Goal: Task Accomplishment & Management: Manage account settings

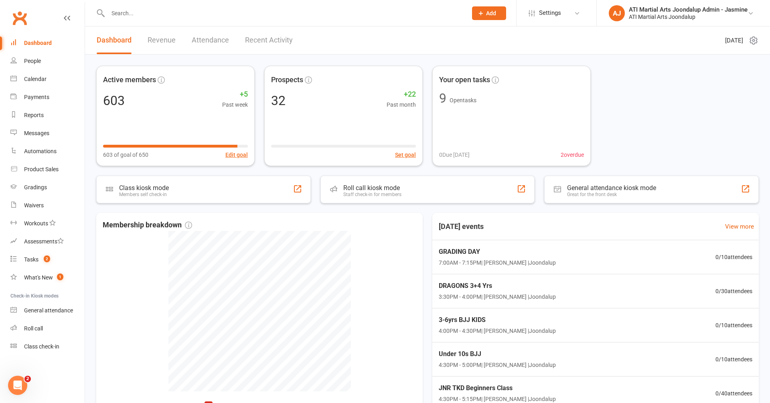
drag, startPoint x: 41, startPoint y: 79, endPoint x: 128, endPoint y: 108, distance: 91.9
click at [41, 79] on div "Calendar" at bounding box center [35, 79] width 22 height 6
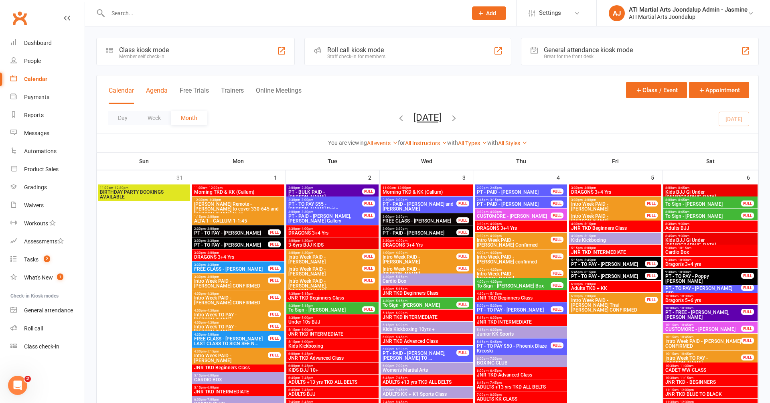
click at [157, 92] on button "Agenda" at bounding box center [157, 95] width 22 height 17
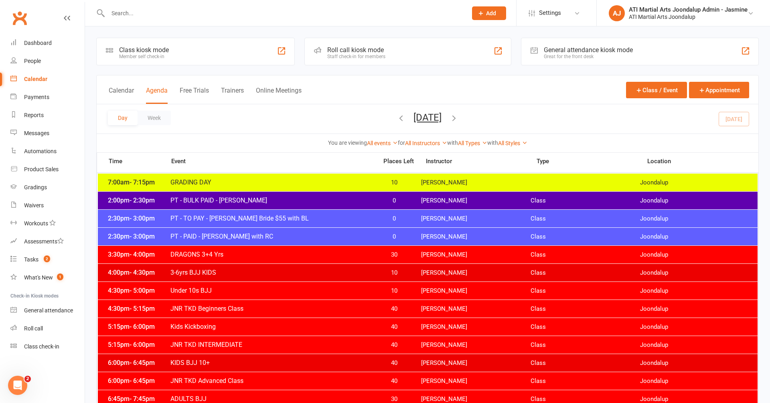
click at [123, 121] on button "Day" at bounding box center [123, 118] width 30 height 14
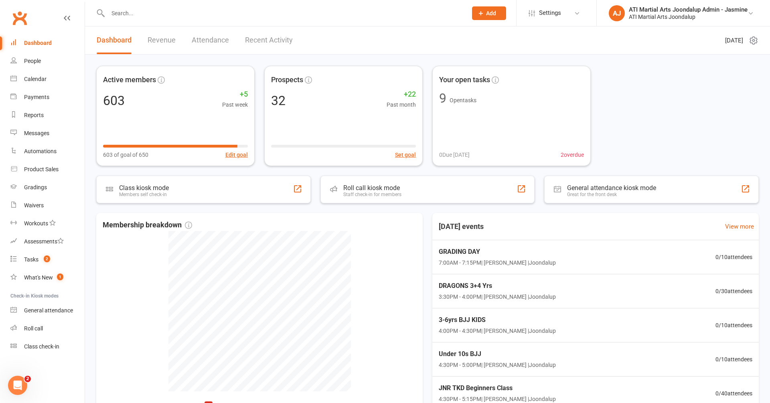
drag, startPoint x: 43, startPoint y: 80, endPoint x: 95, endPoint y: 74, distance: 52.1
click at [47, 79] on link "Calendar" at bounding box center [47, 79] width 74 height 18
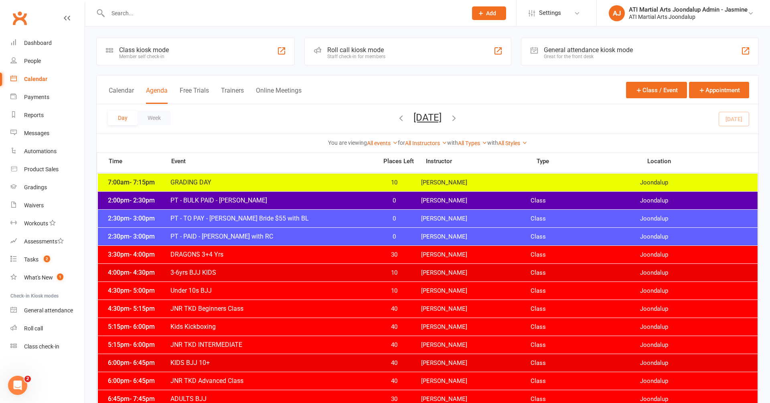
click at [459, 120] on icon "button" at bounding box center [454, 118] width 9 height 9
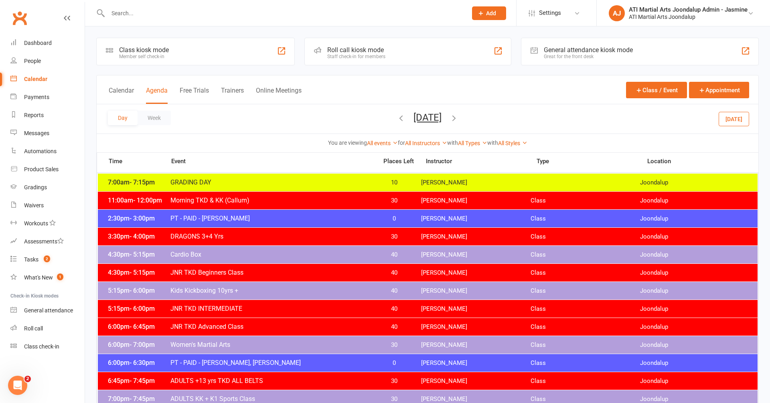
click at [459, 118] on icon "button" at bounding box center [454, 118] width 9 height 9
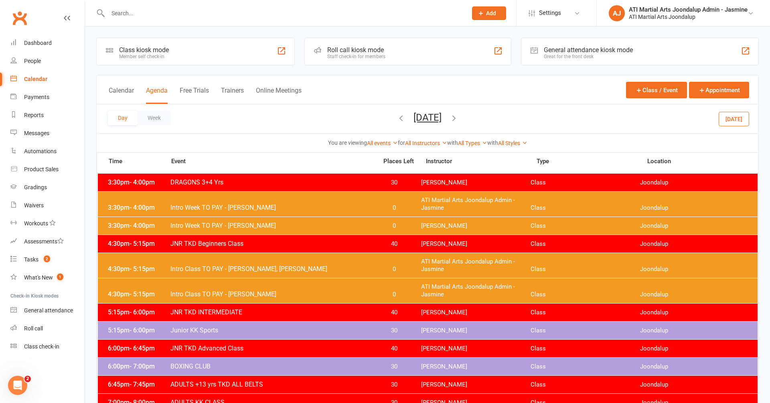
click at [459, 119] on icon "button" at bounding box center [454, 118] width 9 height 9
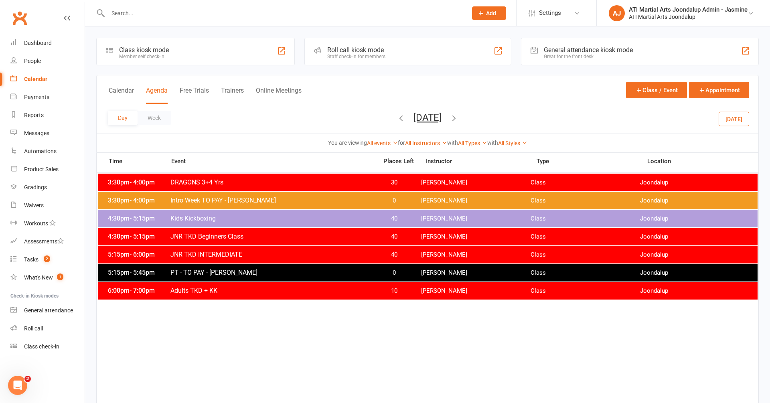
click at [459, 119] on icon "button" at bounding box center [454, 118] width 9 height 9
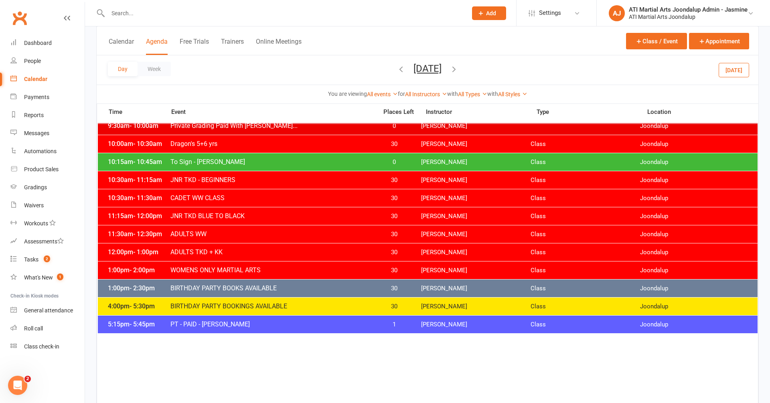
scroll to position [205, 0]
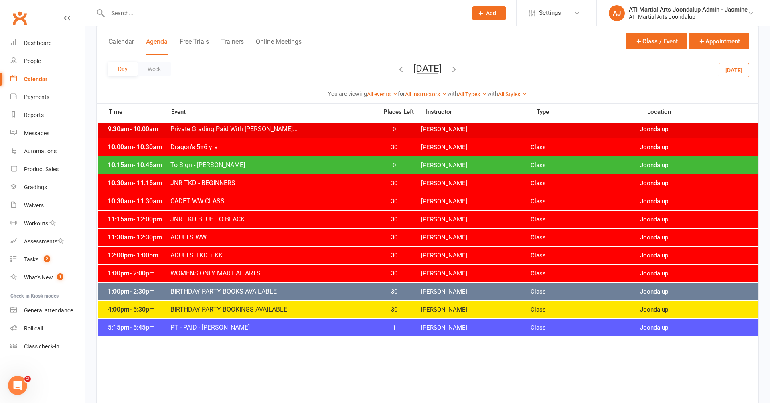
click at [459, 68] on icon "button" at bounding box center [454, 69] width 9 height 9
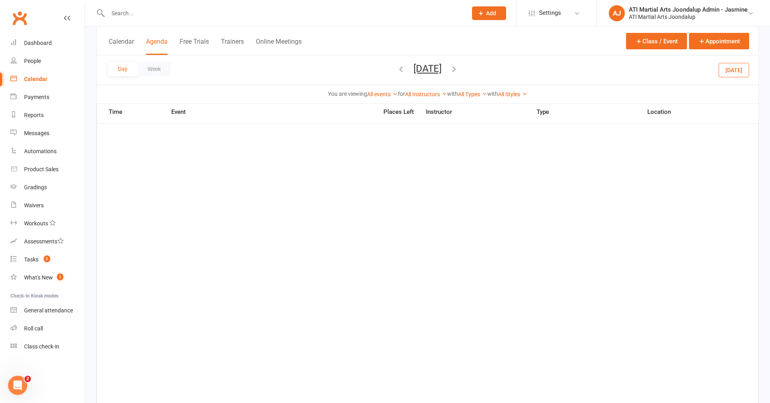
click at [459, 69] on icon "button" at bounding box center [454, 69] width 9 height 9
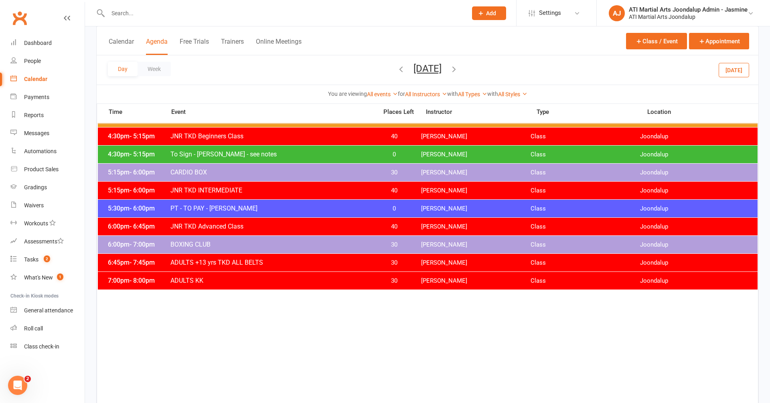
click at [459, 69] on icon "button" at bounding box center [454, 69] width 9 height 9
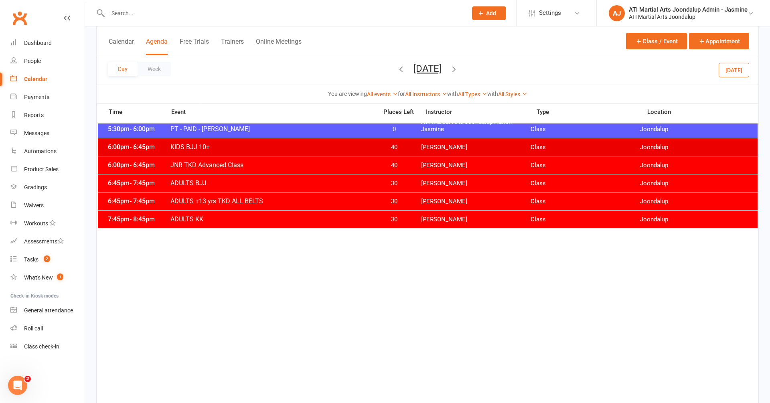
click at [459, 69] on icon "button" at bounding box center [454, 69] width 9 height 9
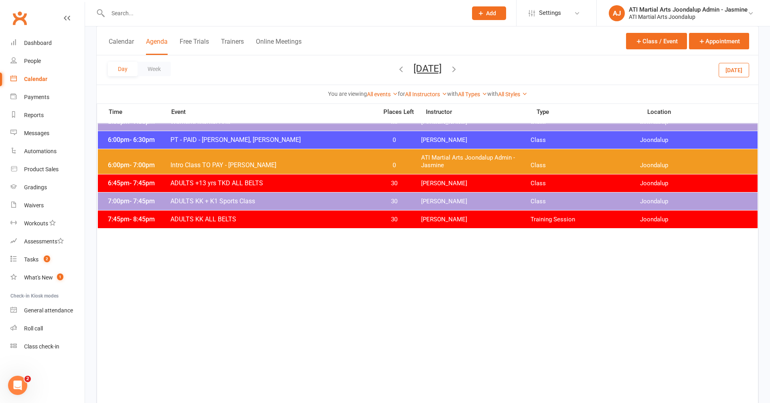
click at [459, 70] on icon "button" at bounding box center [454, 69] width 9 height 9
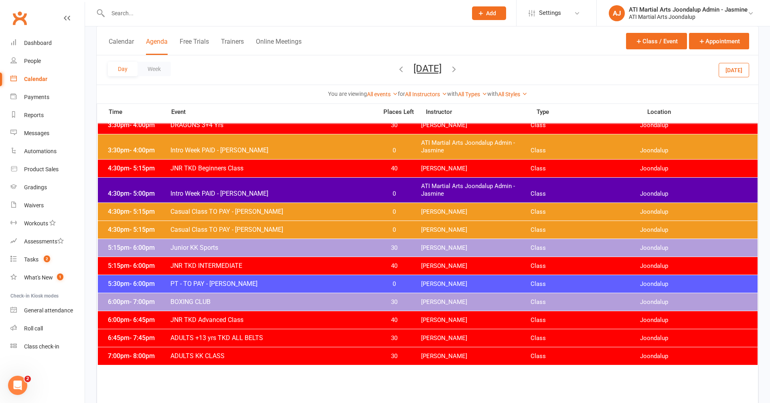
scroll to position [64, 0]
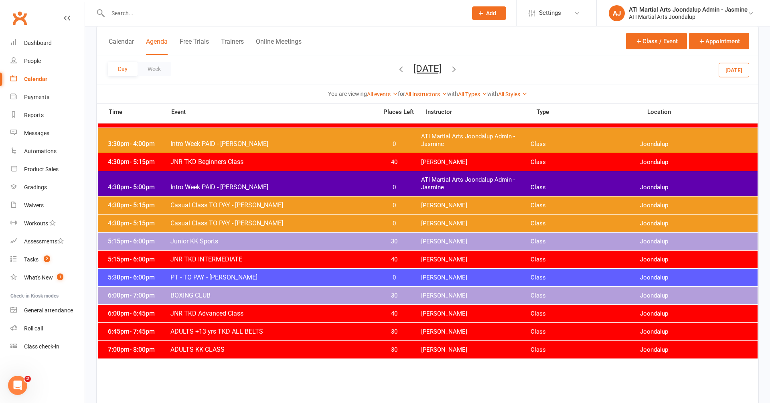
click at [459, 72] on icon "button" at bounding box center [454, 69] width 9 height 9
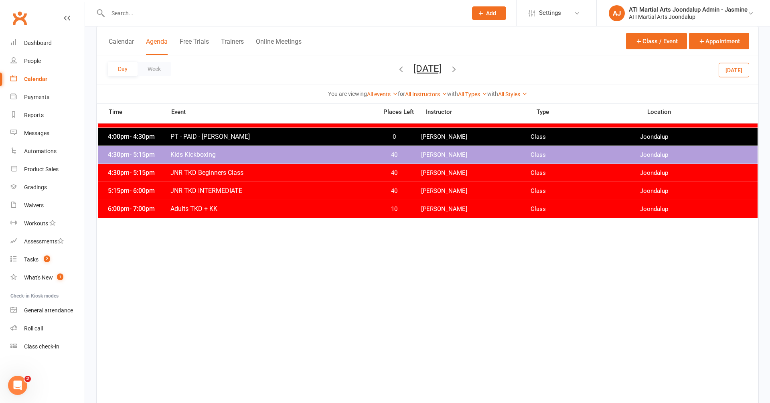
click at [397, 71] on icon "button" at bounding box center [401, 69] width 9 height 9
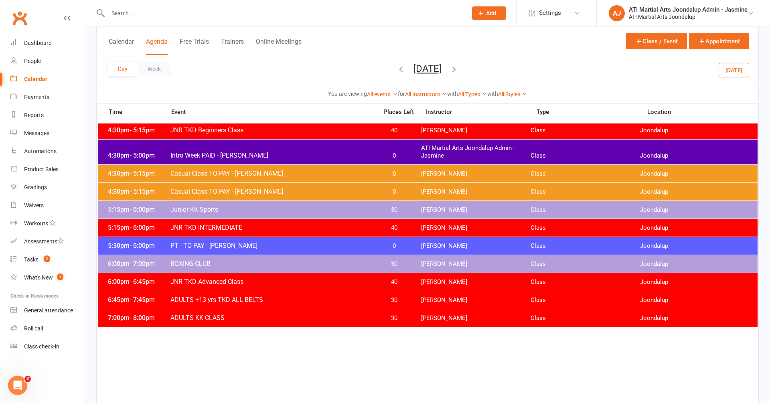
scroll to position [170, 0]
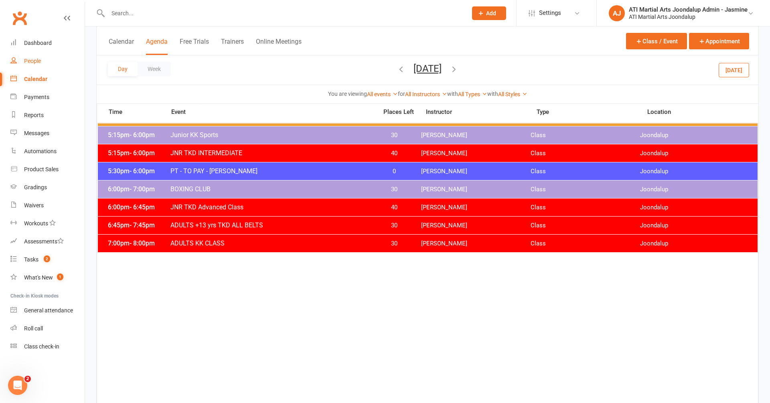
click at [37, 59] on div "People" at bounding box center [32, 61] width 17 height 6
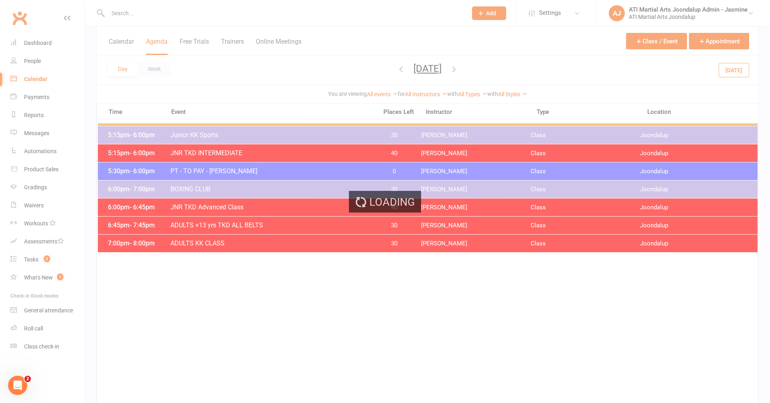
select select "100"
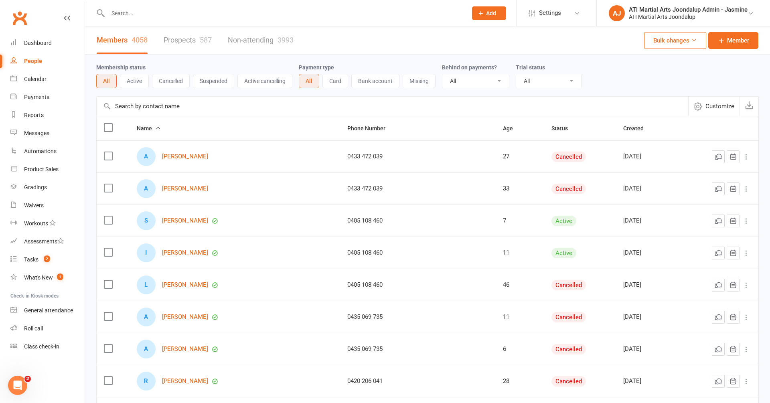
click at [187, 33] on link "Prospects 587" at bounding box center [188, 40] width 48 height 28
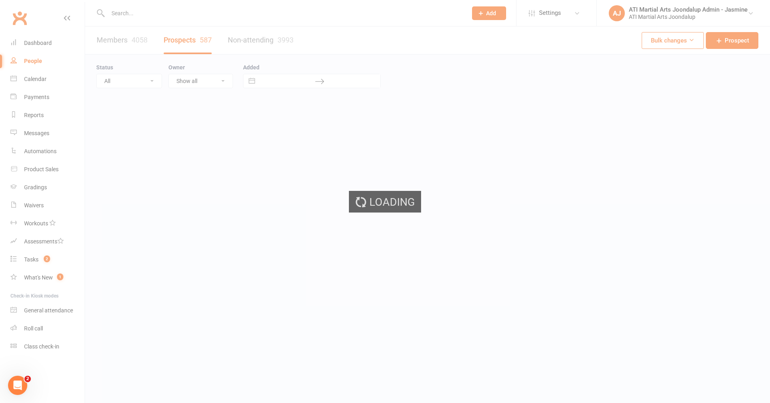
select select "100"
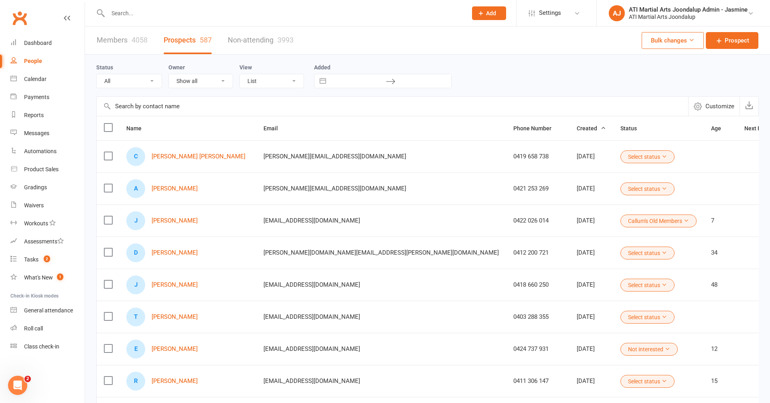
select select "Initial Contact"
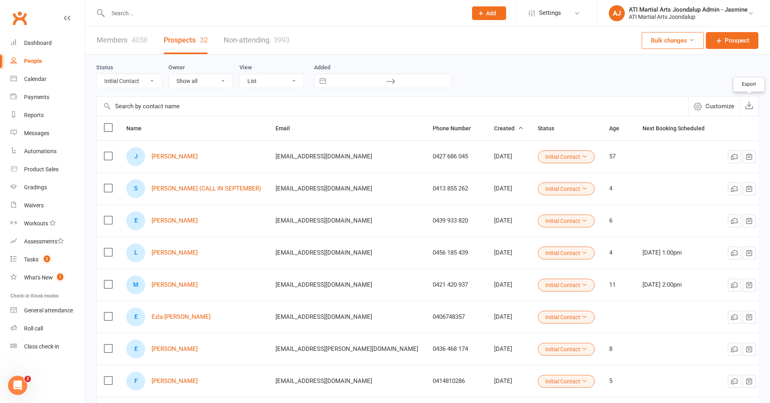
click at [673, 105] on icon "button" at bounding box center [749, 105] width 8 height 8
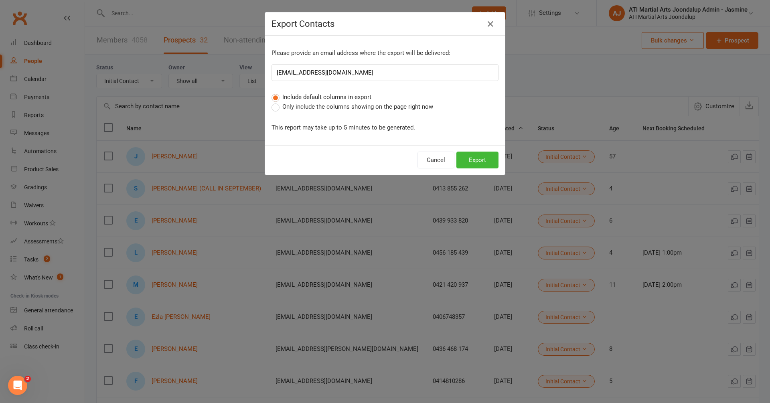
click at [359, 106] on span "Only include the columns showing on the page right now" at bounding box center [357, 106] width 151 height 8
click at [277, 102] on input "Only include the columns showing on the page right now" at bounding box center [274, 102] width 5 height 0
click at [478, 161] on button "Export" at bounding box center [478, 160] width 42 height 17
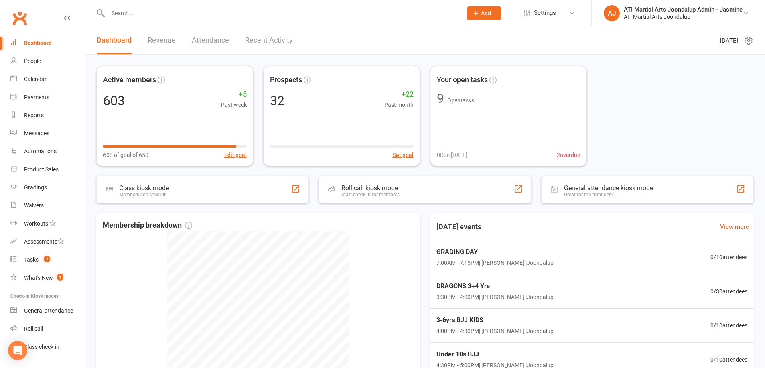
click at [158, 12] on input "text" at bounding box center [281, 13] width 351 height 11
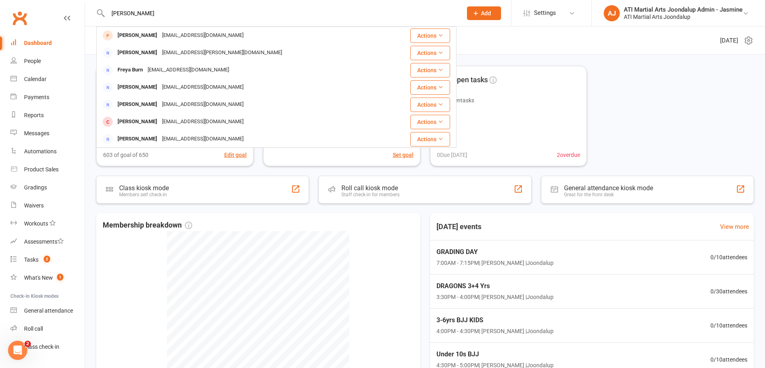
type input "FREYA LEEMING"
click at [124, 34] on div "[PERSON_NAME]" at bounding box center [137, 36] width 45 height 12
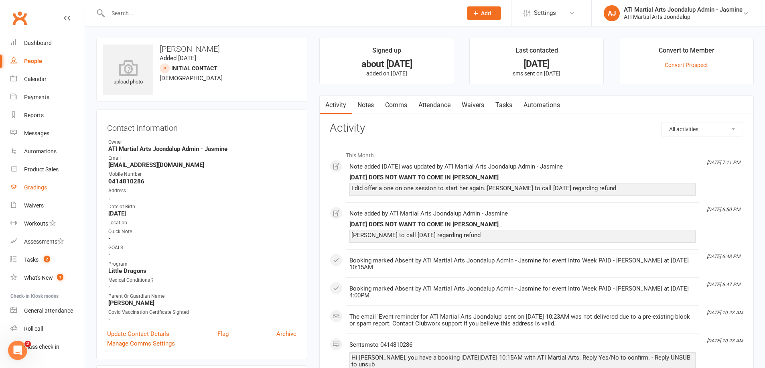
click at [40, 187] on div "Gradings" at bounding box center [35, 187] width 23 height 6
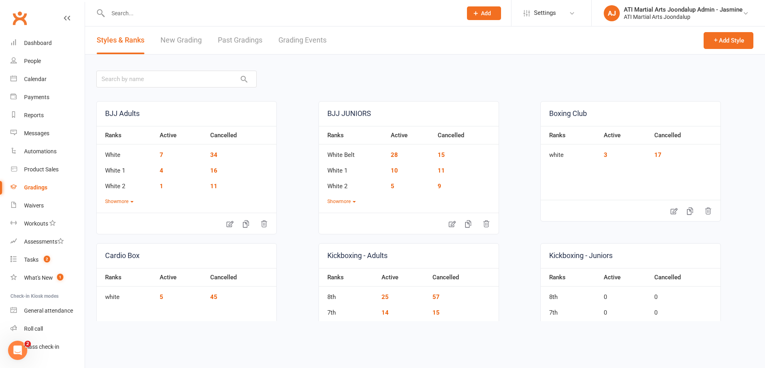
click at [305, 41] on link "Grading Events" at bounding box center [302, 40] width 48 height 28
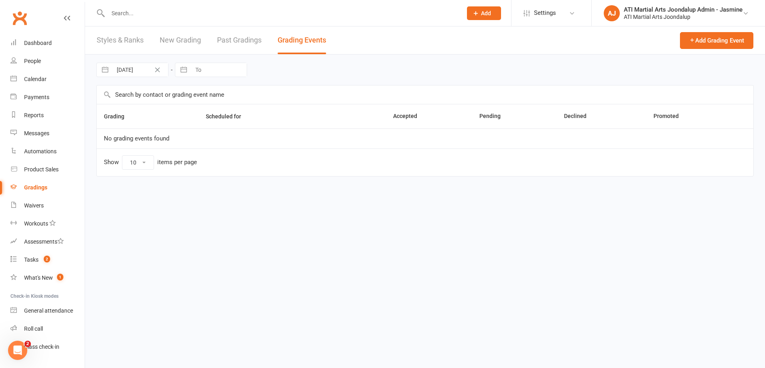
select select "50"
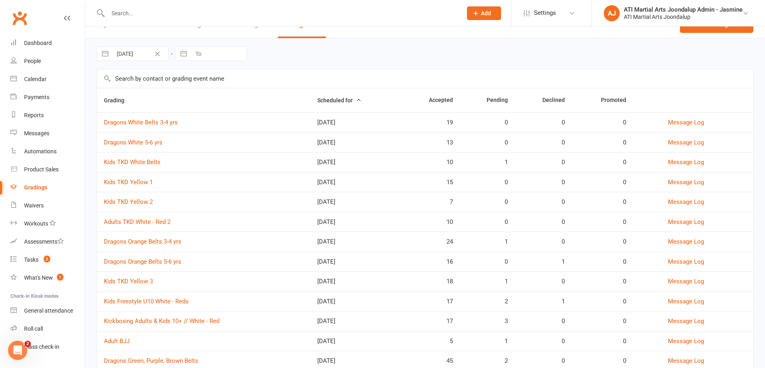
scroll to position [26, 0]
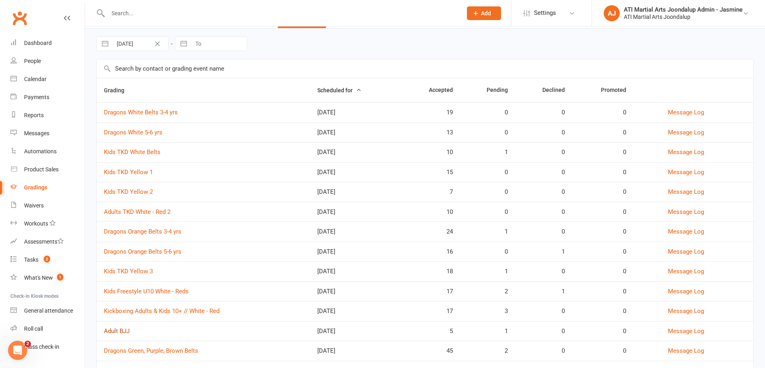
click at [124, 327] on link "Adult BJJ" at bounding box center [117, 330] width 26 height 7
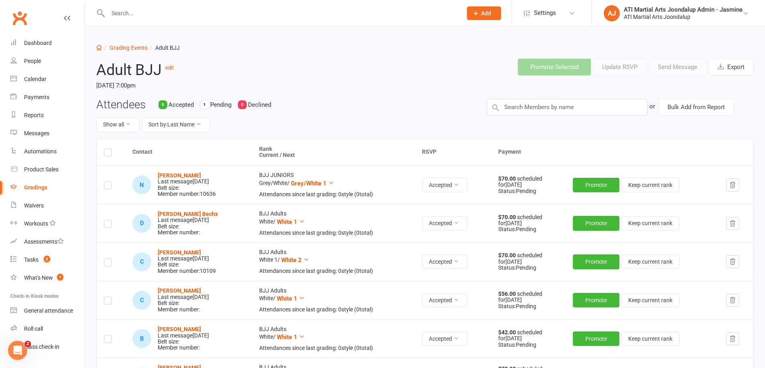
click at [35, 189] on div "Gradings" at bounding box center [35, 187] width 23 height 6
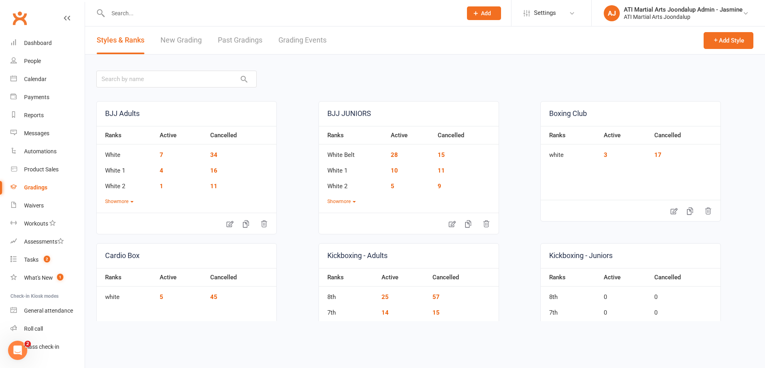
click at [253, 19] on div at bounding box center [276, 13] width 360 height 26
click at [296, 40] on link "Grading Events" at bounding box center [302, 40] width 48 height 28
select select "50"
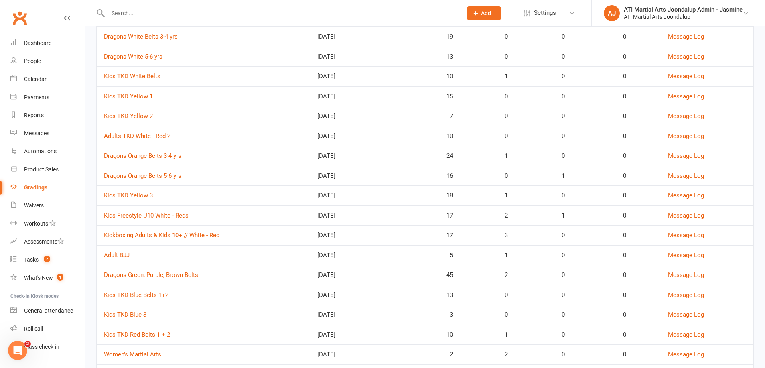
scroll to position [104, 0]
click at [165, 270] on link "Dragons Green, Purple, Brown Belts" at bounding box center [151, 273] width 94 height 7
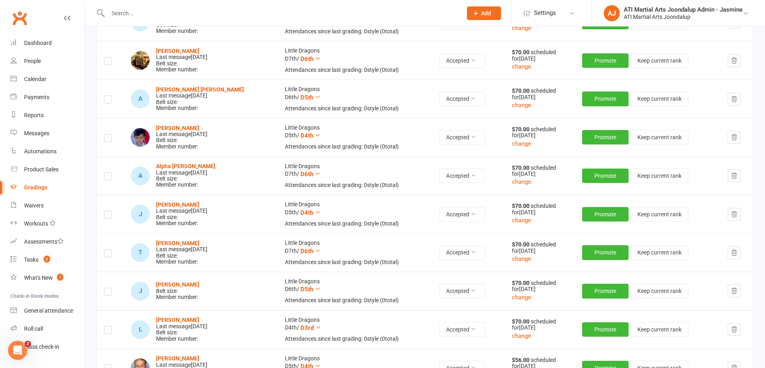
scroll to position [1550, 0]
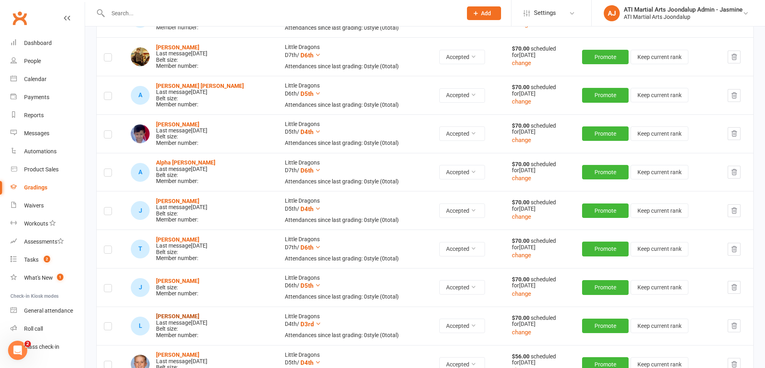
click at [177, 313] on strong "[PERSON_NAME]" at bounding box center [177, 316] width 43 height 6
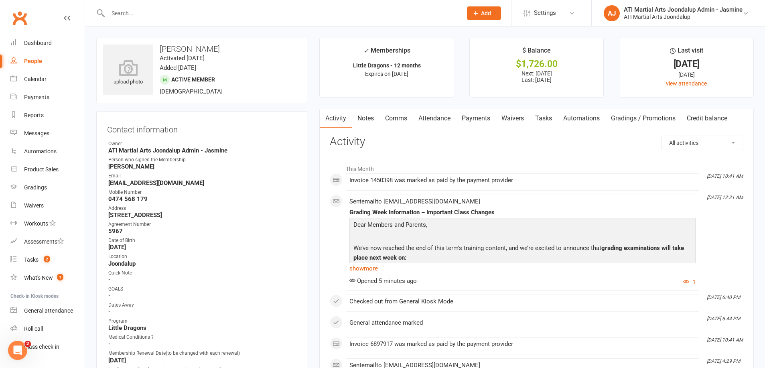
click at [475, 120] on link "Payments" at bounding box center [476, 118] width 40 height 18
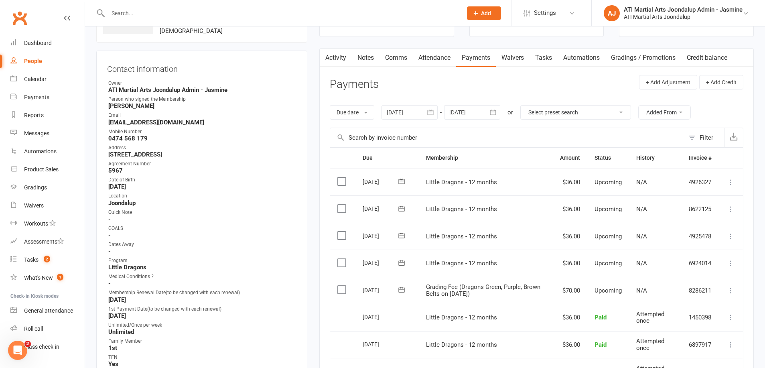
scroll to position [61, 0]
click at [227, 12] on input "text" at bounding box center [281, 13] width 351 height 11
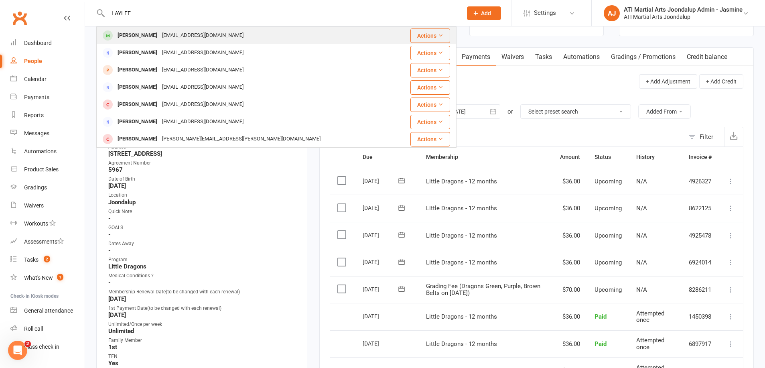
type input "LAYLEE"
click at [213, 36] on div "[EMAIL_ADDRESS][DOMAIN_NAME]" at bounding box center [203, 36] width 86 height 12
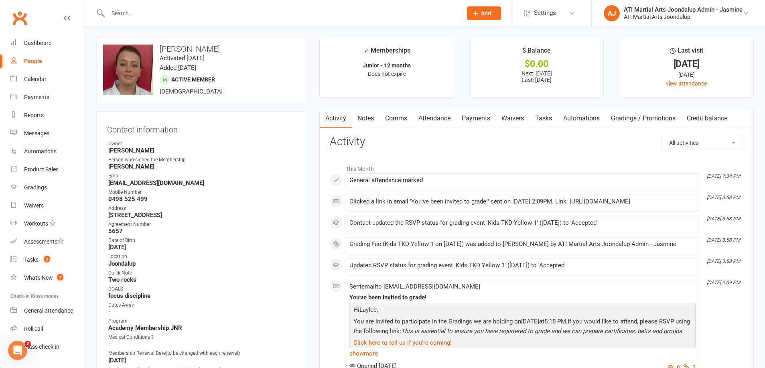
click at [475, 120] on link "Payments" at bounding box center [476, 118] width 40 height 18
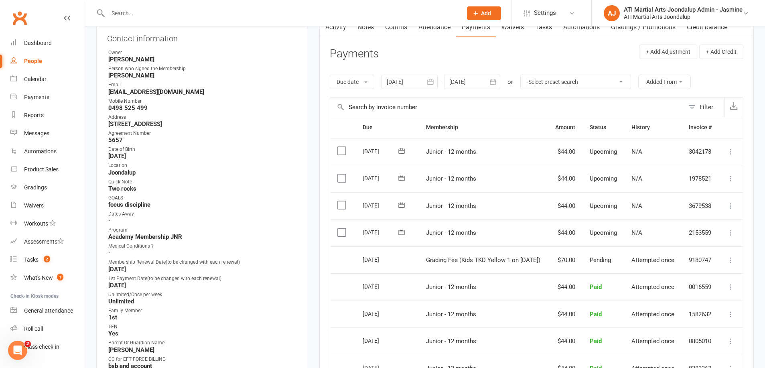
scroll to position [92, 0]
drag, startPoint x: 480, startPoint y: 13, endPoint x: 195, endPoint y: 94, distance: 296.1
click at [467, 16] on button "Add" at bounding box center [484, 13] width 34 height 14
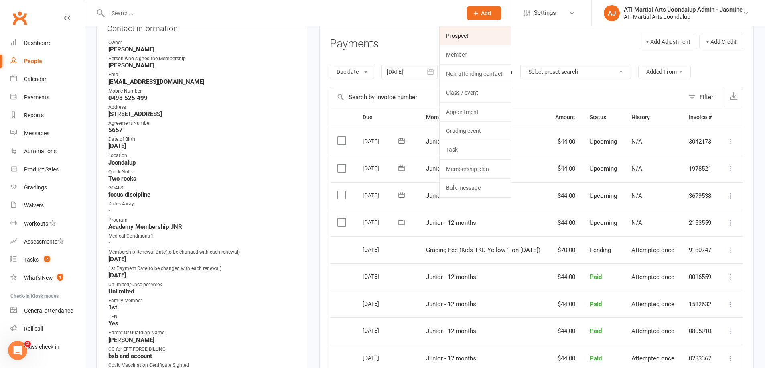
click at [459, 38] on link "Prospect" at bounding box center [475, 35] width 71 height 18
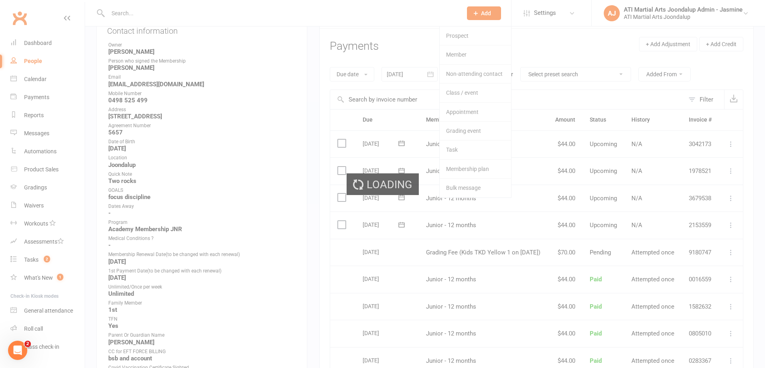
scroll to position [93, 0]
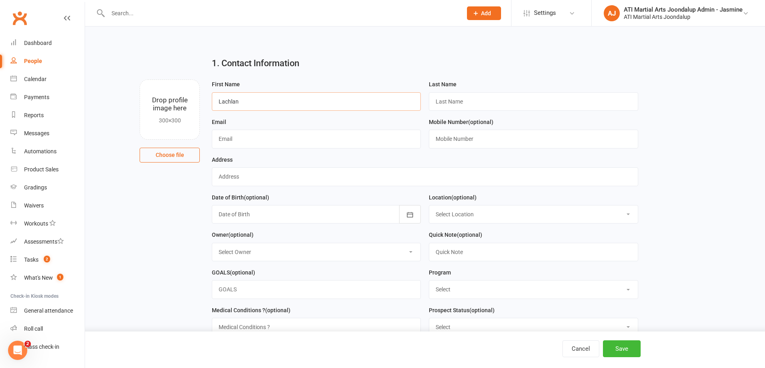
type input "Lachlan"
type input "Waghorn"
type input "[EMAIL_ADDRESS][DOMAIN_NAME]"
type input "."
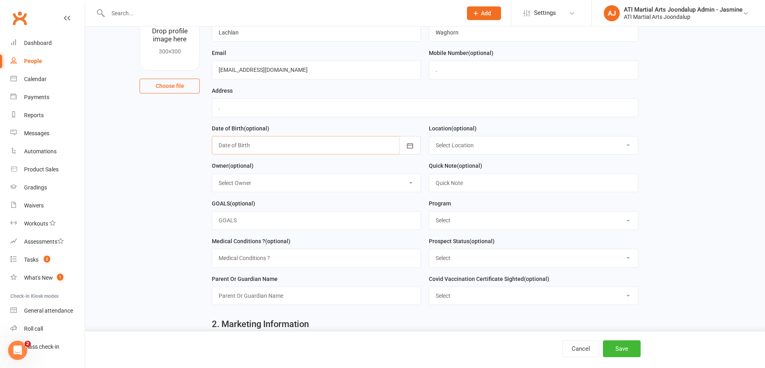
scroll to position [86, 0]
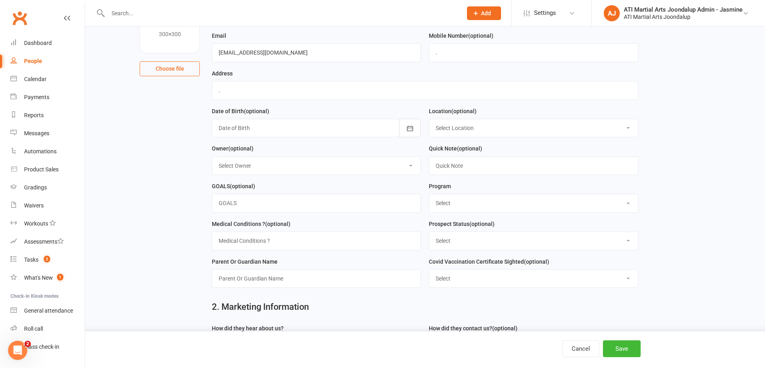
select select "0"
select select "Little Dragons"
select select "Customore"
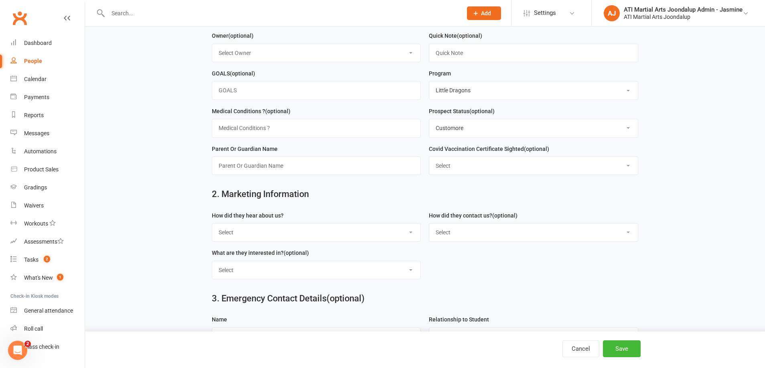
scroll to position [203, 0]
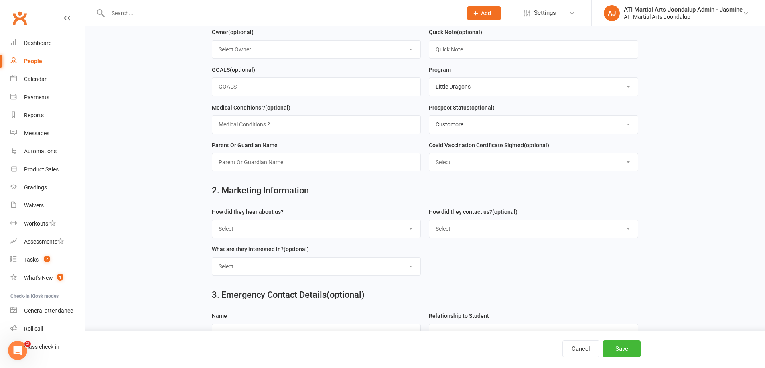
select select "Customore"
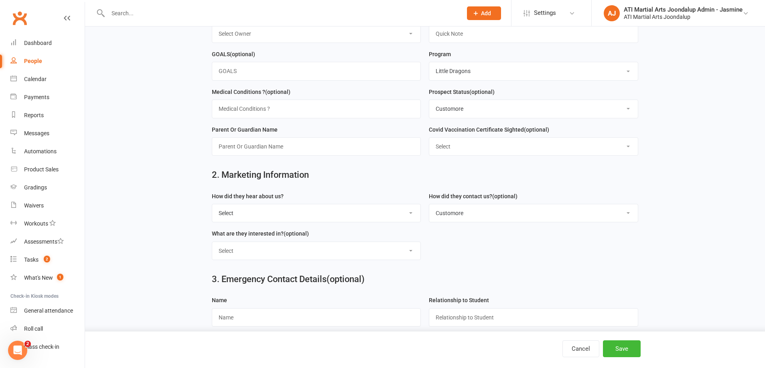
scroll to position [219, 0]
type input "Tahlia Waghorn"
click at [617, 347] on button "Save" at bounding box center [622, 348] width 38 height 17
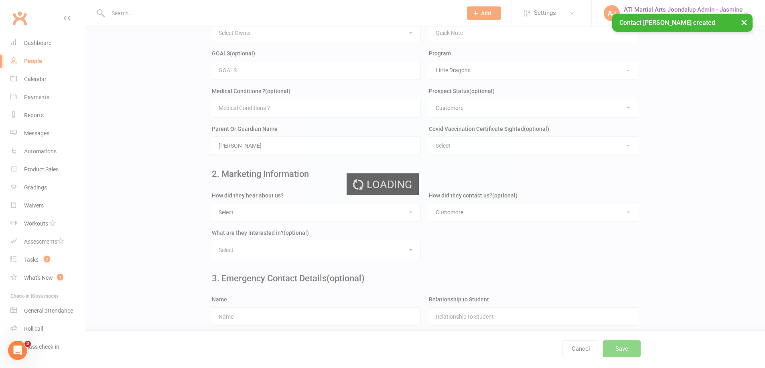
scroll to position [0, 0]
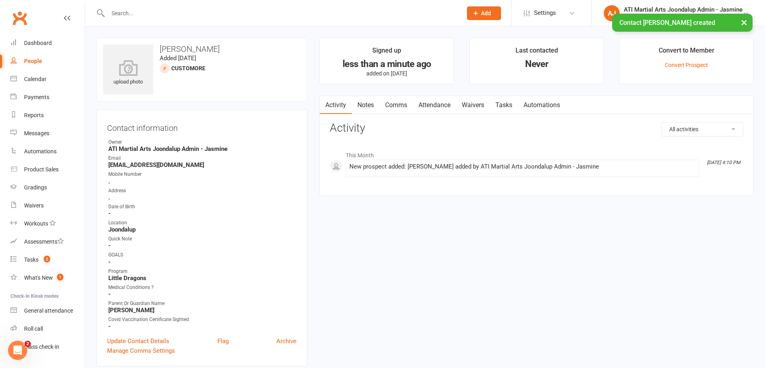
click at [439, 105] on link "Attendance" at bounding box center [434, 105] width 43 height 18
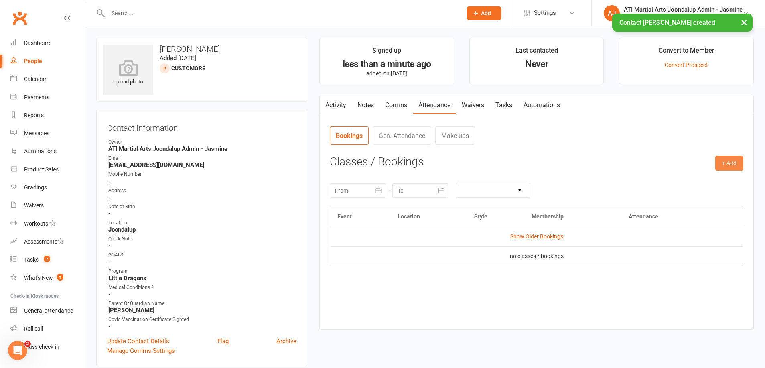
click at [730, 163] on button "+ Add" at bounding box center [729, 163] width 28 height 14
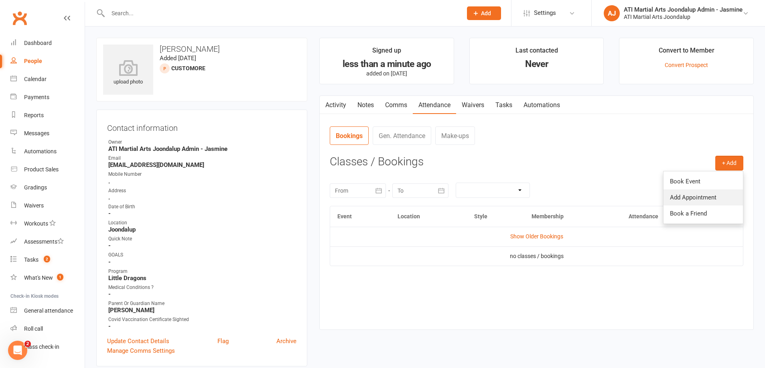
click at [674, 193] on link "Add Appointment" at bounding box center [703, 197] width 79 height 16
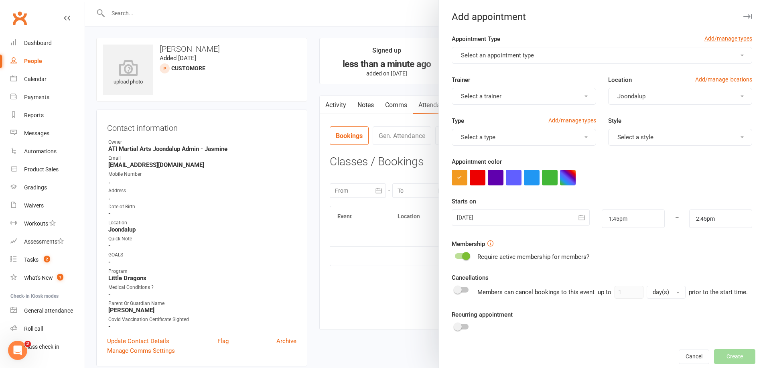
click at [513, 58] on span "Select an appointment type" at bounding box center [497, 55] width 73 height 7
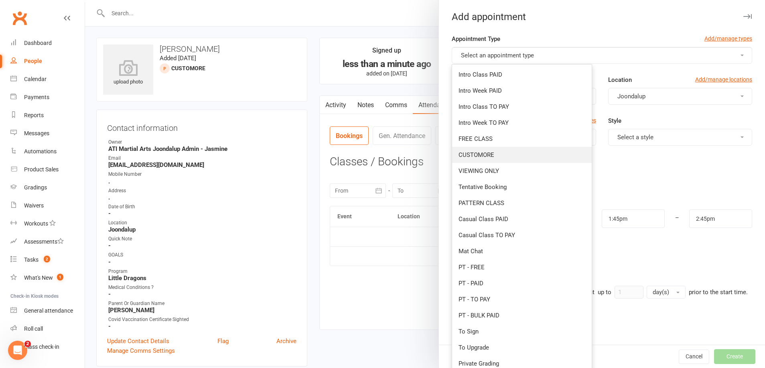
click at [480, 152] on span "CUSTOMORE" at bounding box center [477, 154] width 36 height 7
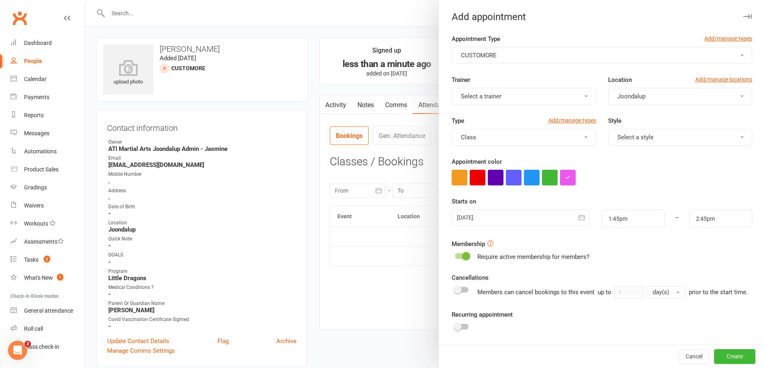
click at [517, 93] on button "Select a trainer" at bounding box center [524, 96] width 144 height 17
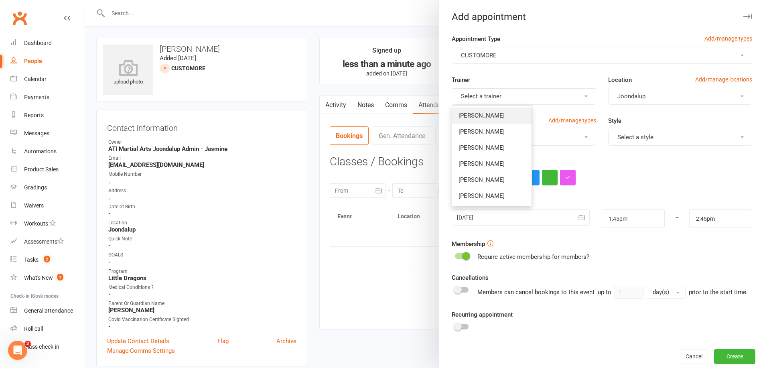
click at [502, 111] on link "[PERSON_NAME]" at bounding box center [491, 116] width 79 height 16
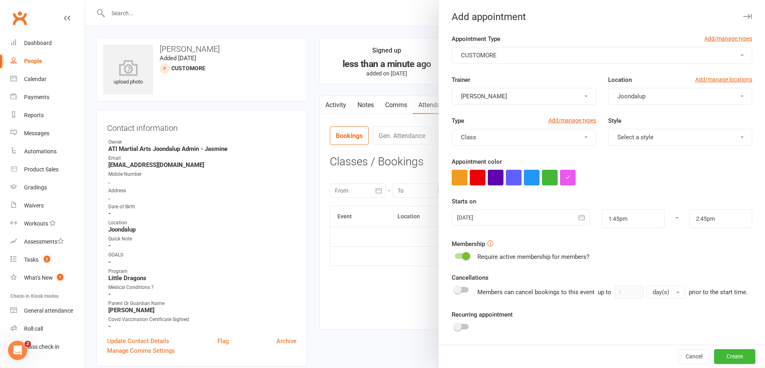
click at [639, 133] on button "Select a style" at bounding box center [680, 137] width 144 height 17
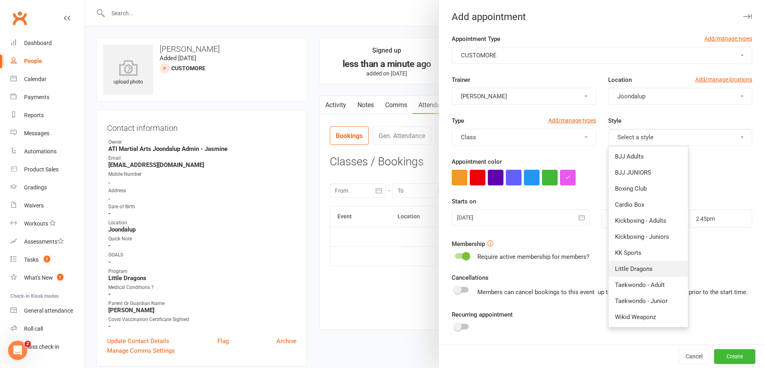
click at [634, 266] on span "Little Dragons" at bounding box center [634, 268] width 38 height 7
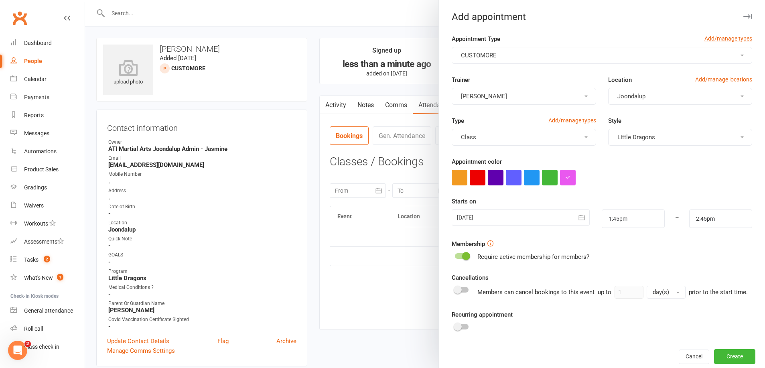
click at [583, 218] on icon "button" at bounding box center [582, 217] width 8 height 8
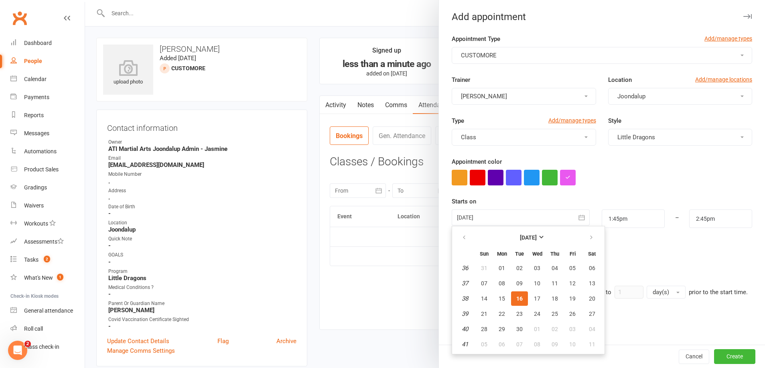
drag, startPoint x: 590, startPoint y: 294, endPoint x: 593, endPoint y: 290, distance: 5.1
click at [590, 293] on button "20" at bounding box center [592, 298] width 20 height 14
type input "[DATE]"
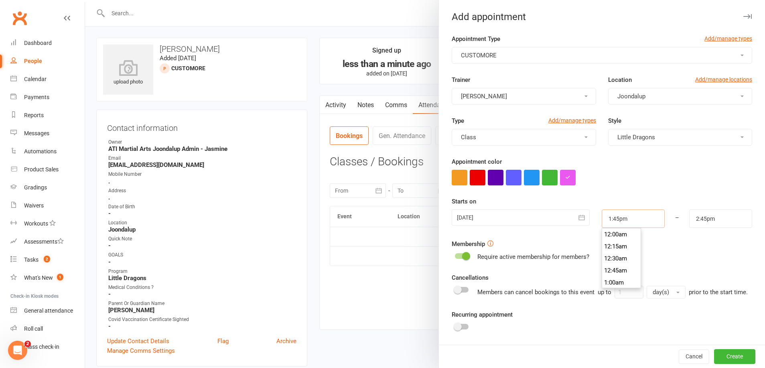
click at [640, 218] on input "1:45pm" at bounding box center [633, 218] width 63 height 18
type input "10:15am"
click at [613, 243] on li "10:15am" at bounding box center [621, 242] width 39 height 12
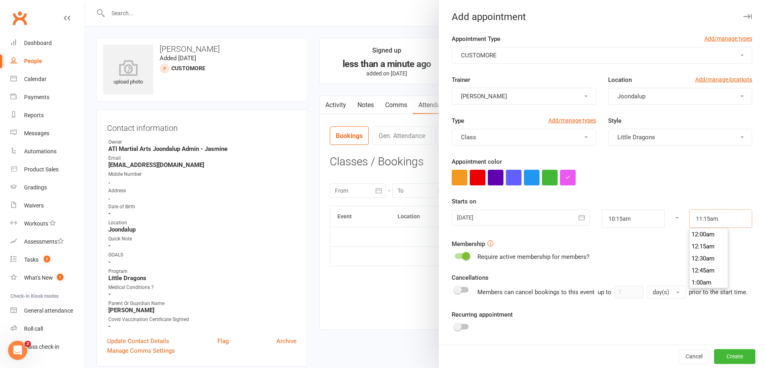
click at [726, 218] on input "11:15am" at bounding box center [720, 218] width 63 height 18
type input "10:45am"
click at [710, 244] on li "10:45am" at bounding box center [709, 242] width 39 height 12
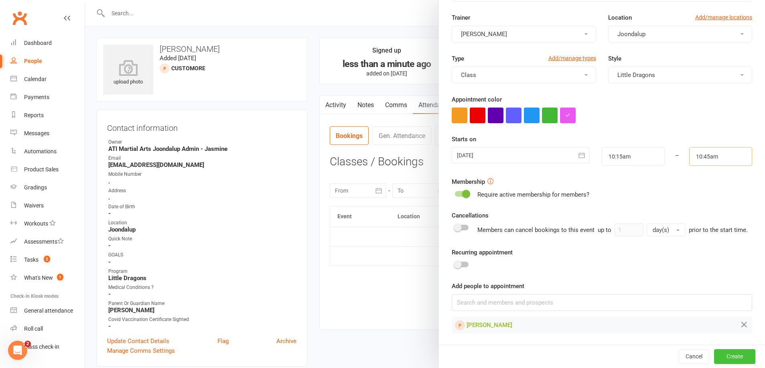
scroll to position [62, 0]
click at [731, 359] on button "Create" at bounding box center [734, 356] width 41 height 14
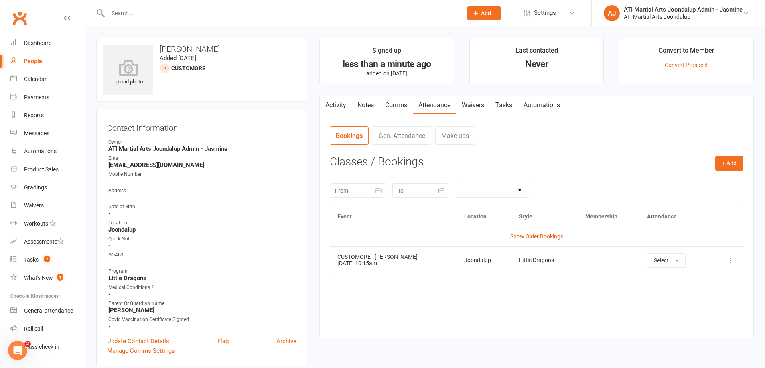
click at [393, 18] on input "text" at bounding box center [281, 13] width 351 height 11
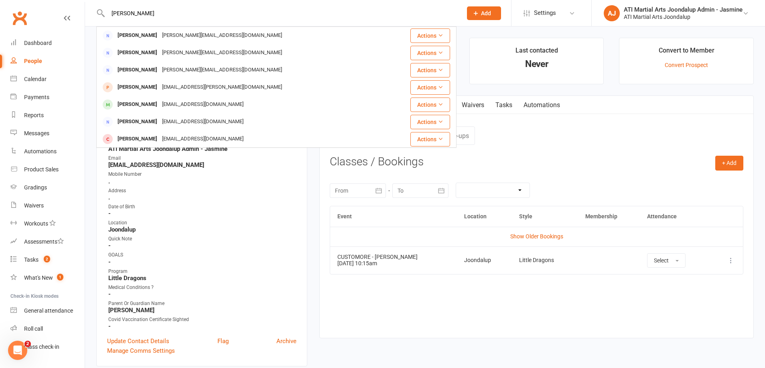
type input "artim"
click at [471, 10] on button "Add" at bounding box center [484, 13] width 34 height 14
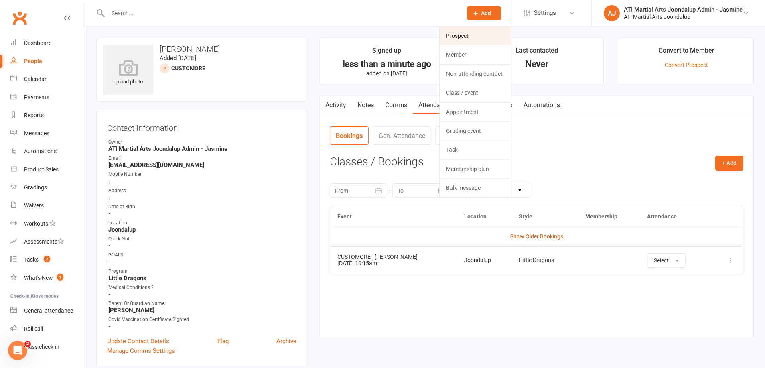
click at [452, 36] on link "Prospect" at bounding box center [475, 35] width 71 height 18
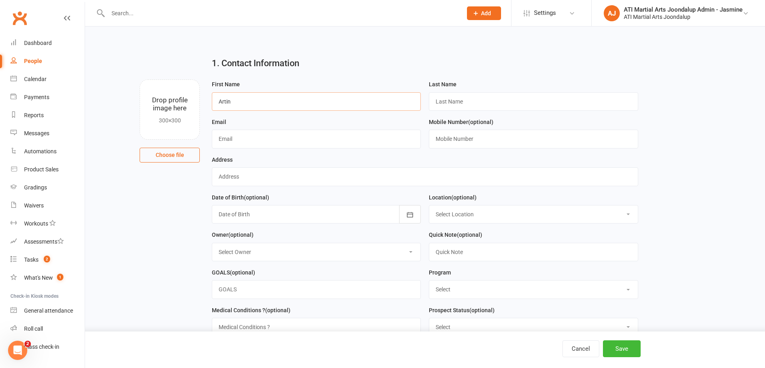
type input "Artin"
type input "Pedram Yazdani"
type input "[EMAIL_ADDRESS][DOMAIN_NAME]"
type input "."
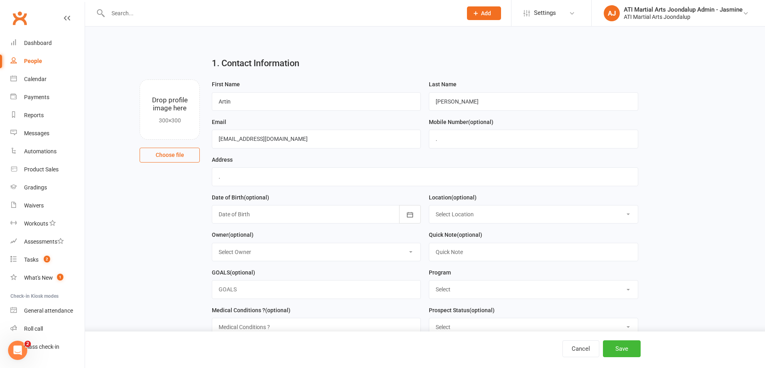
select select "0"
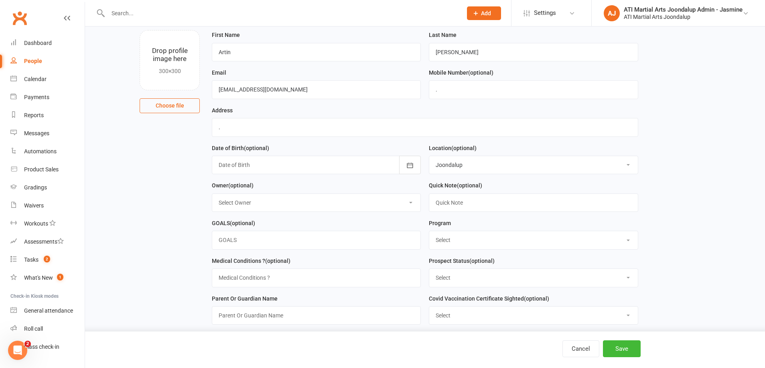
scroll to position [63, 0]
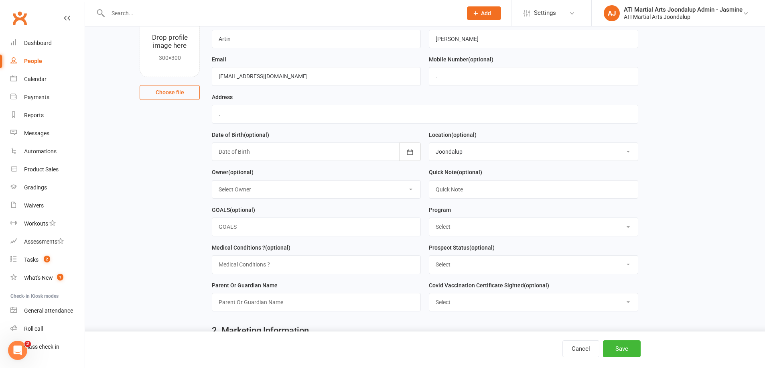
select select "TKD"
select select "Customore"
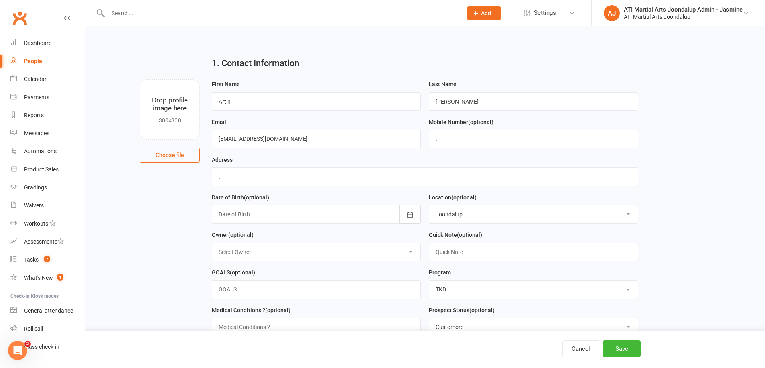
scroll to position [0, 0]
type input "Pedam Yazdani"
drag, startPoint x: 458, startPoint y: 102, endPoint x: 418, endPoint y: 104, distance: 40.6
click at [418, 104] on form "First Name Artin Last Name Pedram Yazdani Email none@gmail.com Mobile Number (o…" at bounding box center [425, 229] width 435 height 301
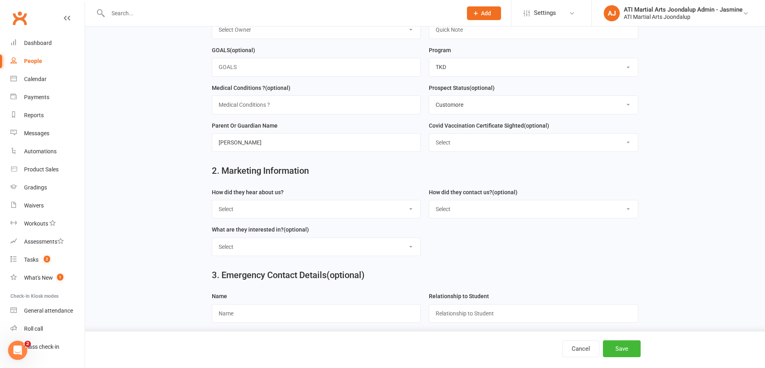
scroll to position [232, 0]
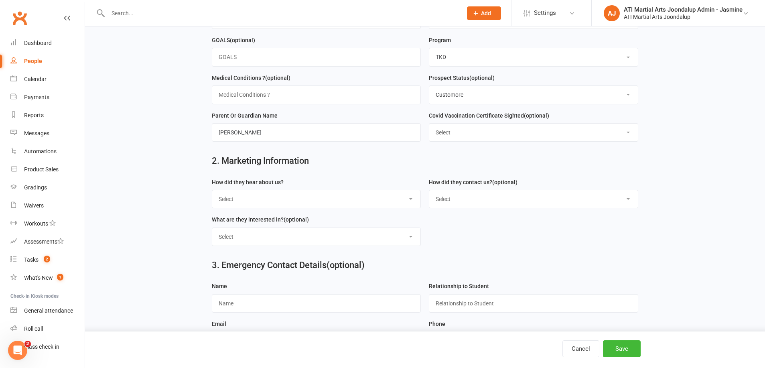
type input "Yazdani"
select select "Customore"
drag, startPoint x: 615, startPoint y: 344, endPoint x: 610, endPoint y: 337, distance: 8.0
click at [615, 344] on button "Save" at bounding box center [622, 348] width 38 height 17
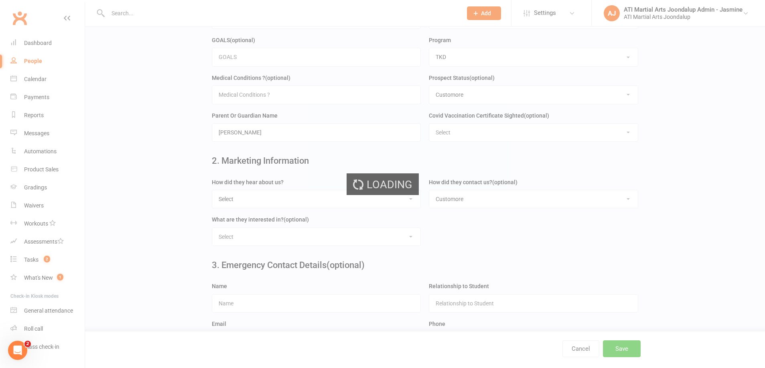
scroll to position [0, 0]
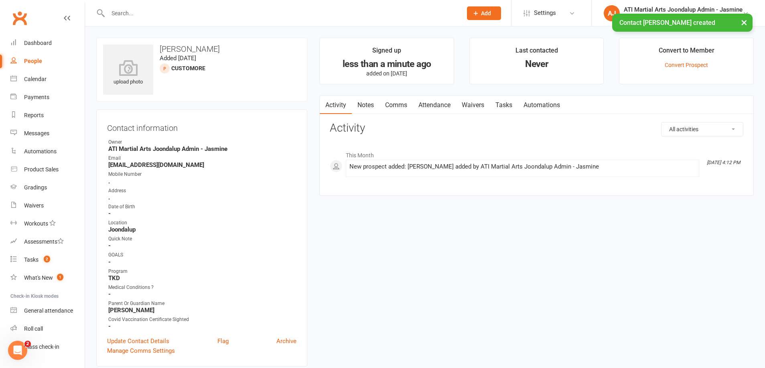
drag, startPoint x: 430, startPoint y: 106, endPoint x: 443, endPoint y: 111, distance: 14.2
click at [430, 106] on link "Attendance" at bounding box center [434, 105] width 43 height 18
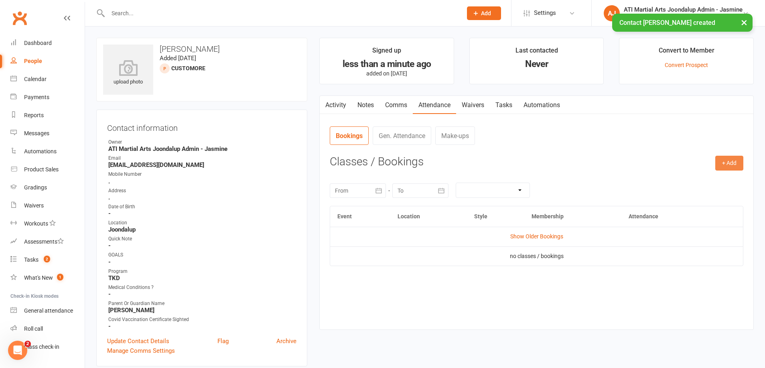
click at [735, 160] on button "+ Add" at bounding box center [729, 163] width 28 height 14
click at [692, 201] on link "Add Appointment" at bounding box center [703, 197] width 79 height 16
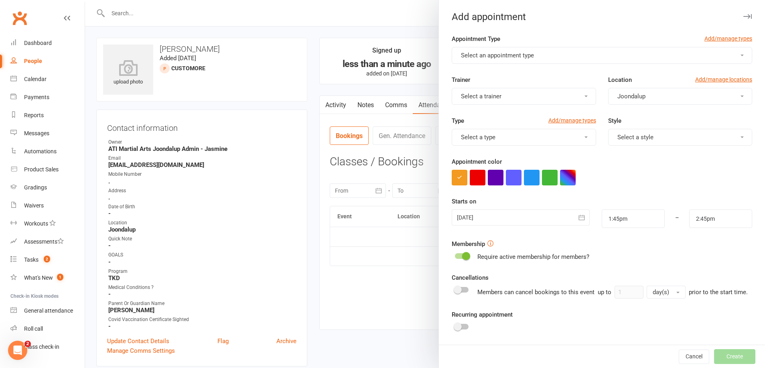
click at [490, 58] on span "Select an appointment type" at bounding box center [497, 55] width 73 height 7
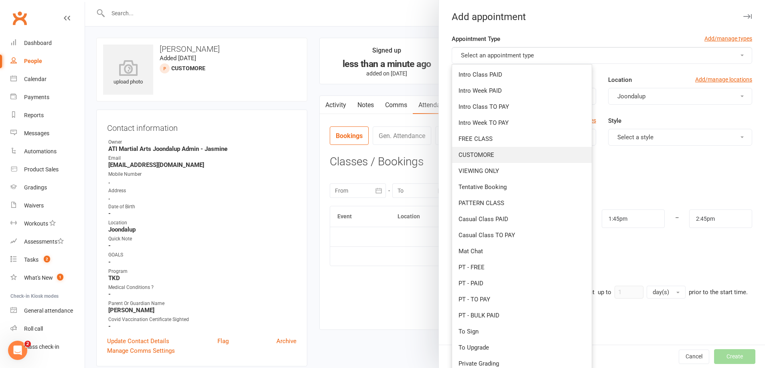
click at [477, 159] on link "CUSTOMORE" at bounding box center [522, 155] width 140 height 16
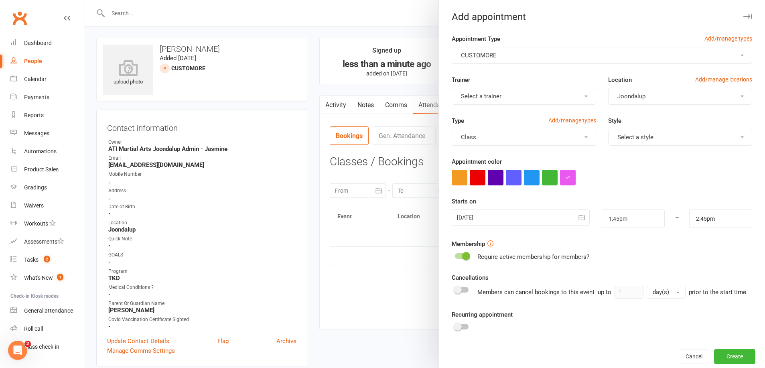
click at [488, 130] on button "Class" at bounding box center [524, 137] width 144 height 17
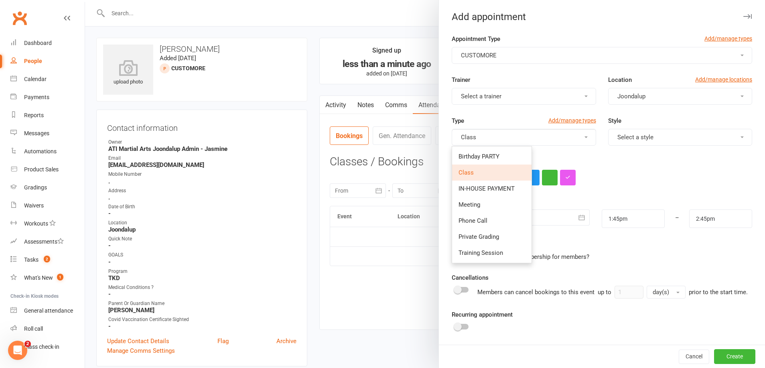
click at [504, 94] on button "Select a trainer" at bounding box center [524, 96] width 144 height 17
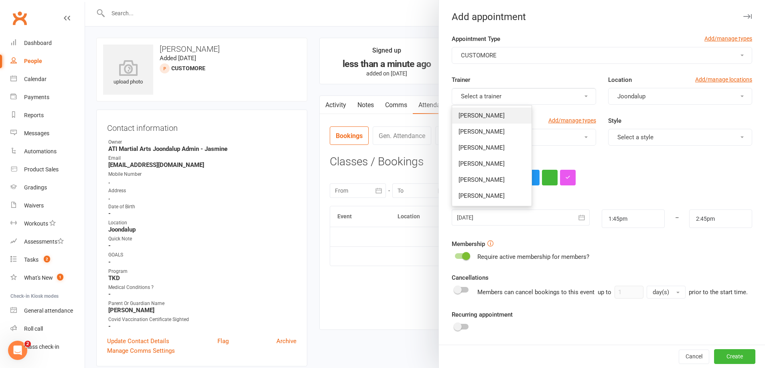
drag, startPoint x: 495, startPoint y: 111, endPoint x: 496, endPoint y: 117, distance: 5.8
click at [495, 112] on link "[PERSON_NAME]" at bounding box center [491, 116] width 79 height 16
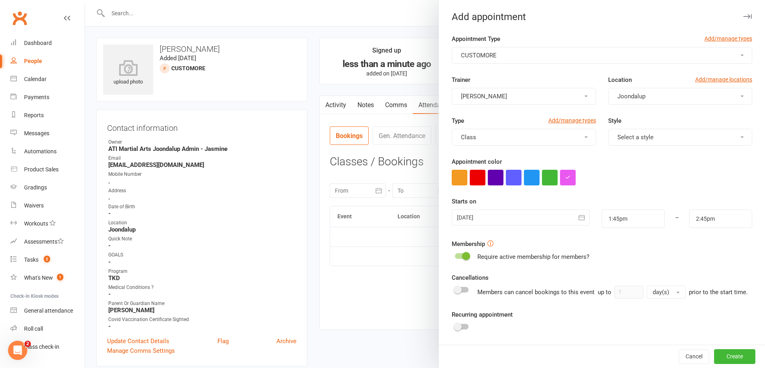
click at [504, 138] on button "Class" at bounding box center [524, 137] width 144 height 17
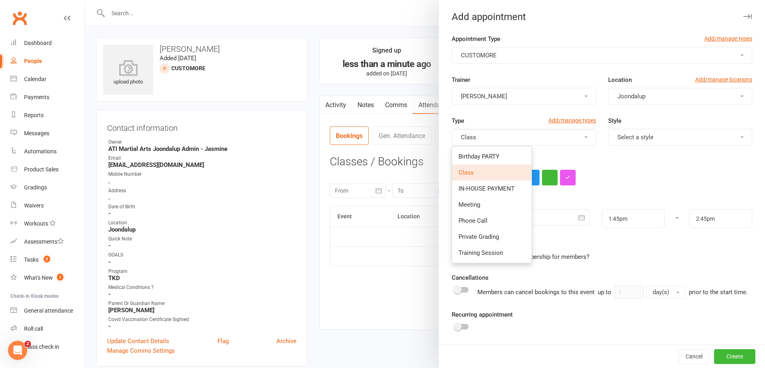
drag, startPoint x: 479, startPoint y: 173, endPoint x: 618, endPoint y: 144, distance: 141.2
click at [481, 172] on link "Class" at bounding box center [491, 172] width 79 height 16
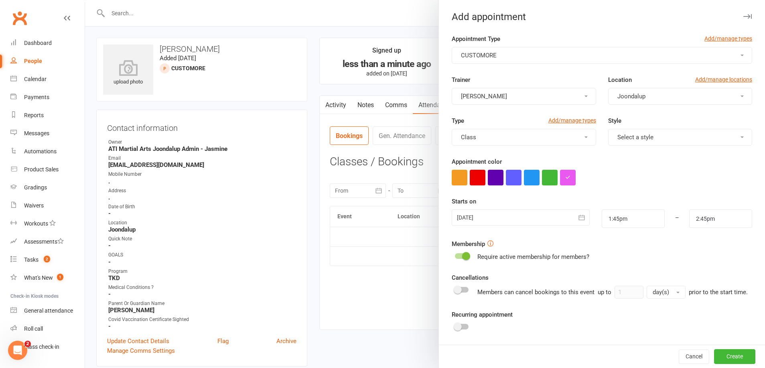
click at [657, 135] on button "Select a style" at bounding box center [680, 137] width 144 height 17
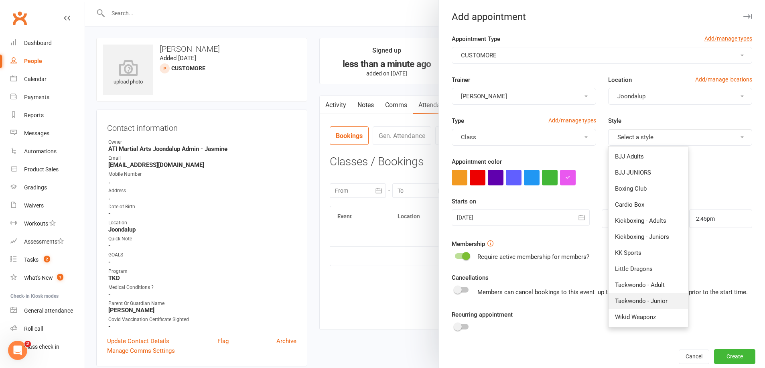
click at [640, 304] on span "Taekwondo - Junior" at bounding box center [641, 300] width 53 height 7
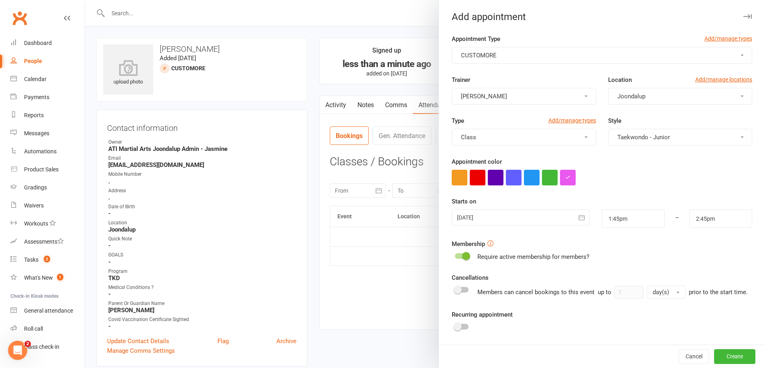
click at [580, 219] on icon "button" at bounding box center [582, 217] width 8 height 8
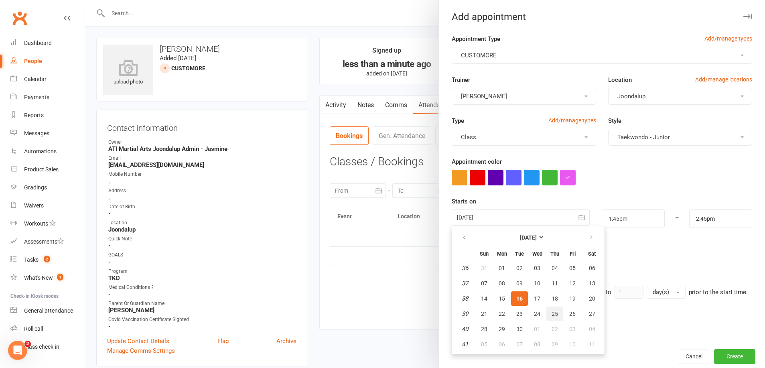
click at [554, 314] on span "25" at bounding box center [555, 314] width 6 height 6
type input "[DATE]"
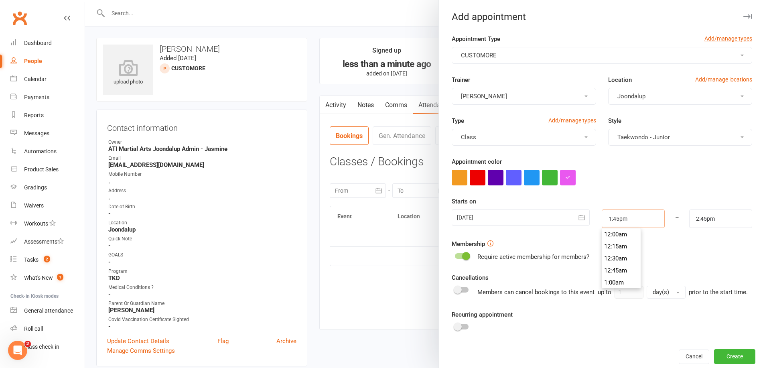
click at [631, 217] on input "1:45pm" at bounding box center [633, 218] width 63 height 18
type input "4:30pm"
click at [619, 266] on li "4:30pm" at bounding box center [621, 264] width 39 height 12
click at [715, 221] on input "5:30pm" at bounding box center [720, 218] width 63 height 18
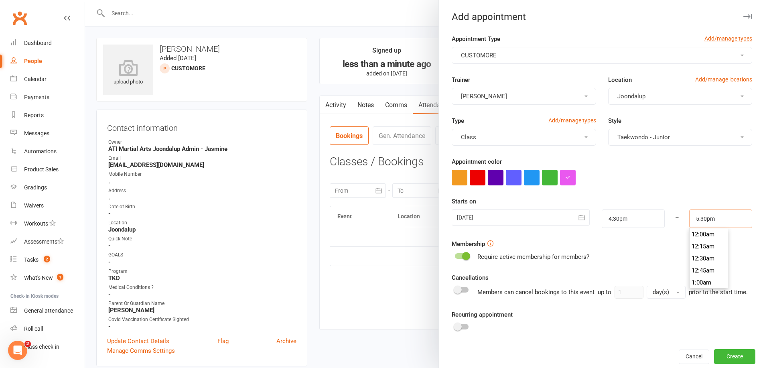
scroll to position [830, 0]
type input "5:15pm"
click at [712, 233] on li "5:15pm" at bounding box center [709, 234] width 39 height 12
click at [734, 354] on button "Create" at bounding box center [734, 356] width 41 height 14
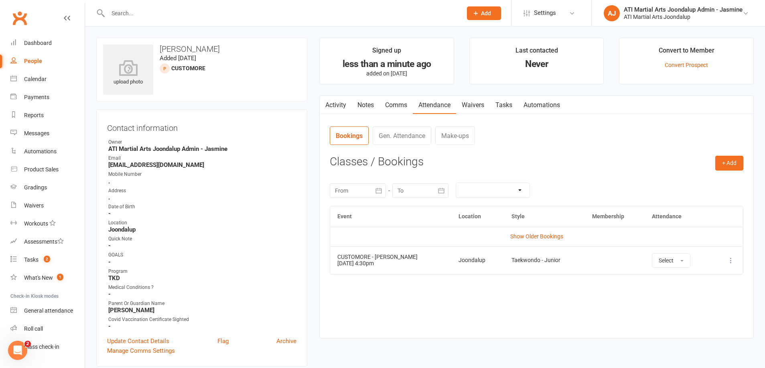
drag, startPoint x: 475, startPoint y: 17, endPoint x: 463, endPoint y: 28, distance: 16.5
click at [475, 17] on button "Add" at bounding box center [484, 13] width 34 height 14
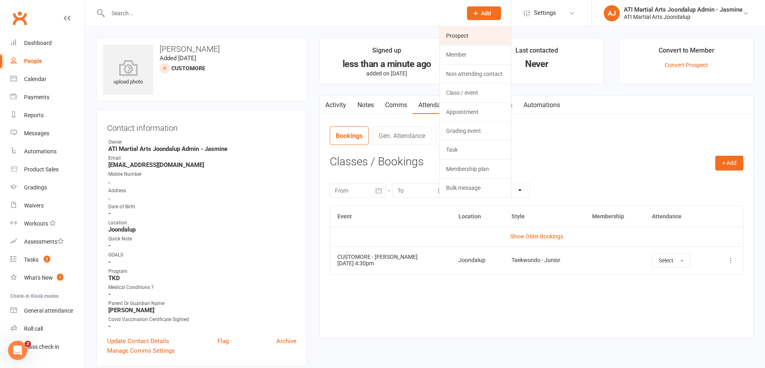
click at [461, 33] on link "Prospect" at bounding box center [475, 35] width 71 height 18
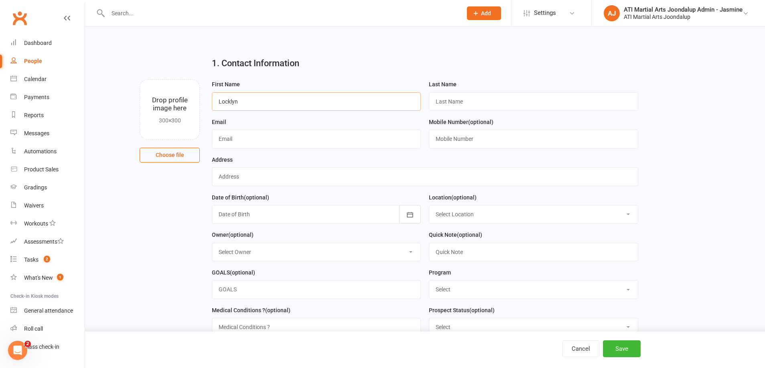
type input "Locklyn"
type input "Indich"
type input "[EMAIL_ADDRESS][DOMAIN_NAME]"
type input "."
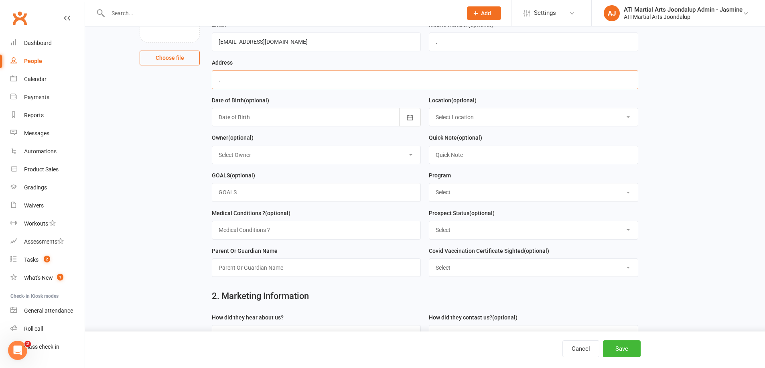
scroll to position [98, 0]
type input "."
select select "0"
select select "TKD"
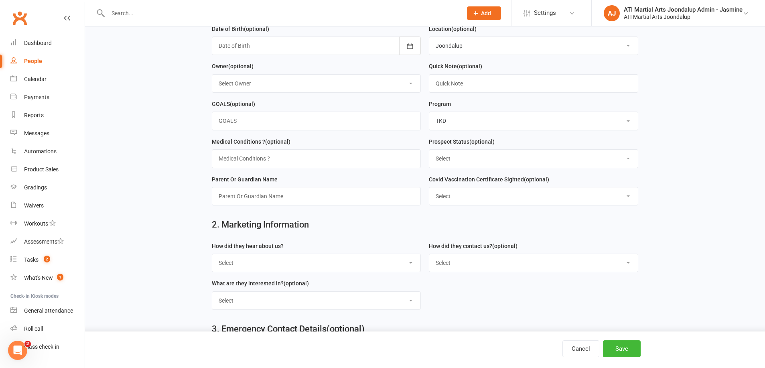
scroll to position [171, 0]
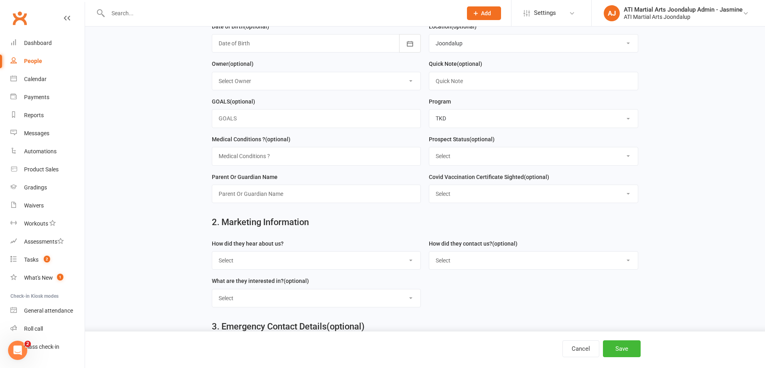
select select "Customore"
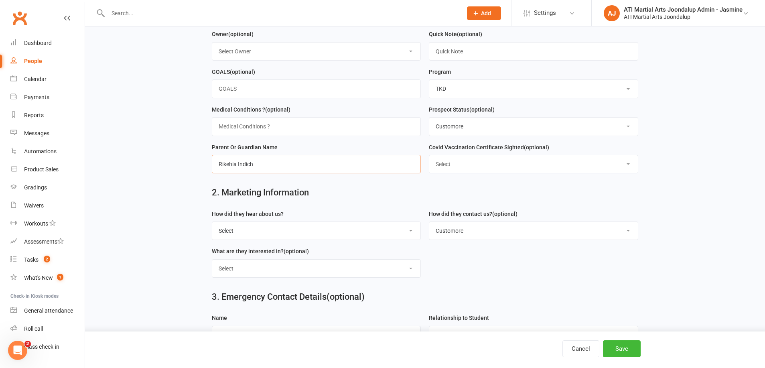
scroll to position [201, 0]
type input "Rikehia Indich"
click at [615, 347] on button "Save" at bounding box center [622, 348] width 38 height 17
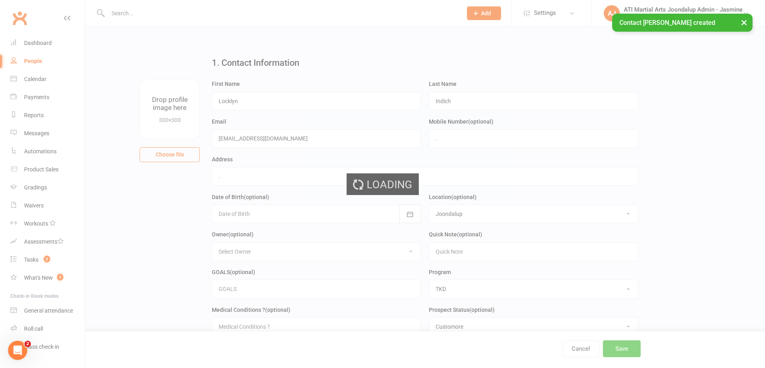
scroll to position [5, 0]
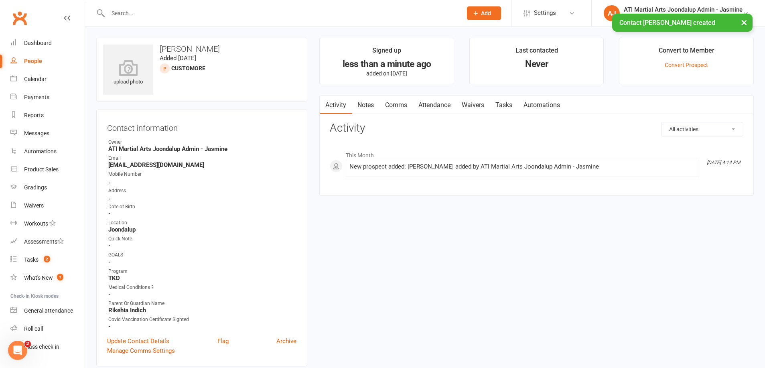
drag, startPoint x: 430, startPoint y: 108, endPoint x: 469, endPoint y: 125, distance: 42.2
click at [431, 108] on link "Attendance" at bounding box center [434, 105] width 43 height 18
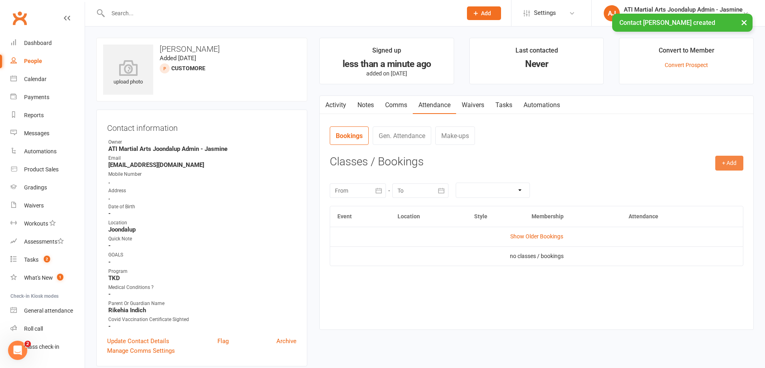
click at [723, 167] on button "+ Add" at bounding box center [729, 163] width 28 height 14
click at [677, 198] on link "Add Appointment" at bounding box center [703, 197] width 79 height 16
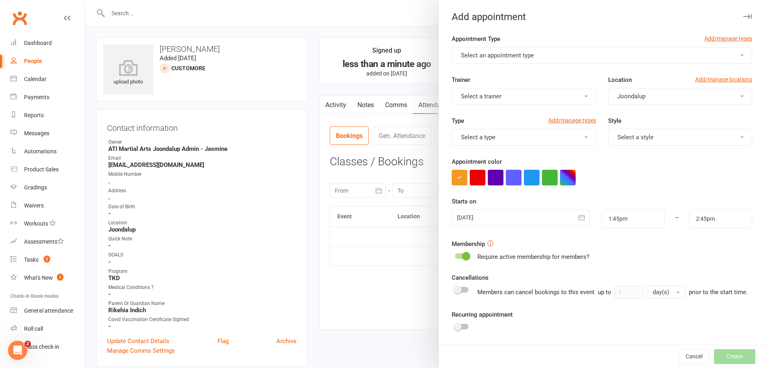
click at [507, 57] on span "Select an appointment type" at bounding box center [497, 55] width 73 height 7
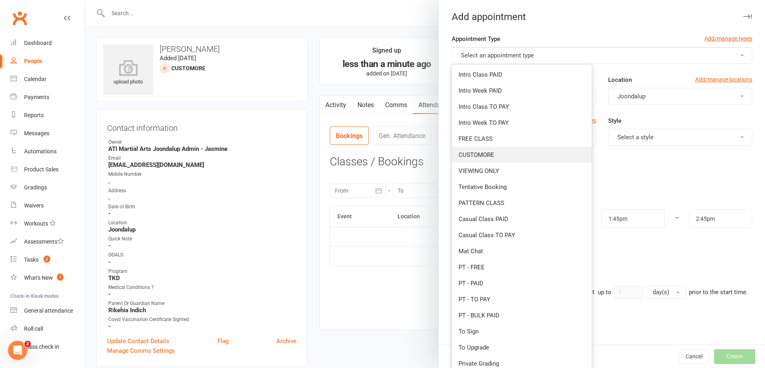
click at [475, 157] on span "CUSTOMORE" at bounding box center [477, 154] width 36 height 7
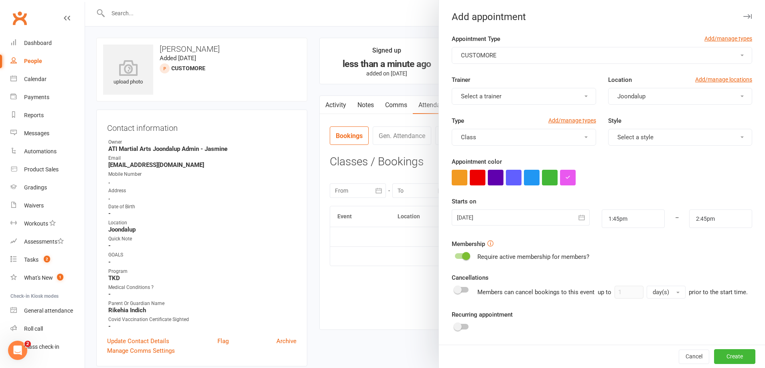
click at [500, 100] on button "Select a trainer" at bounding box center [524, 96] width 144 height 17
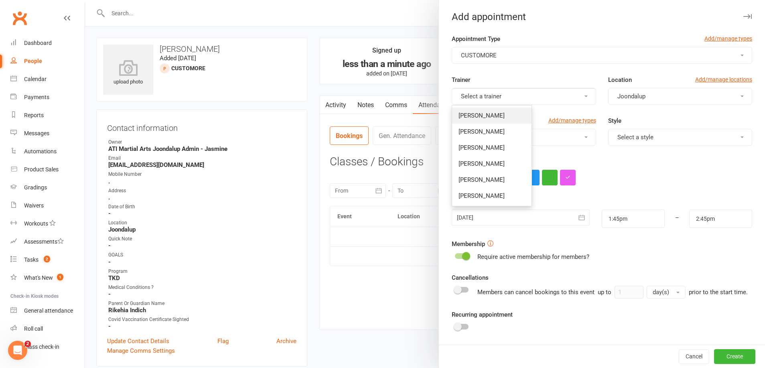
click at [497, 108] on link "[PERSON_NAME]" at bounding box center [491, 116] width 79 height 16
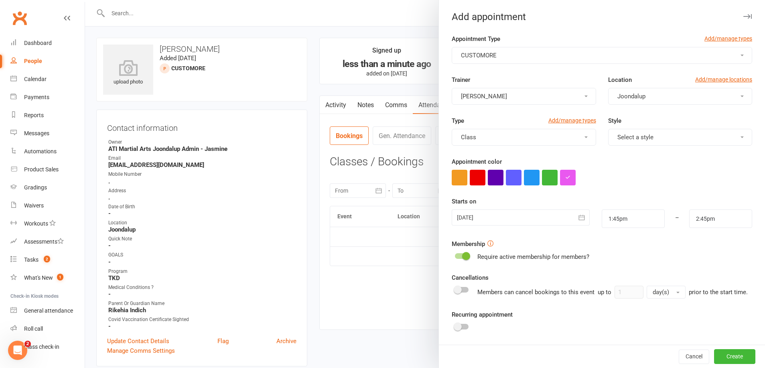
click at [645, 133] on button "Select a style" at bounding box center [680, 137] width 144 height 17
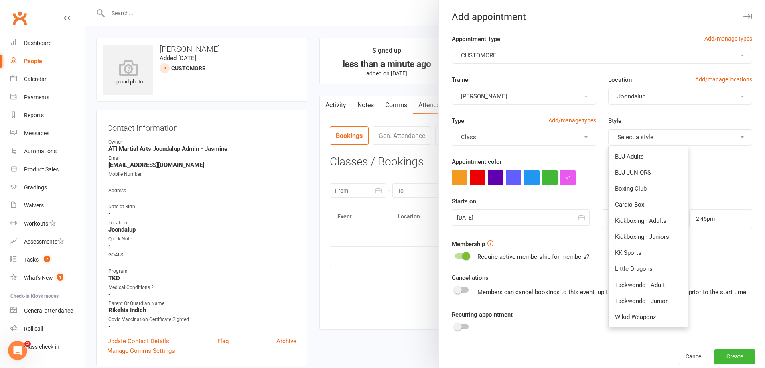
click at [145, 341] on div at bounding box center [425, 184] width 680 height 368
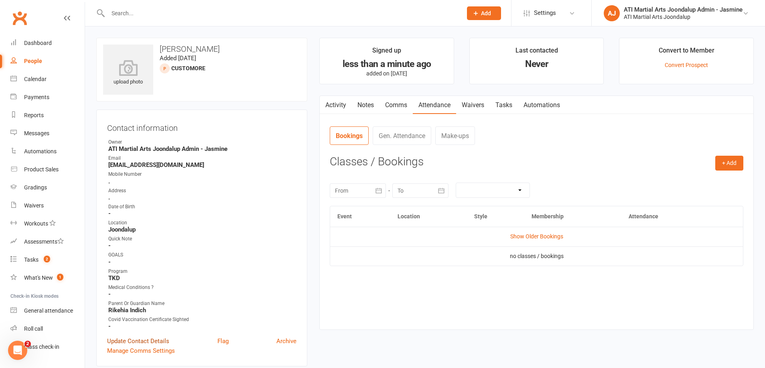
click at [130, 338] on link "Update Contact Details" at bounding box center [138, 341] width 62 height 10
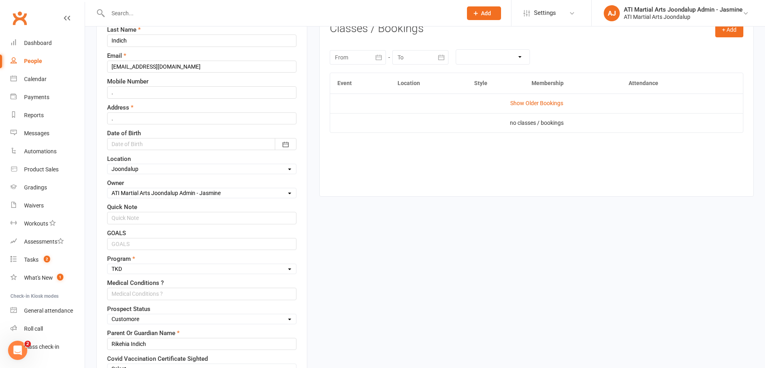
scroll to position [150, 0]
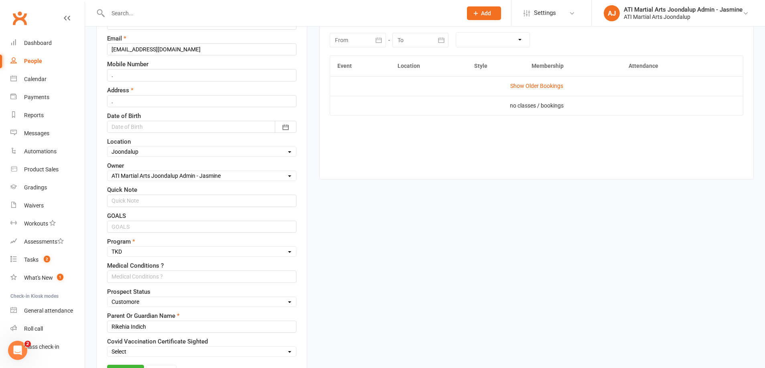
select select "Little Dragons"
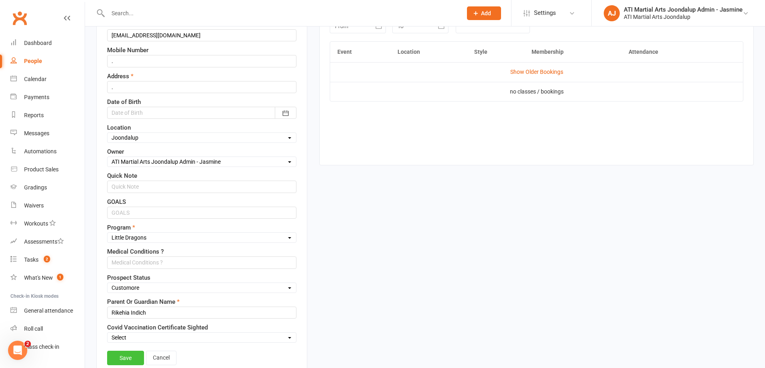
click at [129, 353] on link "Save" at bounding box center [125, 358] width 37 height 14
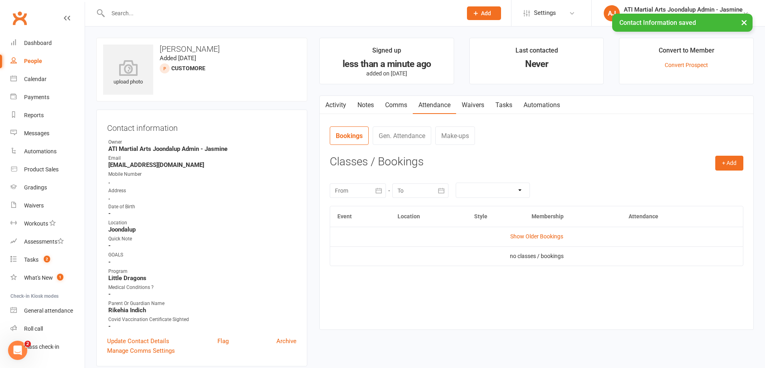
scroll to position [0, 0]
click at [725, 163] on button "+ Add" at bounding box center [729, 163] width 28 height 14
click at [692, 197] on link "Add Appointment" at bounding box center [703, 197] width 79 height 16
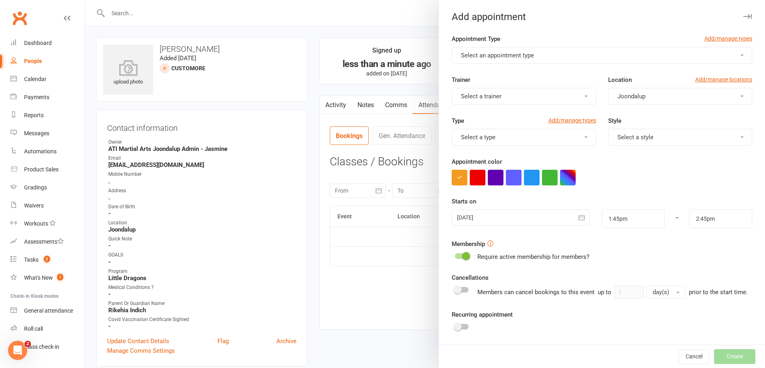
click at [538, 53] on button "Select an appointment type" at bounding box center [602, 55] width 301 height 17
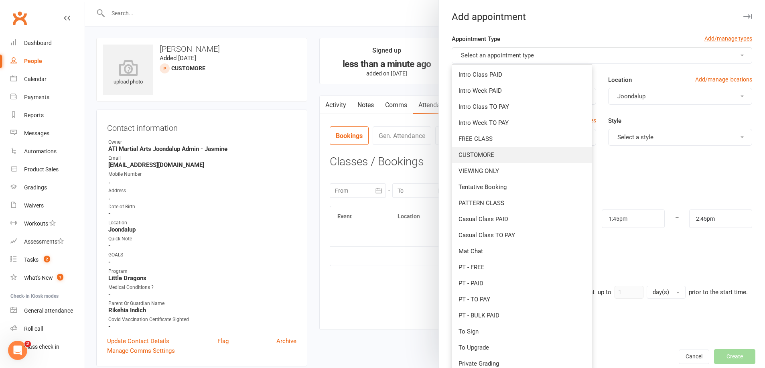
click at [479, 153] on span "CUSTOMORE" at bounding box center [477, 154] width 36 height 7
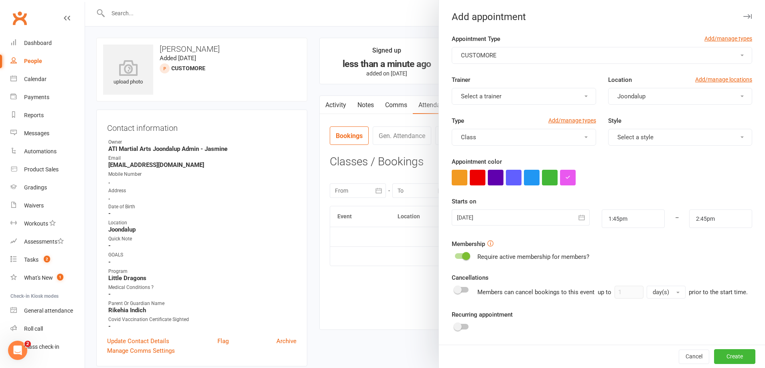
click at [534, 99] on button "Select a trainer" at bounding box center [524, 96] width 144 height 17
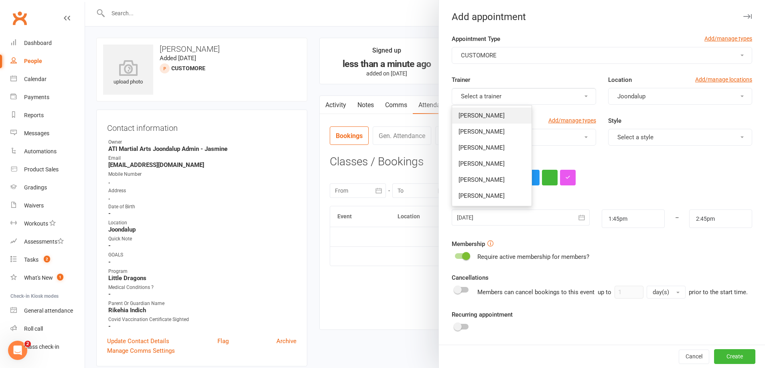
drag, startPoint x: 498, startPoint y: 116, endPoint x: 598, endPoint y: 111, distance: 100.4
click at [500, 116] on span "[PERSON_NAME]" at bounding box center [482, 115] width 46 height 7
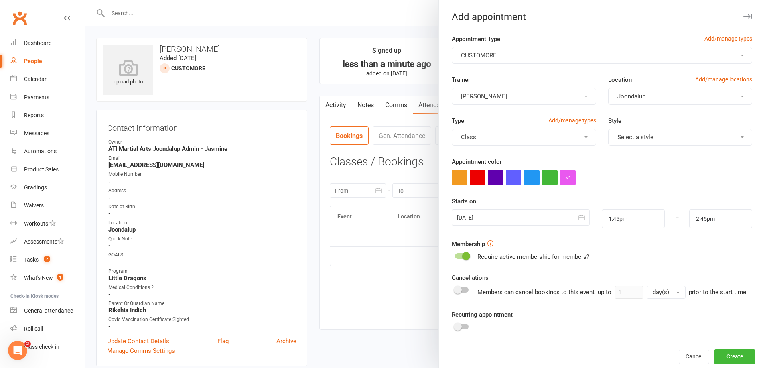
click at [656, 132] on button "Select a style" at bounding box center [680, 137] width 144 height 17
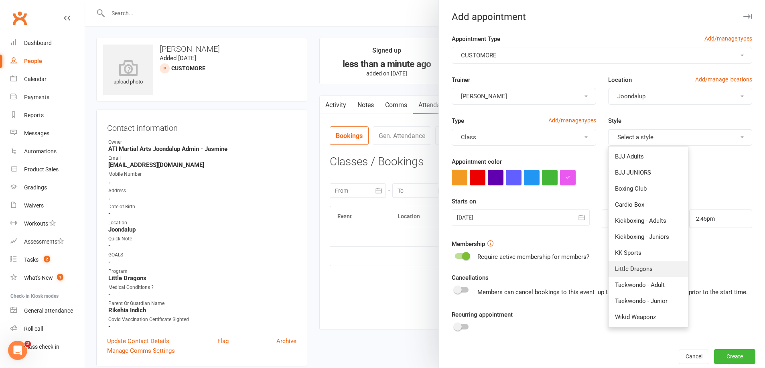
click at [635, 273] on link "Little Dragons" at bounding box center [648, 269] width 79 height 16
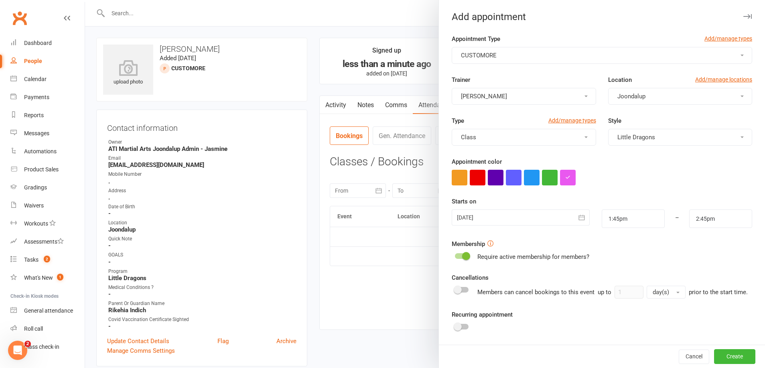
click at [582, 218] on icon "button" at bounding box center [582, 217] width 8 height 8
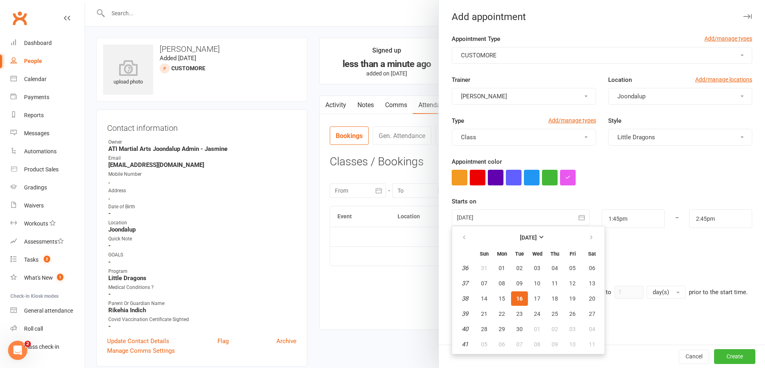
drag, startPoint x: 558, startPoint y: 312, endPoint x: 610, endPoint y: 249, distance: 81.5
click at [558, 312] on button "25" at bounding box center [554, 314] width 17 height 14
type input "[DATE]"
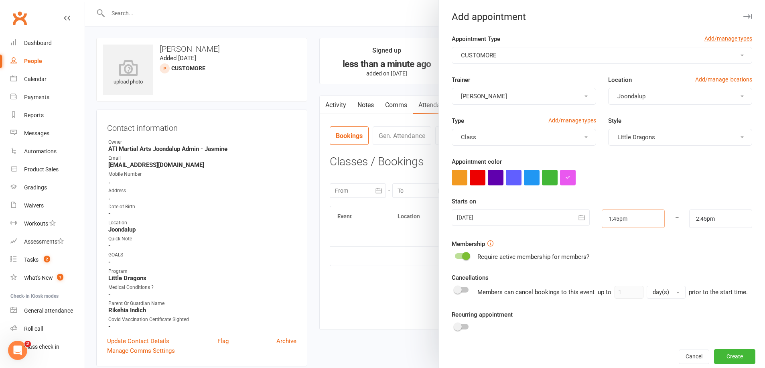
click at [630, 221] on input "1:45pm" at bounding box center [633, 218] width 63 height 18
type input "4:00pm"
click at [621, 268] on li "4:00pm" at bounding box center [621, 269] width 39 height 12
click at [709, 220] on input "5:00pm" at bounding box center [720, 218] width 63 height 18
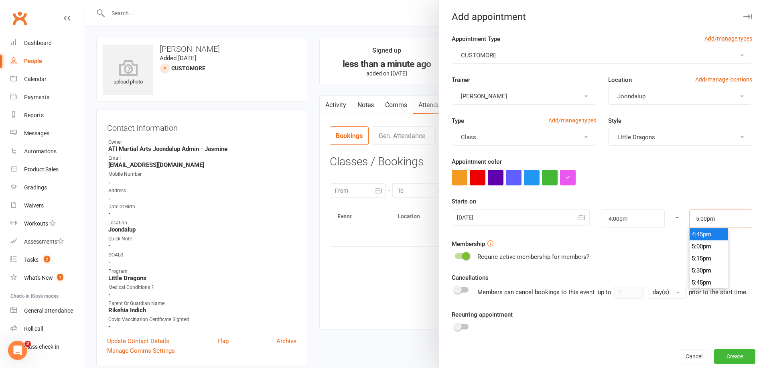
scroll to position [796, 0]
type input "4:30pm"
click at [703, 234] on li "4:30pm" at bounding box center [709, 233] width 39 height 12
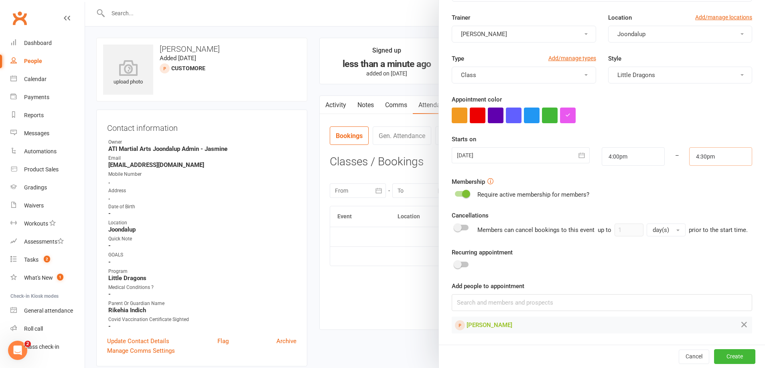
scroll to position [62, 0]
click at [731, 353] on button "Create" at bounding box center [734, 356] width 41 height 14
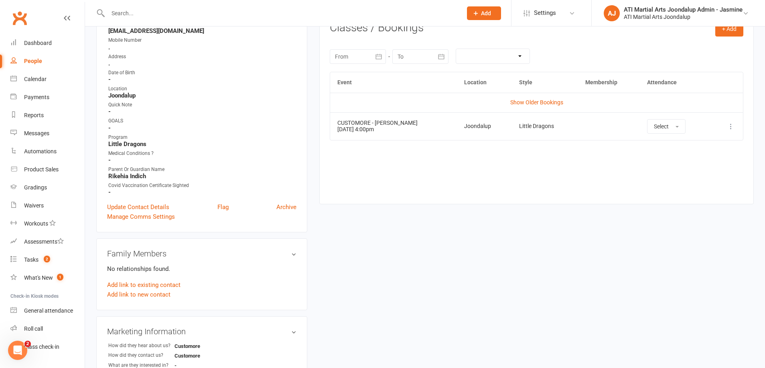
scroll to position [136, 0]
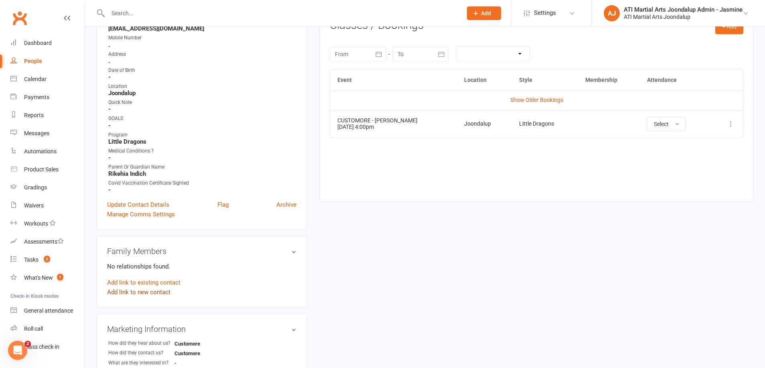
click at [125, 291] on link "Add link to new contact" at bounding box center [138, 292] width 63 height 10
click at [146, 295] on button "Cancel" at bounding box center [146, 295] width 20 height 10
click at [155, 283] on link "Add link to existing contact" at bounding box center [143, 283] width 73 height 10
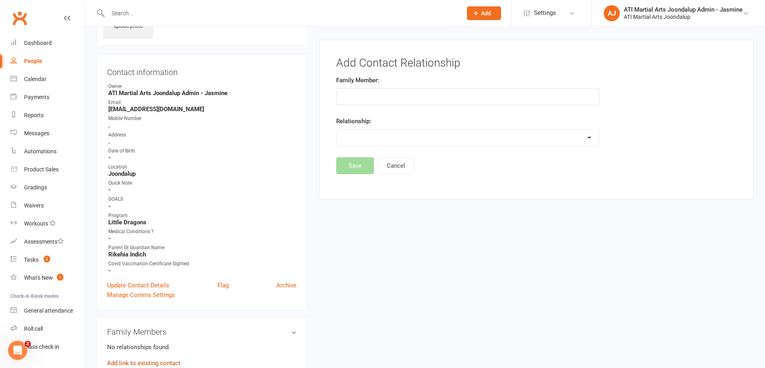
scroll to position [55, 0]
click at [394, 163] on button "Cancel" at bounding box center [396, 166] width 37 height 17
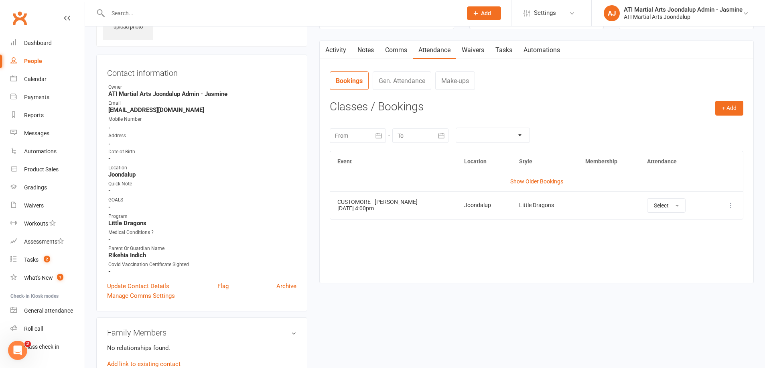
click at [485, 14] on span "Add" at bounding box center [486, 13] width 10 height 6
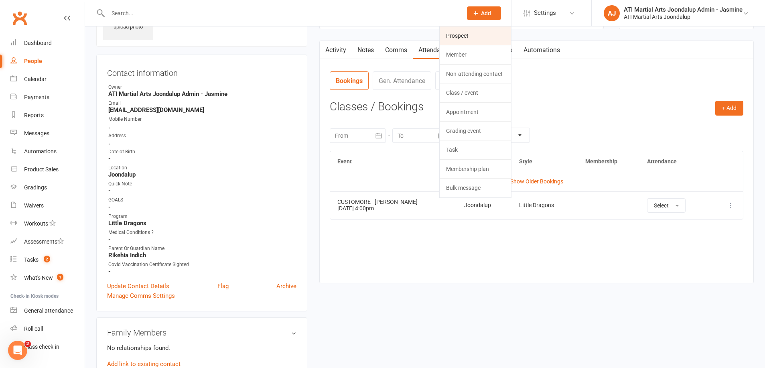
drag, startPoint x: 459, startPoint y: 36, endPoint x: 449, endPoint y: 41, distance: 11.1
click at [459, 35] on link "Prospect" at bounding box center [475, 35] width 71 height 18
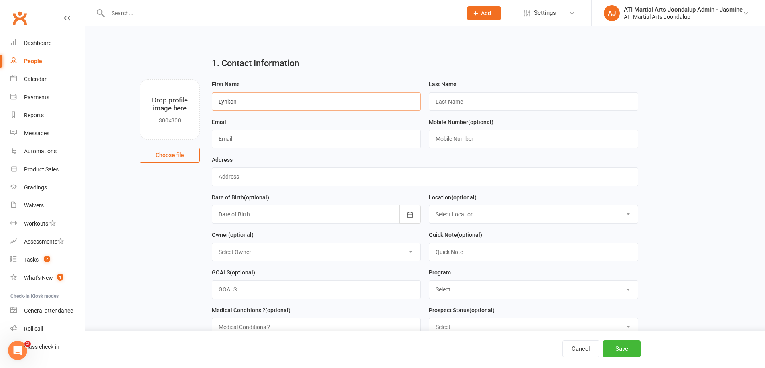
type input "Lynkon"
type input "Indich"
type input "[EMAIL_ADDRESS][DOMAIN_NAME]"
type input "."
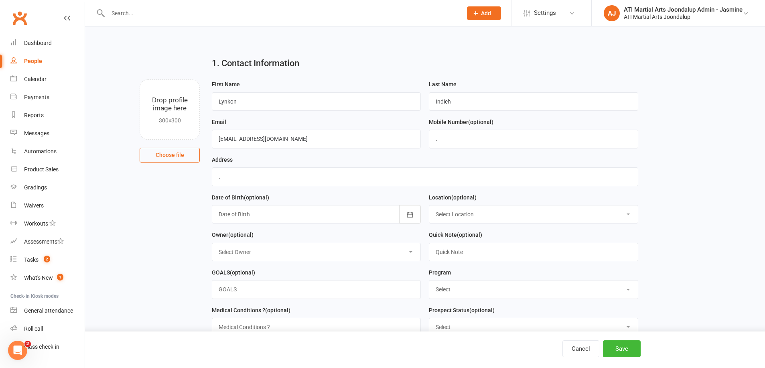
select select "0"
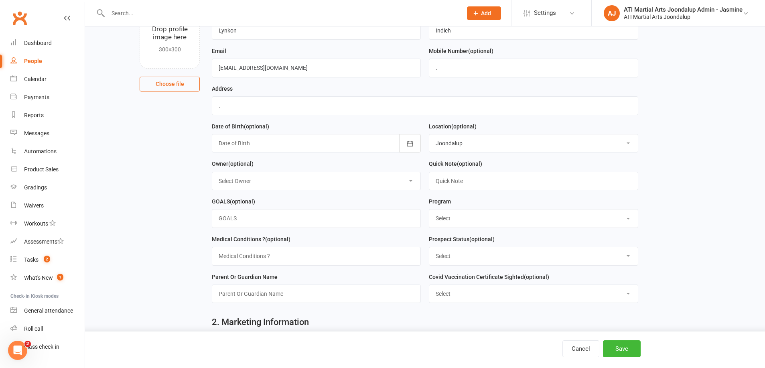
scroll to position [72, 0]
select select "TKD"
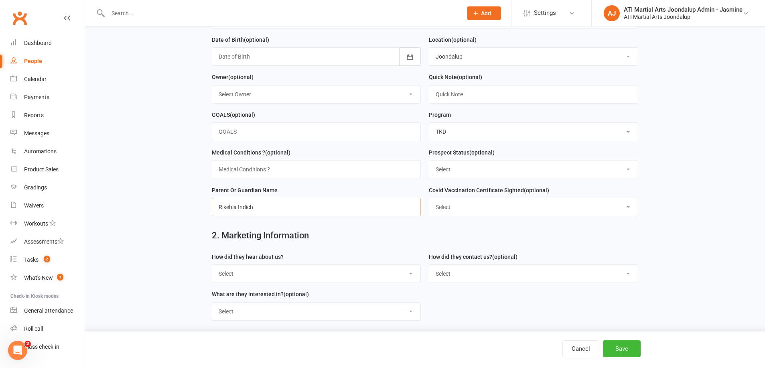
scroll to position [159, 0]
type input "Rikehia Indich"
select select "Customore"
drag, startPoint x: 620, startPoint y: 347, endPoint x: 532, endPoint y: 322, distance: 91.3
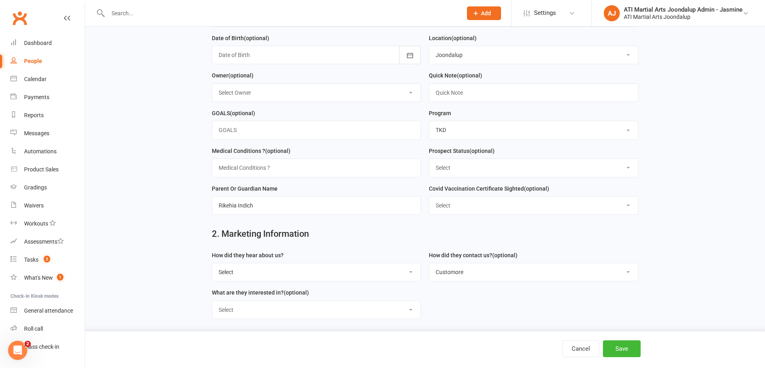
click at [620, 347] on button "Save" at bounding box center [622, 348] width 38 height 17
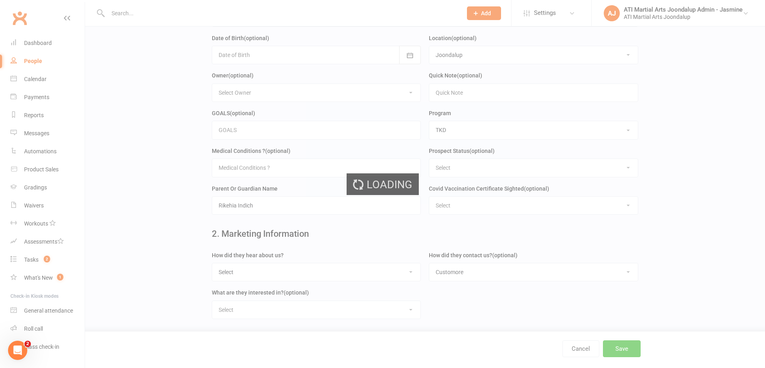
scroll to position [0, 0]
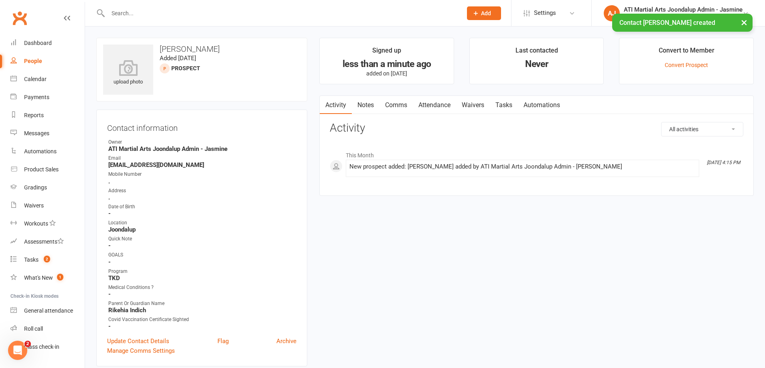
click at [439, 108] on link "Attendance" at bounding box center [434, 105] width 43 height 18
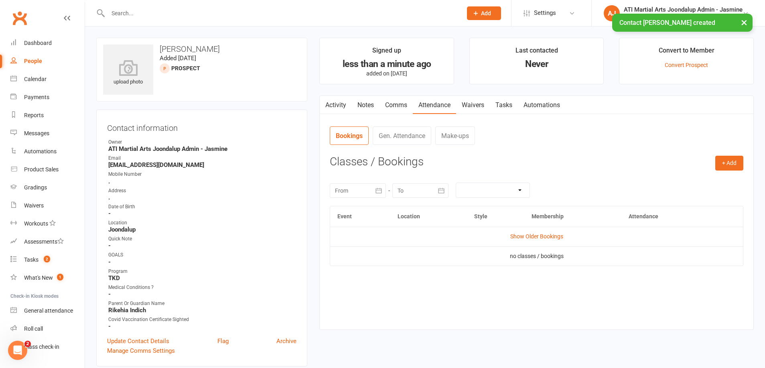
drag, startPoint x: 725, startPoint y: 161, endPoint x: 498, endPoint y: 183, distance: 227.7
click at [724, 161] on button "+ Add" at bounding box center [729, 163] width 28 height 14
click at [698, 198] on link "Add Appointment" at bounding box center [703, 197] width 79 height 16
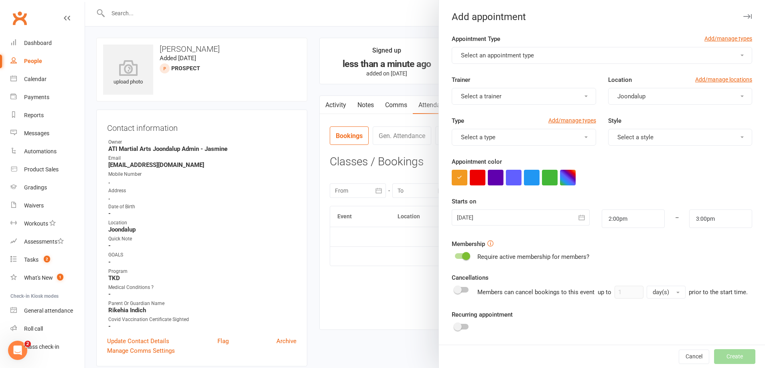
click at [507, 60] on button "Select an appointment type" at bounding box center [602, 55] width 301 height 17
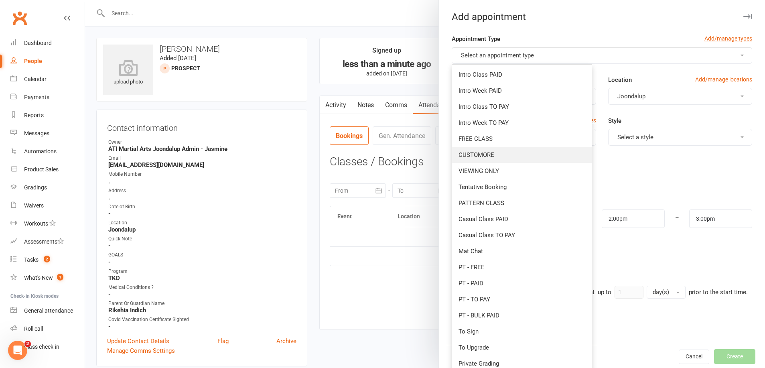
click at [474, 148] on link "CUSTOMORE" at bounding box center [522, 155] width 140 height 16
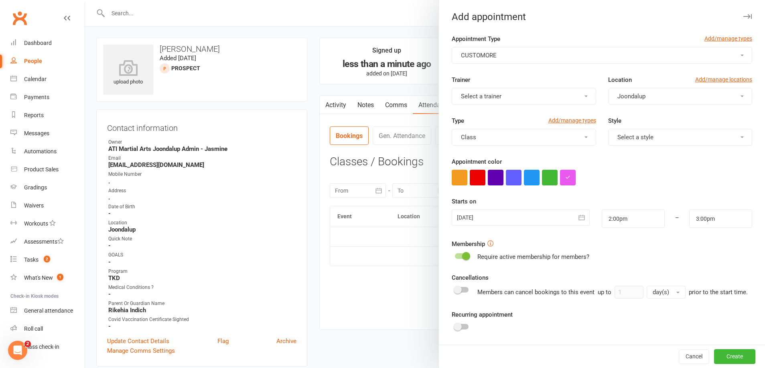
click at [497, 98] on span "Select a trainer" at bounding box center [481, 96] width 41 height 7
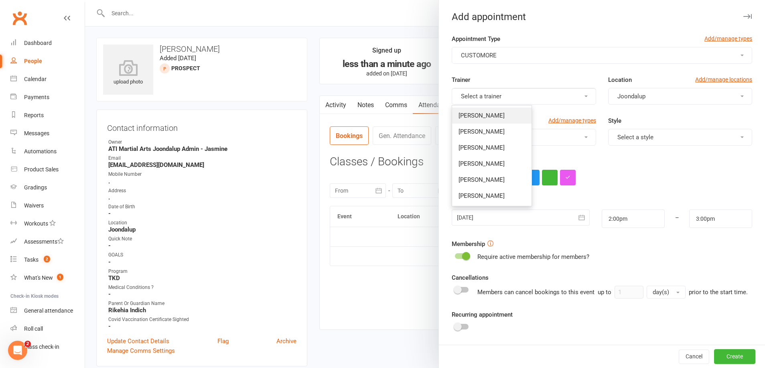
drag, startPoint x: 497, startPoint y: 115, endPoint x: 538, endPoint y: 127, distance: 43.2
click at [497, 115] on span "[PERSON_NAME]" at bounding box center [482, 115] width 46 height 7
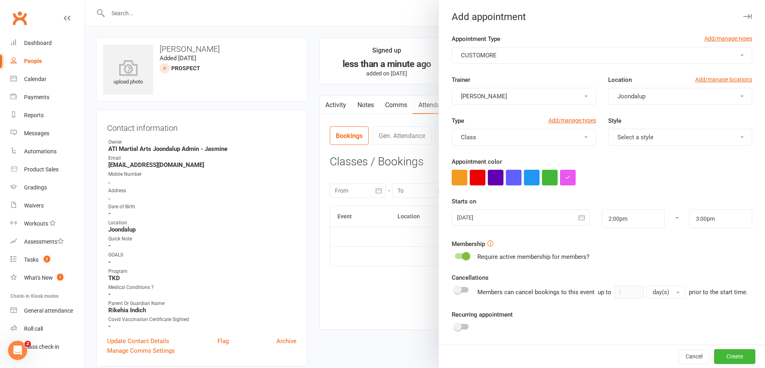
click at [634, 139] on span "Select a style" at bounding box center [635, 137] width 36 height 7
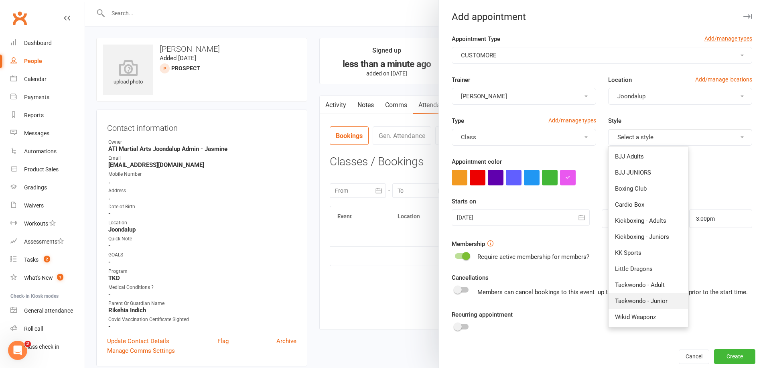
click at [632, 303] on span "Taekwondo - Junior" at bounding box center [641, 300] width 53 height 7
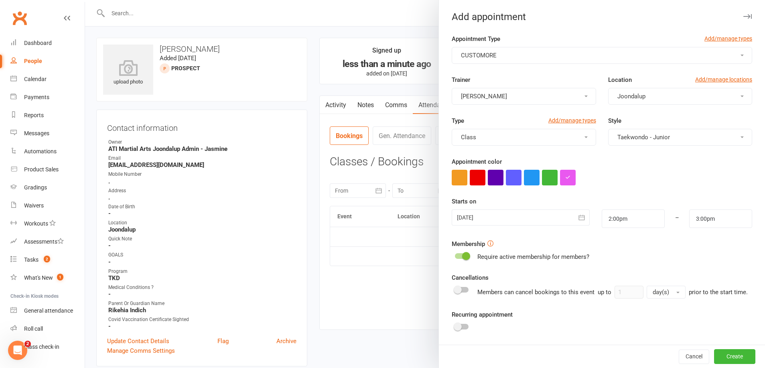
click at [586, 221] on button "button" at bounding box center [582, 217] width 16 height 16
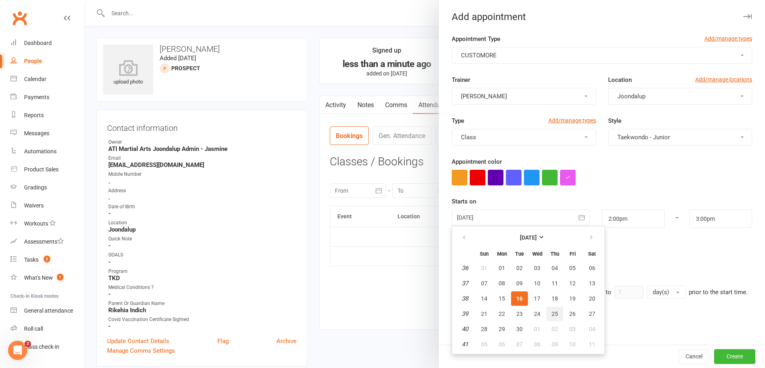
click at [556, 316] on span "25" at bounding box center [555, 314] width 6 height 6
type input "[DATE]"
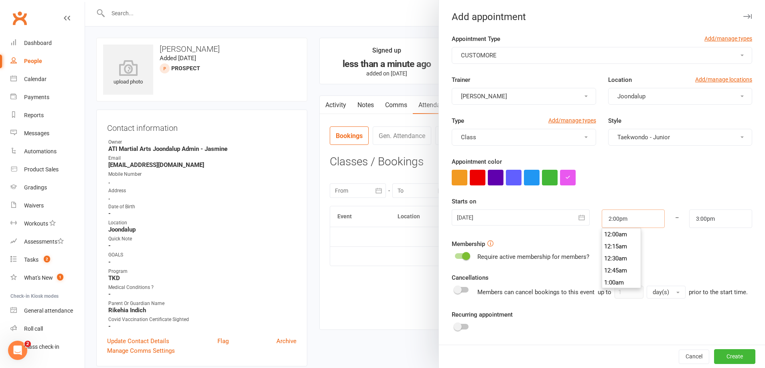
click at [633, 214] on input "2:00pm" at bounding box center [633, 218] width 63 height 18
type input "4:30pm"
drag, startPoint x: 617, startPoint y: 253, endPoint x: 647, endPoint y: 247, distance: 30.7
click at [617, 253] on li "4:30pm" at bounding box center [621, 255] width 39 height 12
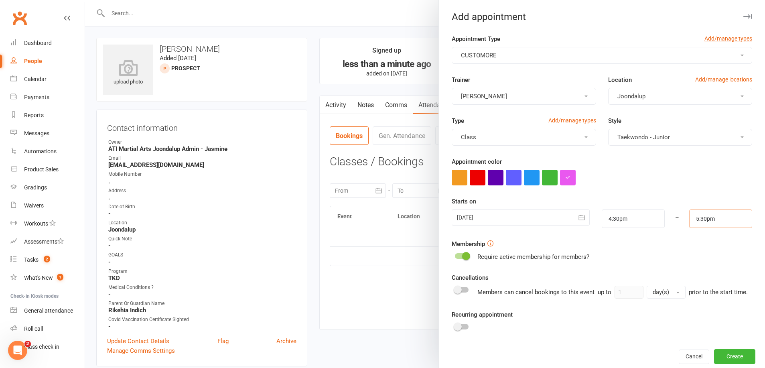
click at [701, 220] on input "5:30pm" at bounding box center [720, 218] width 63 height 18
type input "5:15pm"
click at [700, 238] on li "5:15pm" at bounding box center [709, 234] width 39 height 12
click at [735, 360] on button "Create" at bounding box center [734, 356] width 41 height 14
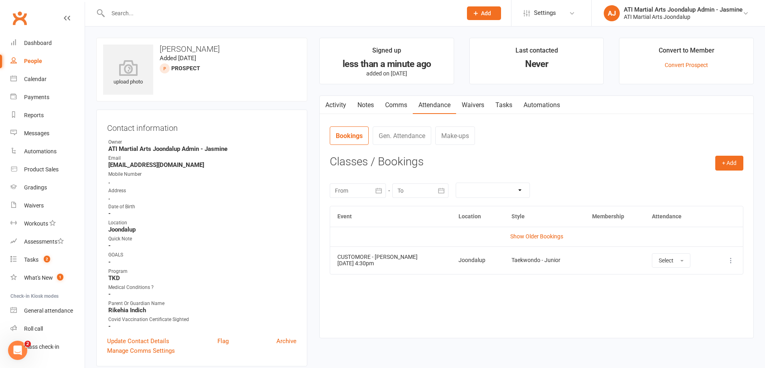
click at [164, 9] on input "text" at bounding box center [281, 13] width 351 height 11
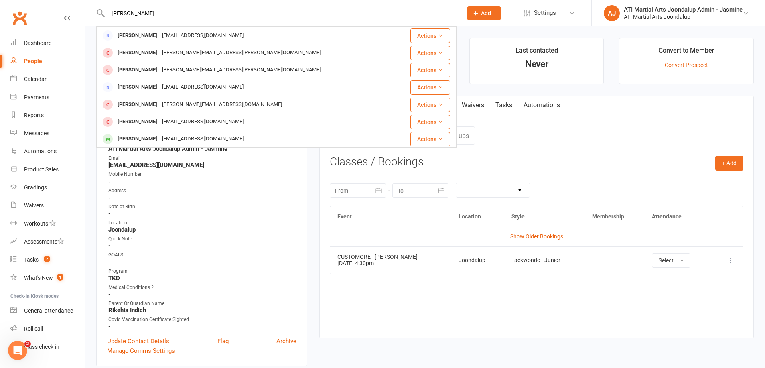
type input "Ethan baines"
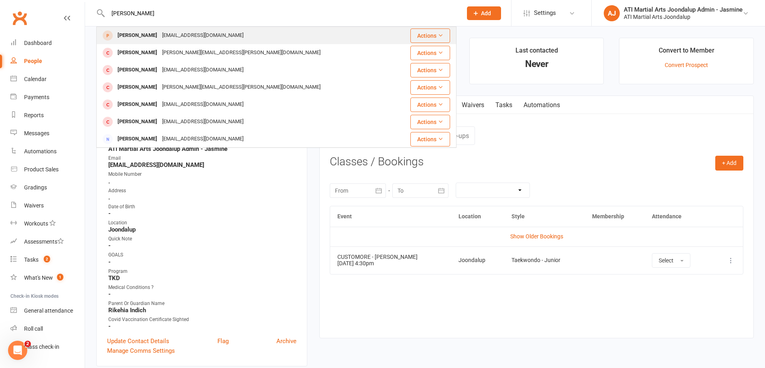
click at [140, 35] on div "[PERSON_NAME]" at bounding box center [137, 36] width 45 height 12
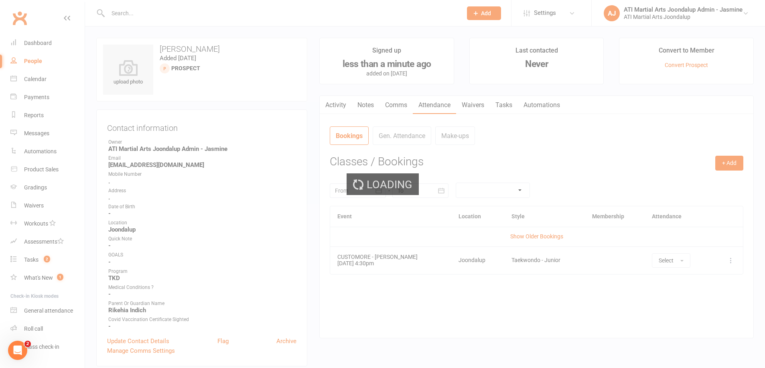
scroll to position [0, 0]
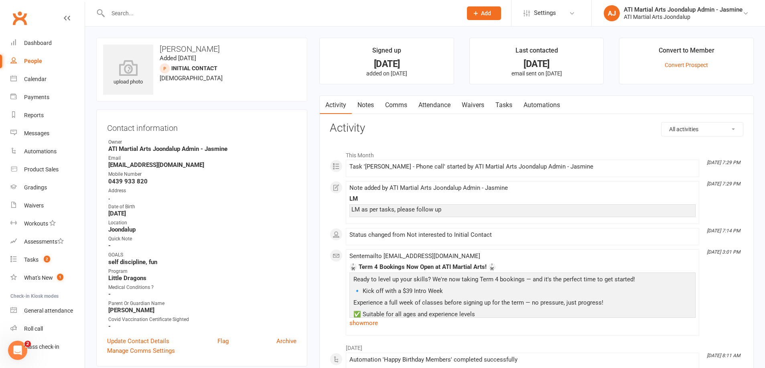
click at [159, 14] on input "text" at bounding box center [281, 13] width 351 height 11
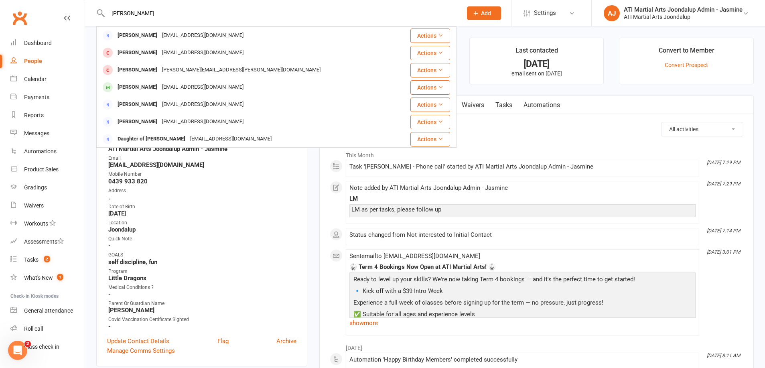
type input "Madeleine giusti"
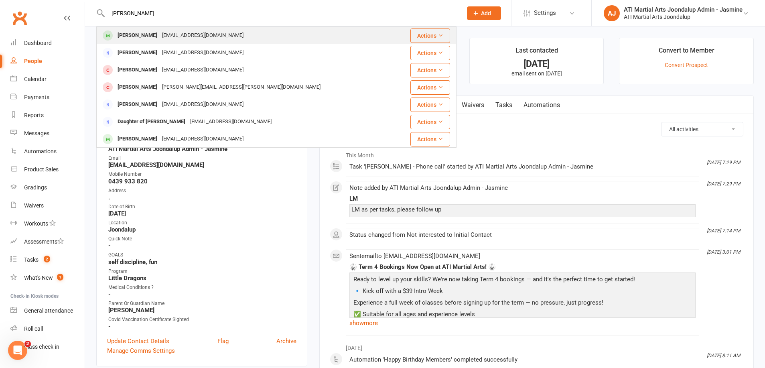
click at [146, 39] on div "[PERSON_NAME]" at bounding box center [137, 36] width 45 height 12
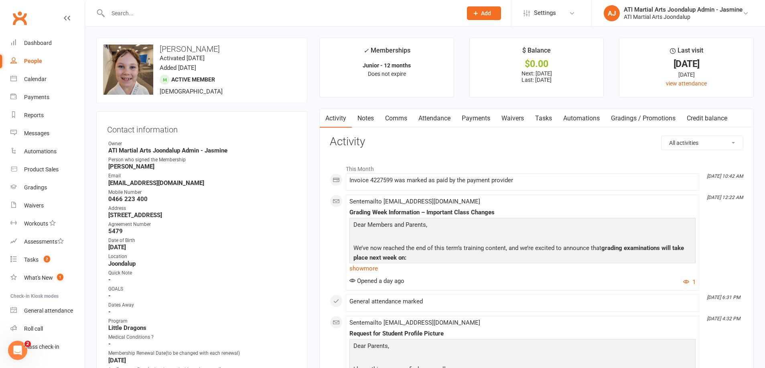
click at [400, 116] on link "Comms" at bounding box center [396, 118] width 33 height 18
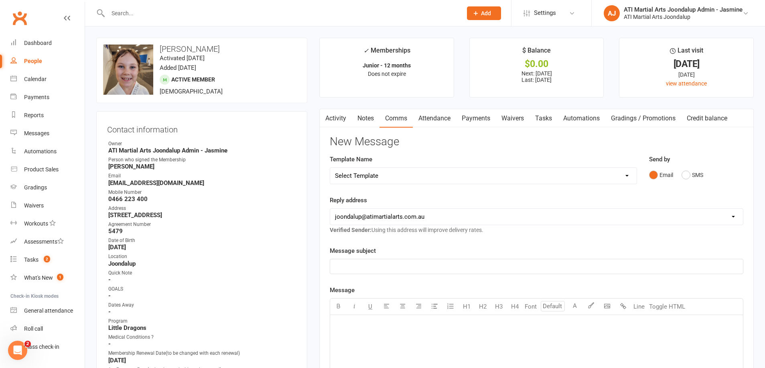
click at [376, 269] on p "﻿" at bounding box center [536, 267] width 403 height 10
click at [352, 315] on div "﻿" at bounding box center [536, 375] width 413 height 120
click at [492, 336] on span "We have been notified that you have been approved for the Kidsport" at bounding box center [425, 337] width 180 height 7
click at [508, 337] on p "We have been notified that you have been approved for Kidsport" at bounding box center [536, 338] width 403 height 10
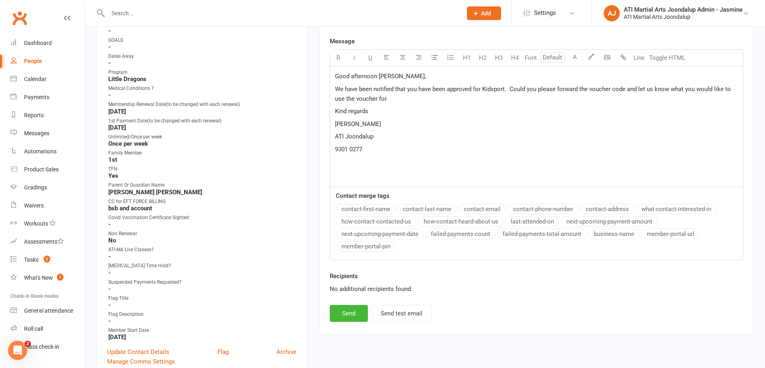
scroll to position [258, 0]
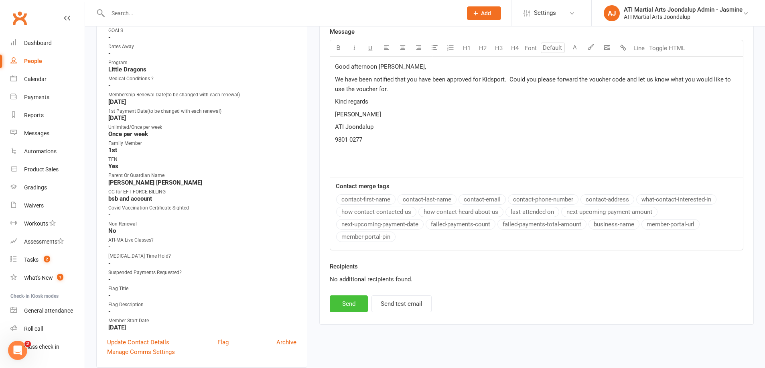
click at [353, 308] on button "Send" at bounding box center [349, 303] width 38 height 17
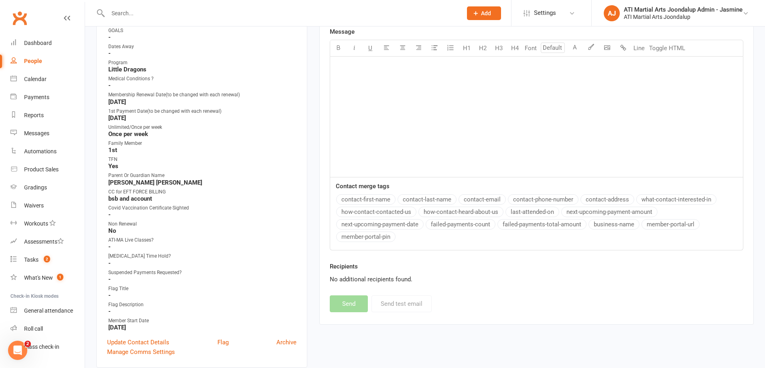
click at [173, 16] on input "text" at bounding box center [281, 13] width 351 height 11
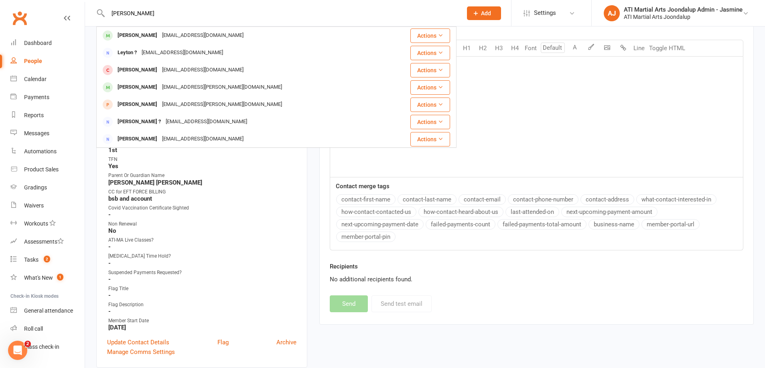
type input "victor languid"
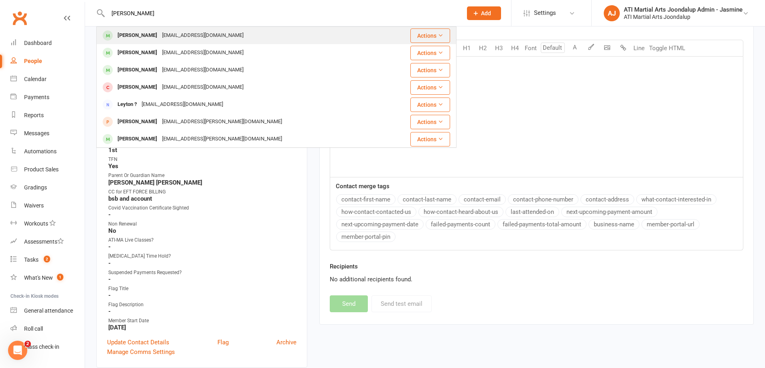
click at [160, 36] on div "[EMAIL_ADDRESS][DOMAIN_NAME]" at bounding box center [203, 36] width 86 height 12
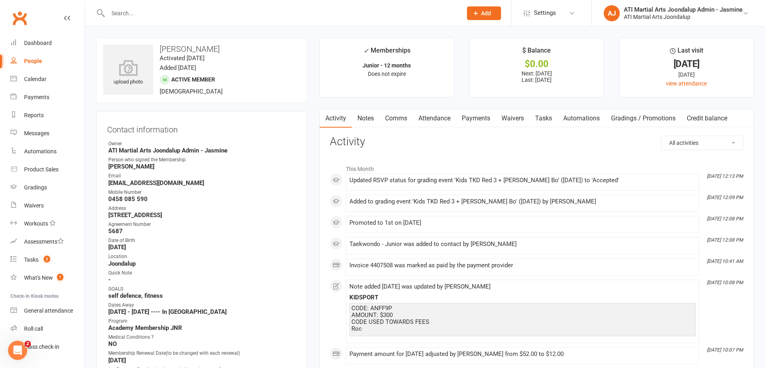
click at [467, 118] on link "Payments" at bounding box center [476, 118] width 40 height 18
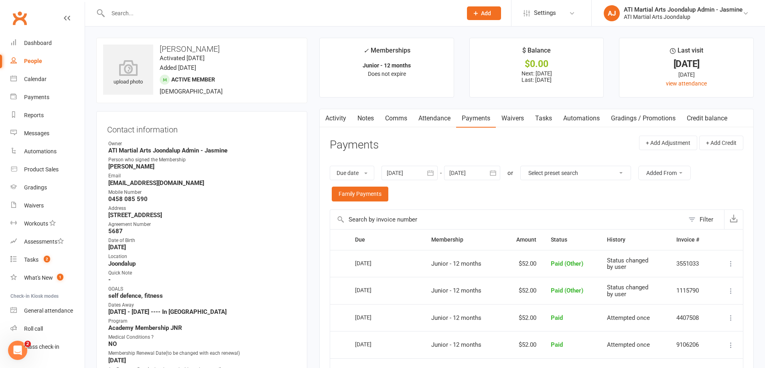
click at [495, 172] on icon "button" at bounding box center [493, 173] width 8 height 8
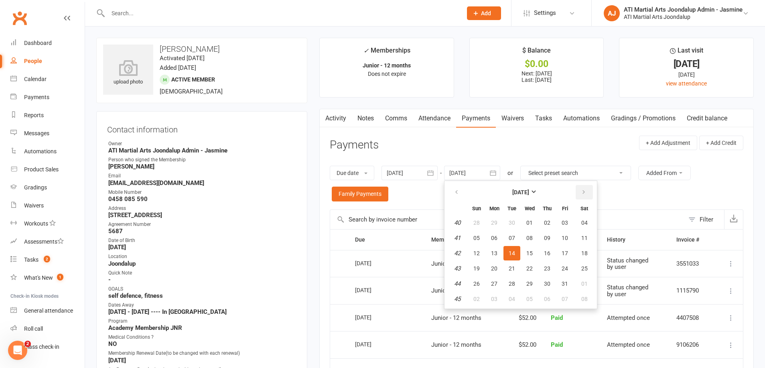
click at [586, 190] on icon "button" at bounding box center [584, 192] width 6 height 6
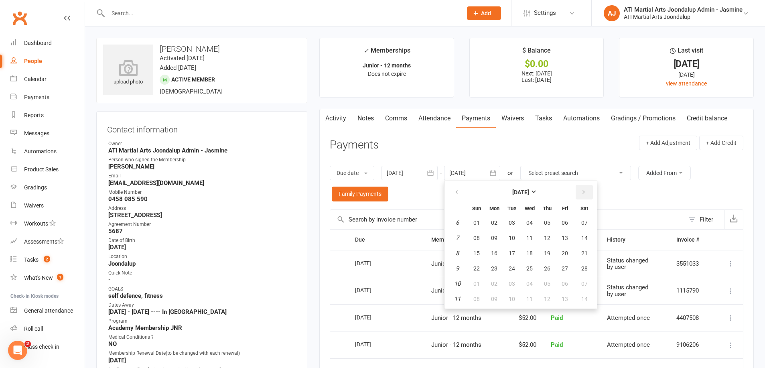
click at [586, 190] on icon "button" at bounding box center [584, 192] width 6 height 6
click at [567, 233] on button "08" at bounding box center [564, 238] width 17 height 14
type input "08 May 2026"
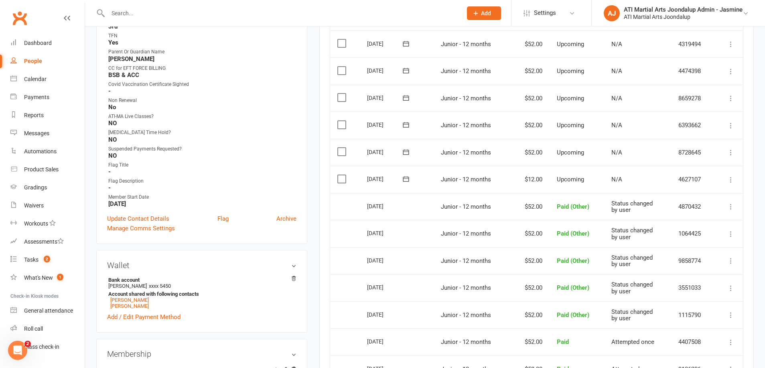
scroll to position [382, 0]
click at [120, 299] on link "[PERSON_NAME]" at bounding box center [129, 300] width 39 height 6
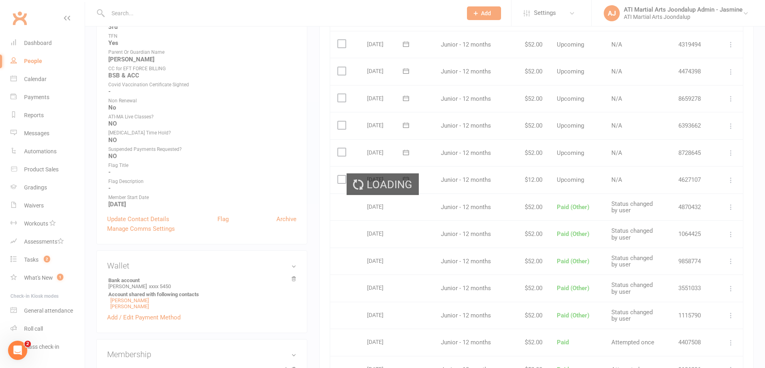
scroll to position [381, 0]
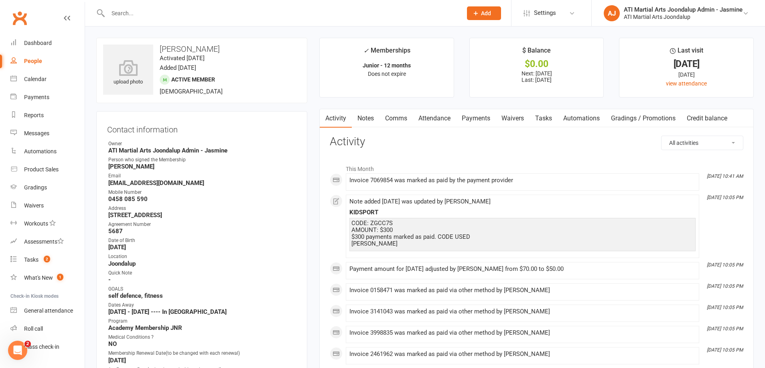
click at [476, 114] on link "Payments" at bounding box center [476, 118] width 40 height 18
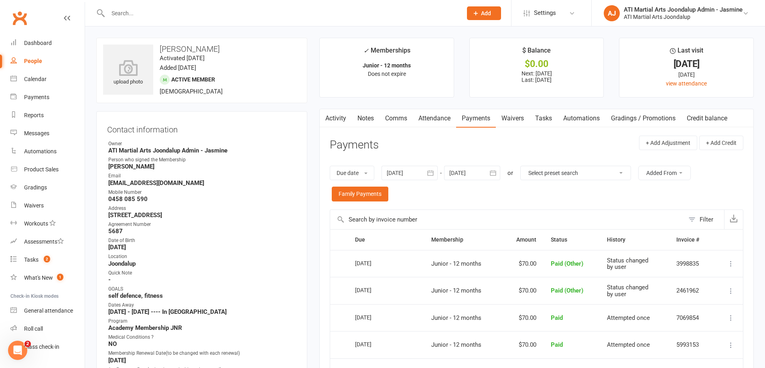
click at [494, 170] on icon "button" at bounding box center [493, 173] width 8 height 8
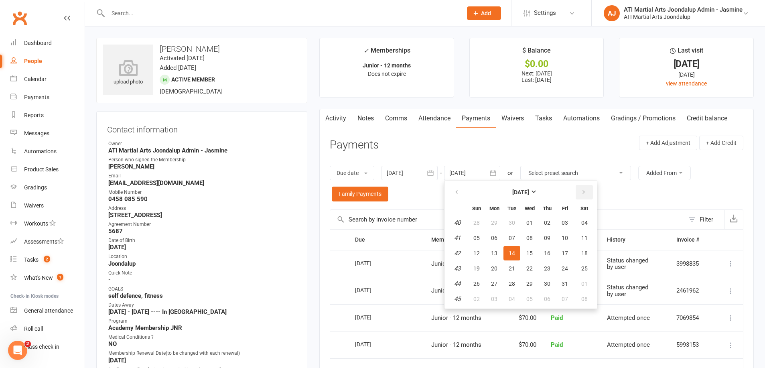
click at [584, 193] on icon "button" at bounding box center [584, 192] width 6 height 6
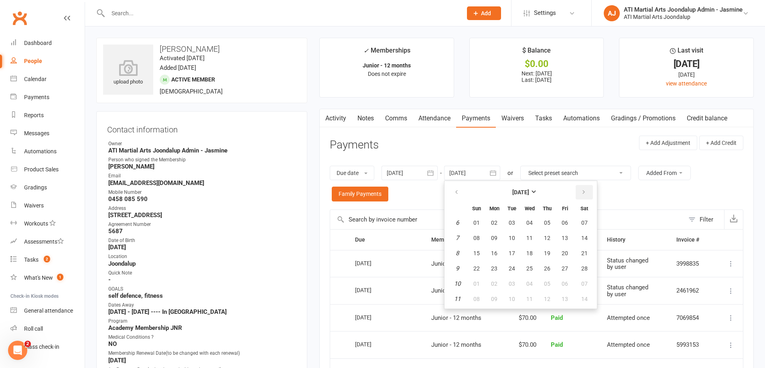
click at [584, 193] on icon "button" at bounding box center [584, 192] width 6 height 6
click at [571, 252] on button "19" at bounding box center [564, 253] width 17 height 14
type input "19 Jun 2026"
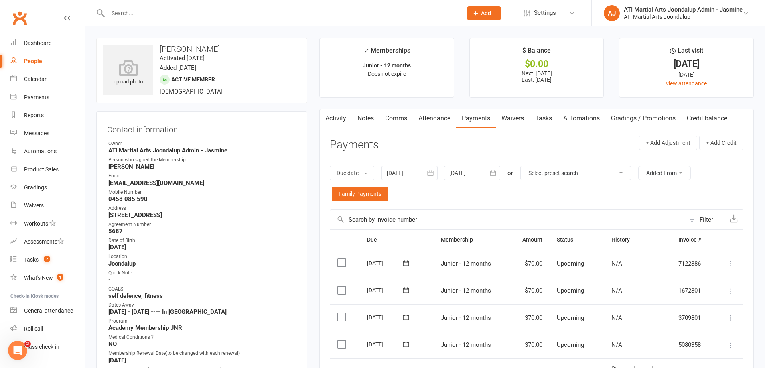
click at [340, 119] on link "Activity" at bounding box center [336, 118] width 32 height 18
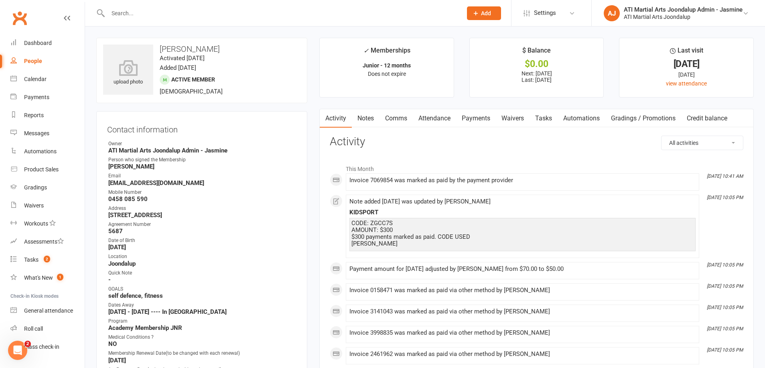
click at [477, 119] on link "Payments" at bounding box center [476, 118] width 40 height 18
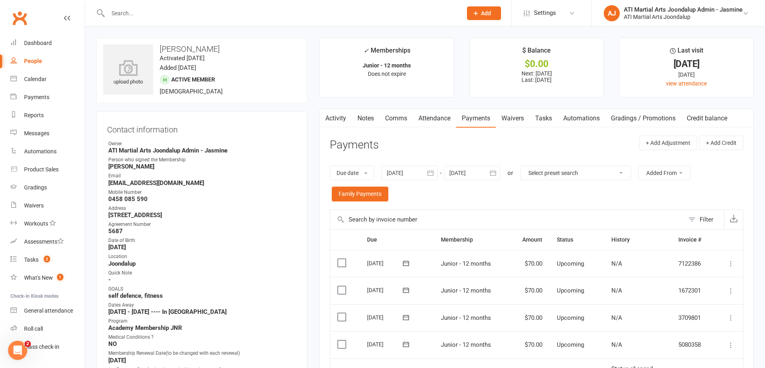
click at [221, 18] on input "text" at bounding box center [281, 13] width 351 height 11
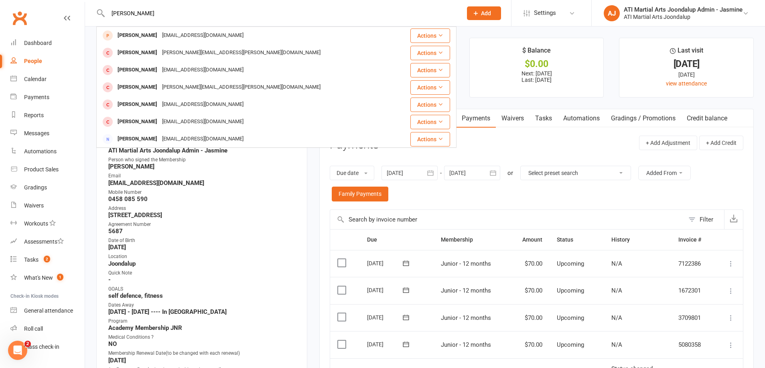
type input "[PERSON_NAME]"
drag, startPoint x: 221, startPoint y: 18, endPoint x: 138, endPoint y: 37, distance: 85.2
click at [138, 37] on div "[PERSON_NAME]" at bounding box center [137, 36] width 45 height 12
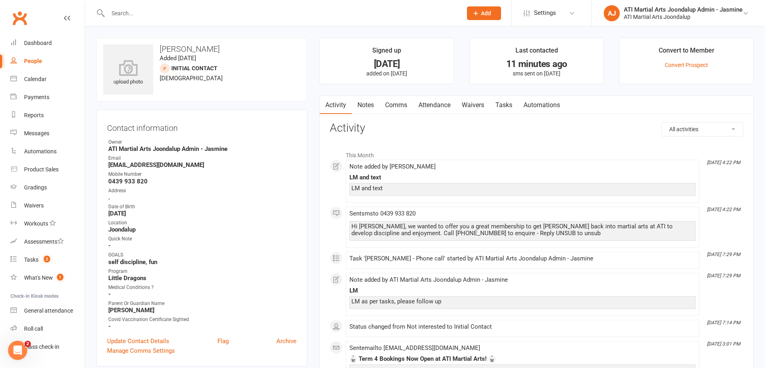
click at [362, 104] on link "Notes" at bounding box center [366, 105] width 28 height 18
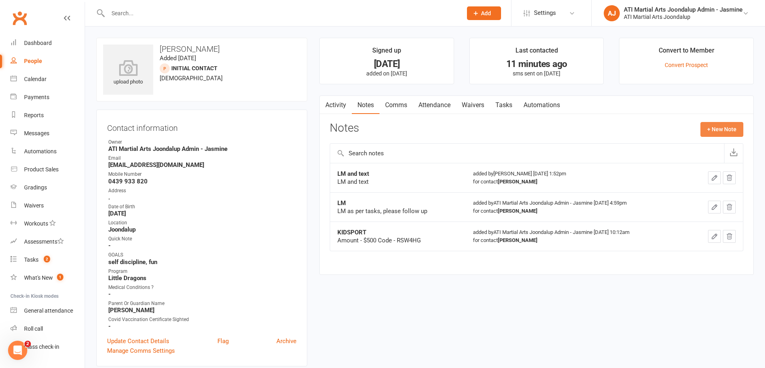
click at [719, 127] on button "+ New Note" at bounding box center [722, 129] width 43 height 14
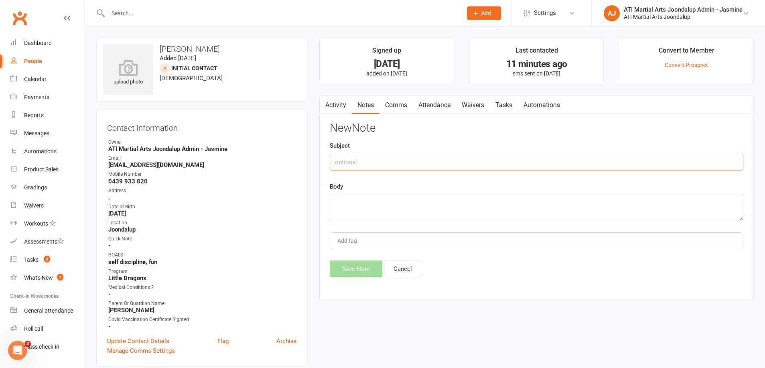
click at [464, 162] on input "text" at bounding box center [537, 162] width 414 height 17
type input "M"
click at [443, 162] on input "text" at bounding box center [537, 162] width 414 height 17
type input "LMTCB [DATE] [PERSON_NAME]"
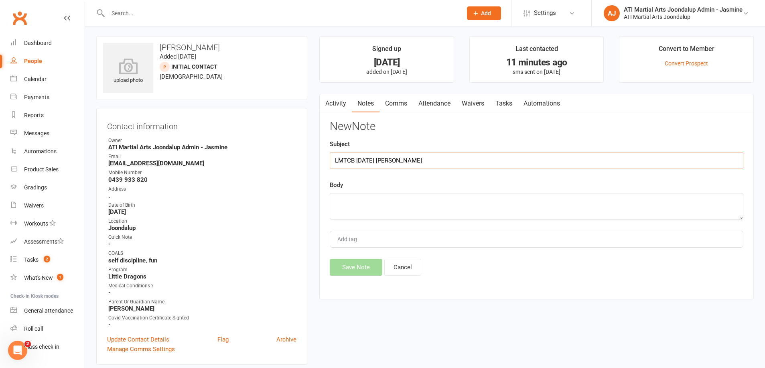
drag, startPoint x: 418, startPoint y: 161, endPoint x: 331, endPoint y: 161, distance: 86.7
click at [331, 161] on input "LMTCB [DATE] [PERSON_NAME]" at bounding box center [537, 160] width 414 height 17
paste textarea "LMTCB [DATE] [PERSON_NAME]"
type textarea "LMTCB [DATE] [PERSON_NAME]"
click at [346, 267] on button "Save Note" at bounding box center [356, 267] width 53 height 17
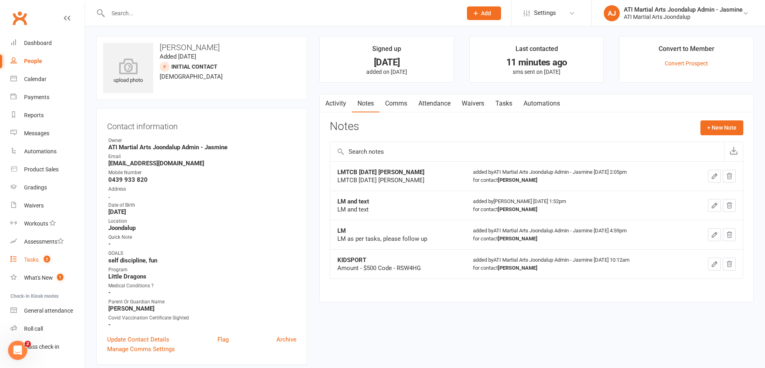
click at [35, 259] on div "Tasks" at bounding box center [31, 259] width 14 height 6
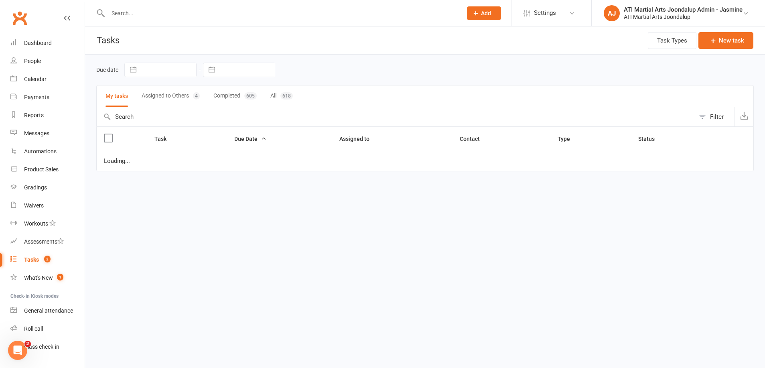
select select "started"
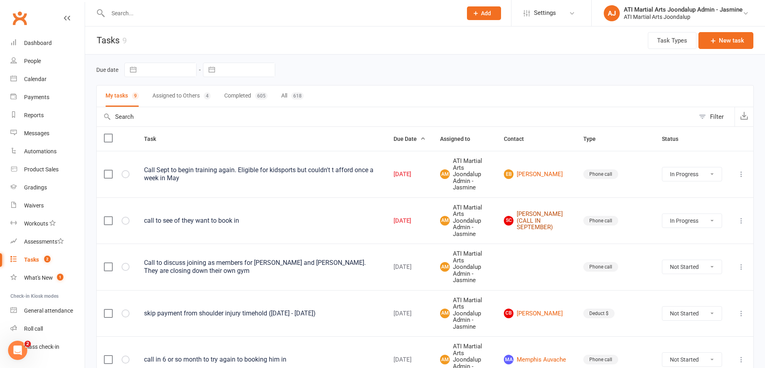
click at [536, 211] on link "SC [PERSON_NAME] (CALL IN SEPTEMBER)" at bounding box center [536, 221] width 65 height 20
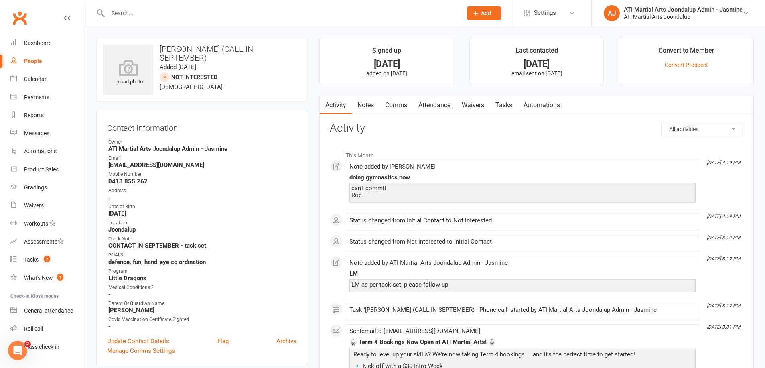
click at [171, 15] on input "text" at bounding box center [281, 13] width 351 height 11
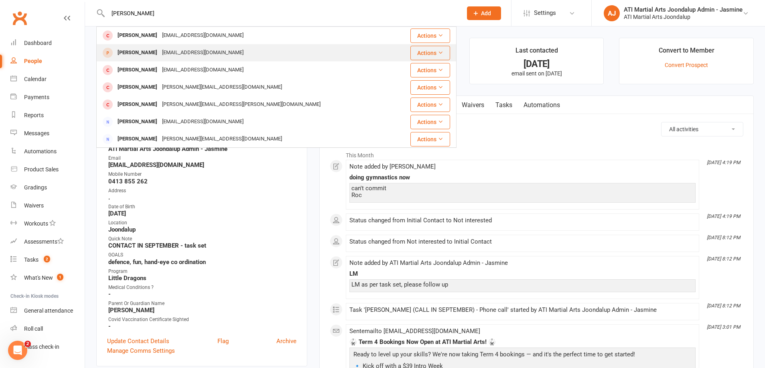
type input "ALEX HIN"
click at [234, 51] on div "Alex Hinkley leesy_h80@yahoo.com.au" at bounding box center [246, 53] width 298 height 16
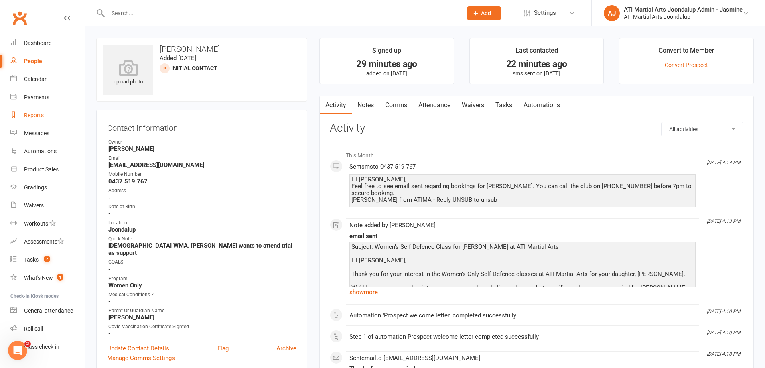
click at [38, 114] on div "Reports" at bounding box center [34, 115] width 20 height 6
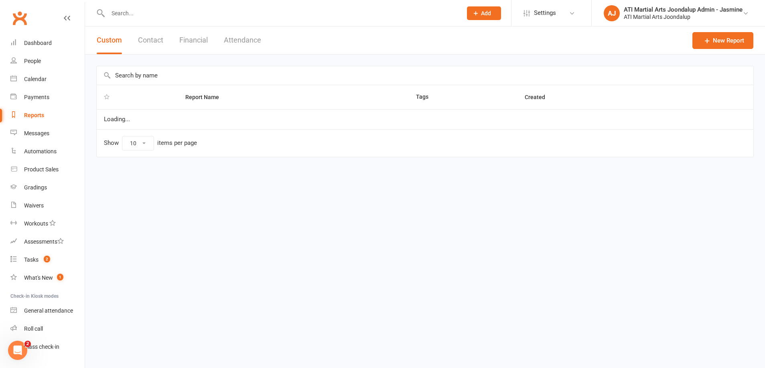
select select "100"
click at [189, 39] on button "Financial" at bounding box center [193, 40] width 28 height 28
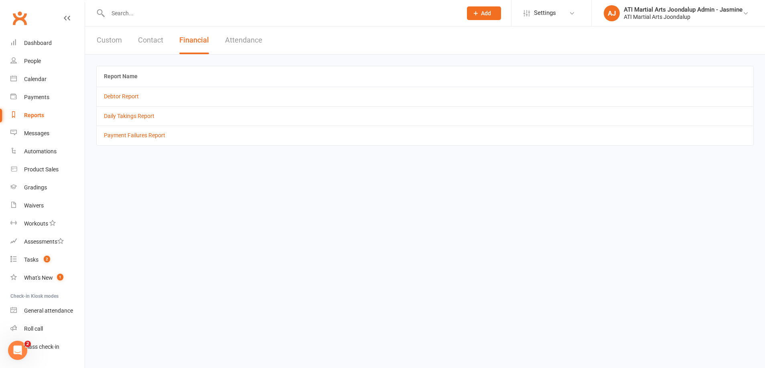
click at [120, 99] on td "Debtor Report" at bounding box center [425, 96] width 657 height 19
click at [121, 97] on link "Debtor Report" at bounding box center [121, 96] width 35 height 6
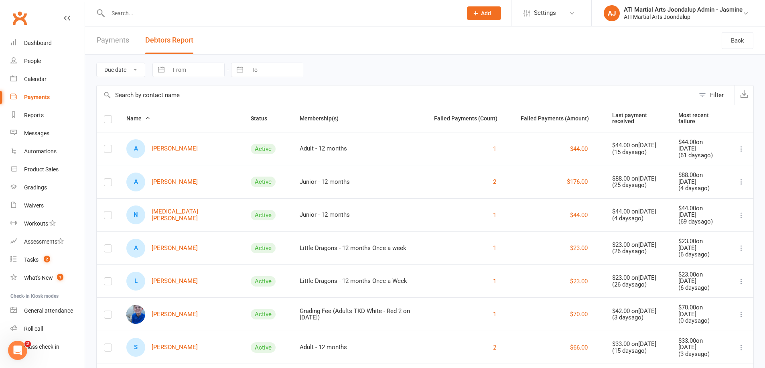
click at [173, 145] on link "A Alfie Bartley" at bounding box center [161, 148] width 71 height 19
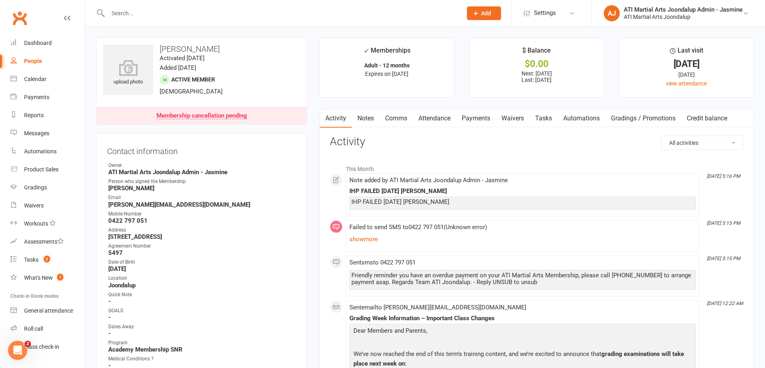
click at [362, 119] on link "Notes" at bounding box center [366, 118] width 28 height 18
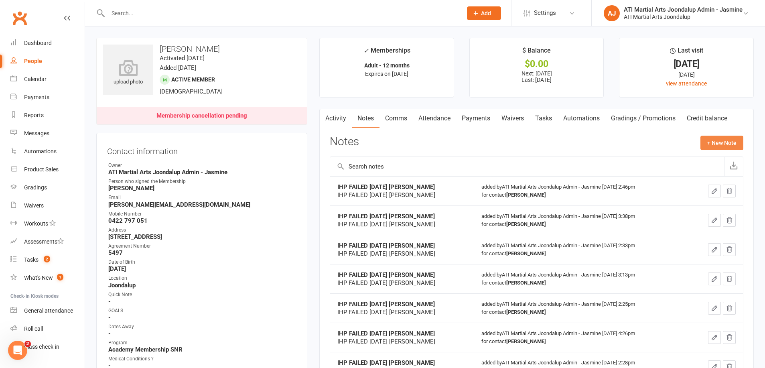
click at [711, 143] on button "+ New Note" at bounding box center [722, 143] width 43 height 14
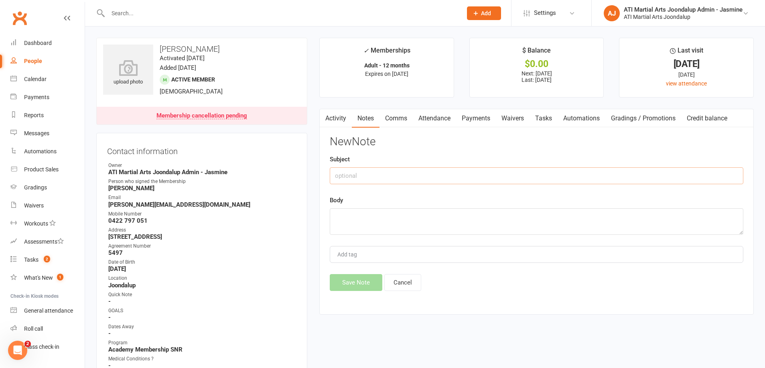
click at [418, 176] on input "text" at bounding box center [537, 175] width 414 height 17
drag, startPoint x: 415, startPoint y: 176, endPoint x: 338, endPoint y: 177, distance: 77.4
click at [335, 177] on input "IHP FAILED [DATE] [PERSON_NAME]" at bounding box center [537, 175] width 414 height 17
type input "IHP FAILED [DATE] [PERSON_NAME]"
paste textarea "IHP FAILED [DATE] [PERSON_NAME]"
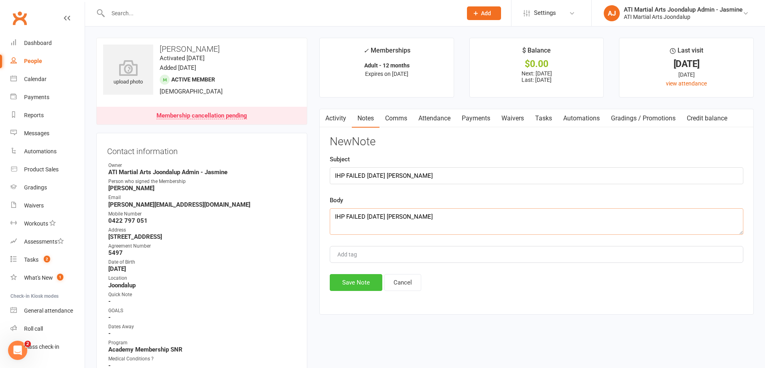
type textarea "IHP FAILED [DATE] [PERSON_NAME]"
click at [347, 283] on button "Save Note" at bounding box center [356, 282] width 53 height 17
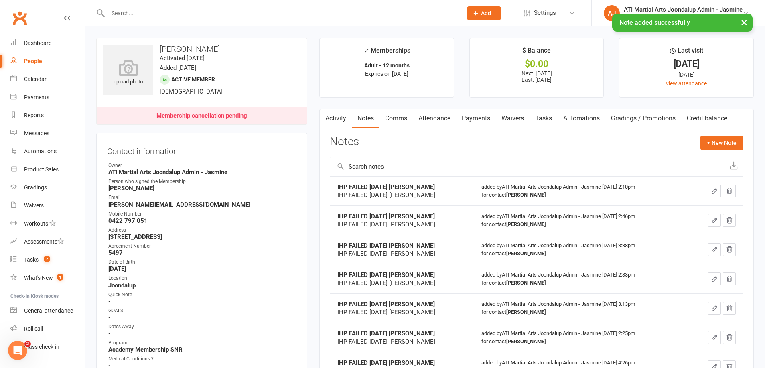
click at [396, 118] on link "Comms" at bounding box center [396, 118] width 33 height 18
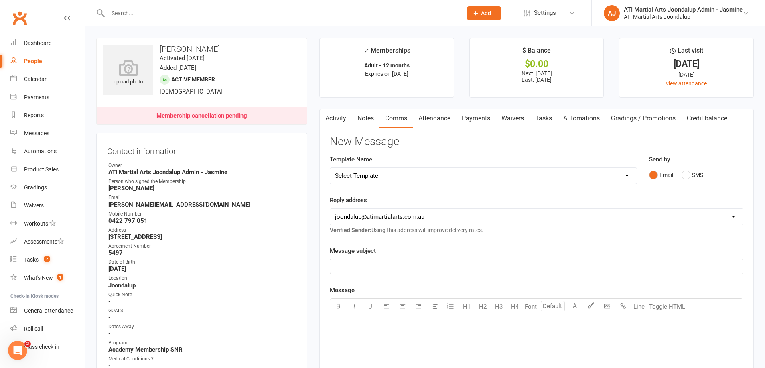
select select "38"
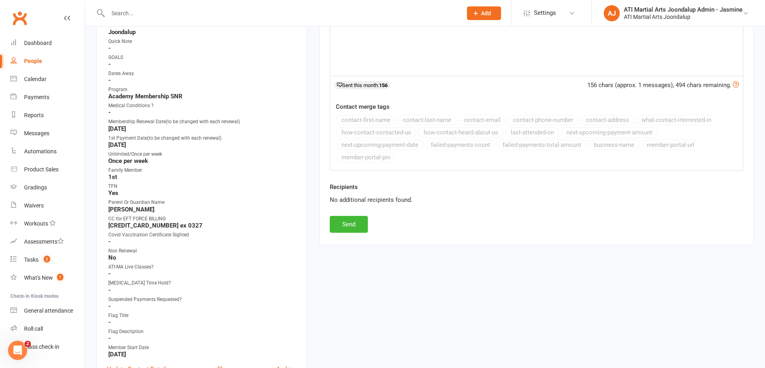
scroll to position [232, 0]
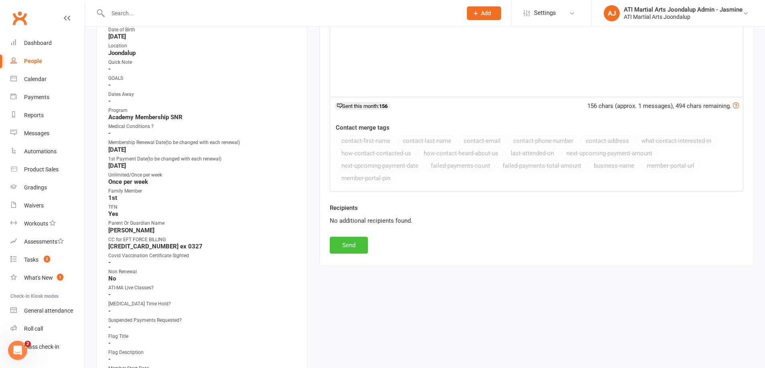
click at [357, 246] on button "Send" at bounding box center [349, 245] width 38 height 17
select select
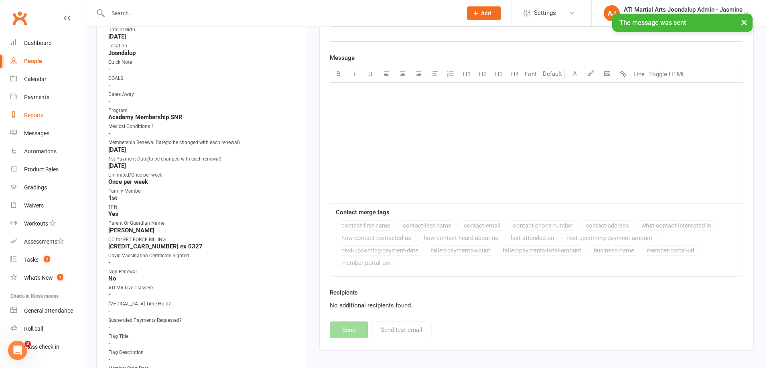
click at [37, 118] on link "Reports" at bounding box center [47, 115] width 74 height 18
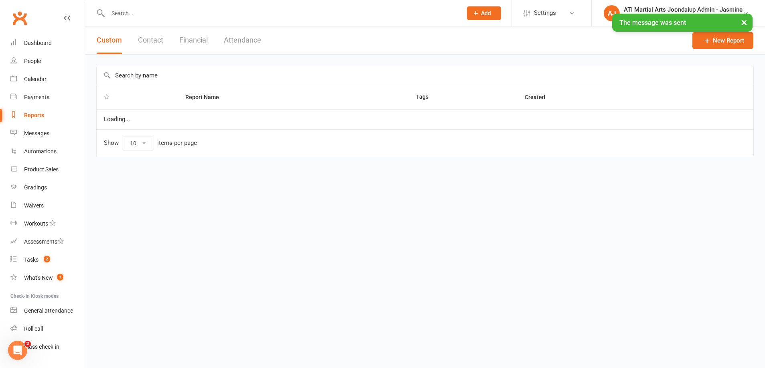
select select "100"
click at [190, 42] on button "Financial" at bounding box center [193, 40] width 28 height 28
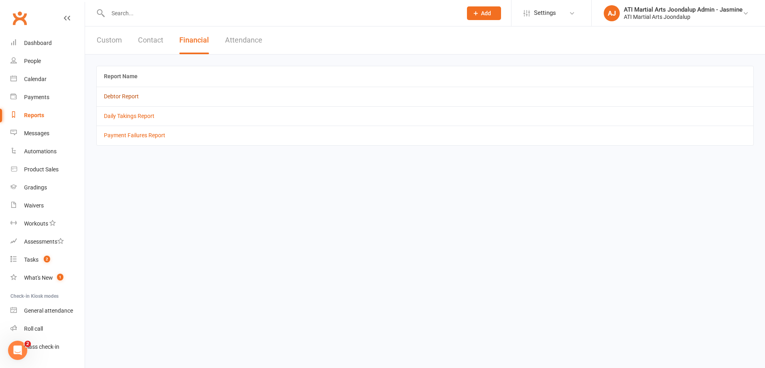
click at [115, 96] on link "Debtor Report" at bounding box center [121, 96] width 35 height 6
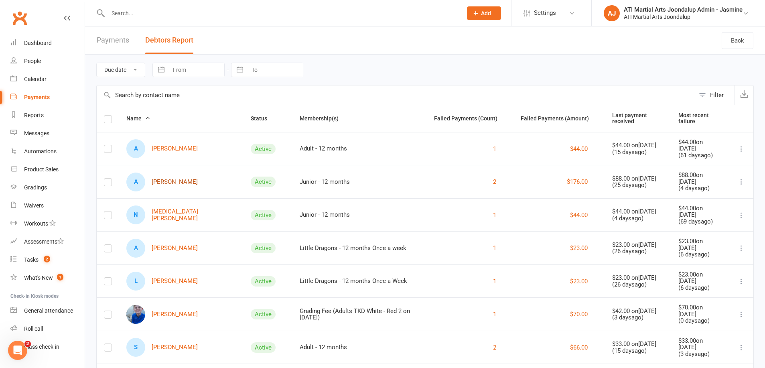
click at [169, 178] on link "A Anashe Chagonda" at bounding box center [161, 182] width 71 height 19
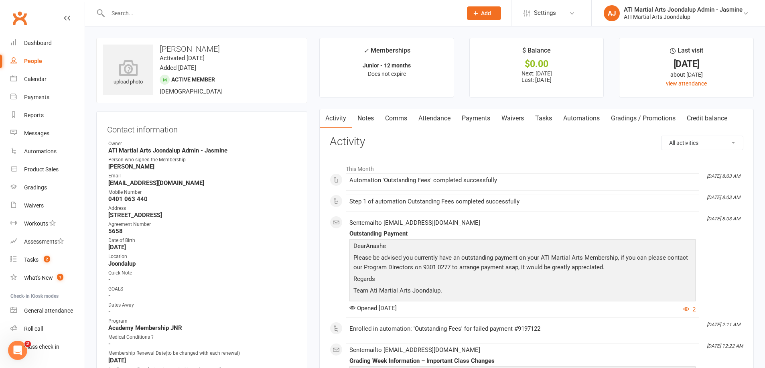
drag, startPoint x: 474, startPoint y: 120, endPoint x: 435, endPoint y: 182, distance: 73.8
click at [474, 120] on link "Payments" at bounding box center [476, 118] width 40 height 18
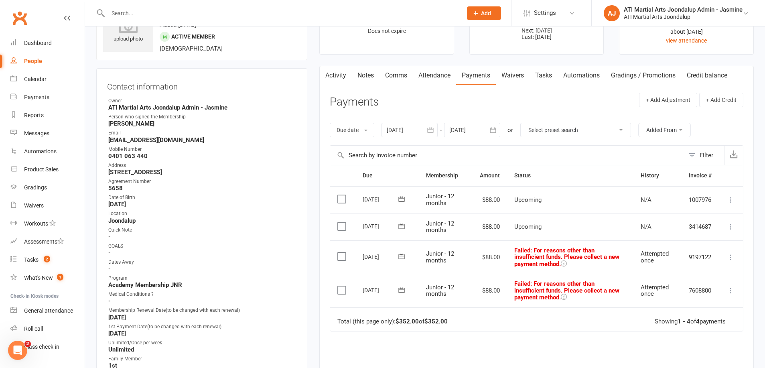
scroll to position [44, 0]
click at [43, 114] on div "Reports" at bounding box center [34, 115] width 20 height 6
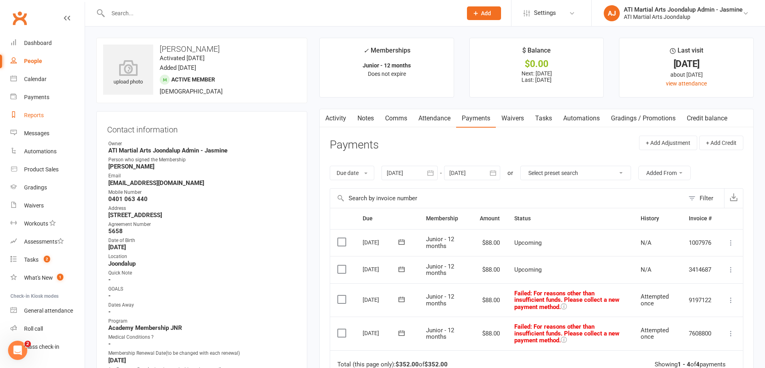
select select "100"
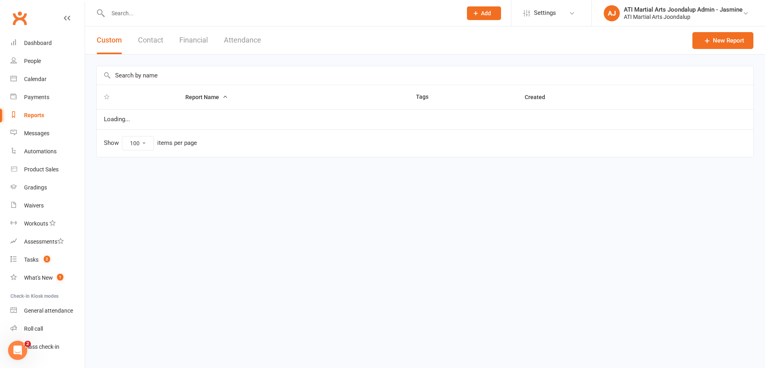
click at [189, 43] on button "Financial" at bounding box center [193, 40] width 28 height 28
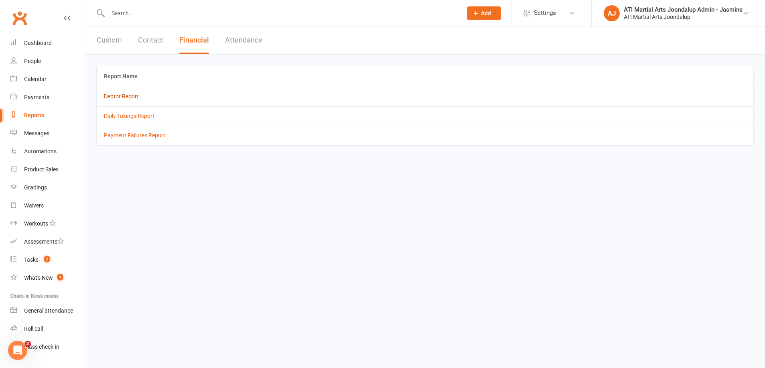
click at [128, 97] on link "Debtor Report" at bounding box center [121, 96] width 35 height 6
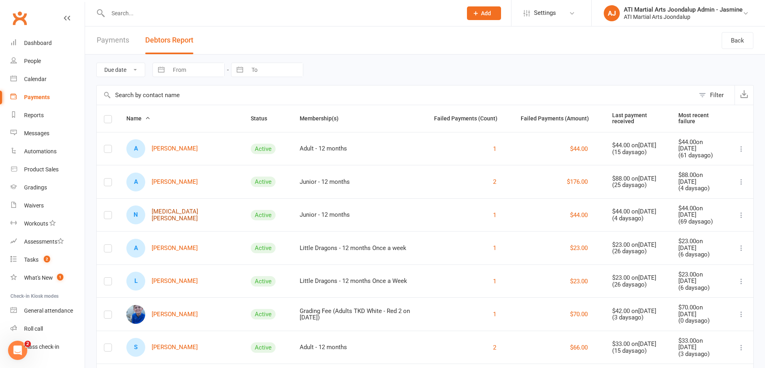
click at [164, 211] on link "N Nikita Chilcott" at bounding box center [181, 214] width 110 height 19
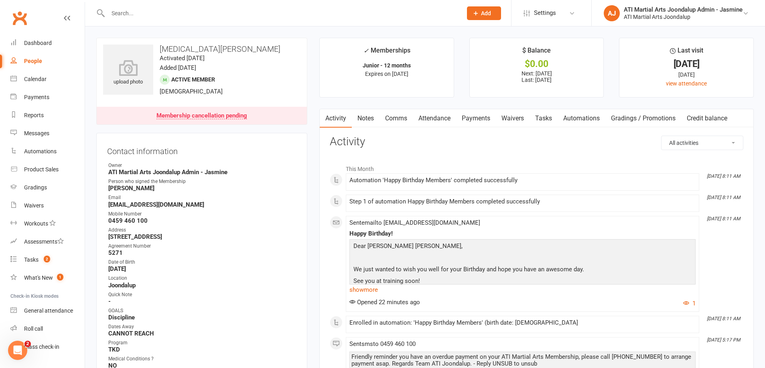
click at [472, 116] on link "Payments" at bounding box center [476, 118] width 40 height 18
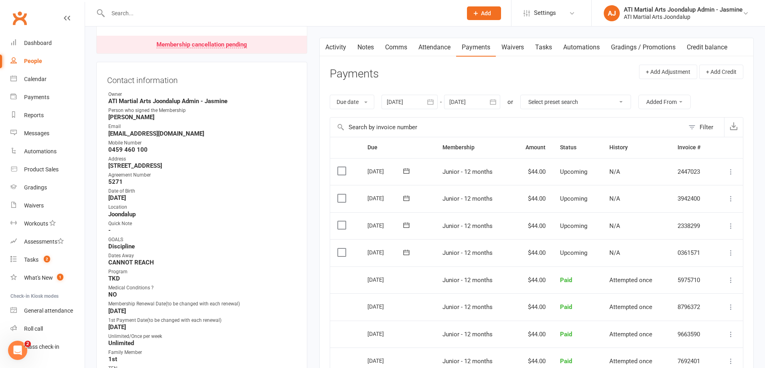
scroll to position [75, 0]
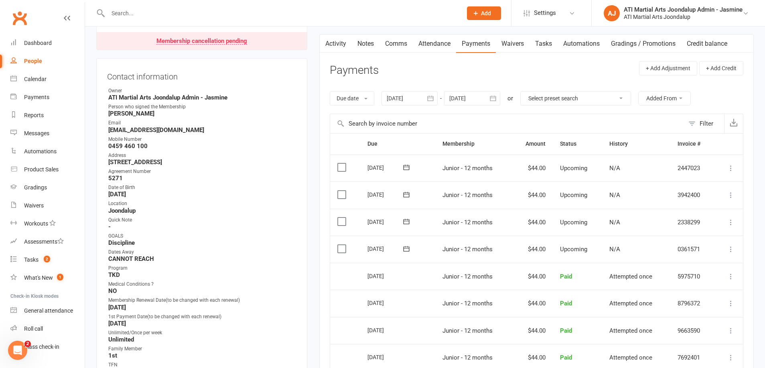
click at [432, 97] on icon "button" at bounding box center [430, 98] width 8 height 8
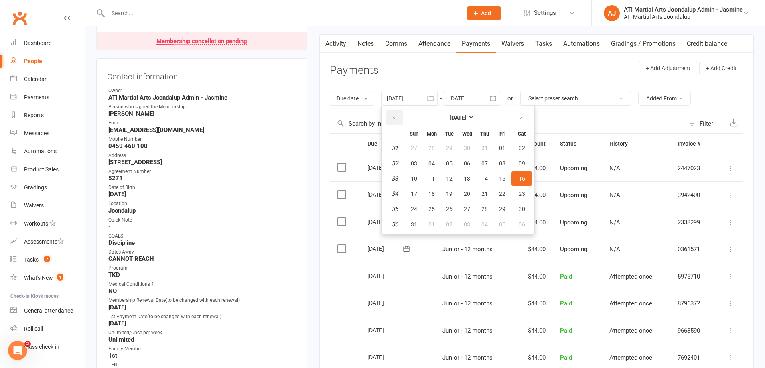
click at [393, 116] on icon "button" at bounding box center [394, 117] width 6 height 6
click at [394, 118] on icon "button" at bounding box center [394, 117] width 6 height 6
click at [422, 181] on button "13" at bounding box center [414, 178] width 17 height 14
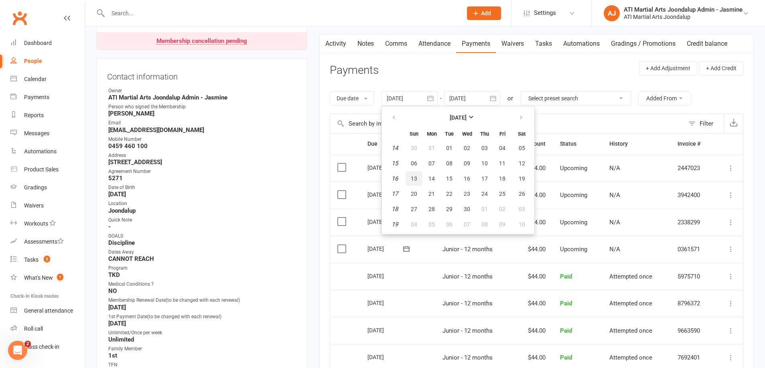
type input "13 Apr 2025"
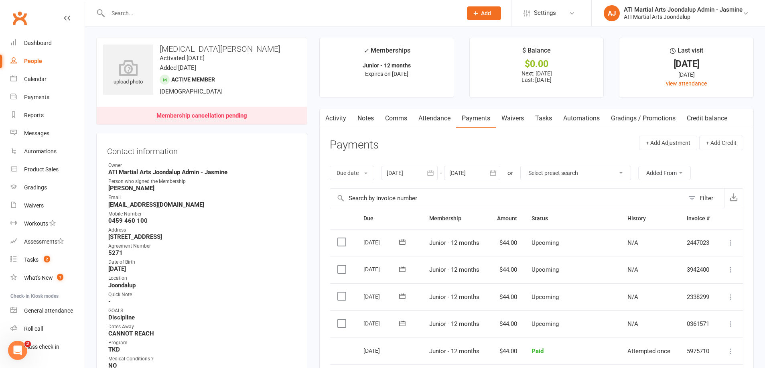
scroll to position [0, 0]
click at [363, 116] on link "Notes" at bounding box center [366, 118] width 28 height 18
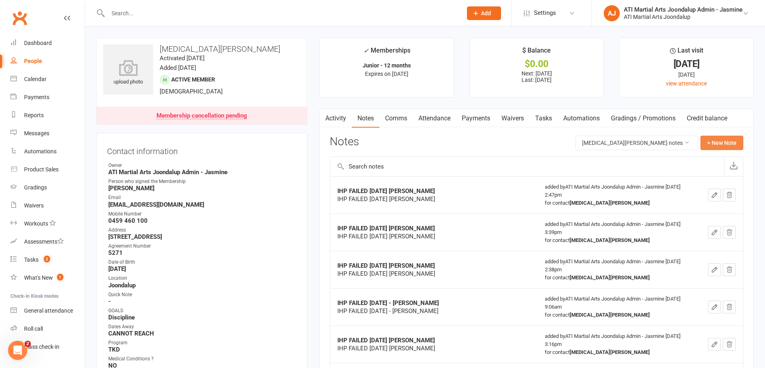
click at [733, 146] on button "+ New Note" at bounding box center [722, 143] width 43 height 14
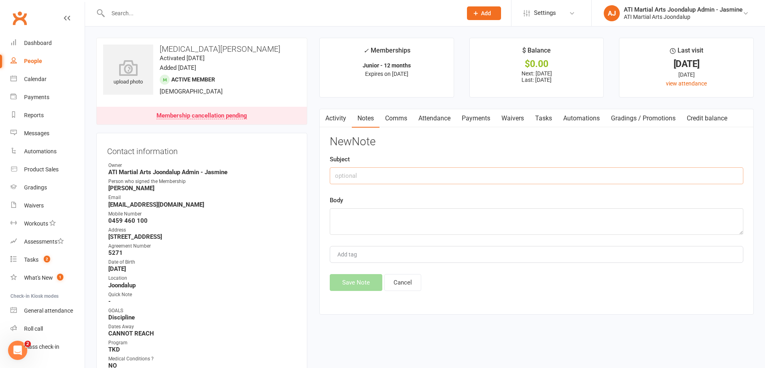
click at [394, 175] on input "text" at bounding box center [537, 175] width 414 height 17
paste input "IHP FAILED [DATE] [PERSON_NAME]"
type input "IHP FAILED [DATE] [PERSON_NAME]"
paste textarea "IHP FAILED [DATE] [PERSON_NAME]"
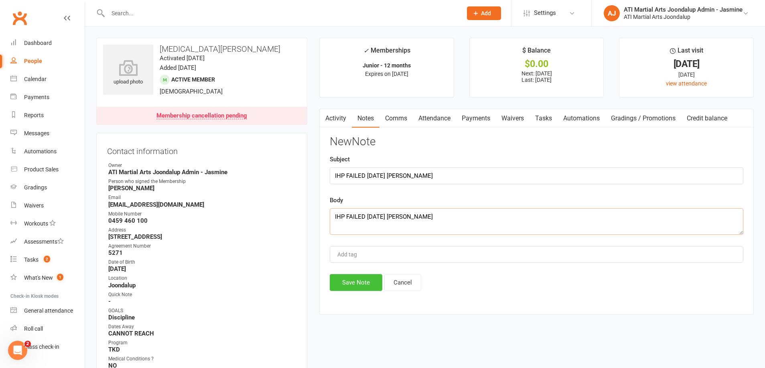
type textarea "IHP FAILED [DATE] [PERSON_NAME]"
drag, startPoint x: 356, startPoint y: 283, endPoint x: 224, endPoint y: 236, distance: 140.4
click at [356, 283] on button "Save Note" at bounding box center [356, 282] width 53 height 17
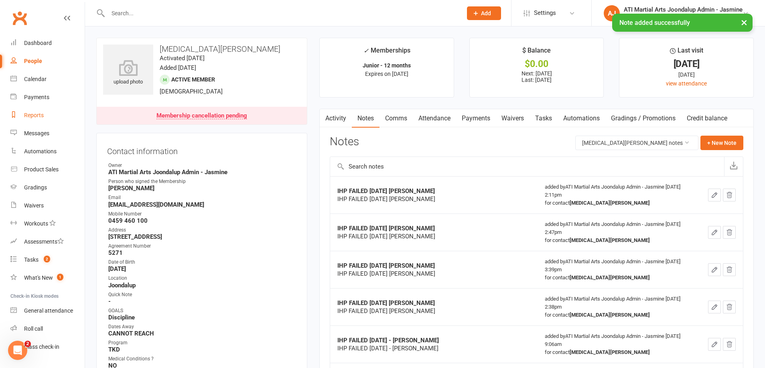
click at [31, 115] on div "Reports" at bounding box center [34, 115] width 20 height 6
select select "100"
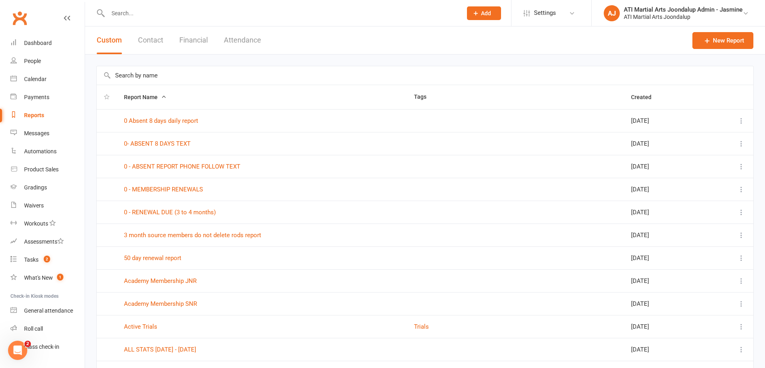
drag, startPoint x: 187, startPoint y: 40, endPoint x: 171, endPoint y: 63, distance: 28.4
click at [187, 40] on button "Financial" at bounding box center [193, 40] width 28 height 28
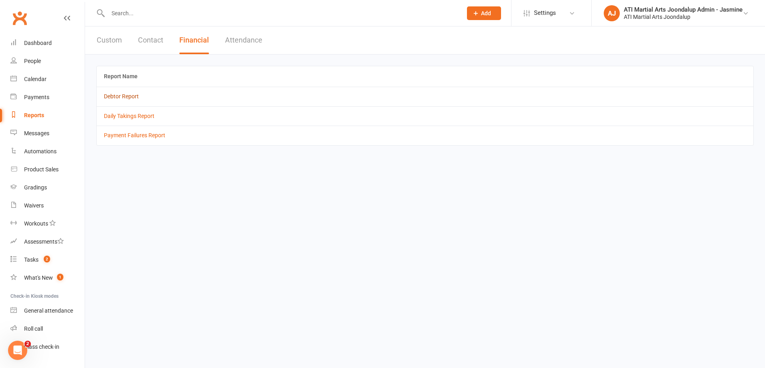
click at [126, 95] on link "Debtor Report" at bounding box center [121, 96] width 35 height 6
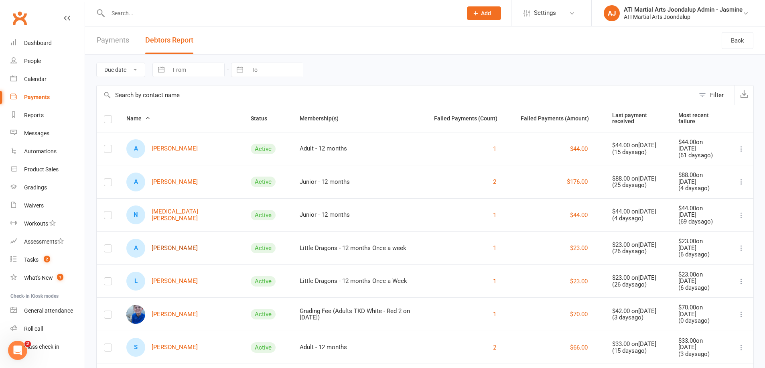
click at [164, 246] on link "A Adrianna Dawson" at bounding box center [161, 248] width 71 height 19
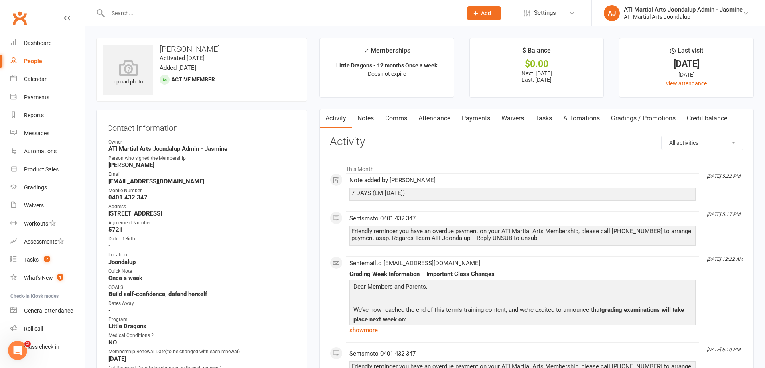
click at [400, 116] on link "Comms" at bounding box center [396, 118] width 33 height 18
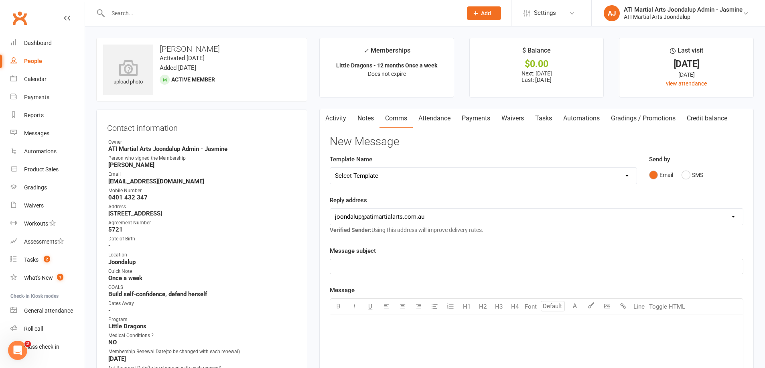
select select "38"
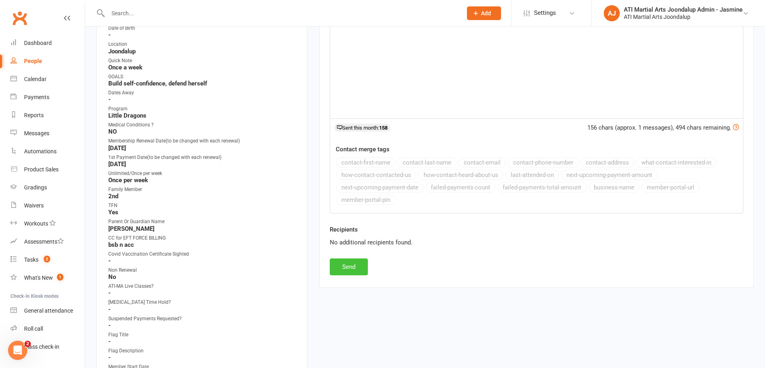
scroll to position [218, 0]
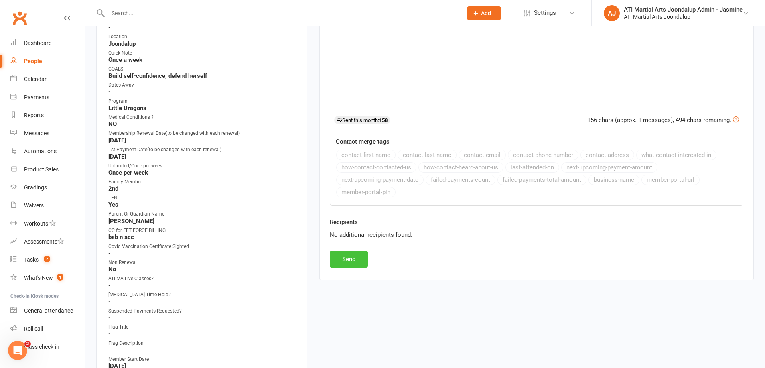
click at [352, 258] on button "Send" at bounding box center [349, 259] width 38 height 17
select select
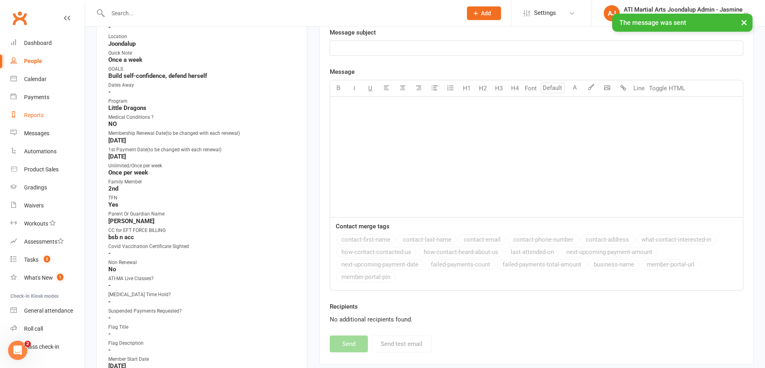
drag, startPoint x: 38, startPoint y: 114, endPoint x: 63, endPoint y: 109, distance: 25.8
click at [38, 114] on div "Reports" at bounding box center [34, 115] width 20 height 6
select select "100"
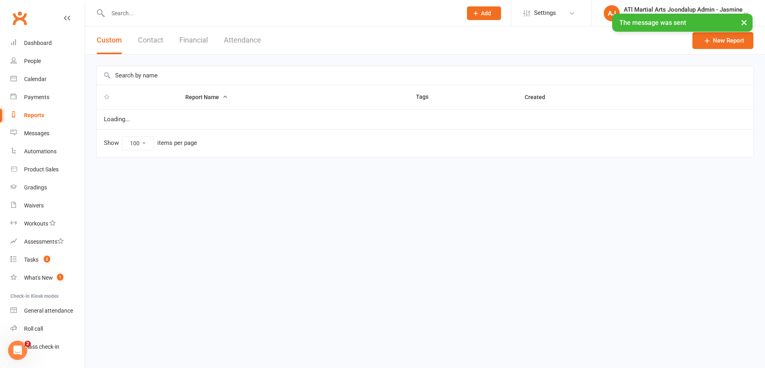
click at [196, 37] on button "Financial" at bounding box center [193, 40] width 28 height 28
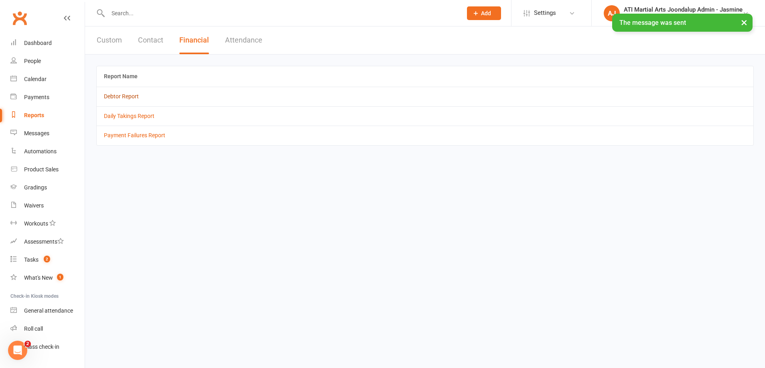
click at [118, 99] on link "Debtor Report" at bounding box center [121, 96] width 35 height 6
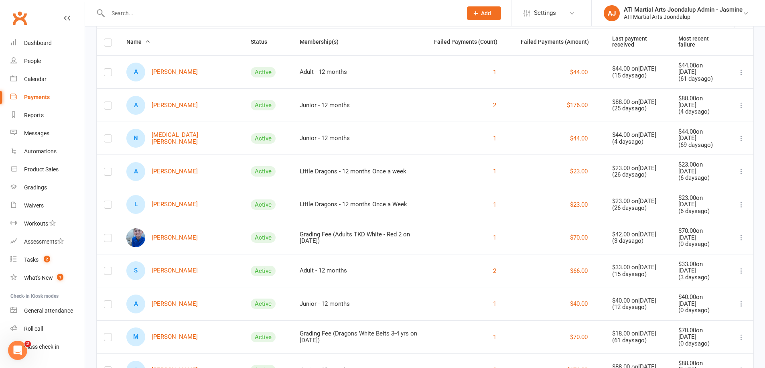
scroll to position [81, 0]
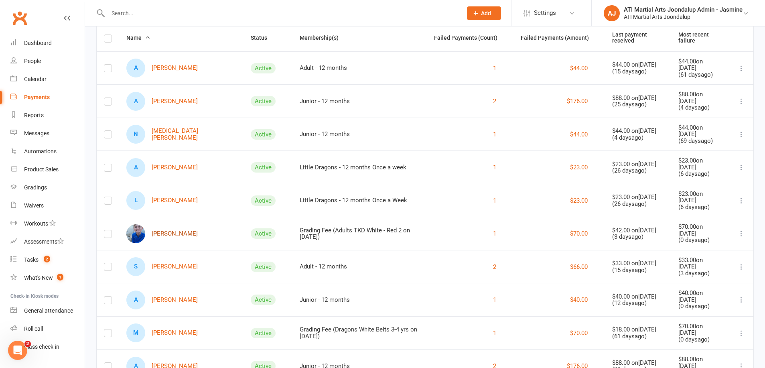
click at [164, 229] on link "[PERSON_NAME]" at bounding box center [161, 233] width 71 height 19
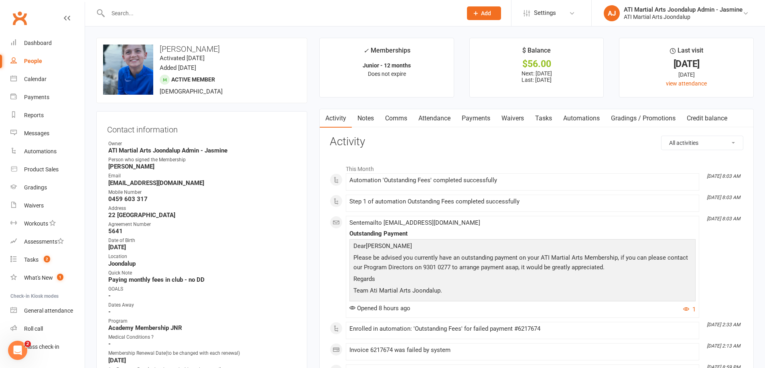
click at [476, 119] on link "Payments" at bounding box center [476, 118] width 40 height 18
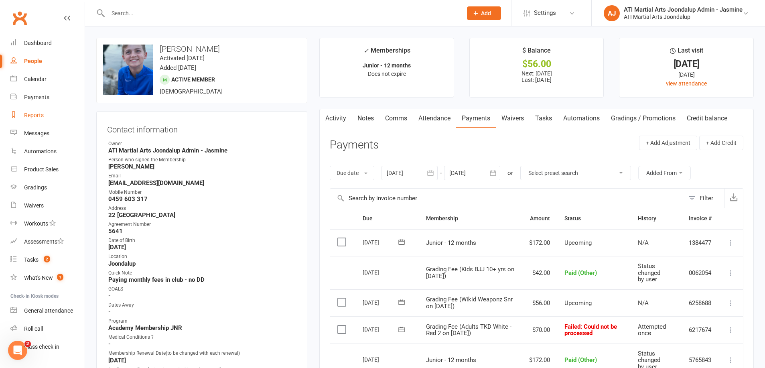
drag, startPoint x: 35, startPoint y: 117, endPoint x: 69, endPoint y: 109, distance: 35.3
click at [35, 117] on div "Reports" at bounding box center [34, 115] width 20 height 6
select select "100"
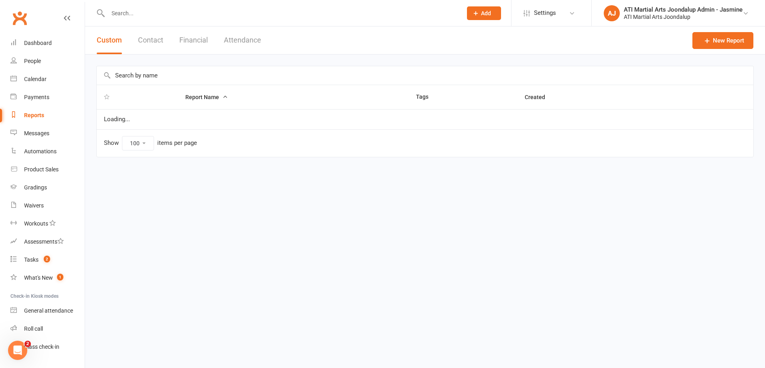
drag, startPoint x: 194, startPoint y: 39, endPoint x: 171, endPoint y: 65, distance: 35.0
click at [194, 39] on button "Financial" at bounding box center [193, 40] width 28 height 28
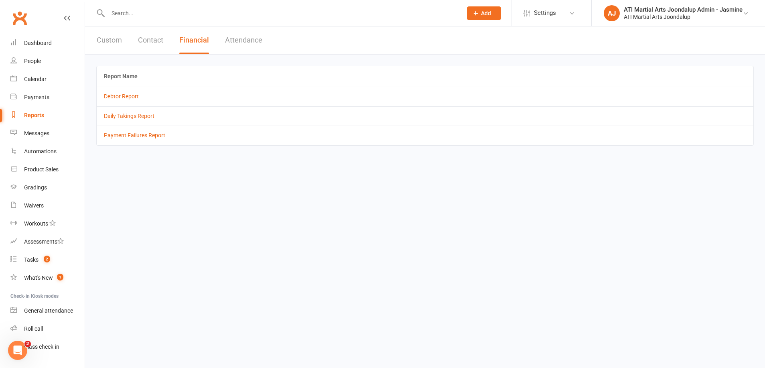
click at [124, 99] on td "Debtor Report" at bounding box center [425, 96] width 657 height 19
click at [126, 97] on link "Debtor Report" at bounding box center [121, 96] width 35 height 6
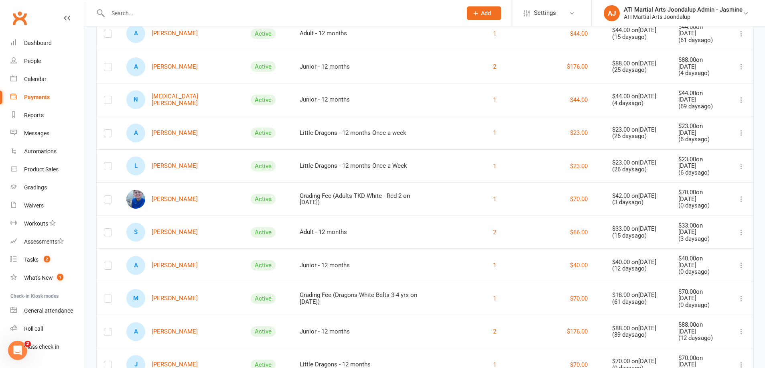
scroll to position [116, 0]
click at [170, 227] on link "S Shantel Ding" at bounding box center [161, 231] width 71 height 19
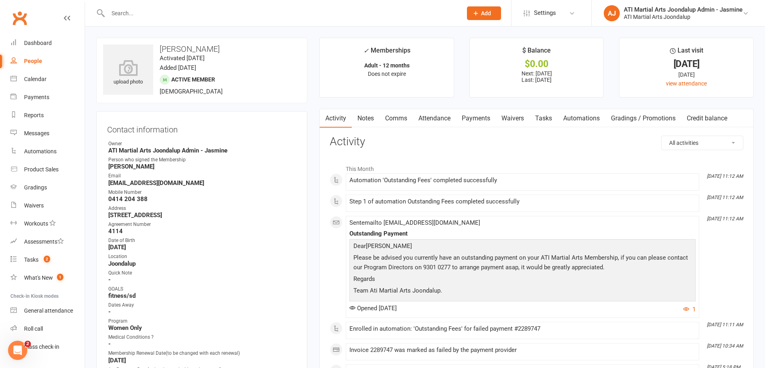
click at [482, 117] on link "Payments" at bounding box center [476, 118] width 40 height 18
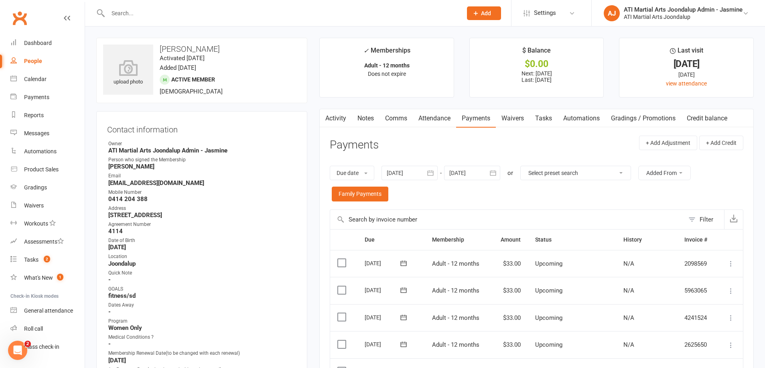
click at [392, 121] on link "Comms" at bounding box center [396, 118] width 33 height 18
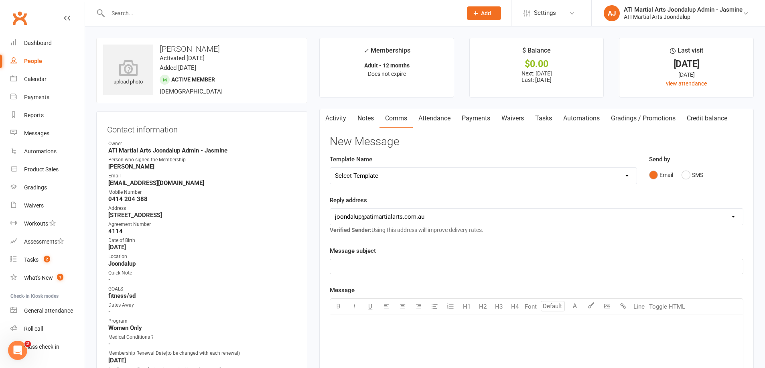
select select "38"
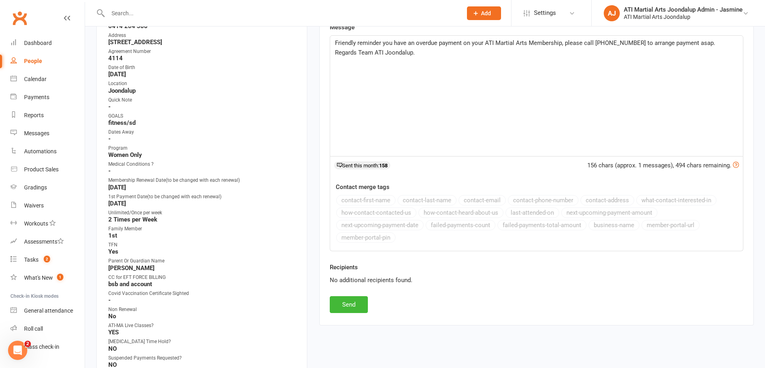
scroll to position [174, 0]
drag, startPoint x: 353, startPoint y: 301, endPoint x: 359, endPoint y: 297, distance: 6.9
click at [353, 301] on button "Send" at bounding box center [349, 303] width 38 height 17
select select
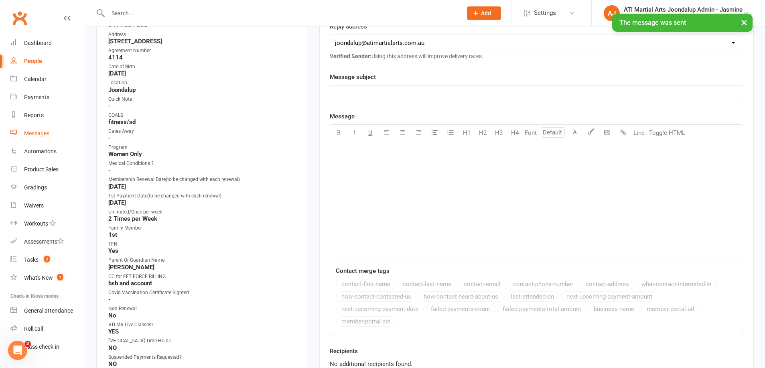
click at [35, 134] on div "Messages" at bounding box center [36, 133] width 25 height 6
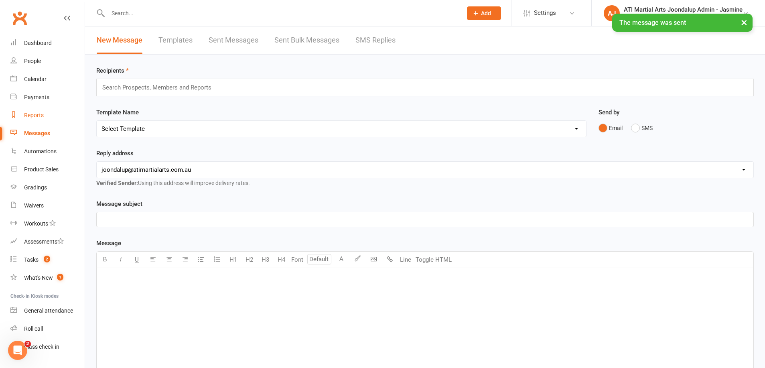
click at [30, 117] on div "Reports" at bounding box center [34, 115] width 20 height 6
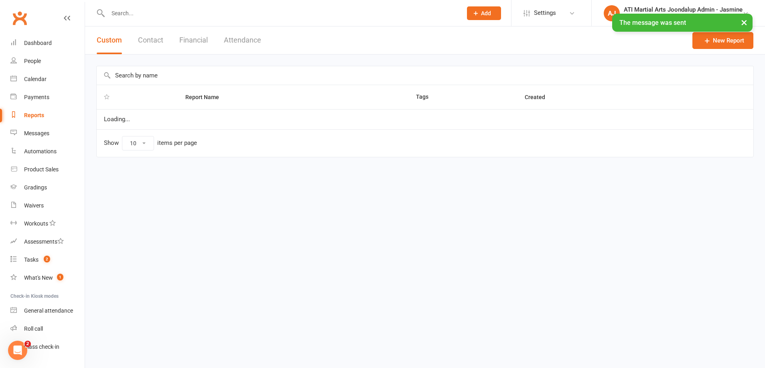
select select "100"
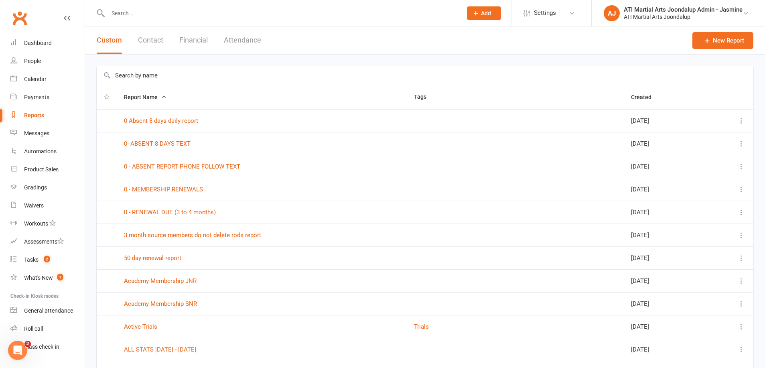
click at [198, 42] on button "Financial" at bounding box center [193, 40] width 28 height 28
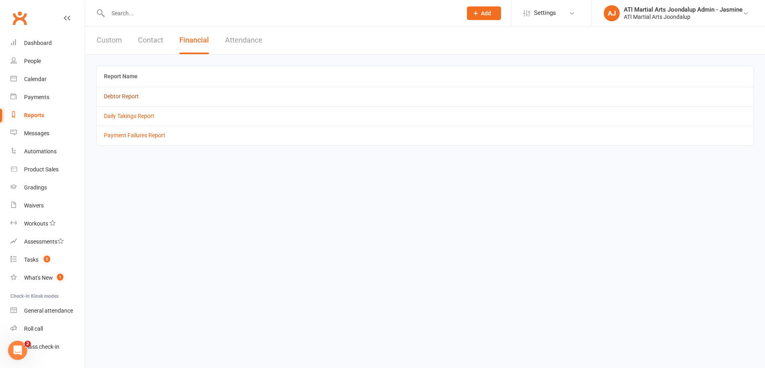
click at [119, 99] on link "Debtor Report" at bounding box center [121, 96] width 35 height 6
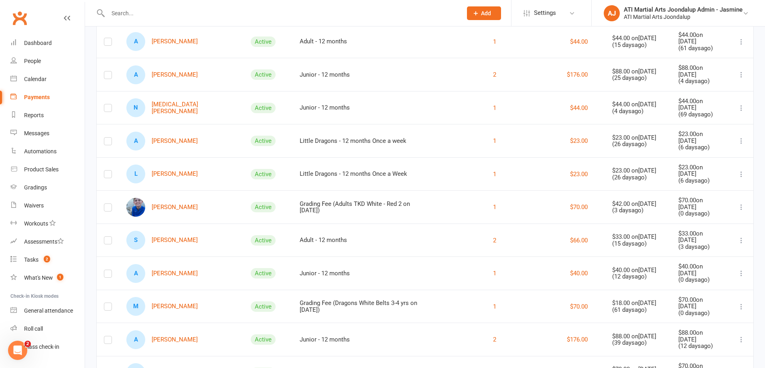
scroll to position [112, 0]
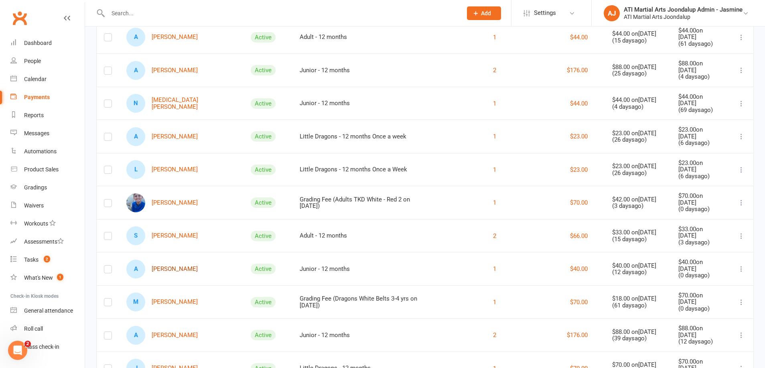
click at [165, 261] on link "A [PERSON_NAME]" at bounding box center [161, 269] width 71 height 19
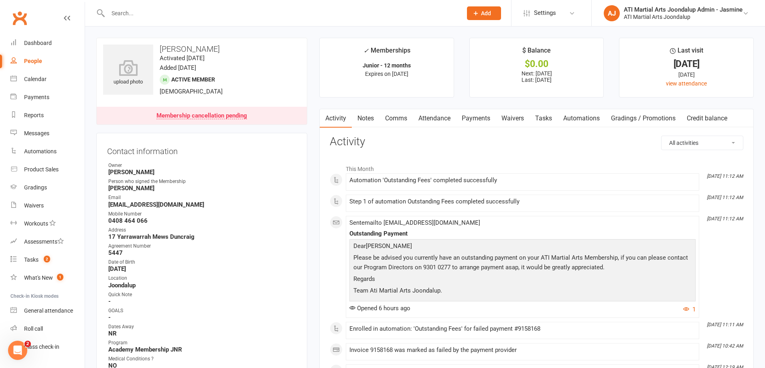
click at [475, 117] on link "Payments" at bounding box center [476, 118] width 40 height 18
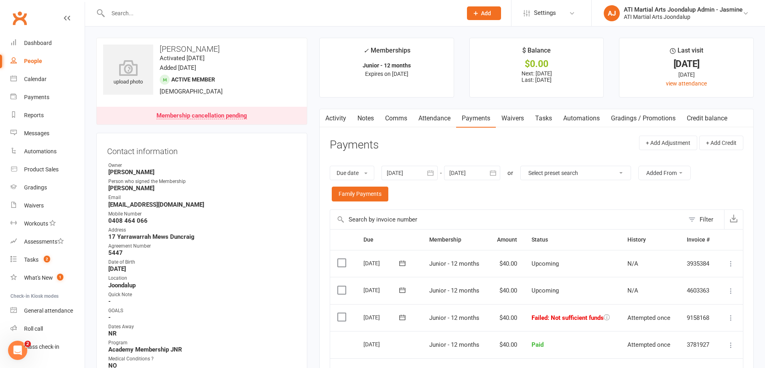
drag, startPoint x: 367, startPoint y: 119, endPoint x: 457, endPoint y: 134, distance: 91.5
click at [367, 119] on link "Notes" at bounding box center [366, 118] width 28 height 18
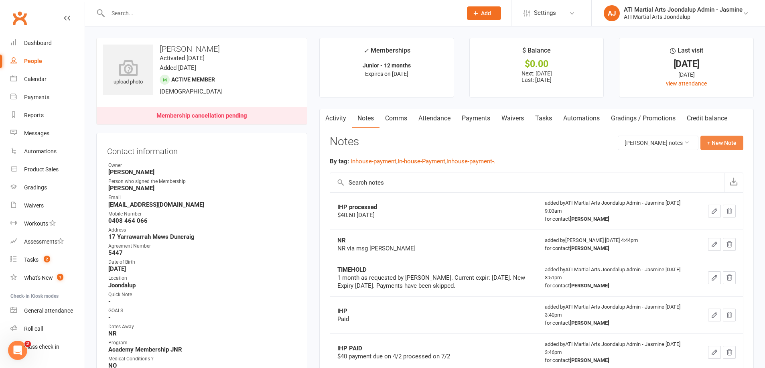
click at [711, 147] on button "+ New Note" at bounding box center [722, 143] width 43 height 14
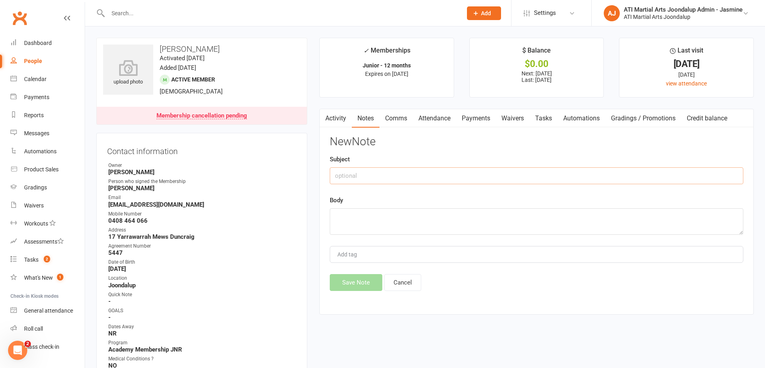
paste input "IHP FAILED [DATE] [PERSON_NAME]"
type input "IHP FAILED [DATE] [PERSON_NAME]"
paste textarea "IHP FAILED [DATE] [PERSON_NAME]"
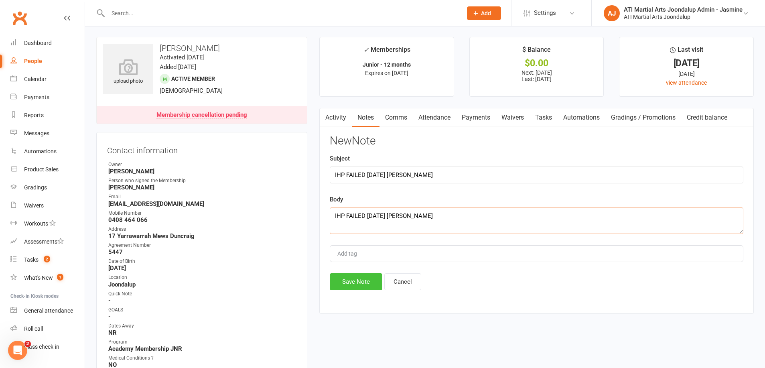
type textarea "IHP FAILED [DATE] [PERSON_NAME]"
click at [351, 283] on button "Save Note" at bounding box center [356, 281] width 53 height 17
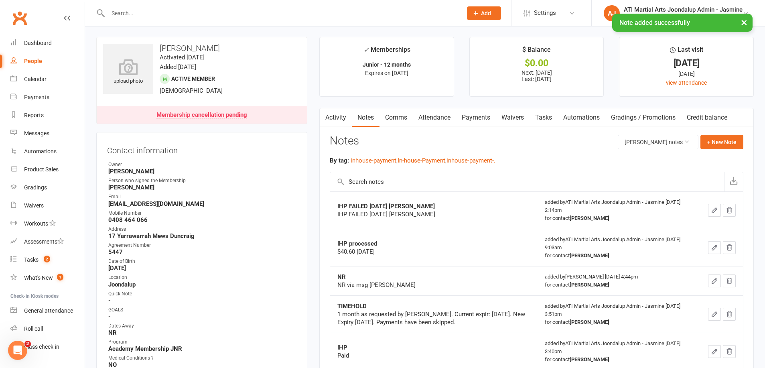
click at [398, 120] on link "Comms" at bounding box center [396, 117] width 33 height 18
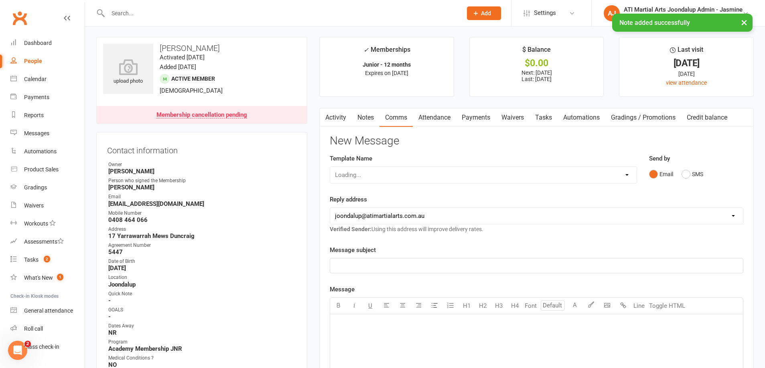
scroll to position [1, 0]
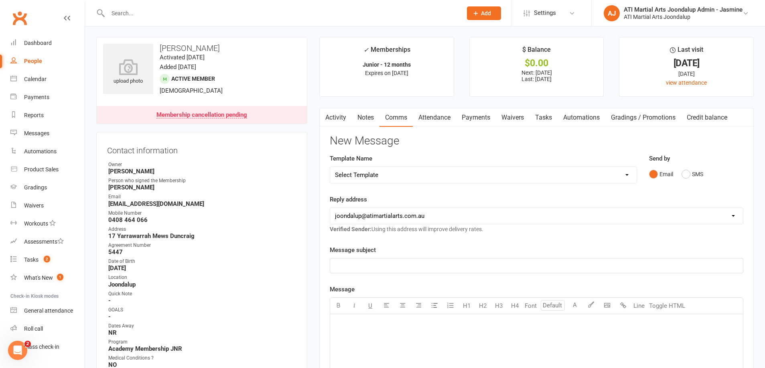
select select "38"
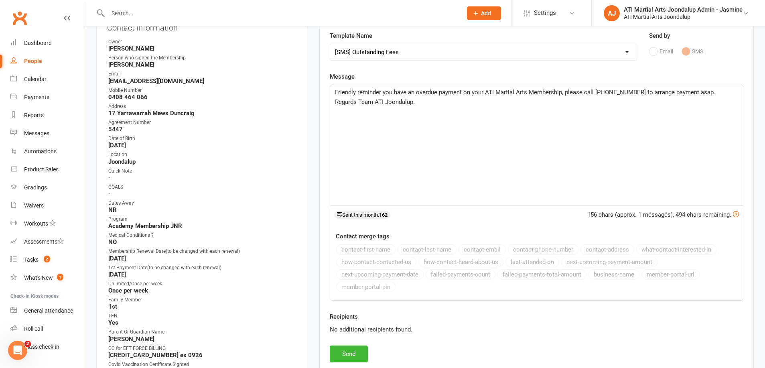
scroll to position [123, 0]
click at [347, 353] on button "Send" at bounding box center [349, 354] width 38 height 17
select select
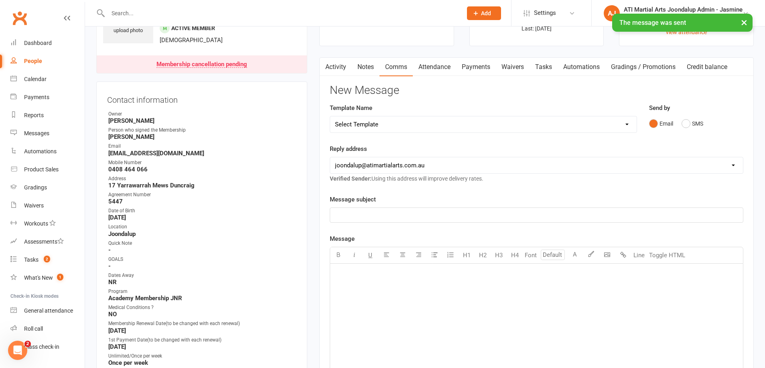
scroll to position [0, 0]
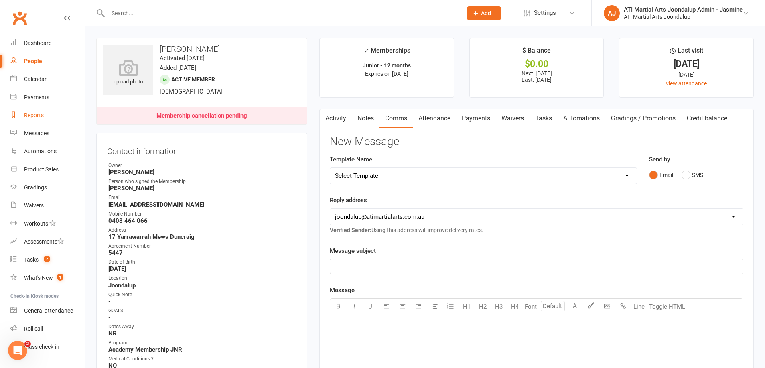
click at [33, 114] on div "Reports" at bounding box center [34, 115] width 20 height 6
select select "100"
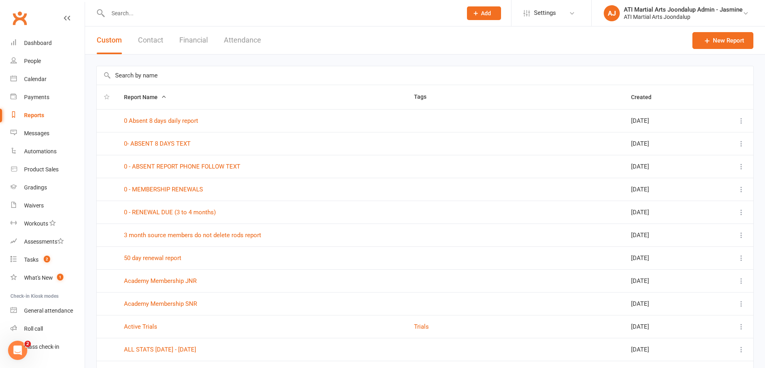
click at [193, 41] on button "Financial" at bounding box center [193, 40] width 28 height 28
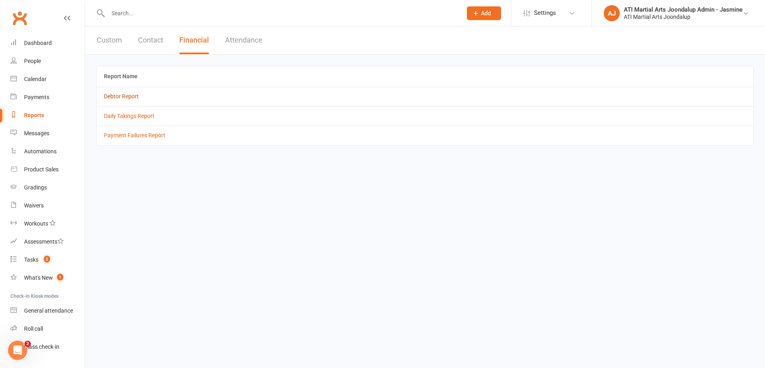
click at [120, 97] on link "Debtor Report" at bounding box center [121, 96] width 35 height 6
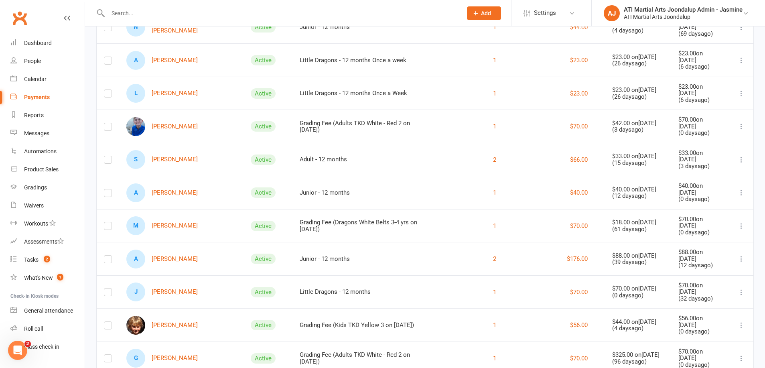
scroll to position [190, 0]
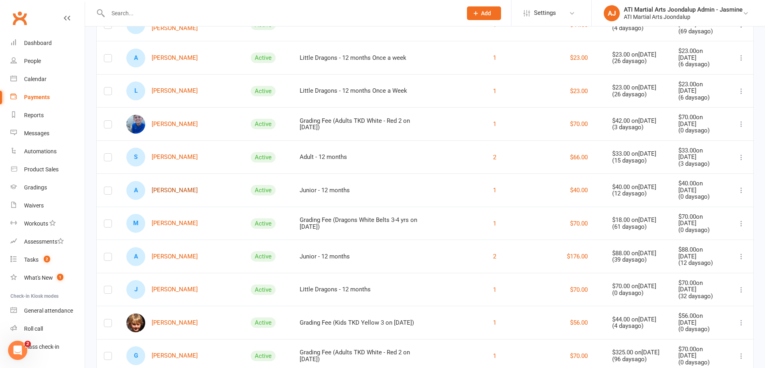
click at [167, 185] on link "A [PERSON_NAME]" at bounding box center [161, 190] width 71 height 19
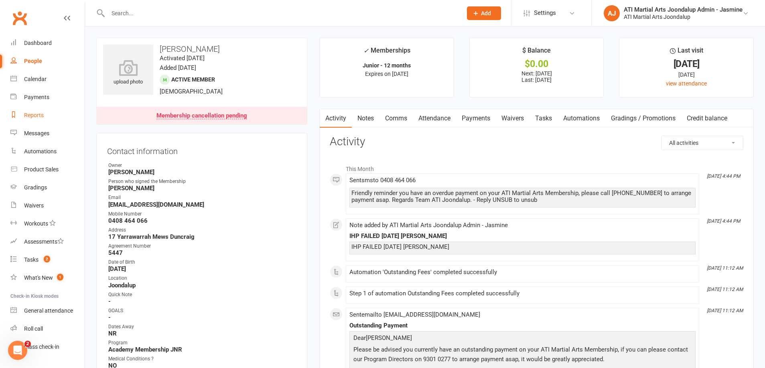
drag, startPoint x: 37, startPoint y: 113, endPoint x: 42, endPoint y: 110, distance: 5.9
click at [38, 112] on div "Reports" at bounding box center [34, 115] width 20 height 6
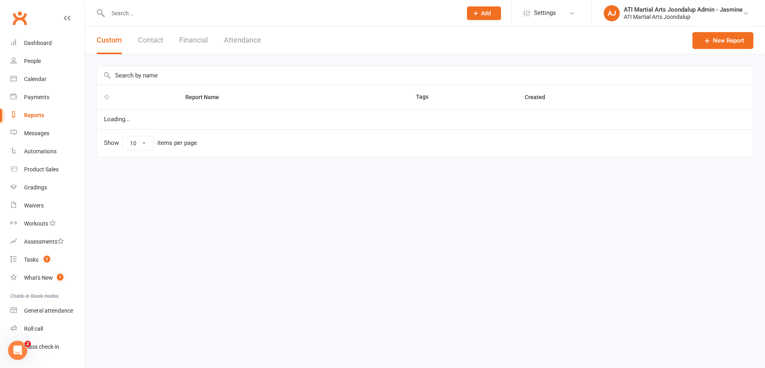
select select "100"
click at [194, 37] on button "Financial" at bounding box center [193, 40] width 28 height 28
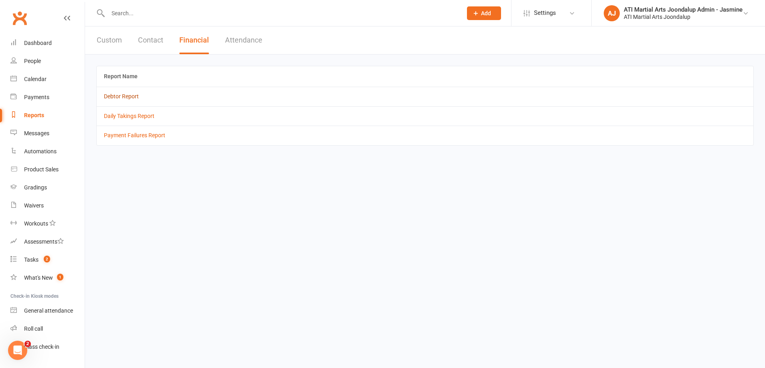
click at [115, 97] on link "Debtor Report" at bounding box center [121, 96] width 35 height 6
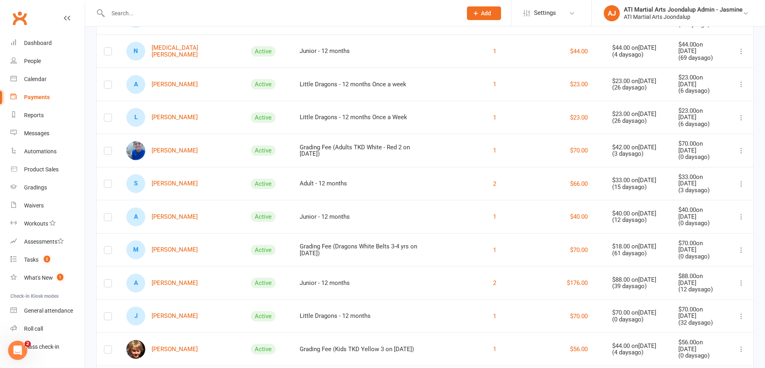
scroll to position [168, 0]
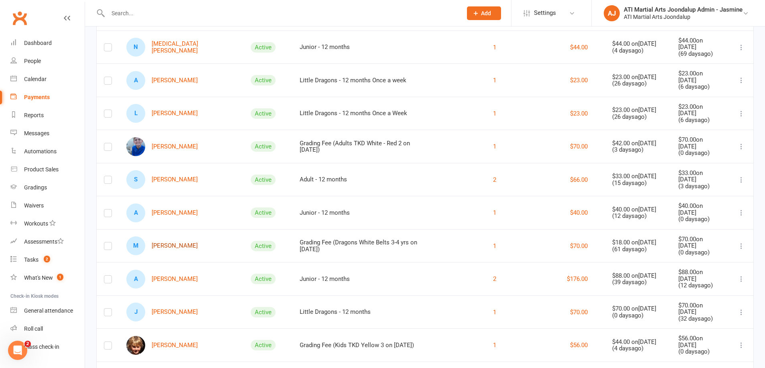
click at [170, 236] on link "M Marceline Dixon" at bounding box center [161, 245] width 71 height 19
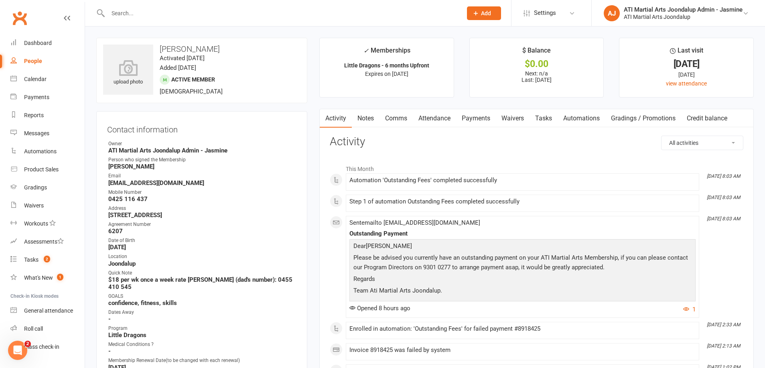
click at [396, 118] on link "Comms" at bounding box center [396, 118] width 33 height 18
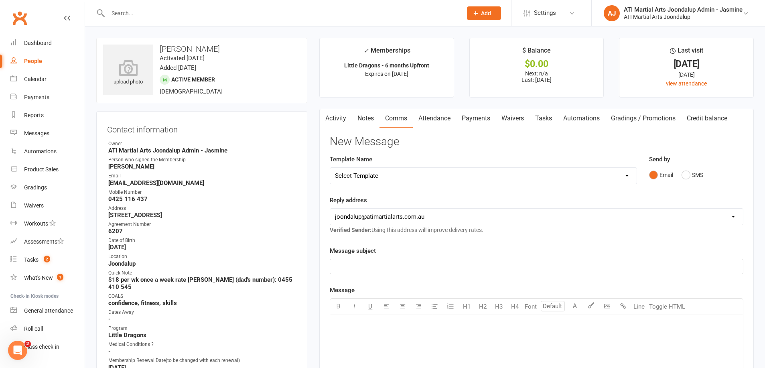
select select "38"
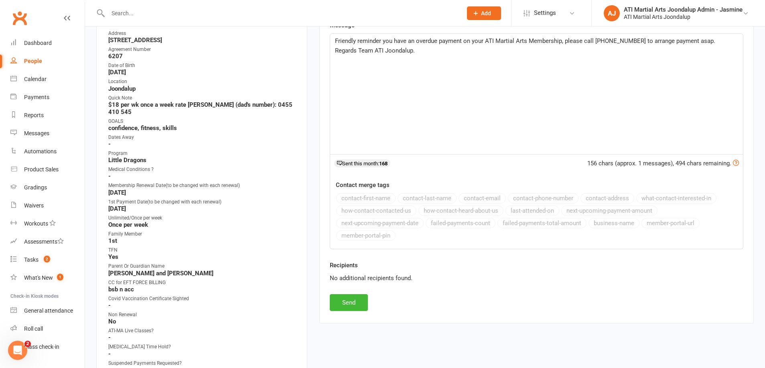
scroll to position [189, 0]
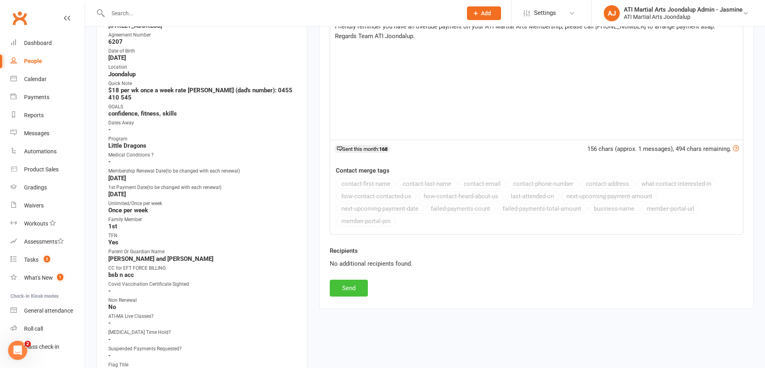
click at [348, 288] on button "Send" at bounding box center [349, 288] width 38 height 17
select select
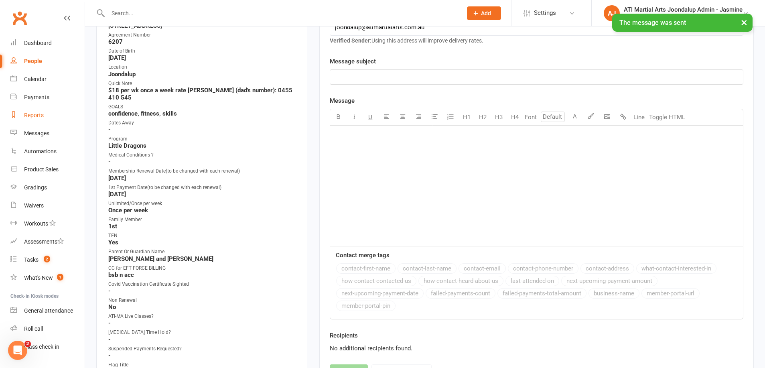
click at [30, 113] on div "Reports" at bounding box center [34, 115] width 20 height 6
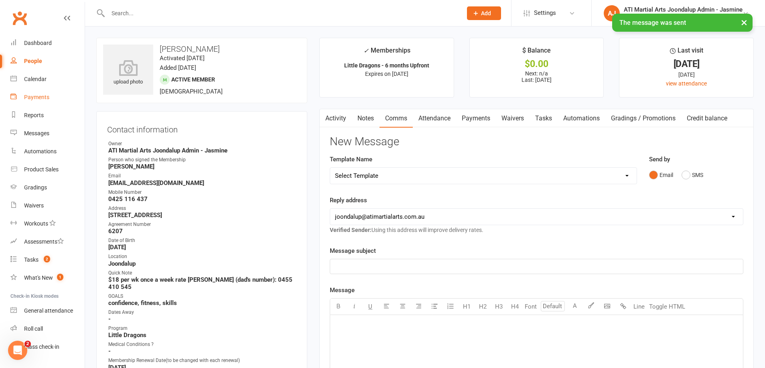
select select "100"
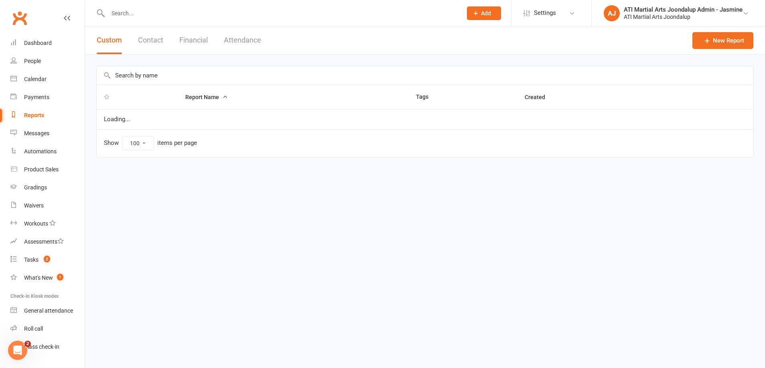
click at [196, 38] on button "Financial" at bounding box center [193, 40] width 28 height 28
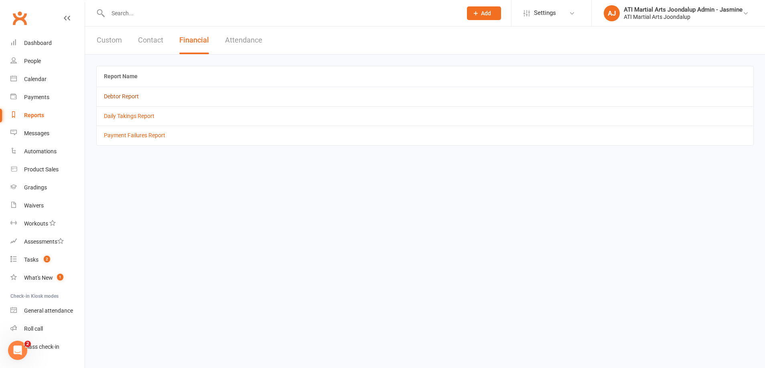
click at [123, 96] on link "Debtor Report" at bounding box center [121, 96] width 35 height 6
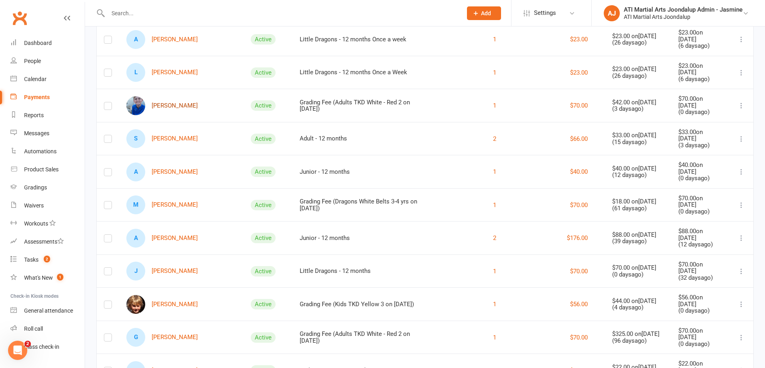
scroll to position [215, 0]
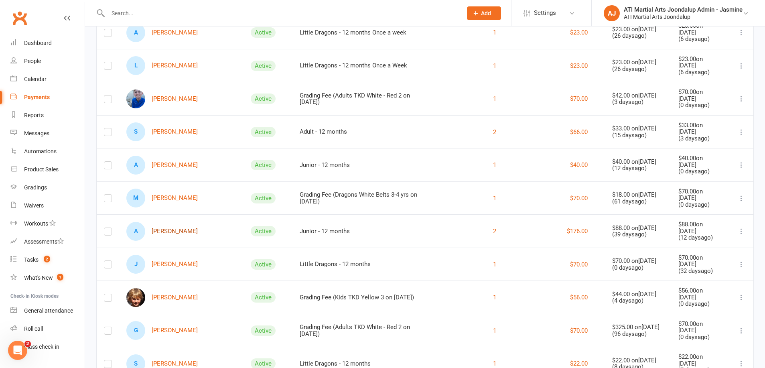
click at [167, 223] on link "A Ava Fawcett" at bounding box center [161, 231] width 71 height 19
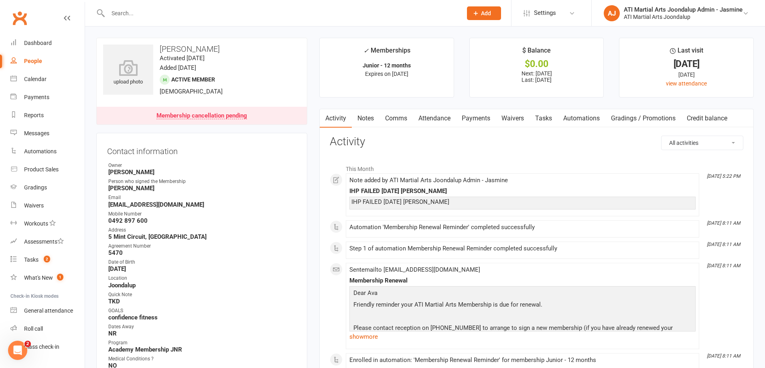
click at [475, 118] on link "Payments" at bounding box center [476, 118] width 40 height 18
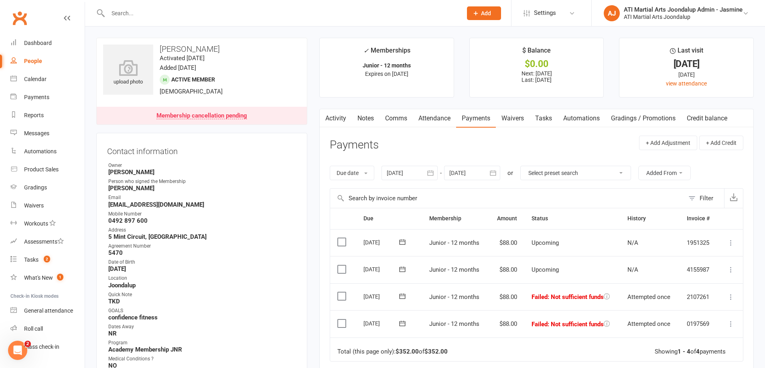
click at [363, 117] on link "Notes" at bounding box center [366, 118] width 28 height 18
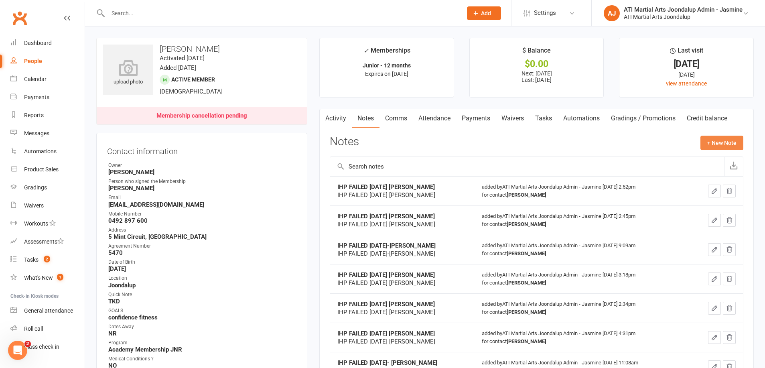
click at [715, 139] on button "+ New Note" at bounding box center [722, 143] width 43 height 14
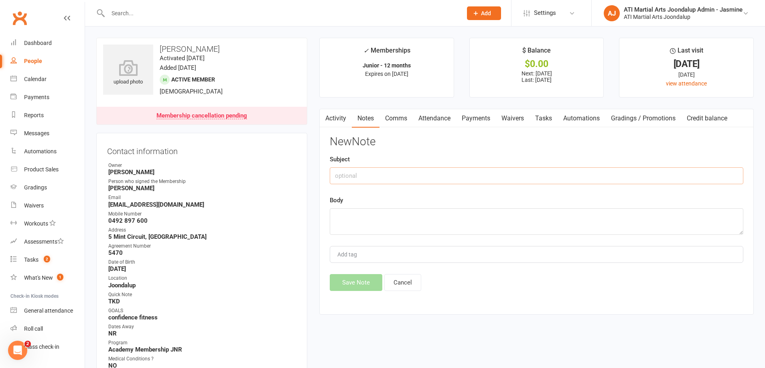
paste input "IHP FAILED [DATE] [PERSON_NAME]"
type input "IHP FAILED [DATE] [PERSON_NAME]"
paste textarea "IHP FAILED [DATE] [PERSON_NAME]"
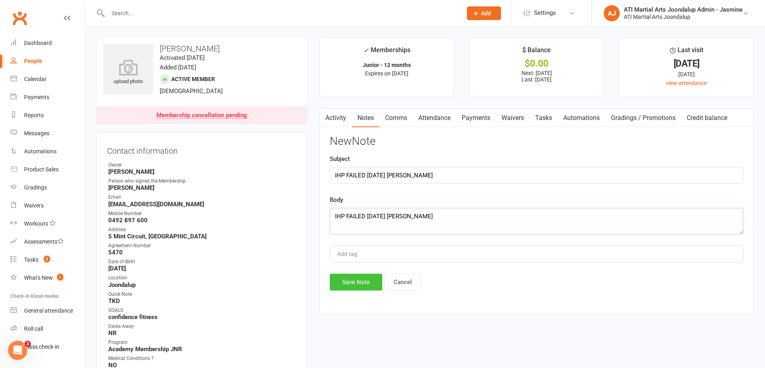
type textarea "IHP FAILED [DATE] [PERSON_NAME]"
click at [357, 284] on button "Save Note" at bounding box center [356, 282] width 53 height 17
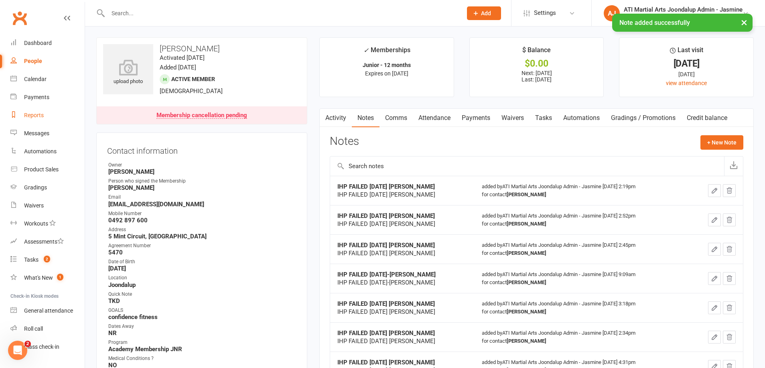
click at [33, 114] on div "Reports" at bounding box center [34, 115] width 20 height 6
select select "100"
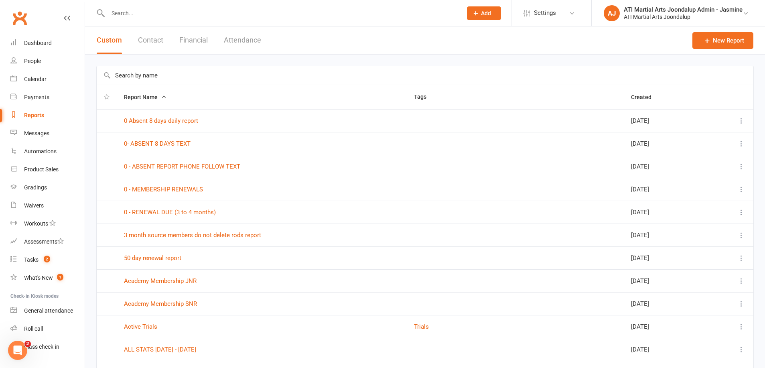
drag, startPoint x: 192, startPoint y: 39, endPoint x: 195, endPoint y: 61, distance: 22.6
click at [193, 39] on button "Financial" at bounding box center [193, 40] width 28 height 28
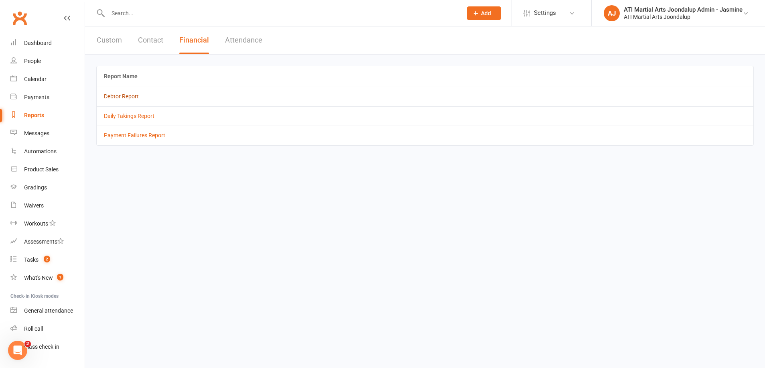
click at [138, 98] on link "Debtor Report" at bounding box center [121, 96] width 35 height 6
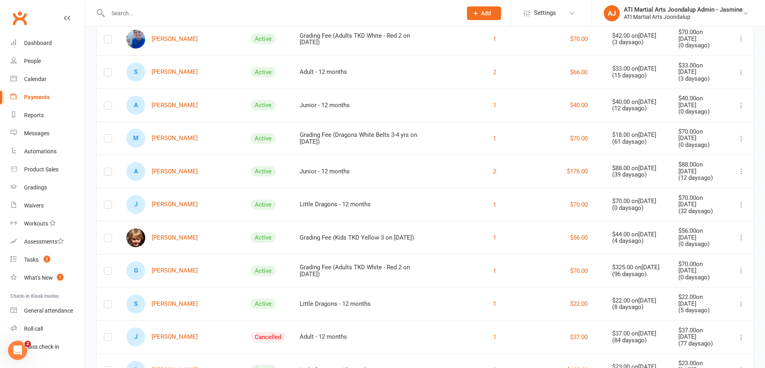
scroll to position [276, 0]
click at [179, 195] on link "J Jayden Feeney" at bounding box center [161, 203] width 71 height 19
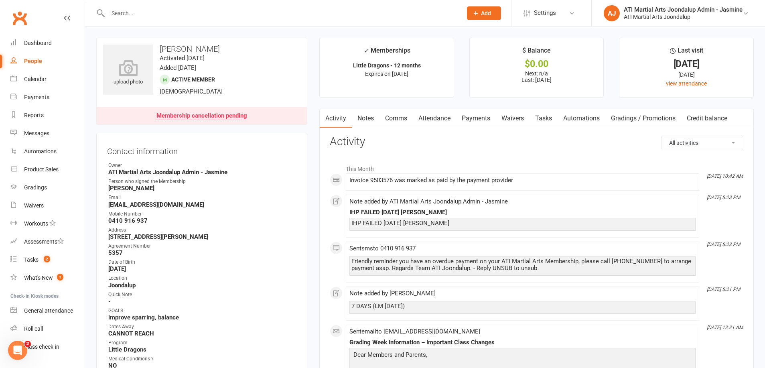
click at [363, 116] on link "Notes" at bounding box center [366, 118] width 28 height 18
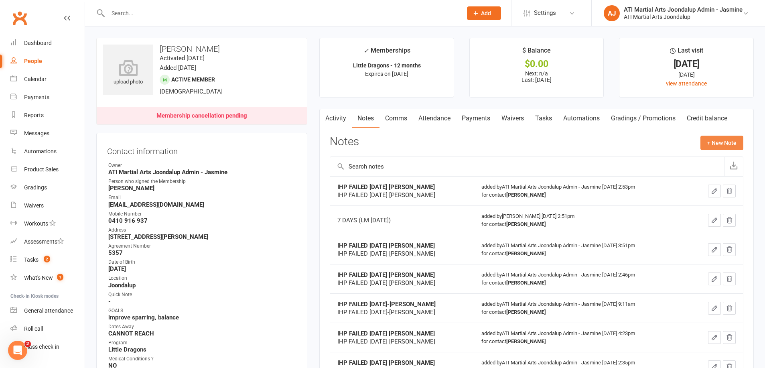
drag, startPoint x: 717, startPoint y: 140, endPoint x: 710, endPoint y: 140, distance: 6.8
click at [710, 140] on button "+ New Note" at bounding box center [722, 143] width 43 height 14
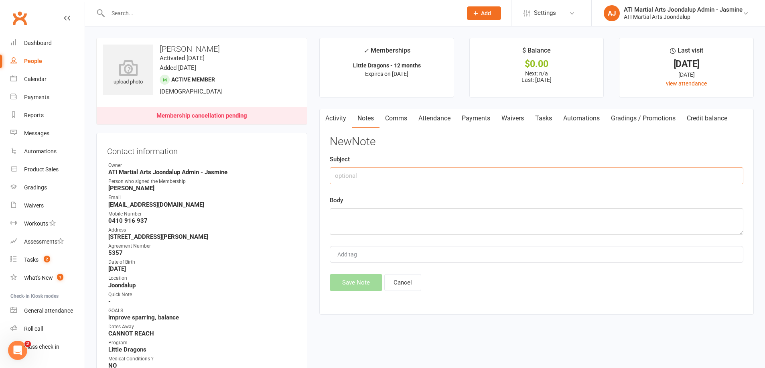
paste input "IHP FAILED [DATE] [PERSON_NAME]"
type input "IHP FAILED [DATE] [PERSON_NAME]"
paste textarea "IHP FAILED [DATE] [PERSON_NAME]"
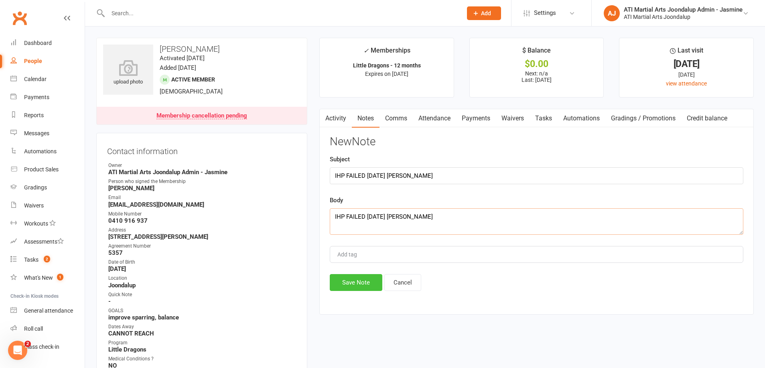
type textarea "IHP FAILED [DATE] [PERSON_NAME]"
drag, startPoint x: 363, startPoint y: 278, endPoint x: 368, endPoint y: 264, distance: 14.8
click at [363, 278] on button "Save Note" at bounding box center [356, 282] width 53 height 17
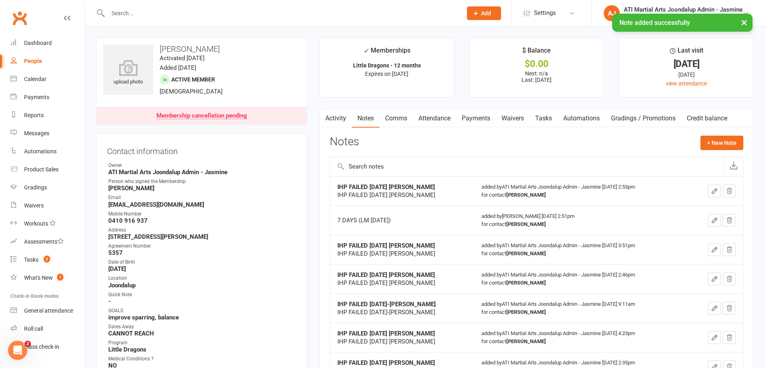
click at [397, 120] on link "Comms" at bounding box center [396, 118] width 33 height 18
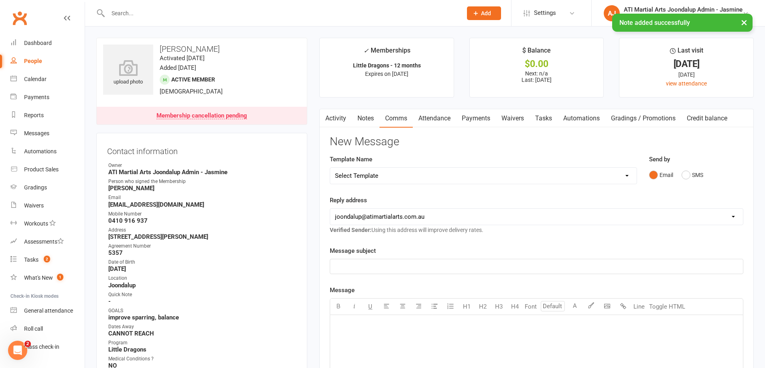
select select "38"
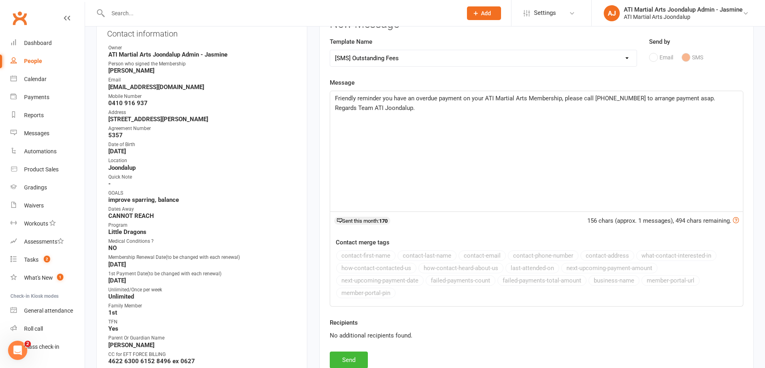
scroll to position [120, 0]
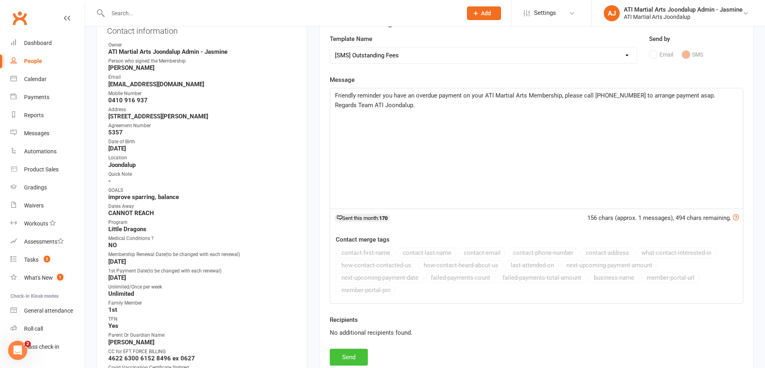
click at [351, 355] on button "Send" at bounding box center [349, 357] width 38 height 17
select select
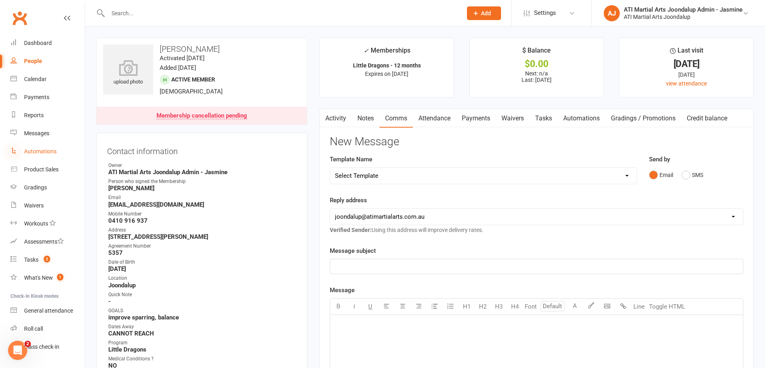
scroll to position [0, 0]
click at [33, 121] on link "Reports" at bounding box center [47, 115] width 74 height 18
select select "100"
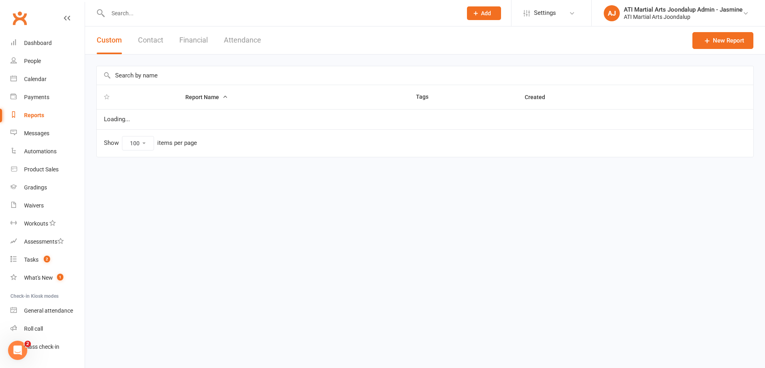
click at [189, 39] on button "Financial" at bounding box center [193, 40] width 28 height 28
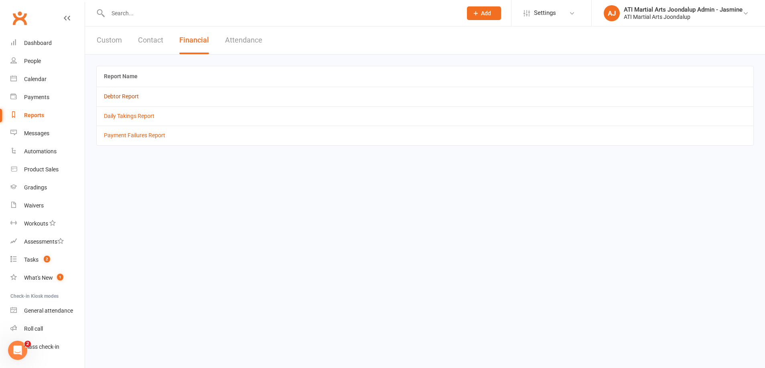
click at [118, 97] on link "Debtor Report" at bounding box center [121, 96] width 35 height 6
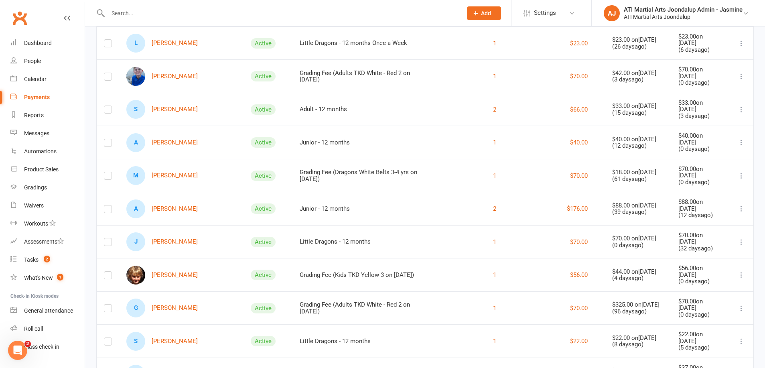
scroll to position [244, 0]
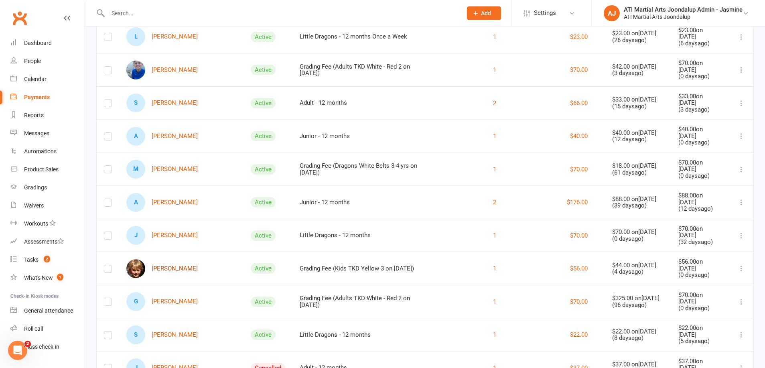
click at [166, 259] on link "[PERSON_NAME]" at bounding box center [161, 268] width 71 height 19
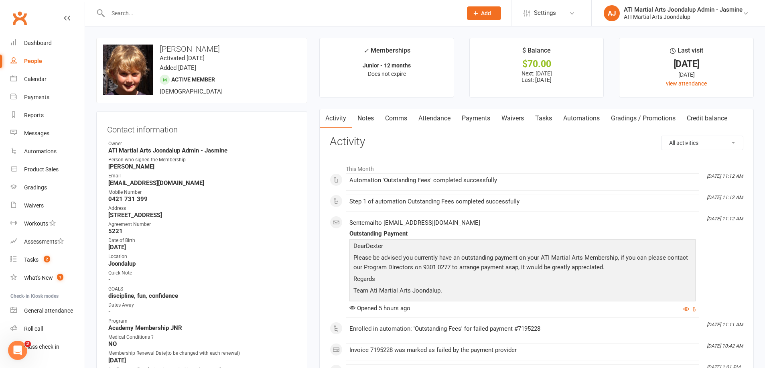
click at [480, 118] on link "Payments" at bounding box center [476, 118] width 40 height 18
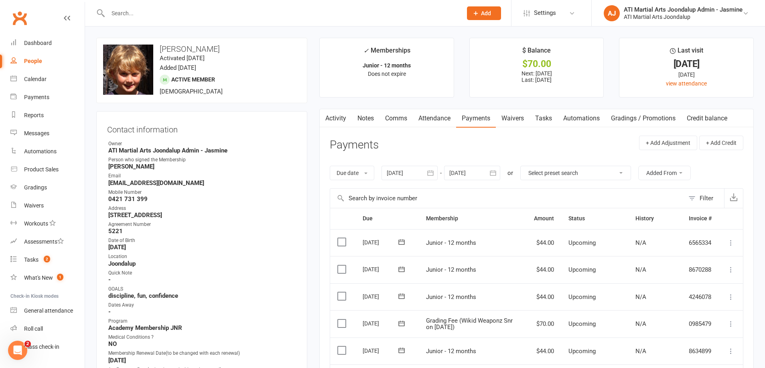
click at [366, 119] on link "Notes" at bounding box center [366, 118] width 28 height 18
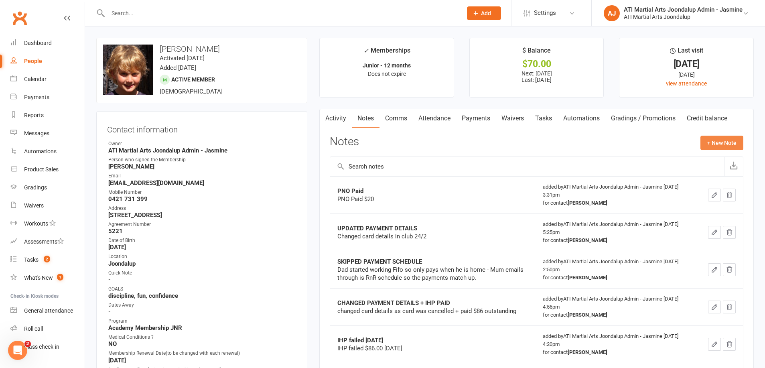
click at [717, 139] on button "+ New Note" at bounding box center [722, 143] width 43 height 14
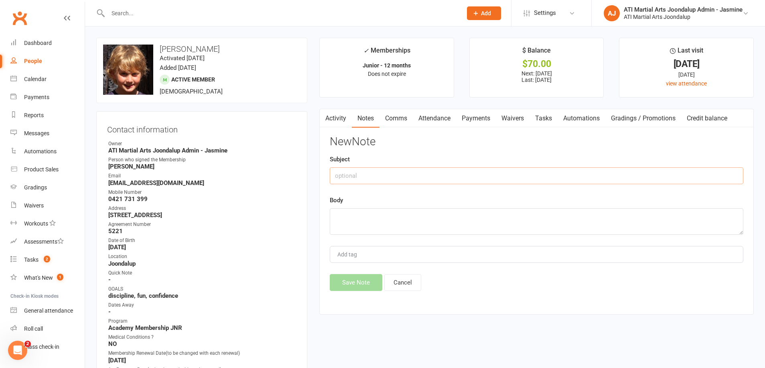
paste input "IHP FAILED [DATE] [PERSON_NAME]"
type input "IHP FAILED [DATE] [PERSON_NAME]"
paste textarea "IHP FAILED [DATE] [PERSON_NAME]"
type textarea "IHP FAILED [DATE] [PERSON_NAME]"
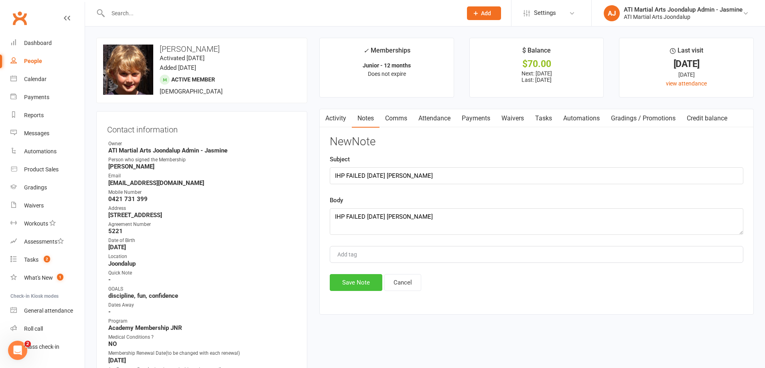
click at [359, 277] on button "Save Note" at bounding box center [356, 282] width 53 height 17
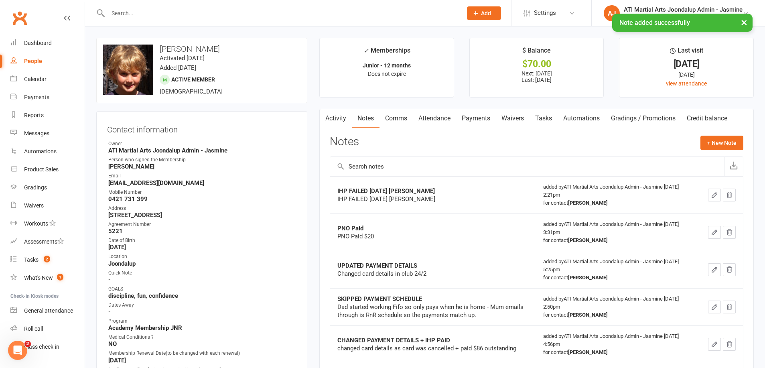
click at [397, 120] on link "Comms" at bounding box center [396, 118] width 33 height 18
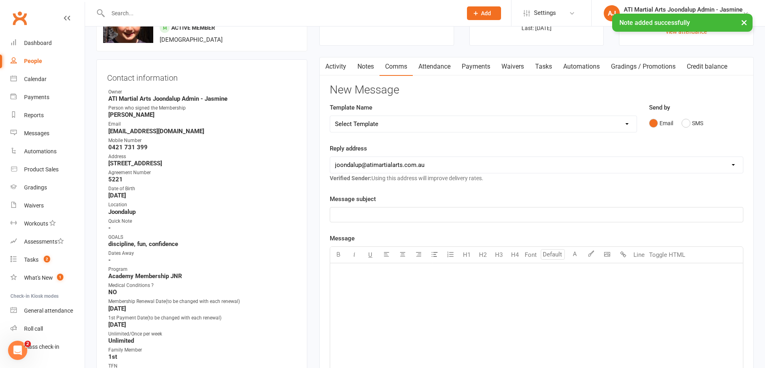
scroll to position [55, 0]
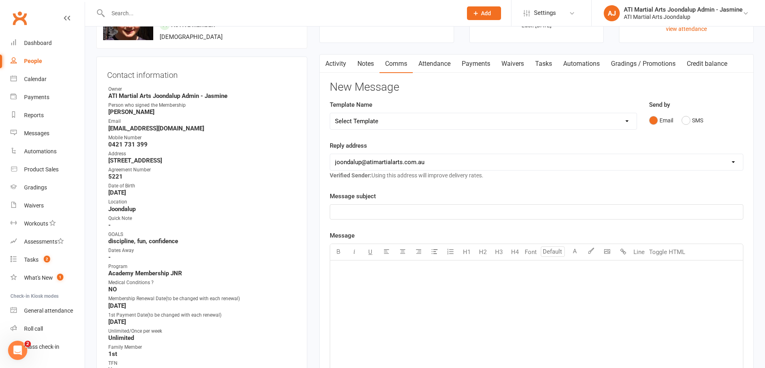
select select "38"
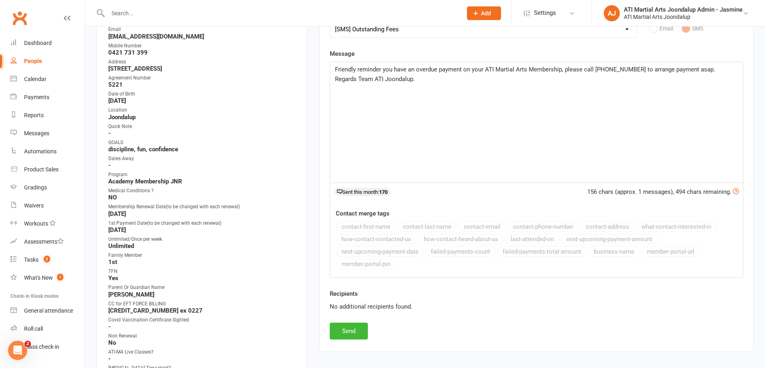
scroll to position [180, 0]
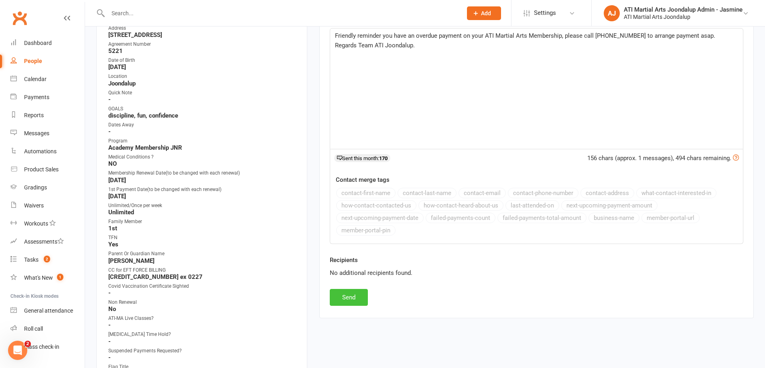
click at [348, 295] on button "Send" at bounding box center [349, 297] width 38 height 17
select select
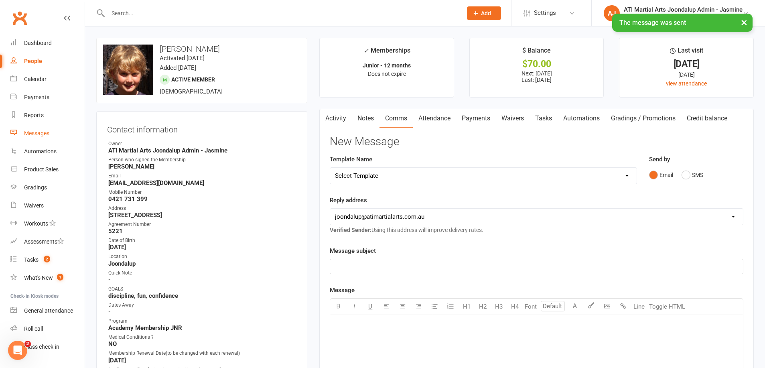
scroll to position [0, 0]
drag, startPoint x: 35, startPoint y: 118, endPoint x: 47, endPoint y: 112, distance: 13.3
click at [35, 118] on div "Reports" at bounding box center [34, 115] width 20 height 6
select select "100"
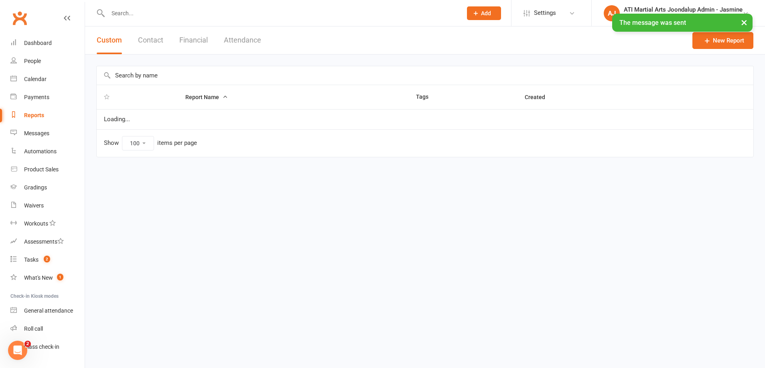
drag, startPoint x: 191, startPoint y: 37, endPoint x: 171, endPoint y: 63, distance: 33.5
click at [191, 37] on button "Financial" at bounding box center [193, 40] width 28 height 28
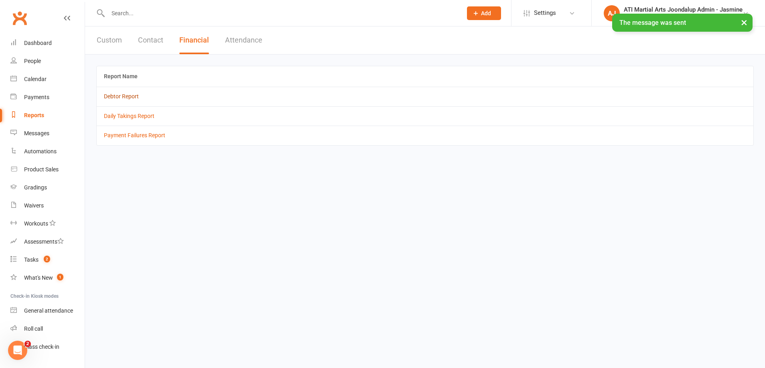
click at [112, 97] on link "Debtor Report" at bounding box center [121, 96] width 35 height 6
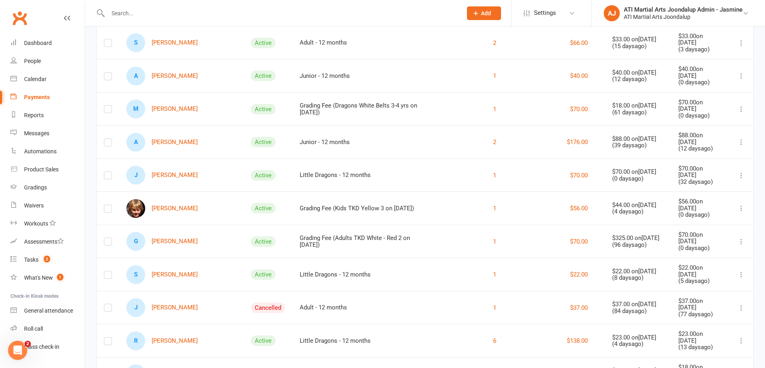
scroll to position [306, 0]
click at [177, 231] on link "G [PERSON_NAME]" at bounding box center [161, 240] width 71 height 19
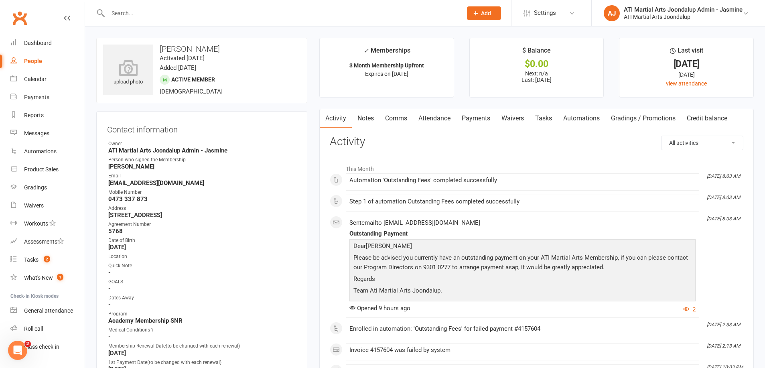
click at [405, 118] on link "Comms" at bounding box center [396, 118] width 33 height 18
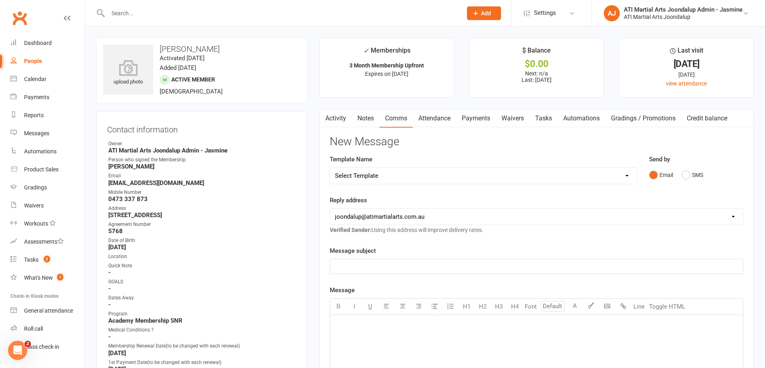
select select "38"
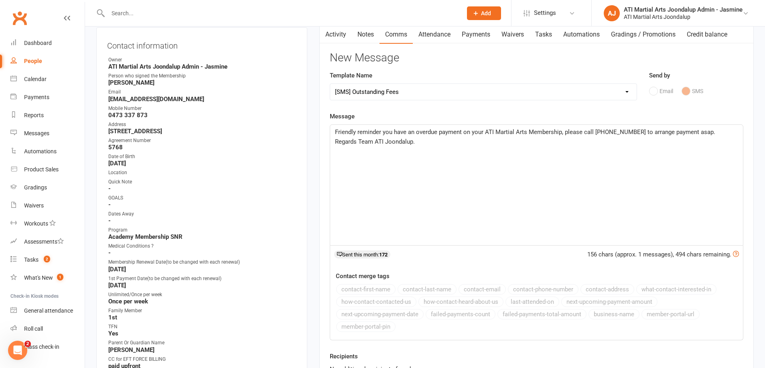
scroll to position [153, 0]
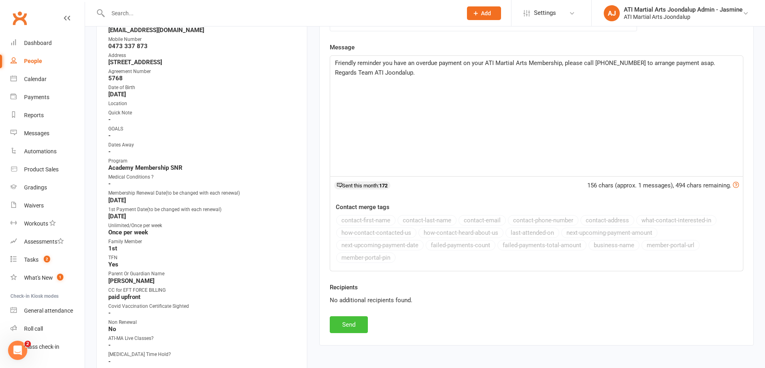
click at [344, 321] on button "Send" at bounding box center [349, 324] width 38 height 17
select select
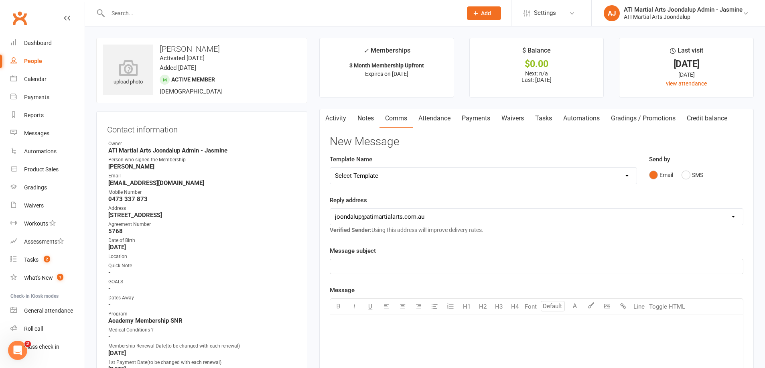
scroll to position [0, 0]
click at [24, 116] on div "Reports" at bounding box center [34, 115] width 20 height 6
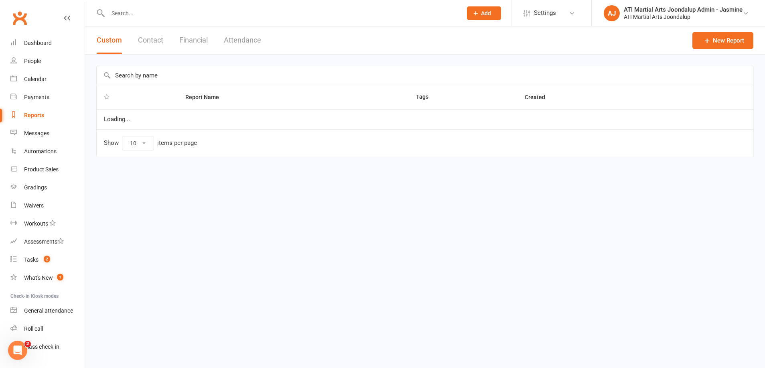
select select "100"
click at [185, 41] on button "Financial" at bounding box center [193, 40] width 28 height 28
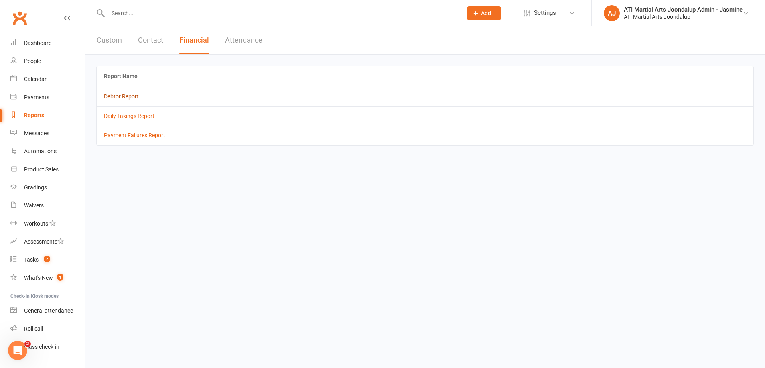
click at [126, 93] on link "Debtor Report" at bounding box center [121, 96] width 35 height 6
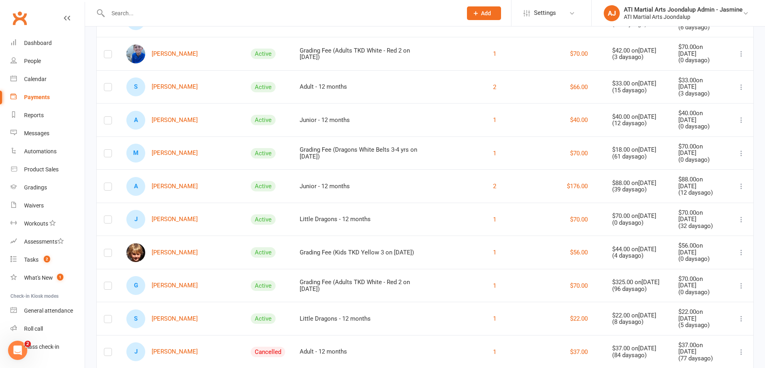
scroll to position [269, 0]
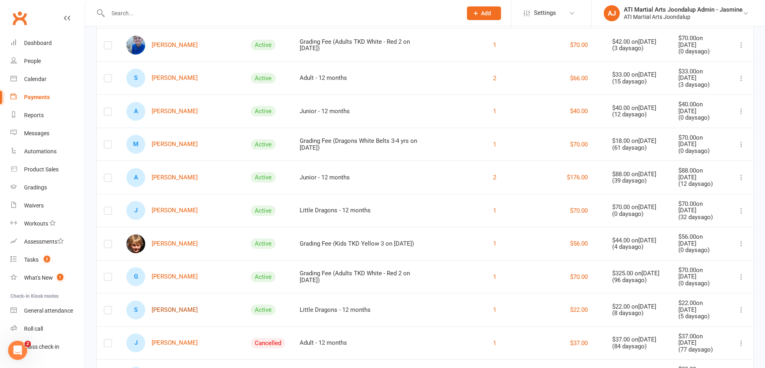
click at [177, 301] on link "S Sophie Kinnell" at bounding box center [161, 310] width 71 height 19
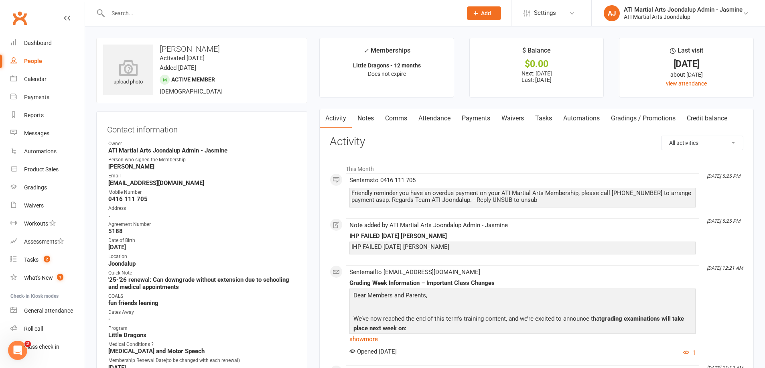
click at [481, 116] on link "Payments" at bounding box center [476, 118] width 40 height 18
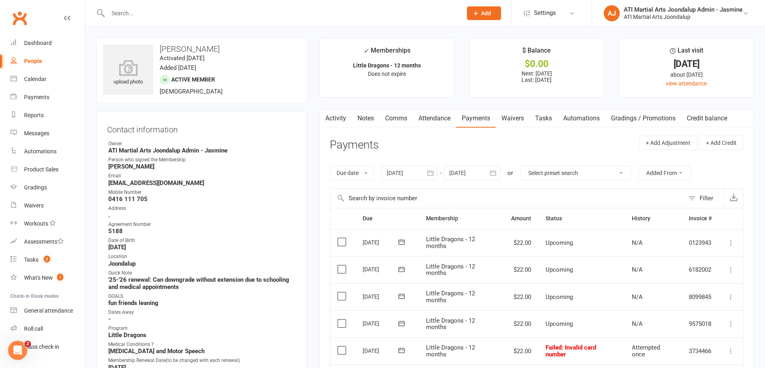
click at [372, 120] on link "Notes" at bounding box center [366, 118] width 28 height 18
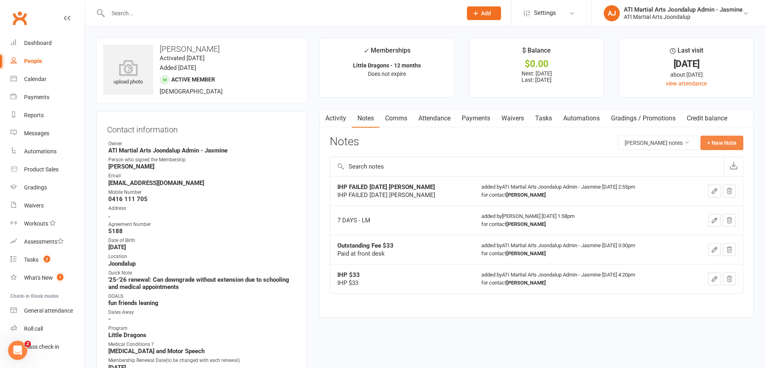
click at [721, 142] on button "+ New Note" at bounding box center [722, 143] width 43 height 14
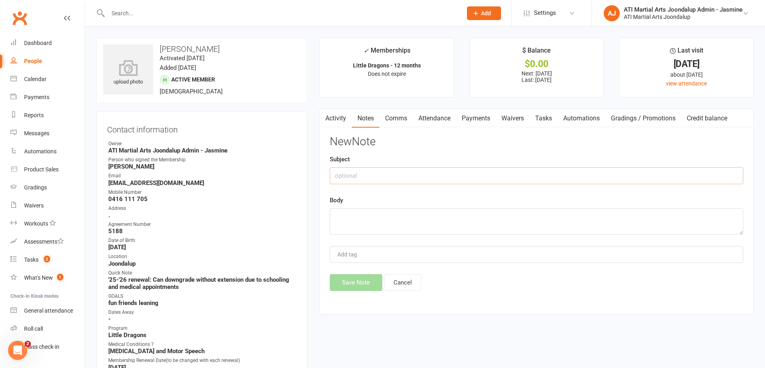
paste input "IHP FAILED [DATE] [PERSON_NAME]"
type input "IHP FAILED [DATE] [PERSON_NAME]"
paste textarea "IHP FAILED [DATE] [PERSON_NAME]"
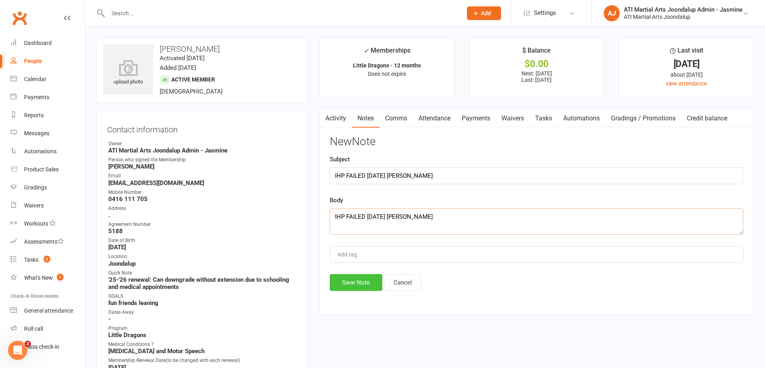
type textarea "IHP FAILED [DATE] [PERSON_NAME]"
click at [353, 284] on button "Save Note" at bounding box center [356, 282] width 53 height 17
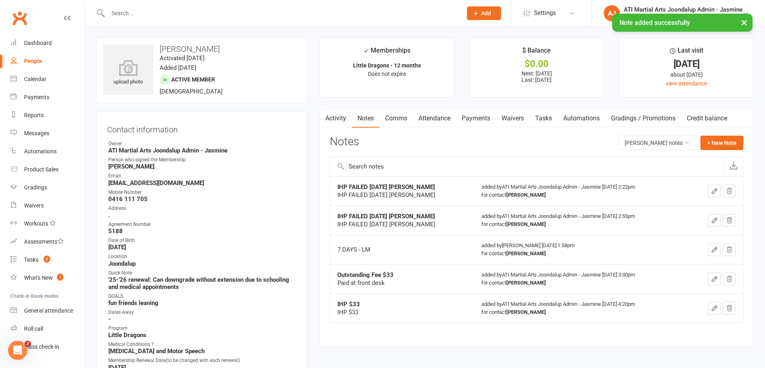
click at [341, 120] on link "Activity" at bounding box center [336, 118] width 32 height 18
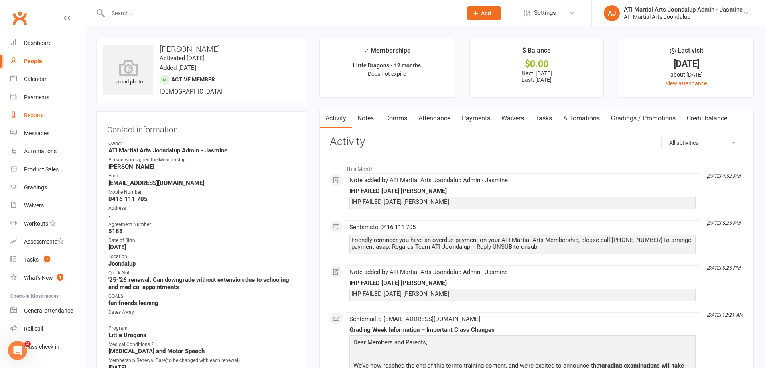
click at [31, 116] on div "Reports" at bounding box center [34, 115] width 20 height 6
select select "100"
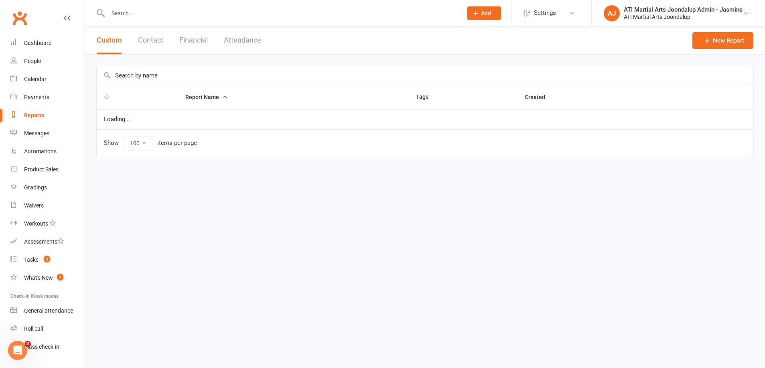
click at [195, 40] on button "Financial" at bounding box center [193, 40] width 28 height 28
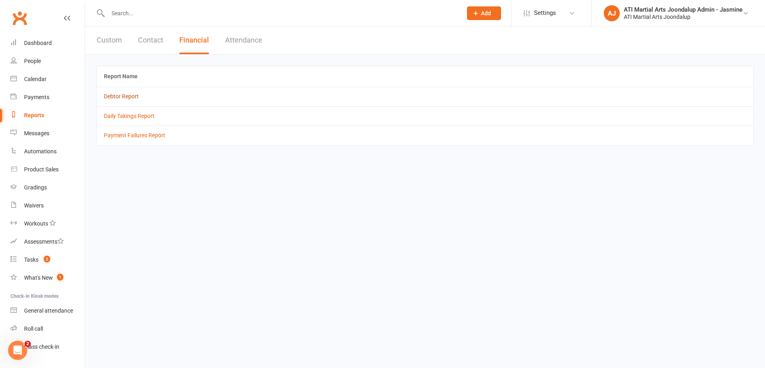
click at [114, 96] on link "Debtor Report" at bounding box center [121, 96] width 35 height 6
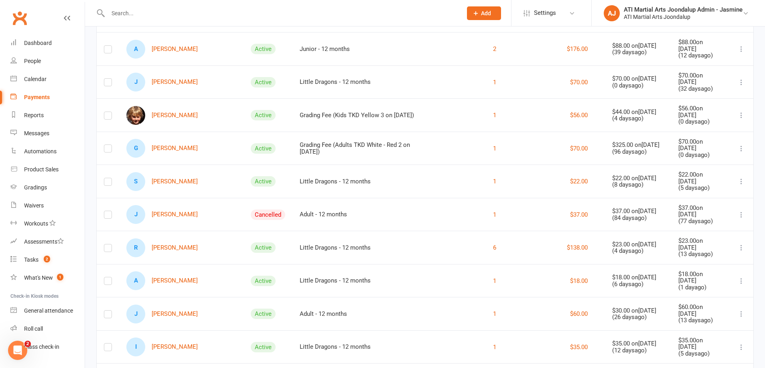
scroll to position [398, 0]
click at [165, 238] on link "R Rheem Mohamed" at bounding box center [161, 247] width 71 height 19
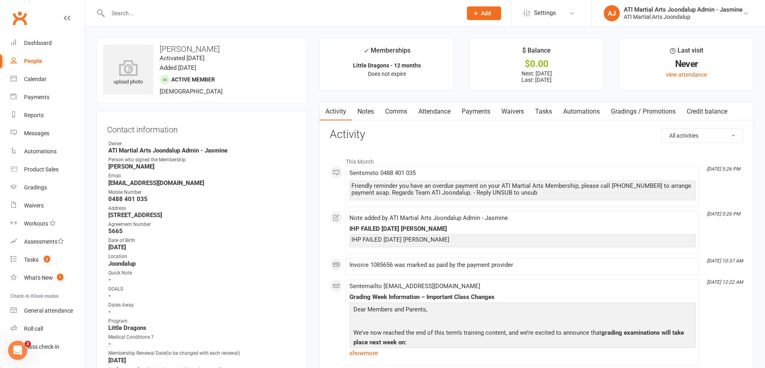
click at [368, 114] on link "Notes" at bounding box center [366, 111] width 28 height 18
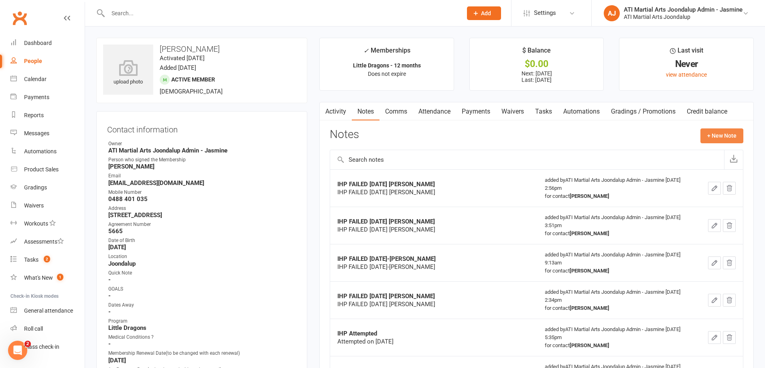
click at [717, 137] on button "+ New Note" at bounding box center [722, 135] width 43 height 14
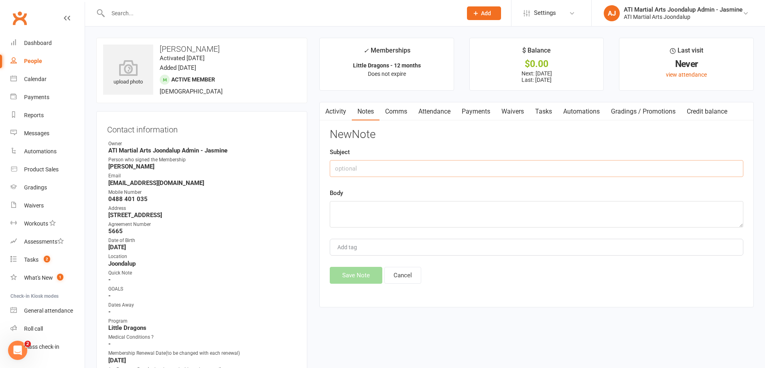
paste input "IHP FAILED [DATE] [PERSON_NAME]"
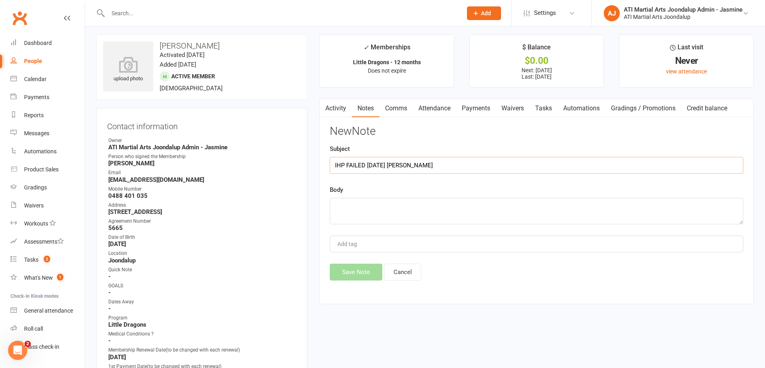
type input "IHP FAILED [DATE] [PERSON_NAME]"
paste textarea "IHP FAILED [DATE] [PERSON_NAME]"
type textarea "IHP FAILED [DATE] [PERSON_NAME]"
drag, startPoint x: 354, startPoint y: 275, endPoint x: 406, endPoint y: 198, distance: 92.9
click at [354, 275] on button "Save Note" at bounding box center [356, 272] width 53 height 17
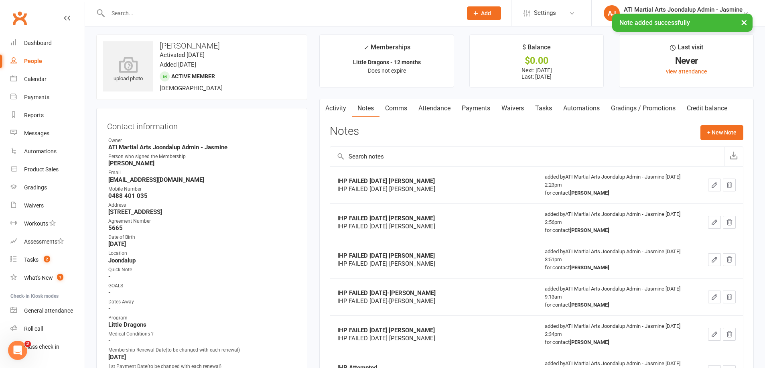
click at [398, 109] on link "Comms" at bounding box center [396, 108] width 33 height 18
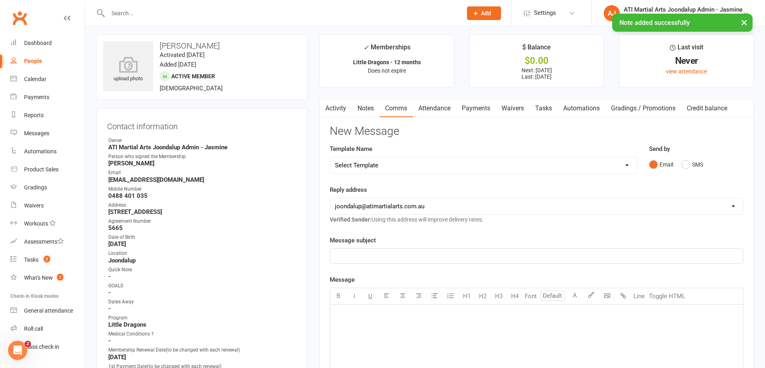
select select "38"
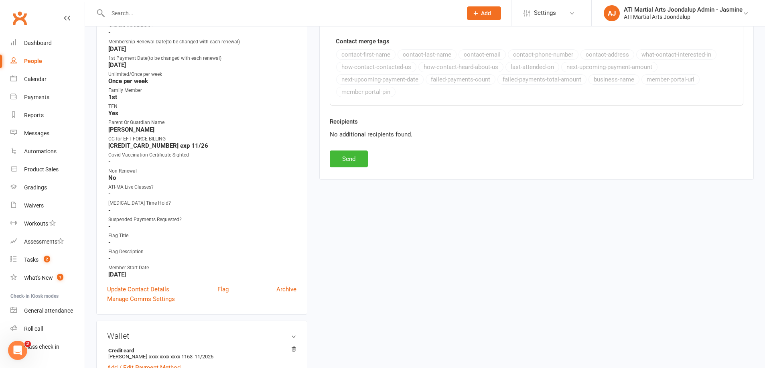
scroll to position [313, 0]
click at [355, 161] on button "Send" at bounding box center [349, 157] width 38 height 17
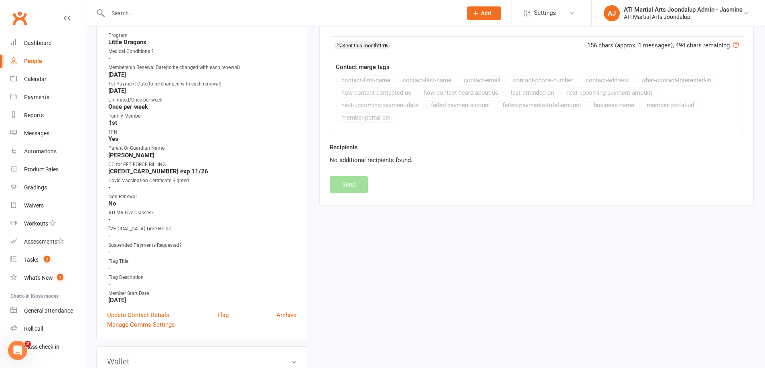
select select
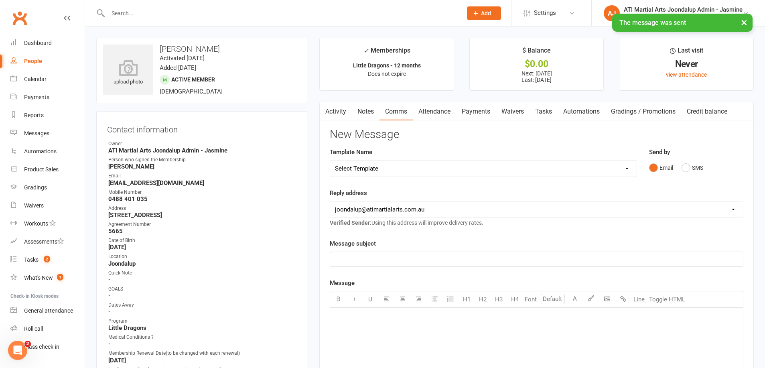
scroll to position [0, 0]
click at [35, 120] on link "Reports" at bounding box center [47, 115] width 74 height 18
select select "100"
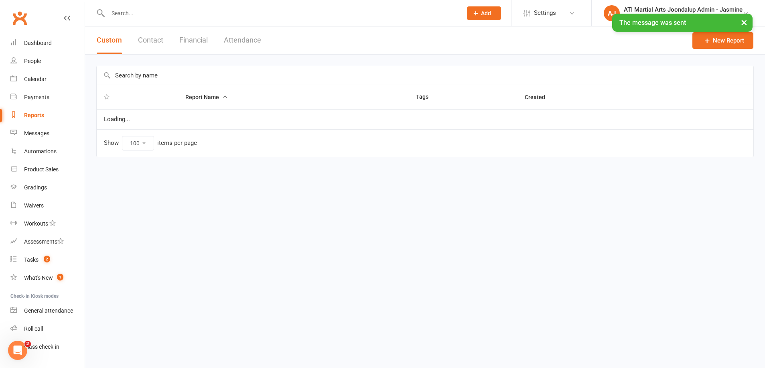
click at [195, 42] on button "Financial" at bounding box center [193, 40] width 28 height 28
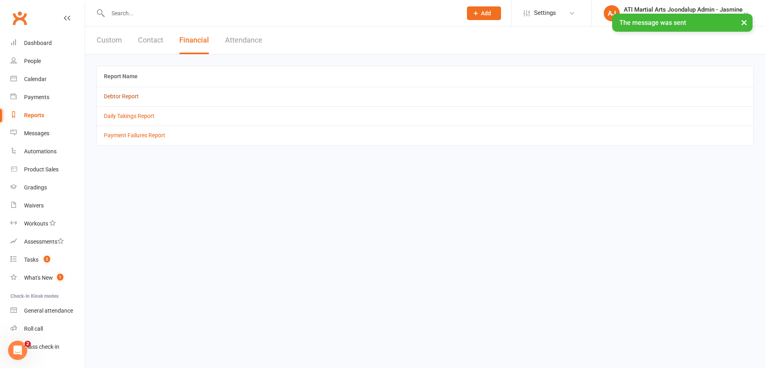
click at [119, 99] on link "Debtor Report" at bounding box center [121, 96] width 35 height 6
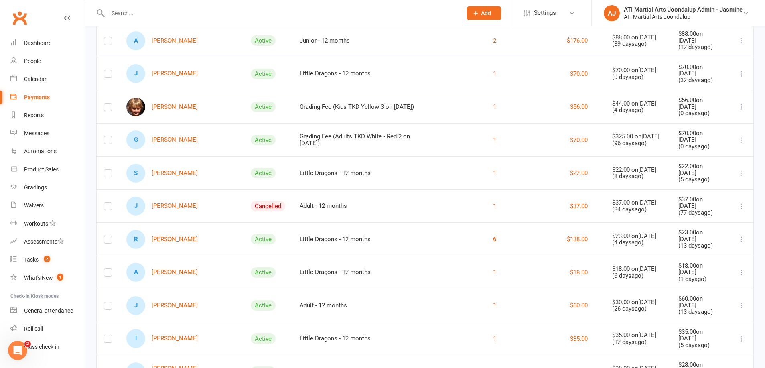
scroll to position [441, 0]
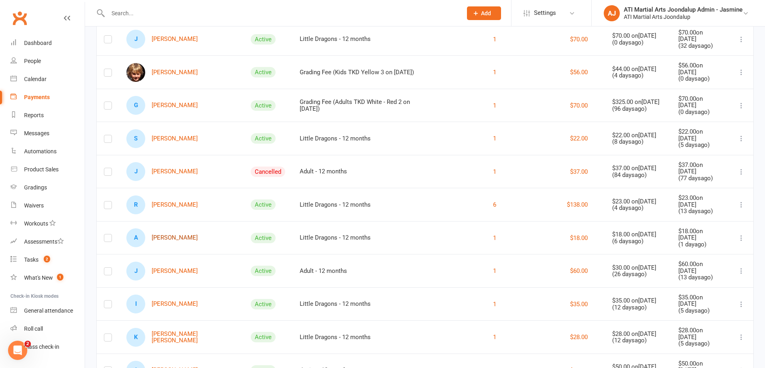
click at [168, 228] on link "A Aiden Nguyen" at bounding box center [161, 237] width 71 height 19
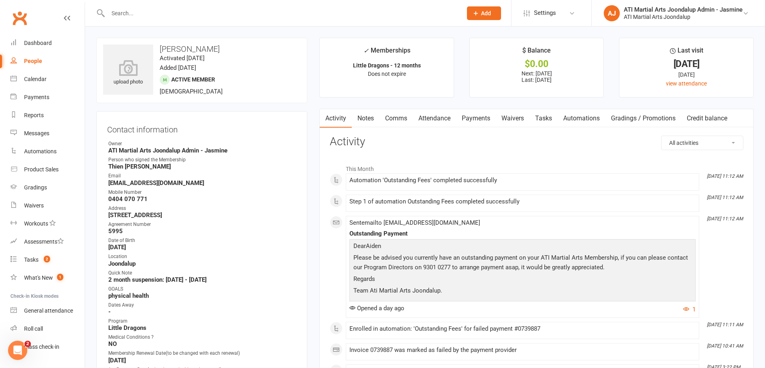
click at [476, 119] on link "Payments" at bounding box center [476, 118] width 40 height 18
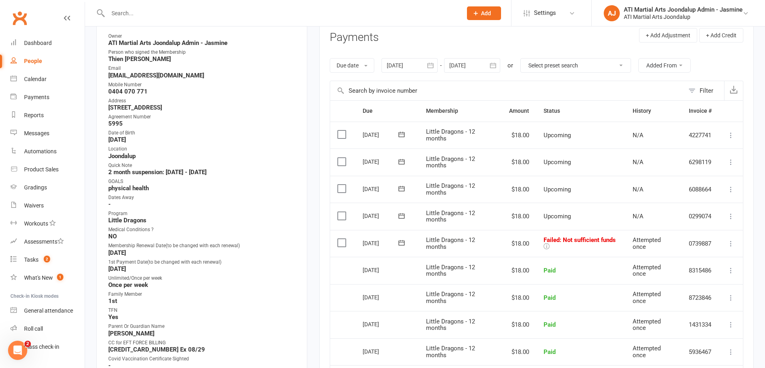
scroll to position [118, 0]
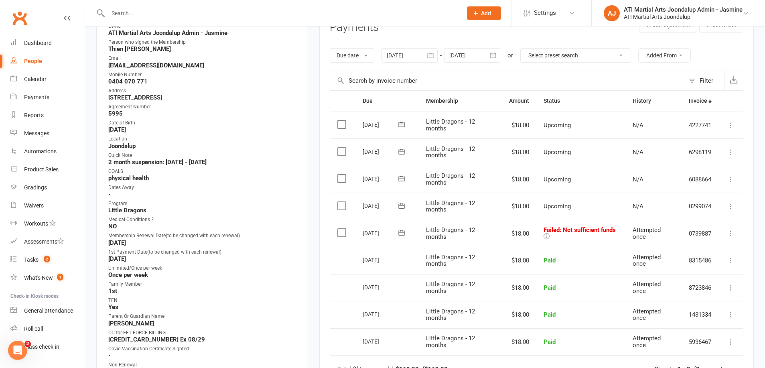
click at [732, 229] on icon at bounding box center [731, 233] width 8 height 8
click at [697, 257] on link "Mark as Paid (POS)" at bounding box center [695, 265] width 79 height 16
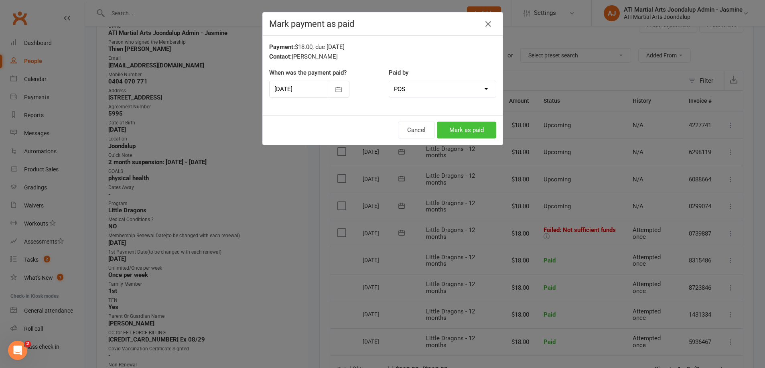
click at [475, 135] on button "Mark as paid" at bounding box center [466, 130] width 59 height 17
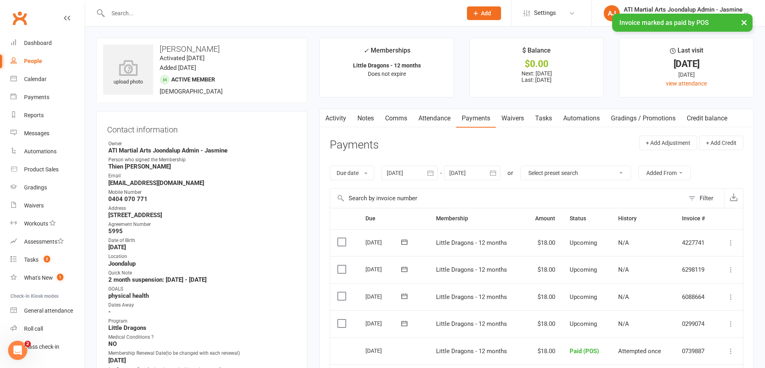
scroll to position [0, 0]
click at [366, 117] on link "Notes" at bounding box center [366, 118] width 28 height 18
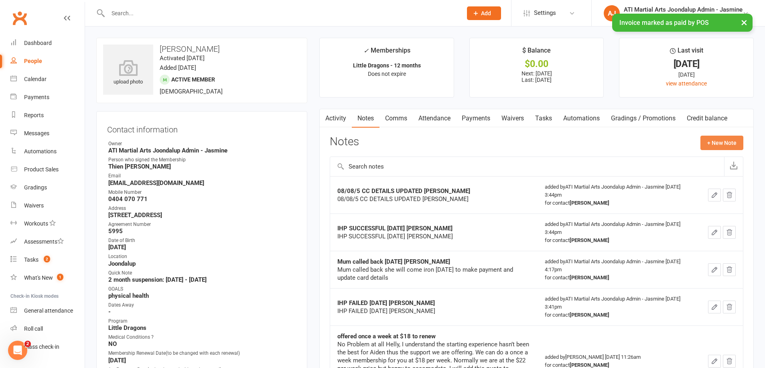
drag, startPoint x: 716, startPoint y: 141, endPoint x: 708, endPoint y: 142, distance: 8.1
click at [708, 142] on button "+ New Note" at bounding box center [722, 143] width 43 height 14
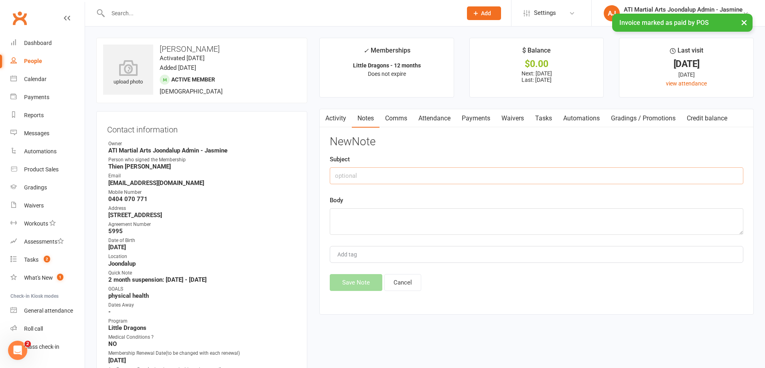
click at [447, 173] on input "text" at bounding box center [537, 175] width 414 height 17
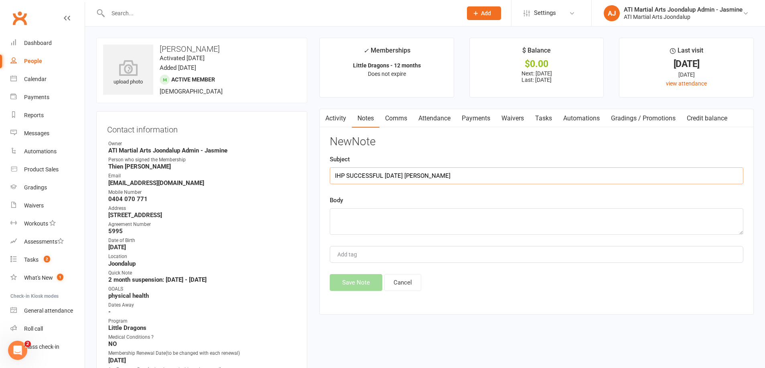
type input "IHP SUCCESSFUL 16/09/25 DEBBIE"
click at [403, 212] on textarea at bounding box center [537, 221] width 414 height 26
type textarea "IHP SUCCESSFUL 16/09/25 DEBBIE"
click at [340, 280] on button "Save Note" at bounding box center [356, 282] width 53 height 17
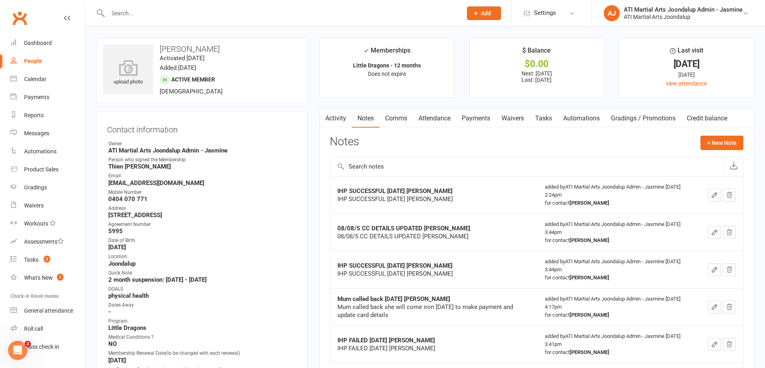
click at [481, 115] on link "Payments" at bounding box center [476, 118] width 40 height 18
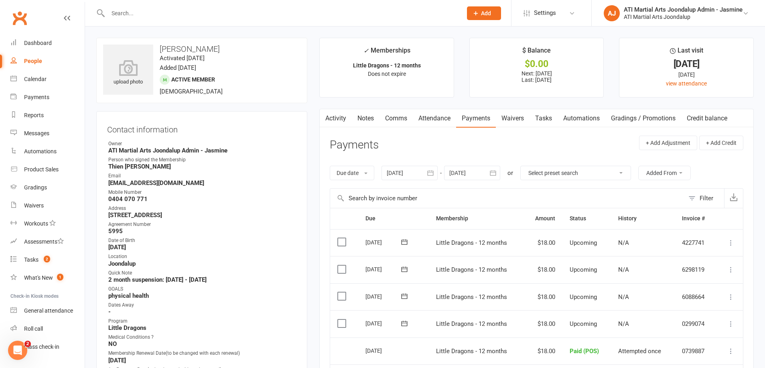
click at [187, 16] on input "text" at bounding box center [281, 13] width 351 height 11
type input "AAR"
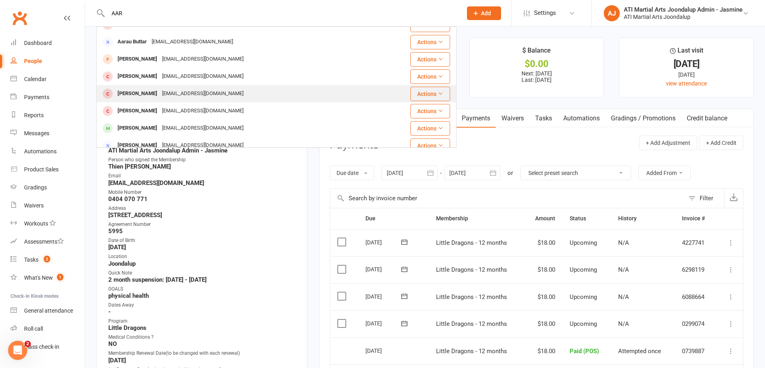
scroll to position [11, 0]
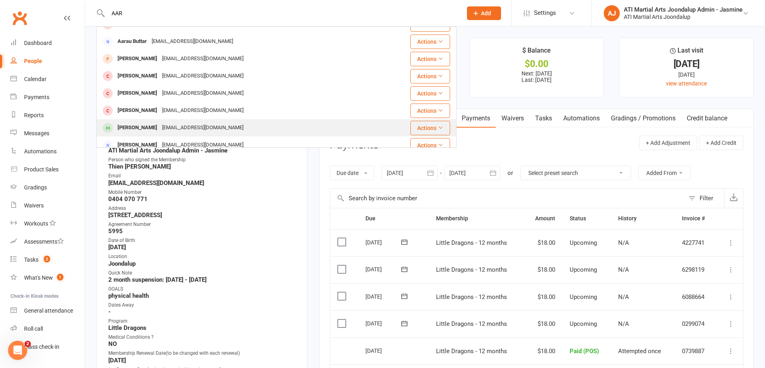
click at [185, 129] on div "shah.pooj88@gmail.com" at bounding box center [203, 128] width 86 height 12
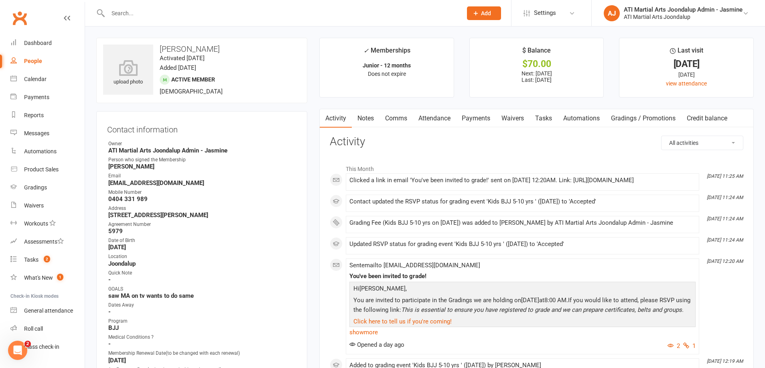
click at [474, 120] on link "Payments" at bounding box center [476, 118] width 40 height 18
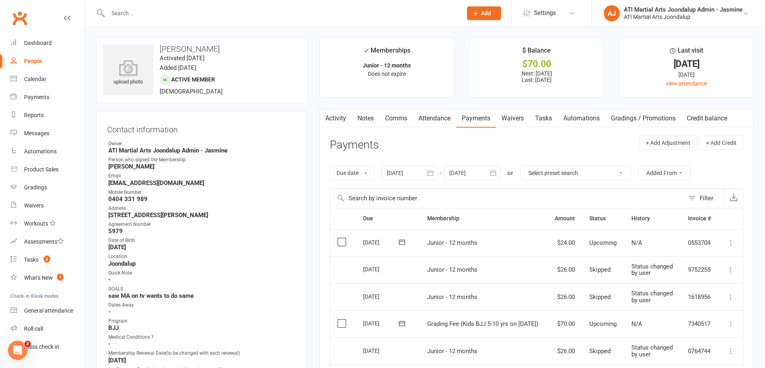
drag, startPoint x: 365, startPoint y: 117, endPoint x: 315, endPoint y: 224, distance: 118.5
click at [365, 118] on link "Notes" at bounding box center [366, 118] width 28 height 18
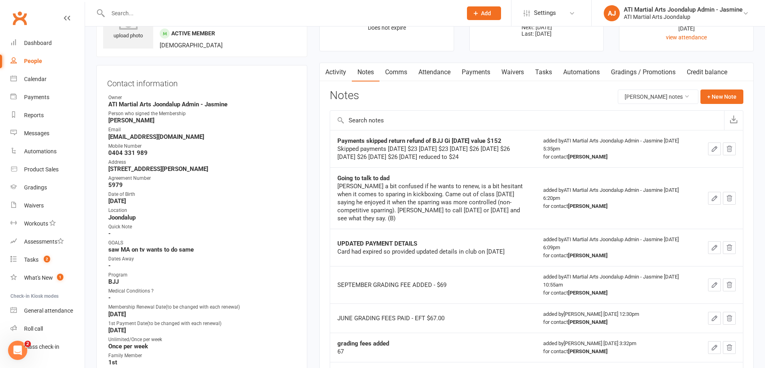
scroll to position [59, 0]
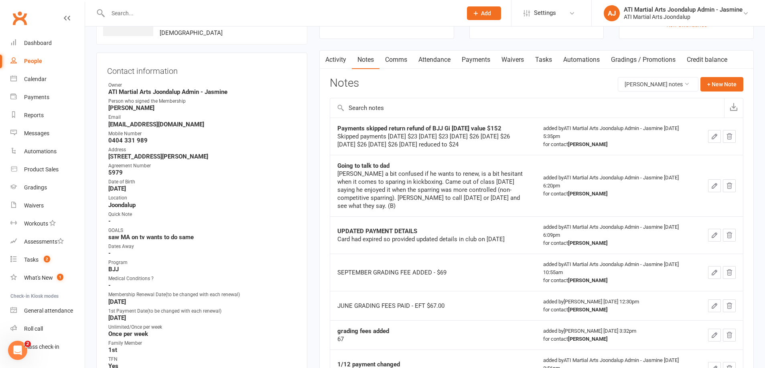
click at [231, 13] on input "text" at bounding box center [281, 13] width 351 height 11
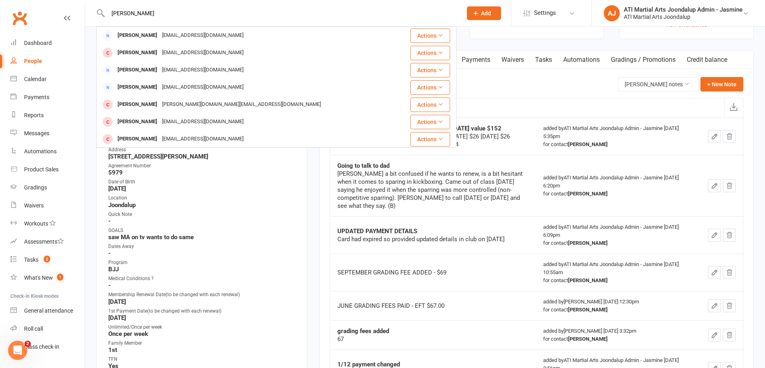
type input "NATHAN FORD"
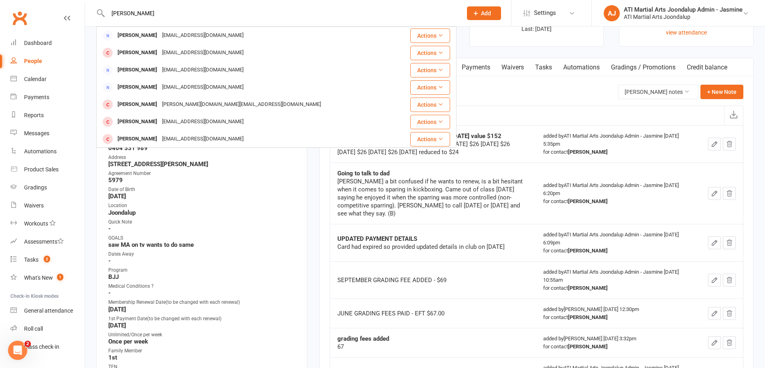
scroll to position [46, 0]
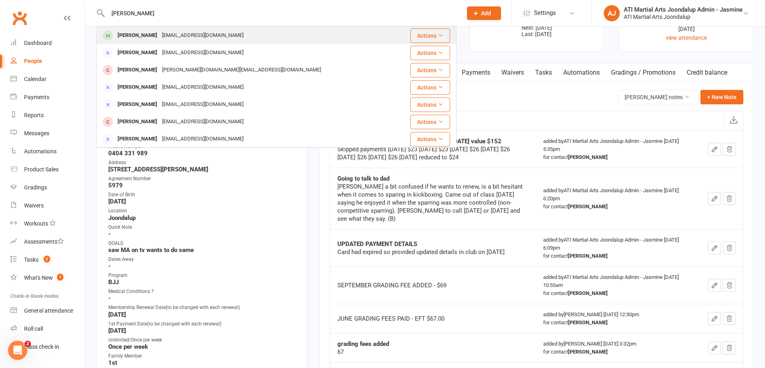
click at [240, 37] on div "Nathan Ward cindynward@gmail.com" at bounding box center [246, 35] width 298 height 16
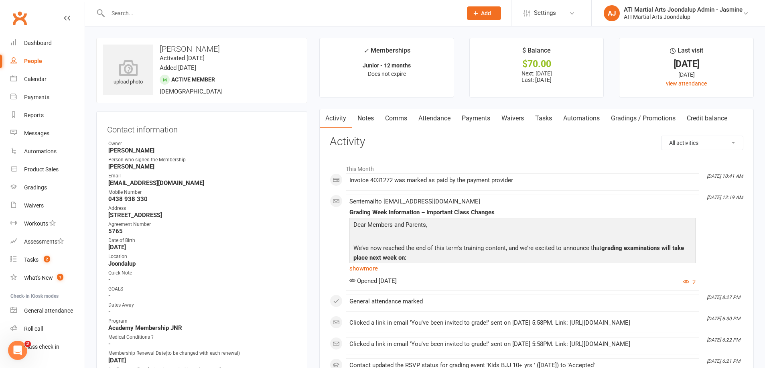
click at [478, 120] on link "Payments" at bounding box center [476, 118] width 40 height 18
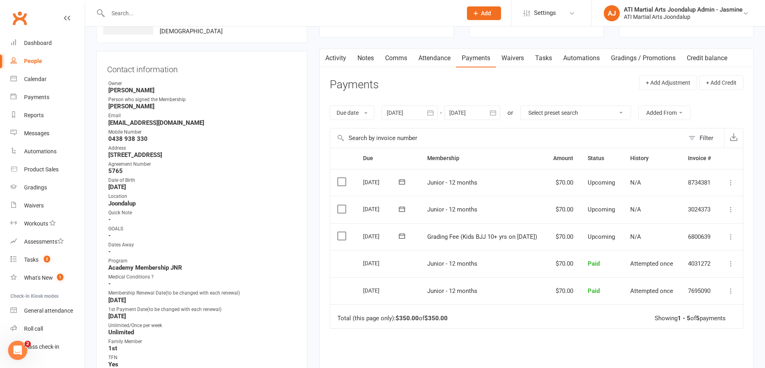
scroll to position [75, 0]
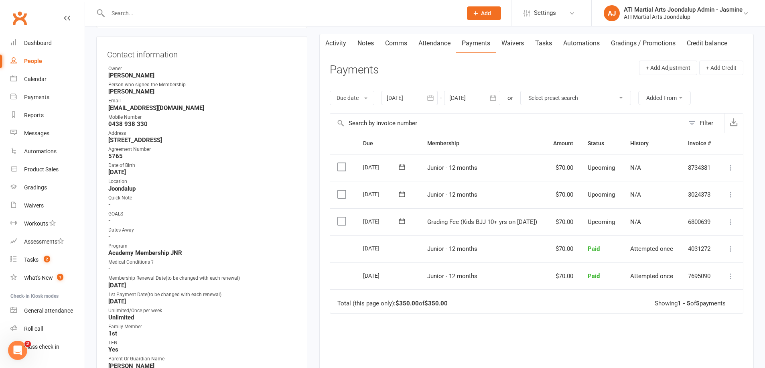
click at [429, 97] on icon "button" at bounding box center [430, 98] width 8 height 8
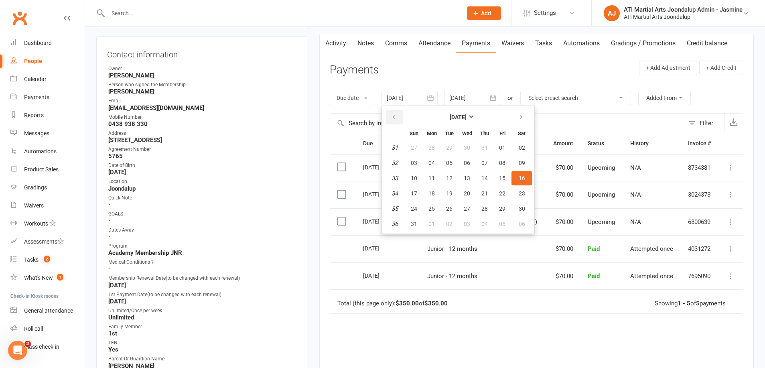
click at [393, 116] on icon "button" at bounding box center [394, 117] width 6 height 6
click at [394, 115] on icon "button" at bounding box center [394, 117] width 6 height 6
drag, startPoint x: 394, startPoint y: 115, endPoint x: 406, endPoint y: 144, distance: 31.7
click at [394, 116] on icon "button" at bounding box center [394, 117] width 6 height 6
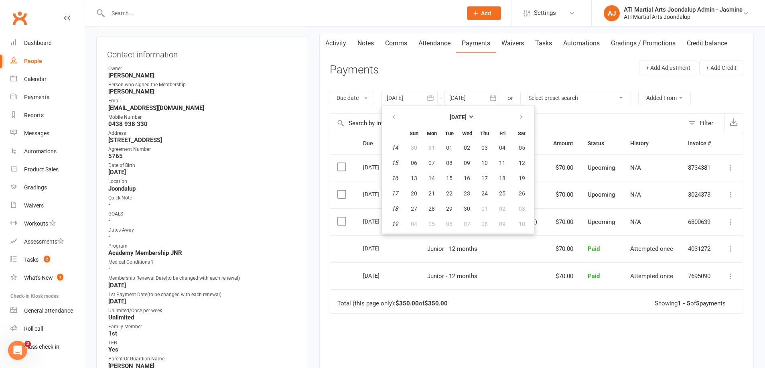
drag, startPoint x: 412, startPoint y: 174, endPoint x: 416, endPoint y: 175, distance: 4.0
click at [413, 175] on span "13" at bounding box center [414, 178] width 6 height 6
type input "13 Apr 2025"
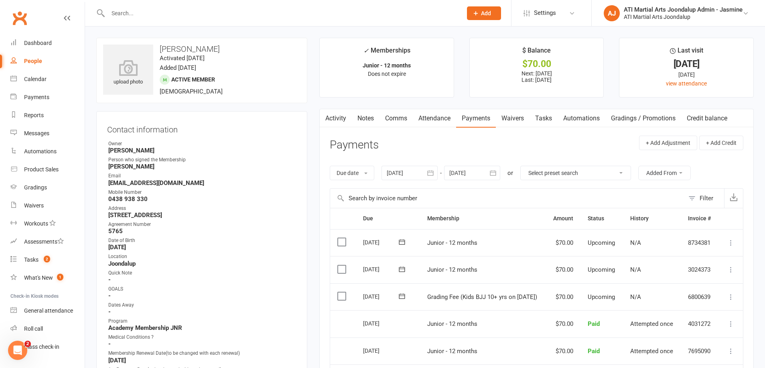
scroll to position [0, 0]
drag, startPoint x: 35, startPoint y: 110, endPoint x: 49, endPoint y: 108, distance: 13.9
click at [35, 110] on link "Reports" at bounding box center [47, 115] width 74 height 18
select select "100"
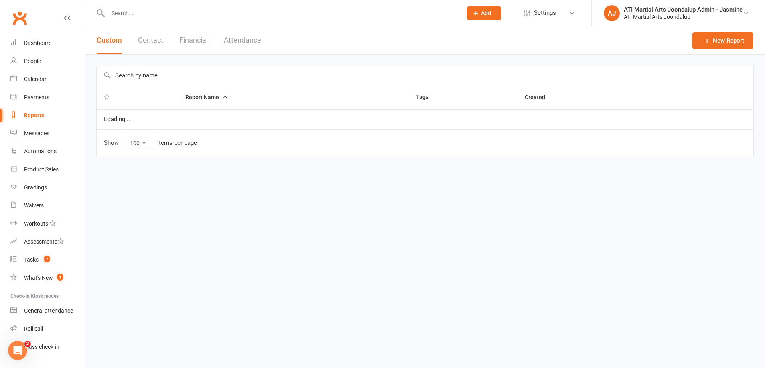
click at [195, 39] on button "Financial" at bounding box center [193, 40] width 28 height 28
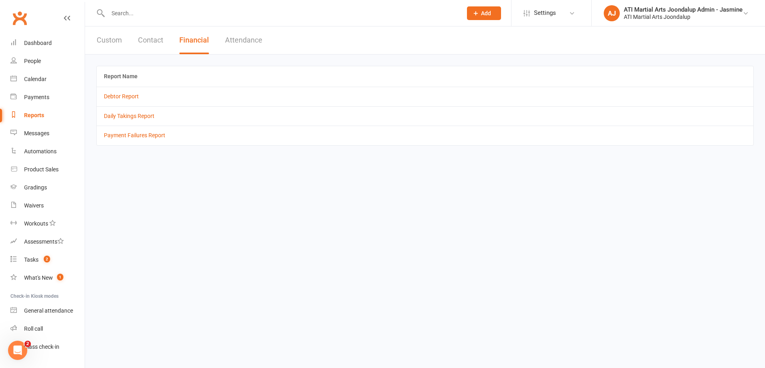
drag, startPoint x: 124, startPoint y: 99, endPoint x: 165, endPoint y: 127, distance: 50.0
click at [124, 100] on td "Debtor Report" at bounding box center [425, 96] width 657 height 19
drag, startPoint x: 121, startPoint y: 96, endPoint x: 227, endPoint y: 223, distance: 165.2
click at [122, 97] on link "Debtor Report" at bounding box center [121, 96] width 35 height 6
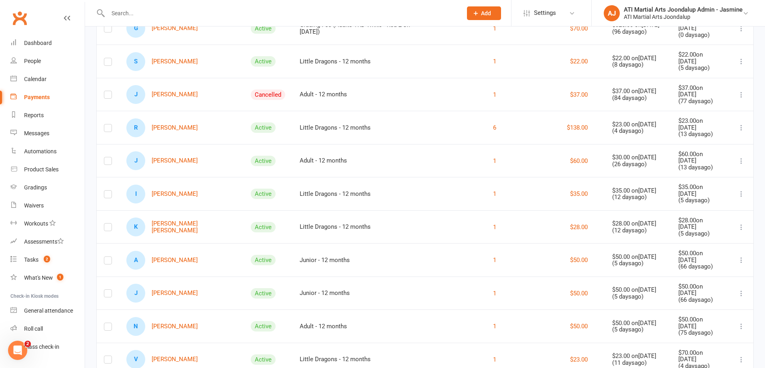
scroll to position [518, 0]
click at [169, 151] on link "J Jasmine Niquet" at bounding box center [161, 160] width 71 height 19
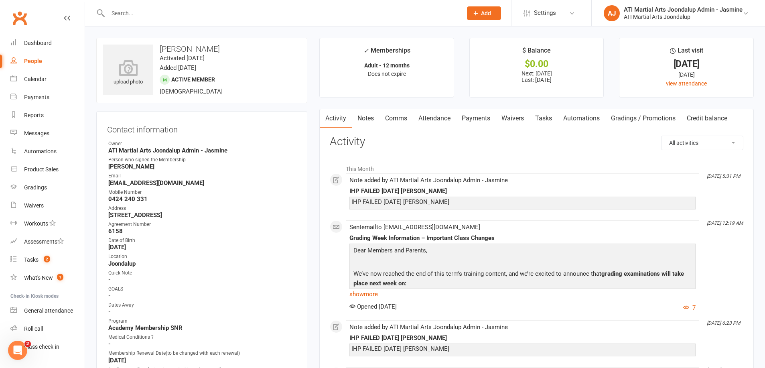
click at [482, 116] on link "Payments" at bounding box center [476, 118] width 40 height 18
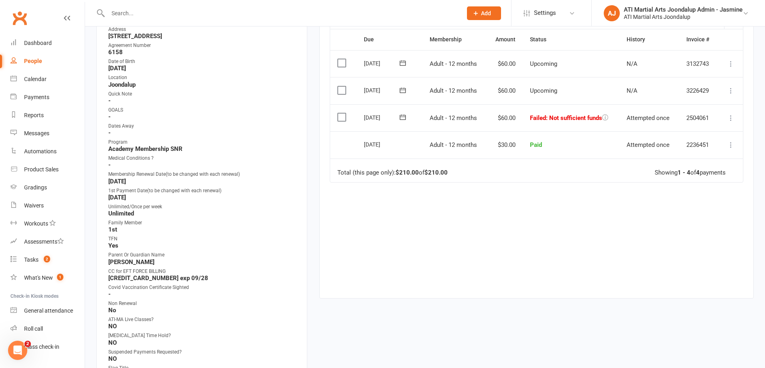
scroll to position [183, 0]
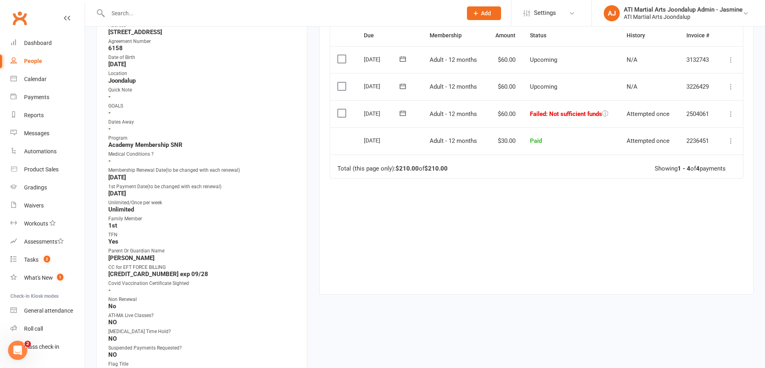
click at [731, 110] on icon at bounding box center [731, 114] width 8 height 8
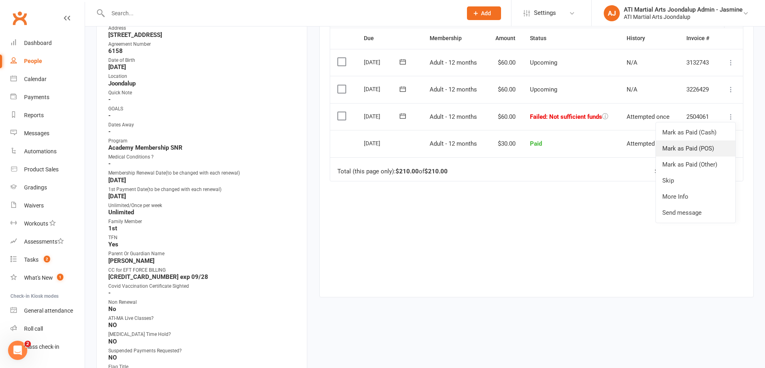
scroll to position [178, 0]
click at [683, 142] on link "Mark as Paid (POS)" at bounding box center [695, 150] width 79 height 16
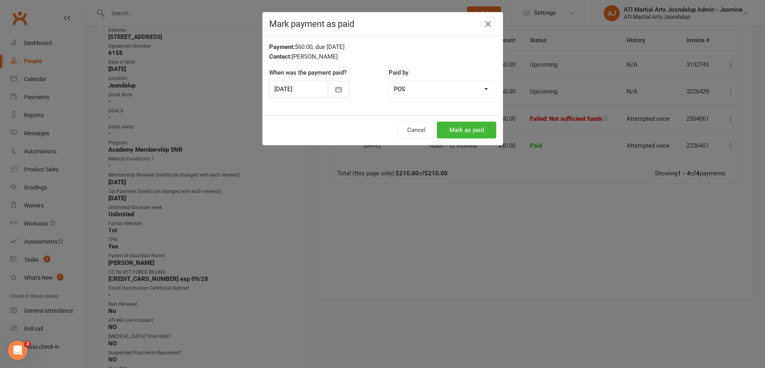
click at [451, 125] on button "Mark as paid" at bounding box center [466, 130] width 59 height 17
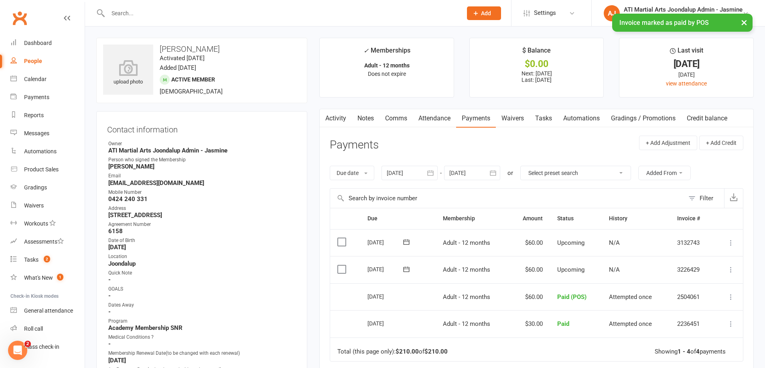
scroll to position [0, 0]
click at [371, 115] on link "Notes" at bounding box center [366, 118] width 28 height 18
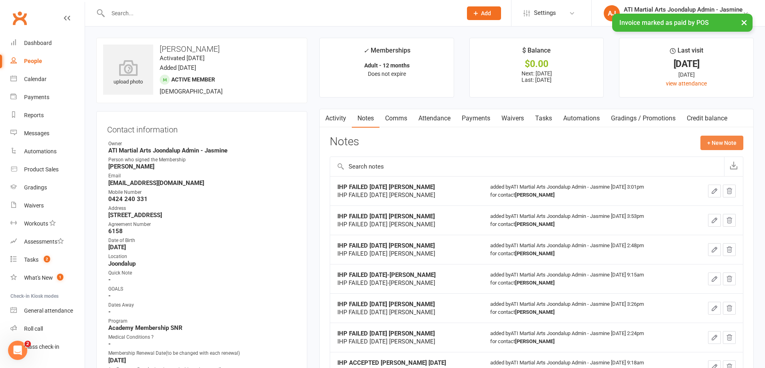
drag, startPoint x: 722, startPoint y: 142, endPoint x: 716, endPoint y: 143, distance: 6.0
click at [716, 143] on button "+ New Note" at bounding box center [722, 143] width 43 height 14
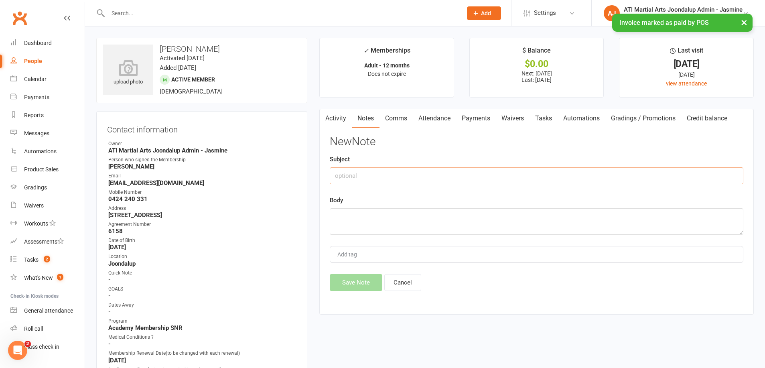
click at [431, 173] on input "text" at bounding box center [537, 175] width 414 height 17
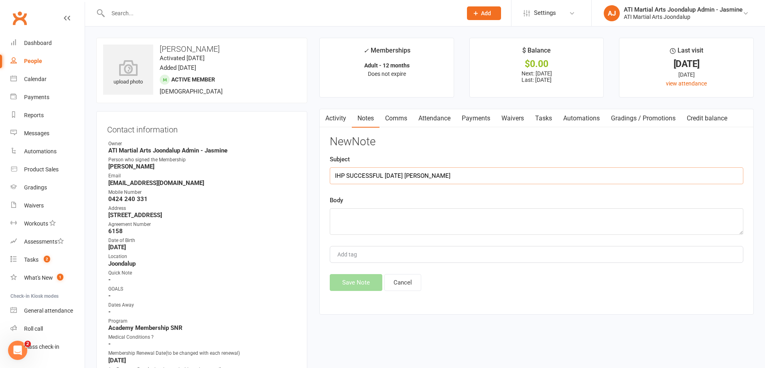
type input "IHP SUCCESSFUL 16/09/25 DEBBIE"
click at [421, 216] on textarea at bounding box center [537, 221] width 414 height 26
type textarea "IHP SUCCESSFUL 16/09/25 DEBBIE"
click at [353, 282] on button "Save Note" at bounding box center [356, 282] width 53 height 17
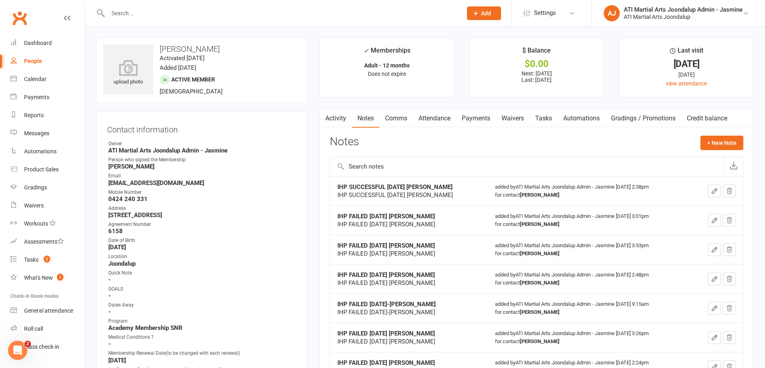
click at [486, 117] on link "Payments" at bounding box center [476, 118] width 40 height 18
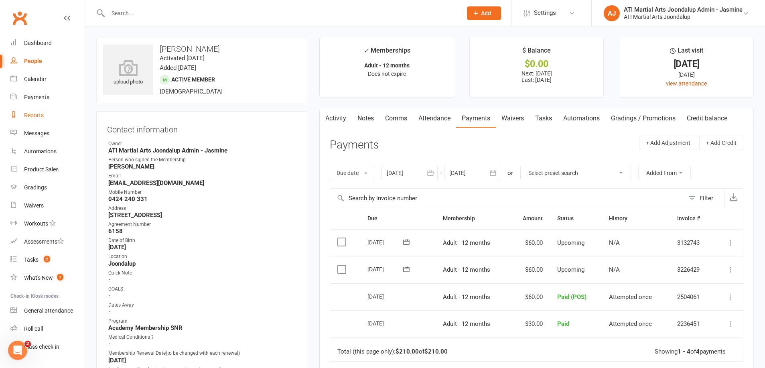
drag, startPoint x: 41, startPoint y: 115, endPoint x: 45, endPoint y: 114, distance: 4.1
click at [41, 115] on div "Reports" at bounding box center [34, 115] width 20 height 6
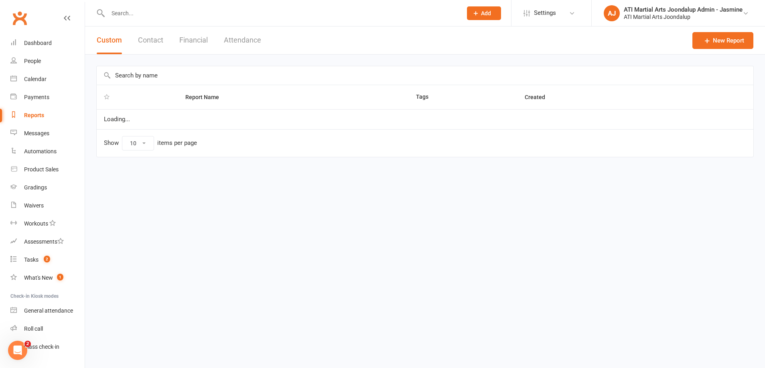
select select "100"
drag, startPoint x: 197, startPoint y: 42, endPoint x: 169, endPoint y: 63, distance: 35.2
click at [196, 42] on button "Financial" at bounding box center [193, 40] width 28 height 28
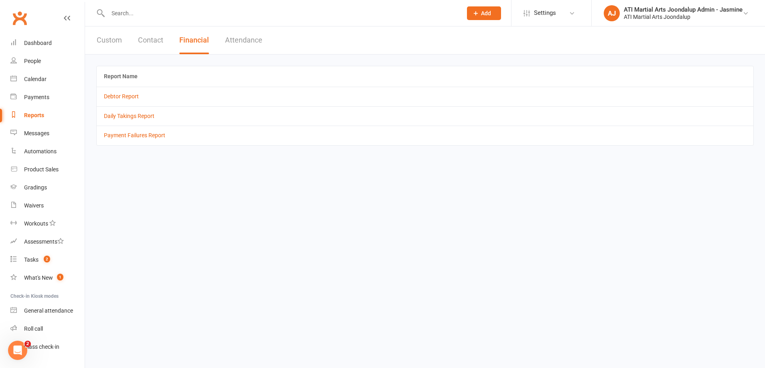
drag, startPoint x: 116, startPoint y: 96, endPoint x: 164, endPoint y: 163, distance: 81.9
click at [116, 97] on link "Debtor Report" at bounding box center [121, 96] width 35 height 6
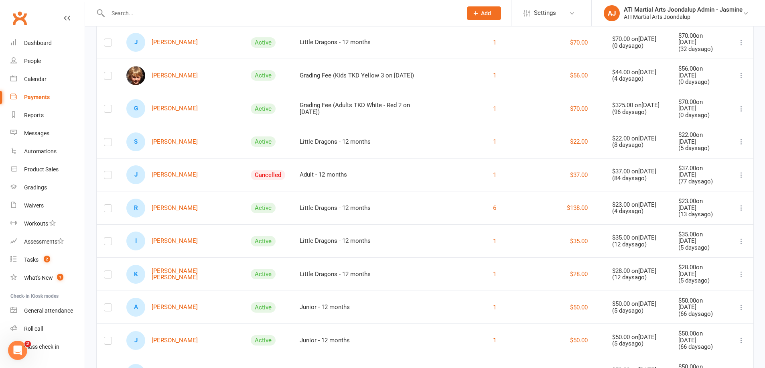
scroll to position [439, 0]
click at [173, 231] on link "I Iyla Rooney" at bounding box center [161, 239] width 71 height 19
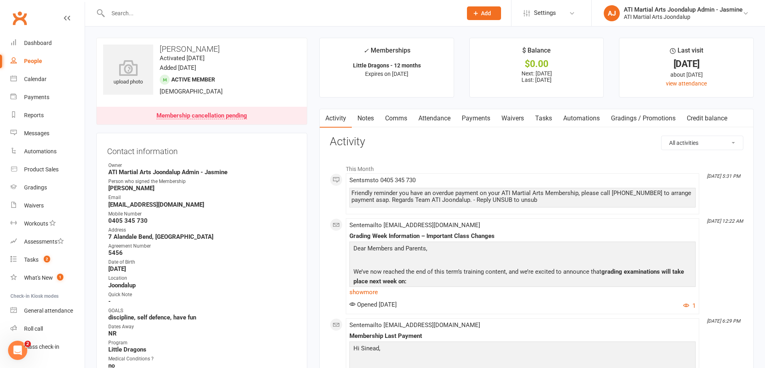
click at [402, 119] on link "Comms" at bounding box center [396, 118] width 33 height 18
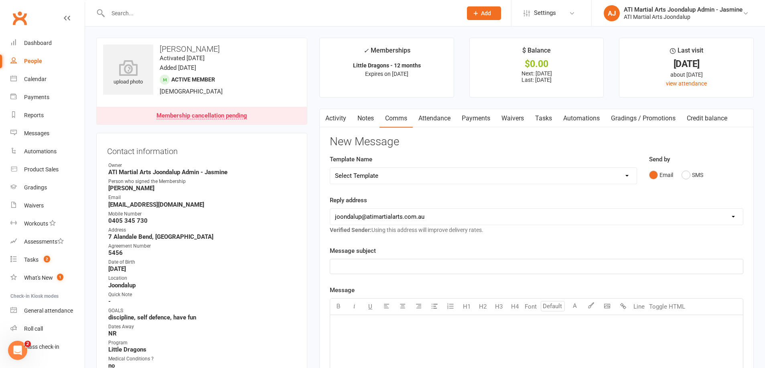
select select "38"
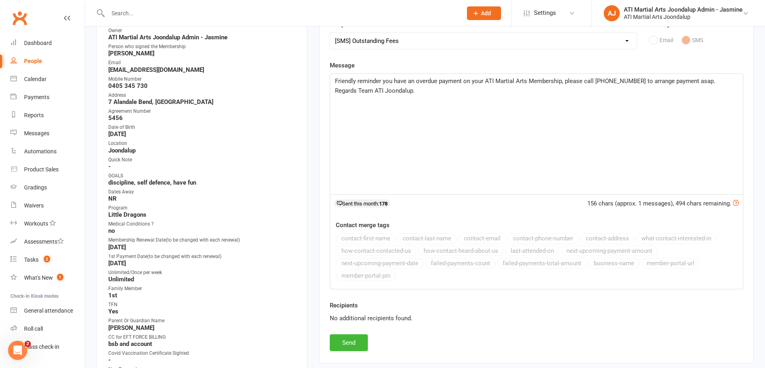
scroll to position [140, 0]
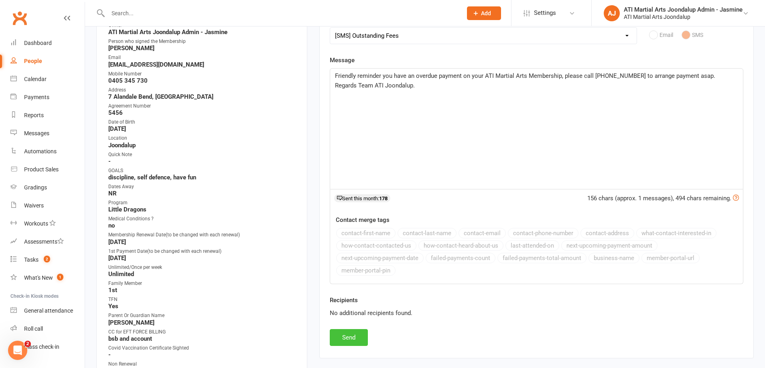
click at [347, 335] on button "Send" at bounding box center [349, 337] width 38 height 17
select select
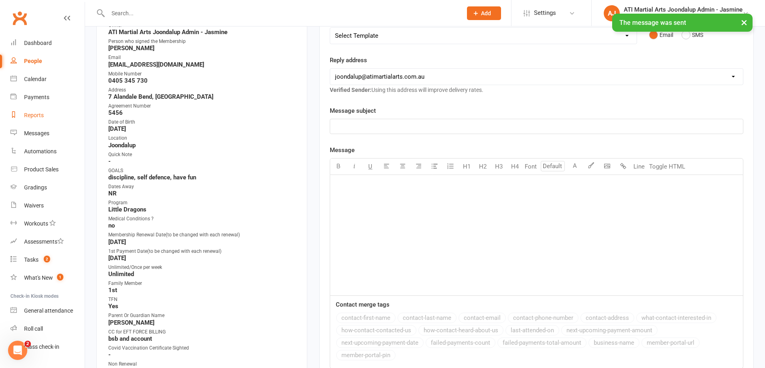
click at [37, 114] on div "Reports" at bounding box center [34, 115] width 20 height 6
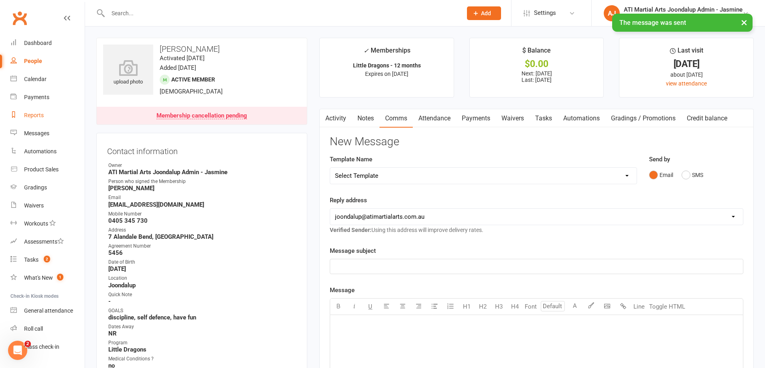
select select "100"
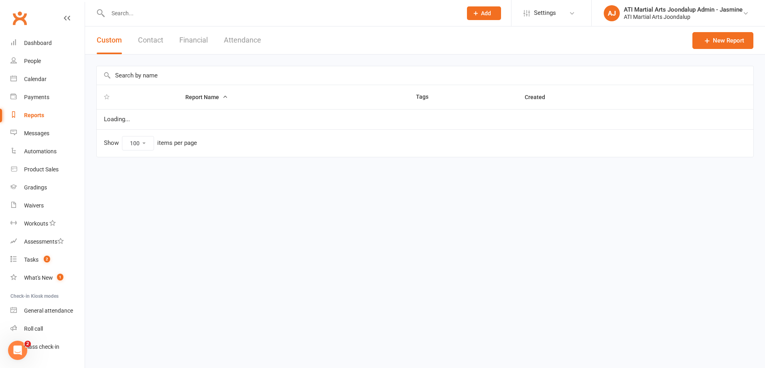
click at [192, 39] on button "Financial" at bounding box center [193, 40] width 28 height 28
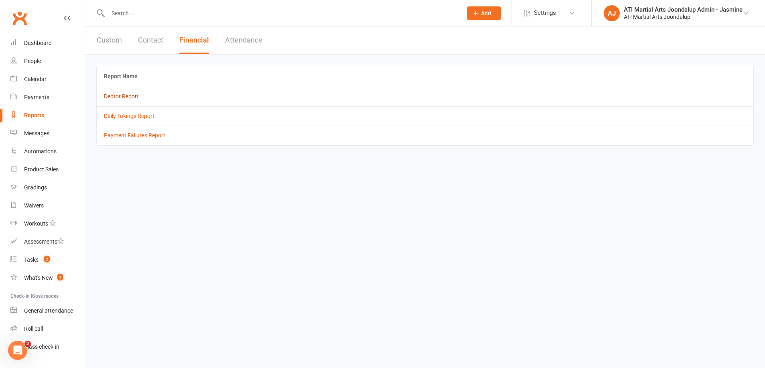
click at [118, 95] on link "Debtor Report" at bounding box center [121, 96] width 35 height 6
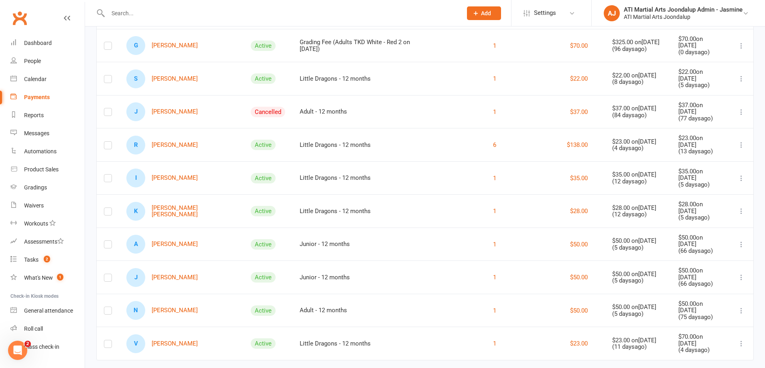
scroll to position [500, 0]
click at [189, 14] on input "text" at bounding box center [281, 13] width 351 height 11
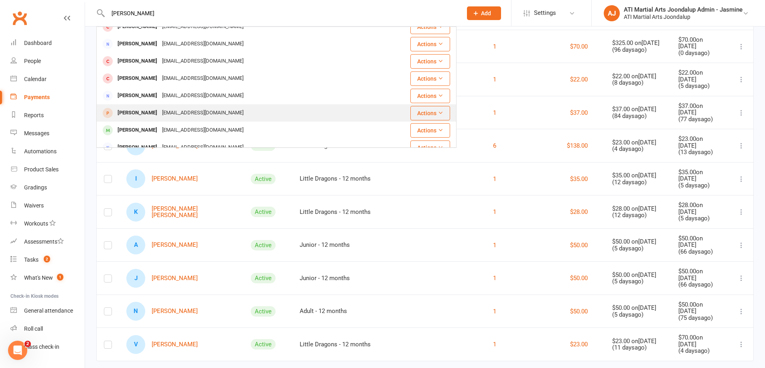
scroll to position [60, 0]
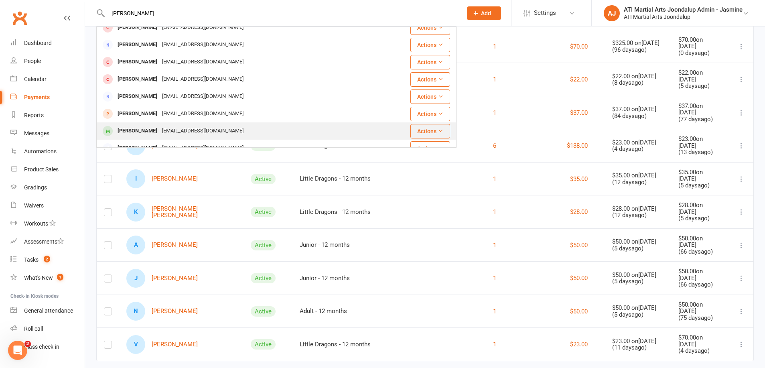
type input "MADELINE"
click at [177, 130] on div "[EMAIL_ADDRESS][DOMAIN_NAME]" at bounding box center [203, 131] width 86 height 12
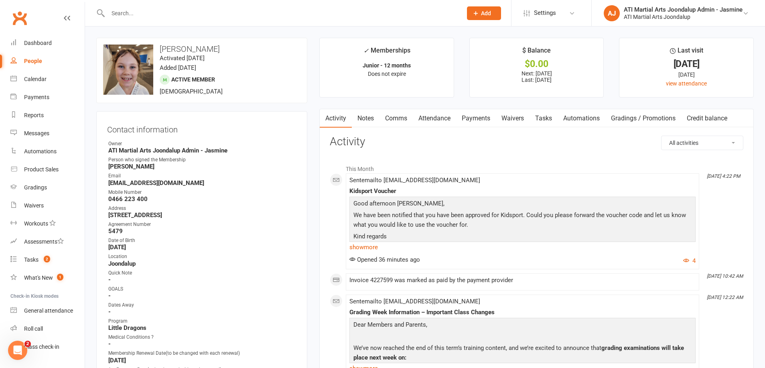
click at [366, 120] on link "Notes" at bounding box center [366, 118] width 28 height 18
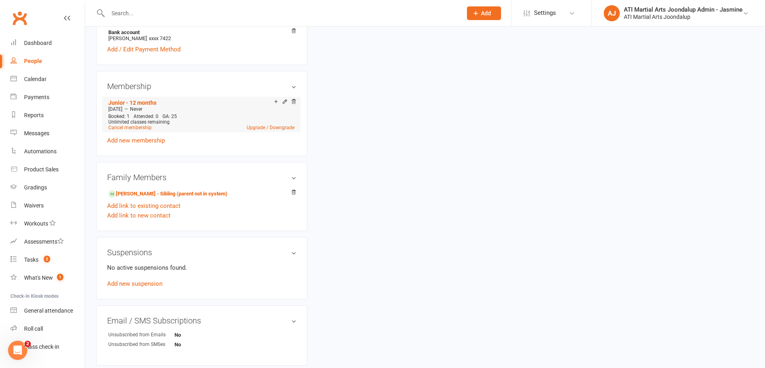
scroll to position [646, 0]
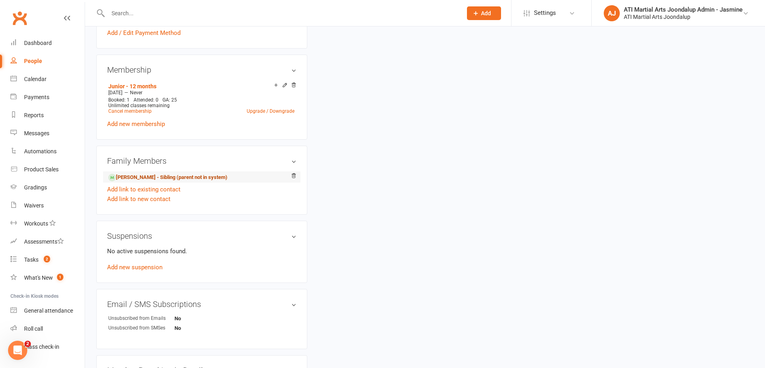
click at [183, 177] on link "[PERSON_NAME] - Sibling (parent not in system)" at bounding box center [167, 177] width 119 height 8
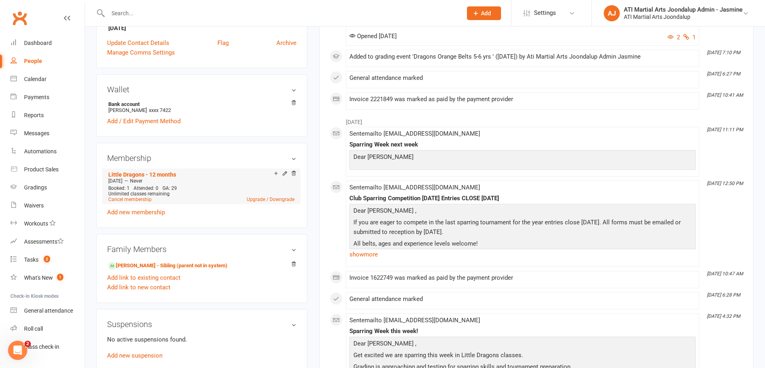
scroll to position [558, 0]
click at [173, 263] on link "Madeliene Giusti - Sibling (parent not in system)" at bounding box center [167, 265] width 119 height 8
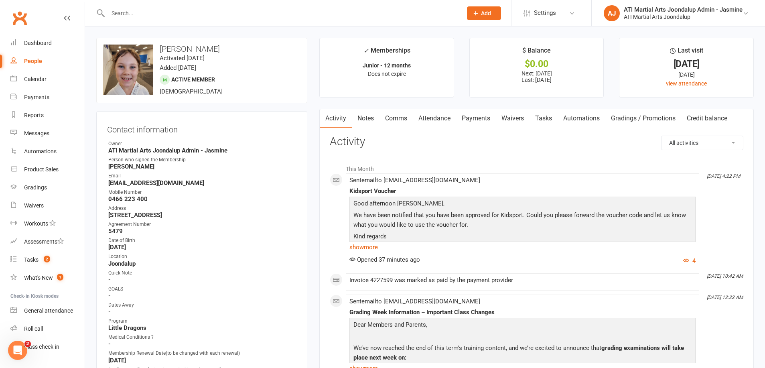
click at [363, 117] on link "Notes" at bounding box center [366, 118] width 28 height 18
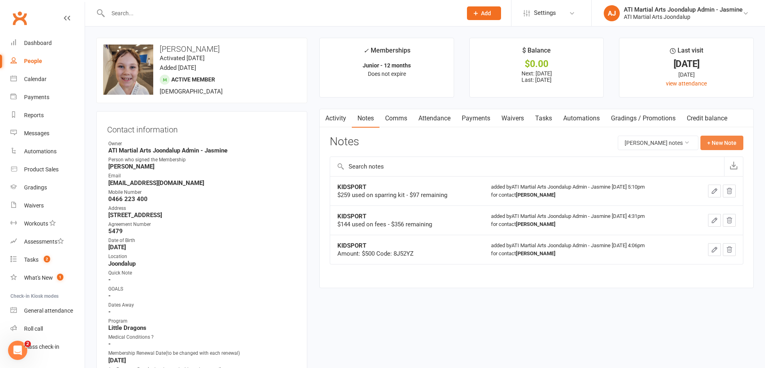
click at [718, 144] on button "+ New Note" at bounding box center [722, 143] width 43 height 14
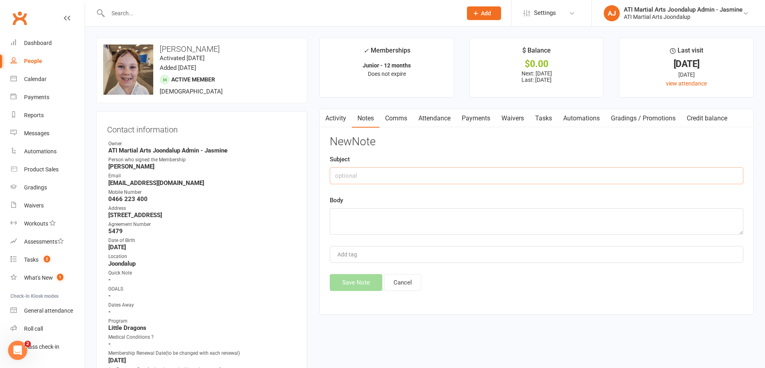
click at [411, 174] on input "text" at bounding box center [537, 175] width 414 height 17
type input "KIDSPORT VOUCHER 16/09/25 DEBBIE"
click at [372, 216] on textarea at bounding box center [537, 221] width 414 height 26
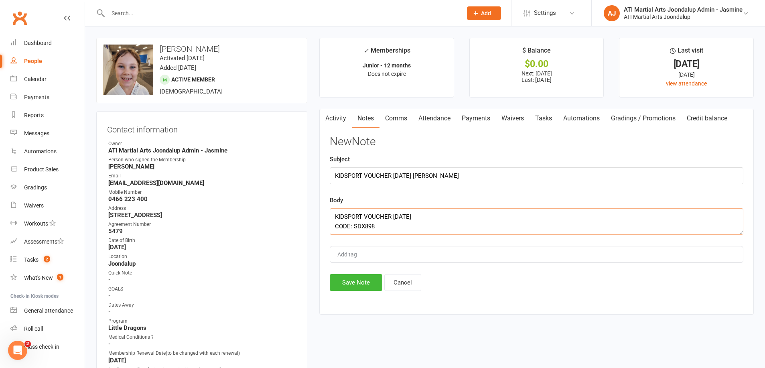
scroll to position [5, 0]
click at [428, 213] on textarea "KIDSPORT VOUCHER 16/09/25 CODE: SDX898 AMOUNT $300" at bounding box center [537, 221] width 414 height 26
type textarea "KIDSPORT VOUCHER [DATE] money to be used for summer uniforms and gradings CODE:…"
click at [462, 177] on input "KIDSPORT VOUCHER 16/09/25 DEBBIE" at bounding box center [537, 175] width 414 height 17
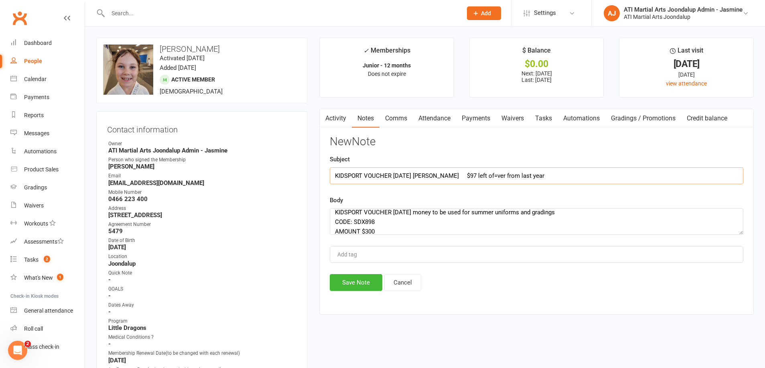
click at [479, 175] on input "KIDSPORT VOUCHER 16/09/25 DEBBIE $97 left of=ver from last year" at bounding box center [537, 175] width 414 height 17
type input "KIDSPORT VOUCHER [DATE] [PERSON_NAME] $97 left over from last year"
drag, startPoint x: 353, startPoint y: 284, endPoint x: 367, endPoint y: 270, distance: 20.4
click at [353, 284] on button "Save Note" at bounding box center [356, 282] width 53 height 17
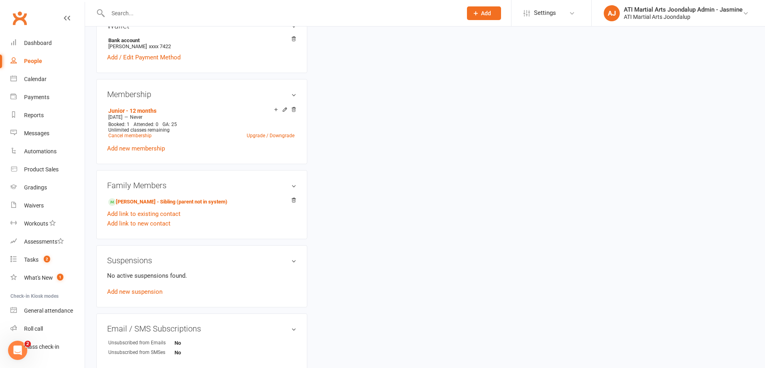
scroll to position [622, 0]
click at [135, 201] on link "[PERSON_NAME] - Sibling (parent not in system)" at bounding box center [167, 201] width 119 height 8
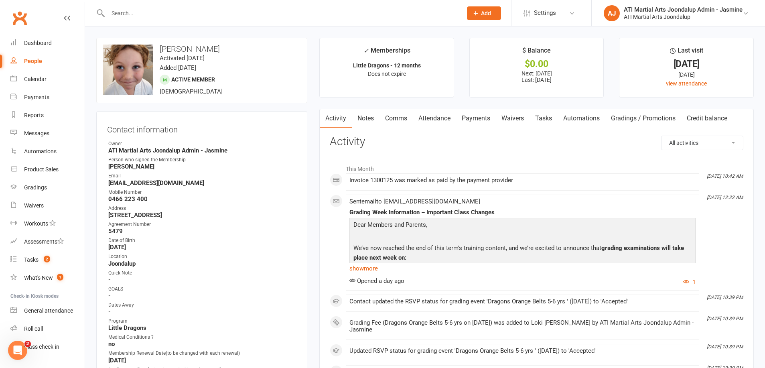
scroll to position [5, 0]
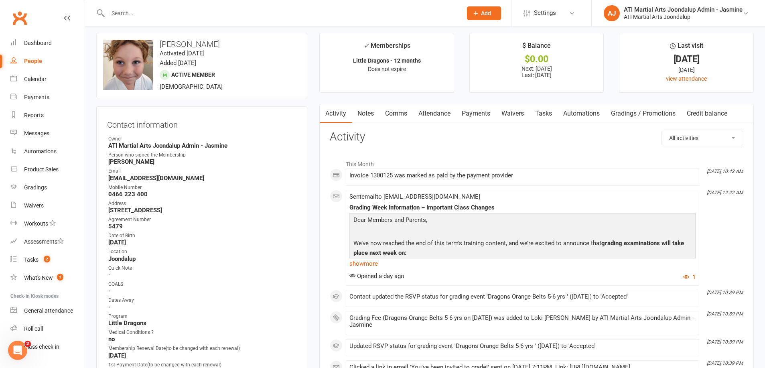
drag, startPoint x: 369, startPoint y: 114, endPoint x: 413, endPoint y: 129, distance: 46.7
click at [370, 113] on link "Notes" at bounding box center [366, 113] width 28 height 18
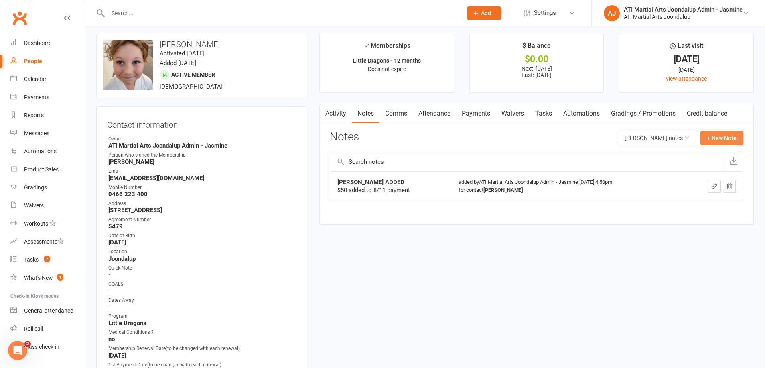
click at [715, 139] on button "+ New Note" at bounding box center [722, 138] width 43 height 14
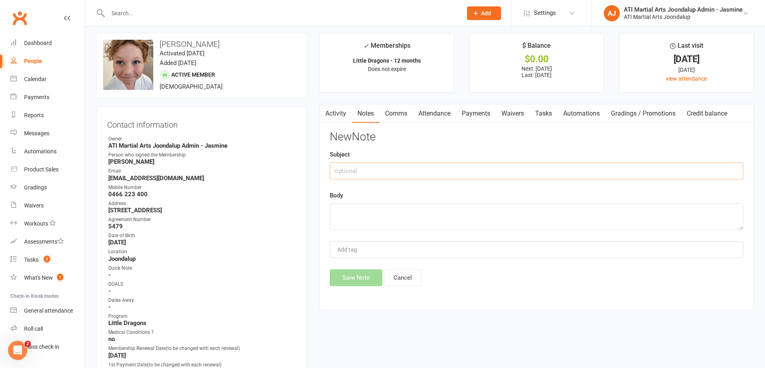
click at [454, 172] on input "text" at bounding box center [537, 170] width 414 height 17
type input "k"
type input "KIDSPORT VOUCHER 16/09/25 DEBBIE"
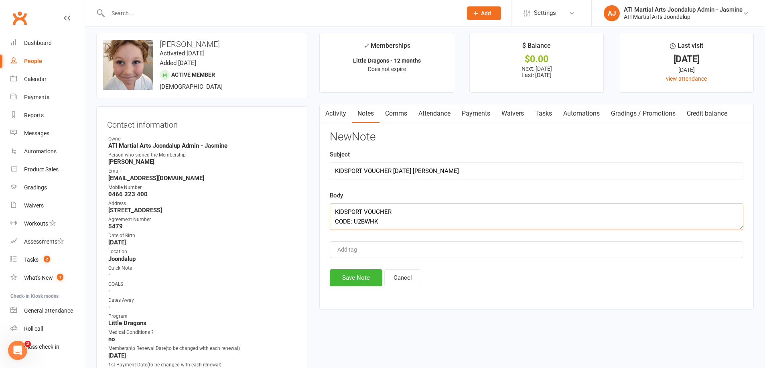
scroll to position [5, 0]
type textarea "KIDSPORT VOUCHER CODE: U2BWHK Money to be used for summer uniforms and gradings"
click at [359, 280] on button "Save Note" at bounding box center [356, 277] width 53 height 17
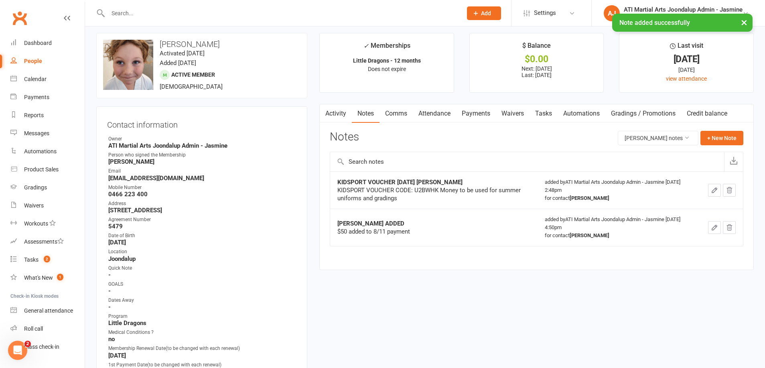
click at [478, 112] on link "Payments" at bounding box center [476, 113] width 40 height 18
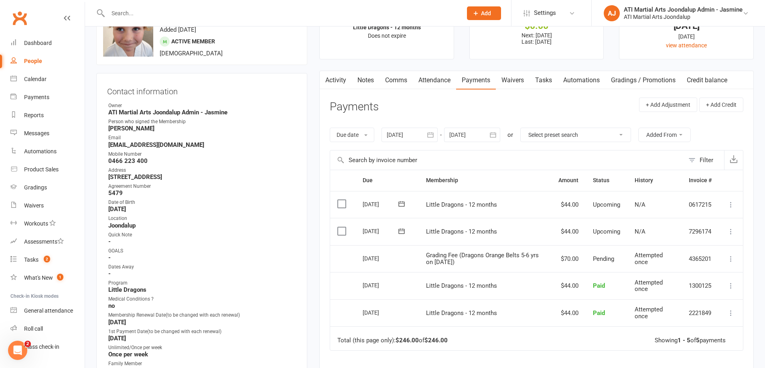
scroll to position [37, 0]
click at [730, 256] on icon at bounding box center [731, 260] width 8 height 8
click at [684, 251] on td "4365201" at bounding box center [700, 259] width 37 height 27
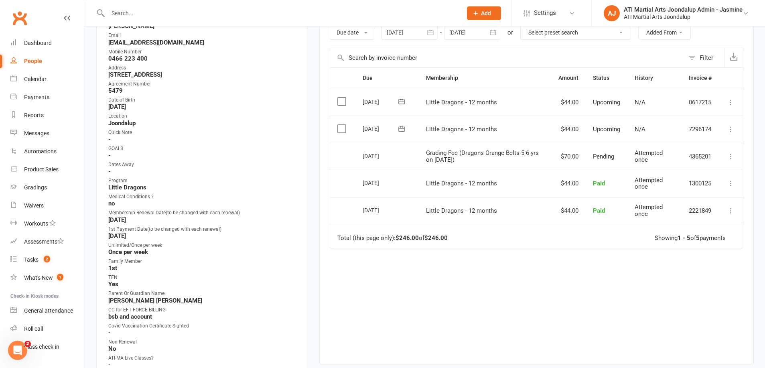
scroll to position [110, 0]
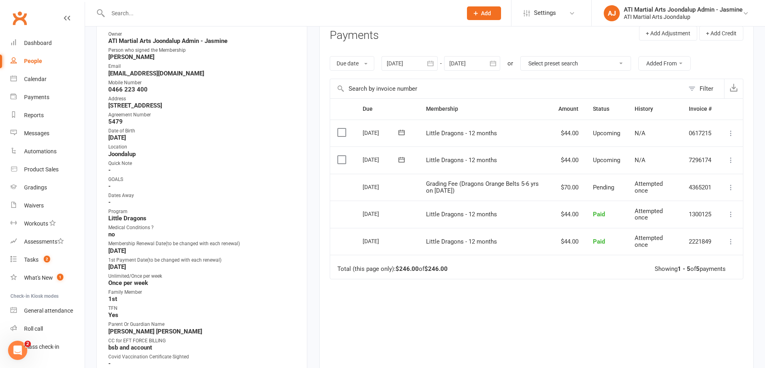
click at [729, 183] on icon at bounding box center [731, 187] width 8 height 8
click at [686, 195] on link "More Info" at bounding box center [695, 203] width 79 height 16
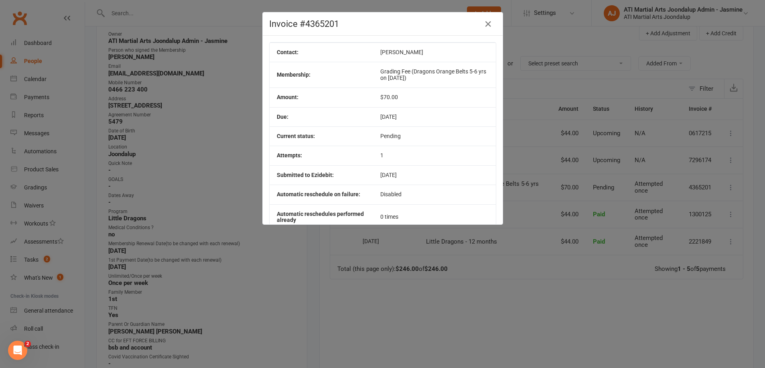
drag, startPoint x: 489, startPoint y: 24, endPoint x: 546, endPoint y: 52, distance: 63.9
click at [490, 24] on icon "button" at bounding box center [488, 24] width 10 height 10
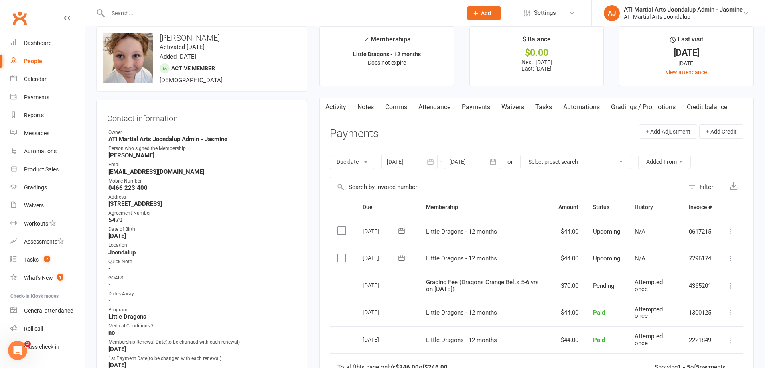
scroll to position [11, 0]
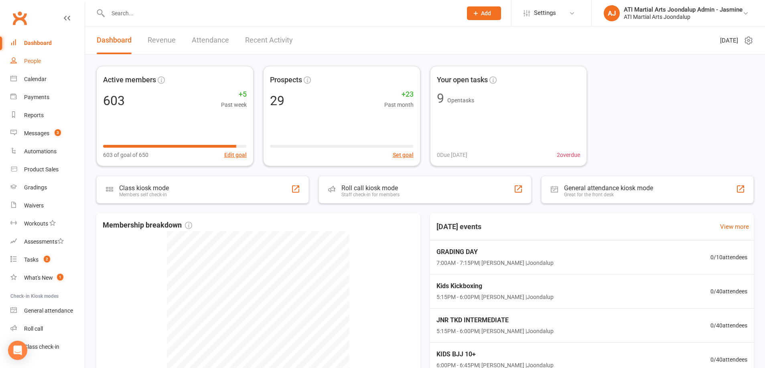
click at [38, 61] on div "People" at bounding box center [32, 61] width 17 height 6
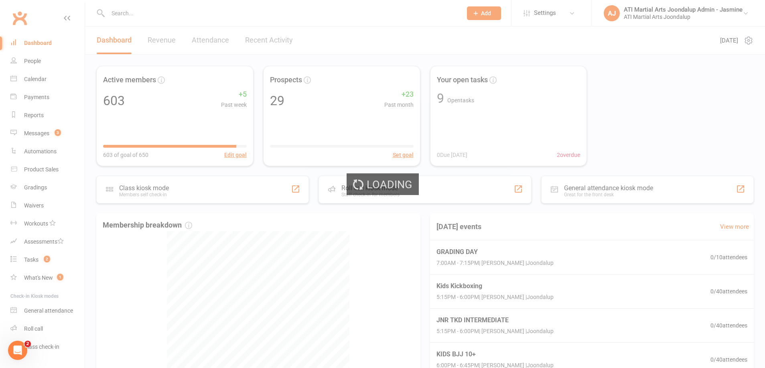
select select "100"
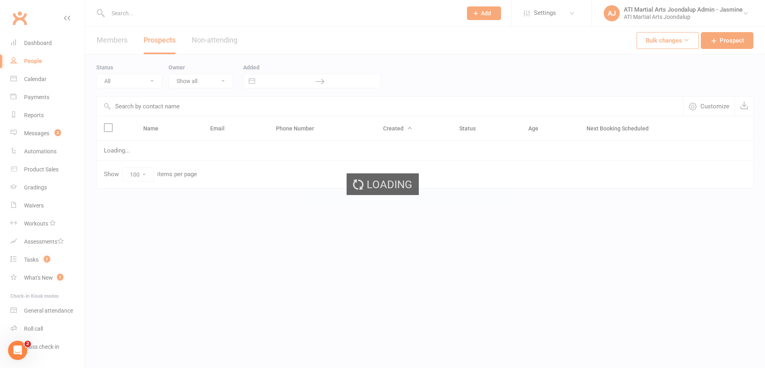
select select "Initial Contact"
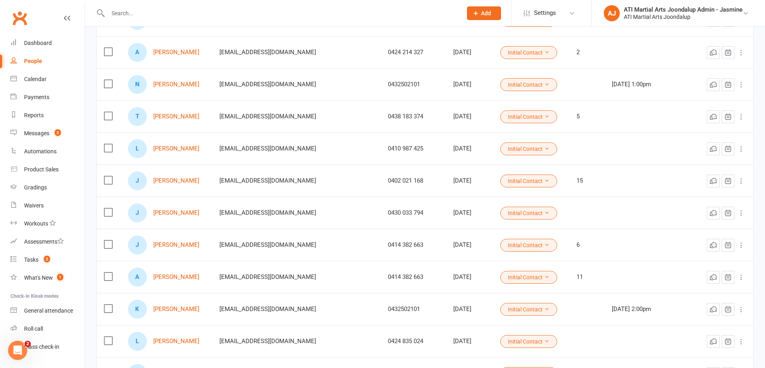
scroll to position [270, 0]
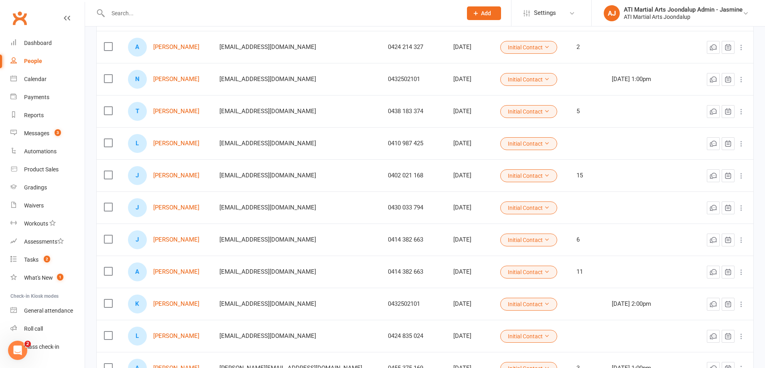
drag, startPoint x: 178, startPoint y: 207, endPoint x: 213, endPoint y: 266, distance: 69.0
click at [178, 207] on link "[PERSON_NAME]" at bounding box center [176, 207] width 46 height 7
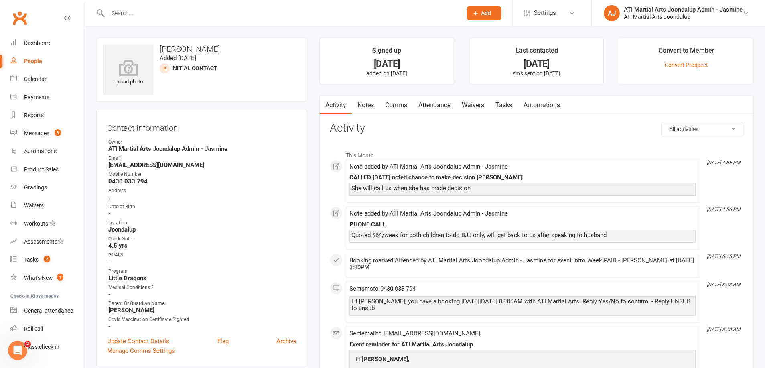
drag, startPoint x: 370, startPoint y: 104, endPoint x: 377, endPoint y: 106, distance: 7.1
click at [371, 104] on link "Notes" at bounding box center [366, 105] width 28 height 18
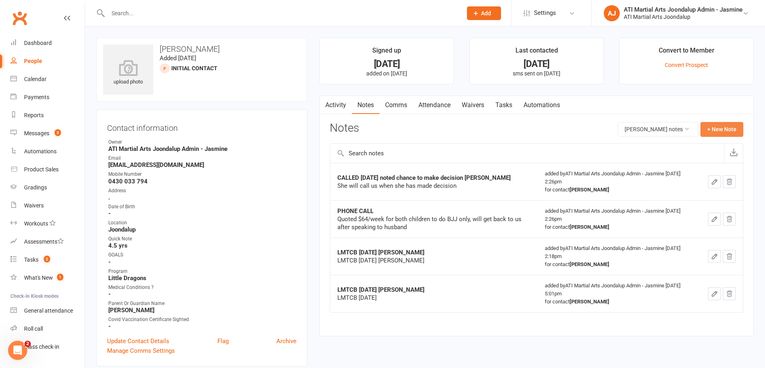
click at [719, 132] on button "+ New Note" at bounding box center [722, 129] width 43 height 14
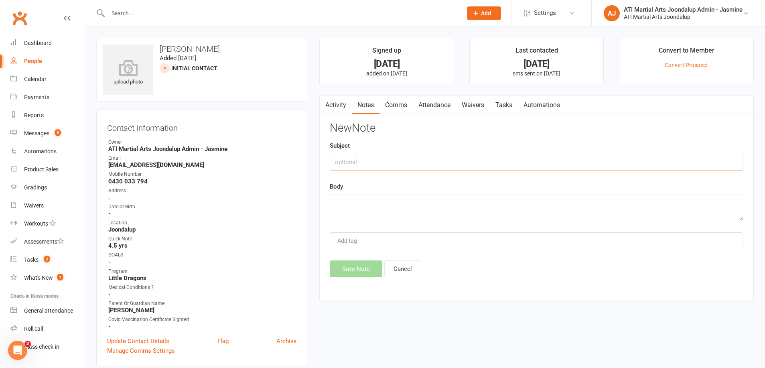
click at [410, 166] on input "text" at bounding box center [537, 162] width 414 height 17
type input "LMTCB [DATE] [PERSON_NAME]"
drag, startPoint x: 404, startPoint y: 160, endPoint x: 341, endPoint y: 162, distance: 63.0
click at [334, 162] on input "LMTCB [DATE] [PERSON_NAME]" at bounding box center [537, 162] width 414 height 17
paste textarea "LMTCB [DATE] [PERSON_NAME]"
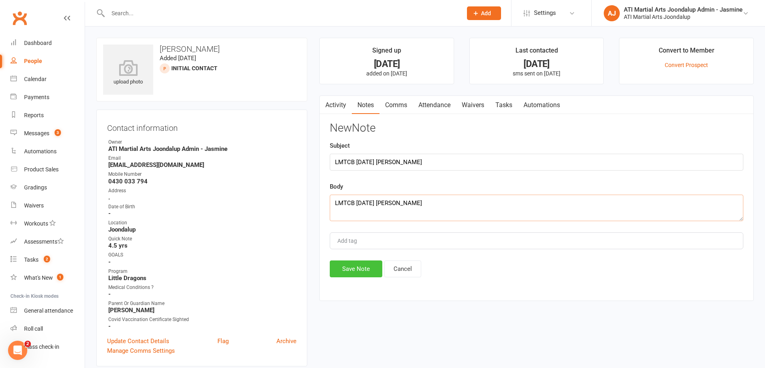
type textarea "LMTCB [DATE] [PERSON_NAME]"
click at [355, 265] on button "Save Note" at bounding box center [356, 268] width 53 height 17
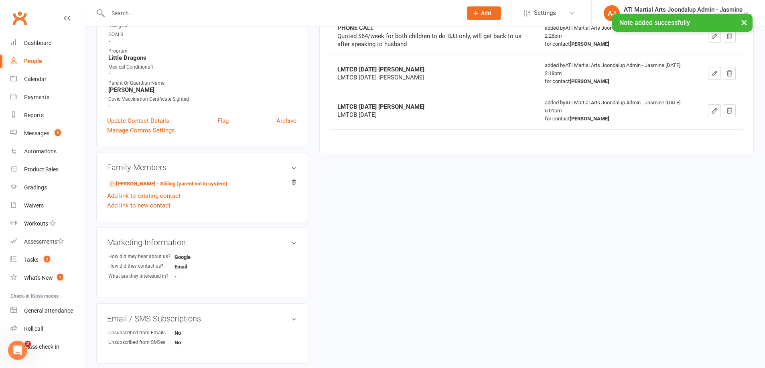
scroll to position [222, 0]
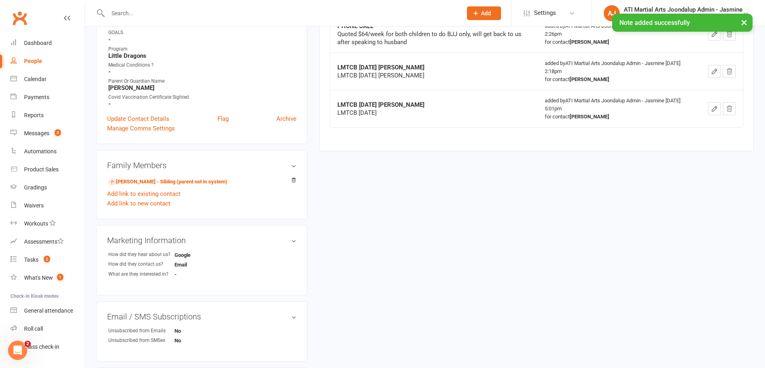
drag, startPoint x: 134, startPoint y: 182, endPoint x: 316, endPoint y: 191, distance: 182.4
click at [134, 182] on link "[PERSON_NAME] - Sibling (parent not in system)" at bounding box center [167, 182] width 119 height 8
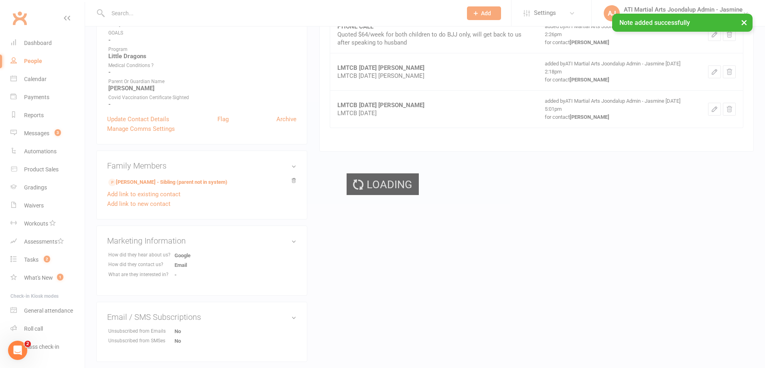
scroll to position [219, 0]
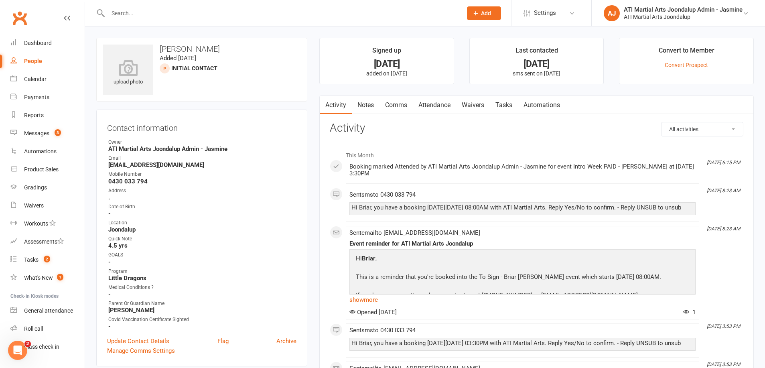
click at [368, 106] on link "Notes" at bounding box center [366, 105] width 28 height 18
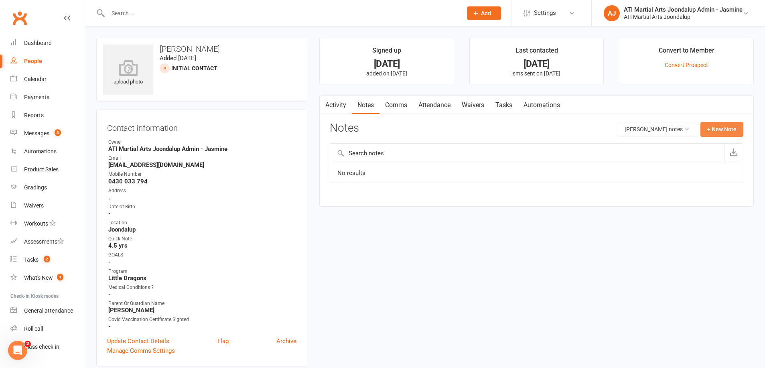
click at [718, 130] on button "+ New Note" at bounding box center [722, 129] width 43 height 14
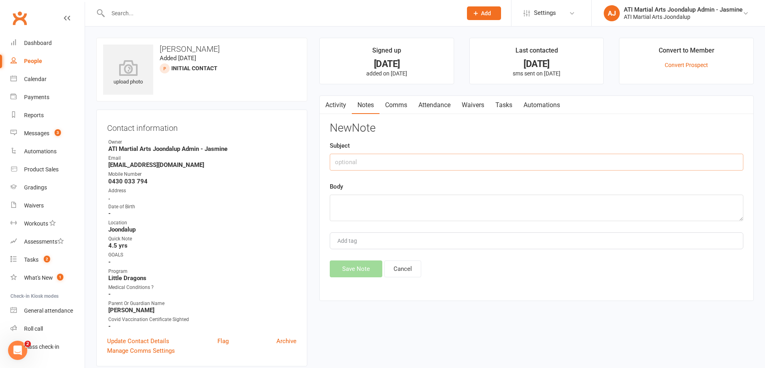
paste input "LMTCB [DATE] [PERSON_NAME]"
type input "LMTCB [DATE] [PERSON_NAME]"
paste textarea "LMTCB [DATE] [PERSON_NAME]"
type textarea "LMTCB [DATE] [PERSON_NAME]"
click at [354, 271] on button "Save Note" at bounding box center [356, 268] width 53 height 17
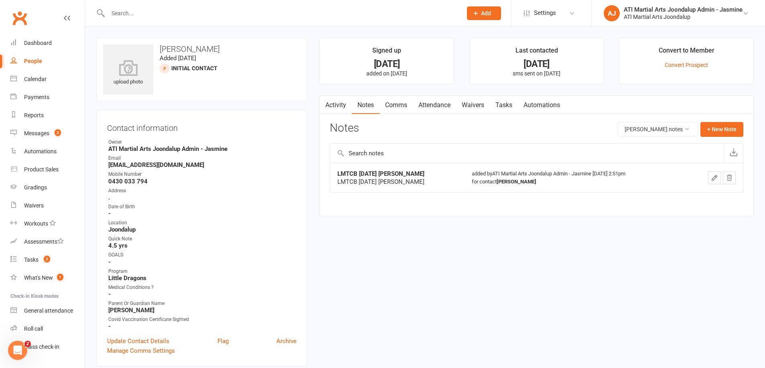
drag, startPoint x: 35, startPoint y: 62, endPoint x: 56, endPoint y: 75, distance: 24.2
click at [35, 62] on div "People" at bounding box center [33, 61] width 18 height 6
select select "100"
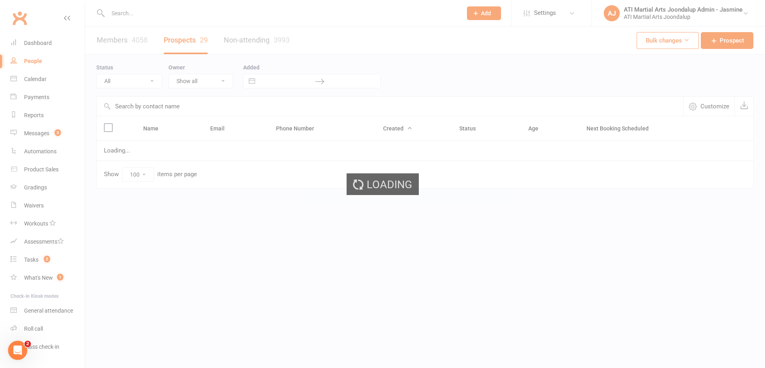
select select "Initial Contact"
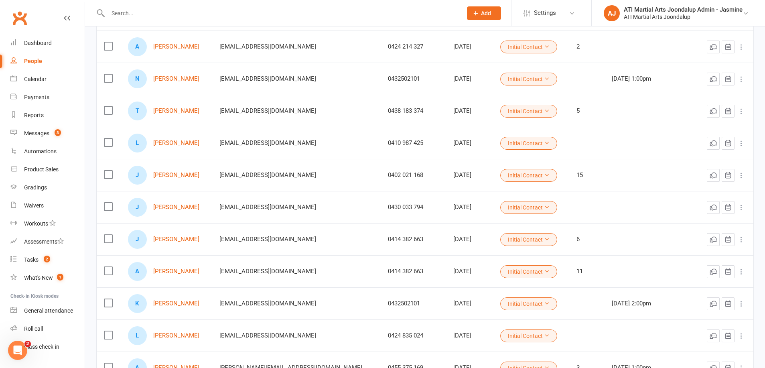
scroll to position [271, 0]
click at [175, 240] on link "[PERSON_NAME]" at bounding box center [176, 238] width 46 height 7
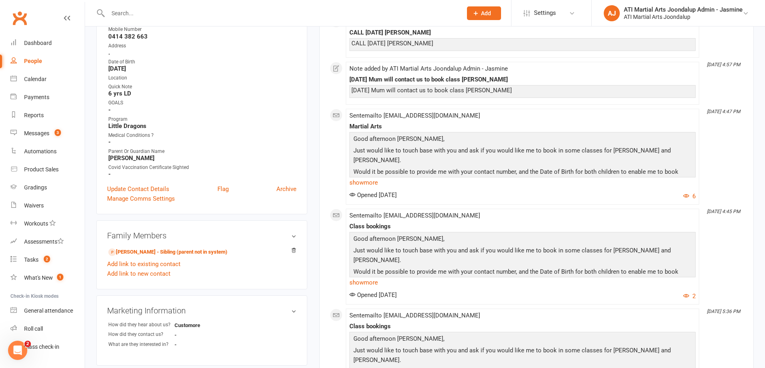
scroll to position [145, 0]
drag, startPoint x: 135, startPoint y: 250, endPoint x: 207, endPoint y: 205, distance: 85.8
click at [135, 250] on link "[PERSON_NAME] - Sibling (parent not in system)" at bounding box center [167, 252] width 119 height 8
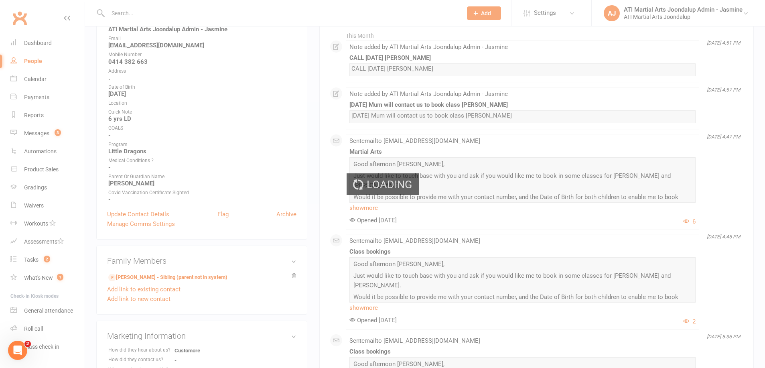
scroll to position [118, 0]
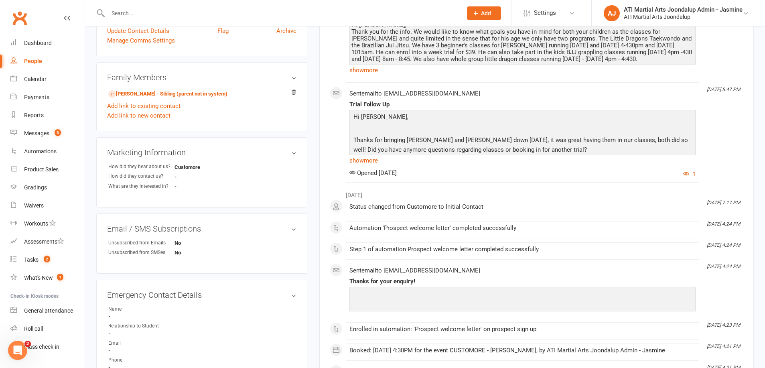
scroll to position [311, 0]
drag, startPoint x: 128, startPoint y: 92, endPoint x: 177, endPoint y: 169, distance: 91.8
click at [128, 92] on link "[PERSON_NAME] - Sibling (parent not in system)" at bounding box center [167, 93] width 119 height 8
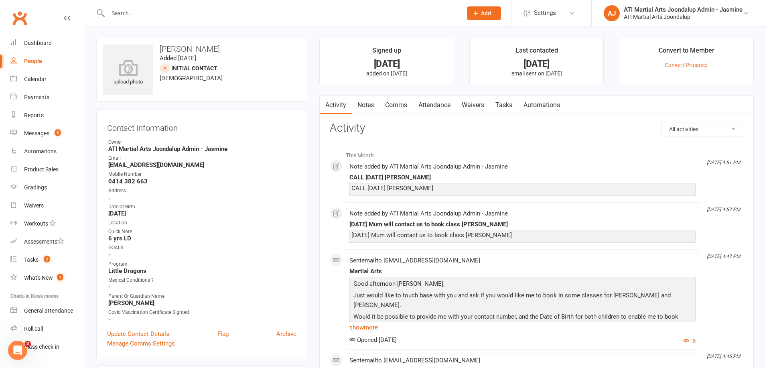
click at [366, 106] on link "Notes" at bounding box center [366, 105] width 28 height 18
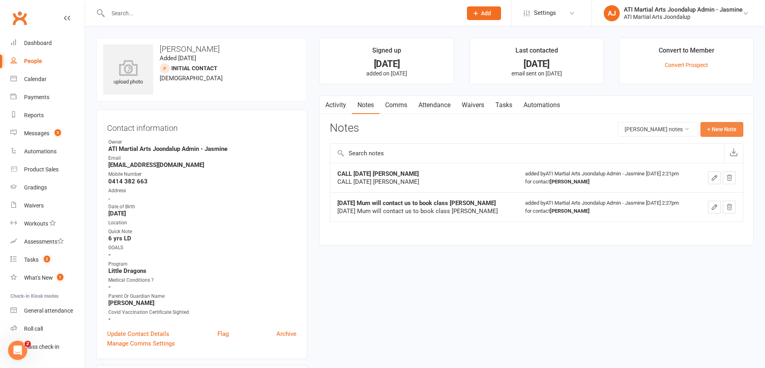
click at [712, 129] on button "+ New Note" at bounding box center [722, 129] width 43 height 14
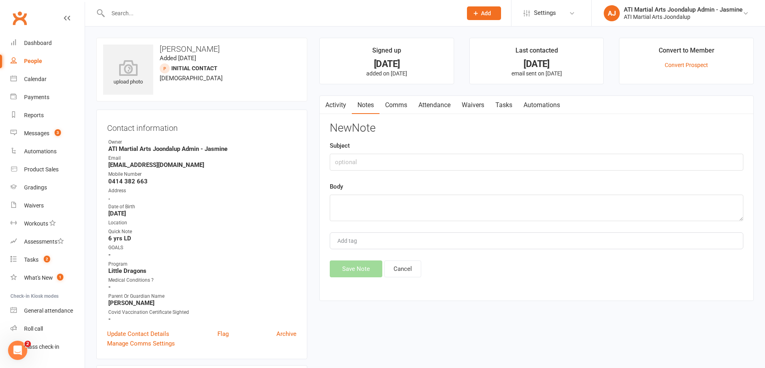
click at [367, 161] on input "text" at bounding box center [537, 162] width 414 height 17
drag, startPoint x: 459, startPoint y: 161, endPoint x: 333, endPoint y: 164, distance: 126.0
click at [333, 164] on input "Called [DATE] call back [DATE] [PERSON_NAME]" at bounding box center [537, 162] width 414 height 17
type input "Called [DATE] call back [DATE] [PERSON_NAME]"
click at [348, 195] on textarea at bounding box center [537, 208] width 414 height 26
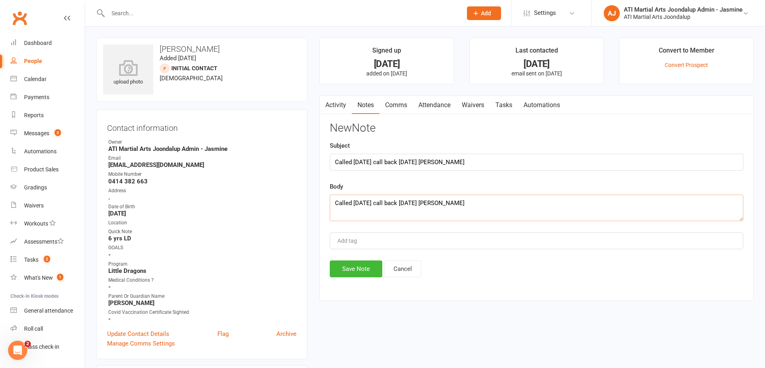
drag, startPoint x: 452, startPoint y: 202, endPoint x: 341, endPoint y: 204, distance: 111.2
click at [335, 205] on textarea "Called [DATE] call back [DATE] [PERSON_NAME]" at bounding box center [537, 208] width 414 height 26
type textarea "Called [DATE] call back [DATE] [PERSON_NAME]"
drag, startPoint x: 354, startPoint y: 266, endPoint x: 277, endPoint y: 272, distance: 77.3
click at [354, 266] on button "Save Note" at bounding box center [356, 268] width 53 height 17
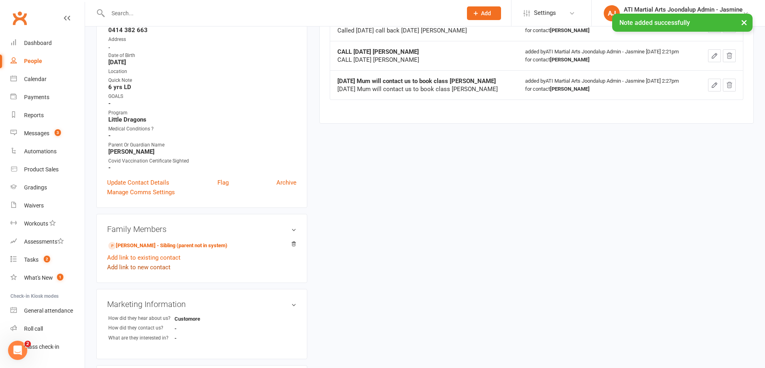
scroll to position [152, 0]
click at [136, 246] on link "[PERSON_NAME] - Sibling (parent not in system)" at bounding box center [167, 245] width 119 height 8
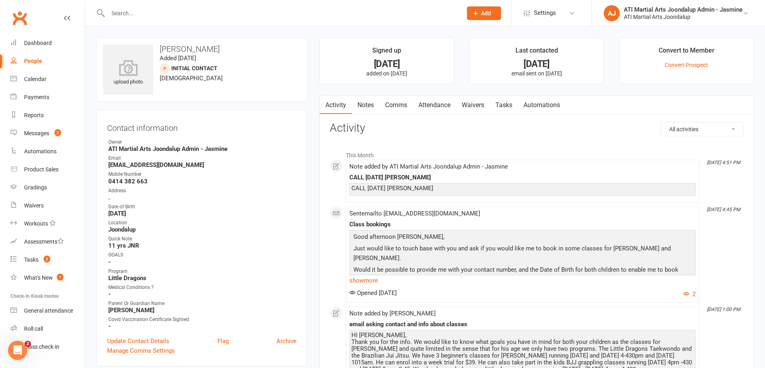
click at [368, 104] on link "Notes" at bounding box center [366, 105] width 28 height 18
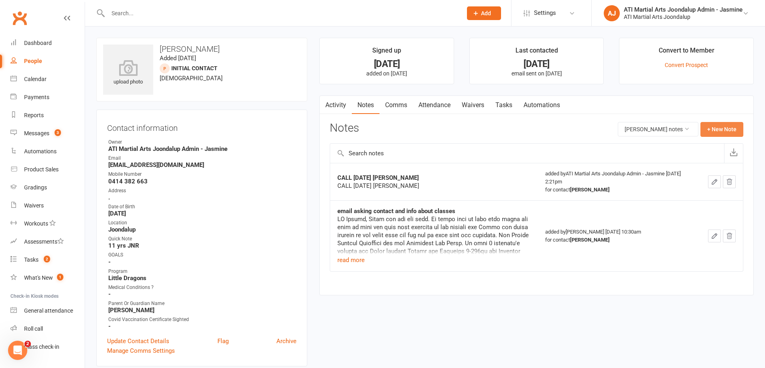
click at [721, 133] on button "+ New Note" at bounding box center [722, 129] width 43 height 14
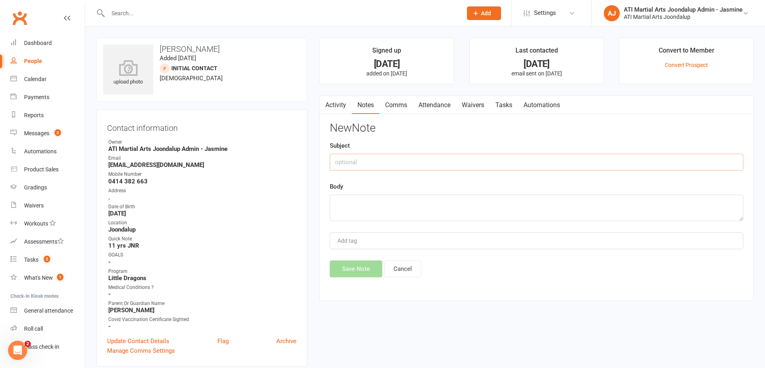
paste input "Called [DATE] call back [DATE] [PERSON_NAME]"
type input "Called [DATE] call back [DATE] [PERSON_NAME]"
paste textarea "Called [DATE] call back [DATE] [PERSON_NAME]"
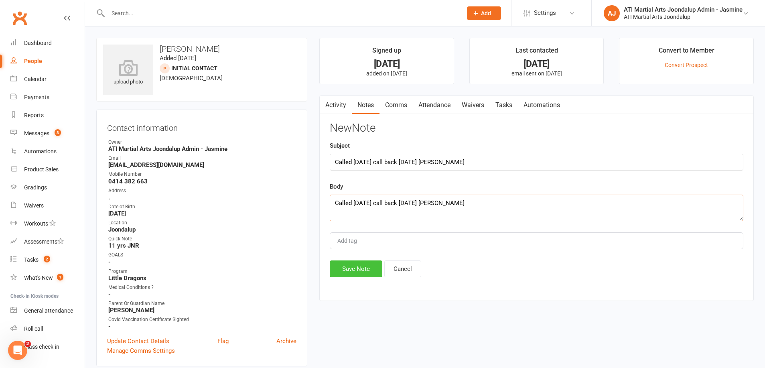
type textarea "Called [DATE] call back [DATE] [PERSON_NAME]"
click at [362, 265] on button "Save Note" at bounding box center [356, 268] width 53 height 17
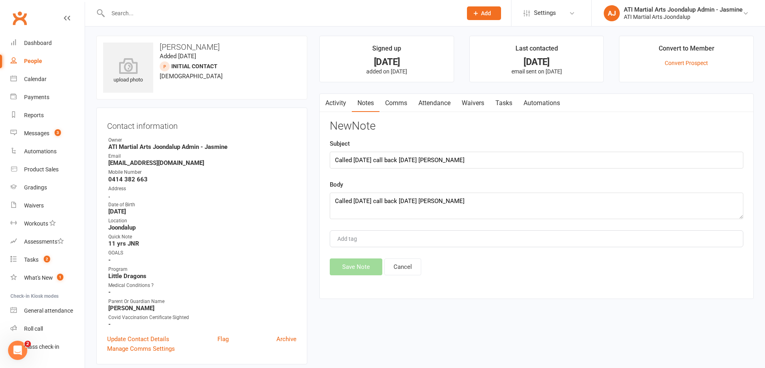
scroll to position [2, 0]
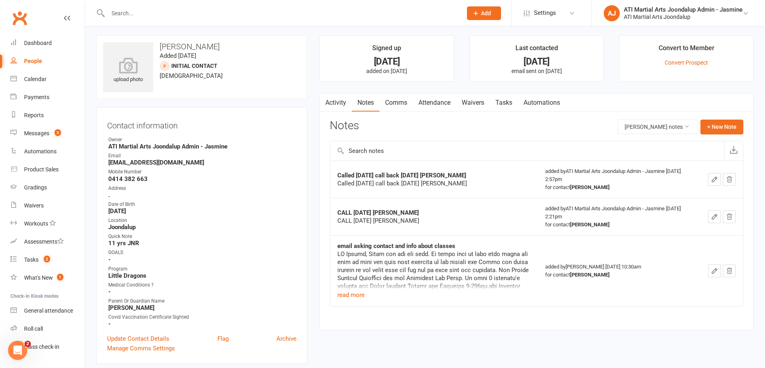
click at [228, 16] on input "text" at bounding box center [281, 13] width 351 height 11
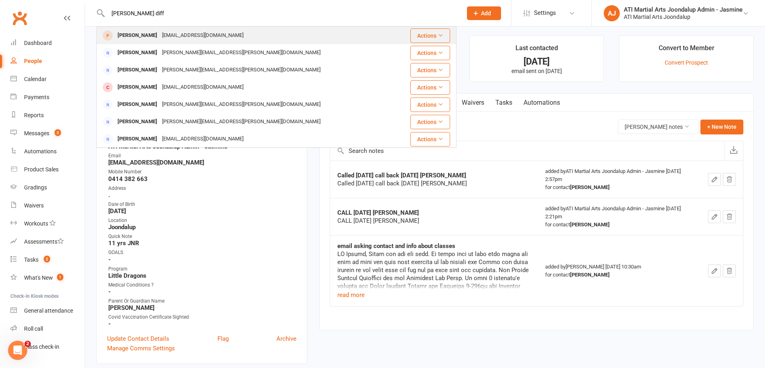
type input "[PERSON_NAME] diff"
click at [257, 37] on div "[PERSON_NAME] [EMAIL_ADDRESS][DOMAIN_NAME]" at bounding box center [246, 35] width 298 height 16
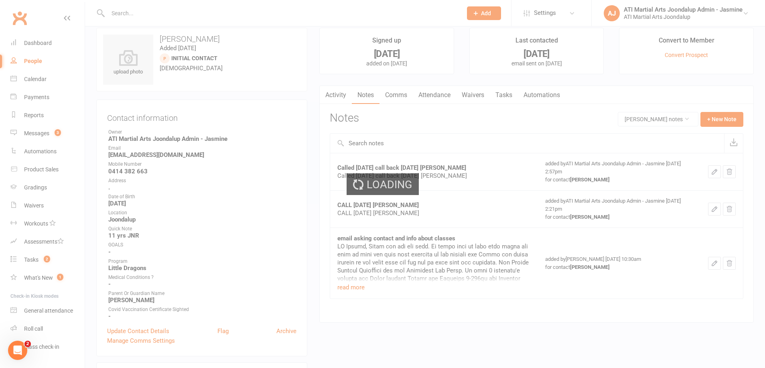
scroll to position [12, 0]
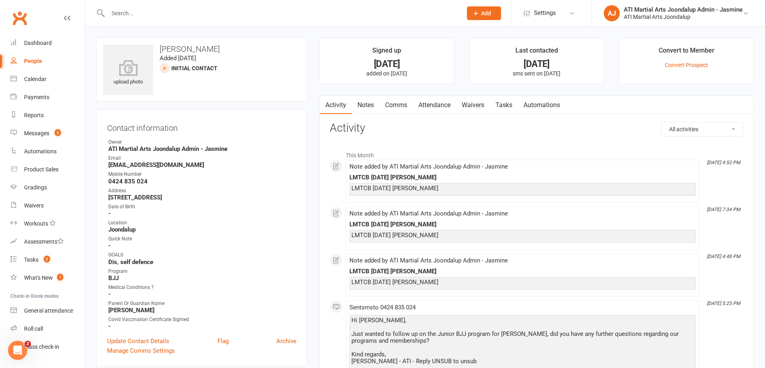
click at [390, 104] on link "Comms" at bounding box center [396, 105] width 33 height 18
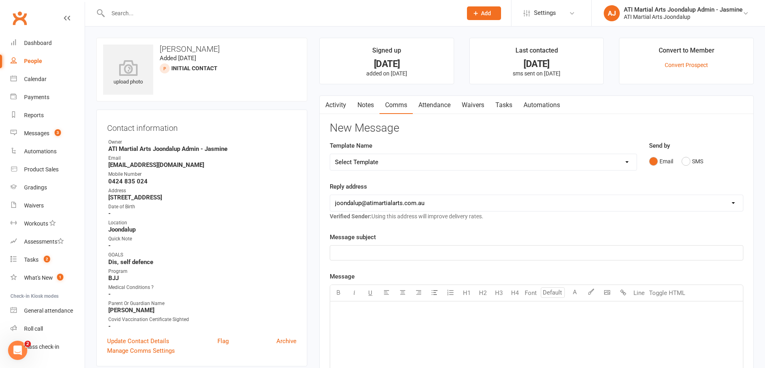
click at [366, 104] on link "Notes" at bounding box center [366, 105] width 28 height 18
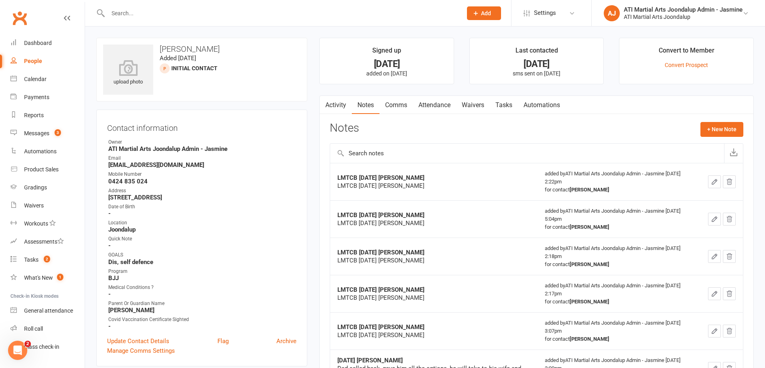
click at [344, 105] on link "Activity" at bounding box center [336, 105] width 32 height 18
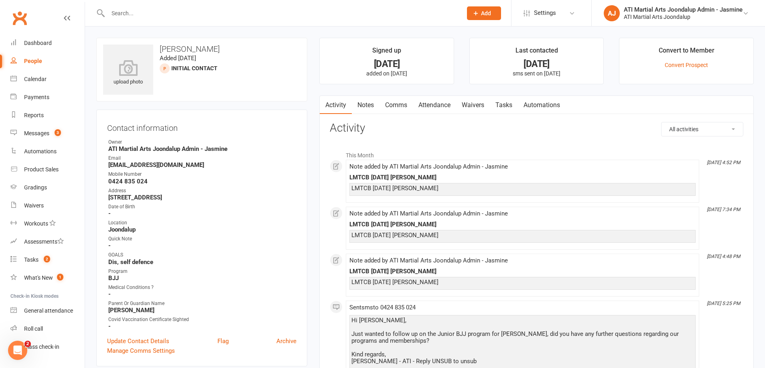
click at [366, 105] on link "Notes" at bounding box center [366, 105] width 28 height 18
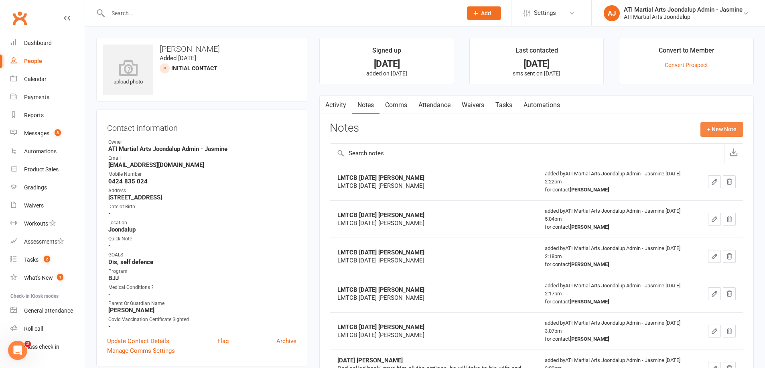
click at [725, 126] on button "+ New Note" at bounding box center [722, 129] width 43 height 14
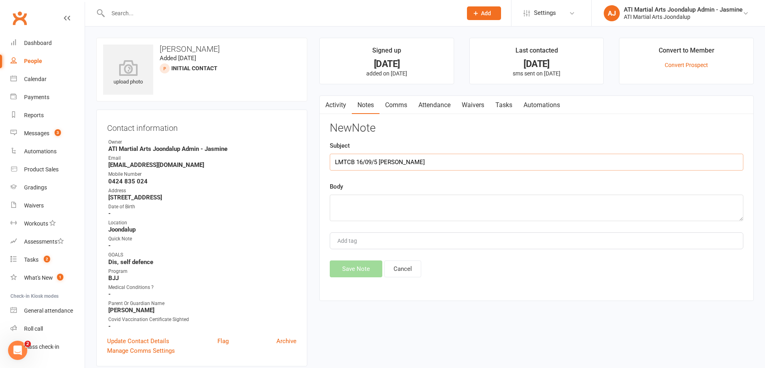
click at [376, 161] on input "LMTCB 16/09/5 [PERSON_NAME]" at bounding box center [537, 162] width 414 height 17
drag, startPoint x: 409, startPoint y: 163, endPoint x: 338, endPoint y: 162, distance: 70.6
click at [327, 164] on div "Activity Notes Comms Attendance Waivers Tasks Automations Notes + New Note LMTC…" at bounding box center [536, 198] width 435 height 206
type input "LMTCB [DATE] [PERSON_NAME]"
paste textarea "LMTCB [DATE] [PERSON_NAME]"
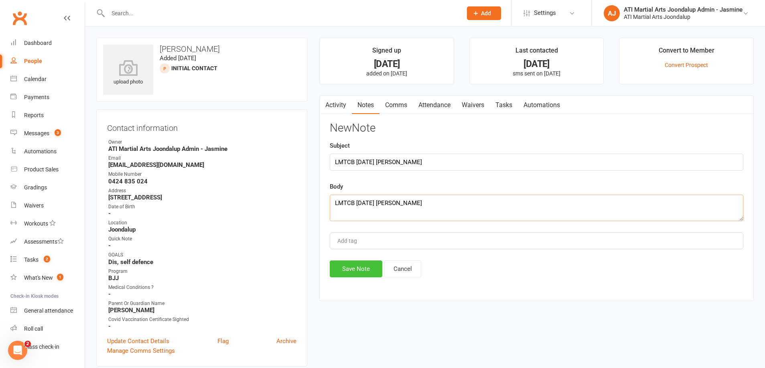
type textarea "LMTCB [DATE] [PERSON_NAME]"
click at [354, 264] on button "Save Note" at bounding box center [356, 268] width 53 height 17
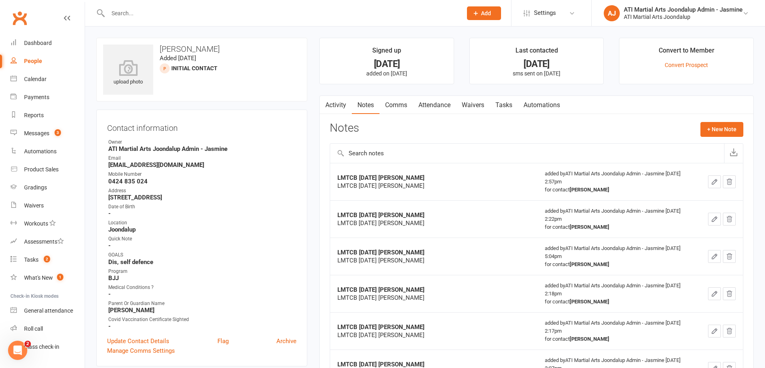
click at [247, 9] on input "text" at bounding box center [281, 13] width 351 height 11
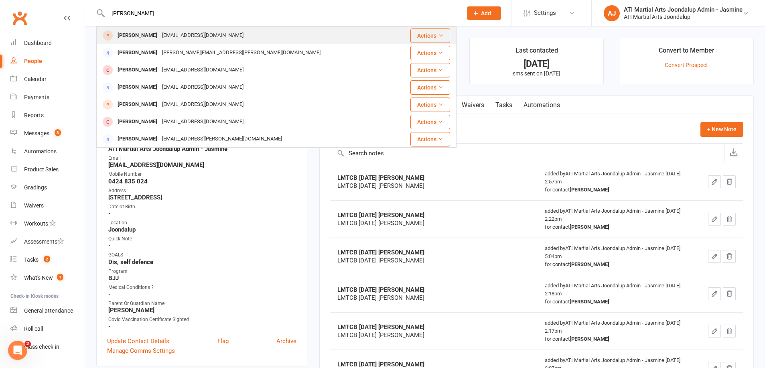
type input "[PERSON_NAME]"
click at [179, 32] on div "[EMAIL_ADDRESS][DOMAIN_NAME]" at bounding box center [203, 36] width 86 height 12
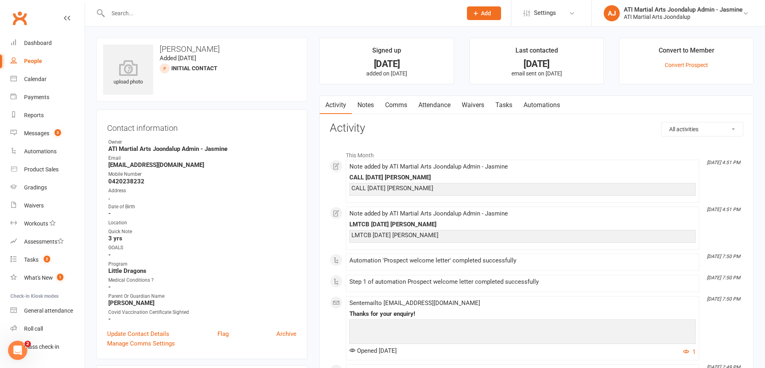
click at [35, 59] on div "People" at bounding box center [33, 61] width 18 height 6
select select "100"
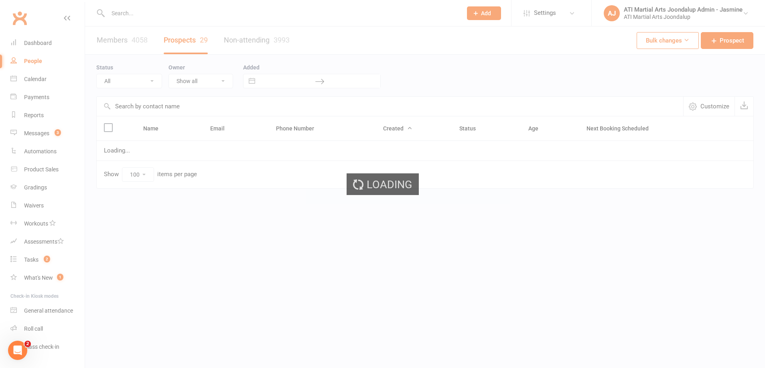
select select "Initial Contact"
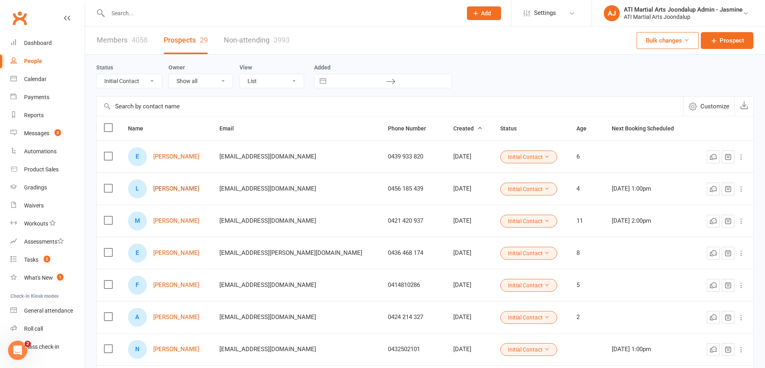
click at [179, 189] on link "[PERSON_NAME]" at bounding box center [176, 188] width 46 height 7
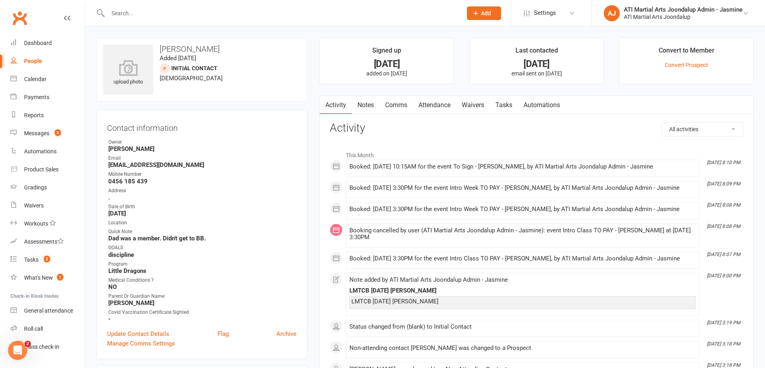
click at [439, 103] on link "Attendance" at bounding box center [434, 105] width 43 height 18
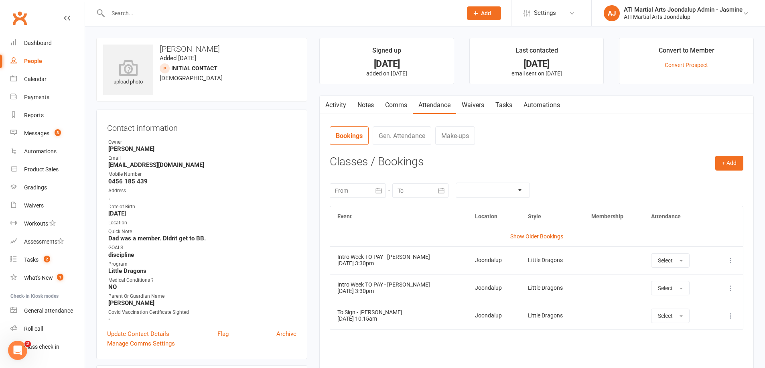
click at [148, 17] on input "text" at bounding box center [281, 13] width 351 height 11
type input "[PERSON_NAME]"
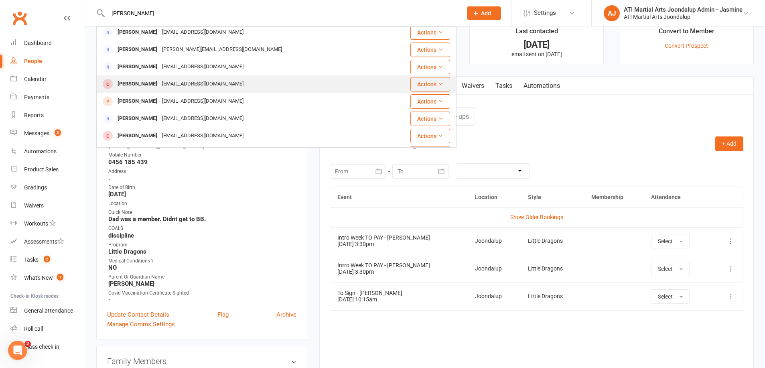
scroll to position [5, 0]
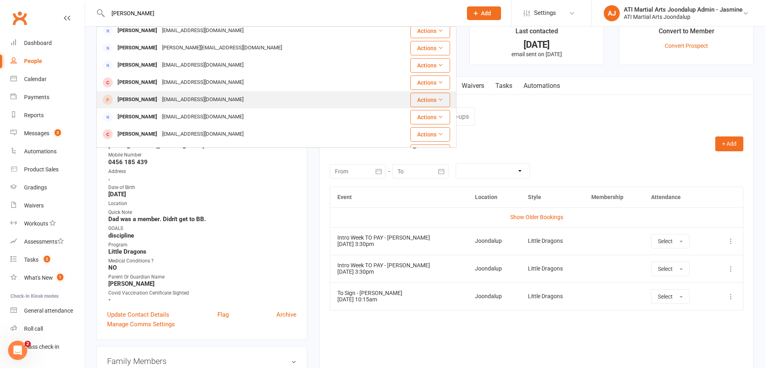
click at [160, 104] on div "[PERSON_NAME]" at bounding box center [137, 100] width 45 height 12
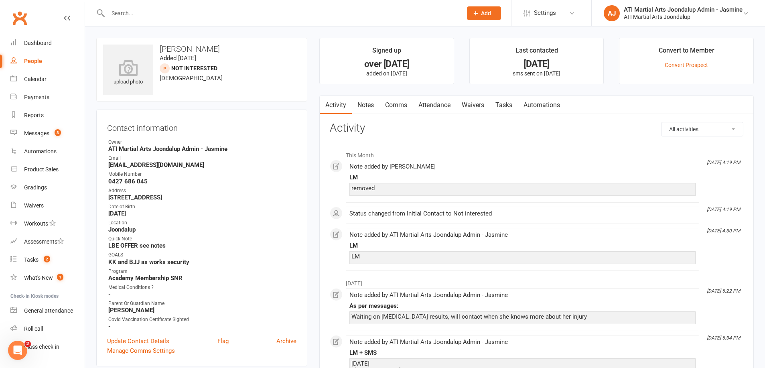
scroll to position [0, 0]
drag, startPoint x: 39, startPoint y: 258, endPoint x: 209, endPoint y: 241, distance: 171.4
click at [39, 258] on link "Tasks 2" at bounding box center [47, 260] width 74 height 18
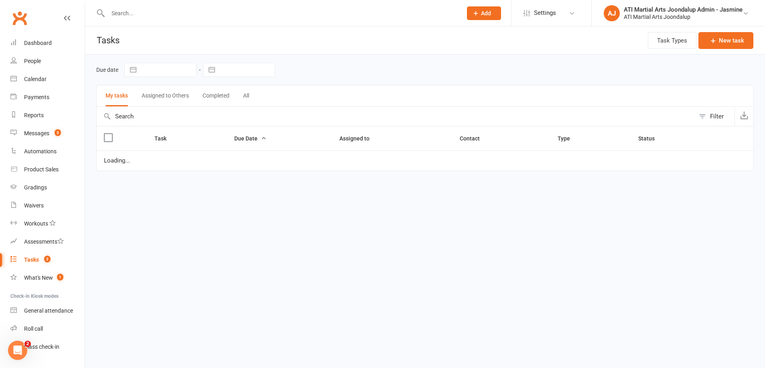
select select "started"
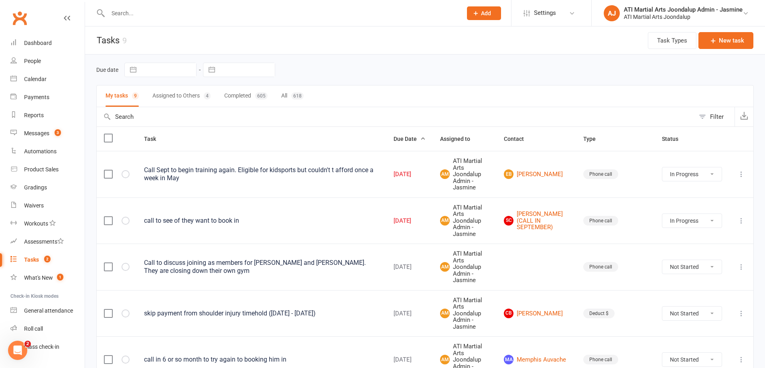
click at [236, 12] on input "text" at bounding box center [281, 13] width 351 height 11
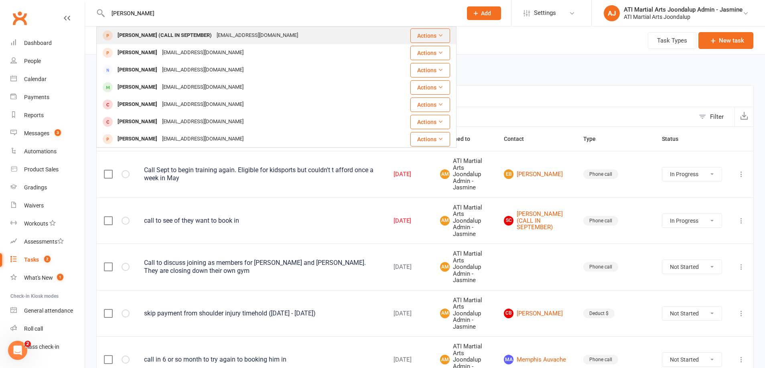
type input "[PERSON_NAME]"
click at [274, 39] on div "[PERSON_NAME] (CALL IN SEPTEMBER) [EMAIL_ADDRESS][DOMAIN_NAME]" at bounding box center [246, 35] width 298 height 16
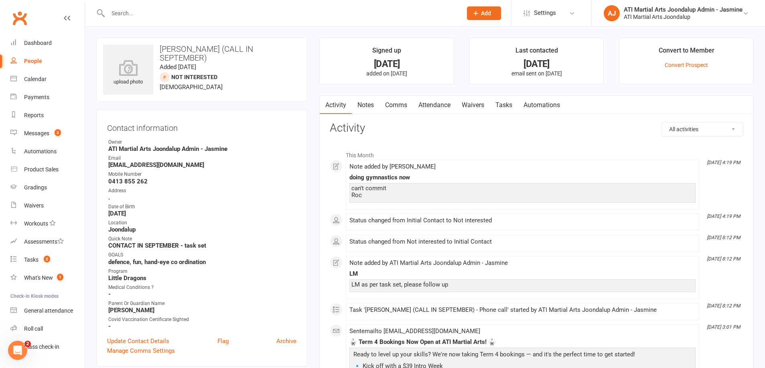
click at [31, 61] on div "People" at bounding box center [33, 61] width 18 height 6
select select "100"
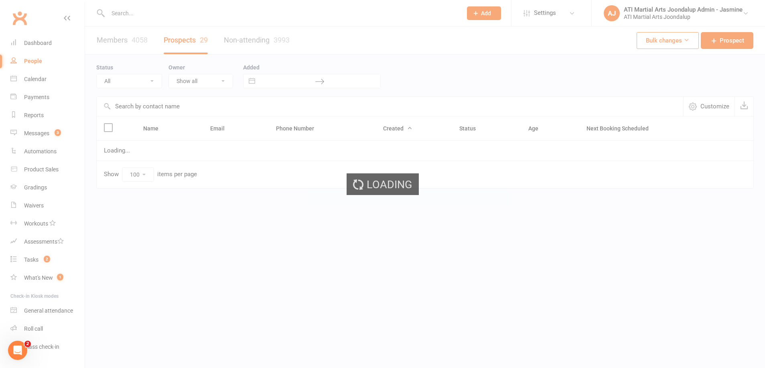
select select "Initial Contact"
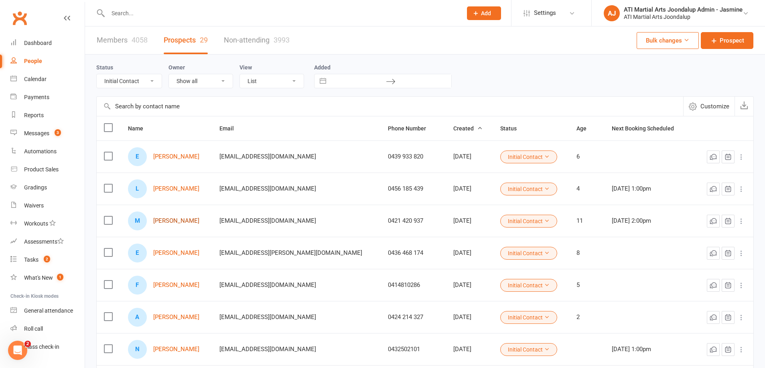
click at [179, 223] on link "[PERSON_NAME]" at bounding box center [176, 220] width 46 height 7
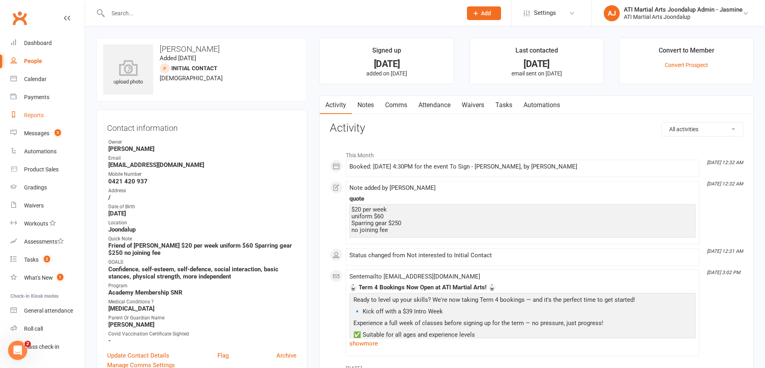
drag, startPoint x: 35, startPoint y: 114, endPoint x: 71, endPoint y: 108, distance: 36.6
click at [36, 114] on div "Reports" at bounding box center [34, 115] width 20 height 6
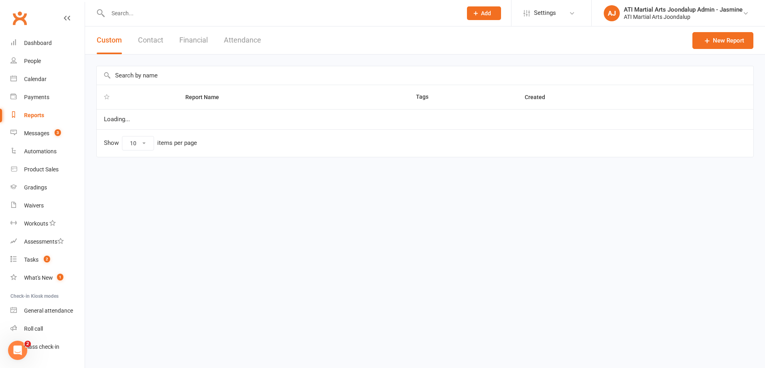
select select "100"
drag, startPoint x: 191, startPoint y: 40, endPoint x: 180, endPoint y: 58, distance: 20.9
click at [191, 40] on button "Financial" at bounding box center [193, 40] width 28 height 28
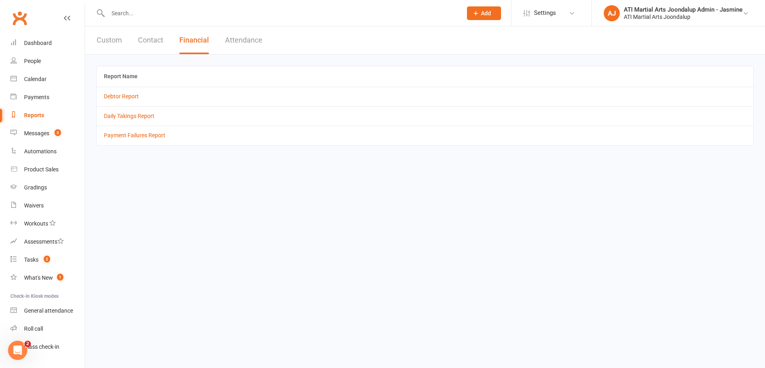
drag, startPoint x: 124, startPoint y: 96, endPoint x: 129, endPoint y: 107, distance: 11.9
click at [125, 96] on link "Debtor Report" at bounding box center [121, 96] width 35 height 6
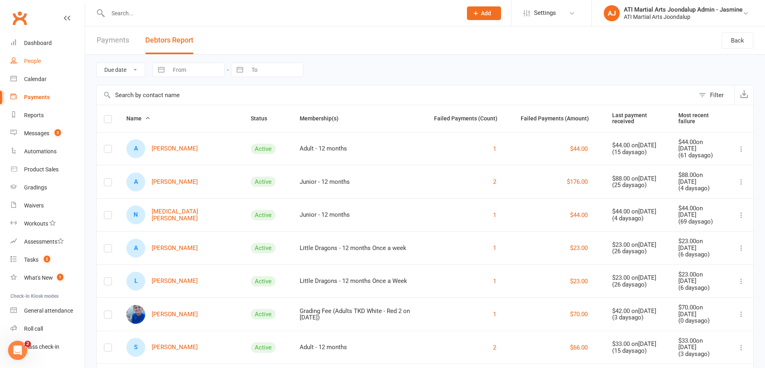
click at [37, 61] on div "People" at bounding box center [32, 61] width 17 height 6
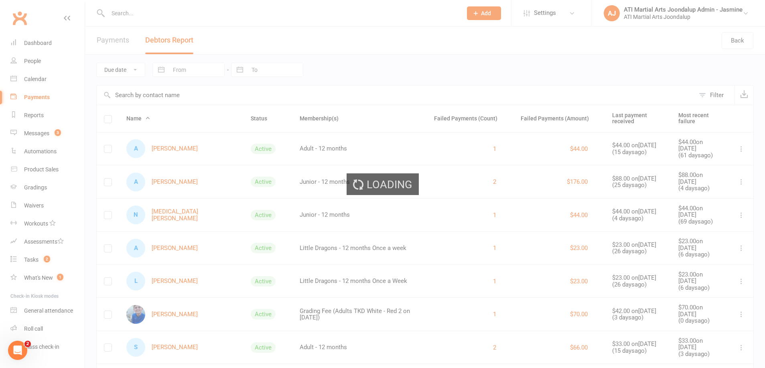
select select "100"
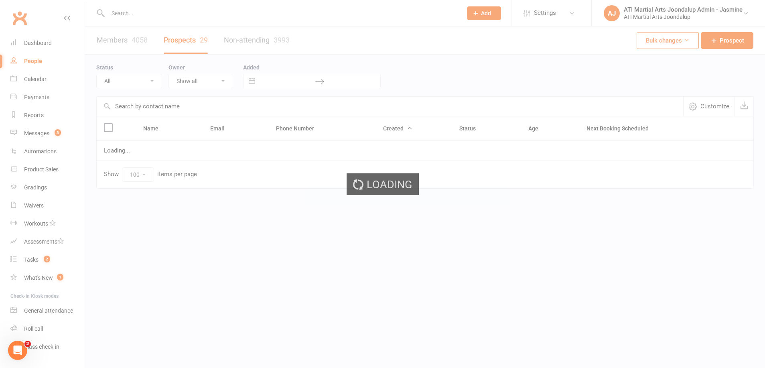
select select "Initial Contact"
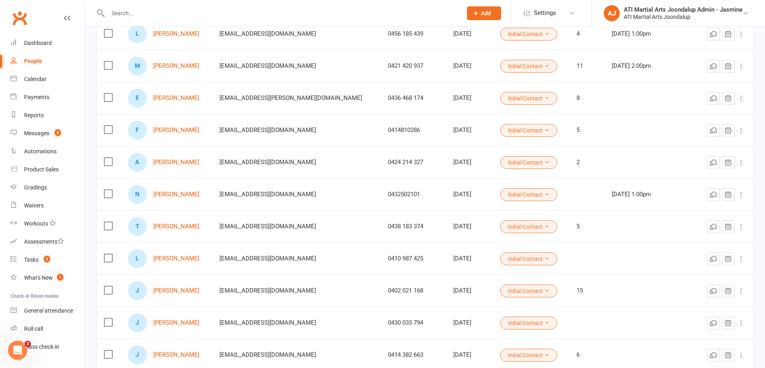
scroll to position [153, 0]
click at [190, 15] on input "text" at bounding box center [281, 13] width 351 height 11
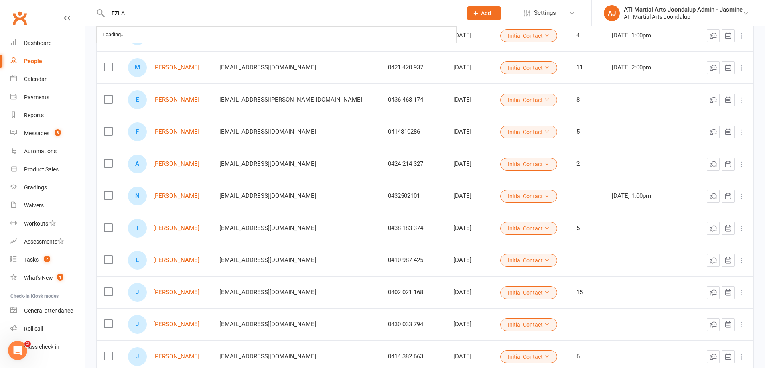
type input "EZLA"
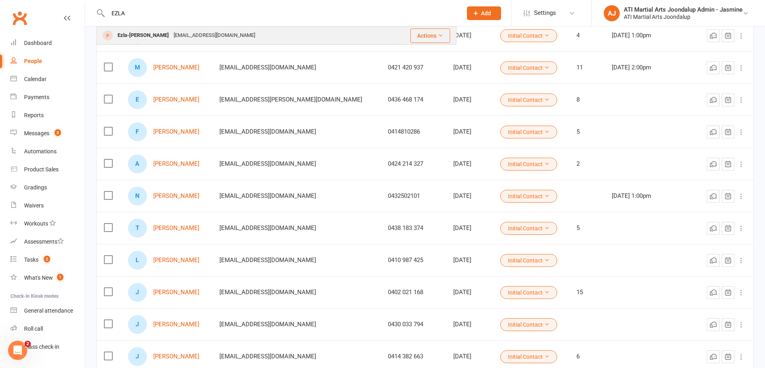
click at [171, 35] on div "[EMAIL_ADDRESS][DOMAIN_NAME]" at bounding box center [214, 36] width 86 height 12
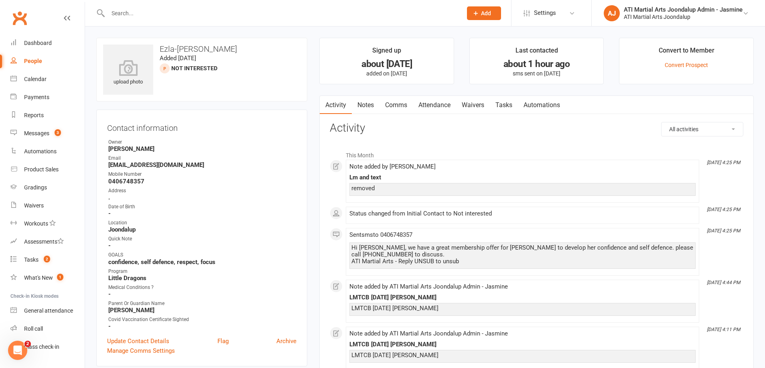
drag, startPoint x: 38, startPoint y: 59, endPoint x: 207, endPoint y: 128, distance: 181.9
click at [40, 60] on div "People" at bounding box center [33, 61] width 18 height 6
select select "100"
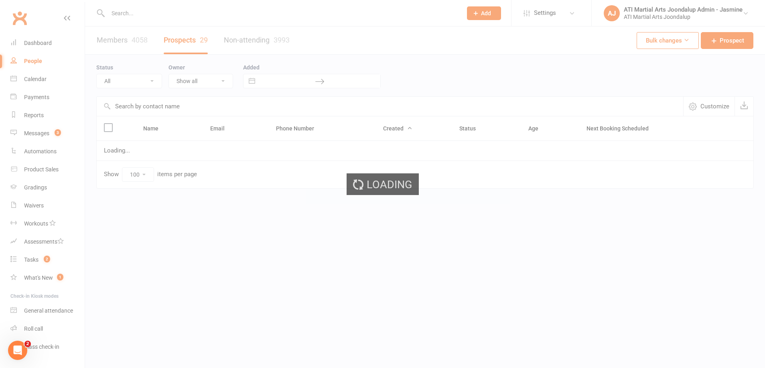
select select "Initial Contact"
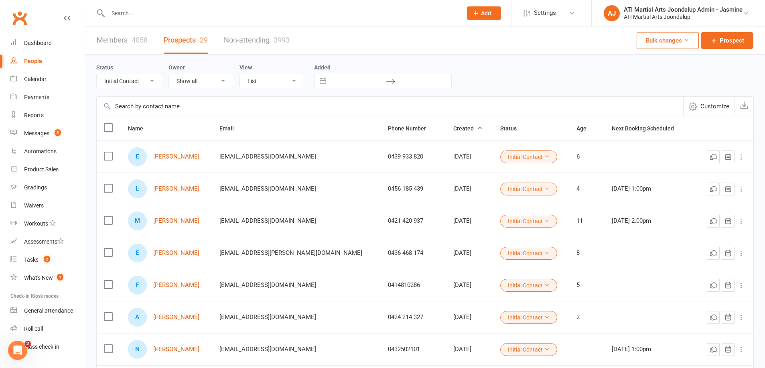
click at [171, 251] on link "[PERSON_NAME]" at bounding box center [176, 253] width 46 height 7
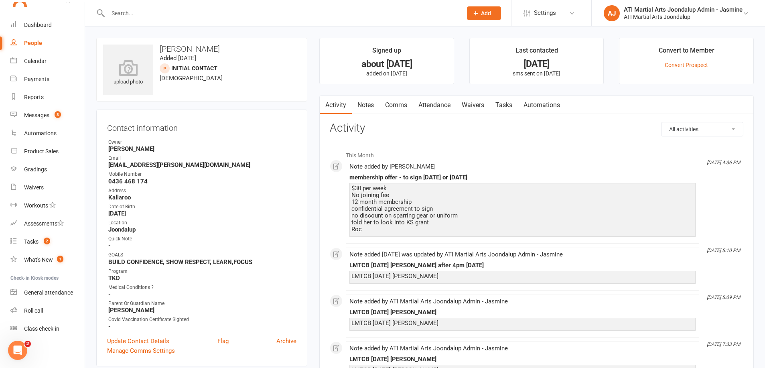
scroll to position [18, 0]
click at [197, 14] on input "text" at bounding box center [281, 13] width 351 height 11
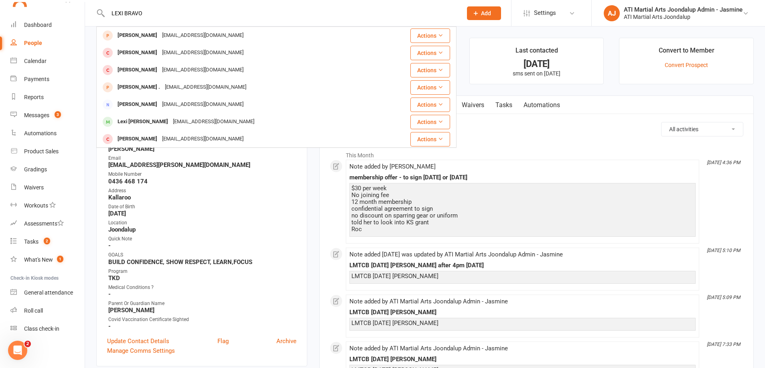
type input "LEXI BRAVO"
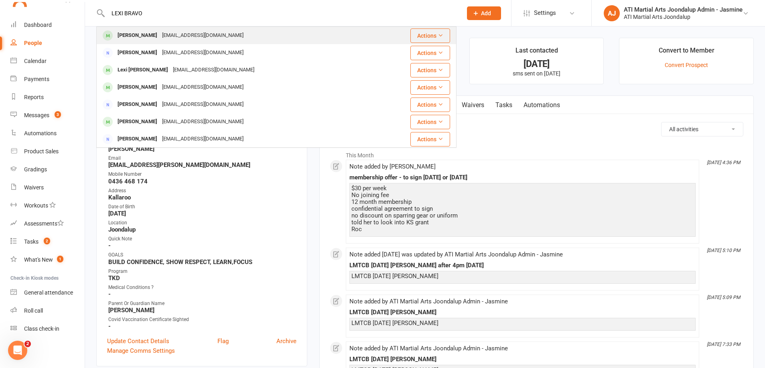
click at [163, 41] on div "[EMAIL_ADDRESS][DOMAIN_NAME]" at bounding box center [203, 36] width 86 height 12
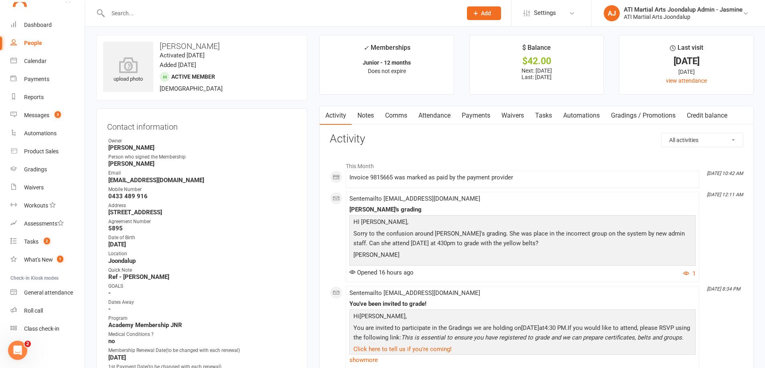
scroll to position [2, 0]
click at [476, 114] on link "Payments" at bounding box center [476, 116] width 40 height 18
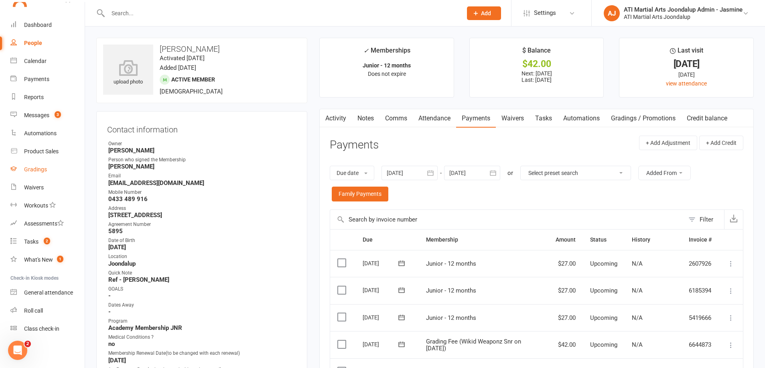
click at [34, 171] on div "Gradings" at bounding box center [35, 169] width 23 height 6
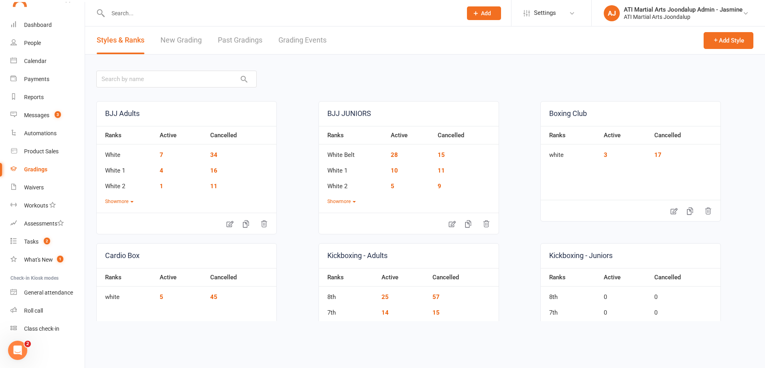
drag, startPoint x: 304, startPoint y: 41, endPoint x: 261, endPoint y: 88, distance: 63.6
click at [303, 42] on link "Grading Events" at bounding box center [302, 40] width 48 height 28
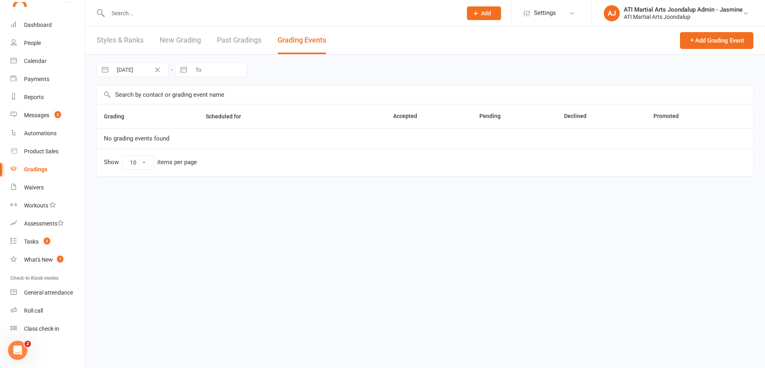
select select "50"
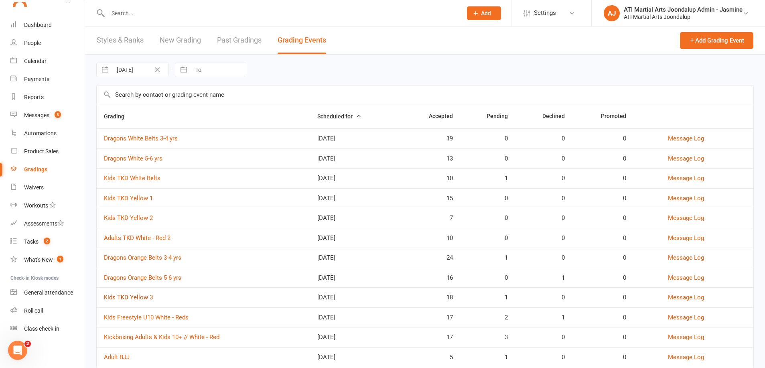
click at [132, 294] on link "Kids TKD Yellow 3" at bounding box center [128, 297] width 49 height 7
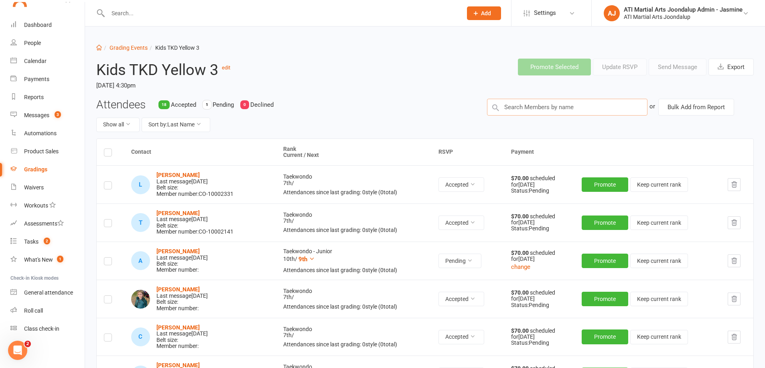
click at [550, 107] on input "text" at bounding box center [567, 107] width 160 height 17
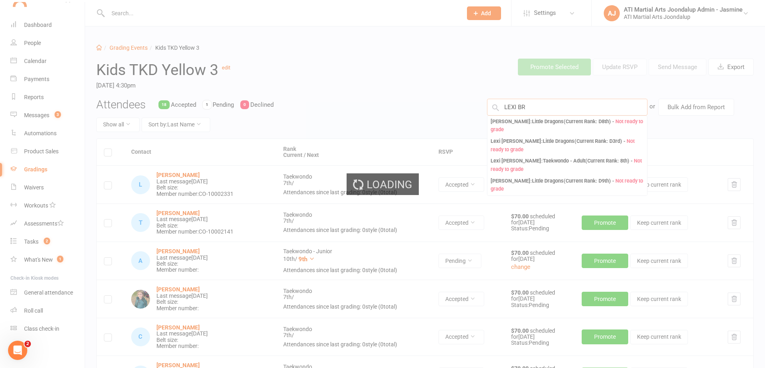
type input "LEXI BRA"
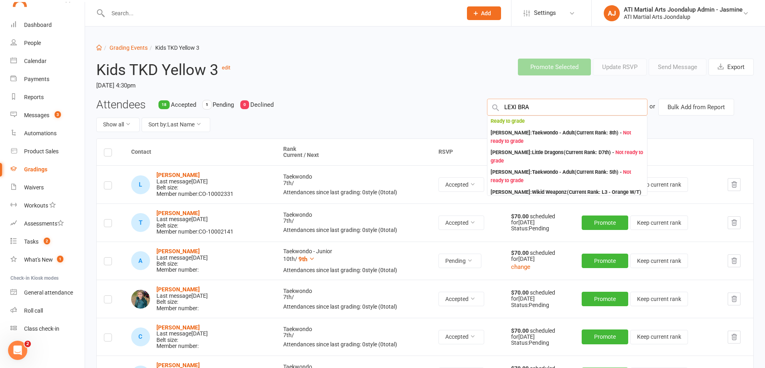
scroll to position [344, 0]
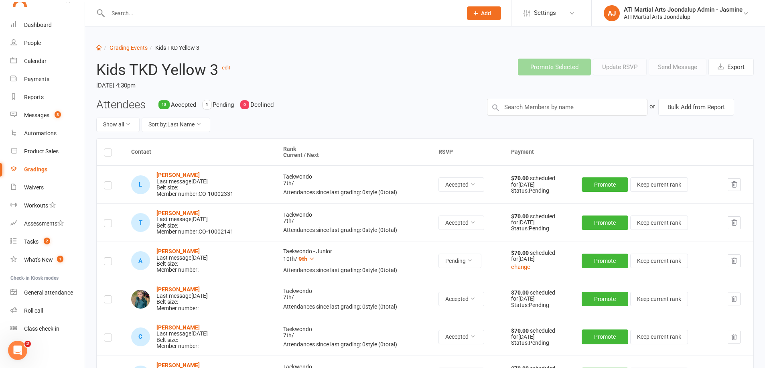
click at [34, 170] on div "Gradings" at bounding box center [35, 169] width 23 height 6
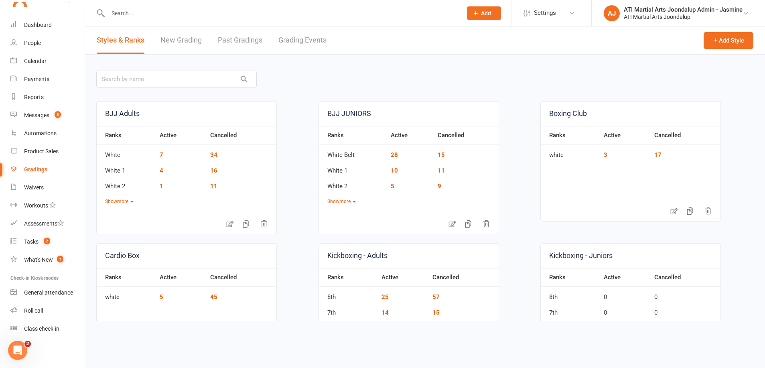
click at [299, 41] on link "Grading Events" at bounding box center [302, 40] width 48 height 28
select select "50"
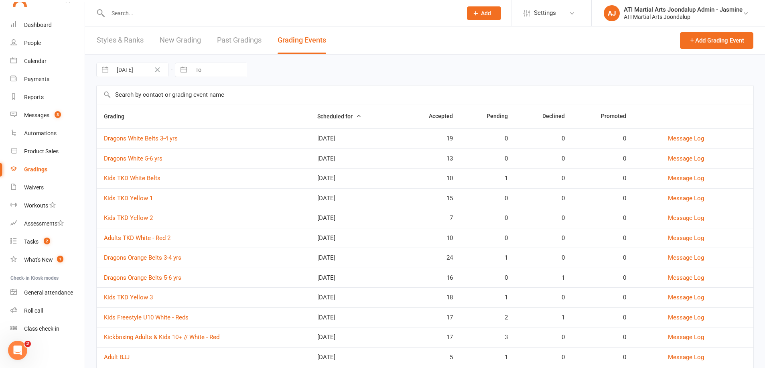
drag, startPoint x: 140, startPoint y: 181, endPoint x: 342, endPoint y: 201, distance: 202.8
click at [141, 180] on link "Kids TKD White Belts" at bounding box center [132, 178] width 57 height 7
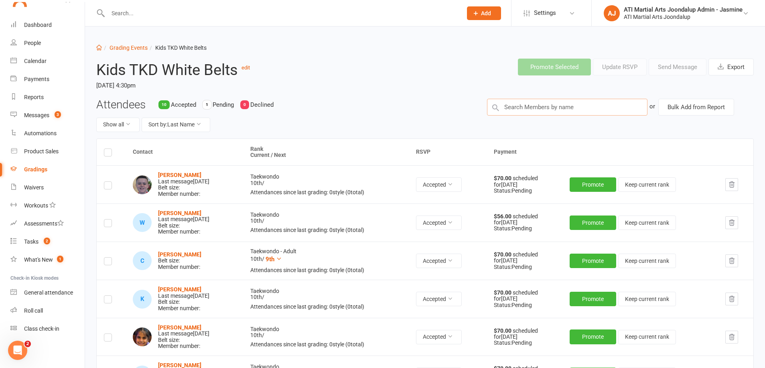
click at [596, 106] on input "text" at bounding box center [567, 107] width 160 height 17
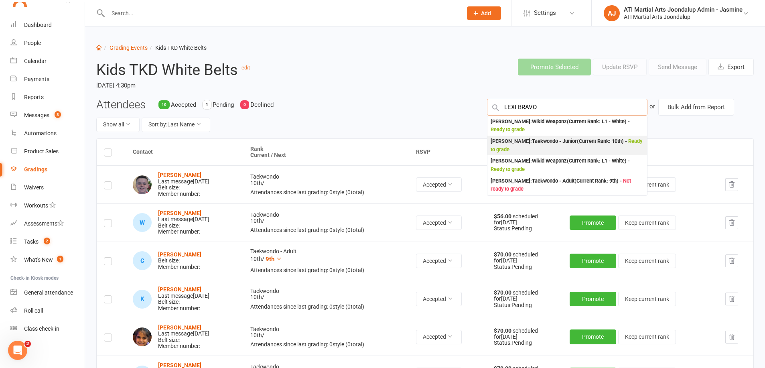
type input "LEXI BRAVO"
click at [539, 145] on div "[PERSON_NAME] : Taekwondo - Junior (Current Rank: 10th ) - Ready to grade" at bounding box center [567, 145] width 153 height 16
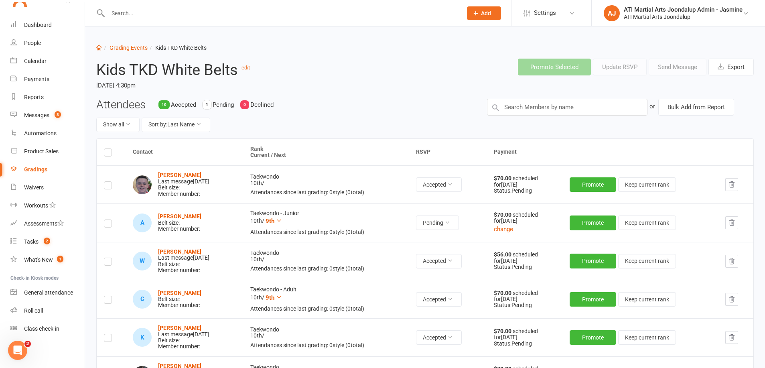
drag, startPoint x: 110, startPoint y: 223, endPoint x: 238, endPoint y: 234, distance: 128.4
click at [110, 225] on label at bounding box center [108, 225] width 8 height 0
click at [110, 220] on input "checkbox" at bounding box center [108, 220] width 8 height 0
click at [450, 221] on icon at bounding box center [448, 222] width 6 height 6
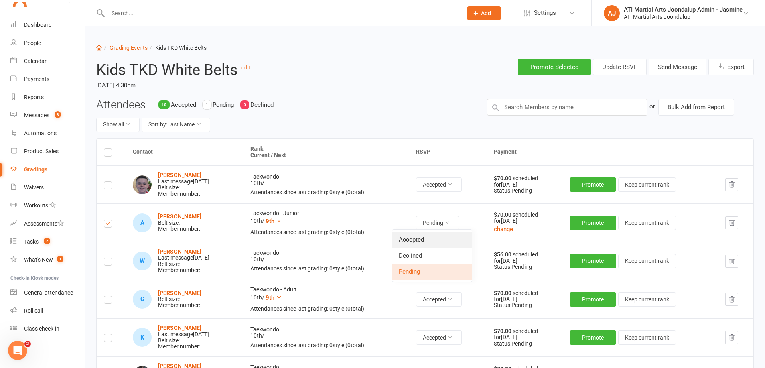
click at [419, 243] on link "Accepted" at bounding box center [431, 239] width 79 height 16
click at [144, 11] on input "text" at bounding box center [281, 13] width 351 height 11
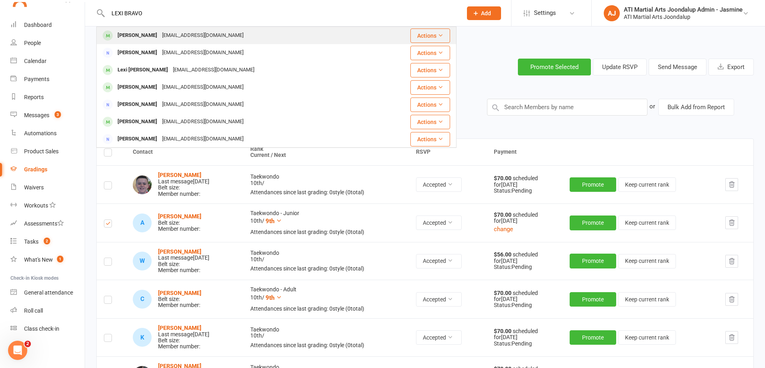
type input "LEXI BRAVO"
click at [160, 41] on div "[EMAIL_ADDRESS][DOMAIN_NAME]" at bounding box center [203, 36] width 86 height 12
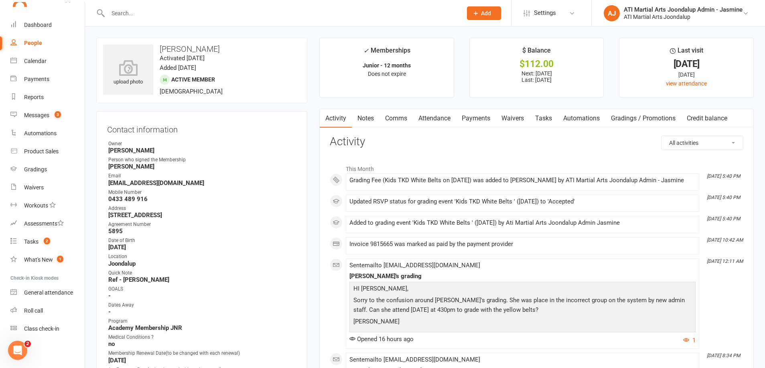
click at [481, 118] on link "Payments" at bounding box center [476, 118] width 40 height 18
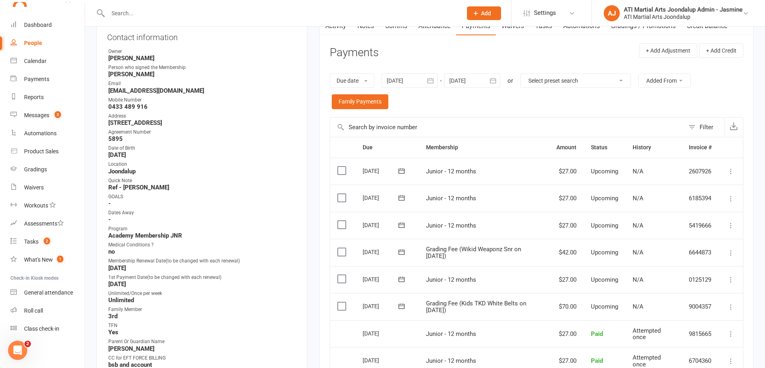
scroll to position [97, 0]
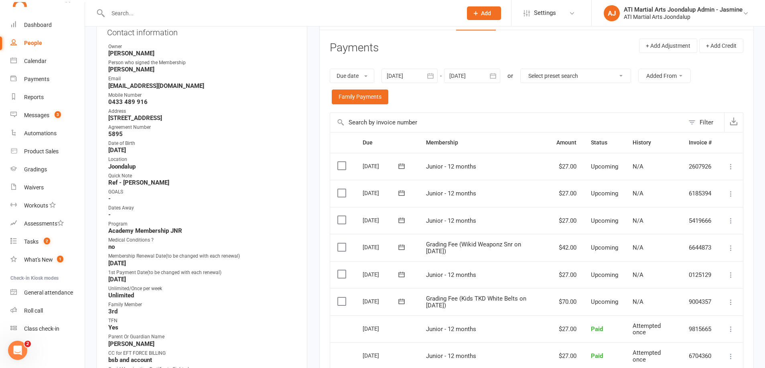
drag, startPoint x: 731, startPoint y: 290, endPoint x: 720, endPoint y: 291, distance: 10.9
click at [731, 298] on icon at bounding box center [731, 302] width 8 height 8
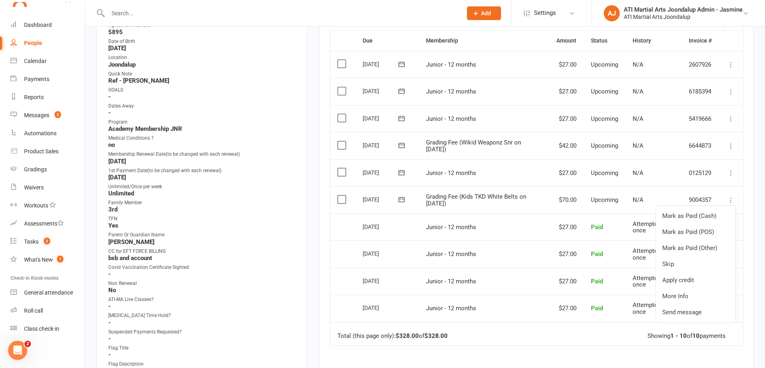
scroll to position [215, 0]
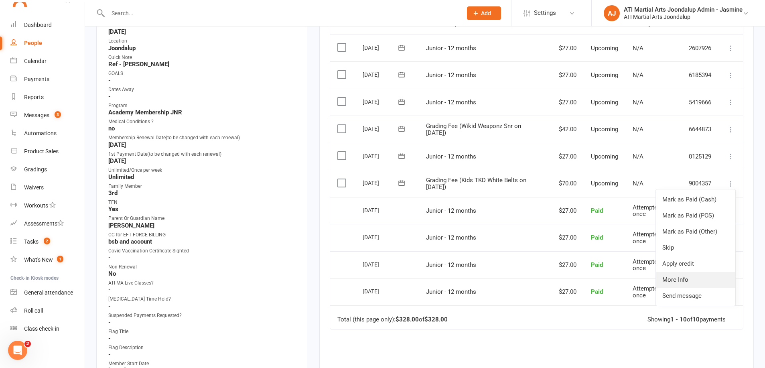
click at [676, 272] on link "More Info" at bounding box center [695, 280] width 79 height 16
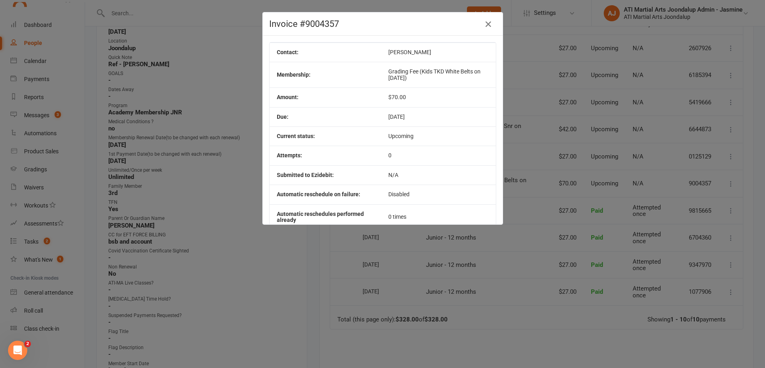
click at [485, 23] on icon "button" at bounding box center [488, 24] width 10 height 10
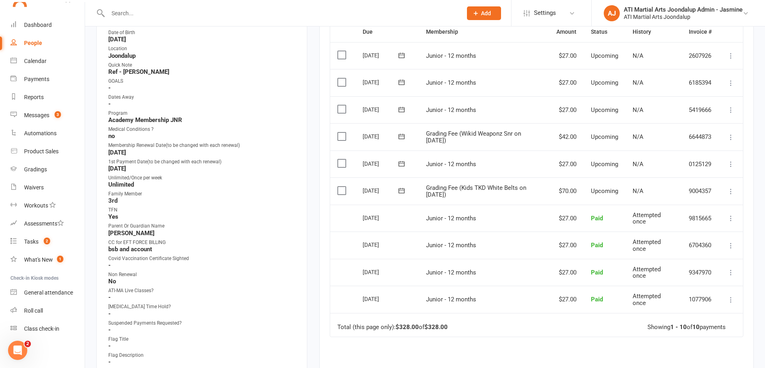
scroll to position [206, 0]
click at [735, 189] on icon at bounding box center [731, 193] width 8 height 8
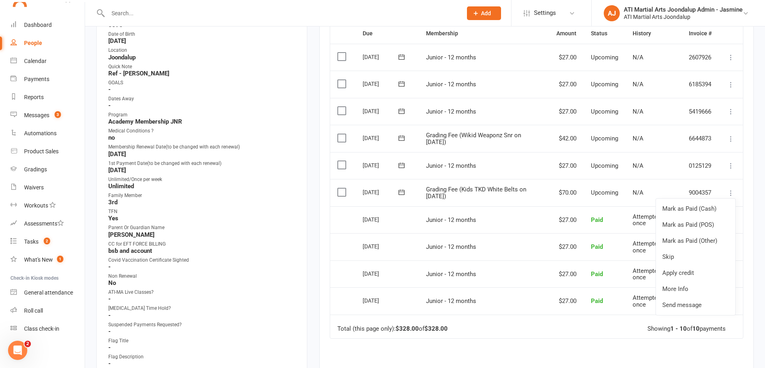
click at [345, 188] on label at bounding box center [342, 192] width 11 height 8
click at [343, 188] on input "checkbox" at bounding box center [339, 188] width 5 height 0
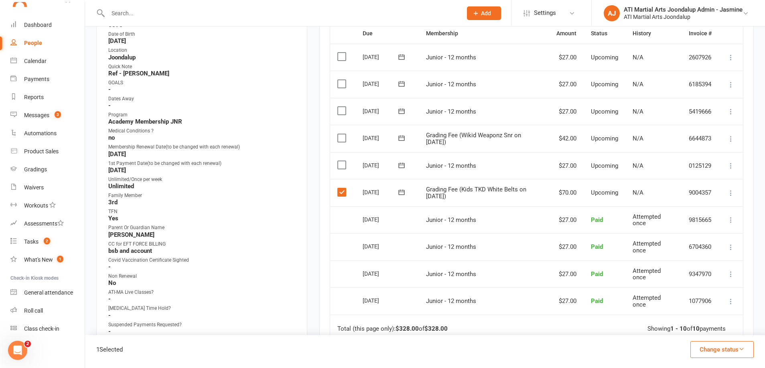
click at [734, 350] on button "Change status" at bounding box center [721, 349] width 63 height 17
click at [524, 287] on td "Junior - 12 months" at bounding box center [484, 300] width 130 height 27
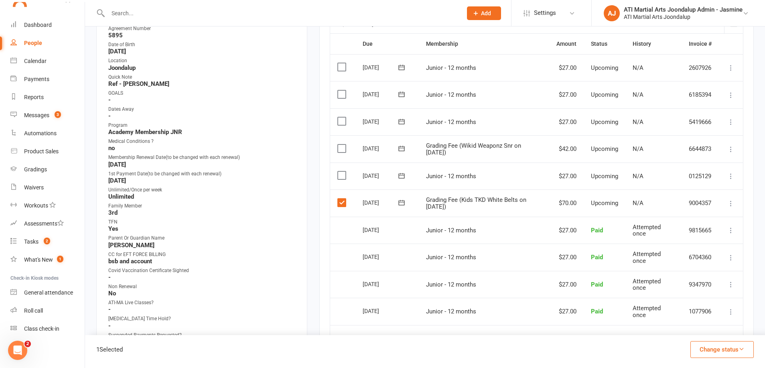
scroll to position [193, 0]
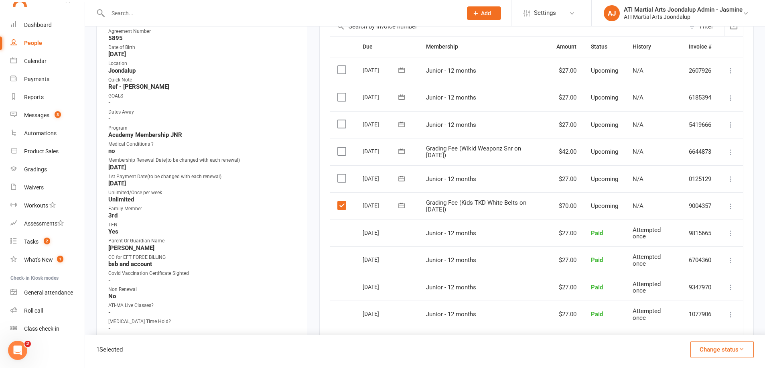
click at [343, 201] on label at bounding box center [342, 205] width 11 height 8
click at [343, 201] on input "checkbox" at bounding box center [339, 201] width 5 height 0
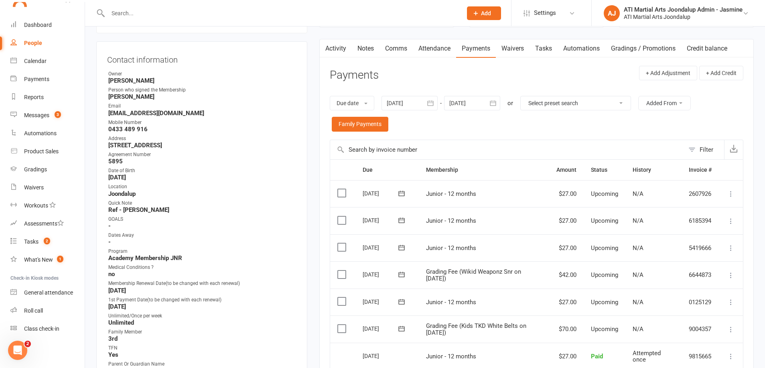
scroll to position [69, 0]
click at [732, 272] on icon at bounding box center [731, 276] width 8 height 8
click at [701, 352] on link "Change amount" at bounding box center [695, 355] width 79 height 16
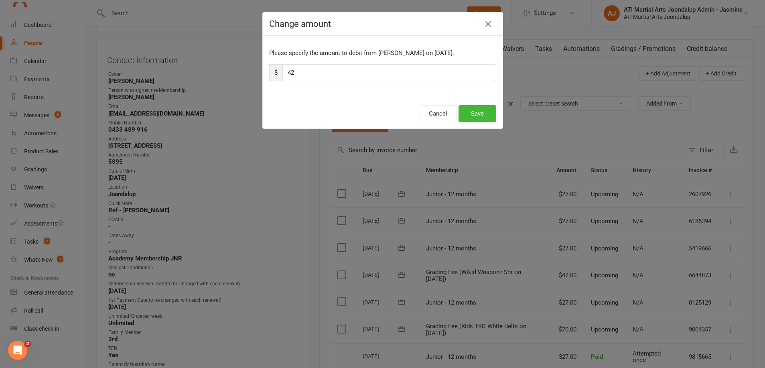
type input "2"
type input "84"
click at [485, 116] on button "Save" at bounding box center [478, 113] width 38 height 17
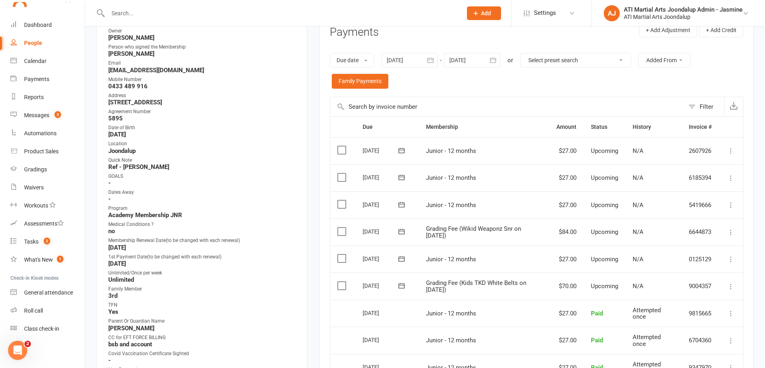
scroll to position [114, 0]
click at [730, 281] on icon at bounding box center [731, 285] width 8 height 8
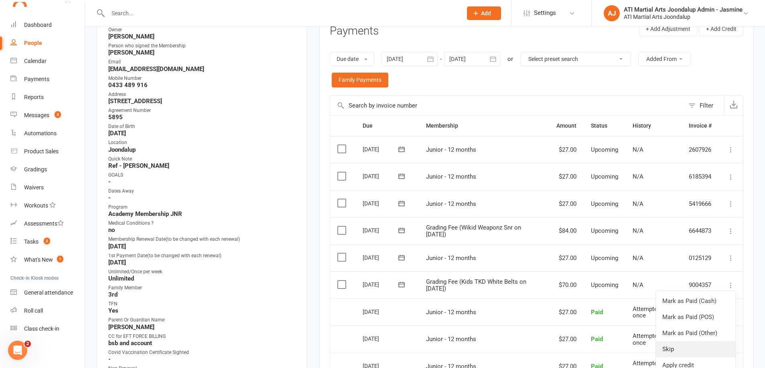
click at [677, 341] on link "Skip" at bounding box center [695, 349] width 79 height 16
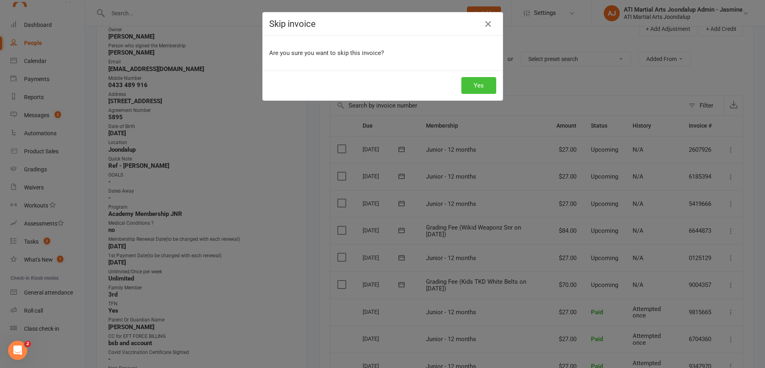
click at [487, 84] on button "Yes" at bounding box center [478, 85] width 35 height 17
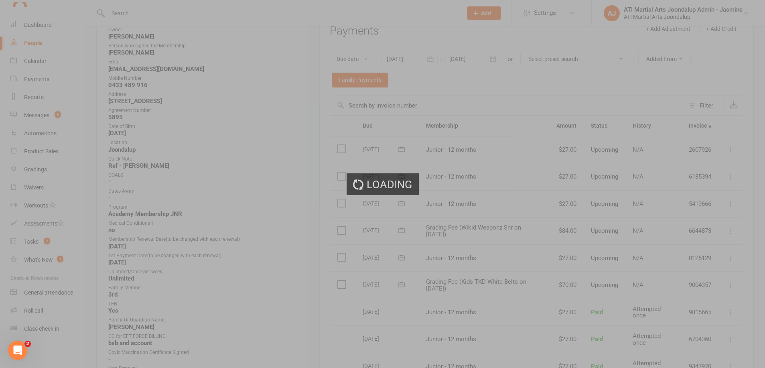
scroll to position [112, 0]
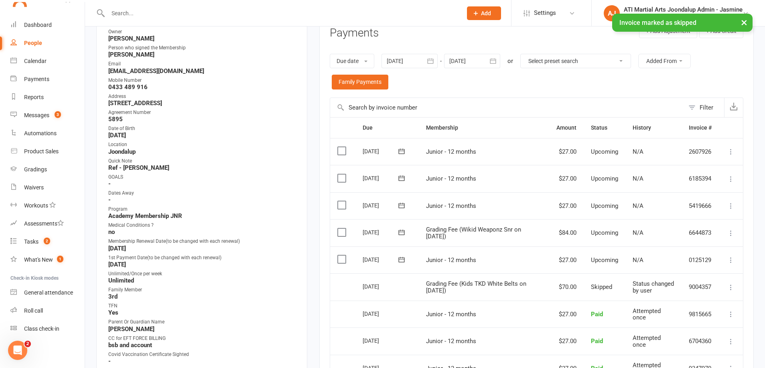
click at [281, 10] on input "text" at bounding box center [281, 13] width 351 height 11
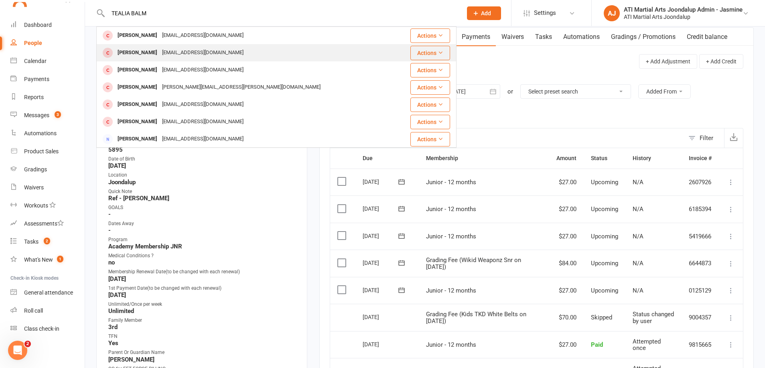
scroll to position [80, 0]
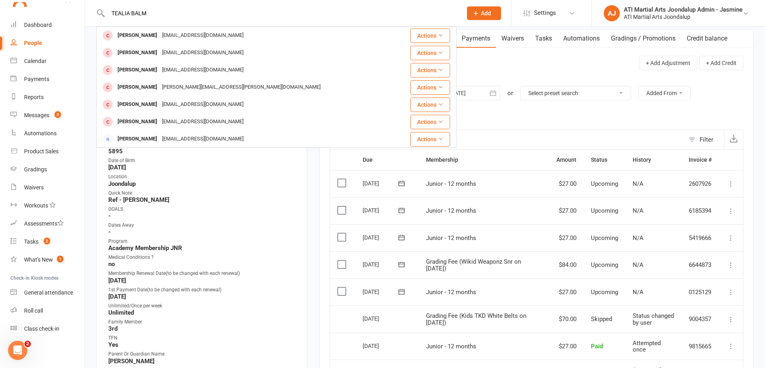
type input "TEALIA BALM"
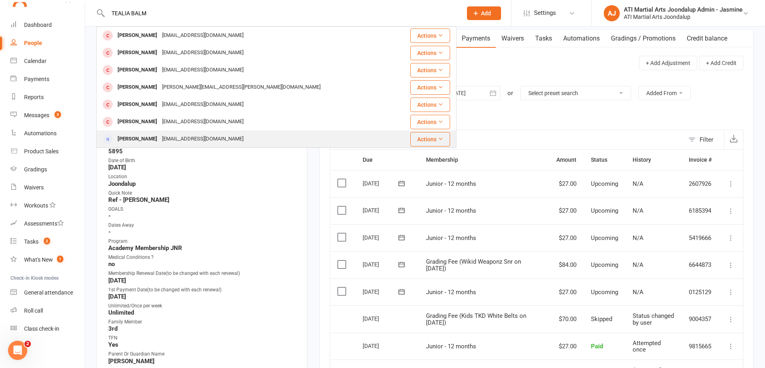
drag, startPoint x: 537, startPoint y: 120, endPoint x: 452, endPoint y: 147, distance: 89.1
click at [536, 120] on div "Due date Due date Date paid Date failed Date settled [DATE] [DATE] Sun Mon Tue …" at bounding box center [537, 104] width 414 height 52
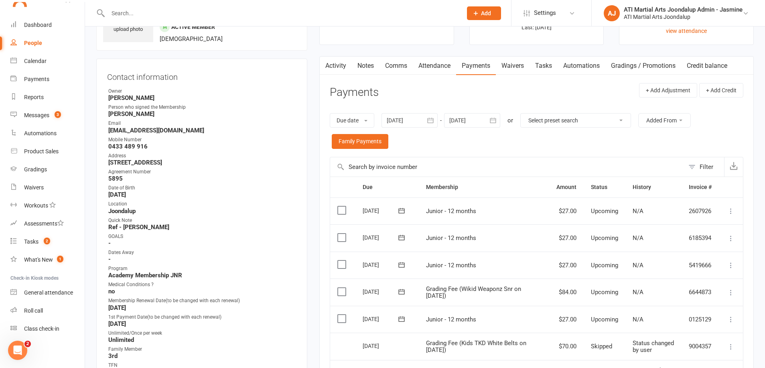
scroll to position [49, 0]
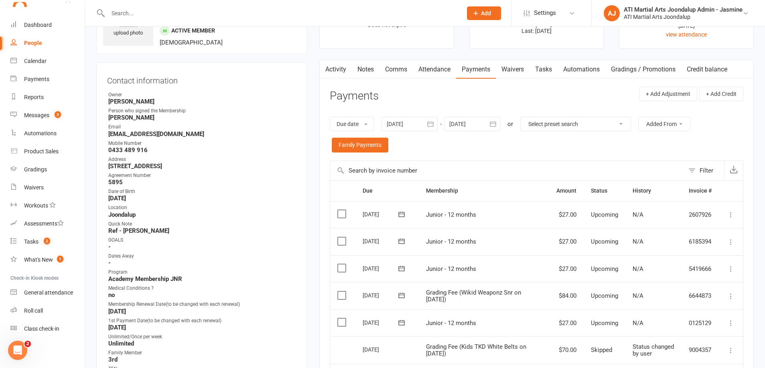
click at [370, 73] on link "Notes" at bounding box center [366, 69] width 28 height 18
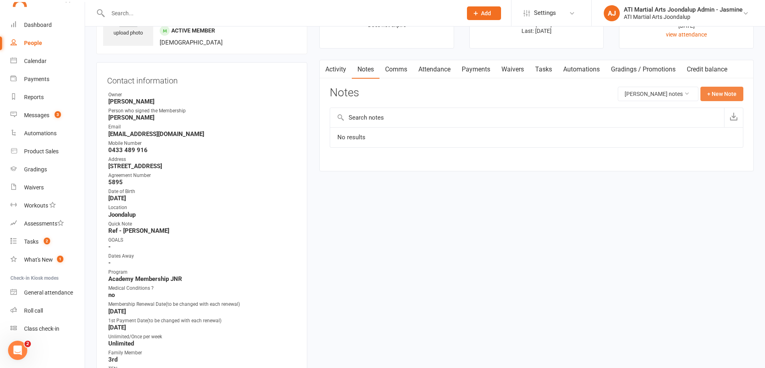
click at [718, 93] on button "+ New Note" at bounding box center [722, 94] width 43 height 14
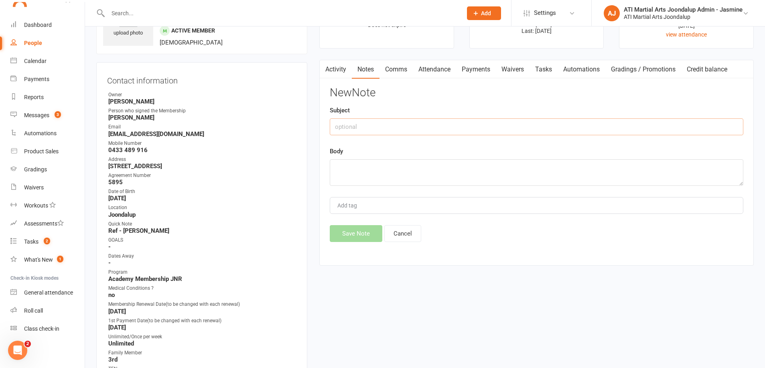
click at [453, 127] on input "text" at bounding box center [537, 126] width 414 height 17
type input "T"
drag, startPoint x: 471, startPoint y: 123, endPoint x: 335, endPoint y: 124, distance: 135.6
click at [335, 124] on input "JTKD AND WW GRADING FEE TOGETHER [PERSON_NAME]" at bounding box center [537, 126] width 414 height 17
type input "JTKD AND WW GRADING FEE TOGETHER [PERSON_NAME]"
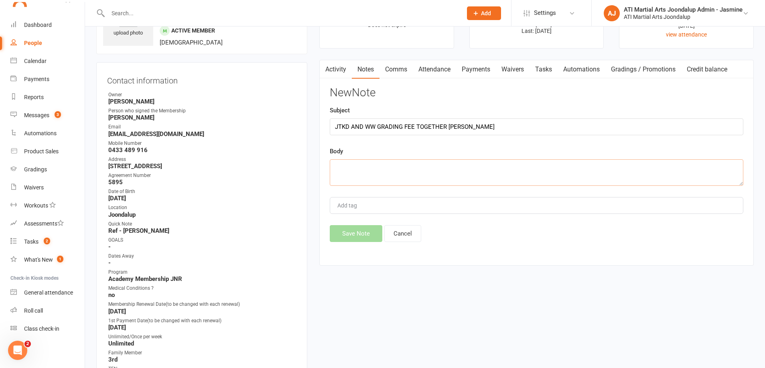
paste textarea "JTKD AND WW GRADING FEE TOGETHER [PERSON_NAME]"
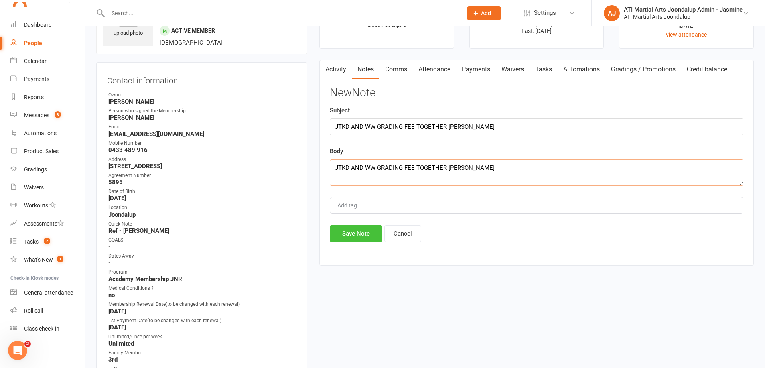
type textarea "JTKD AND WW GRADING FEE TOGETHER [PERSON_NAME]"
click at [359, 234] on button "Save Note" at bounding box center [356, 233] width 53 height 17
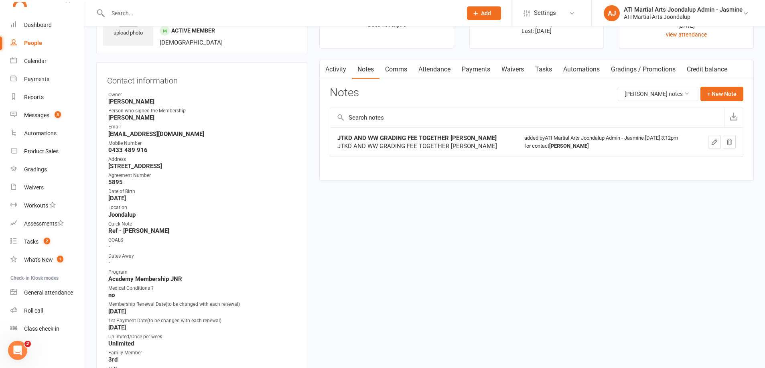
drag, startPoint x: 39, startPoint y: 118, endPoint x: 64, endPoint y: 117, distance: 24.9
click at [41, 117] on div "Messages" at bounding box center [36, 115] width 25 height 6
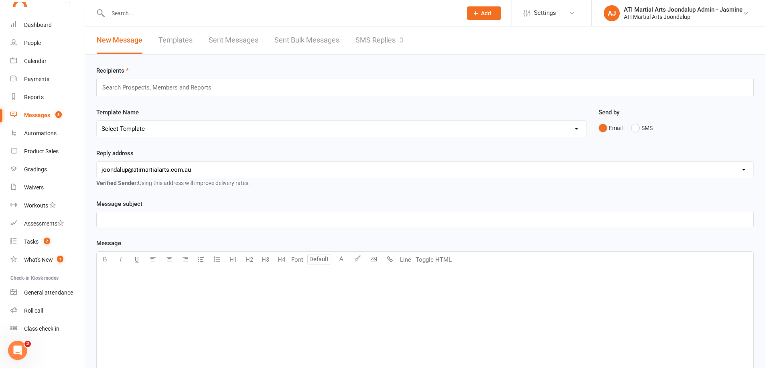
drag, startPoint x: 380, startPoint y: 40, endPoint x: 347, endPoint y: 107, distance: 74.6
click at [380, 40] on link "SMS Replies 3" at bounding box center [379, 40] width 48 height 28
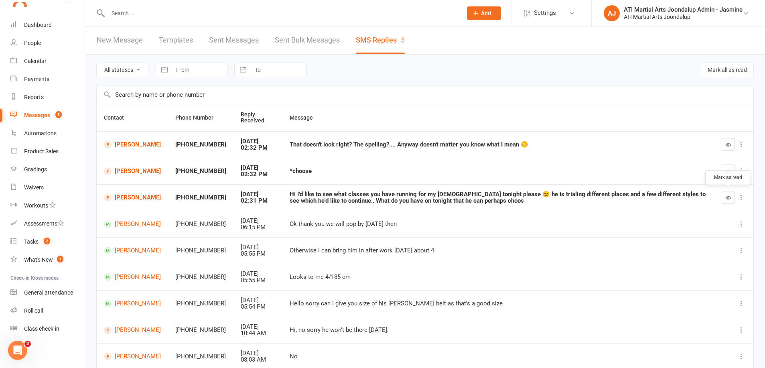
click at [727, 197] on icon "button" at bounding box center [728, 198] width 6 height 6
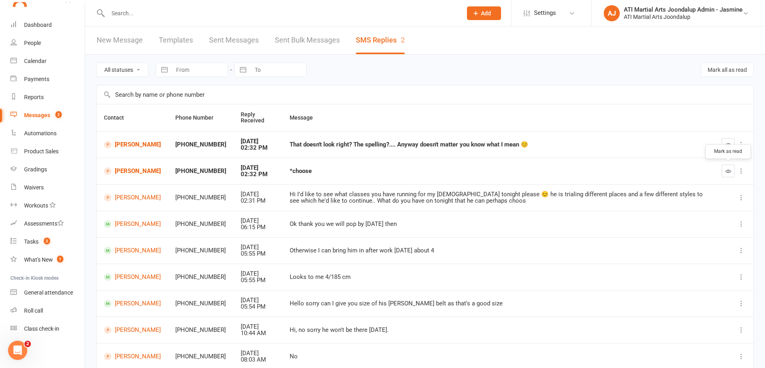
click at [729, 171] on icon "button" at bounding box center [728, 171] width 6 height 6
click at [728, 144] on icon "button" at bounding box center [728, 145] width 6 height 6
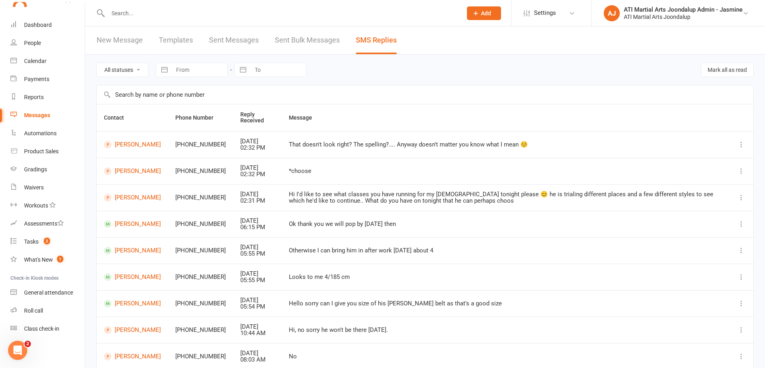
click at [173, 12] on input "text" at bounding box center [281, 13] width 351 height 11
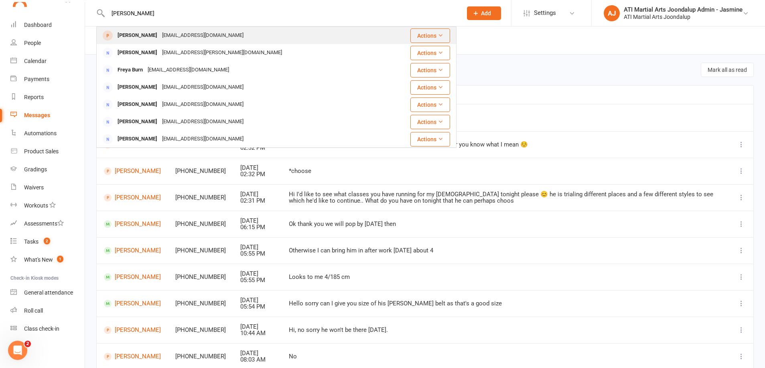
type input "[PERSON_NAME]"
click at [162, 38] on div "[EMAIL_ADDRESS][DOMAIN_NAME]" at bounding box center [203, 36] width 86 height 12
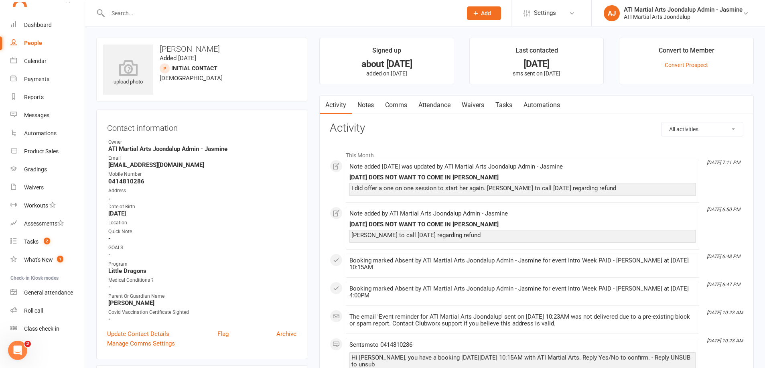
click at [368, 102] on link "Notes" at bounding box center [366, 105] width 28 height 18
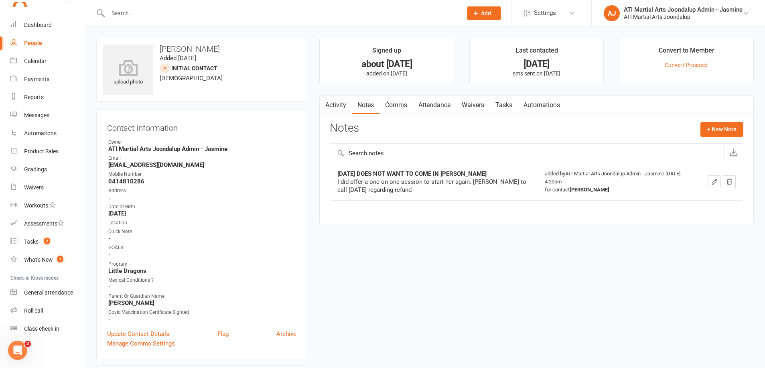
click at [147, 14] on input "text" at bounding box center [281, 13] width 351 height 11
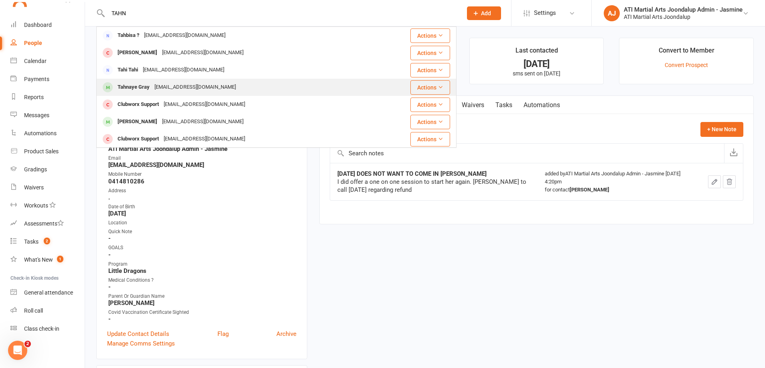
type input "TAHN"
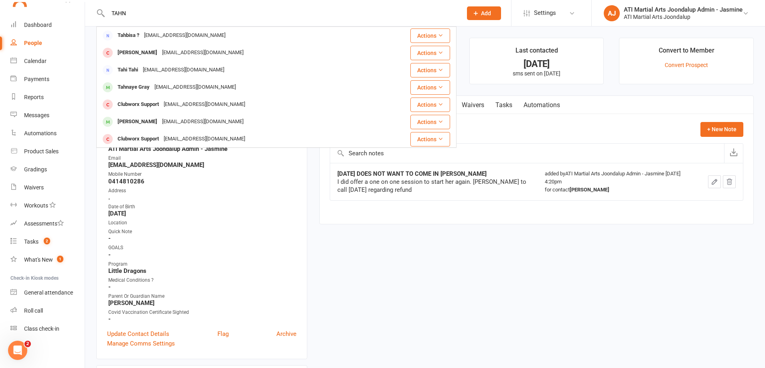
click at [206, 86] on div "[EMAIL_ADDRESS][DOMAIN_NAME]" at bounding box center [195, 87] width 86 height 12
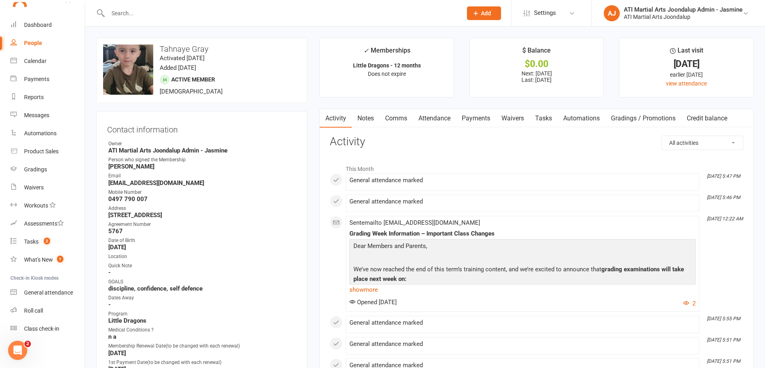
click at [469, 118] on link "Payments" at bounding box center [476, 118] width 40 height 18
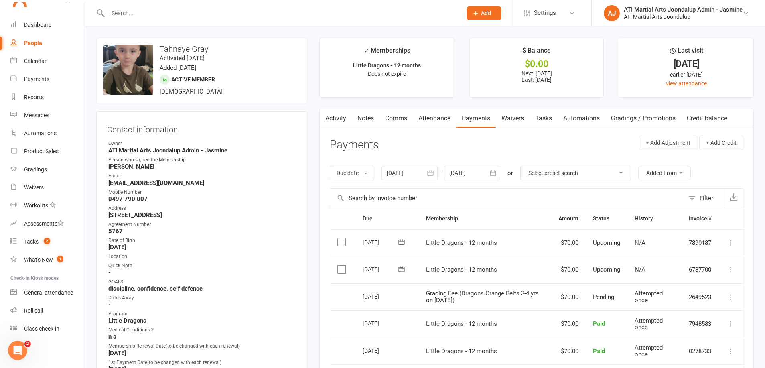
click at [365, 118] on link "Notes" at bounding box center [366, 118] width 28 height 18
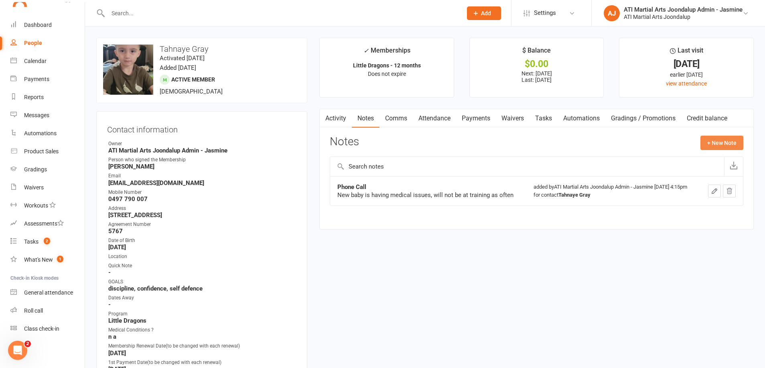
click at [720, 144] on button "+ New Note" at bounding box center [722, 143] width 43 height 14
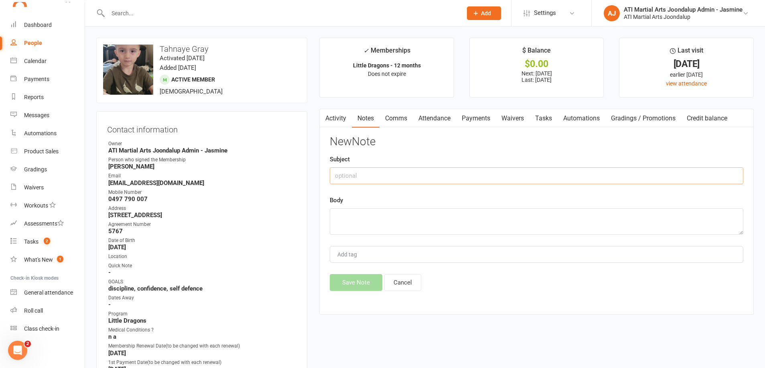
click at [471, 174] on input "text" at bounding box center [537, 175] width 414 height 17
type input "[DATE] grading [PERSON_NAME]"
click at [375, 217] on textarea at bounding box center [537, 221] width 414 height 26
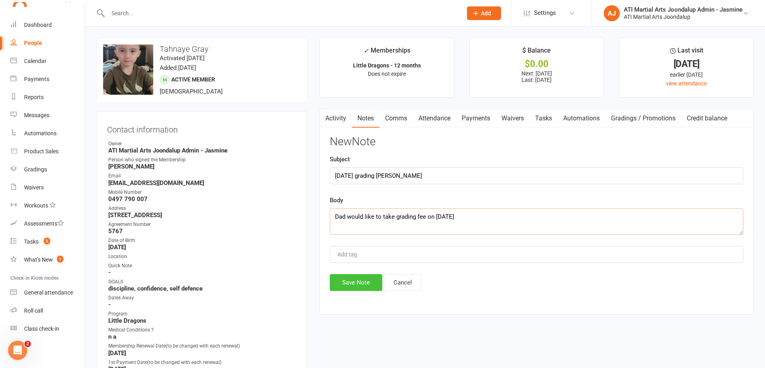
type textarea "Dad would like to take grading fee on [DATE]"
click at [372, 282] on button "Save Note" at bounding box center [356, 282] width 53 height 17
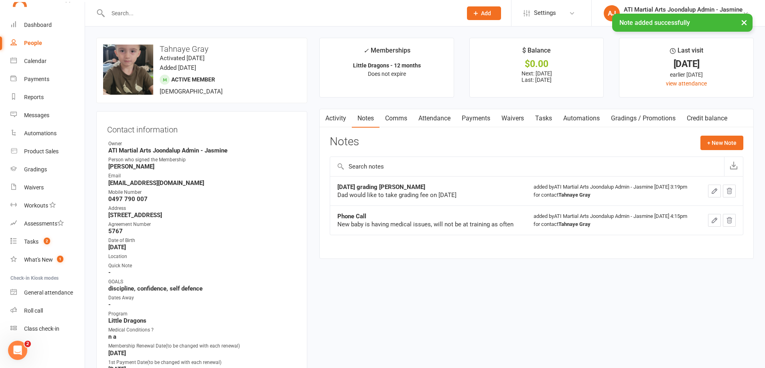
click at [210, 14] on div "× Note added successfully" at bounding box center [377, 14] width 755 height 0
drag, startPoint x: 228, startPoint y: 18, endPoint x: 223, endPoint y: 13, distance: 7.1
click at [228, 14] on div "× Note added successfully" at bounding box center [377, 14] width 755 height 0
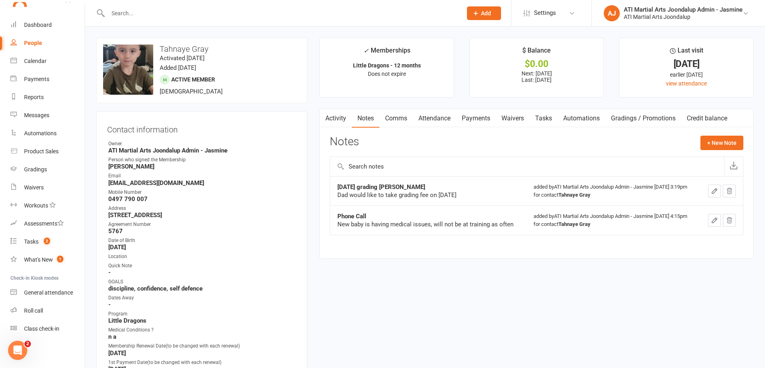
click at [210, 13] on input "text" at bounding box center [281, 13] width 351 height 11
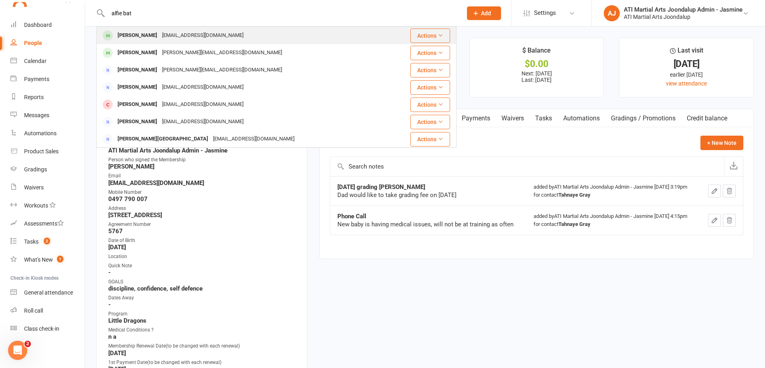
type input "alfie bat"
click at [161, 37] on div "[EMAIL_ADDRESS][DOMAIN_NAME]" at bounding box center [203, 36] width 86 height 12
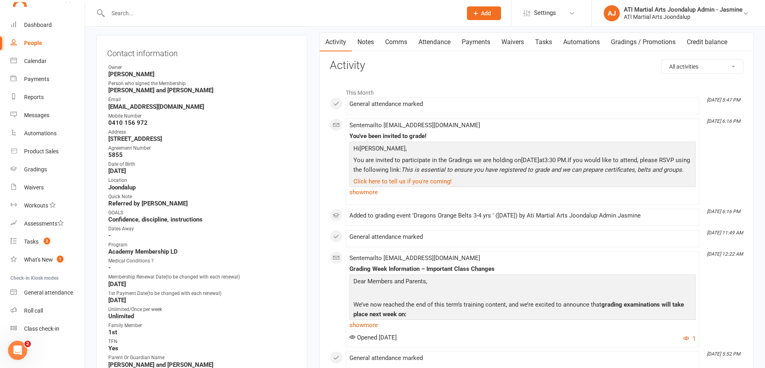
scroll to position [77, 0]
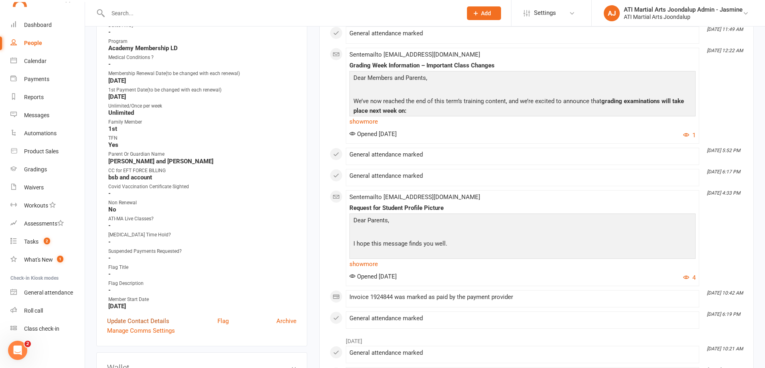
click at [138, 320] on link "Update Contact Details" at bounding box center [138, 321] width 62 height 10
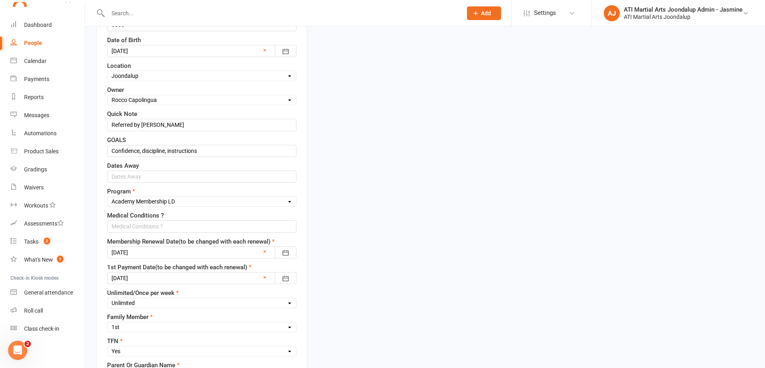
scroll to position [38, 0]
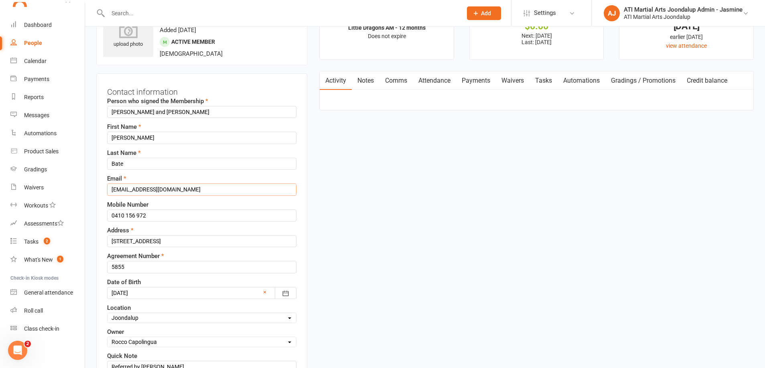
drag, startPoint x: 175, startPoint y: 190, endPoint x: 106, endPoint y: 189, distance: 69.8
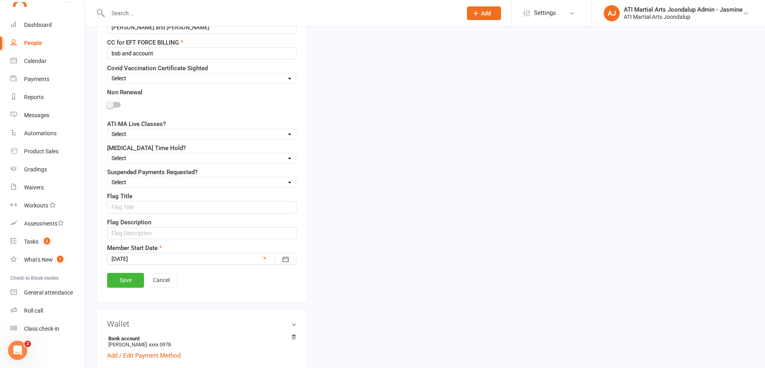
scroll to position [633, 0]
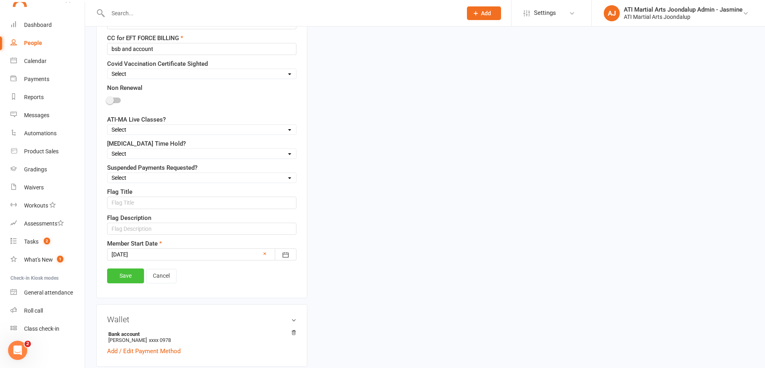
type input "[EMAIL_ADDRESS][PERSON_NAME][PERSON_NAME][DOMAIN_NAME]"
click at [130, 274] on link "Save" at bounding box center [125, 275] width 37 height 14
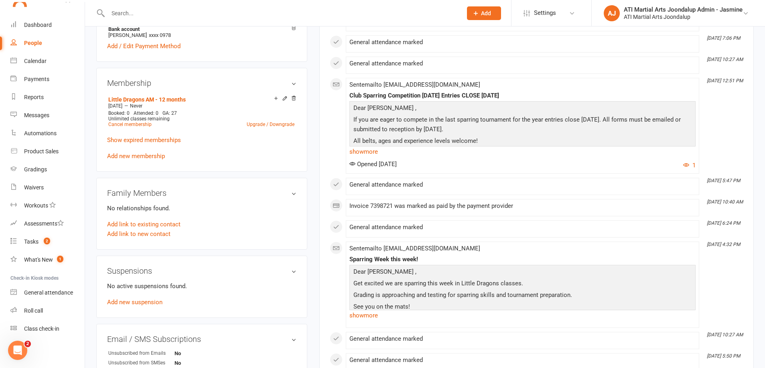
click at [199, 14] on input "text" at bounding box center [281, 13] width 351 height 11
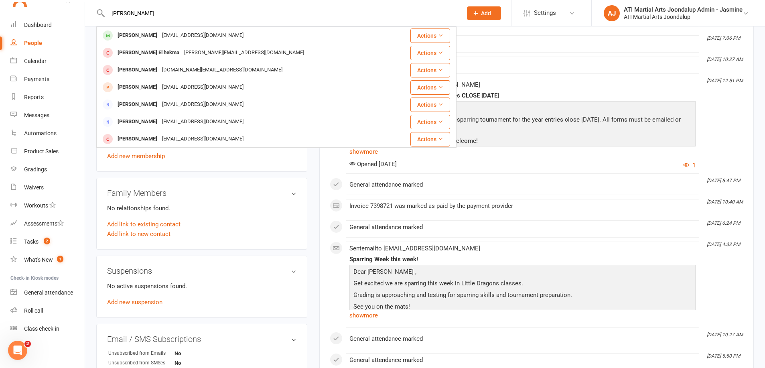
type input "[PERSON_NAME]"
drag, startPoint x: 201, startPoint y: 14, endPoint x: 146, endPoint y: 39, distance: 60.2
click at [146, 39] on div "[PERSON_NAME]" at bounding box center [137, 36] width 45 height 12
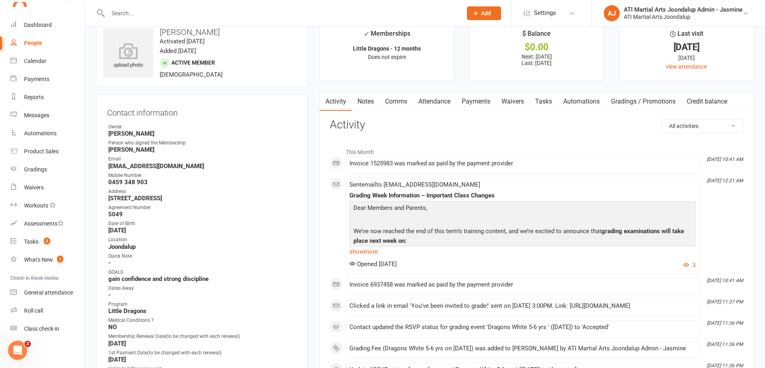
scroll to position [16, 0]
click at [42, 173] on link "Gradings" at bounding box center [47, 169] width 74 height 18
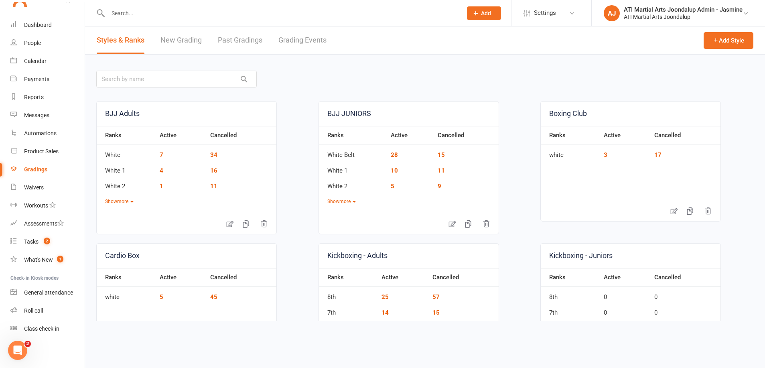
click at [327, 40] on link "Grading Events" at bounding box center [302, 40] width 48 height 28
select select "50"
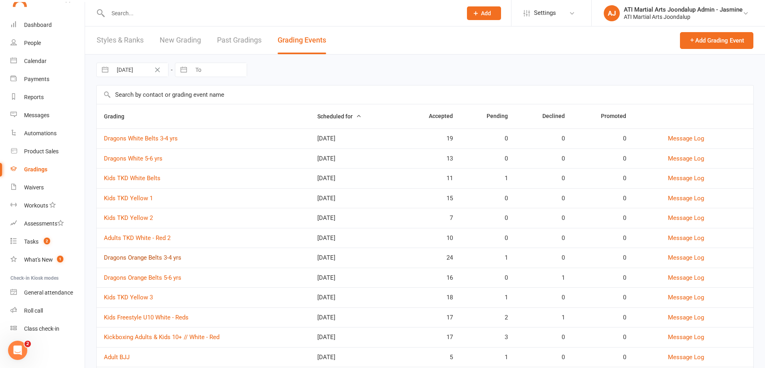
click at [151, 254] on link "Dragons Orange Belts 3-4 yrs" at bounding box center [142, 257] width 77 height 7
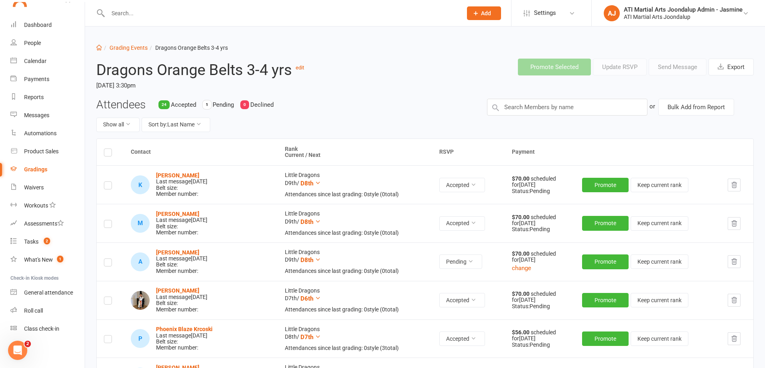
click at [141, 14] on input "text" at bounding box center [281, 13] width 351 height 11
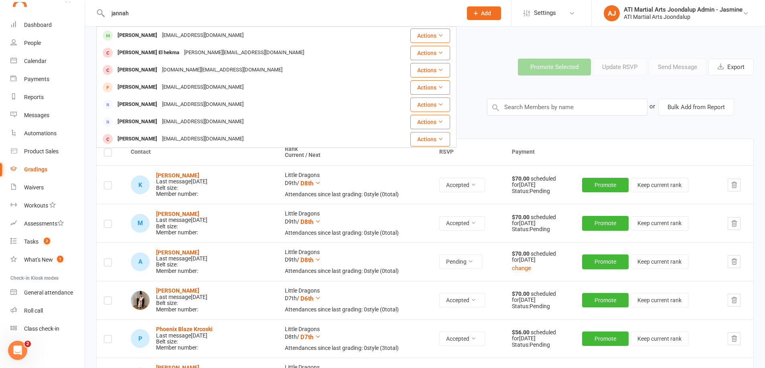
type input "[PERSON_NAME]"
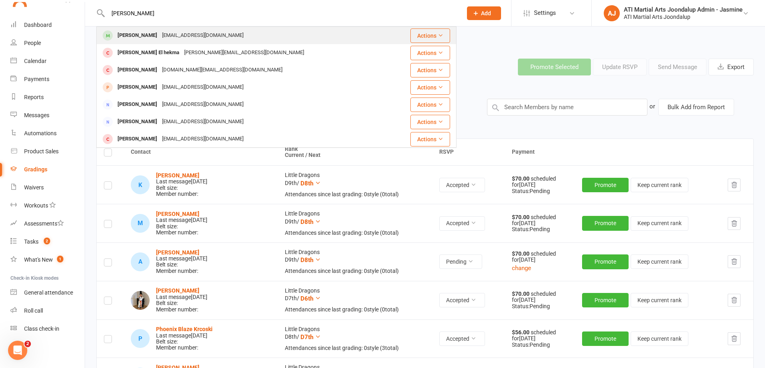
drag, startPoint x: 141, startPoint y: 14, endPoint x: 160, endPoint y: 35, distance: 28.1
click at [160, 35] on div "[EMAIL_ADDRESS][DOMAIN_NAME]" at bounding box center [203, 36] width 86 height 12
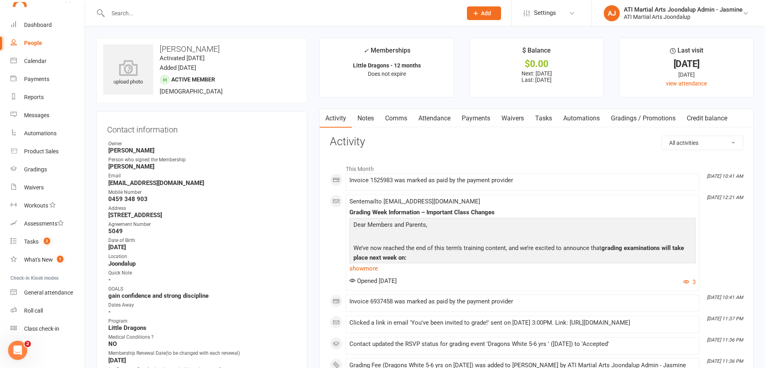
click at [35, 170] on div "Gradings" at bounding box center [35, 169] width 23 height 6
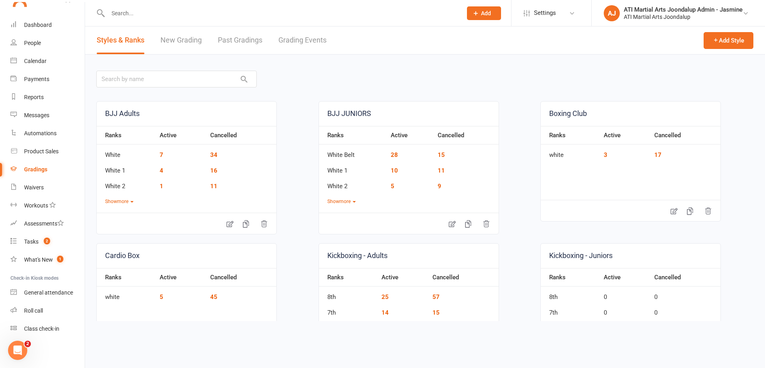
click at [301, 41] on link "Grading Events" at bounding box center [302, 40] width 48 height 28
select select "50"
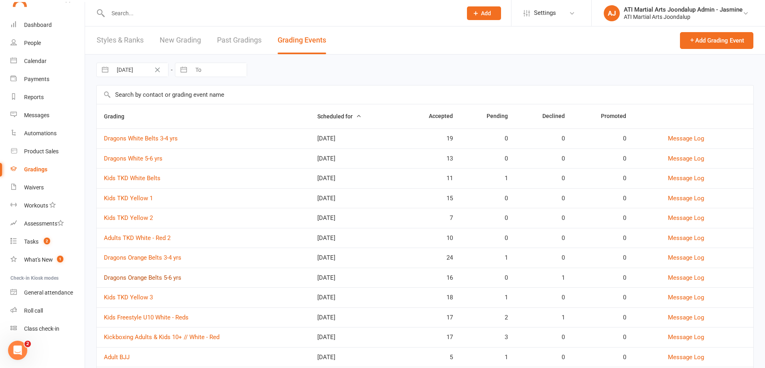
click at [151, 276] on link "Dragons Orange Belts 5-6 yrs" at bounding box center [142, 277] width 77 height 7
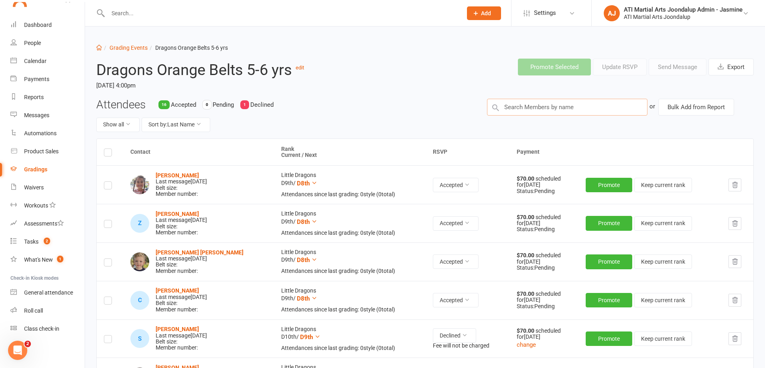
click at [551, 105] on input "text" at bounding box center [567, 107] width 160 height 17
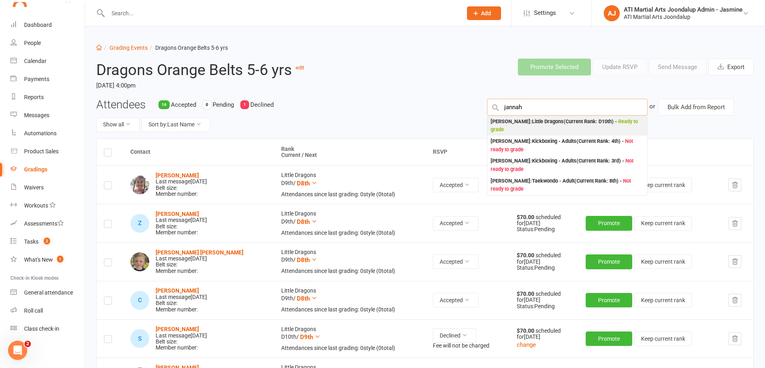
type input "jannah"
click at [526, 128] on div "[PERSON_NAME] : Little Dragons (Current Rank: D10th ) - Ready to grade" at bounding box center [567, 126] width 153 height 16
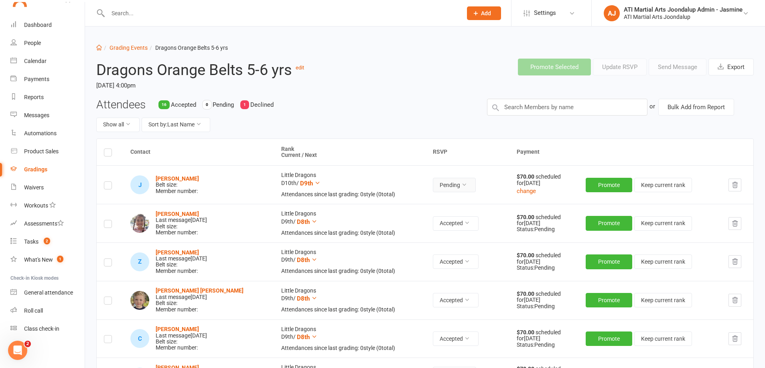
click at [461, 184] on icon at bounding box center [464, 185] width 6 height 6
click at [412, 202] on link "Accepted" at bounding box center [425, 202] width 79 height 16
click at [265, 15] on input "text" at bounding box center [281, 13] width 351 height 11
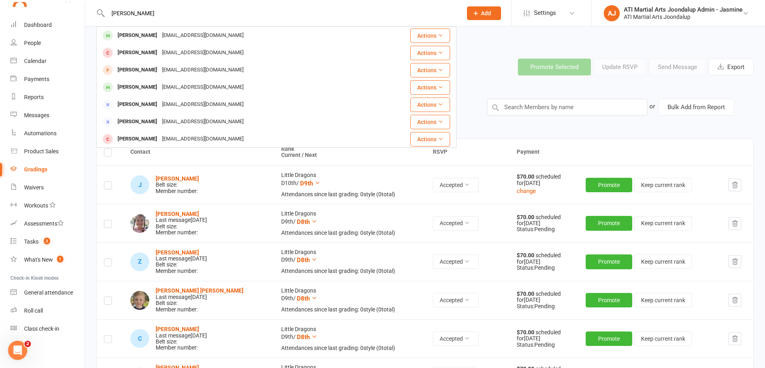
type input "[PERSON_NAME]"
drag, startPoint x: 265, startPoint y: 15, endPoint x: 215, endPoint y: 52, distance: 61.9
click at [177, 35] on div "[EMAIL_ADDRESS][DOMAIN_NAME]" at bounding box center [203, 36] width 86 height 12
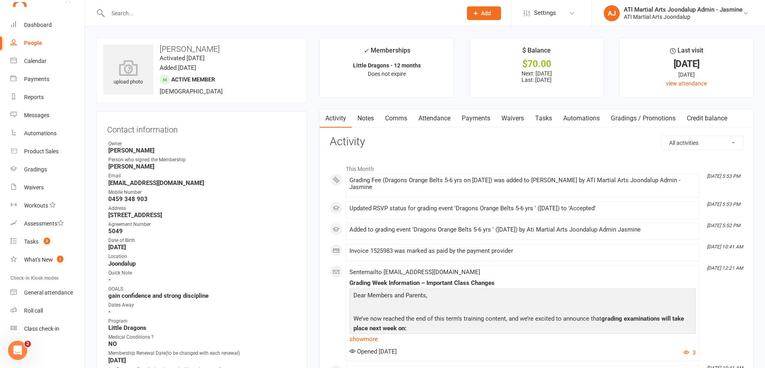
click at [493, 117] on link "Payments" at bounding box center [476, 118] width 40 height 18
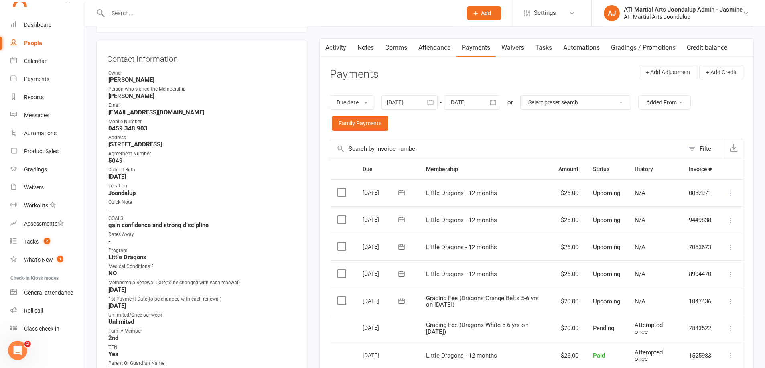
scroll to position [74, 0]
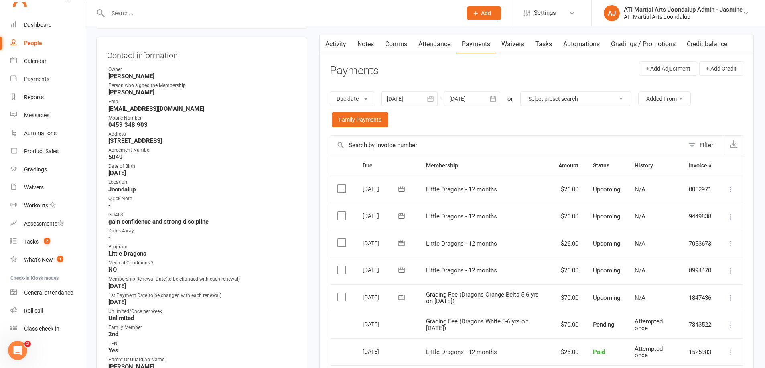
click at [730, 294] on icon at bounding box center [731, 298] width 8 height 8
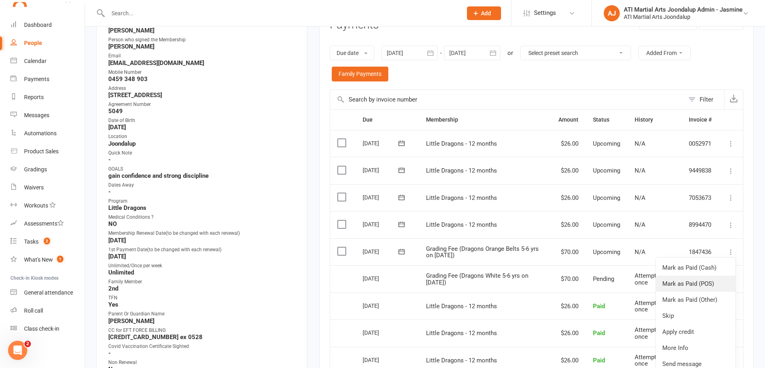
scroll to position [122, 0]
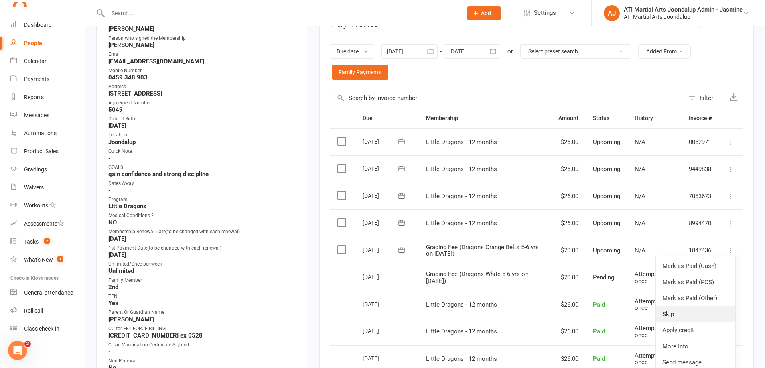
click at [669, 306] on link "Skip" at bounding box center [695, 314] width 79 height 16
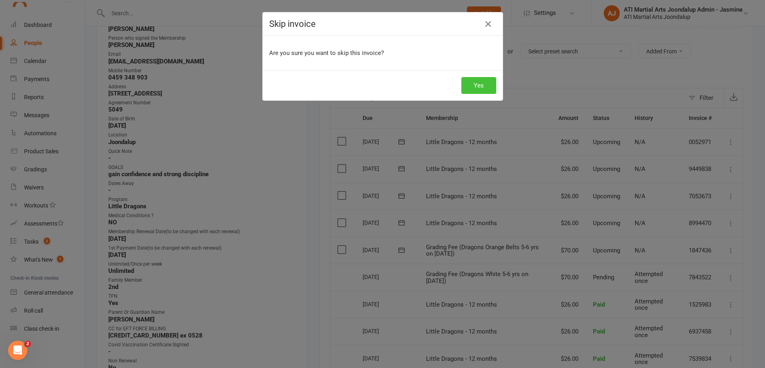
click at [478, 86] on button "Yes" at bounding box center [478, 85] width 35 height 17
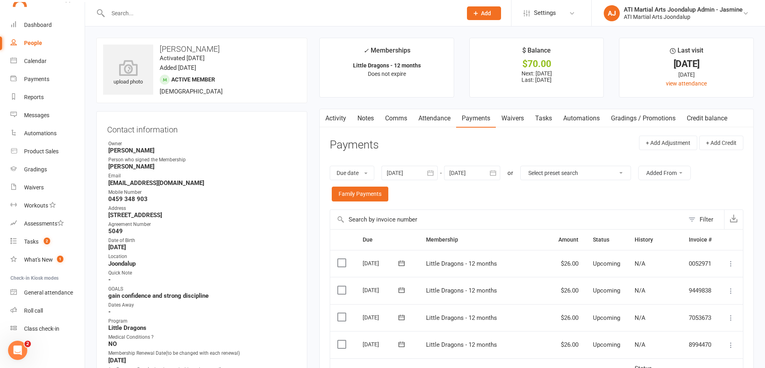
scroll to position [0, 0]
click at [140, 13] on input "text" at bounding box center [281, 13] width 351 height 11
click at [33, 241] on div "Tasks" at bounding box center [31, 241] width 14 height 6
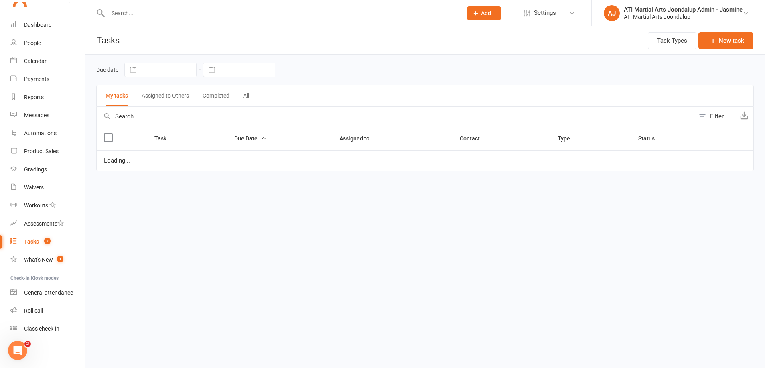
select select "started"
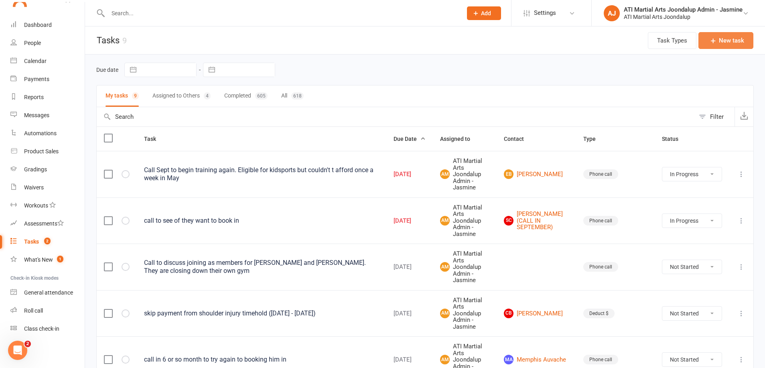
click at [727, 45] on button "New task" at bounding box center [725, 40] width 55 height 17
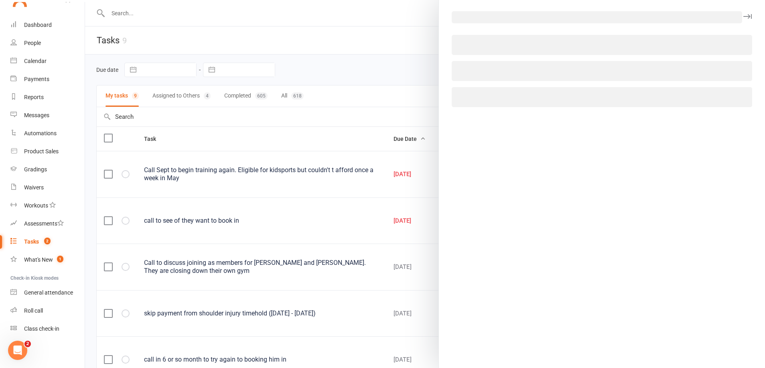
select select "12005"
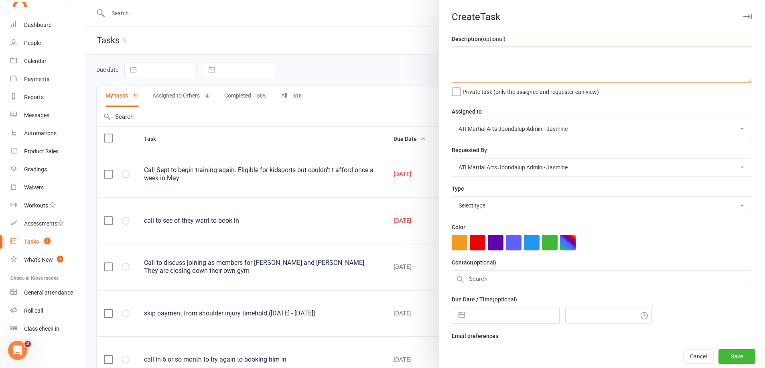
click at [522, 69] on textarea at bounding box center [602, 65] width 301 height 36
type textarea "Take grading fee for Tahnaye Gray"
select select "11020"
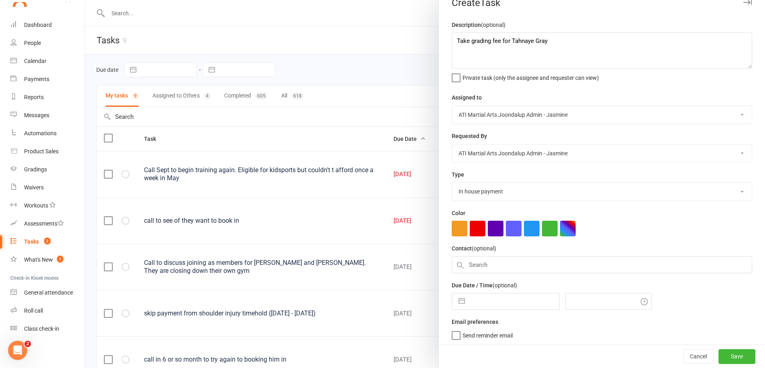
scroll to position [14, 0]
click at [463, 299] on button "button" at bounding box center [462, 302] width 14 height 16
select select "7"
select select "2025"
select select "8"
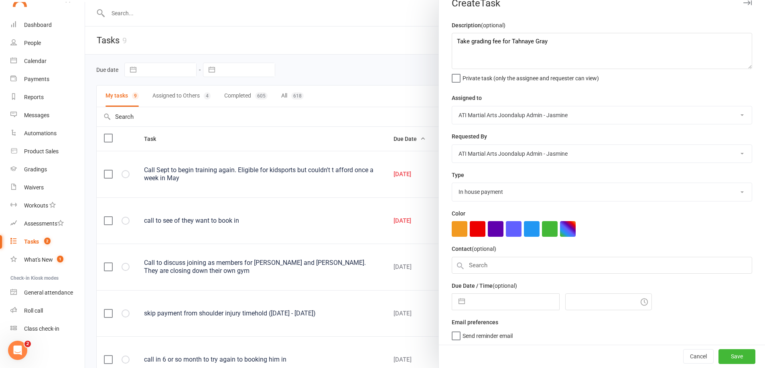
select select "2025"
select select "9"
select select "2025"
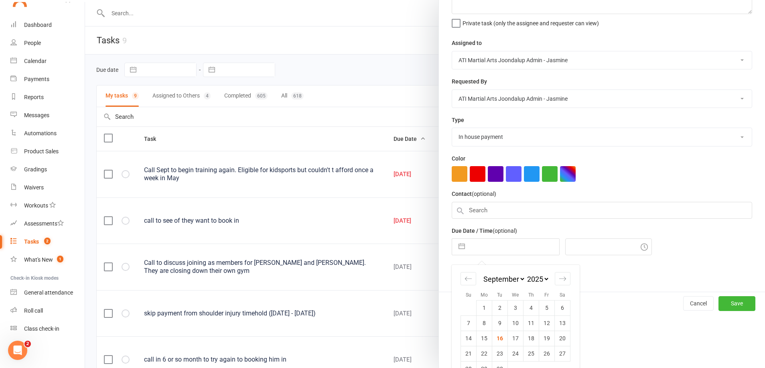
scroll to position [70, 0]
click at [532, 337] on td "18" at bounding box center [532, 336] width 16 height 15
type input "[DATE]"
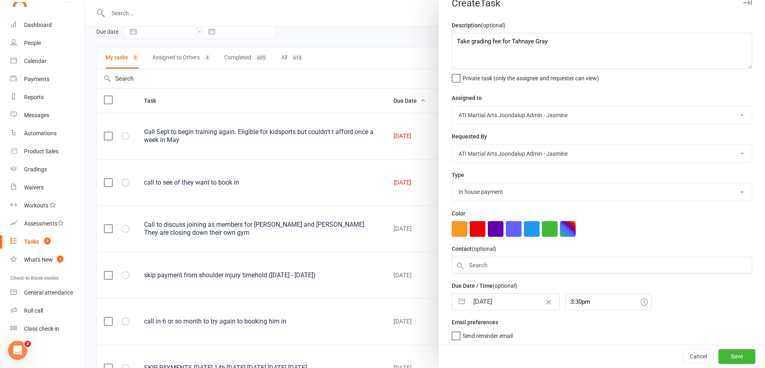
scroll to position [43, 0]
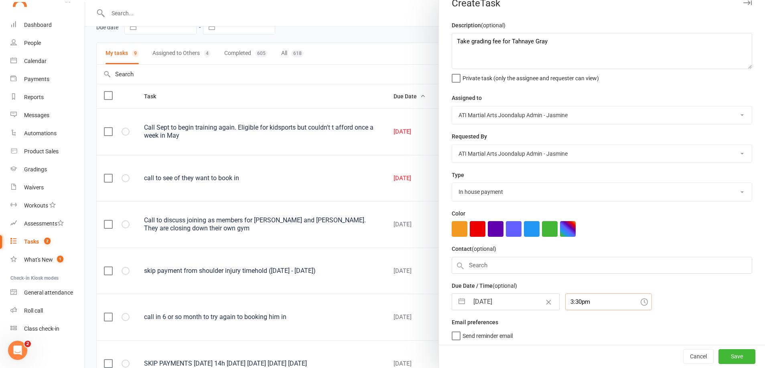
click at [598, 300] on input "3:30pm" at bounding box center [608, 301] width 87 height 17
click at [588, 352] on div "4:00pm" at bounding box center [609, 355] width 86 height 13
type input "4:00pm"
click at [740, 355] on button "Save" at bounding box center [737, 356] width 37 height 14
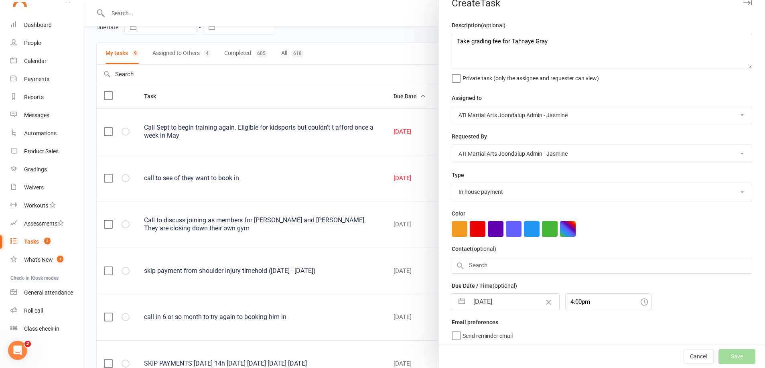
select select "started"
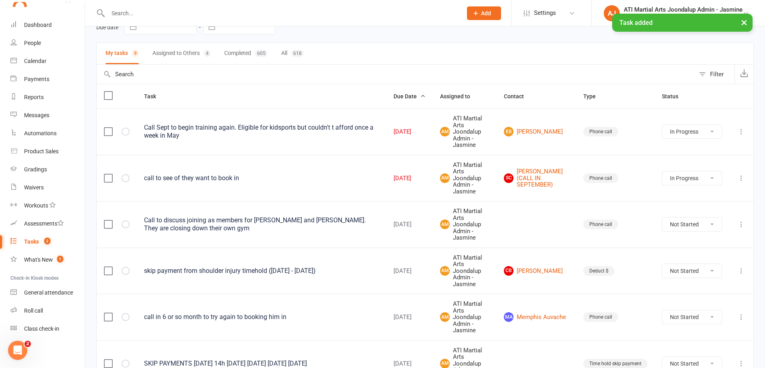
select select "started"
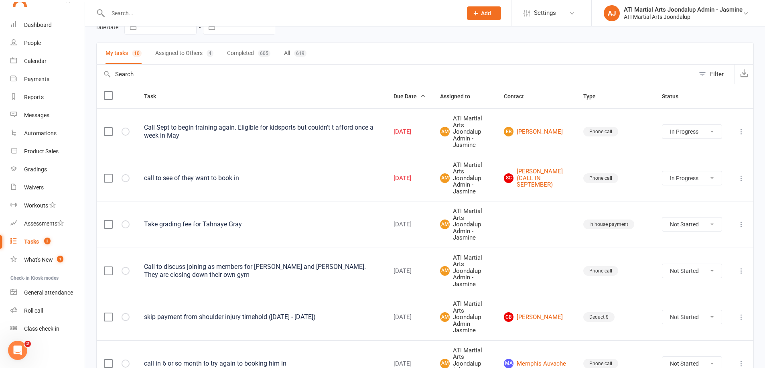
scroll to position [44, 0]
click at [208, 10] on input "text" at bounding box center [281, 13] width 351 height 11
type input "alfie"
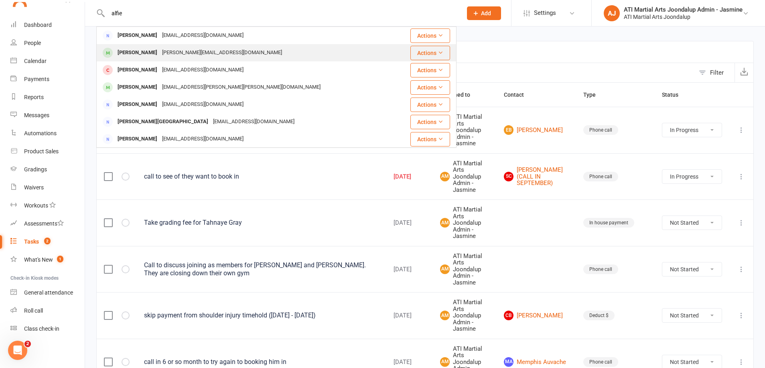
click at [142, 55] on div "[PERSON_NAME]" at bounding box center [137, 53] width 45 height 12
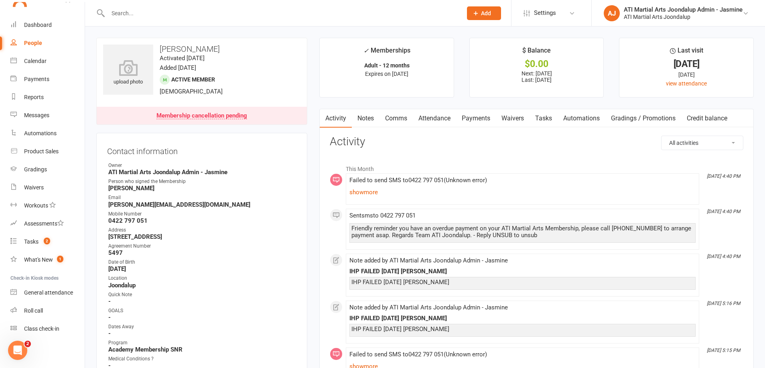
click at [474, 118] on link "Payments" at bounding box center [476, 118] width 40 height 18
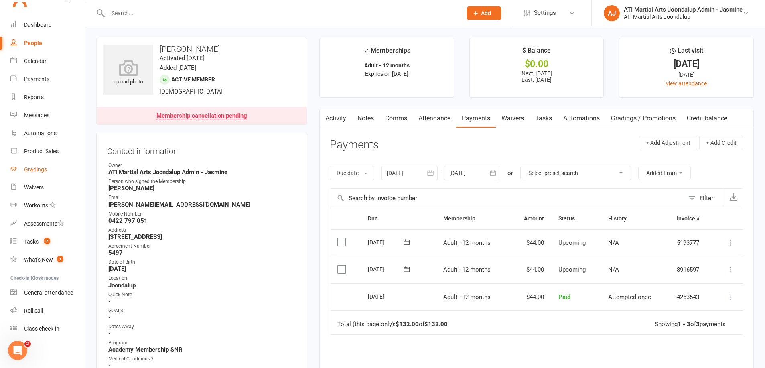
click at [41, 171] on div "Gradings" at bounding box center [35, 169] width 23 height 6
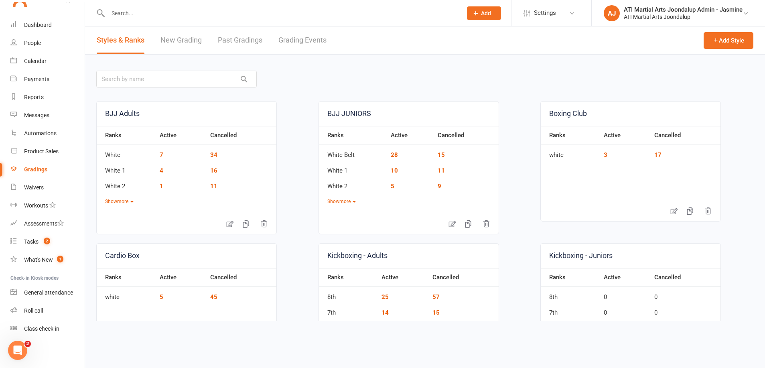
click at [311, 43] on link "Grading Events" at bounding box center [302, 40] width 48 height 28
select select "50"
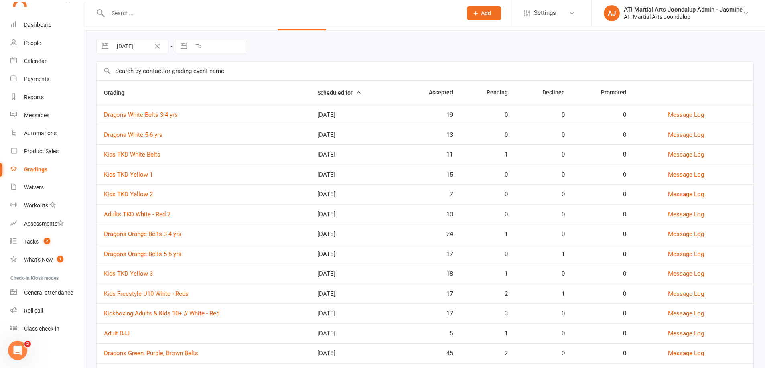
scroll to position [33, 0]
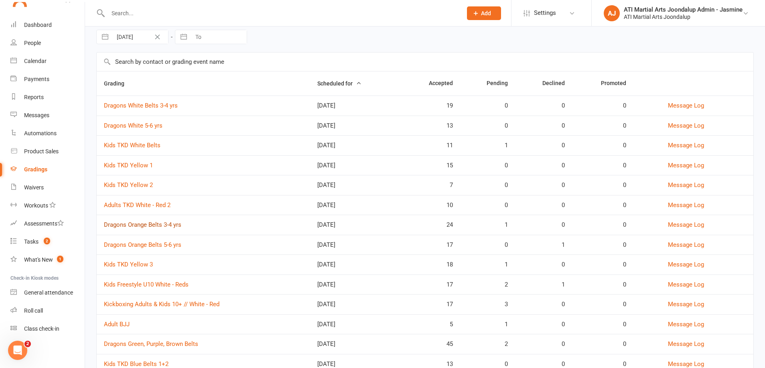
click at [145, 223] on link "Dragons Orange Belts 3-4 yrs" at bounding box center [142, 224] width 77 height 7
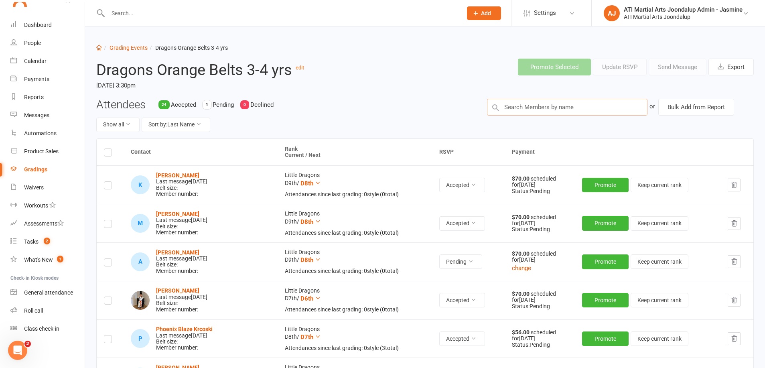
click at [535, 105] on input "text" at bounding box center [567, 107] width 160 height 17
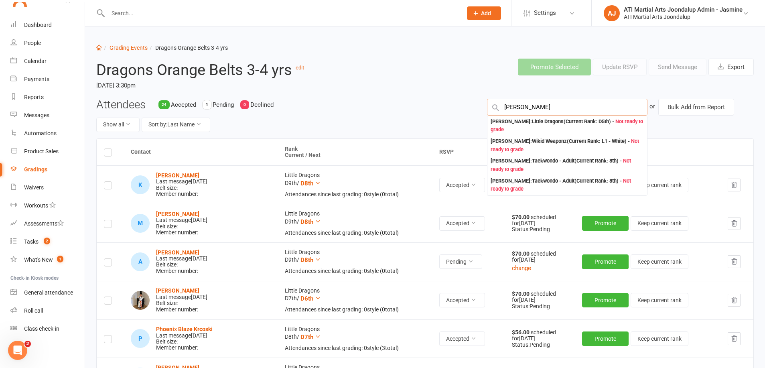
type input "[PERSON_NAME]"
click at [432, 75] on div "Promote Selected Update RSVP Send Message Export" at bounding box center [564, 67] width 391 height 30
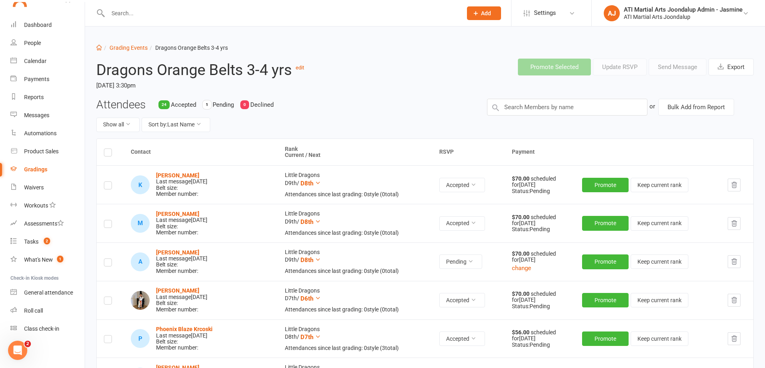
click at [242, 15] on input "text" at bounding box center [281, 13] width 351 height 11
type input "[PERSON_NAME]"
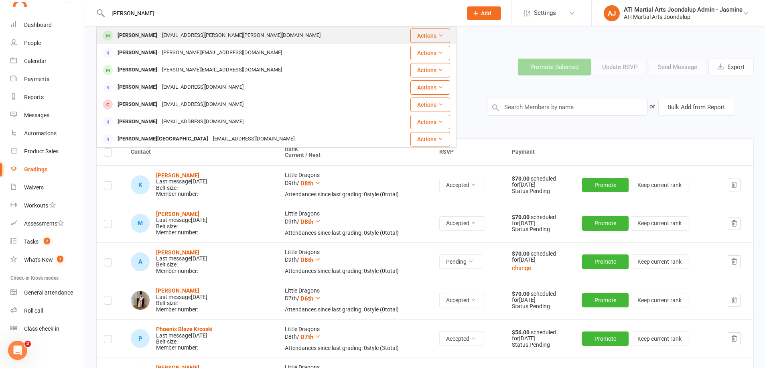
click at [217, 37] on div "[PERSON_NAME] [EMAIL_ADDRESS][PERSON_NAME][PERSON_NAME][DOMAIN_NAME]" at bounding box center [246, 35] width 298 height 16
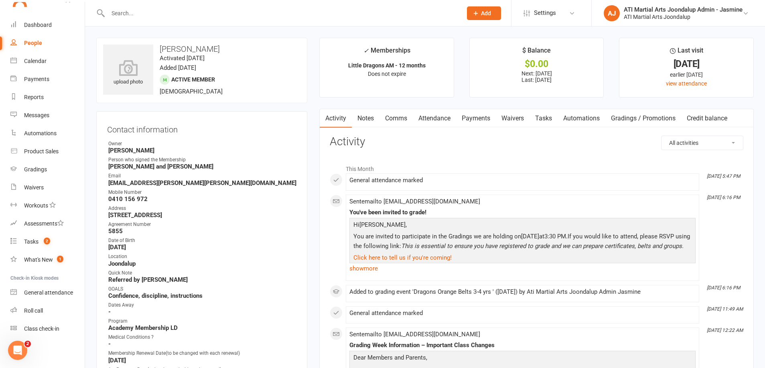
click at [273, 17] on input "text" at bounding box center [281, 13] width 351 height 11
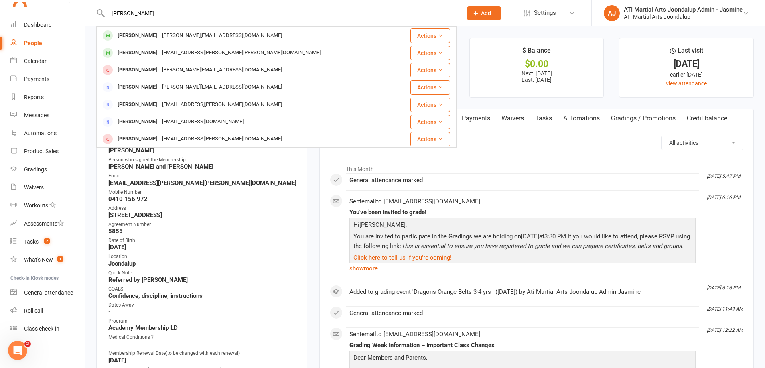
type input "[PERSON_NAME]"
drag, startPoint x: 273, startPoint y: 17, endPoint x: 167, endPoint y: 40, distance: 108.7
click at [167, 40] on div "[PERSON_NAME][EMAIL_ADDRESS][DOMAIN_NAME]" at bounding box center [222, 36] width 125 height 12
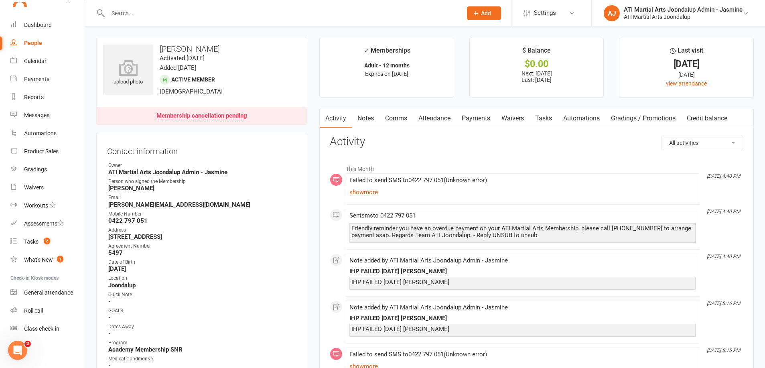
click at [165, 12] on input "text" at bounding box center [281, 13] width 351 height 11
drag, startPoint x: 274, startPoint y: 19, endPoint x: 278, endPoint y: 15, distance: 6.0
click at [274, 19] on div at bounding box center [276, 13] width 360 height 26
click at [280, 14] on input "text" at bounding box center [281, 13] width 351 height 11
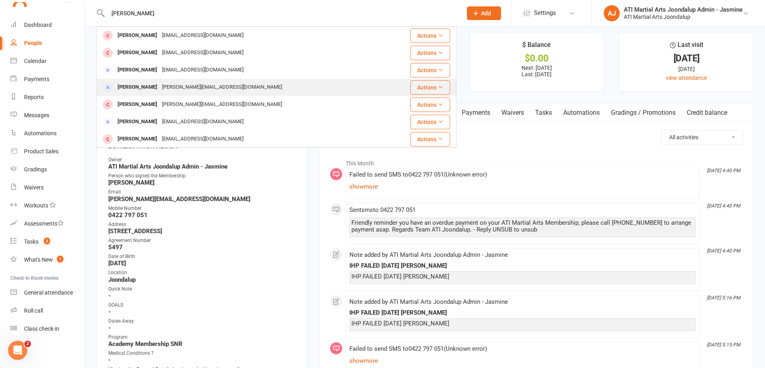
scroll to position [6, 0]
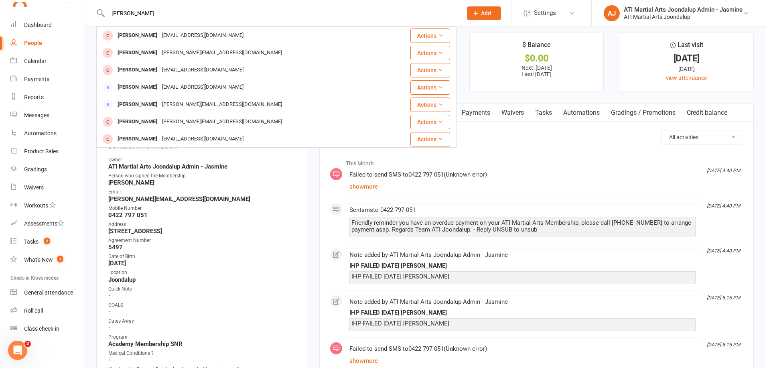
type input "[PERSON_NAME]"
click at [39, 43] on div "People" at bounding box center [33, 43] width 18 height 6
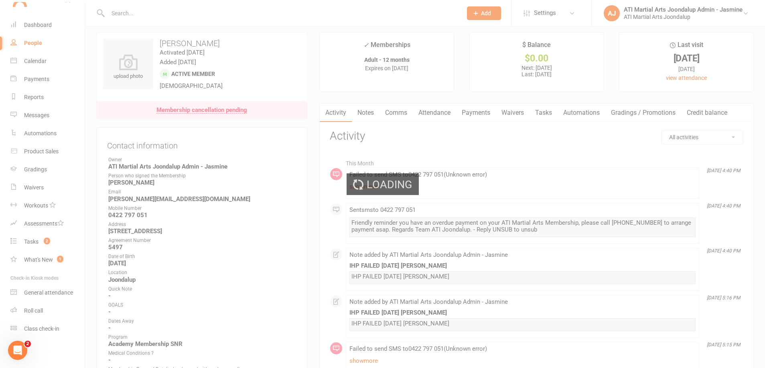
select select "100"
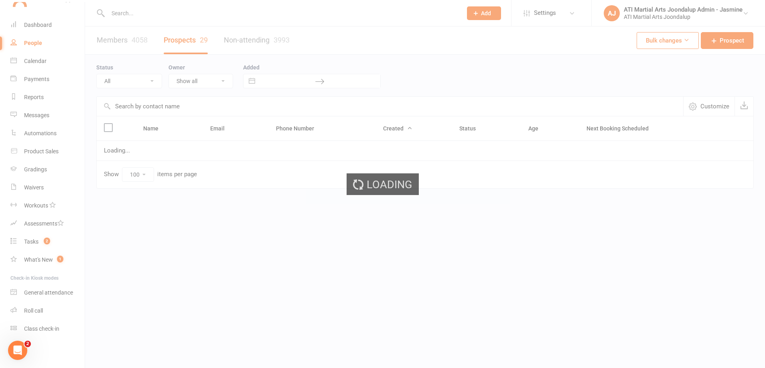
select select "Initial Contact"
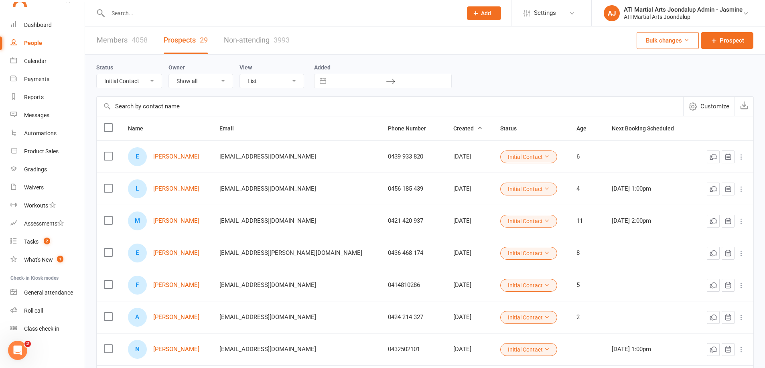
click at [199, 16] on input "text" at bounding box center [281, 13] width 351 height 11
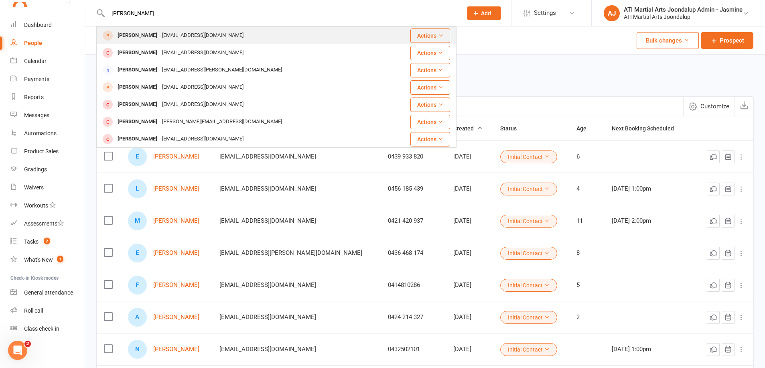
type input "[PERSON_NAME]"
click at [193, 39] on div "[EMAIL_ADDRESS][DOMAIN_NAME]" at bounding box center [203, 36] width 86 height 12
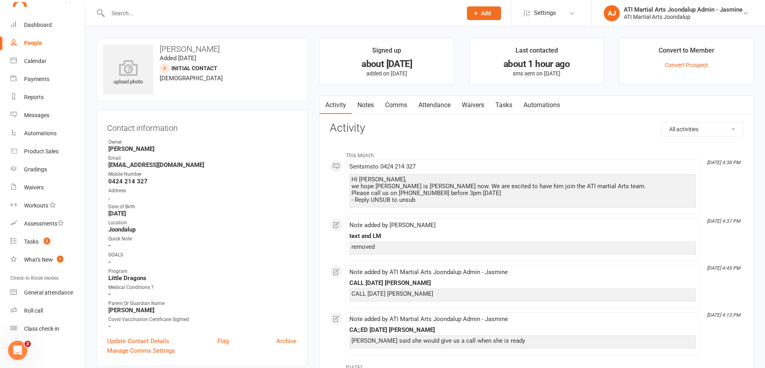
click at [217, 15] on input "text" at bounding box center [281, 13] width 351 height 11
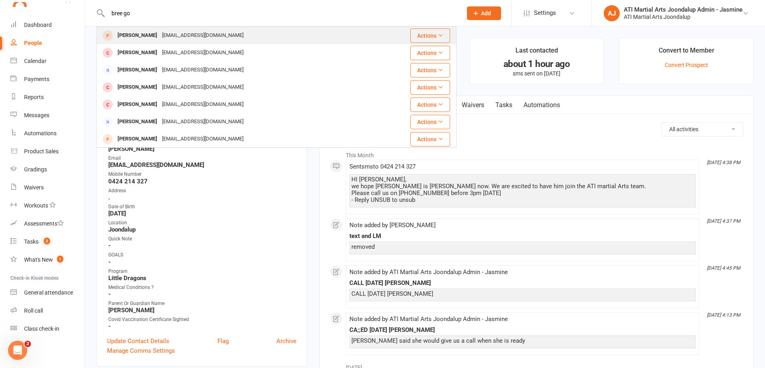
type input "bree go"
click at [221, 37] on div "[PERSON_NAME] [EMAIL_ADDRESS][DOMAIN_NAME]" at bounding box center [250, 35] width 307 height 16
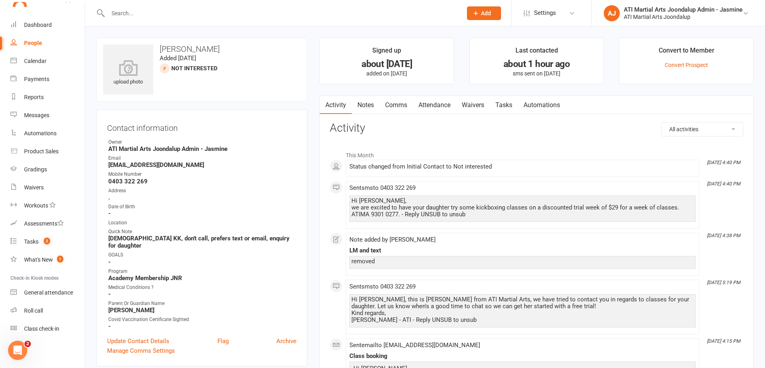
click at [248, 14] on input "text" at bounding box center [281, 13] width 351 height 11
type input "r"
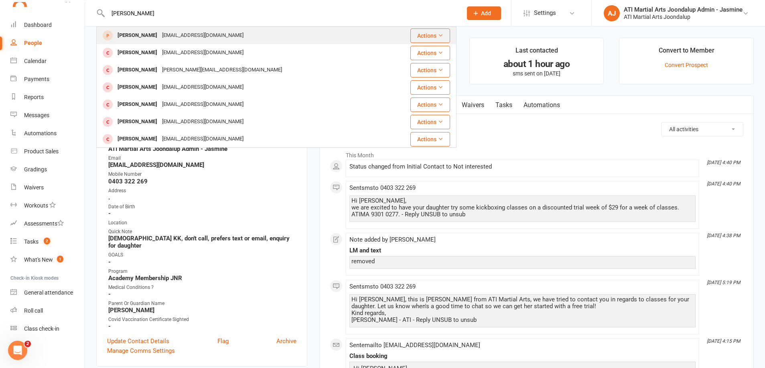
type input "[PERSON_NAME]"
click at [188, 39] on div "[EMAIL_ADDRESS][DOMAIN_NAME]" at bounding box center [203, 36] width 86 height 12
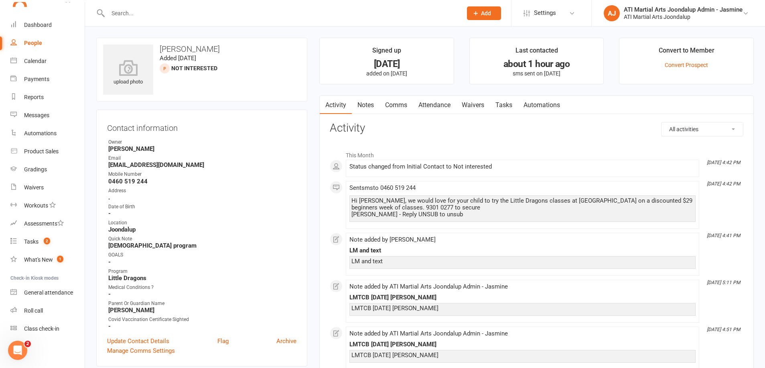
click at [247, 18] on input "text" at bounding box center [281, 13] width 351 height 11
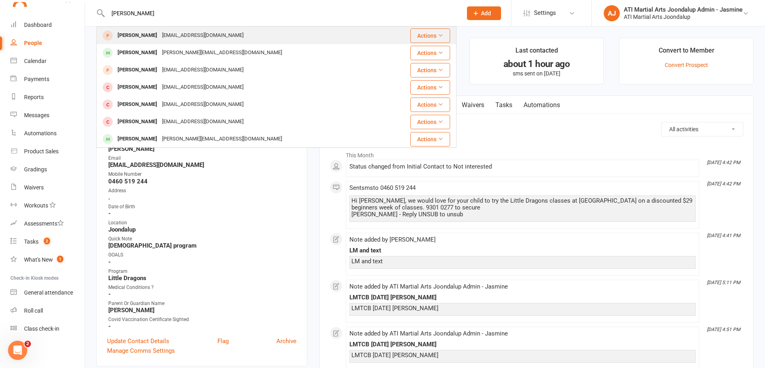
type input "[PERSON_NAME]"
click at [216, 38] on div "[EMAIL_ADDRESS][DOMAIN_NAME]" at bounding box center [203, 36] width 86 height 12
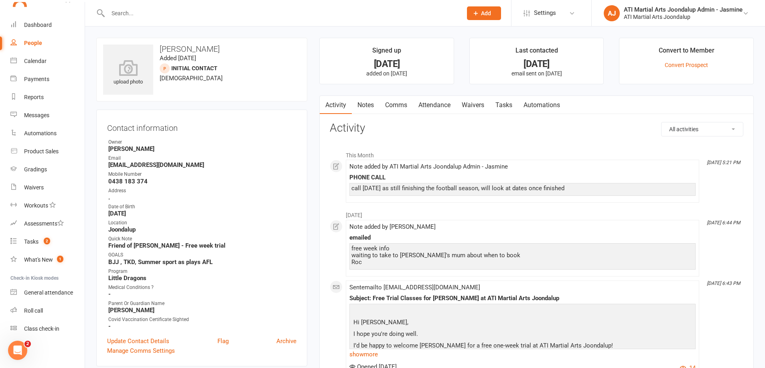
click at [296, 11] on input "text" at bounding box center [281, 13] width 351 height 11
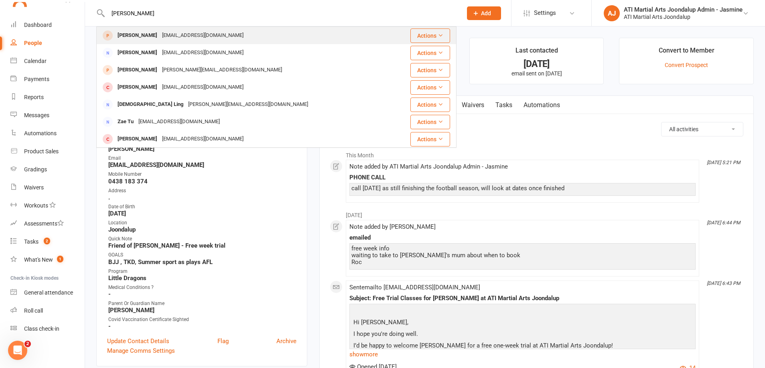
type input "[PERSON_NAME]"
click at [228, 34] on div "[EMAIL_ADDRESS][DOMAIN_NAME]" at bounding box center [203, 36] width 86 height 12
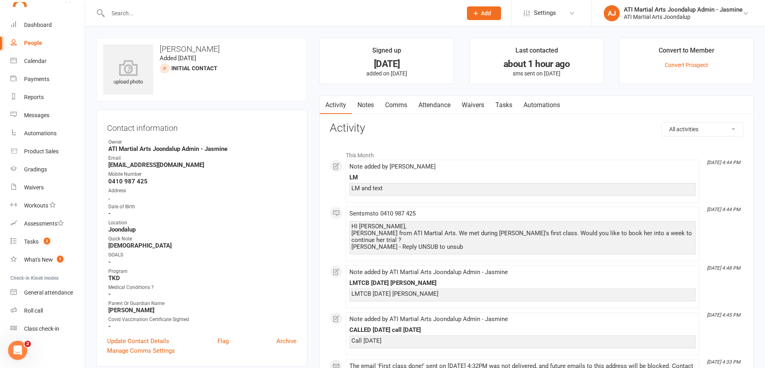
click at [260, 13] on input "text" at bounding box center [281, 13] width 351 height 11
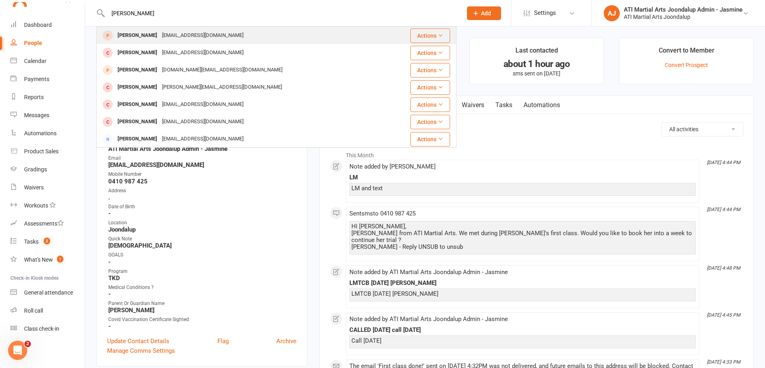
type input "[PERSON_NAME]"
click at [191, 37] on div "[EMAIL_ADDRESS][DOMAIN_NAME]" at bounding box center [203, 36] width 86 height 12
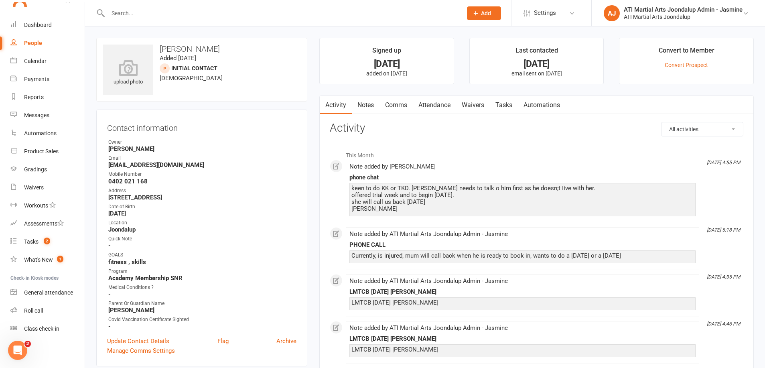
click at [307, 18] on input "text" at bounding box center [281, 13] width 351 height 11
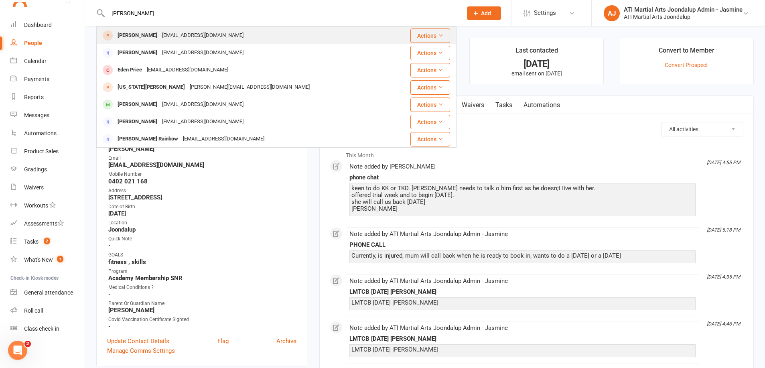
type input "[PERSON_NAME]"
click at [260, 41] on div "[PERSON_NAME] [EMAIL_ADDRESS][DOMAIN_NAME]" at bounding box center [246, 35] width 298 height 16
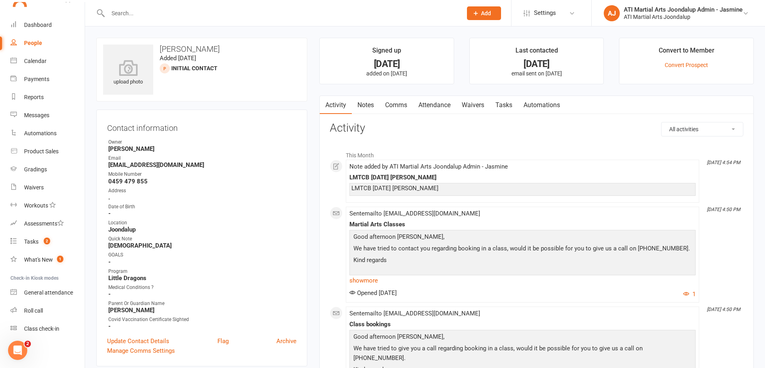
drag, startPoint x: 367, startPoint y: 105, endPoint x: 422, endPoint y: 120, distance: 57.4
click at [368, 105] on link "Notes" at bounding box center [366, 105] width 28 height 18
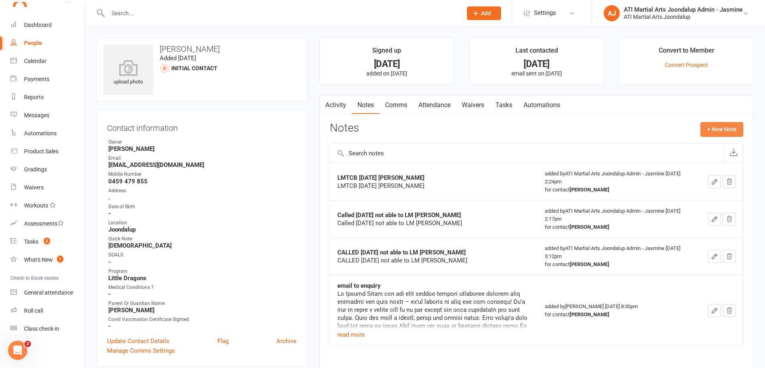
click at [719, 130] on button "+ New Note" at bounding box center [722, 129] width 43 height 14
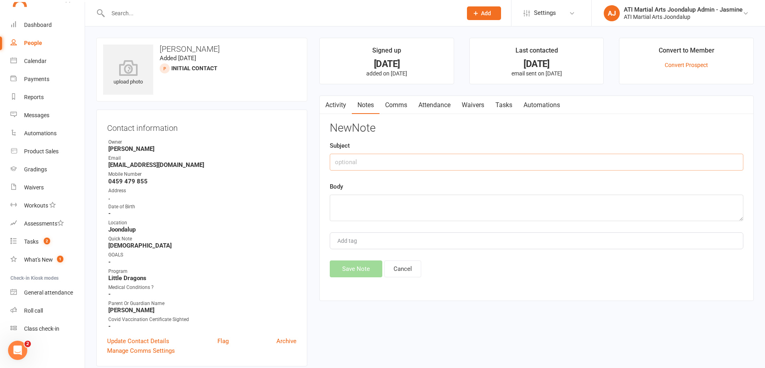
click at [444, 160] on input "text" at bounding box center [537, 162] width 414 height 17
drag, startPoint x: 406, startPoint y: 162, endPoint x: 342, endPoint y: 162, distance: 64.6
click at [335, 162] on input "LMTCB [DATE] [PERSON_NAME]" at bounding box center [537, 162] width 414 height 17
type input "LMTCB [DATE] [PERSON_NAME]"
paste textarea "LMTCB [DATE] [PERSON_NAME]"
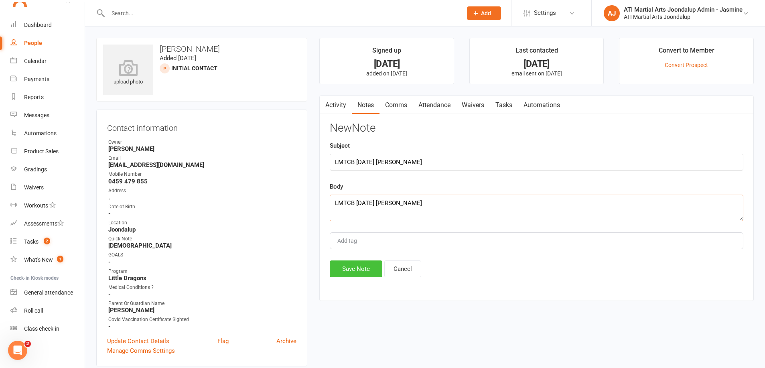
type textarea "LMTCB [DATE] [PERSON_NAME]"
click at [355, 269] on button "Save Note" at bounding box center [356, 268] width 53 height 17
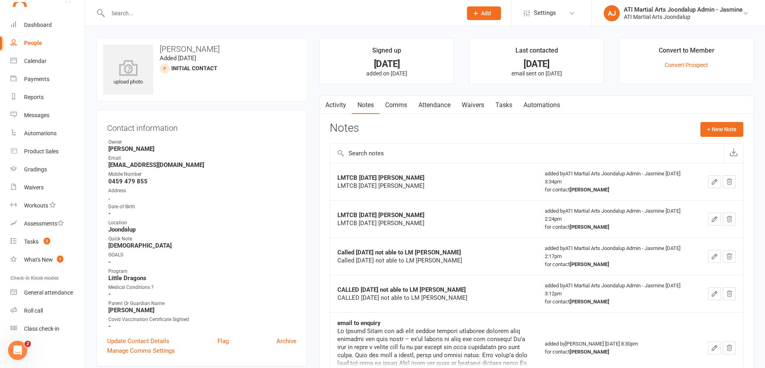
click at [260, 10] on input "text" at bounding box center [281, 13] width 351 height 11
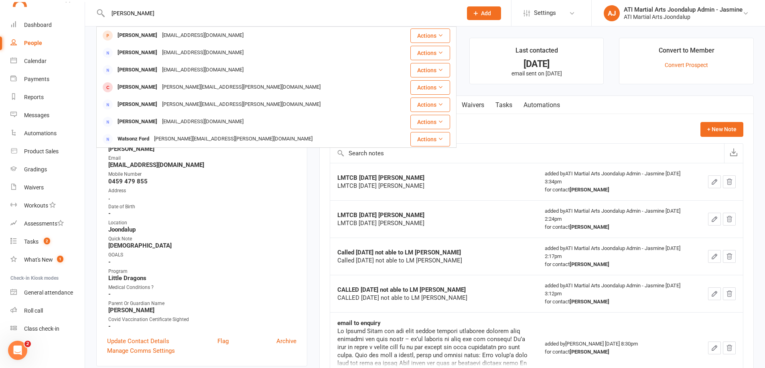
type input "[PERSON_NAME]"
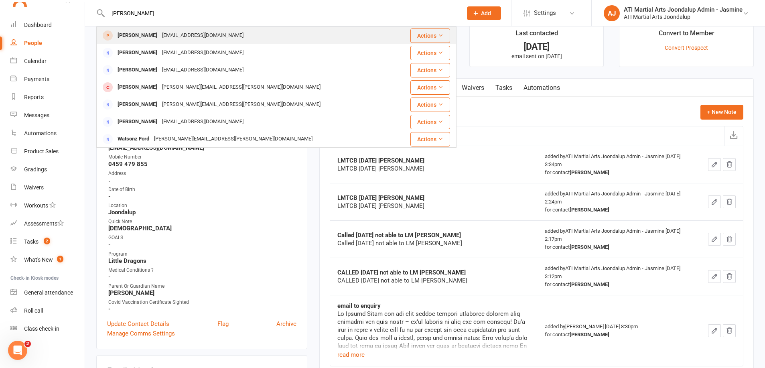
scroll to position [19, 0]
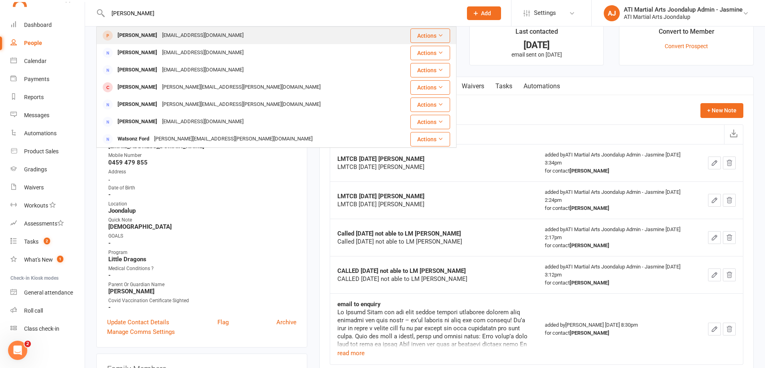
click at [181, 36] on div "[EMAIL_ADDRESS][DOMAIN_NAME]" at bounding box center [203, 36] width 86 height 12
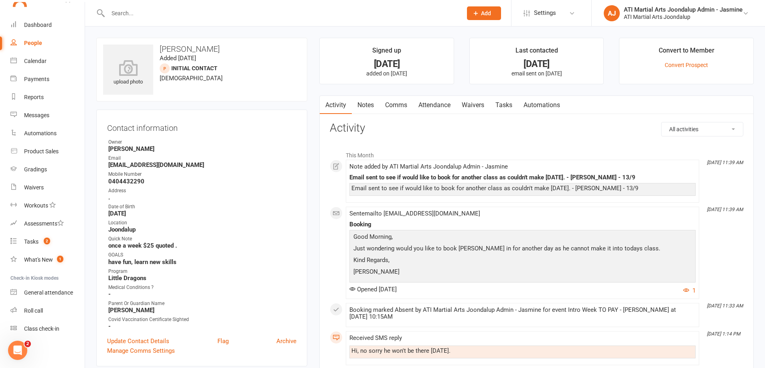
drag, startPoint x: 367, startPoint y: 107, endPoint x: 406, endPoint y: 118, distance: 40.8
click at [367, 107] on link "Notes" at bounding box center [366, 105] width 28 height 18
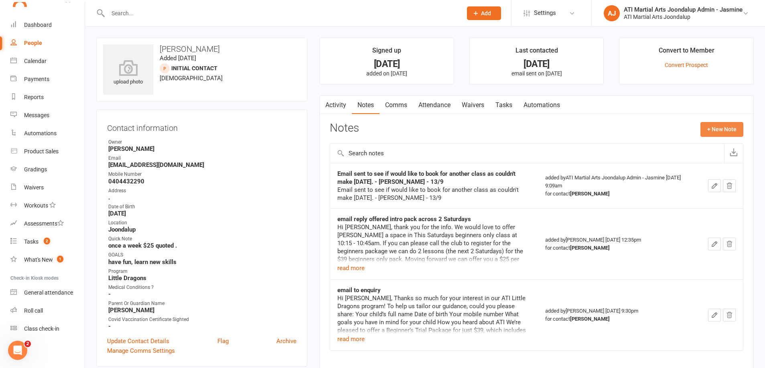
click at [713, 127] on button "+ New Note" at bounding box center [722, 129] width 43 height 14
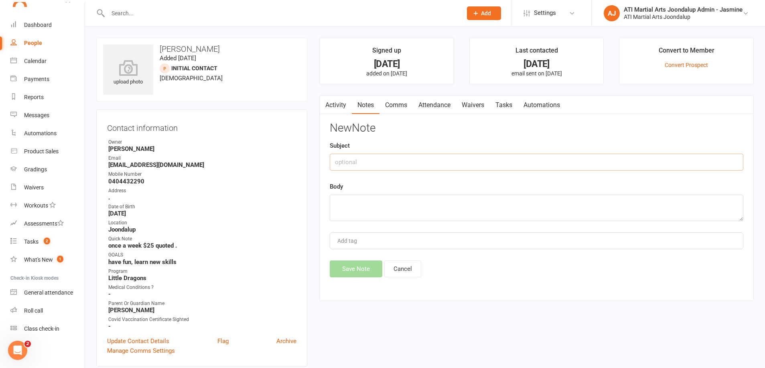
click at [410, 162] on input "text" at bounding box center [537, 162] width 414 height 17
click at [390, 163] on input "Called [DATE] mono longer interested [PERSON_NAME]" at bounding box center [537, 162] width 414 height 17
type input "Called [DATE] no longer interested [PERSON_NAME]"
click at [387, 199] on textarea at bounding box center [537, 208] width 414 height 26
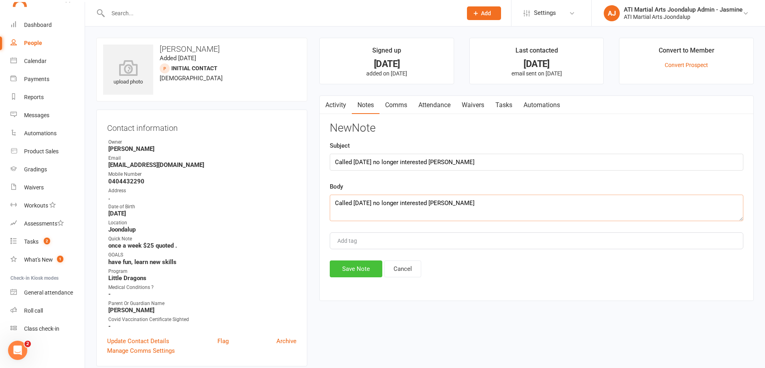
type textarea "Called [DATE] no longer interested [PERSON_NAME]"
click at [357, 268] on button "Save Note" at bounding box center [356, 268] width 53 height 17
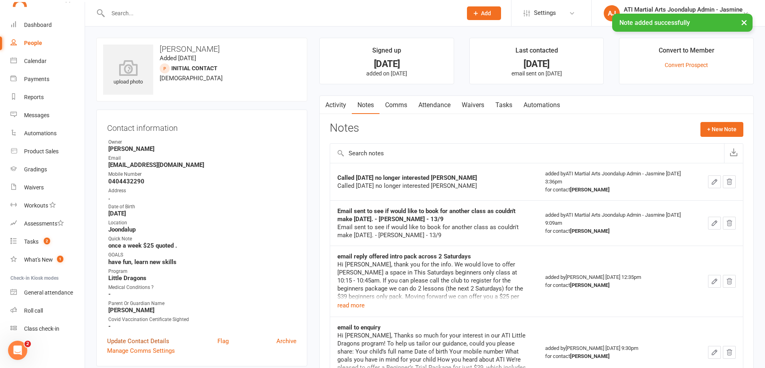
click at [135, 339] on link "Update Contact Details" at bounding box center [138, 341] width 62 height 10
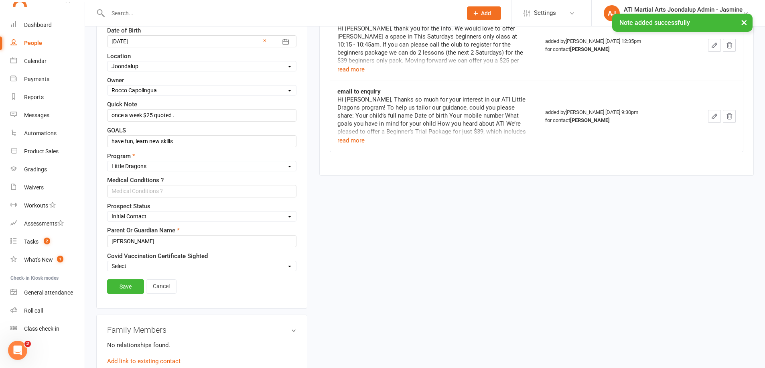
scroll to position [243, 0]
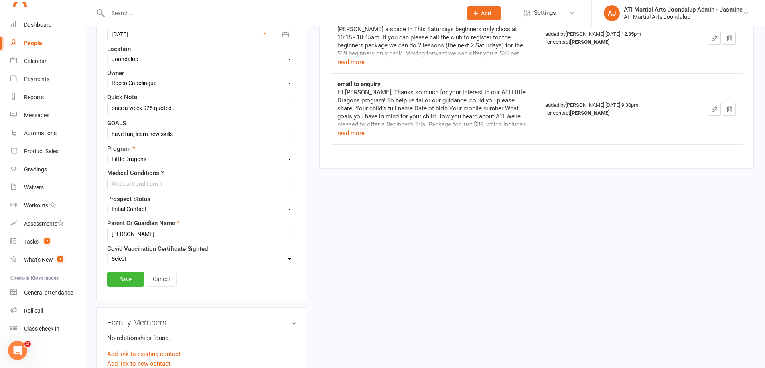
select select "Not interested"
click at [125, 277] on link "Save" at bounding box center [125, 279] width 37 height 14
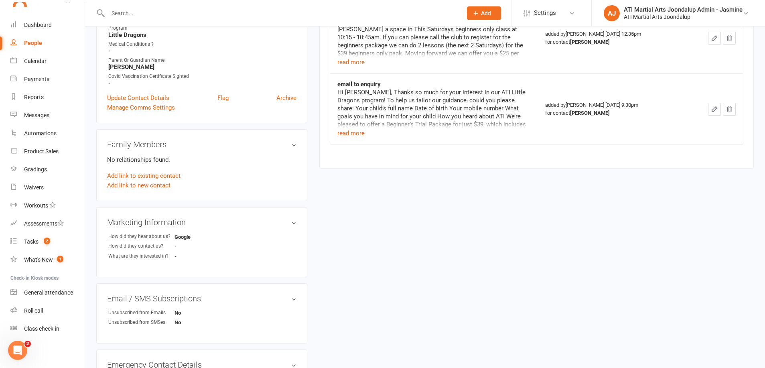
click at [195, 18] on input "text" at bounding box center [281, 13] width 351 height 11
type input "Matilda"
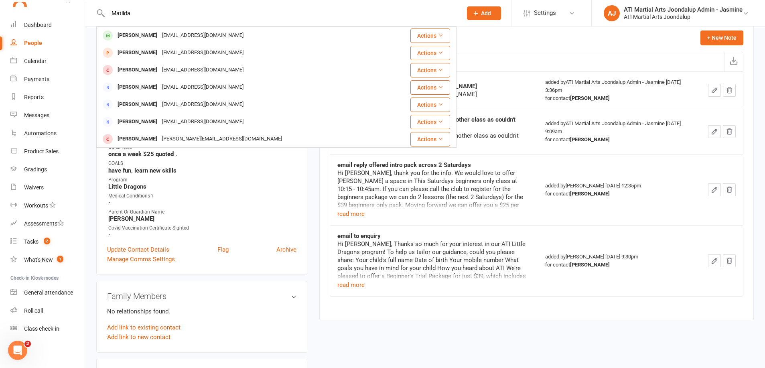
scroll to position [87, 0]
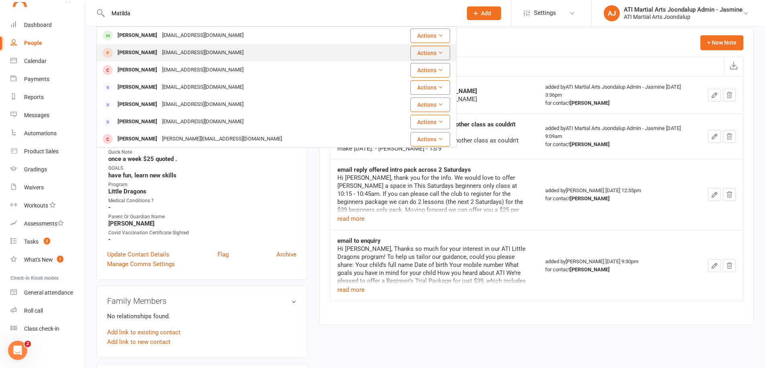
drag, startPoint x: 194, startPoint y: 20, endPoint x: 141, endPoint y: 54, distance: 62.6
click at [141, 54] on div "[PERSON_NAME]" at bounding box center [137, 53] width 45 height 12
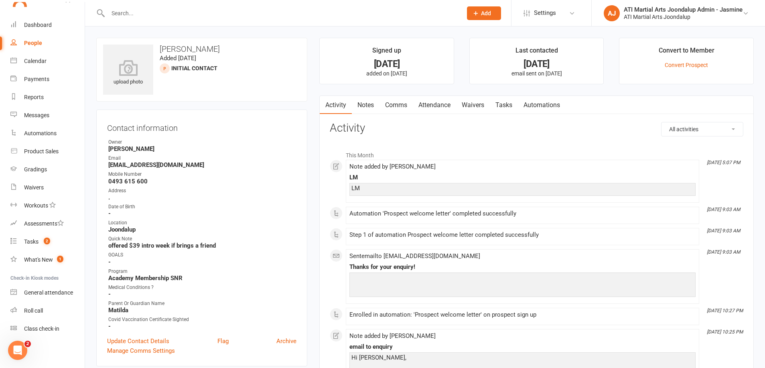
click at [218, 13] on input "text" at bounding box center [281, 13] width 351 height 11
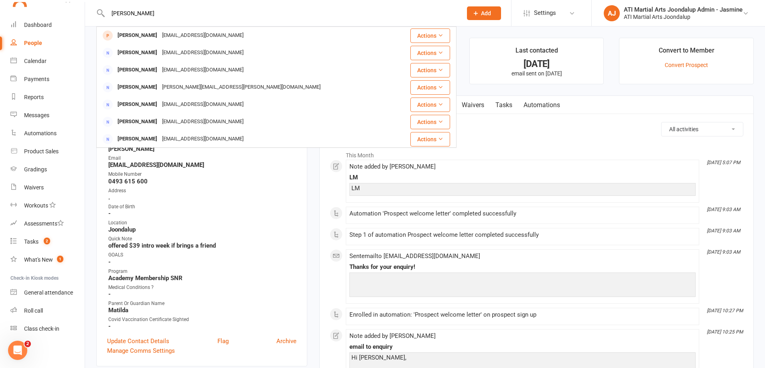
type input "[PERSON_NAME]"
drag, startPoint x: 218, startPoint y: 13, endPoint x: 175, endPoint y: 37, distance: 49.2
click at [172, 36] on div "[EMAIL_ADDRESS][DOMAIN_NAME]" at bounding box center [203, 36] width 86 height 12
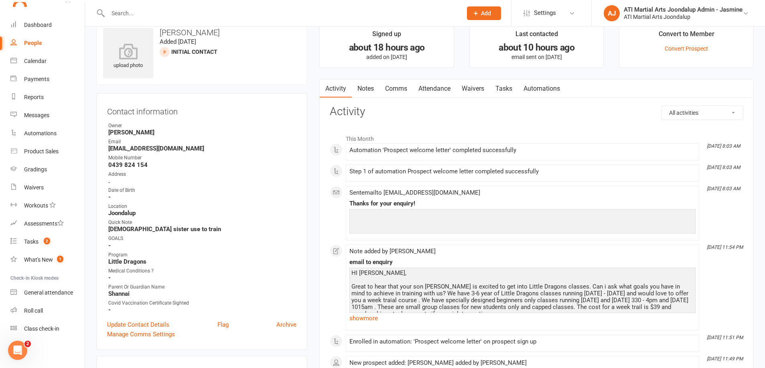
scroll to position [15, 0]
click at [32, 43] on div "People" at bounding box center [33, 43] width 18 height 6
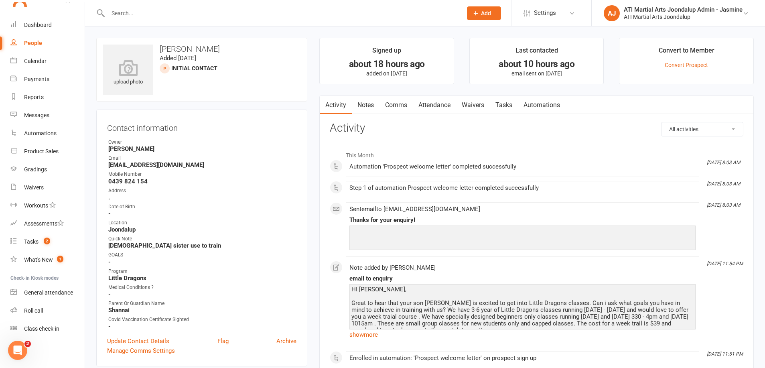
select select "100"
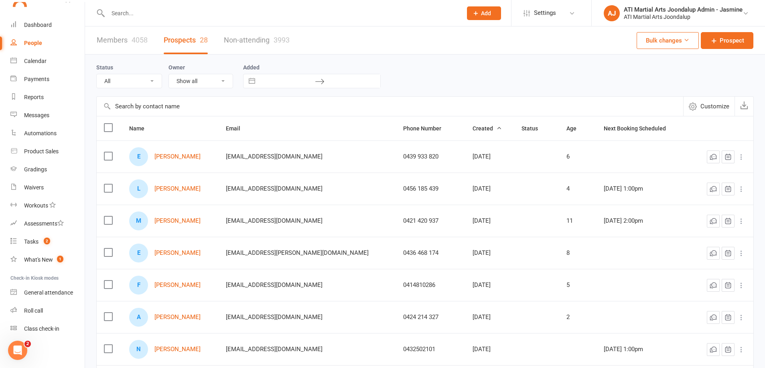
select select "Initial Contact"
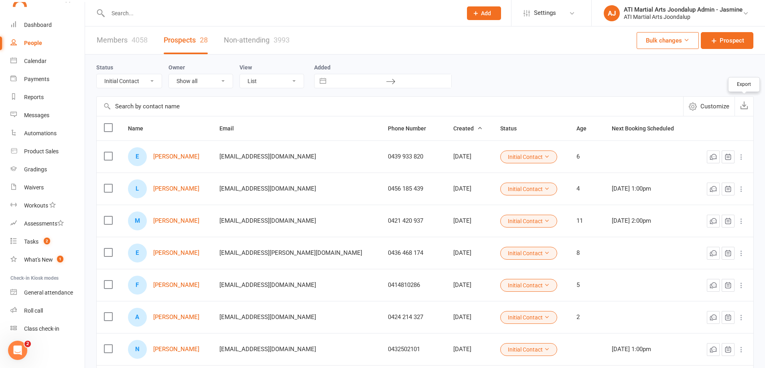
click at [745, 106] on icon "button" at bounding box center [744, 105] width 8 height 8
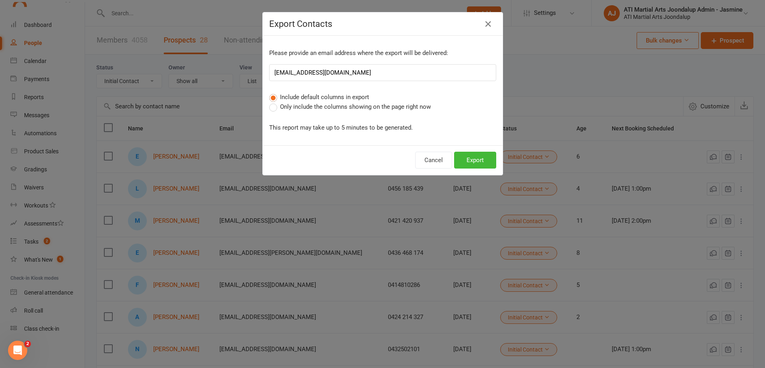
drag, startPoint x: 376, startPoint y: 107, endPoint x: 404, endPoint y: 128, distance: 35.5
click at [376, 107] on span "Only include the columns showing on the page right now" at bounding box center [355, 106] width 151 height 8
click at [274, 102] on input "Only include the columns showing on the page right now" at bounding box center [271, 102] width 5 height 0
click at [484, 161] on button "Export" at bounding box center [475, 160] width 42 height 17
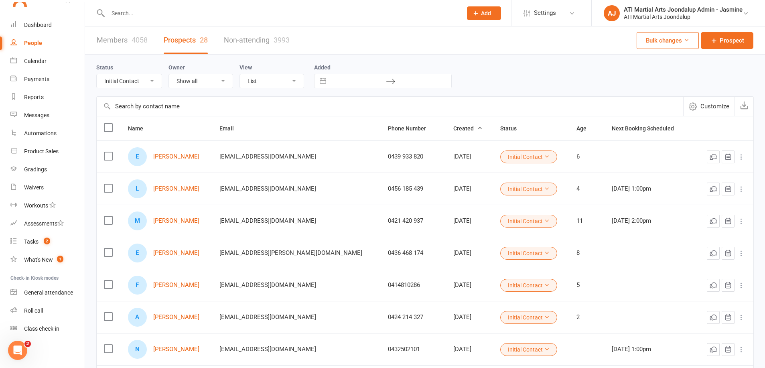
click at [208, 16] on input "text" at bounding box center [281, 13] width 351 height 11
type input "h"
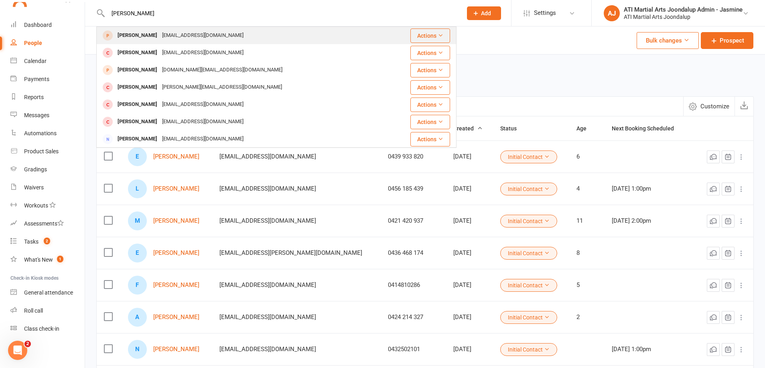
type input "[PERSON_NAME]"
click at [133, 37] on div "[PERSON_NAME]" at bounding box center [137, 36] width 45 height 12
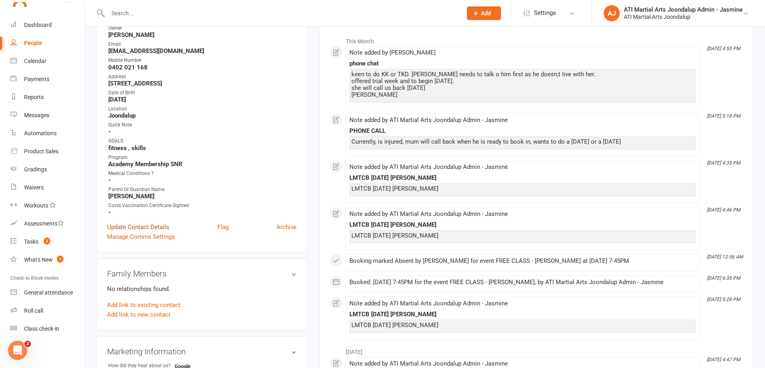
click at [134, 225] on link "Update Contact Details" at bounding box center [138, 227] width 62 height 10
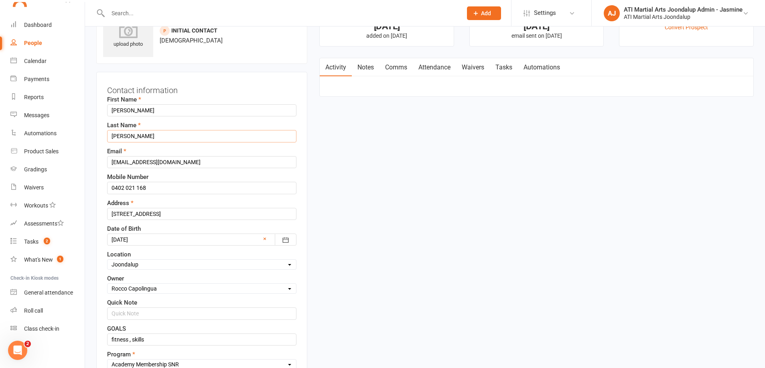
click at [137, 136] on input "[PERSON_NAME]" at bounding box center [201, 136] width 189 height 12
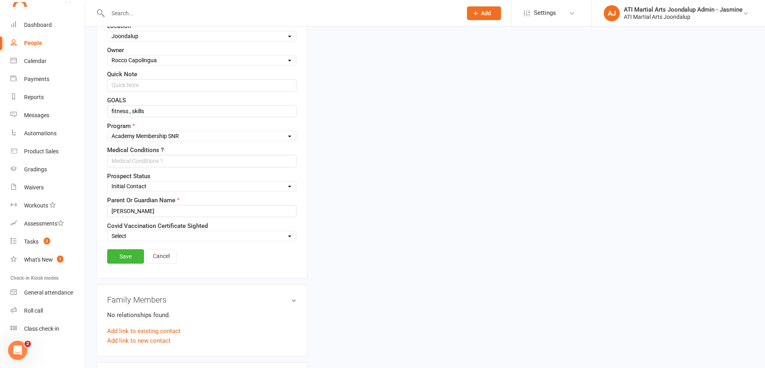
scroll to position [268, 0]
type input "Pike"
click at [126, 254] on link "Save" at bounding box center [125, 254] width 37 height 14
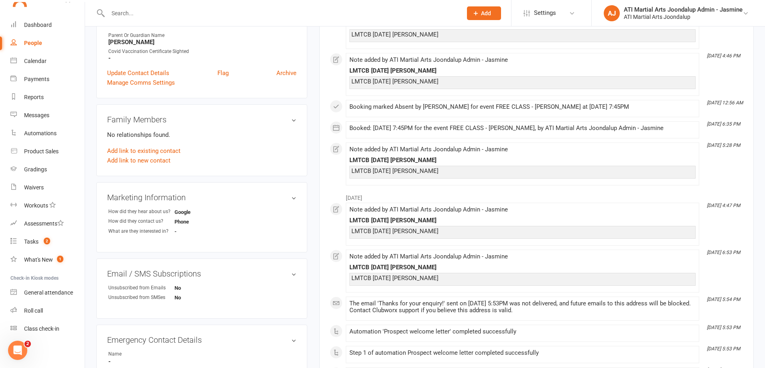
click at [144, 12] on input "text" at bounding box center [281, 13] width 351 height 11
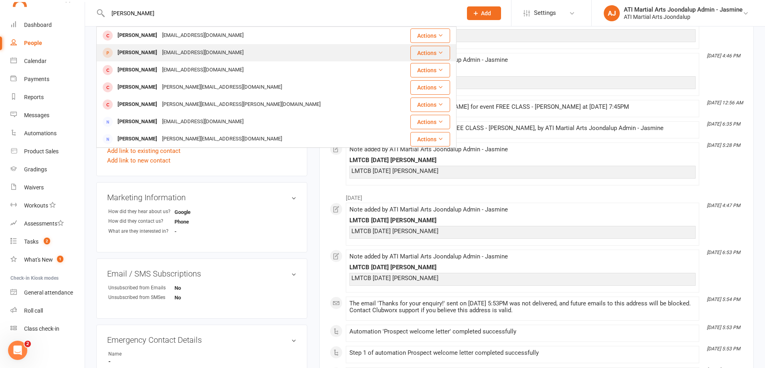
type input "[PERSON_NAME]"
click at [160, 55] on div "[EMAIL_ADDRESS][DOMAIN_NAME]" at bounding box center [203, 53] width 86 height 12
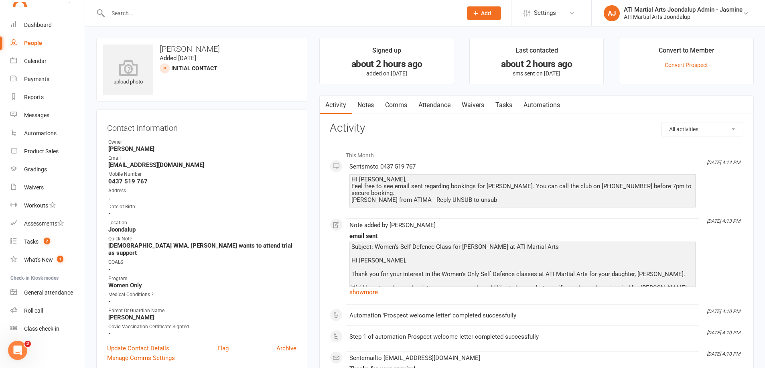
click at [245, 17] on input "text" at bounding box center [281, 13] width 351 height 11
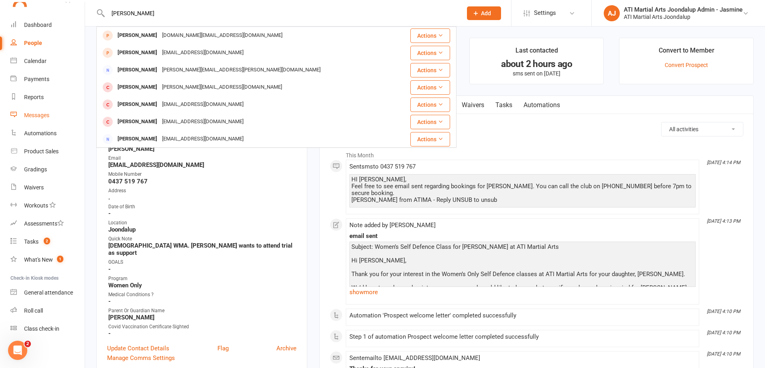
type input "[PERSON_NAME]"
drag, startPoint x: 28, startPoint y: 118, endPoint x: 158, endPoint y: 138, distance: 131.3
click at [28, 118] on div "Messages" at bounding box center [36, 115] width 25 height 6
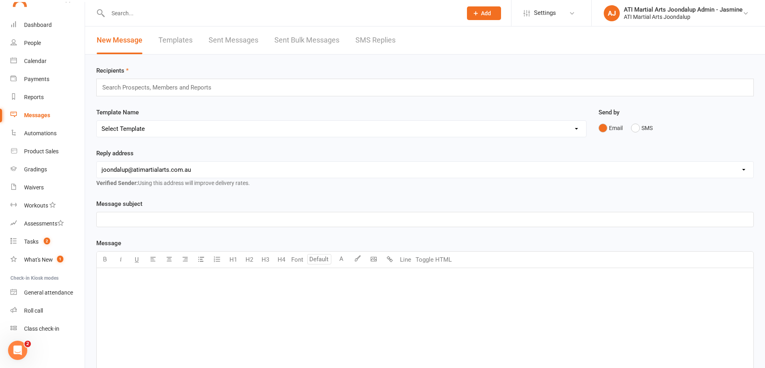
click at [376, 38] on link "SMS Replies" at bounding box center [375, 40] width 40 height 28
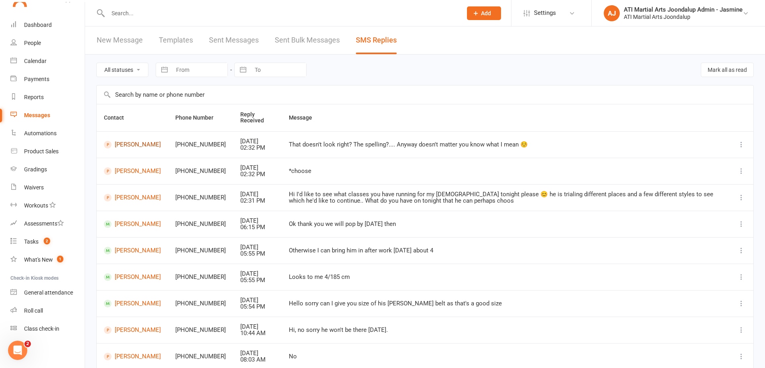
click at [123, 141] on link "[PERSON_NAME]" at bounding box center [132, 145] width 57 height 8
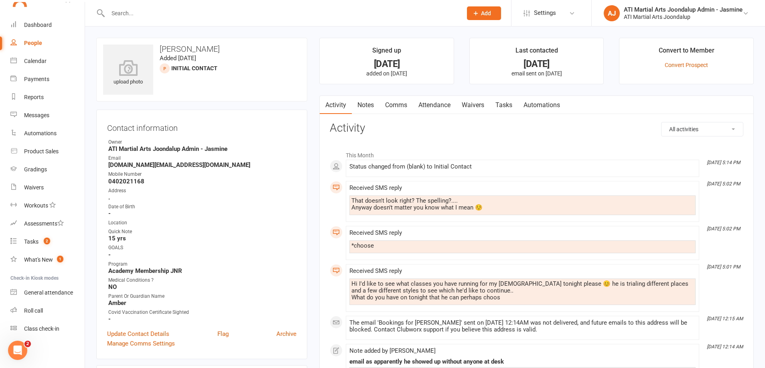
click at [235, 10] on input "text" at bounding box center [281, 13] width 351 height 11
click at [173, 9] on input "text" at bounding box center [281, 13] width 351 height 11
type input "pike"
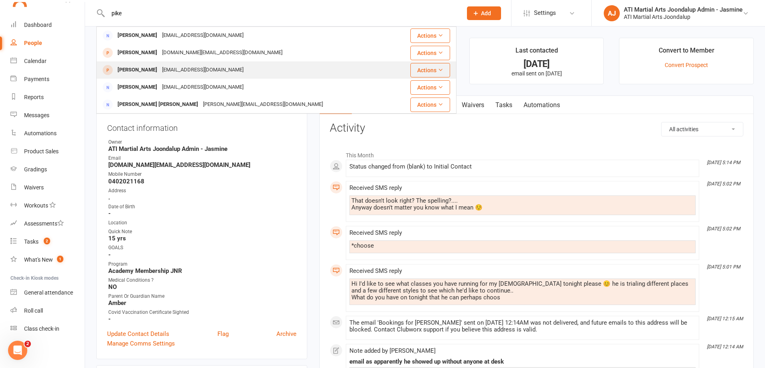
click at [162, 74] on div "[EMAIL_ADDRESS][DOMAIN_NAME]" at bounding box center [203, 70] width 86 height 12
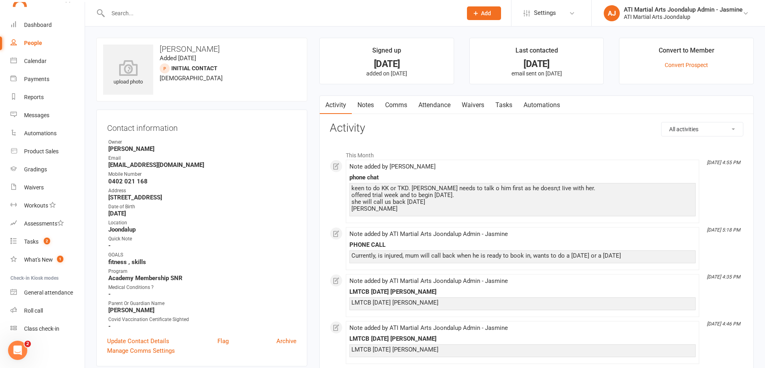
drag, startPoint x: 401, startPoint y: 105, endPoint x: 399, endPoint y: 110, distance: 6.0
click at [401, 105] on link "Comms" at bounding box center [396, 105] width 33 height 18
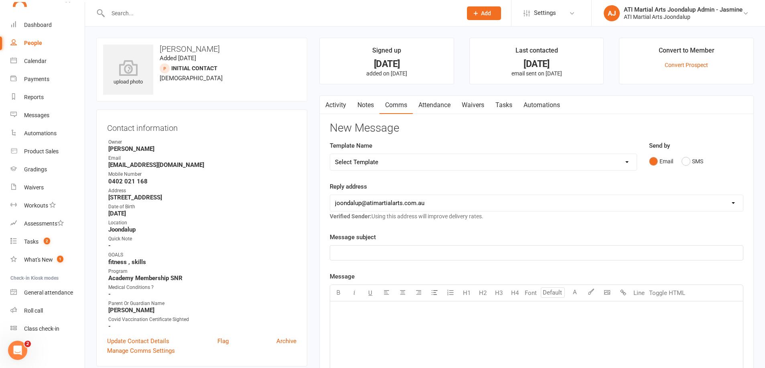
click at [368, 106] on link "Notes" at bounding box center [366, 105] width 28 height 18
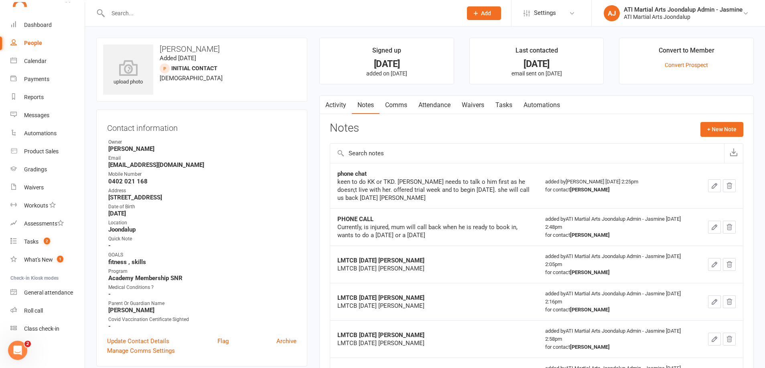
click at [36, 45] on div "People" at bounding box center [33, 43] width 18 height 6
select select "100"
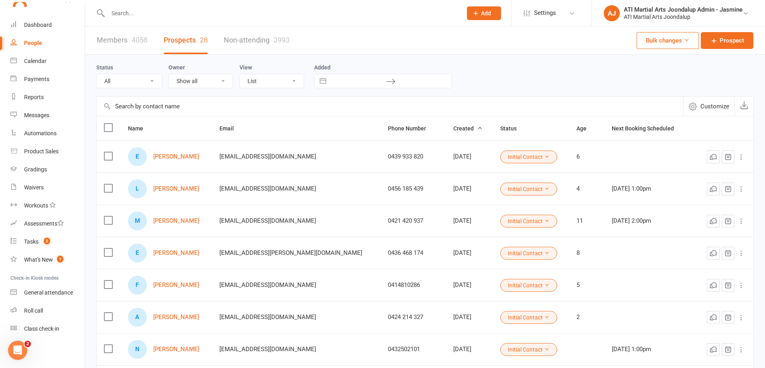
select select "Initial Contact"
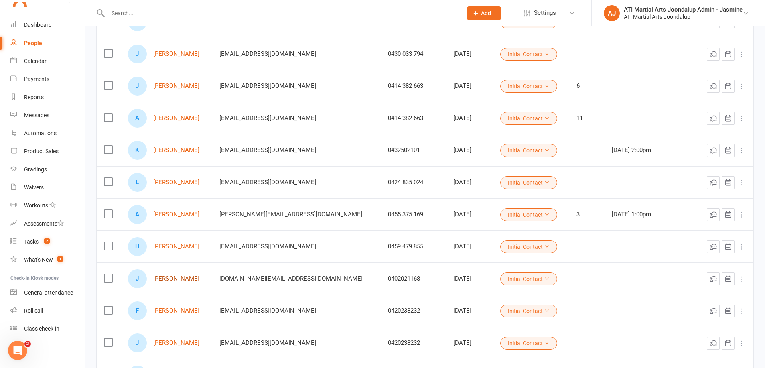
scroll to position [424, 0]
click at [168, 278] on link "[PERSON_NAME]" at bounding box center [176, 278] width 46 height 7
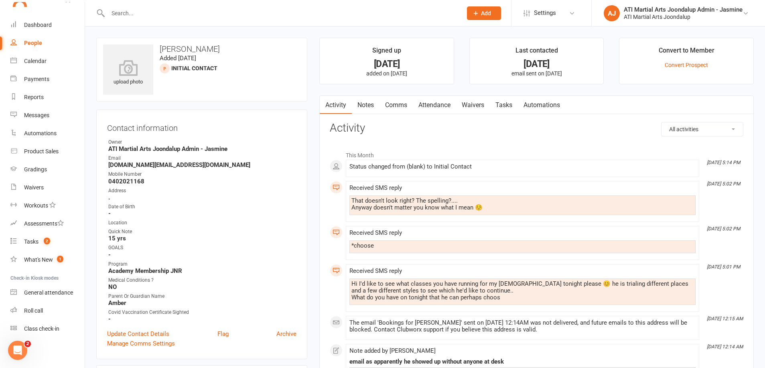
click at [36, 43] on div "People" at bounding box center [33, 43] width 18 height 6
select select "100"
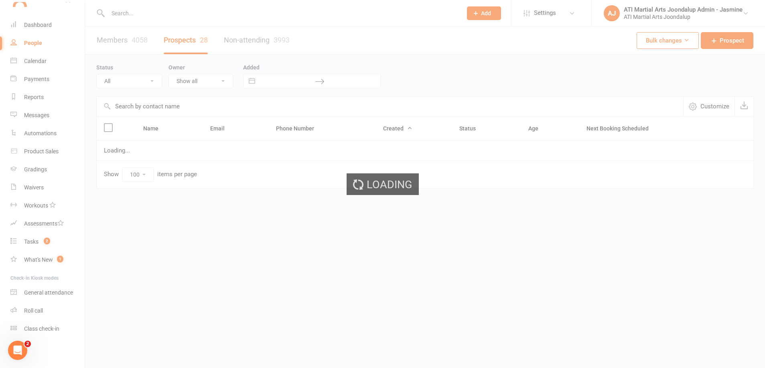
select select "Initial Contact"
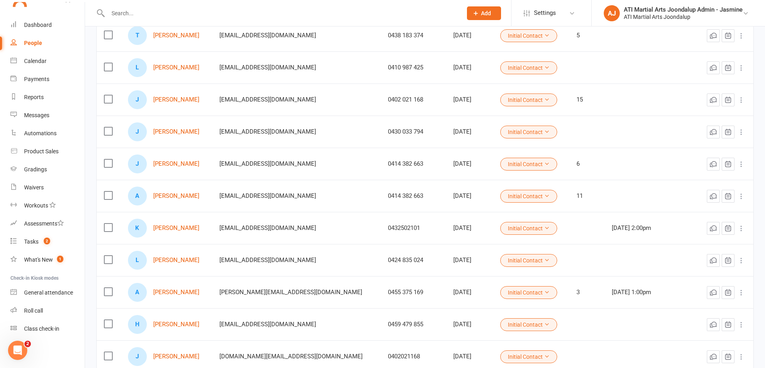
scroll to position [345, 0]
click at [173, 98] on link "[PERSON_NAME]" at bounding box center [176, 100] width 46 height 7
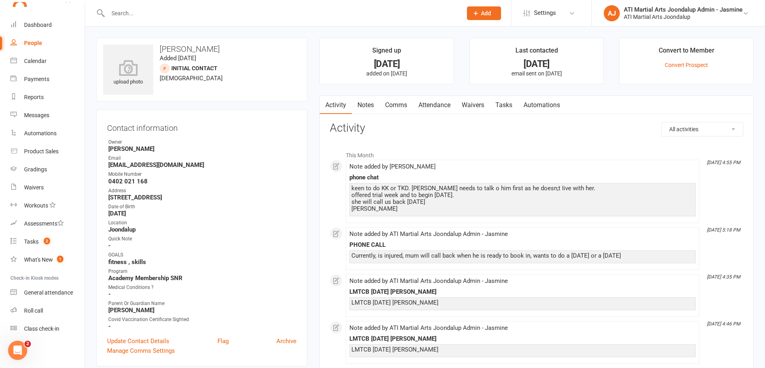
scroll to position [2, 0]
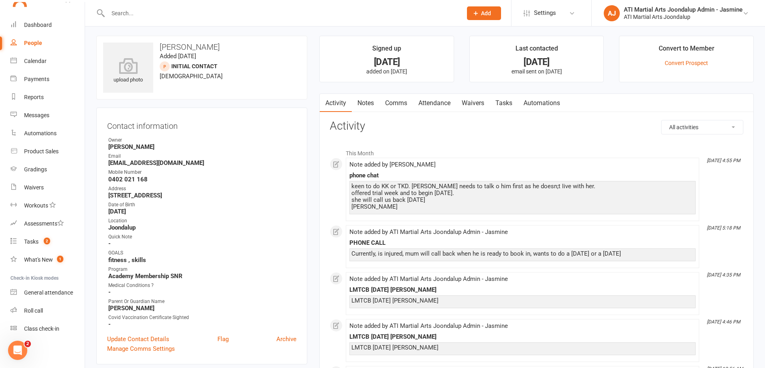
click at [38, 43] on div "People" at bounding box center [33, 43] width 18 height 6
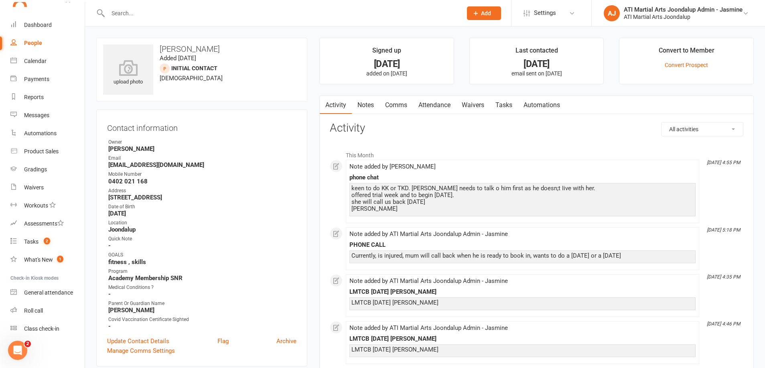
select select "100"
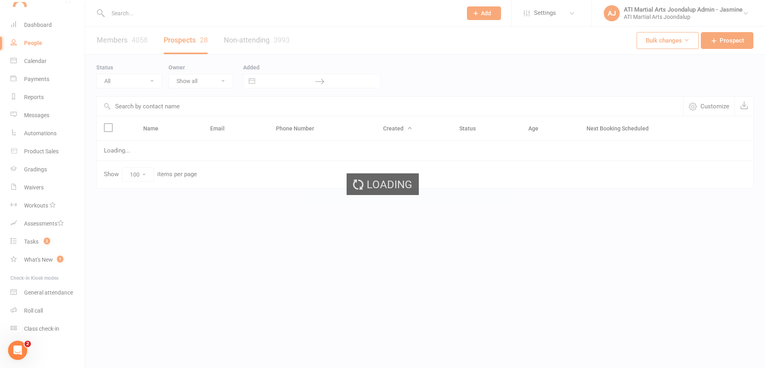
select select "Initial Contact"
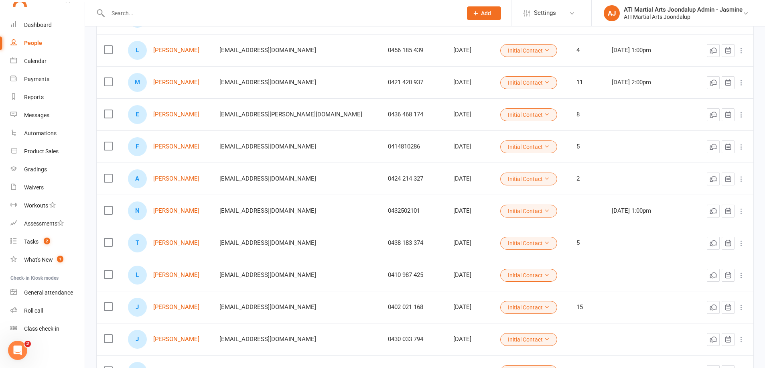
scroll to position [167, 0]
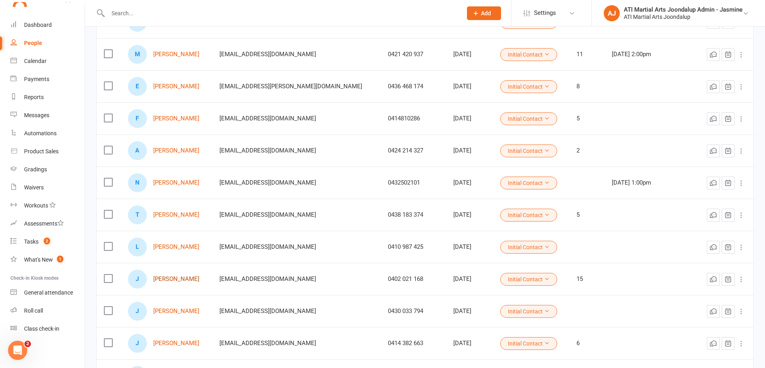
click at [169, 279] on link "[PERSON_NAME]" at bounding box center [176, 279] width 46 height 7
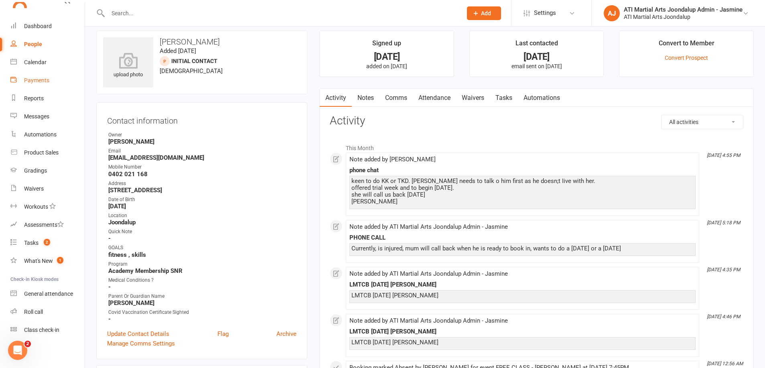
scroll to position [7, 0]
drag, startPoint x: 35, startPoint y: 42, endPoint x: 186, endPoint y: 112, distance: 166.4
click at [35, 42] on div "People" at bounding box center [33, 44] width 18 height 6
select select "100"
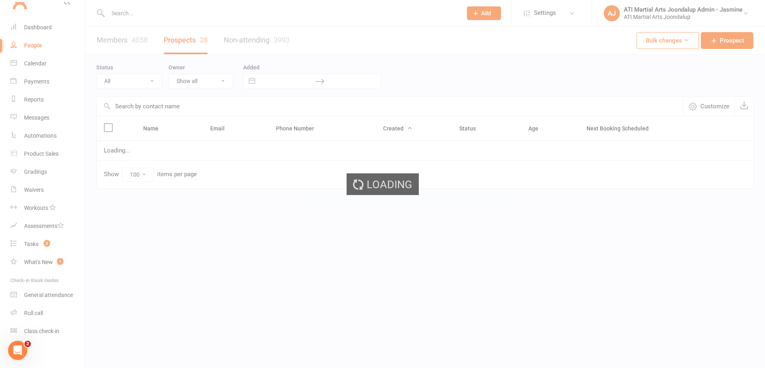
scroll to position [0, 0]
select select "Initial Contact"
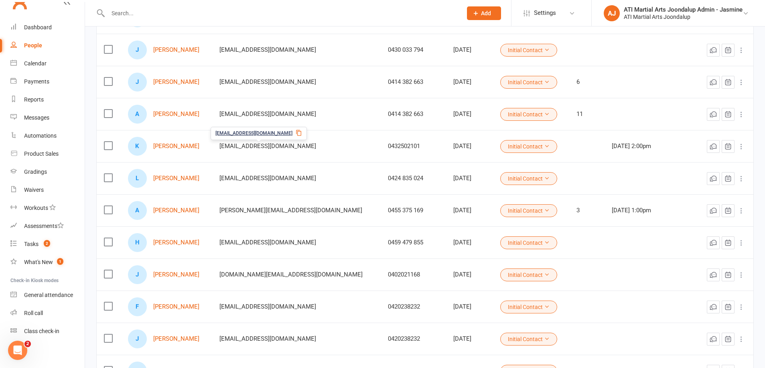
scroll to position [428, 0]
click at [169, 275] on link "[PERSON_NAME]" at bounding box center [176, 274] width 46 height 7
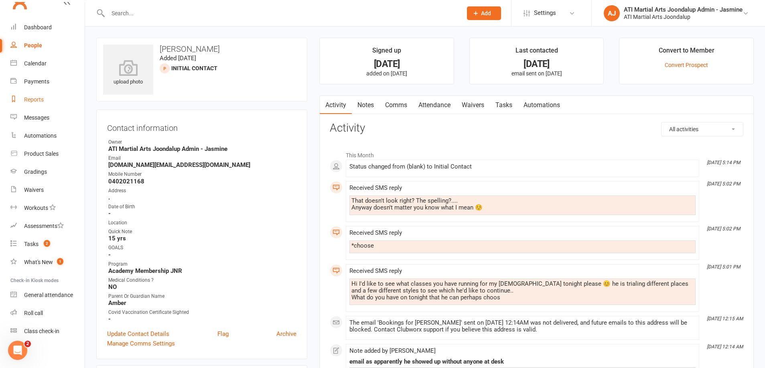
drag, startPoint x: 37, startPoint y: 100, endPoint x: 51, endPoint y: 97, distance: 15.3
click at [37, 100] on div "Reports" at bounding box center [34, 99] width 20 height 6
select select "100"
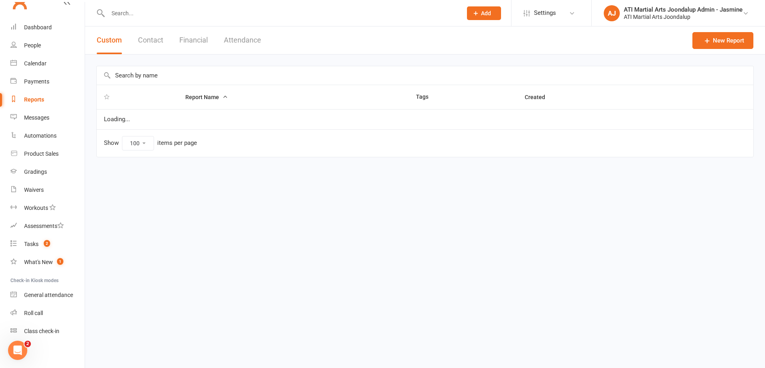
drag, startPoint x: 195, startPoint y: 41, endPoint x: 176, endPoint y: 59, distance: 26.7
click at [195, 41] on button "Financial" at bounding box center [193, 40] width 28 height 28
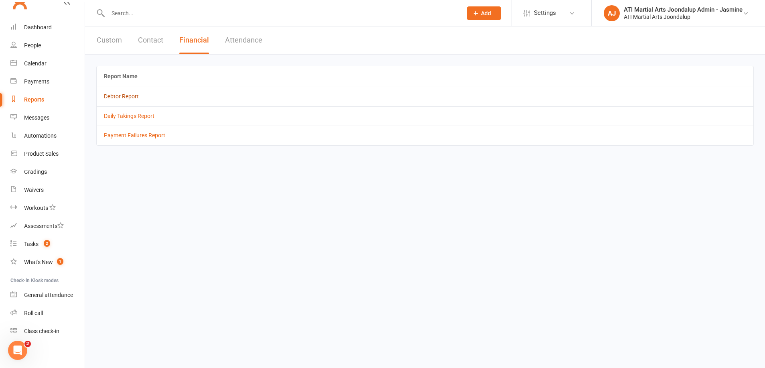
click at [125, 97] on link "Debtor Report" at bounding box center [121, 96] width 35 height 6
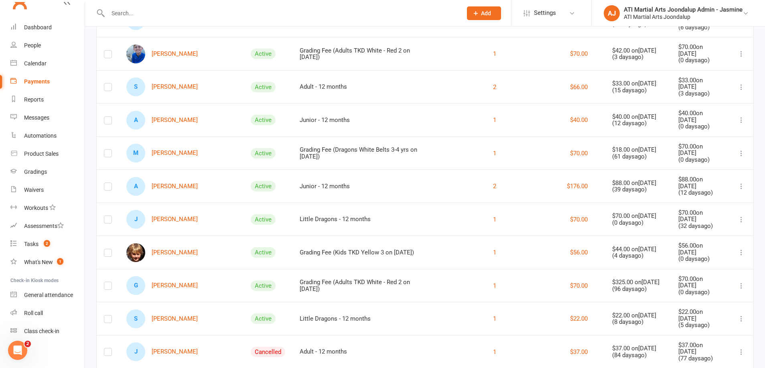
scroll to position [251, 0]
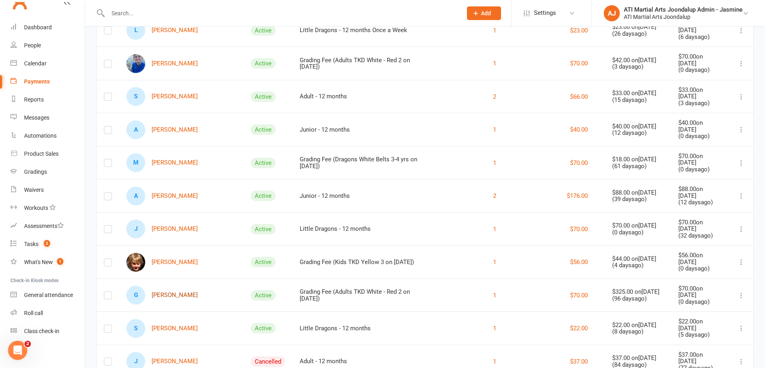
click at [159, 287] on link "G [PERSON_NAME]" at bounding box center [161, 295] width 71 height 19
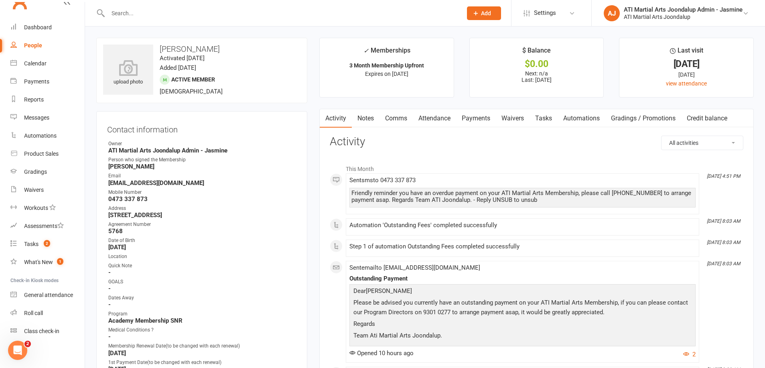
click at [169, 11] on input "text" at bounding box center [281, 13] width 351 height 11
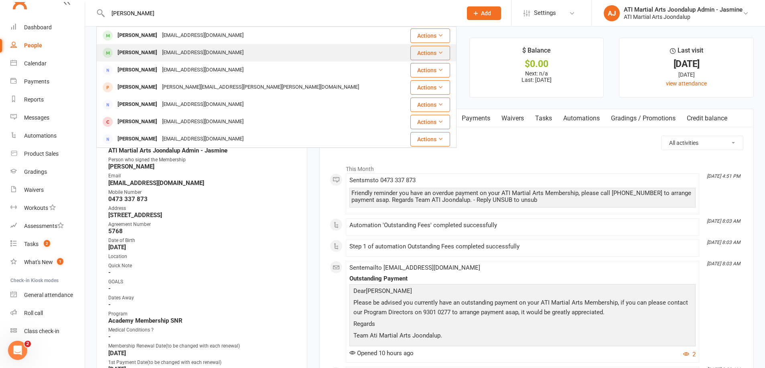
type input "[PERSON_NAME]"
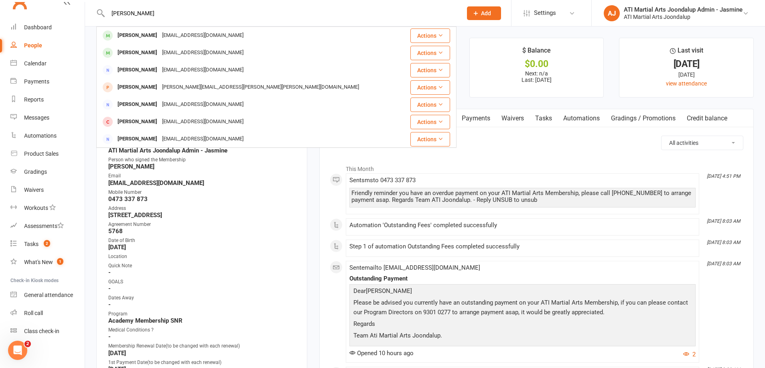
click at [143, 54] on div "[PERSON_NAME]" at bounding box center [137, 53] width 45 height 12
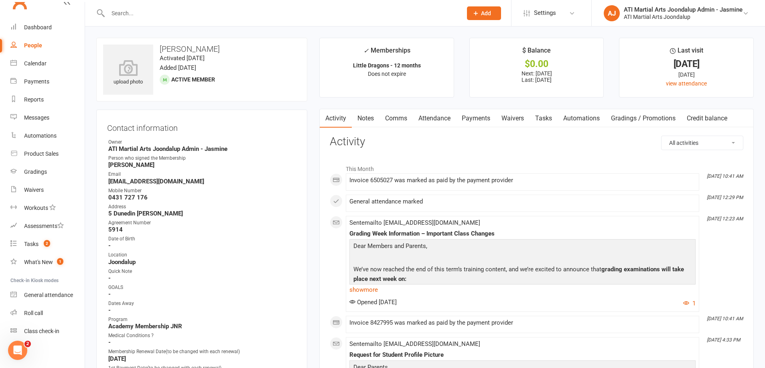
click at [480, 119] on link "Payments" at bounding box center [476, 118] width 40 height 18
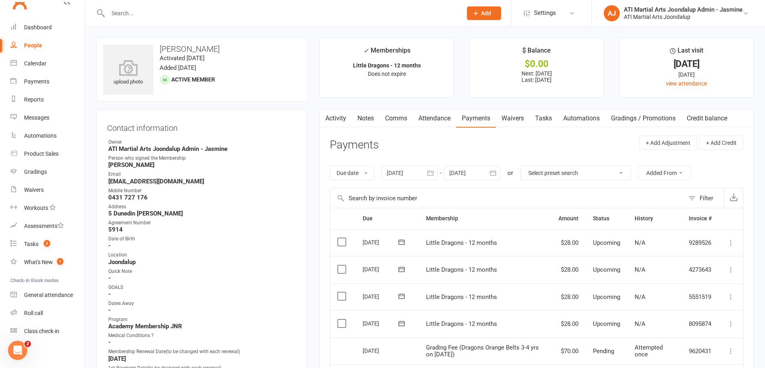
click at [192, 8] on input "text" at bounding box center [281, 13] width 351 height 11
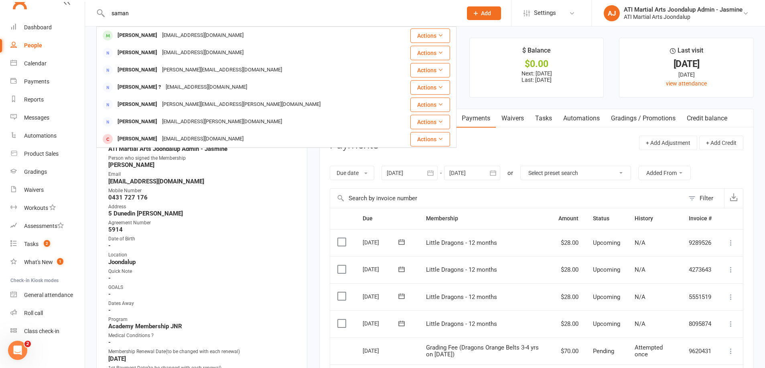
click at [141, 11] on input "saman" at bounding box center [281, 13] width 351 height 11
click at [188, 14] on input "saman" at bounding box center [281, 13] width 351 height 11
type input "s"
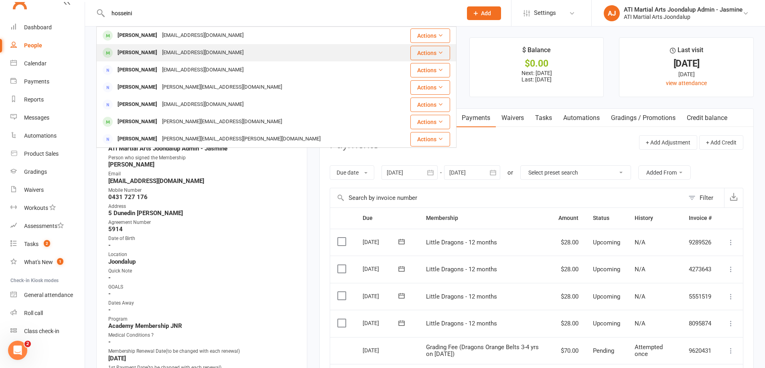
type input "hosseini"
click at [164, 59] on div "[PERSON_NAME] Araghi [EMAIL_ADDRESS][DOMAIN_NAME]" at bounding box center [246, 53] width 298 height 16
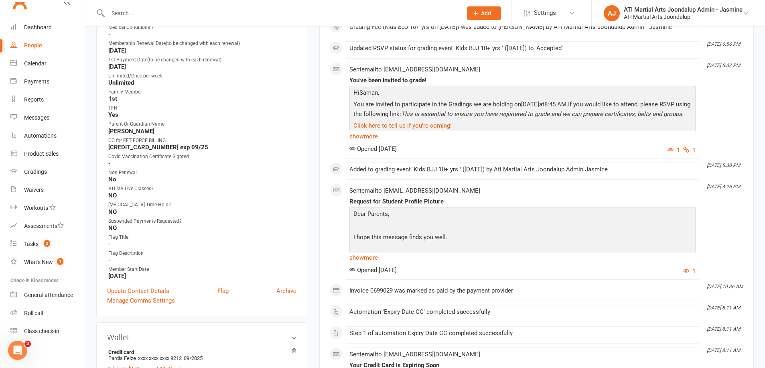
scroll to position [317, 0]
click at [260, 16] on input "text" at bounding box center [281, 13] width 351 height 11
type input "[PERSON_NAME]"
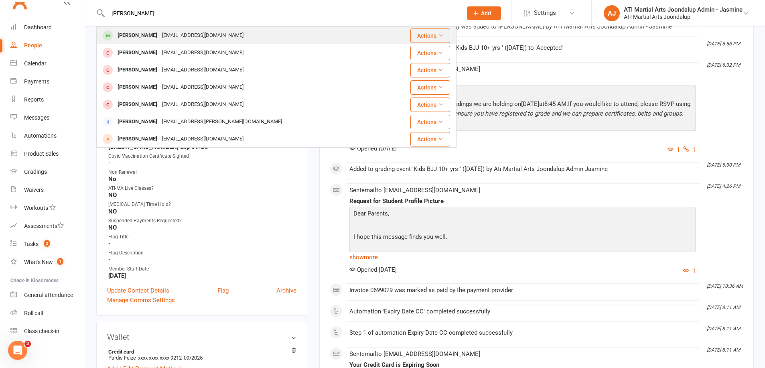
click at [199, 39] on div "[EMAIL_ADDRESS][DOMAIN_NAME]" at bounding box center [203, 36] width 86 height 12
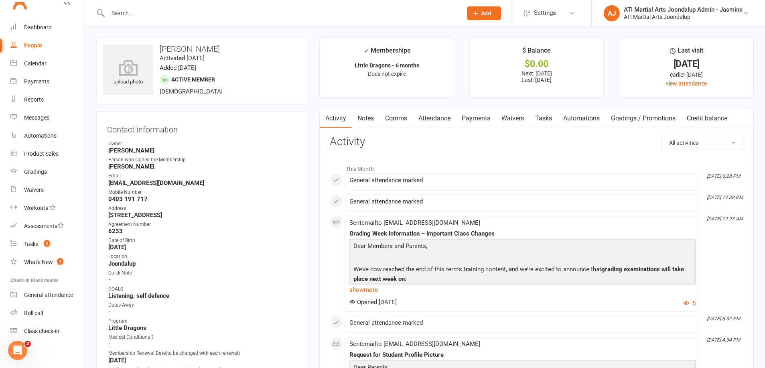
click at [470, 119] on link "Payments" at bounding box center [476, 118] width 40 height 18
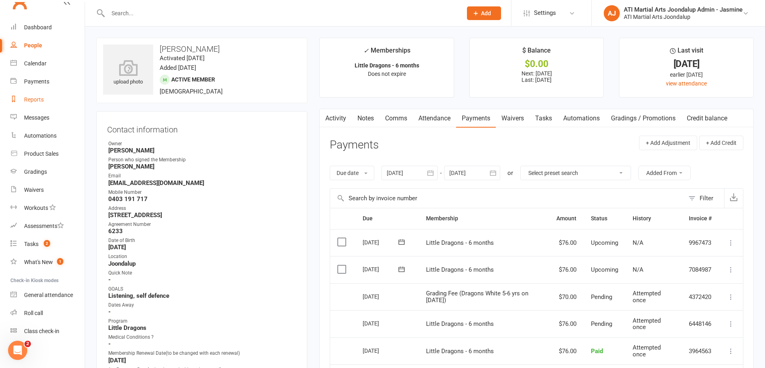
click at [37, 100] on div "Reports" at bounding box center [34, 99] width 20 height 6
select select "100"
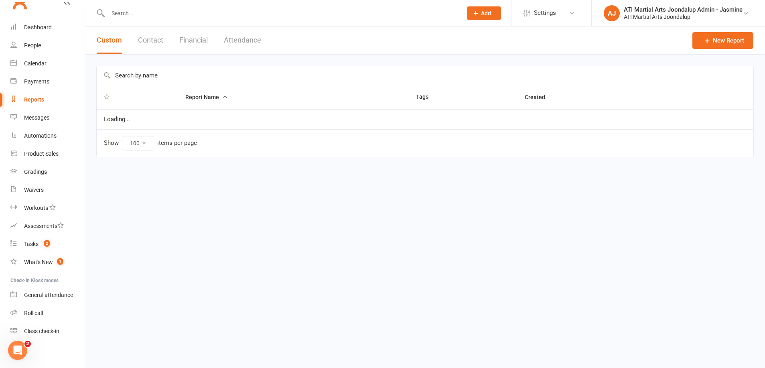
click at [196, 40] on button "Financial" at bounding box center [193, 40] width 28 height 28
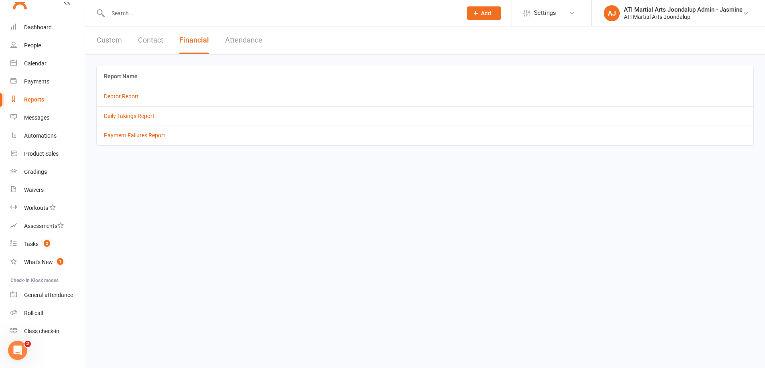
click at [125, 99] on td "Debtor Report" at bounding box center [425, 96] width 657 height 19
click at [127, 98] on link "Debtor Report" at bounding box center [121, 96] width 35 height 6
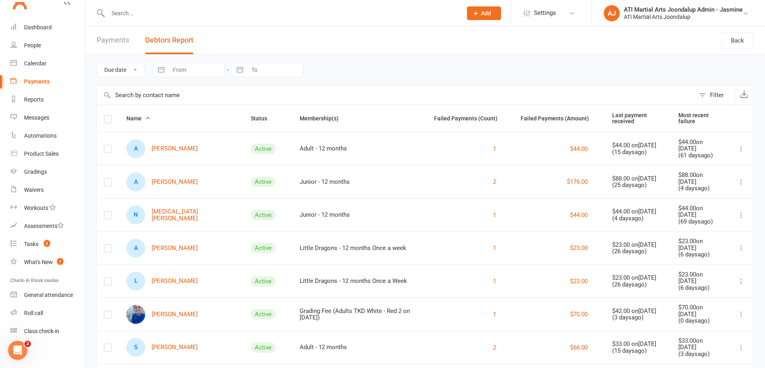
click at [245, 15] on input "text" at bounding box center [281, 13] width 351 height 11
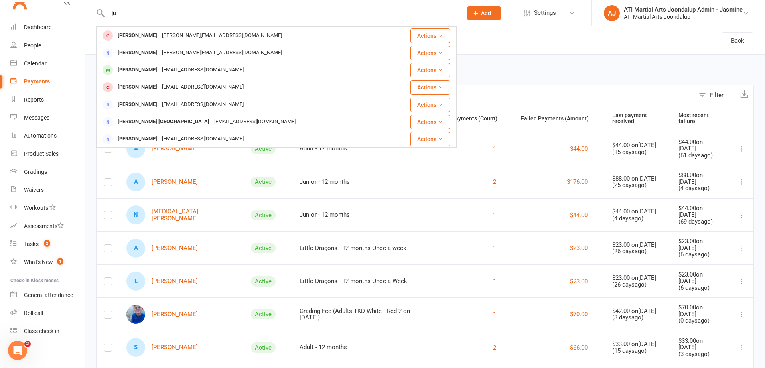
type input "j"
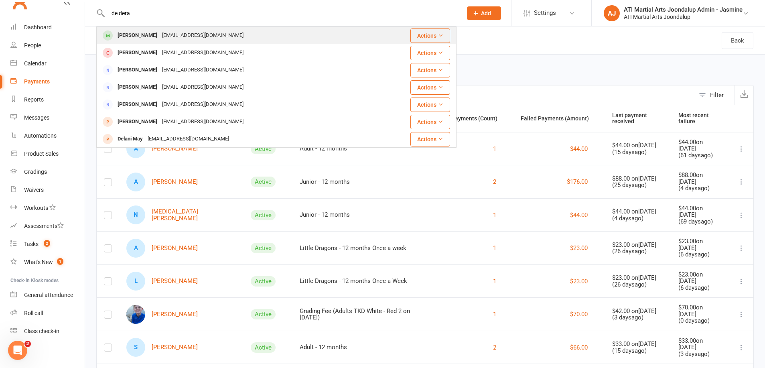
type input "de dera"
click at [141, 35] on div "[PERSON_NAME]" at bounding box center [137, 36] width 45 height 12
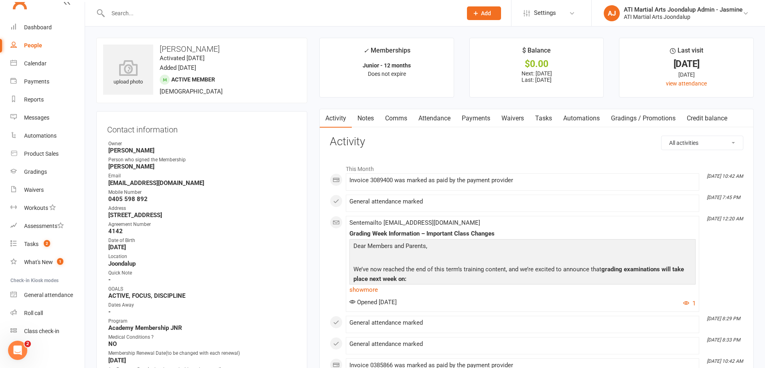
click at [480, 117] on link "Payments" at bounding box center [476, 118] width 40 height 18
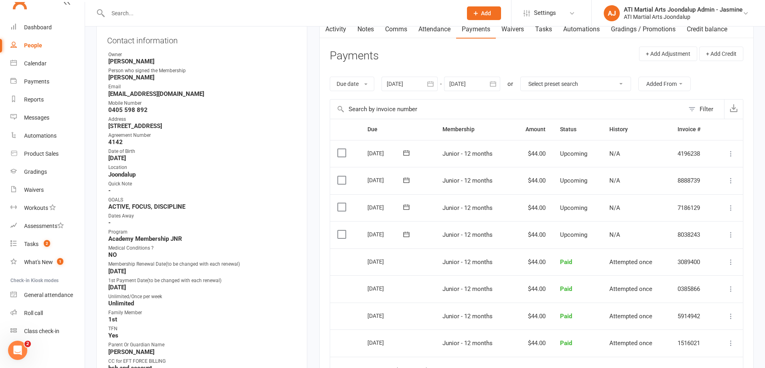
scroll to position [90, 0]
click at [192, 12] on input "text" at bounding box center [281, 13] width 351 height 11
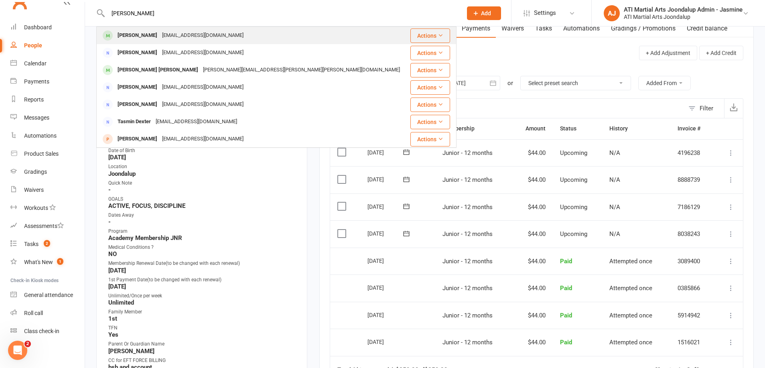
type input "[PERSON_NAME]"
drag, startPoint x: 156, startPoint y: 38, endPoint x: 280, endPoint y: 172, distance: 182.8
click at [160, 38] on div "[EMAIL_ADDRESS][DOMAIN_NAME]" at bounding box center [203, 36] width 86 height 12
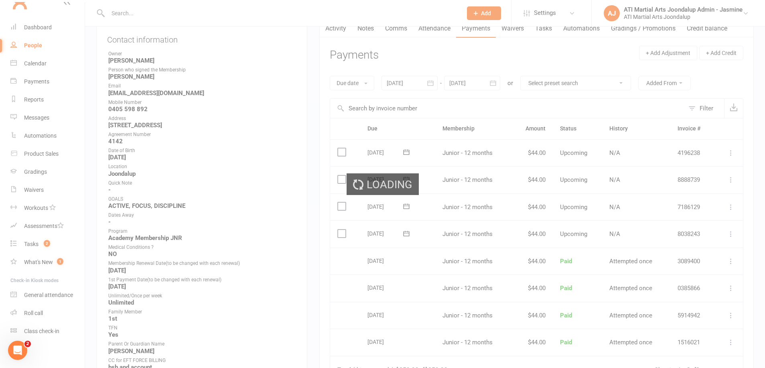
scroll to position [89, 0]
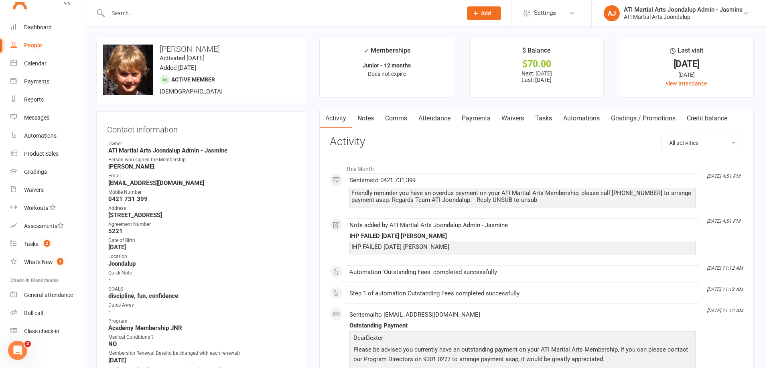
click at [476, 120] on link "Payments" at bounding box center [476, 118] width 40 height 18
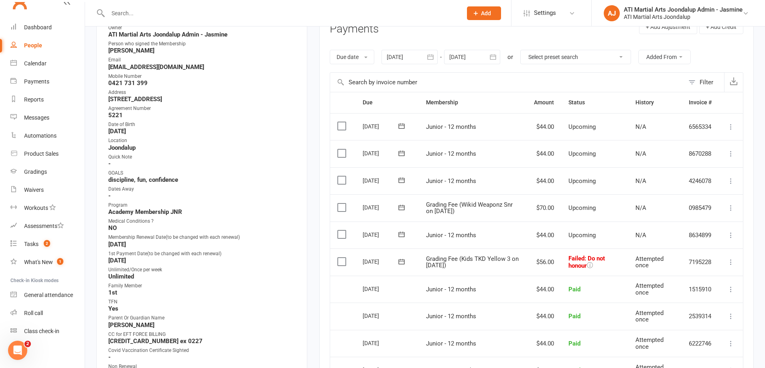
scroll to position [154, 0]
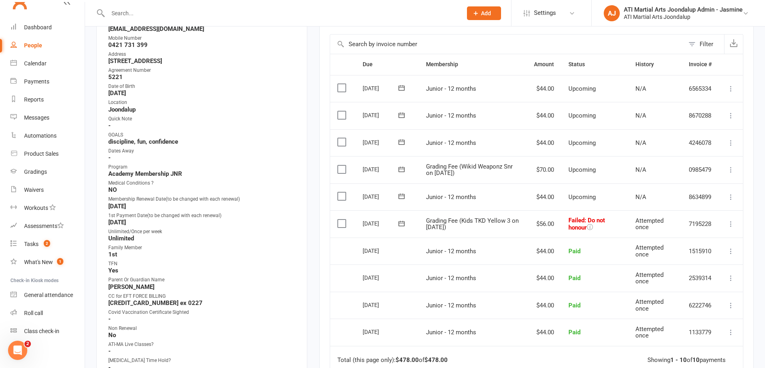
click at [731, 220] on icon at bounding box center [731, 224] width 8 height 8
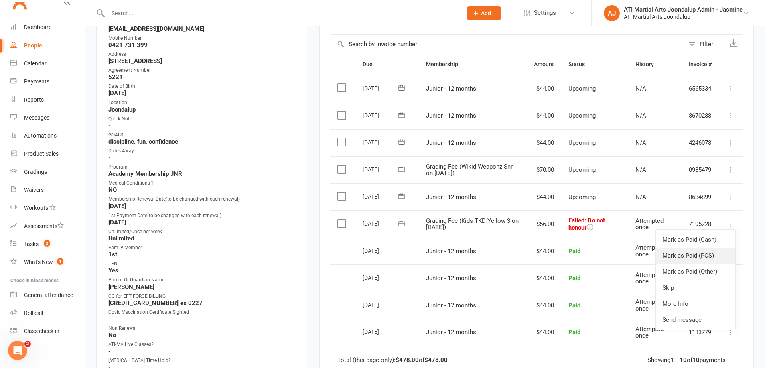
click at [687, 248] on link "Mark as Paid (POS)" at bounding box center [695, 256] width 79 height 16
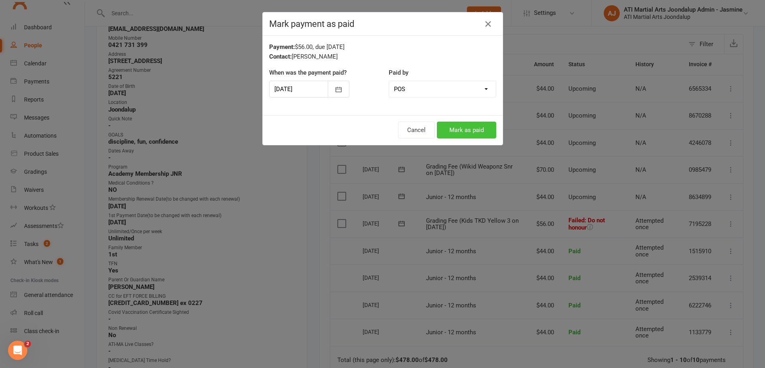
click at [469, 131] on button "Mark as paid" at bounding box center [466, 130] width 59 height 17
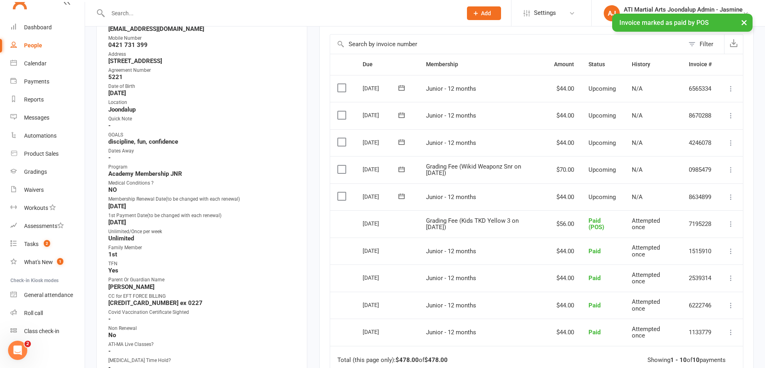
drag, startPoint x: 731, startPoint y: 162, endPoint x: 727, endPoint y: 166, distance: 5.1
click at [731, 166] on icon at bounding box center [731, 170] width 8 height 8
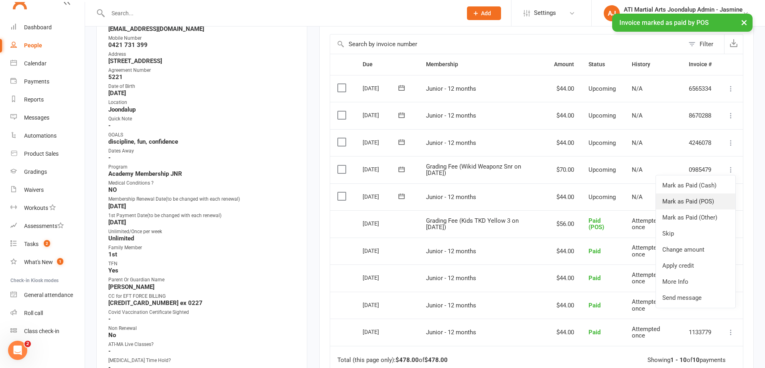
click at [680, 196] on link "Mark as Paid (POS)" at bounding box center [695, 201] width 79 height 16
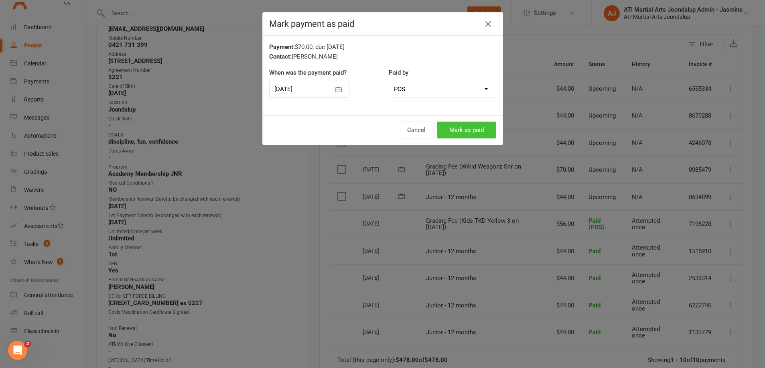
click at [474, 134] on button "Mark as paid" at bounding box center [466, 130] width 59 height 17
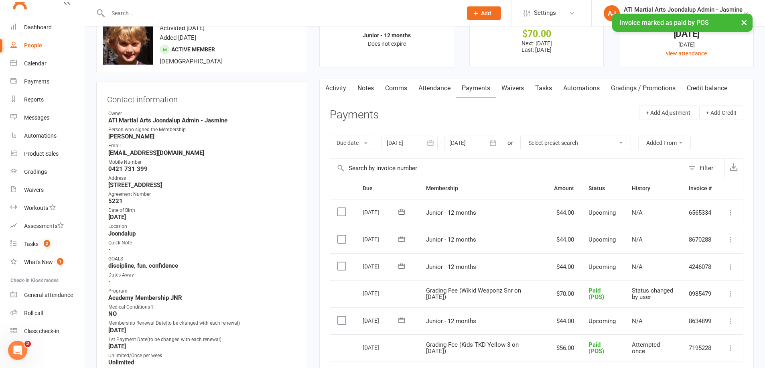
scroll to position [29, 0]
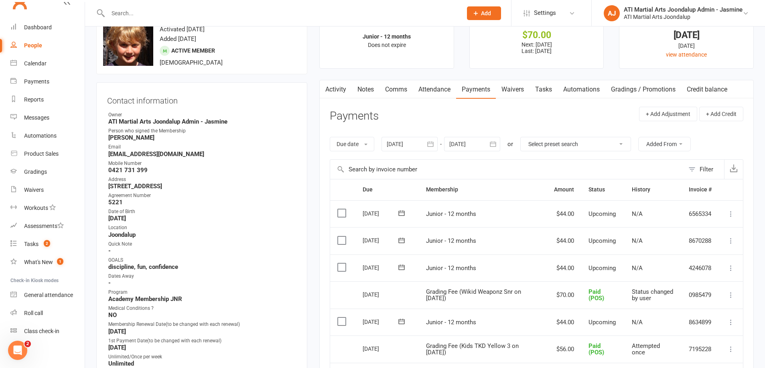
click at [369, 91] on link "Notes" at bounding box center [366, 89] width 28 height 18
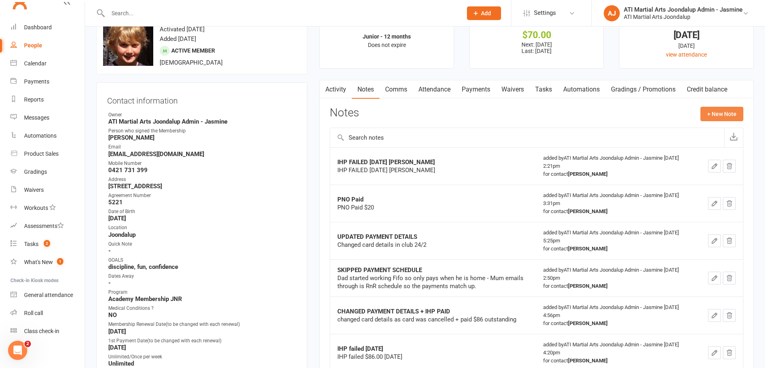
drag, startPoint x: 727, startPoint y: 115, endPoint x: 719, endPoint y: 115, distance: 7.2
click at [719, 115] on button "+ New Note" at bounding box center [722, 114] width 43 height 14
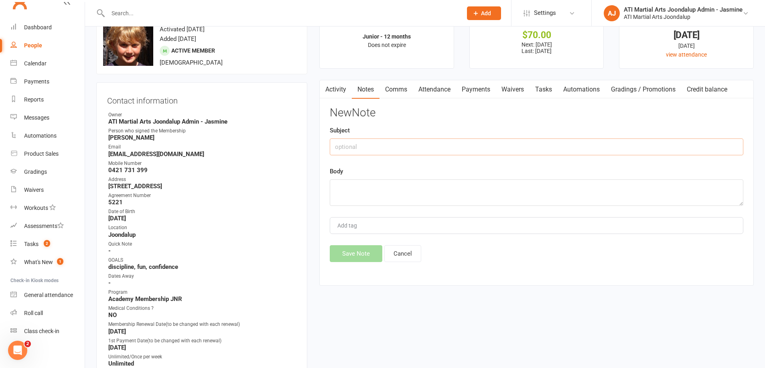
click at [445, 144] on input "text" at bounding box center [537, 146] width 414 height 17
drag, startPoint x: 444, startPoint y: 148, endPoint x: 348, endPoint y: 148, distance: 96.3
click at [314, 147] on main "✓ Memberships Junior - 12 months Does not expire $ Balance $70.00 Next: [DATE] …" at bounding box center [536, 151] width 447 height 285
type input "2 x grading fees paid [DATE] [PERSON_NAME]"
paste textarea "2 x grading fees paid [DATE] [PERSON_NAME]"
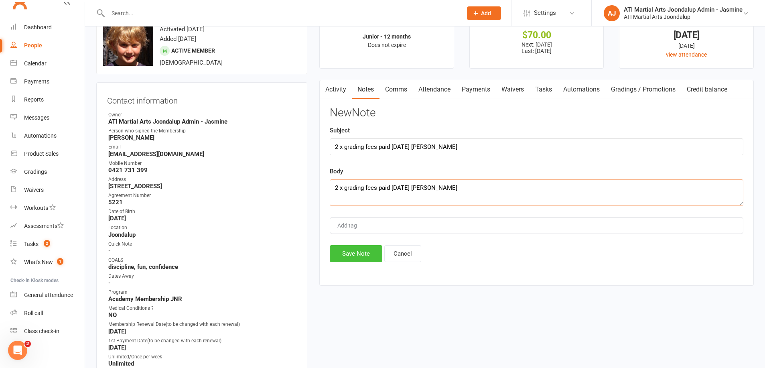
type textarea "2 x grading fees paid [DATE] [PERSON_NAME]"
click at [351, 252] on button "Save Note" at bounding box center [356, 253] width 53 height 17
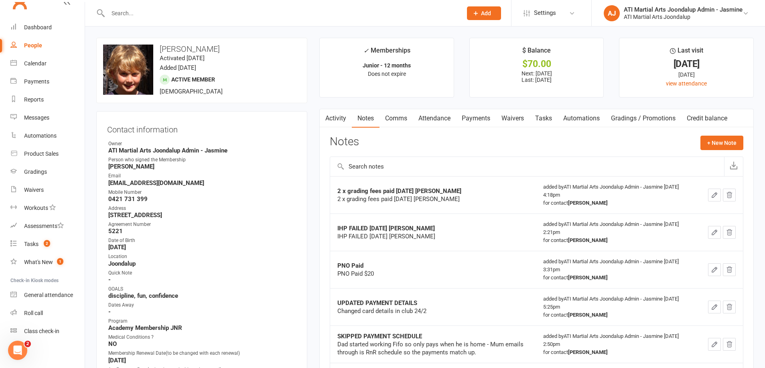
click at [501, 119] on link "Waivers" at bounding box center [513, 118] width 34 height 18
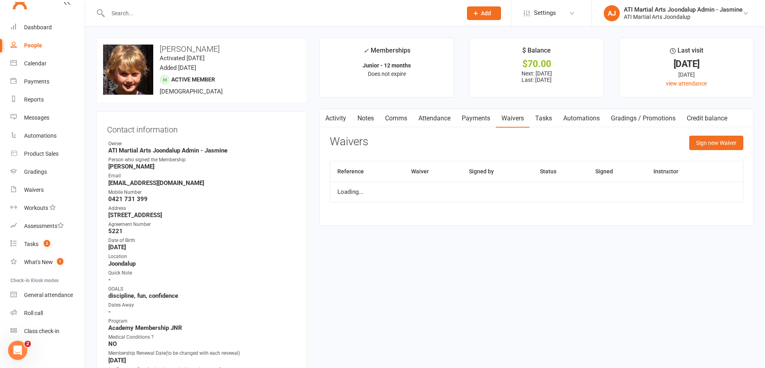
click at [479, 118] on link "Payments" at bounding box center [476, 118] width 40 height 18
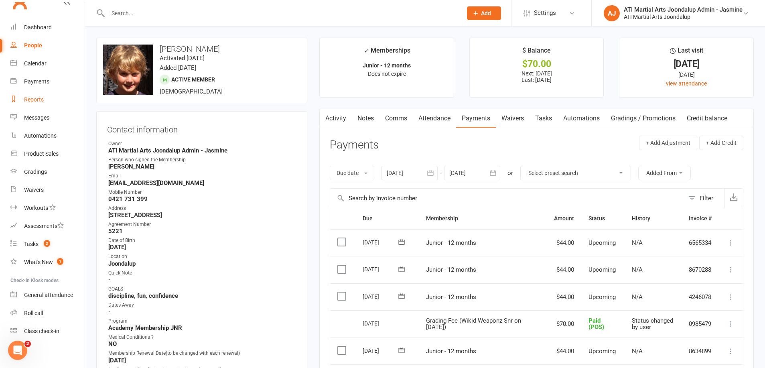
click at [35, 100] on div "Reports" at bounding box center [34, 99] width 20 height 6
select select "100"
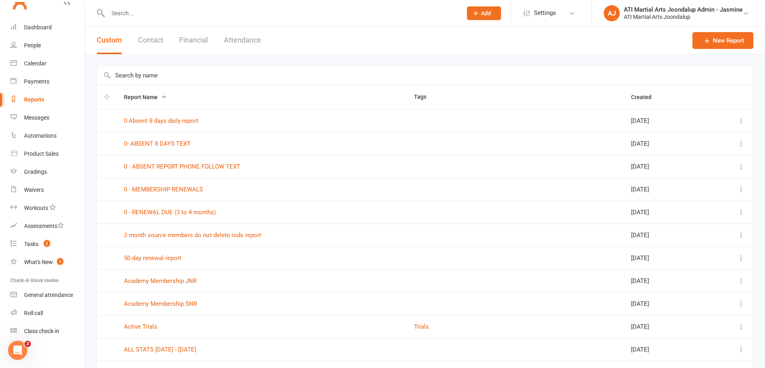
click at [189, 41] on button "Financial" at bounding box center [193, 40] width 28 height 28
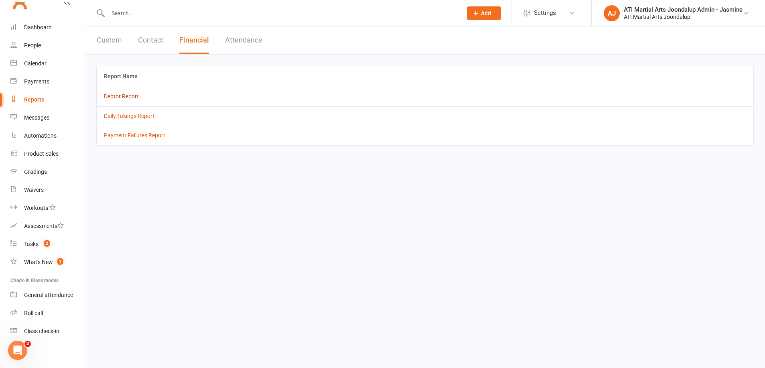
click at [122, 98] on link "Debtor Report" at bounding box center [121, 96] width 35 height 6
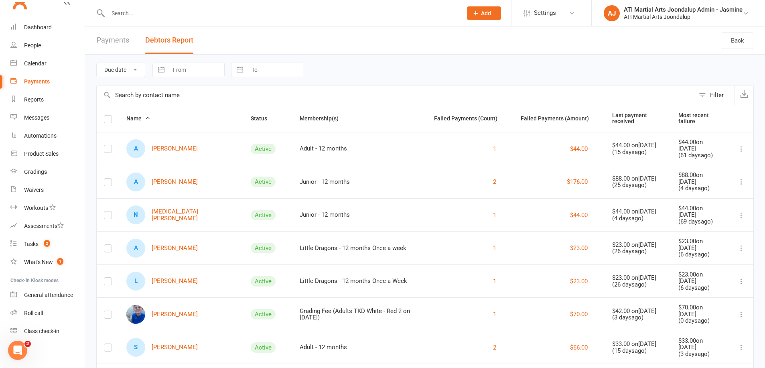
click at [204, 18] on input "text" at bounding box center [281, 13] width 351 height 11
type input "[PERSON_NAME]"
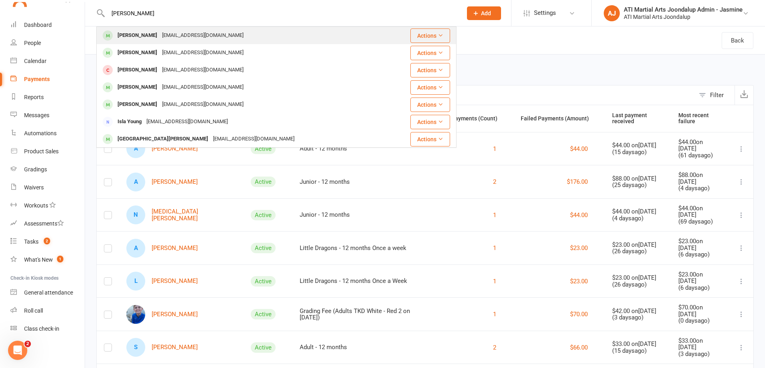
scroll to position [18, 0]
click at [130, 32] on div "[PERSON_NAME]" at bounding box center [137, 35] width 45 height 12
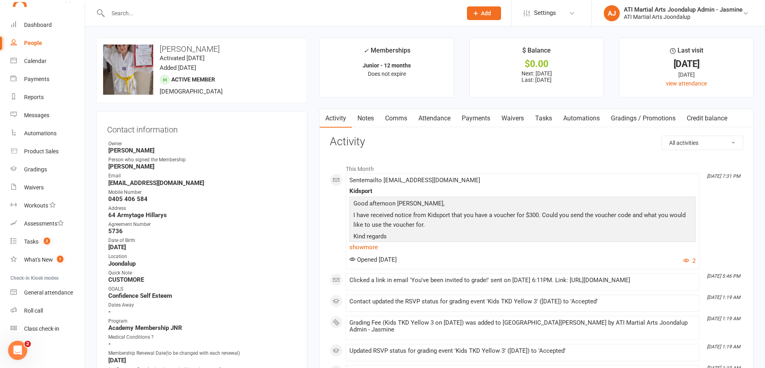
click at [363, 118] on link "Notes" at bounding box center [366, 118] width 28 height 18
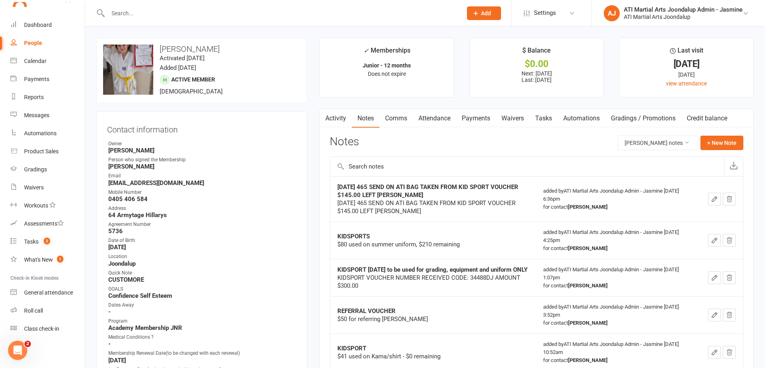
click at [471, 120] on link "Payments" at bounding box center [476, 118] width 40 height 18
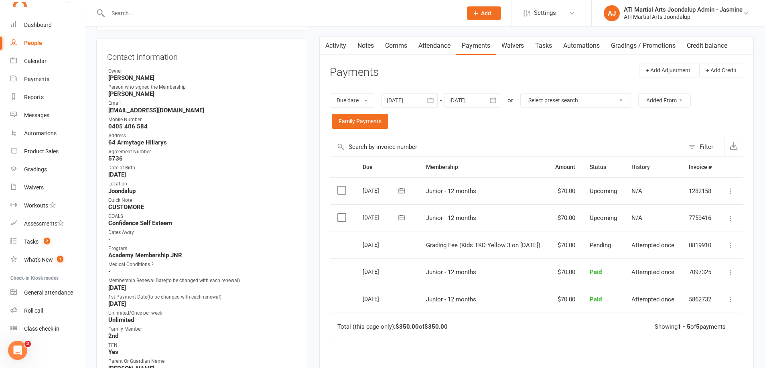
scroll to position [68, 0]
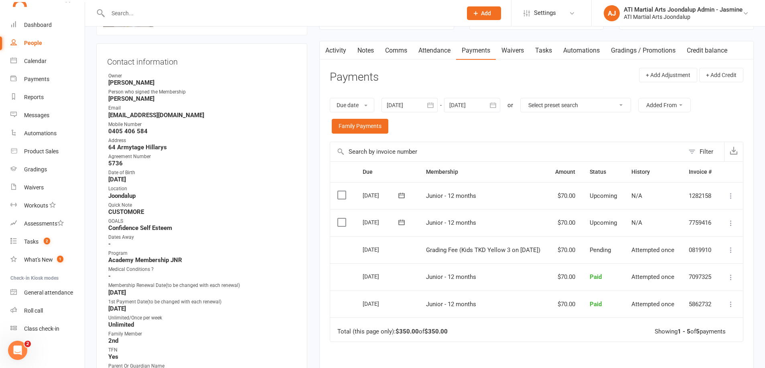
click at [732, 246] on icon at bounding box center [731, 250] width 8 height 8
click at [489, 248] on td "Grading Fee (Kids TKD Yellow 3 on [DATE])" at bounding box center [483, 249] width 129 height 27
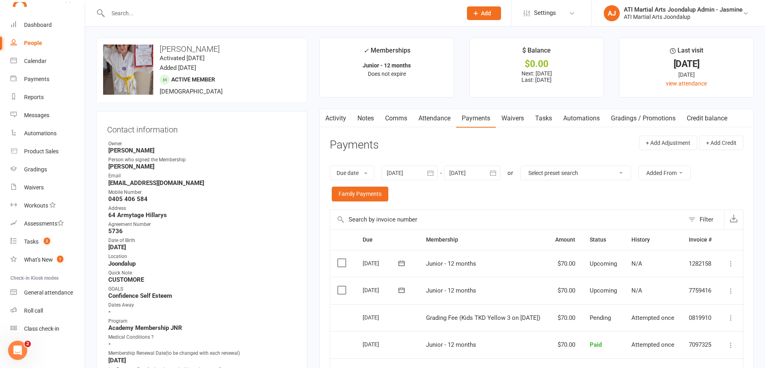
scroll to position [0, 0]
click at [369, 118] on link "Notes" at bounding box center [366, 118] width 28 height 18
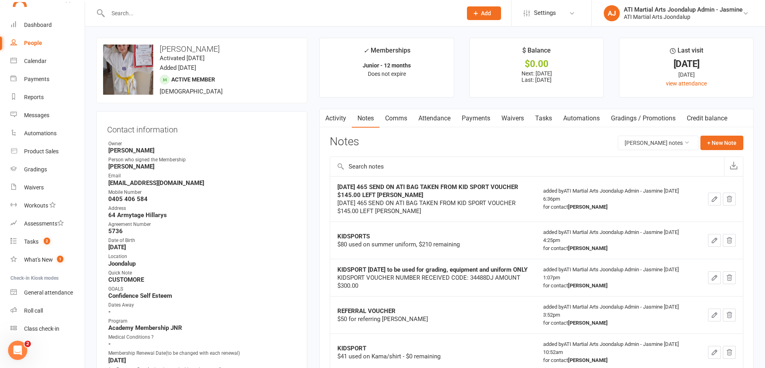
click at [469, 118] on link "Payments" at bounding box center [476, 118] width 40 height 18
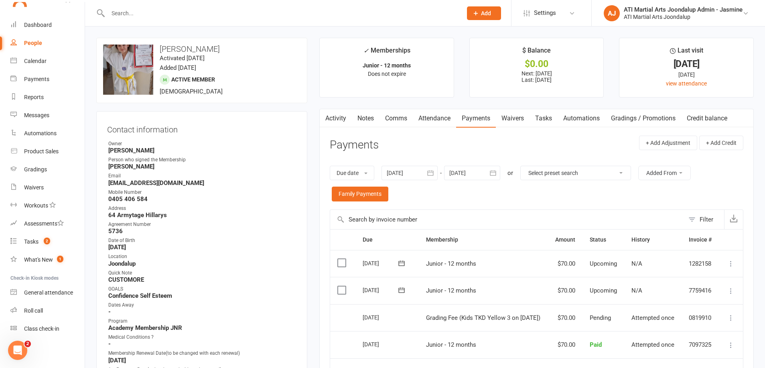
scroll to position [16, 0]
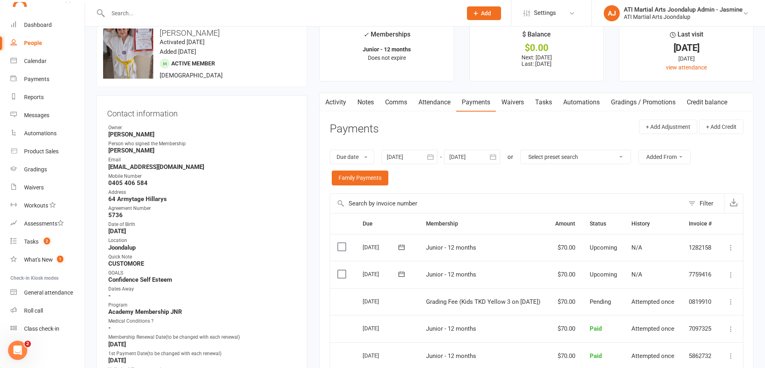
drag, startPoint x: 40, startPoint y: 167, endPoint x: 62, endPoint y: 174, distance: 23.5
click at [39, 167] on div "Gradings" at bounding box center [35, 169] width 23 height 6
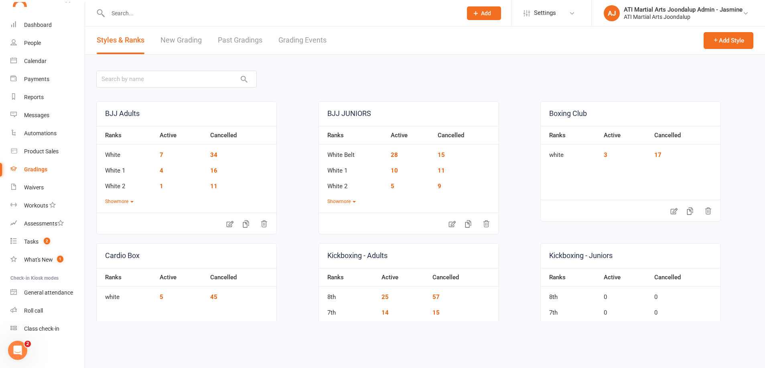
click at [301, 43] on link "Grading Events" at bounding box center [302, 40] width 48 height 28
select select "50"
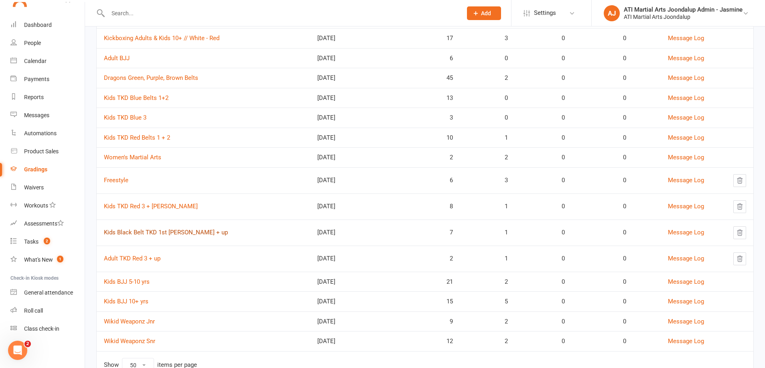
scroll to position [298, 0]
click at [136, 255] on link "Adult TKD Red 3 + up" at bounding box center [132, 258] width 57 height 7
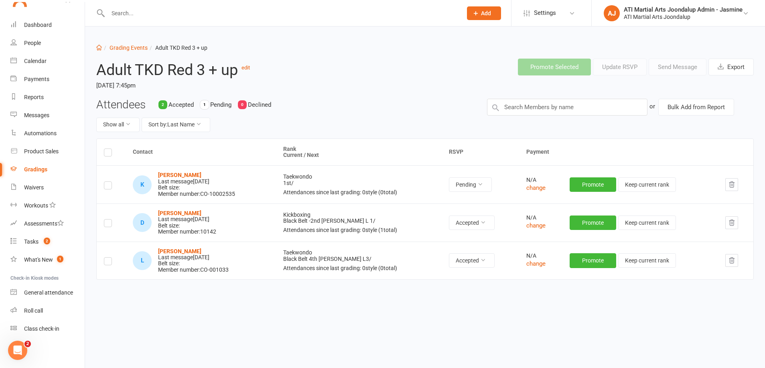
drag, startPoint x: 37, startPoint y: 39, endPoint x: 47, endPoint y: 61, distance: 24.6
click at [37, 39] on link "People" at bounding box center [47, 43] width 74 height 18
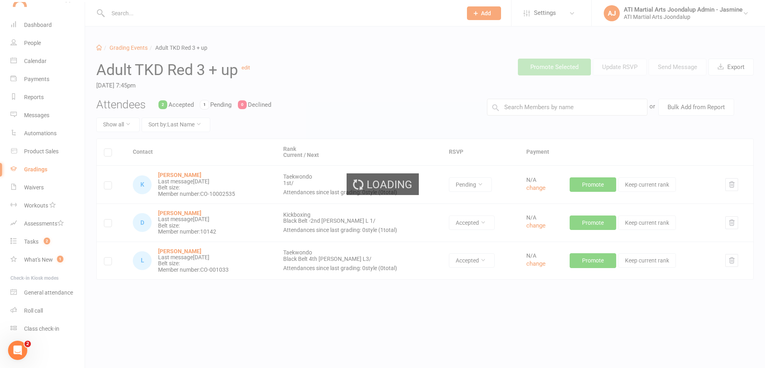
select select "100"
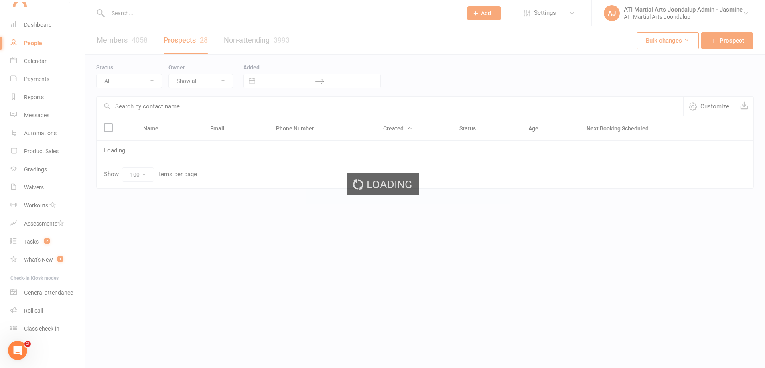
select select "Initial Contact"
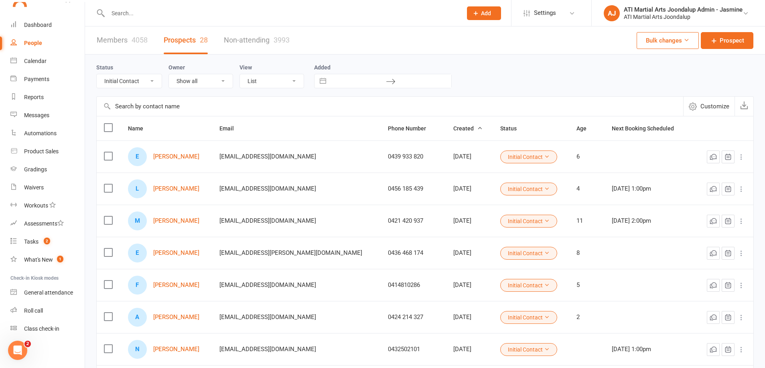
click at [248, 15] on input "text" at bounding box center [281, 13] width 351 height 11
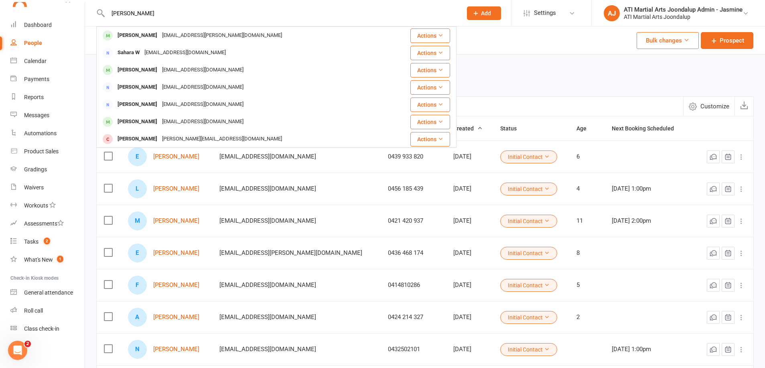
drag, startPoint x: 139, startPoint y: 365, endPoint x: 106, endPoint y: 16, distance: 351.0
click at [108, 16] on input "[PERSON_NAME]" at bounding box center [281, 13] width 351 height 11
drag, startPoint x: 148, startPoint y: 16, endPoint x: 107, endPoint y: 15, distance: 40.5
click at [107, 15] on input "Levi" at bounding box center [281, 13] width 351 height 11
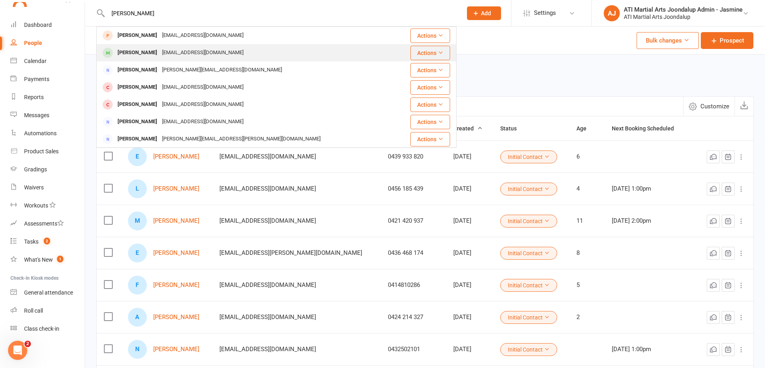
type input "[PERSON_NAME]"
click at [238, 57] on div "[PERSON_NAME] [EMAIL_ADDRESS][DOMAIN_NAME]" at bounding box center [246, 53] width 298 height 16
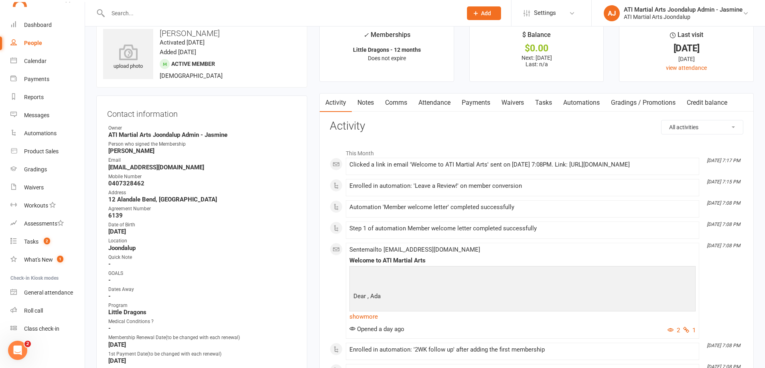
scroll to position [16, 0]
click at [471, 104] on link "Payments" at bounding box center [476, 102] width 40 height 18
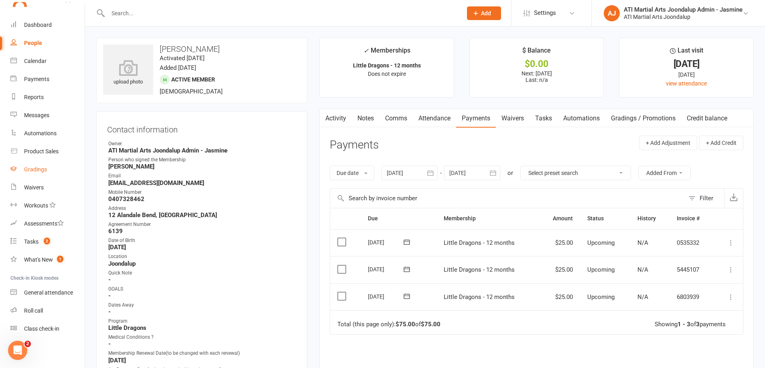
click at [39, 170] on div "Gradings" at bounding box center [35, 169] width 23 height 6
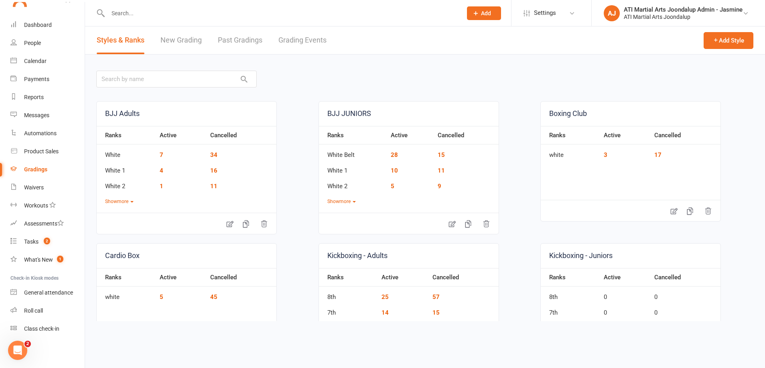
click at [298, 37] on link "Grading Events" at bounding box center [302, 40] width 48 height 28
select select "50"
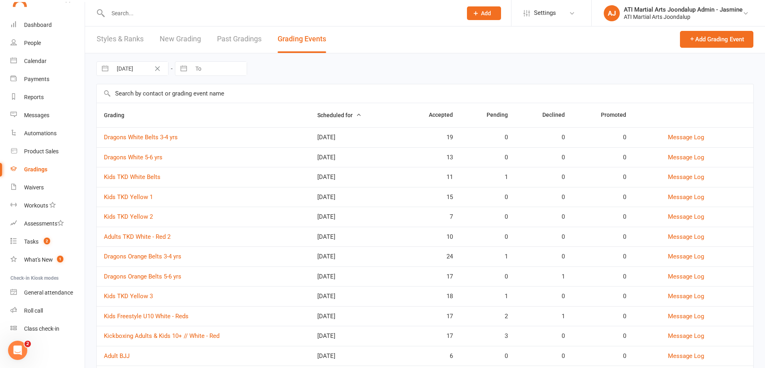
click at [186, 16] on input "text" at bounding box center [281, 13] width 351 height 11
type input "oli [PERSON_NAME]"
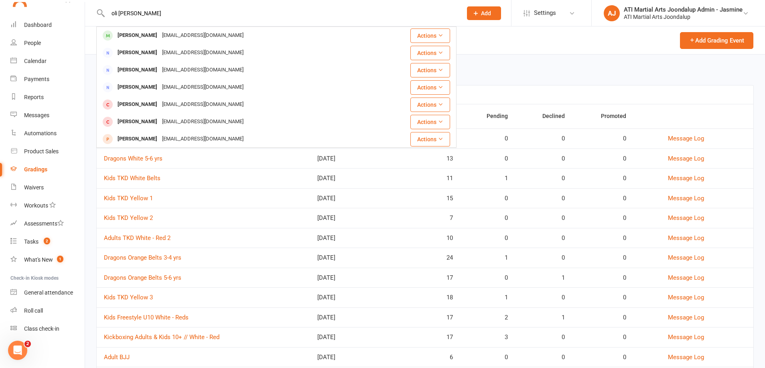
drag, startPoint x: 143, startPoint y: 38, endPoint x: 201, endPoint y: 50, distance: 59.9
click at [143, 38] on div "[PERSON_NAME]" at bounding box center [137, 36] width 45 height 12
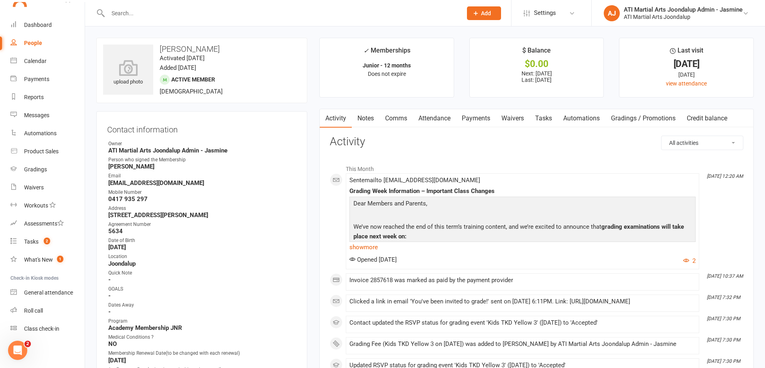
scroll to position [1, 0]
click at [478, 115] on link "Payments" at bounding box center [476, 117] width 40 height 18
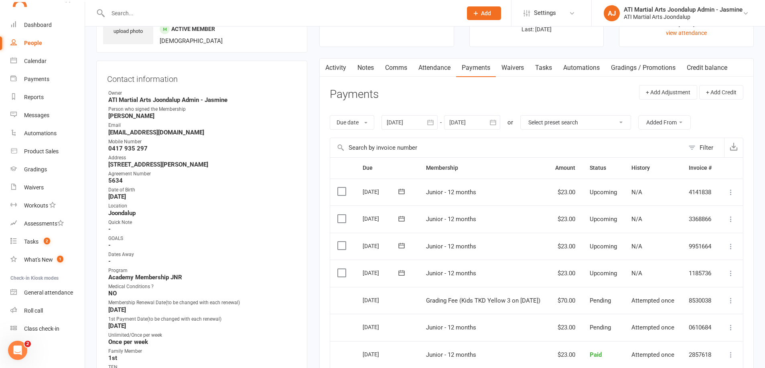
scroll to position [53, 0]
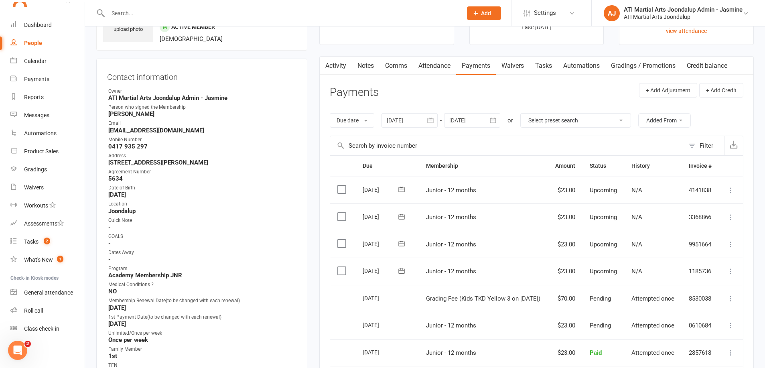
click at [238, 11] on input "text" at bounding box center [281, 13] width 351 height 11
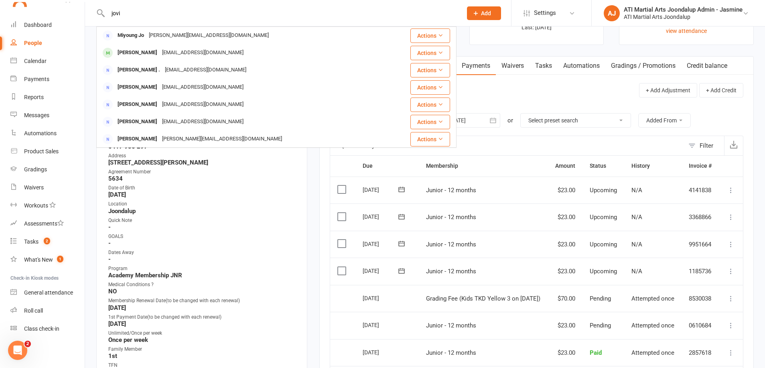
type input "[PERSON_NAME]"
drag, startPoint x: 178, startPoint y: 31, endPoint x: 158, endPoint y: 61, distance: 35.7
click at [170, 37] on div "[EMAIL_ADDRESS][DOMAIN_NAME]" at bounding box center [203, 36] width 86 height 12
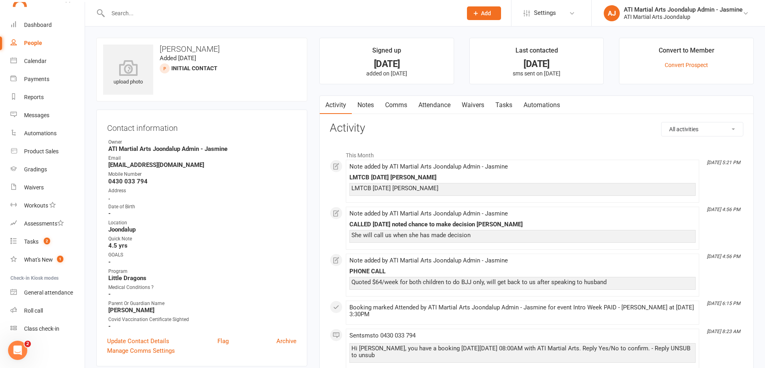
click at [370, 104] on link "Notes" at bounding box center [366, 105] width 28 height 18
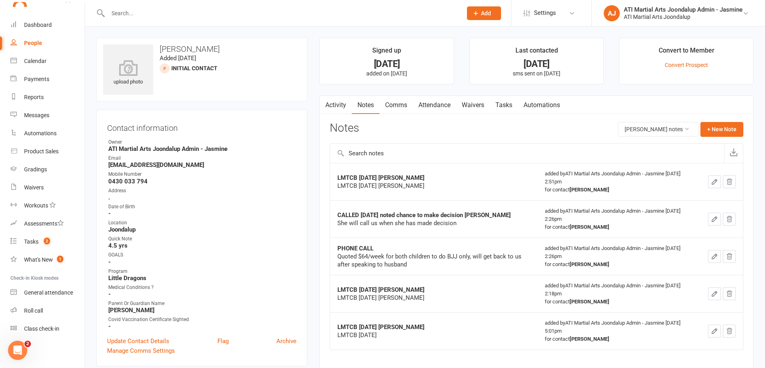
click at [339, 103] on link "Activity" at bounding box center [336, 105] width 32 height 18
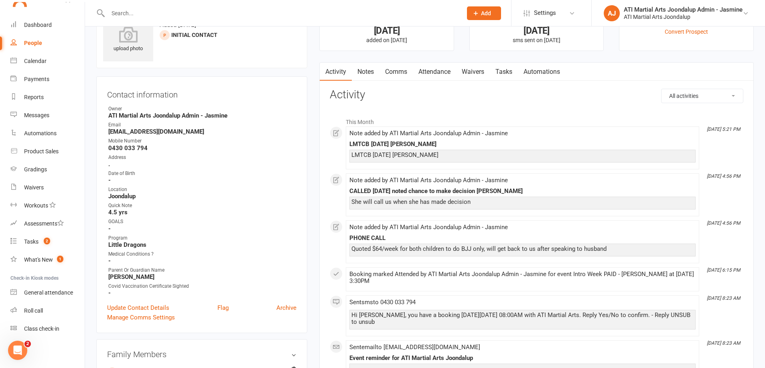
scroll to position [34, 0]
click at [156, 12] on input "text" at bounding box center [281, 13] width 351 height 11
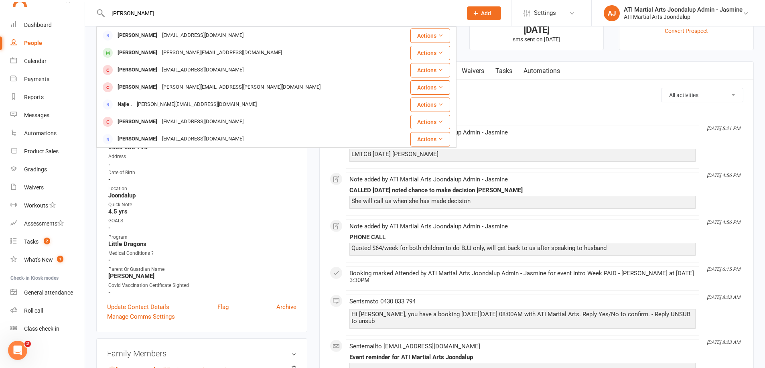
scroll to position [0, 0]
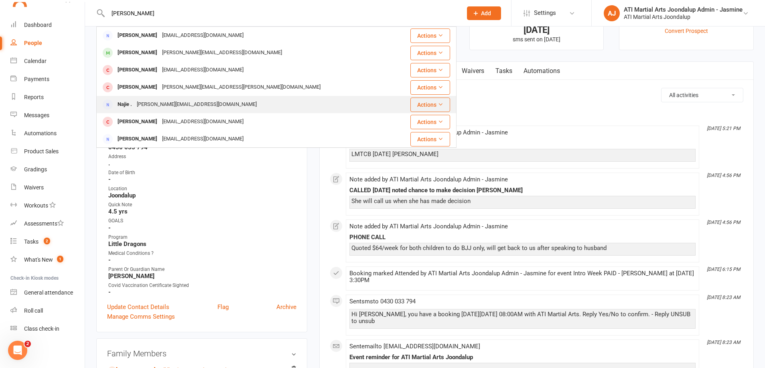
type input "J"
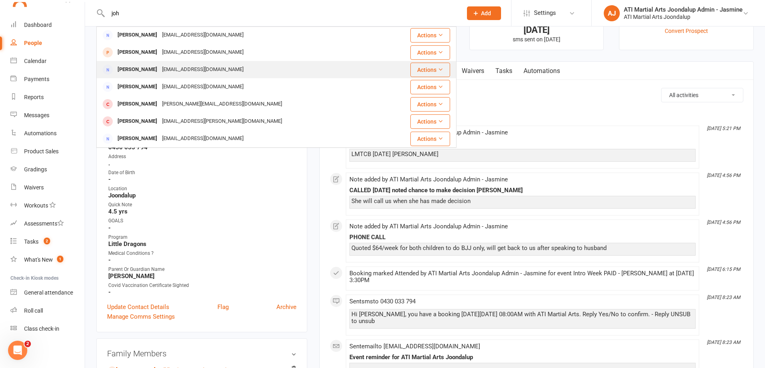
scroll to position [225, 0]
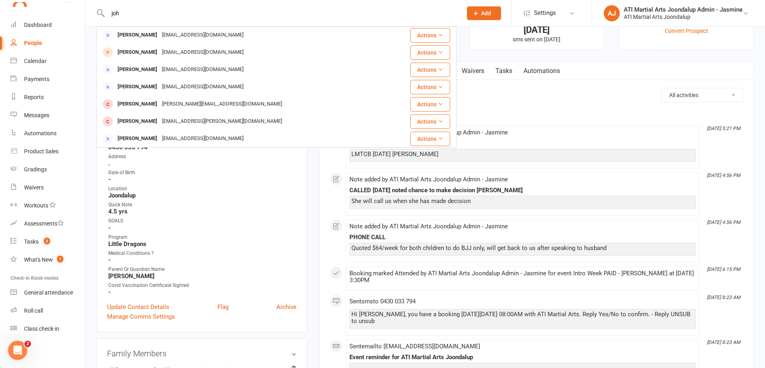
type input "joh"
drag, startPoint x: 256, startPoint y: 20, endPoint x: 382, endPoint y: 49, distance: 128.3
click at [261, 21] on div "[PERSON_NAME] [PERSON_NAME][EMAIL_ADDRESS][DOMAIN_NAME] Actions [PERSON_NAME] […" at bounding box center [276, 13] width 360 height 26
drag, startPoint x: 564, startPoint y: 97, endPoint x: 556, endPoint y: 97, distance: 8.0
click at [563, 97] on h3 "Activity" at bounding box center [537, 94] width 414 height 12
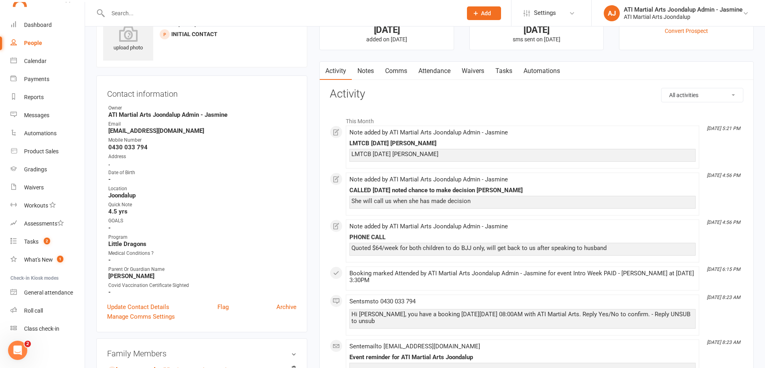
click at [179, 18] on input "text" at bounding box center [281, 13] width 351 height 11
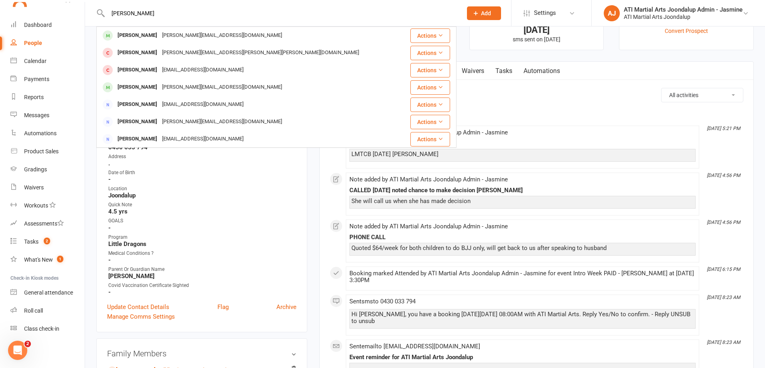
type input "[PERSON_NAME]"
drag, startPoint x: 164, startPoint y: 42, endPoint x: 201, endPoint y: 41, distance: 37.7
click at [201, 41] on div "[PERSON_NAME][EMAIL_ADDRESS][DOMAIN_NAME]" at bounding box center [222, 36] width 125 height 12
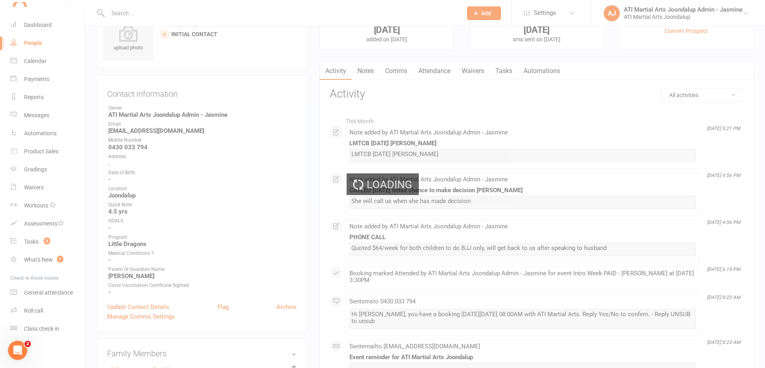
scroll to position [34, 0]
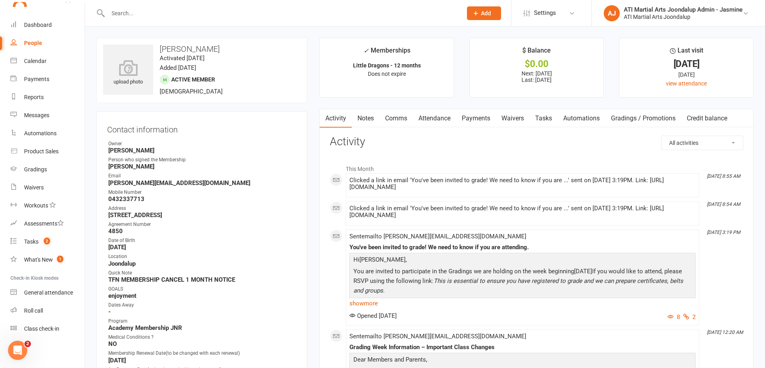
click at [483, 120] on link "Payments" at bounding box center [476, 118] width 40 height 18
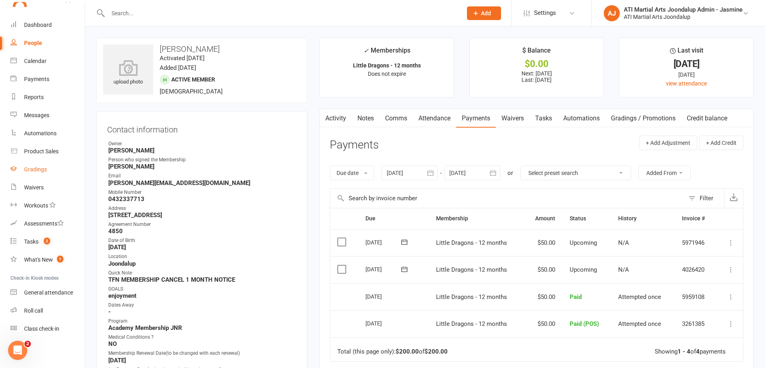
click at [37, 174] on link "Gradings" at bounding box center [47, 169] width 74 height 18
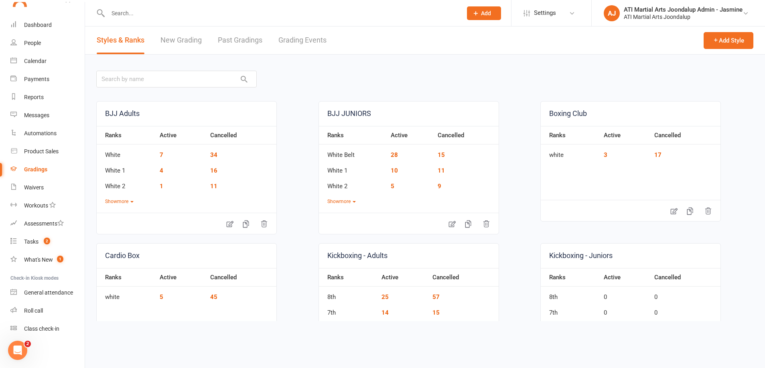
click at [300, 44] on link "Grading Events" at bounding box center [302, 40] width 48 height 28
select select "50"
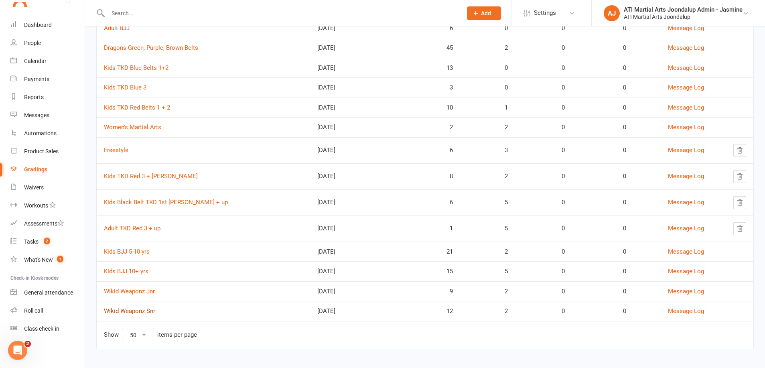
scroll to position [329, 0]
click at [133, 308] on link "Wikid Weaponz Snr" at bounding box center [129, 311] width 51 height 7
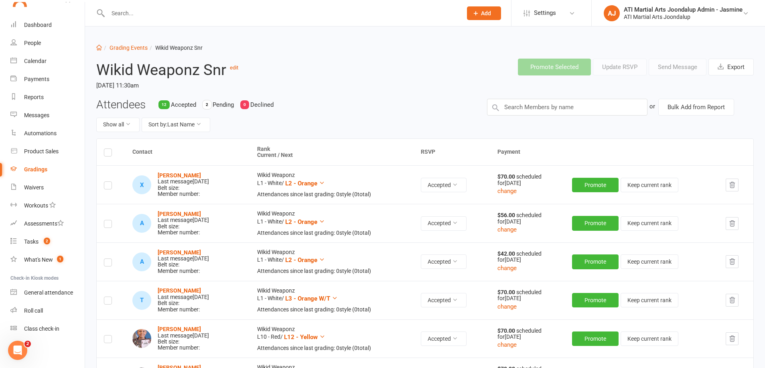
drag, startPoint x: 36, startPoint y: 171, endPoint x: 45, endPoint y: 169, distance: 9.1
click at [37, 171] on div "Gradings" at bounding box center [35, 169] width 23 height 6
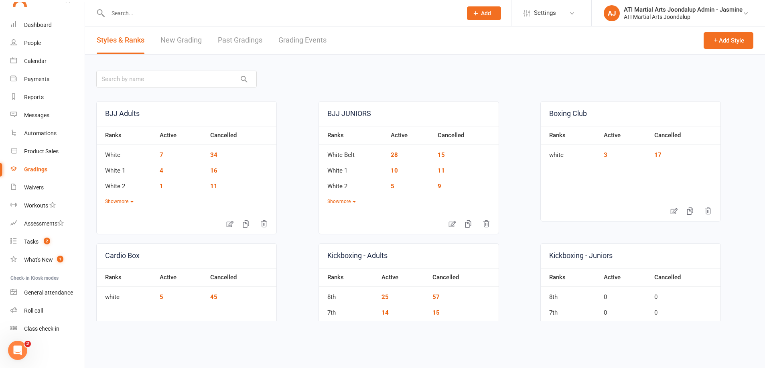
click at [301, 41] on link "Grading Events" at bounding box center [302, 40] width 48 height 28
select select "50"
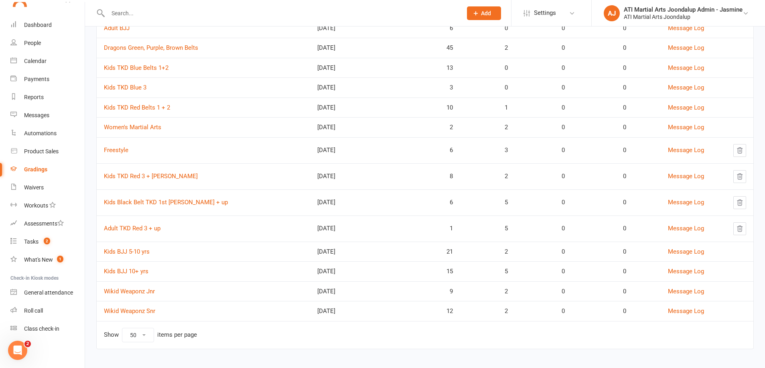
scroll to position [329, 0]
click at [129, 288] on link "Wikid Weaponz Jnr" at bounding box center [129, 291] width 51 height 7
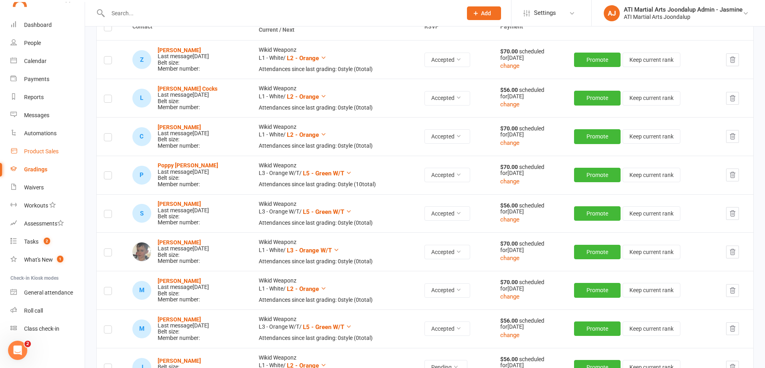
scroll to position [116, 0]
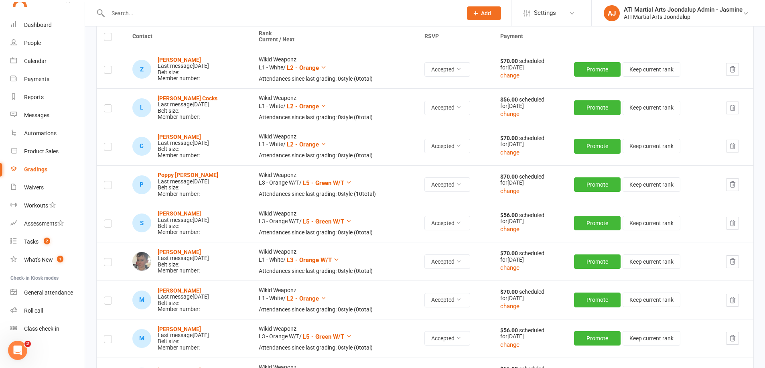
click at [33, 171] on div "Gradings" at bounding box center [35, 169] width 23 height 6
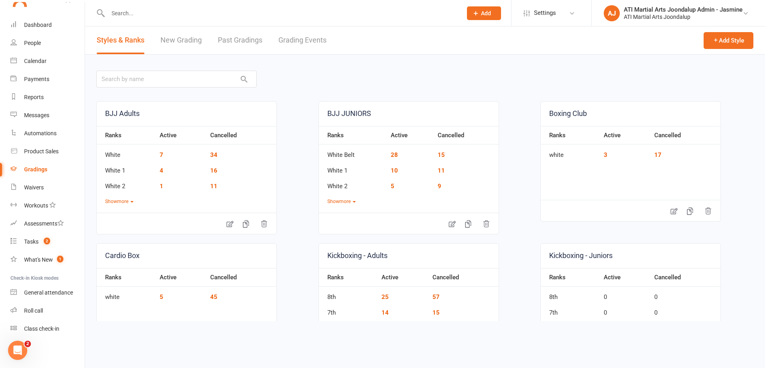
click at [295, 43] on link "Grading Events" at bounding box center [302, 40] width 48 height 28
select select "50"
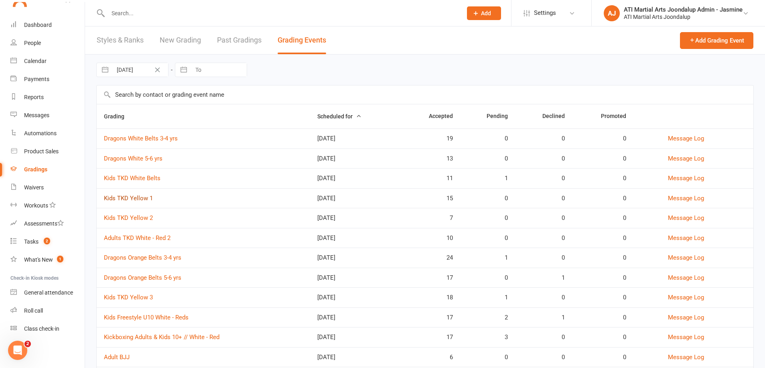
click at [135, 198] on link "Kids TKD Yellow 1" at bounding box center [128, 198] width 49 height 7
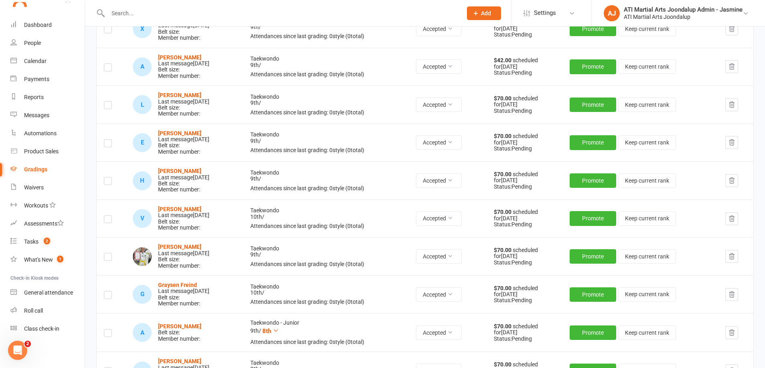
scroll to position [183, 0]
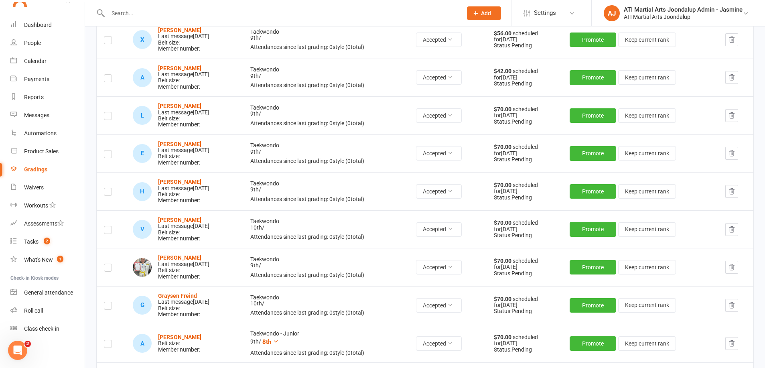
click at [152, 12] on input "text" at bounding box center [281, 13] width 351 height 11
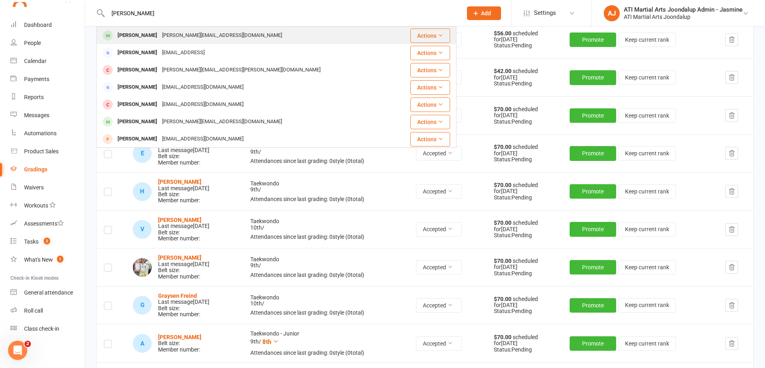
type input "[PERSON_NAME]"
click at [185, 41] on div "[PERSON_NAME][EMAIL_ADDRESS][DOMAIN_NAME]" at bounding box center [222, 36] width 125 height 12
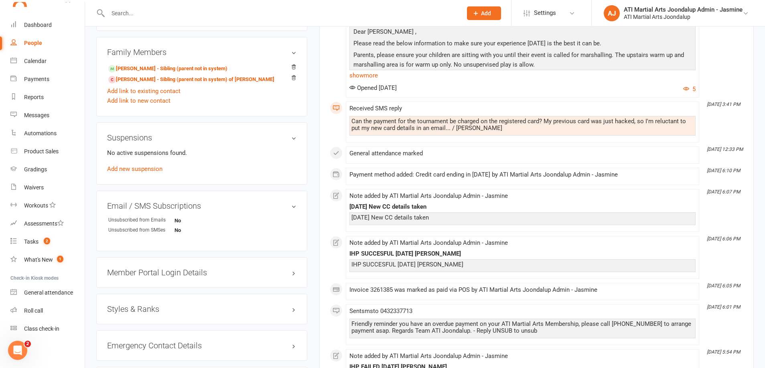
scroll to position [794, 0]
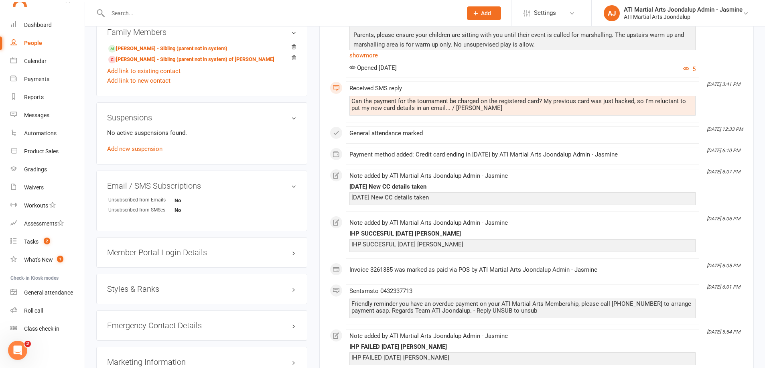
click at [159, 286] on h3 "Styles & Ranks" at bounding box center [201, 288] width 189 height 9
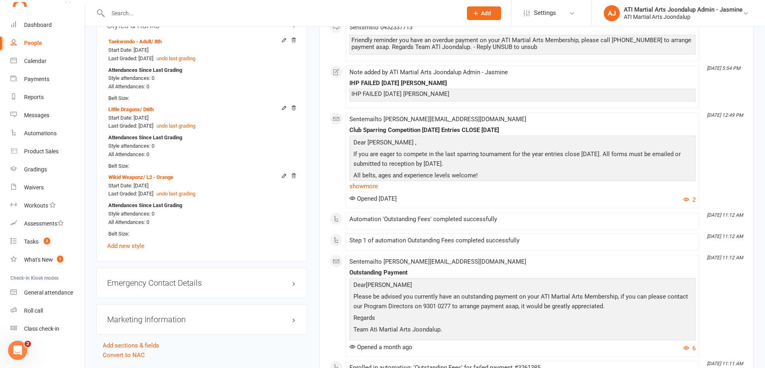
scroll to position [1058, 0]
click at [39, 170] on div "Gradings" at bounding box center [35, 169] width 23 height 6
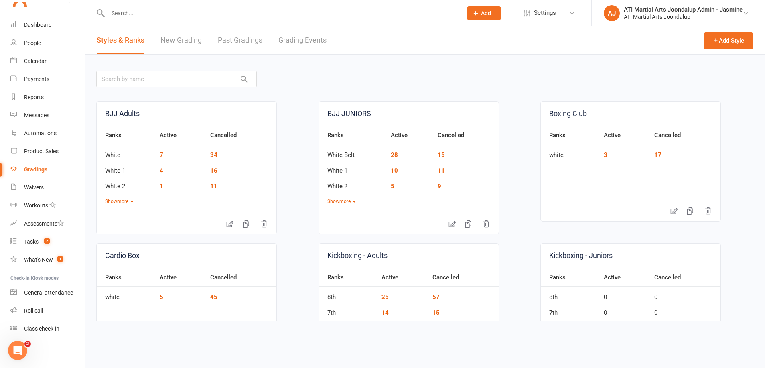
click at [299, 41] on link "Grading Events" at bounding box center [302, 40] width 48 height 28
select select "50"
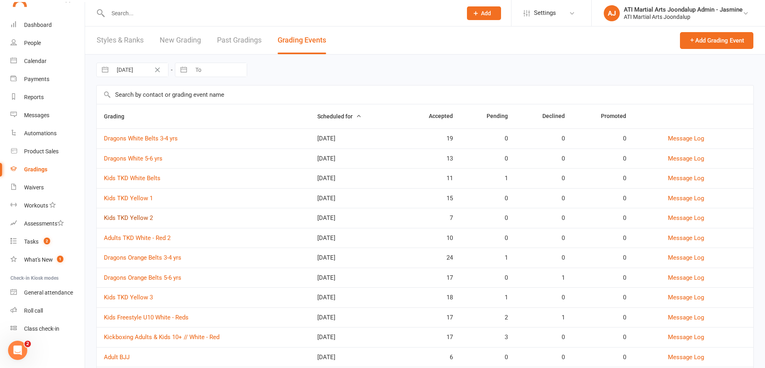
click at [132, 218] on link "Kids TKD Yellow 2" at bounding box center [128, 217] width 49 height 7
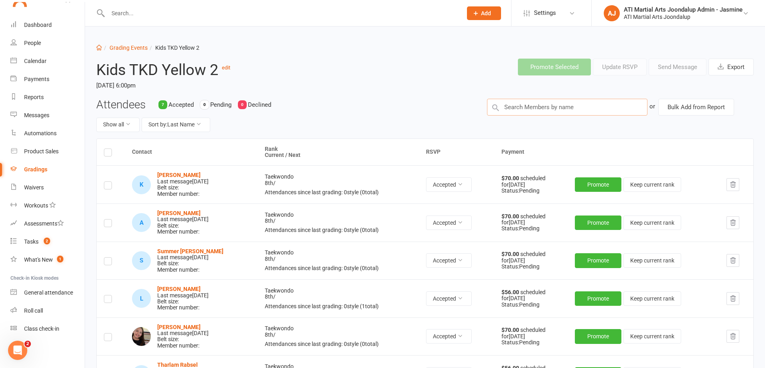
click at [556, 107] on input "text" at bounding box center [567, 107] width 160 height 17
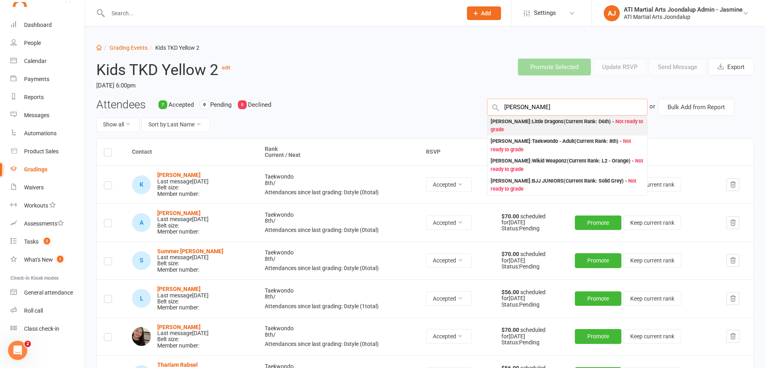
type input "[PERSON_NAME]"
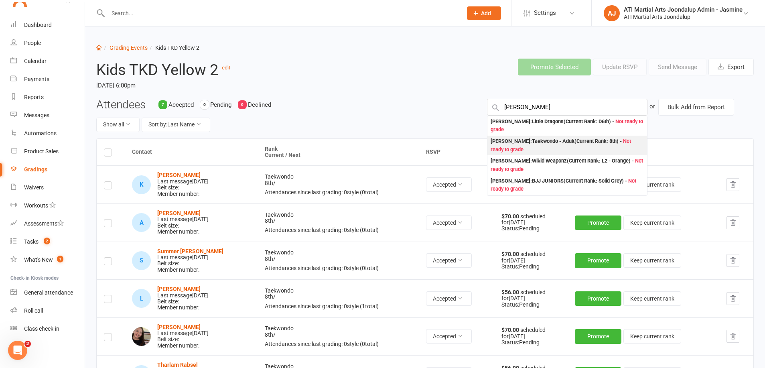
drag, startPoint x: 540, startPoint y: 120, endPoint x: 567, endPoint y: 145, distance: 37.2
click at [567, 145] on div "[PERSON_NAME] : Taekwondo - Adult (Current Rank: 8th ) - Not ready to grade" at bounding box center [567, 145] width 153 height 16
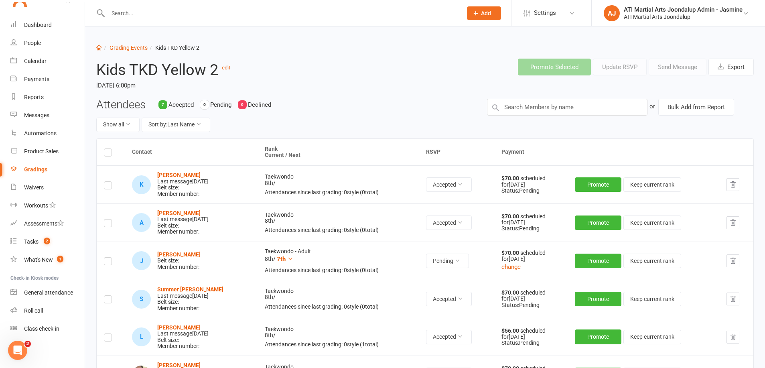
drag, startPoint x: 107, startPoint y: 260, endPoint x: 125, endPoint y: 262, distance: 18.1
click at [107, 262] on label at bounding box center [108, 262] width 8 height 0
click at [107, 258] on input "checkbox" at bounding box center [108, 258] width 8 height 0
click at [677, 69] on button "Send Message" at bounding box center [678, 67] width 58 height 17
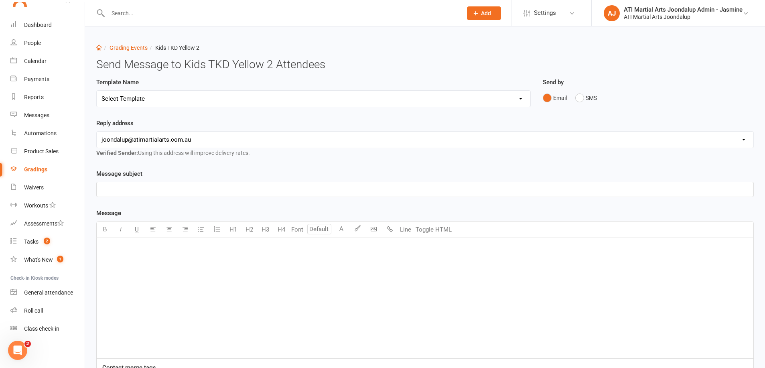
select select "3"
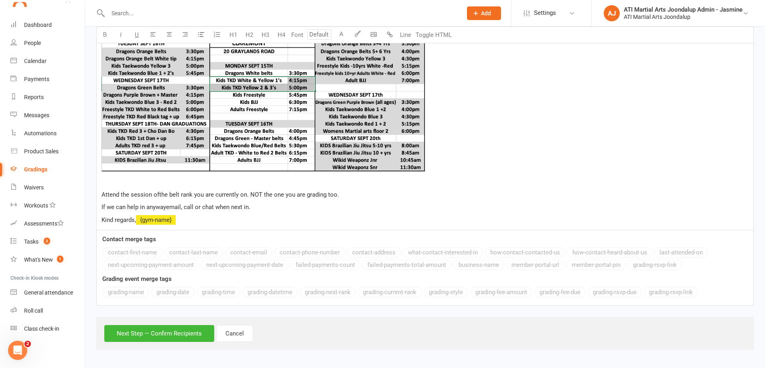
scroll to position [400, 0]
click at [171, 334] on button "Next Step — Confirm Recipients" at bounding box center [159, 333] width 110 height 17
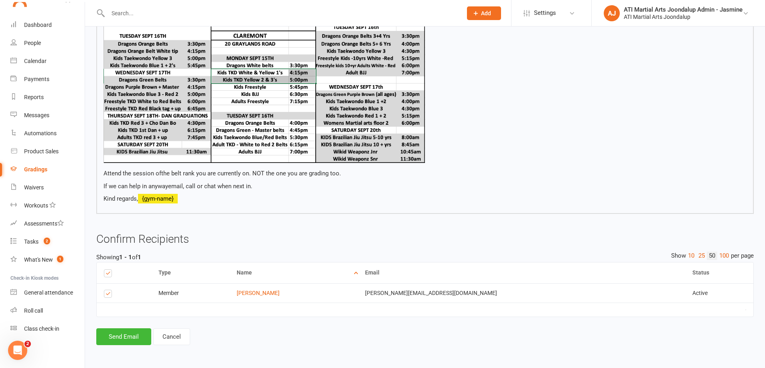
scroll to position [348, 0]
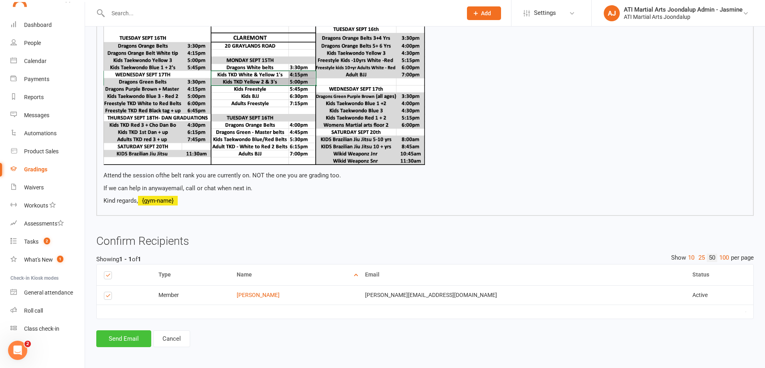
click at [111, 334] on button "Send Email" at bounding box center [123, 338] width 55 height 17
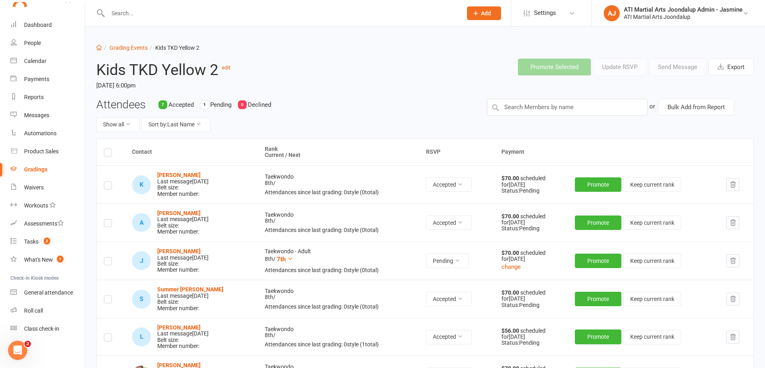
click at [37, 168] on div "Gradings" at bounding box center [35, 169] width 23 height 6
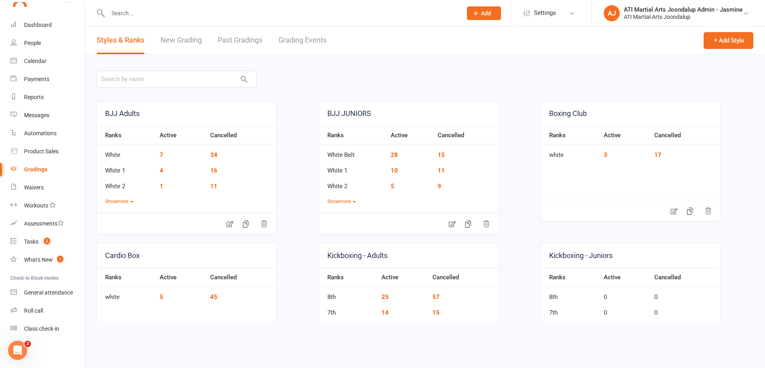
click at [298, 41] on link "Grading Events" at bounding box center [302, 40] width 48 height 28
select select "50"
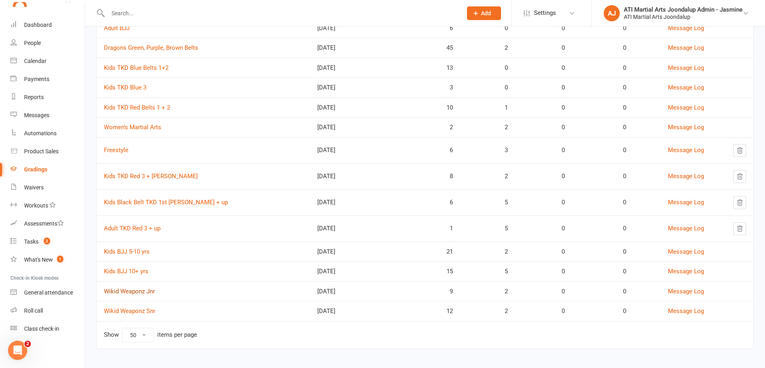
scroll to position [329, 0]
click at [135, 288] on link "Wikid Weaponz Jnr" at bounding box center [129, 291] width 51 height 7
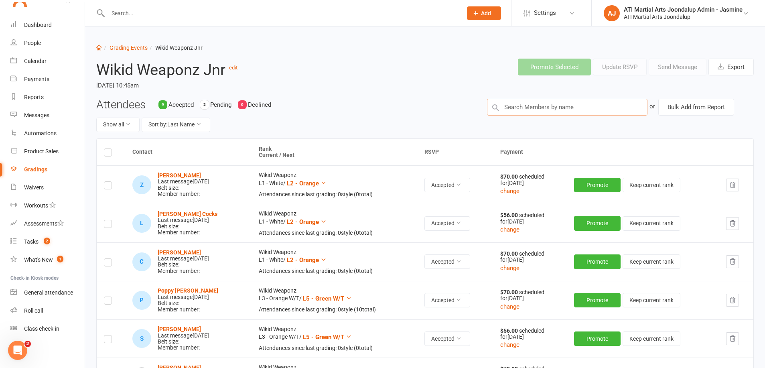
click at [541, 106] on input "text" at bounding box center [567, 107] width 160 height 17
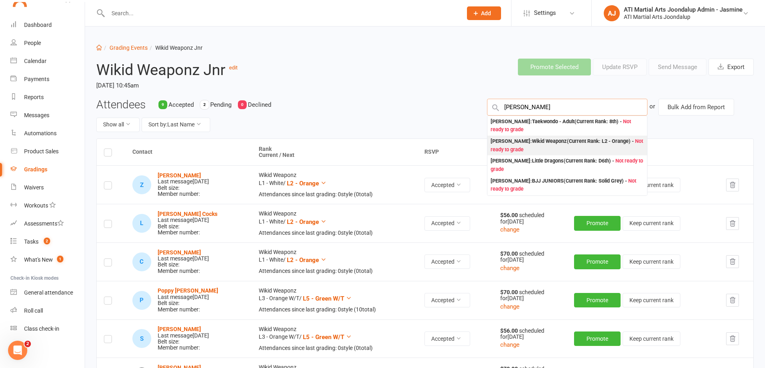
type input "[PERSON_NAME]"
click at [573, 144] on div "[PERSON_NAME] : Wikid Weaponz (Current Rank: L2 - Orange ) - Not ready to grade" at bounding box center [567, 145] width 153 height 16
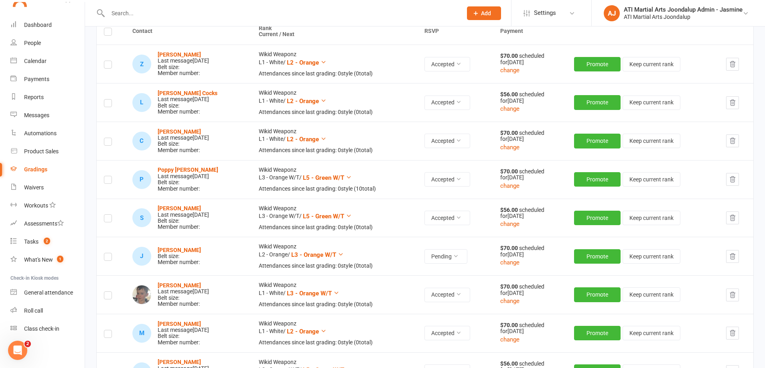
scroll to position [122, 0]
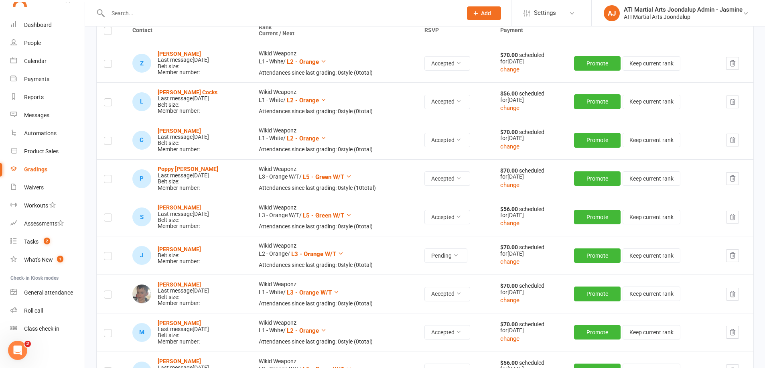
click at [110, 257] on label at bounding box center [108, 257] width 8 height 0
click at [110, 252] on input "checkbox" at bounding box center [108, 252] width 8 height 0
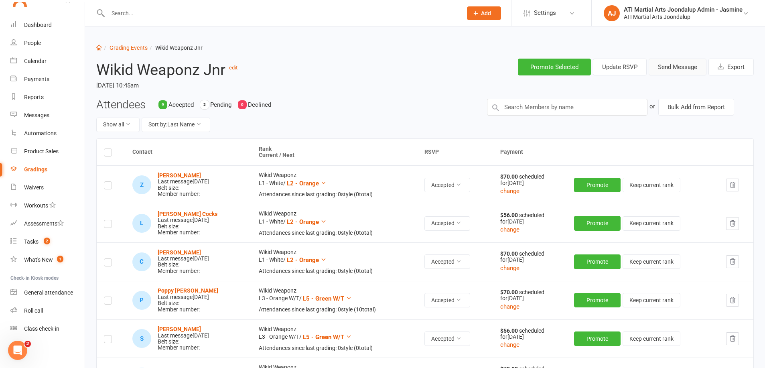
scroll to position [0, 0]
click at [678, 64] on button "Send Message" at bounding box center [678, 67] width 58 height 17
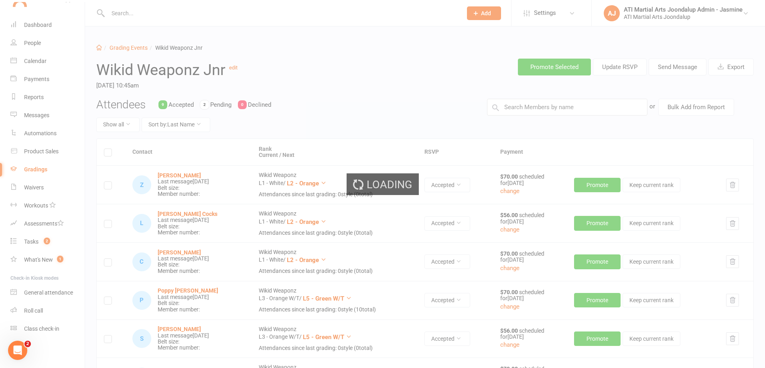
scroll to position [1, 0]
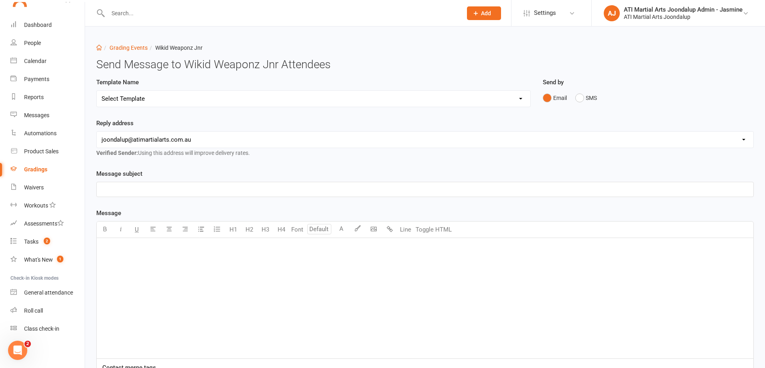
select select "3"
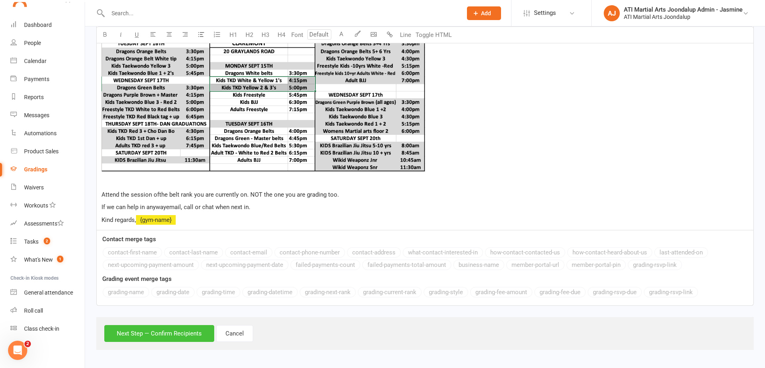
scroll to position [400, 0]
click at [168, 336] on button "Next Step — Confirm Recipients" at bounding box center [159, 333] width 110 height 17
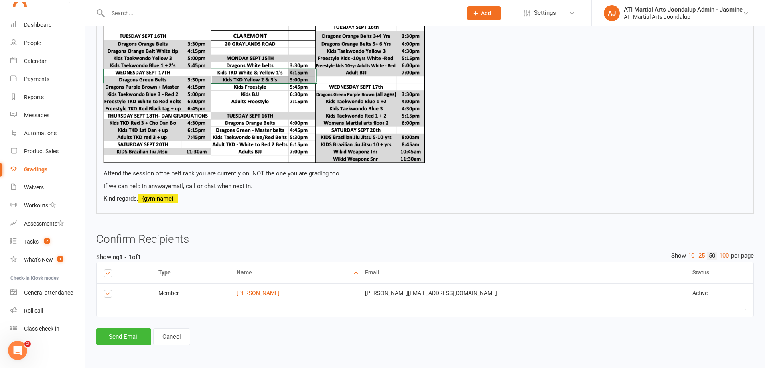
scroll to position [348, 0]
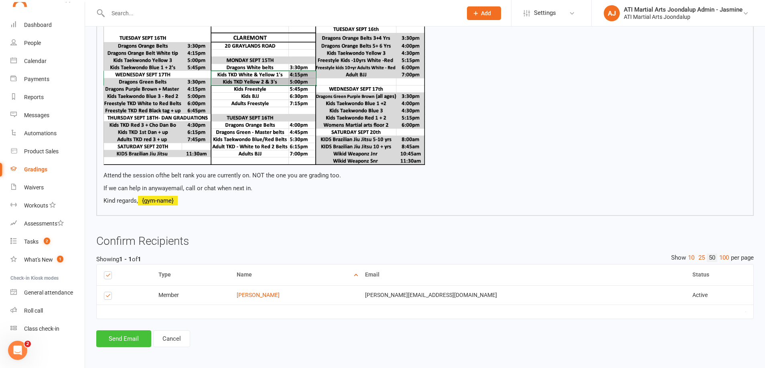
click at [115, 335] on button "Send Email" at bounding box center [123, 338] width 55 height 17
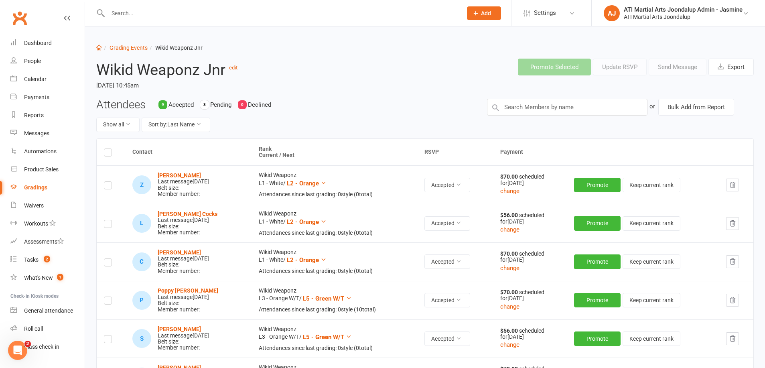
click at [35, 189] on div "Gradings" at bounding box center [35, 187] width 23 height 6
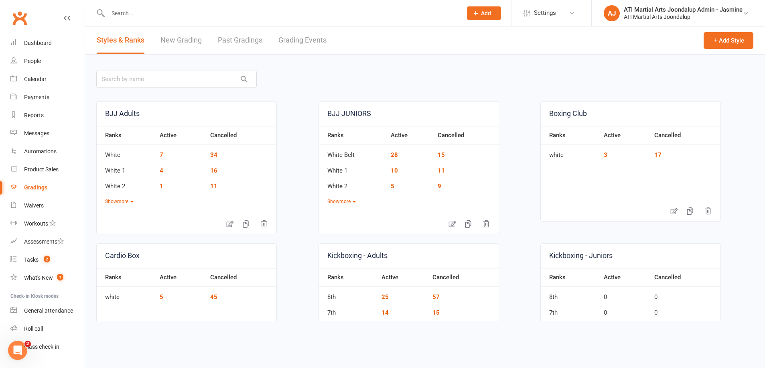
click at [302, 43] on link "Grading Events" at bounding box center [302, 40] width 48 height 28
select select "50"
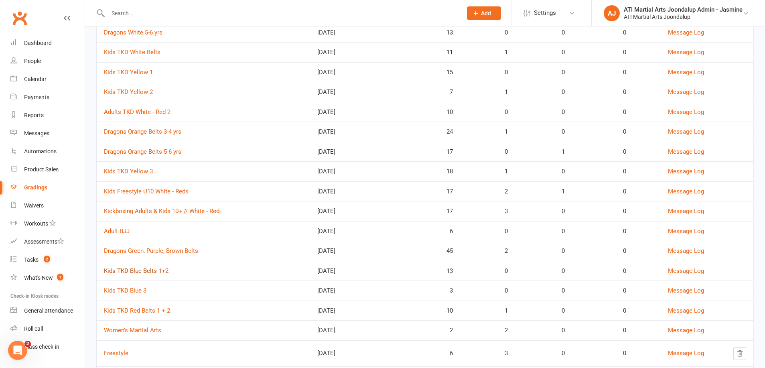
scroll to position [129, 0]
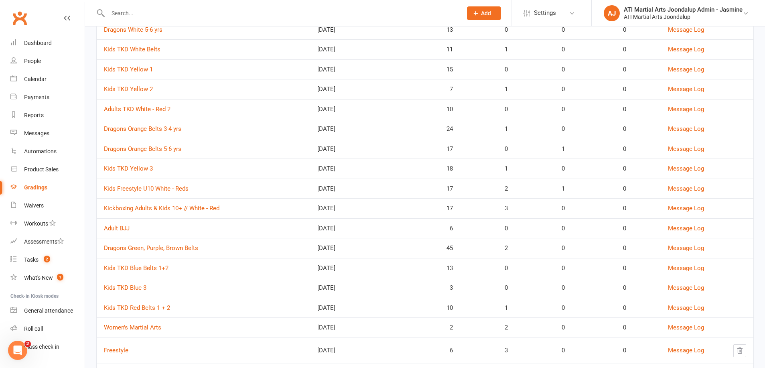
click at [169, 249] on td "Dragons Green, Purple, Brown Belts" at bounding box center [203, 248] width 213 height 20
click at [177, 245] on link "Dragons Green, Purple, Brown Belts" at bounding box center [151, 247] width 94 height 7
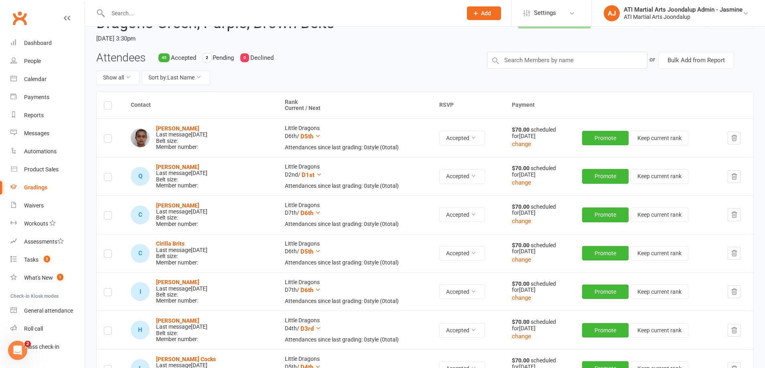
scroll to position [30, 0]
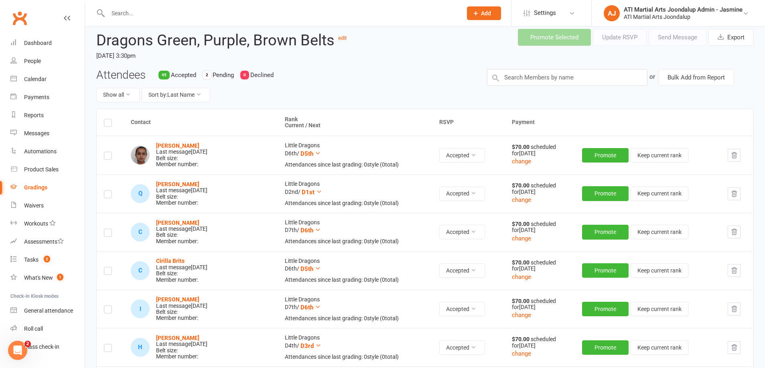
click at [164, 16] on input "text" at bounding box center [281, 13] width 351 height 11
click at [162, 12] on input "text" at bounding box center [281, 13] width 351 height 11
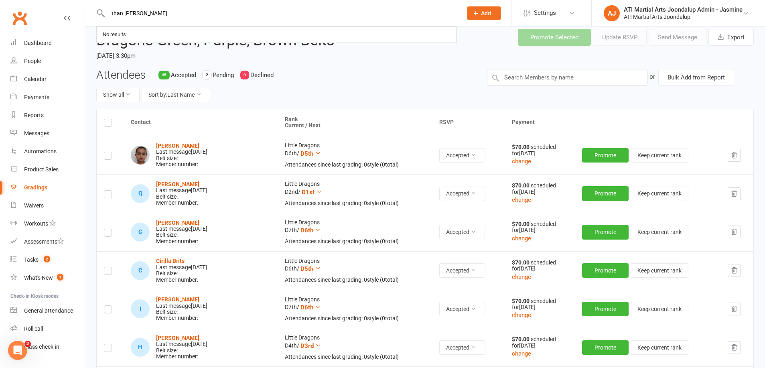
type input "than [PERSON_NAME]"
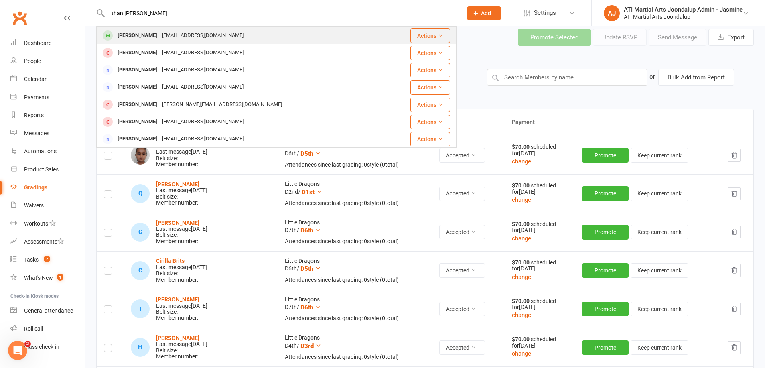
click at [131, 33] on div "[PERSON_NAME]" at bounding box center [137, 36] width 45 height 12
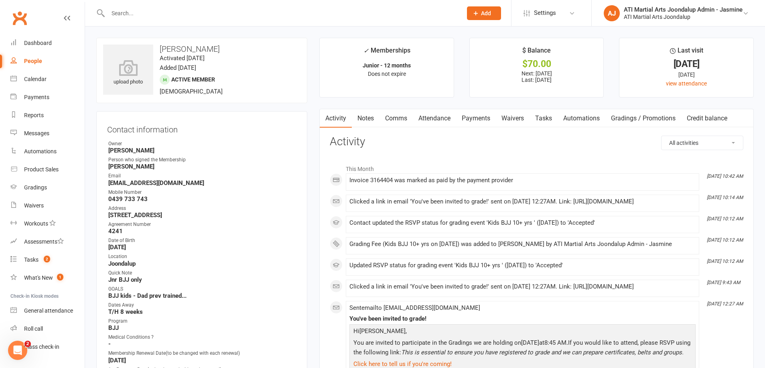
click at [156, 13] on input "text" at bounding box center [281, 13] width 351 height 11
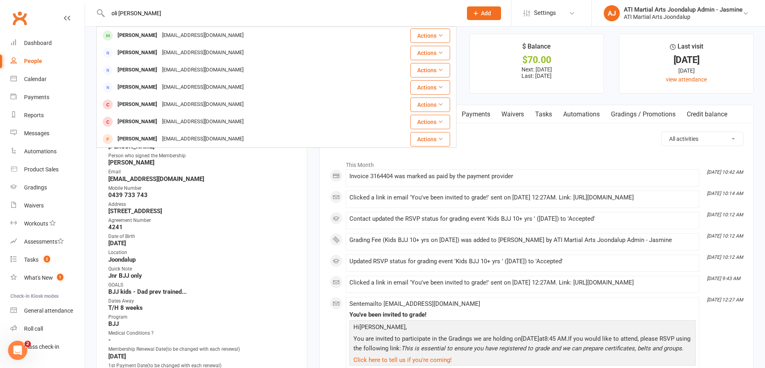
drag, startPoint x: 158, startPoint y: 11, endPoint x: 105, endPoint y: 13, distance: 52.6
click at [105, 13] on div "oli [PERSON_NAME] [PERSON_NAME][EMAIL_ADDRESS][DOMAIN_NAME] Actions [PERSON_NAM…" at bounding box center [276, 13] width 360 height 26
type input "d"
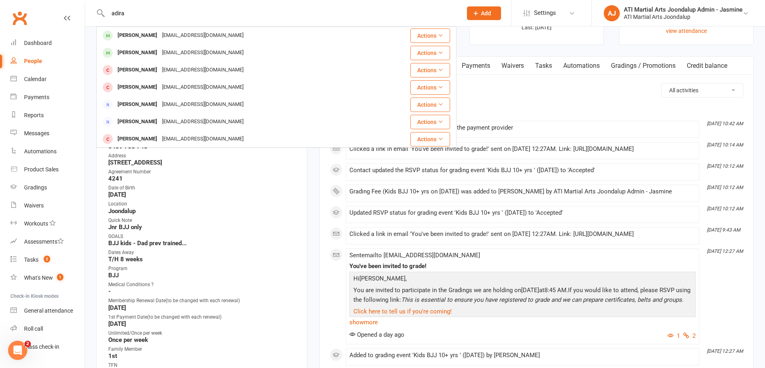
scroll to position [53, 0]
type input "adira"
click at [143, 37] on div "[PERSON_NAME]" at bounding box center [137, 36] width 45 height 12
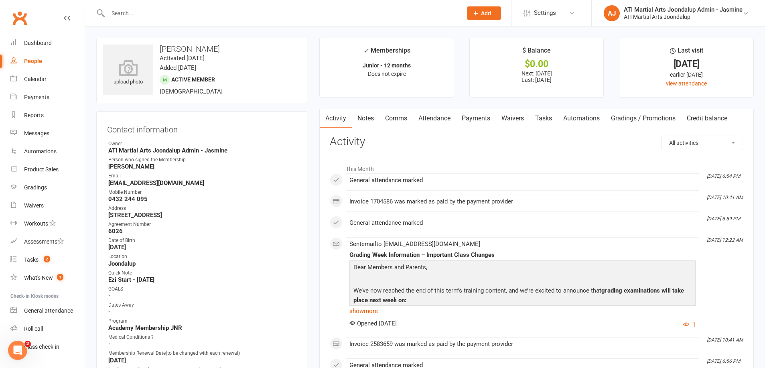
click at [173, 15] on input "text" at bounding box center [281, 13] width 351 height 11
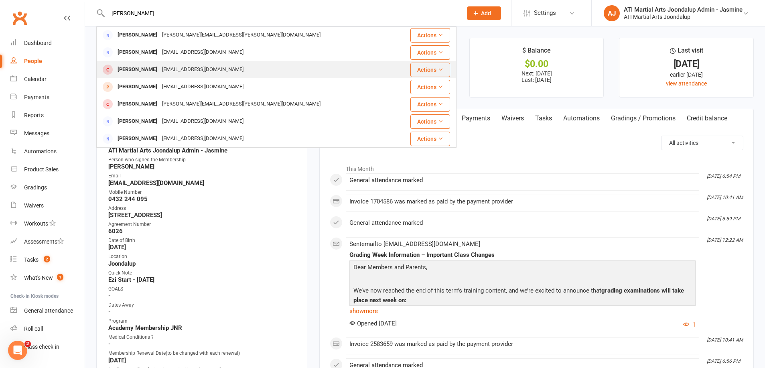
scroll to position [225, 0]
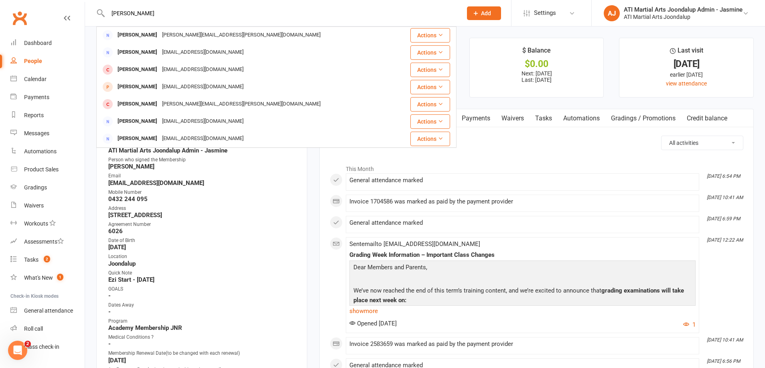
type input "[PERSON_NAME]"
click at [275, 190] on div "Mobile Number" at bounding box center [202, 193] width 188 height 8
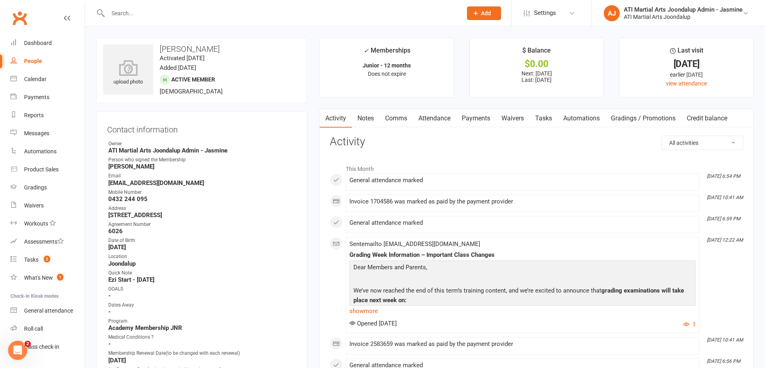
click at [464, 116] on link "Payments" at bounding box center [476, 118] width 40 height 18
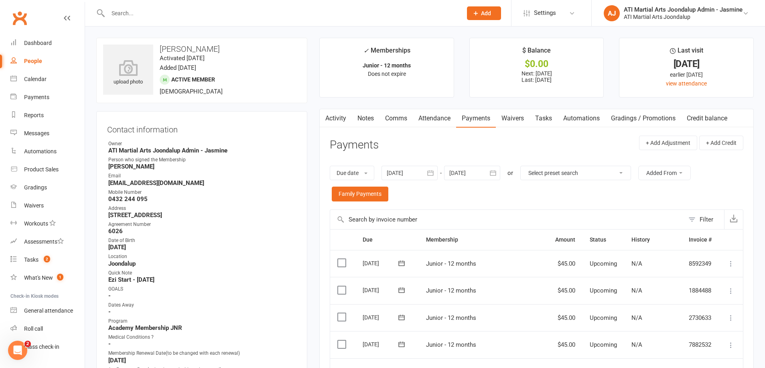
click at [273, 14] on input "text" at bounding box center [281, 13] width 351 height 11
type input "[PERSON_NAME]"
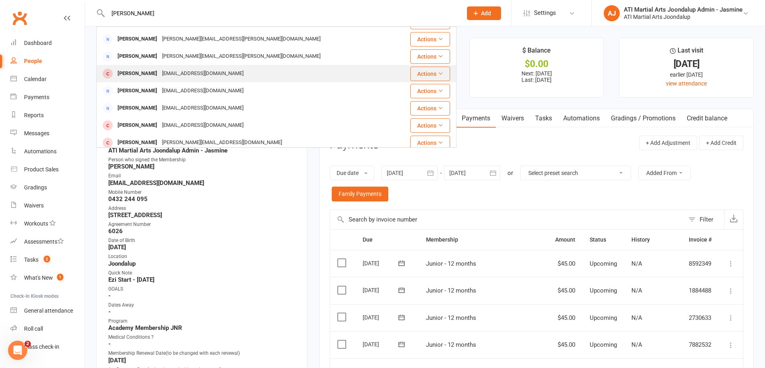
scroll to position [67, 0]
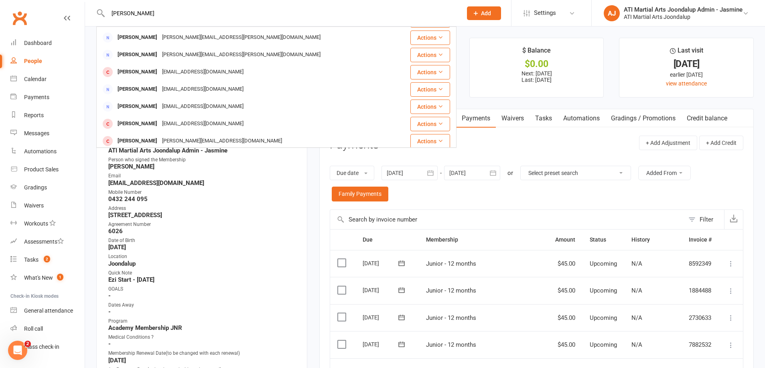
drag, startPoint x: 39, startPoint y: 59, endPoint x: 143, endPoint y: 56, distance: 104.8
click at [39, 59] on div "People" at bounding box center [33, 61] width 18 height 6
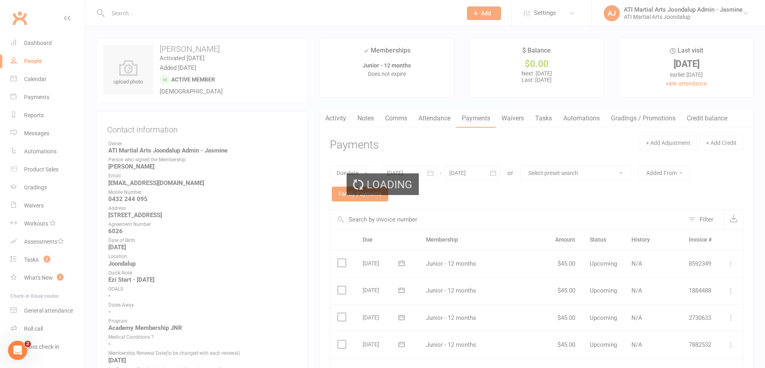
select select "100"
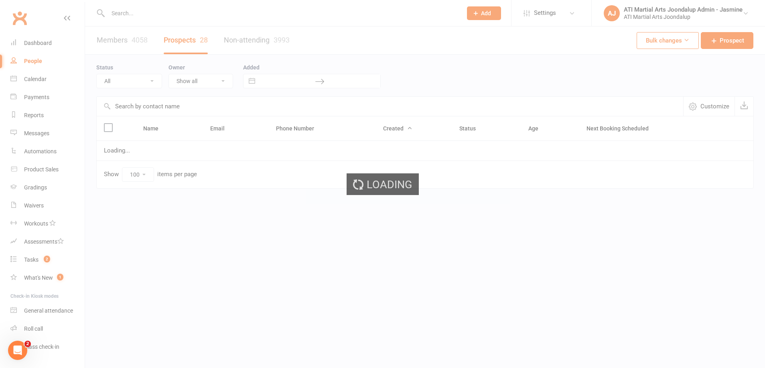
select select "Initial Contact"
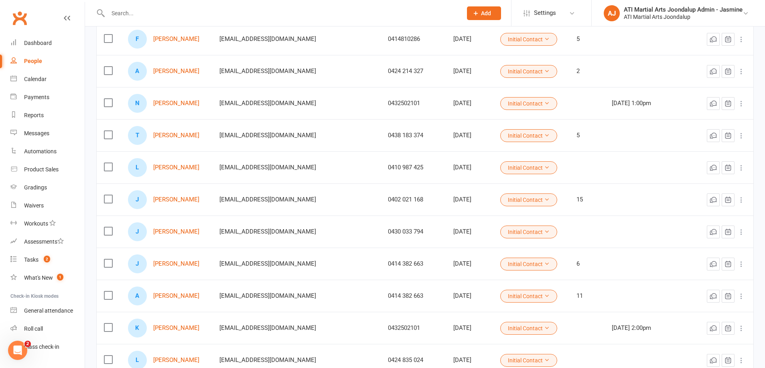
scroll to position [248, 0]
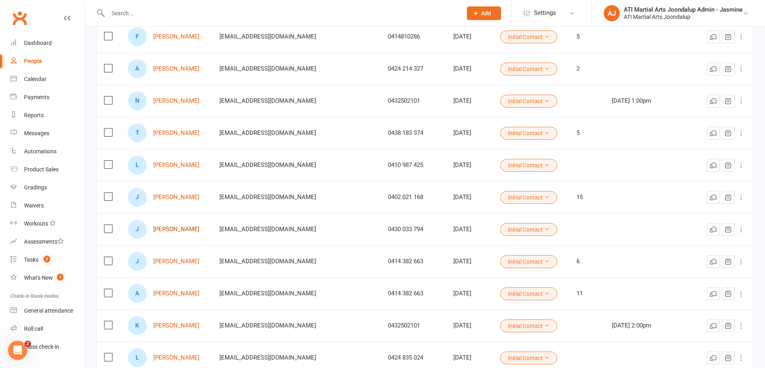
click at [169, 231] on link "[PERSON_NAME]" at bounding box center [176, 229] width 46 height 7
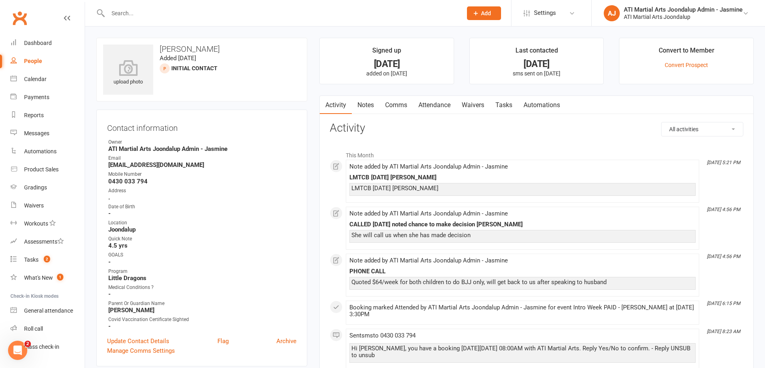
click at [370, 104] on link "Notes" at bounding box center [366, 105] width 28 height 18
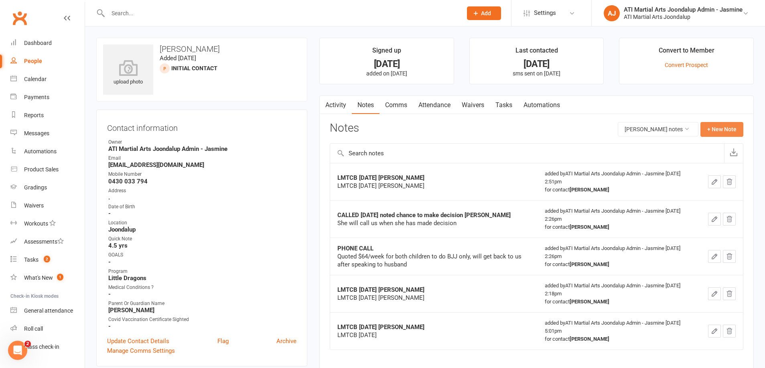
click at [707, 126] on button "+ New Note" at bounding box center [722, 129] width 43 height 14
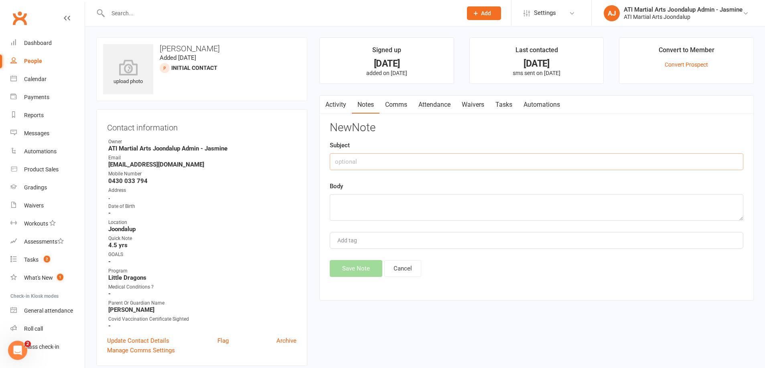
click at [425, 160] on input "text" at bounding box center [537, 161] width 414 height 17
drag, startPoint x: 423, startPoint y: 161, endPoint x: 344, endPoint y: 161, distance: 78.6
click at [335, 162] on input "Mum to sign [DATE] [PERSON_NAME]" at bounding box center [537, 160] width 414 height 17
type input "Mum to sign [DATE] [PERSON_NAME]"
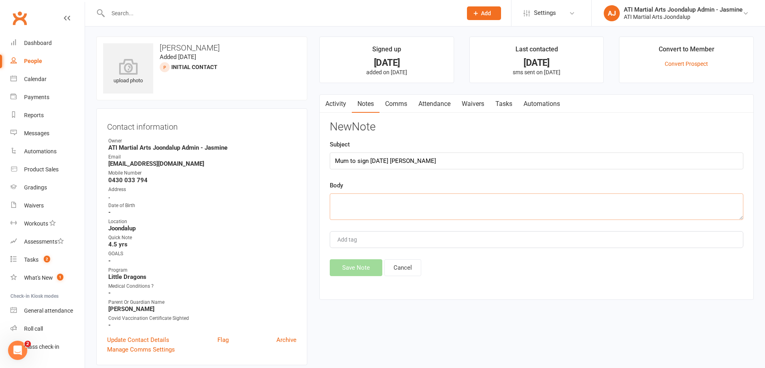
paste textarea "Mum to sign [DATE] [PERSON_NAME]"
type textarea "Mum to sign [DATE] [PERSON_NAME]"
click at [355, 261] on button "Save Note" at bounding box center [356, 267] width 53 height 17
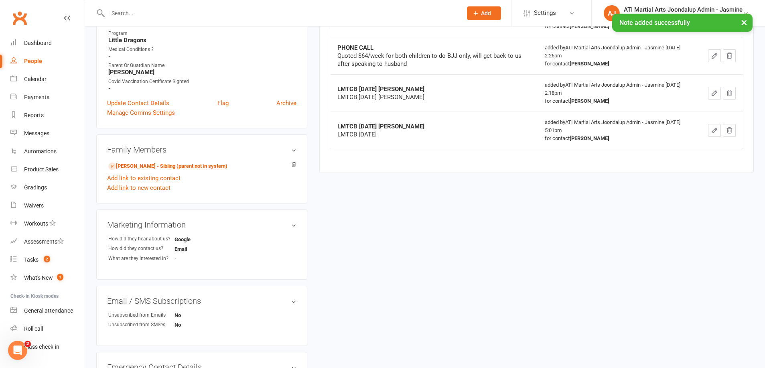
scroll to position [239, 0]
click at [137, 166] on link "[PERSON_NAME] - Sibling (parent not in system)" at bounding box center [167, 165] width 119 height 8
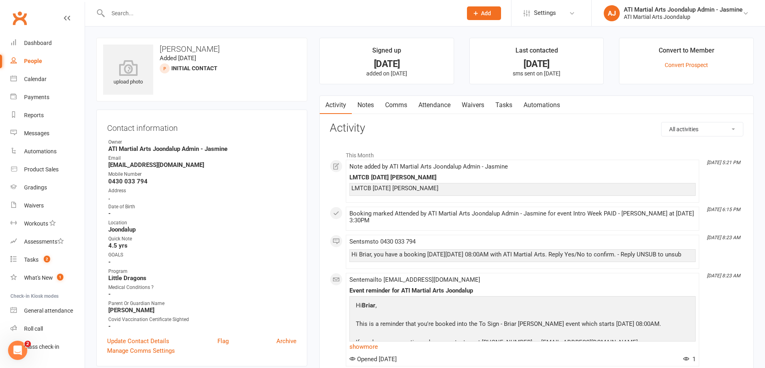
click at [370, 103] on link "Notes" at bounding box center [366, 105] width 28 height 18
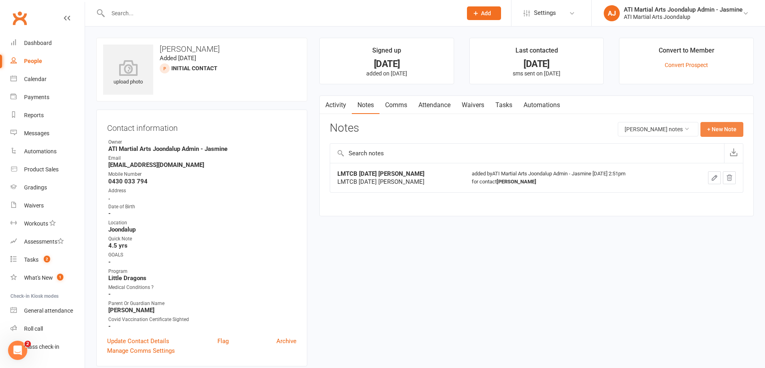
click at [717, 130] on button "+ New Note" at bounding box center [722, 129] width 43 height 14
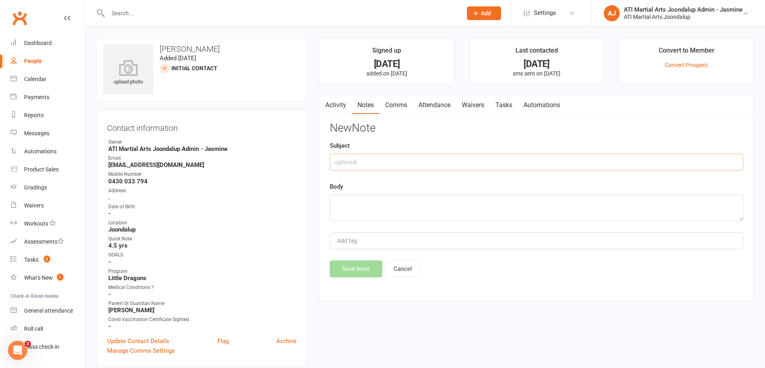
paste input "Mum to sign [DATE] [PERSON_NAME]"
type input "Mum to sign [DATE] [PERSON_NAME]"
paste textarea "Mum to sign [DATE] [PERSON_NAME]"
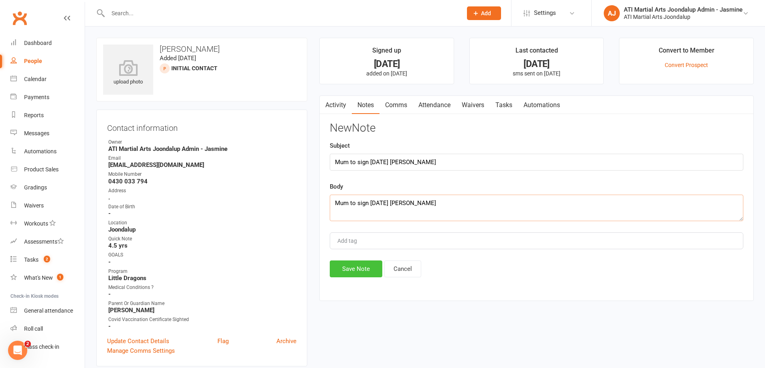
type textarea "Mum to sign [DATE] [PERSON_NAME]"
click at [359, 268] on button "Save Note" at bounding box center [356, 268] width 53 height 17
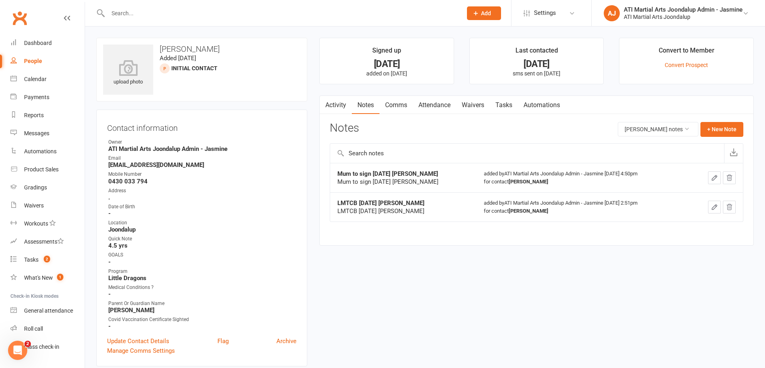
click at [206, 12] on input "text" at bounding box center [281, 13] width 351 height 11
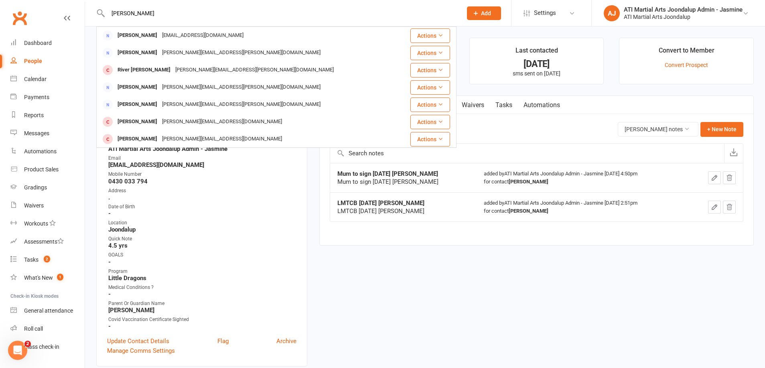
drag, startPoint x: 150, startPoint y: 14, endPoint x: 110, endPoint y: 14, distance: 40.1
click at [110, 14] on input "[PERSON_NAME]" at bounding box center [281, 13] width 351 height 11
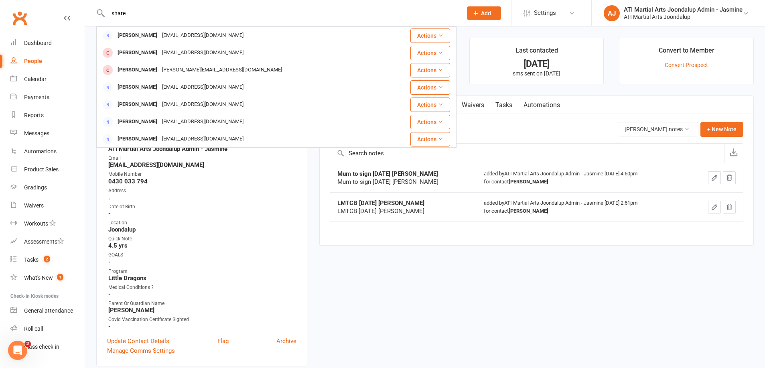
drag, startPoint x: 110, startPoint y: 14, endPoint x: 142, endPoint y: 14, distance: 32.5
click at [142, 14] on input "share" at bounding box center [281, 13] width 351 height 11
type input "s"
type input "rohan"
drag, startPoint x: 29, startPoint y: 63, endPoint x: 49, endPoint y: 66, distance: 19.9
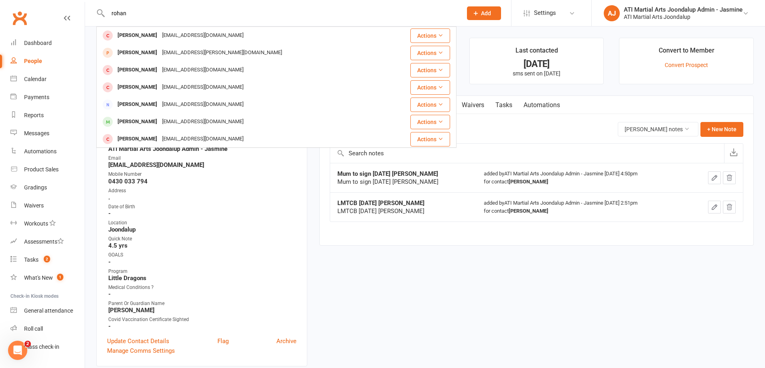
click at [29, 63] on div "People" at bounding box center [33, 61] width 18 height 6
select select "100"
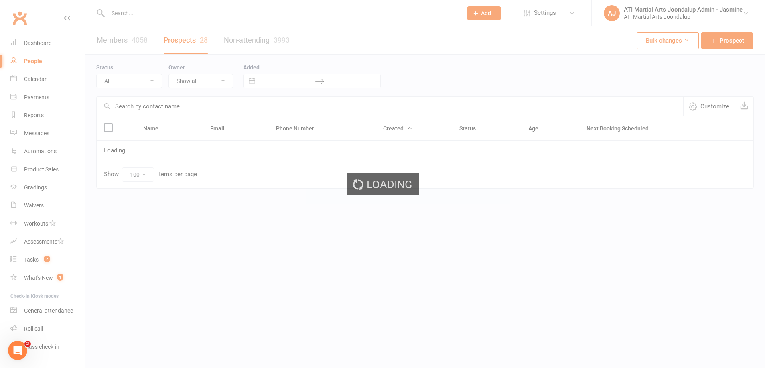
select select "Initial Contact"
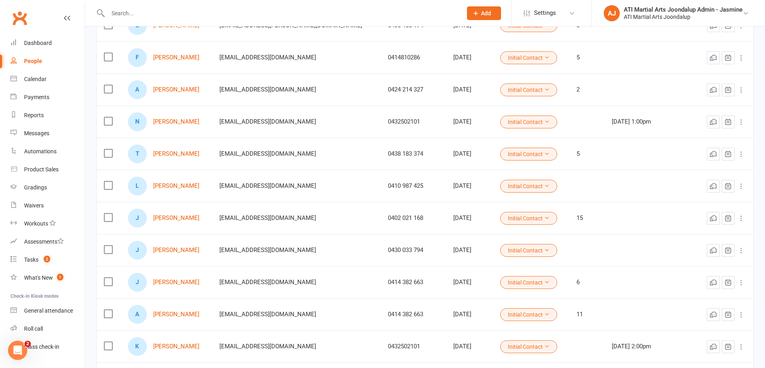
scroll to position [230, 0]
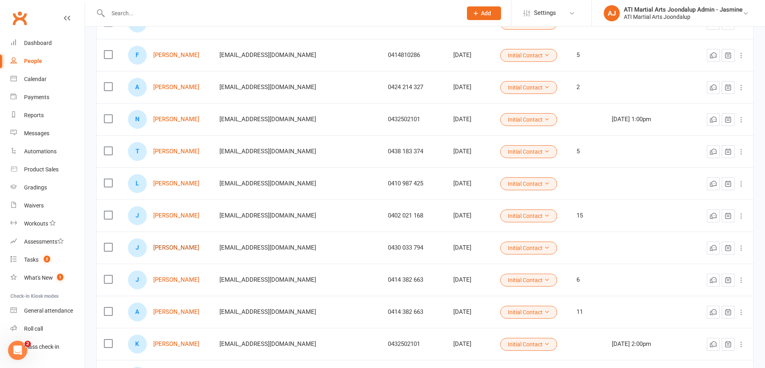
click at [170, 251] on link "[PERSON_NAME]" at bounding box center [176, 247] width 46 height 7
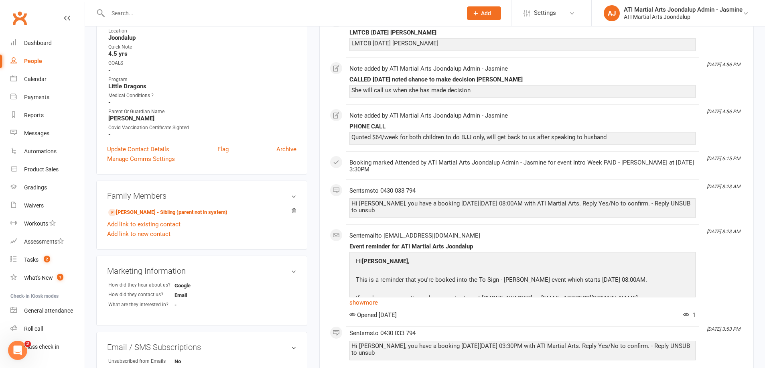
scroll to position [194, 0]
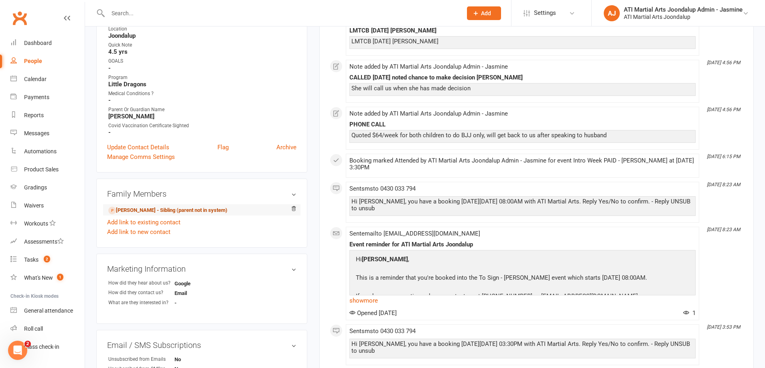
click at [183, 213] on link "[PERSON_NAME] - Sibling (parent not in system)" at bounding box center [167, 210] width 119 height 8
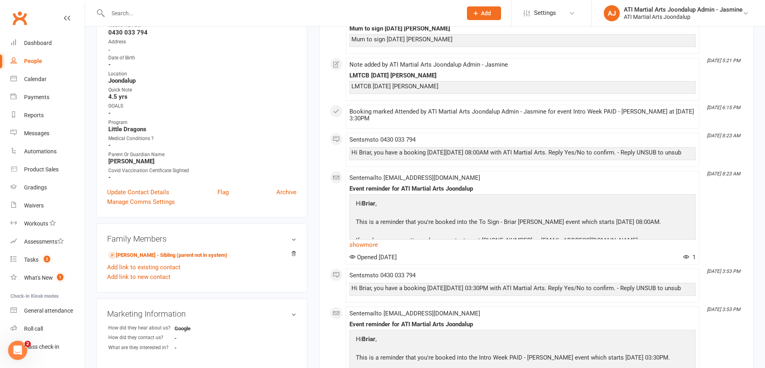
scroll to position [150, 0]
click at [133, 255] on link "[PERSON_NAME] - Sibling (parent not in system)" at bounding box center [167, 254] width 119 height 8
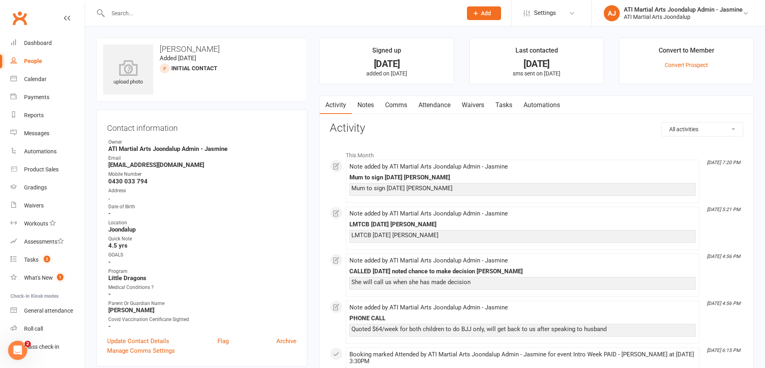
click at [207, 14] on input "text" at bounding box center [281, 13] width 351 height 11
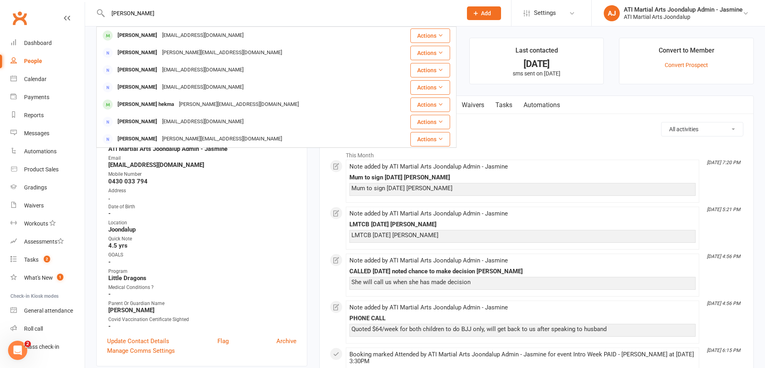
type input "[PERSON_NAME]"
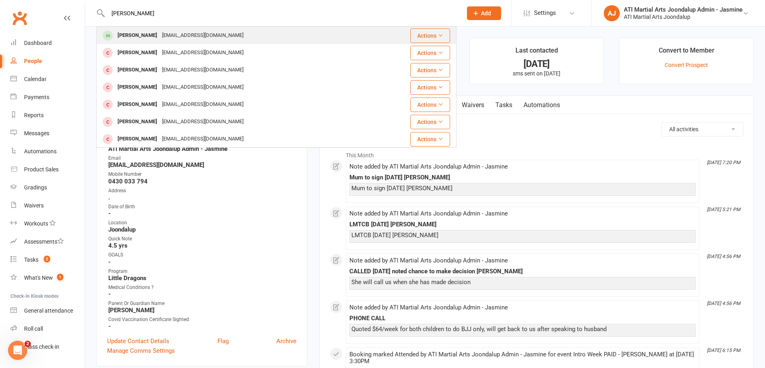
click at [160, 39] on div "[EMAIL_ADDRESS][DOMAIN_NAME]" at bounding box center [203, 36] width 86 height 12
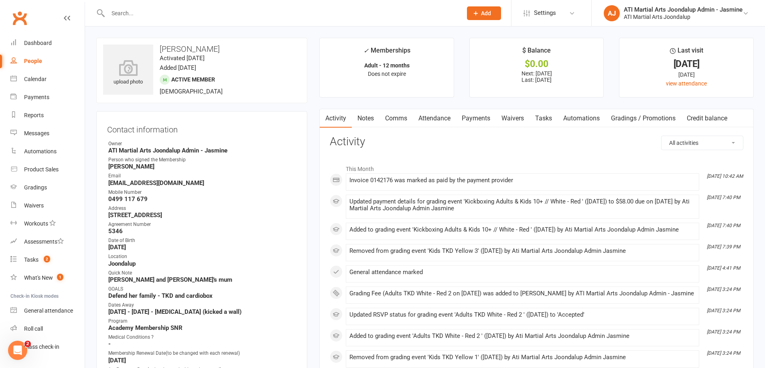
click at [478, 114] on link "Payments" at bounding box center [476, 118] width 40 height 18
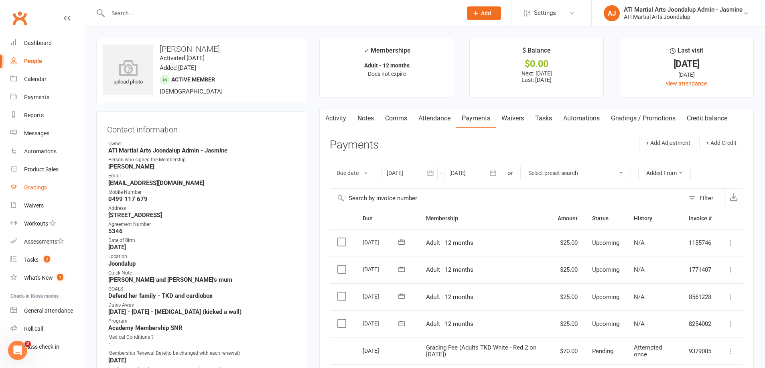
drag, startPoint x: 37, startPoint y: 189, endPoint x: 44, endPoint y: 186, distance: 8.3
click at [37, 189] on div "Gradings" at bounding box center [35, 187] width 23 height 6
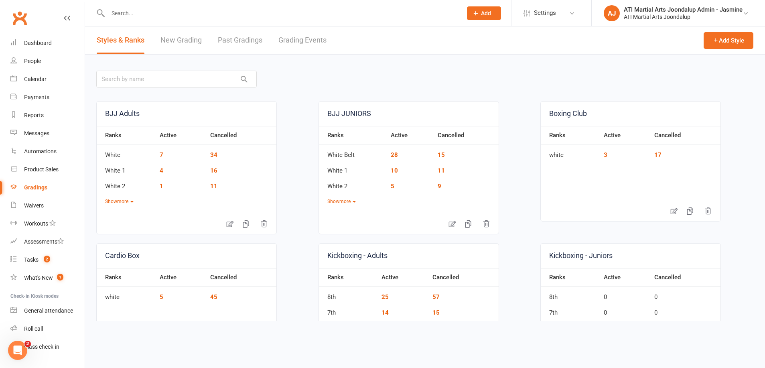
click at [304, 43] on link "Grading Events" at bounding box center [302, 40] width 48 height 28
select select "50"
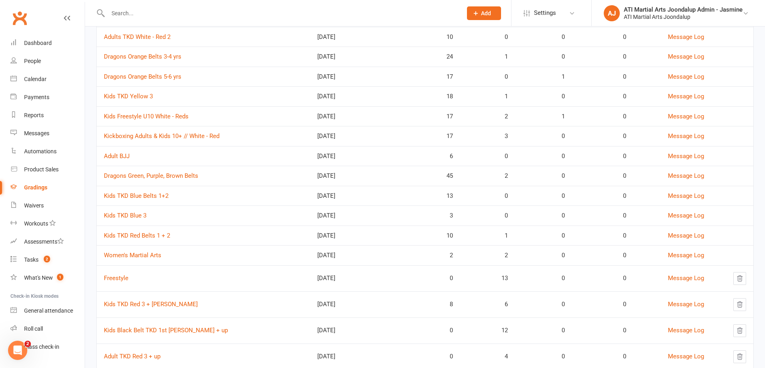
scroll to position [203, 0]
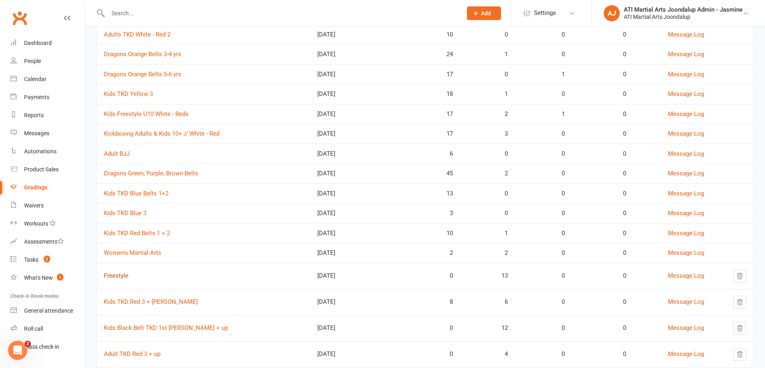
click at [115, 272] on link "Freestyle" at bounding box center [116, 275] width 24 height 7
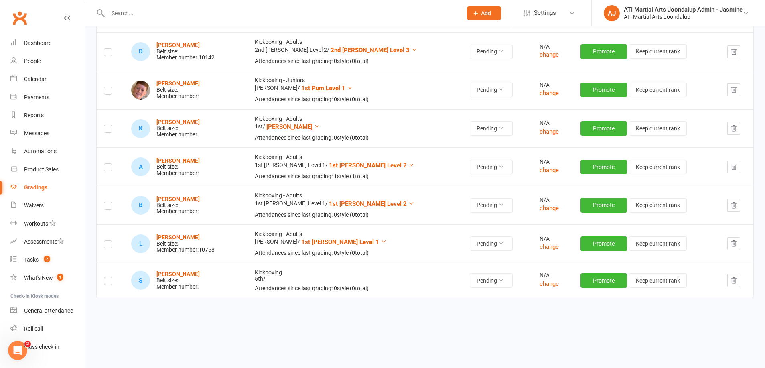
scroll to position [363, 0]
click at [108, 282] on label at bounding box center [108, 282] width 8 height 0
click at [108, 278] on input "checkbox" at bounding box center [108, 278] width 8 height 0
click at [731, 278] on icon "button" at bounding box center [733, 281] width 5 height 6
click at [732, 277] on icon "button" at bounding box center [733, 280] width 7 height 7
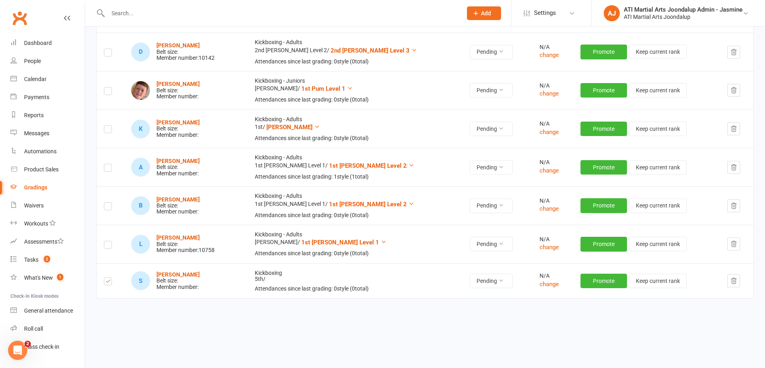
click at [106, 282] on label at bounding box center [108, 282] width 8 height 0
click at [106, 278] on input "checkbox" at bounding box center [108, 278] width 8 height 0
drag, startPoint x: 34, startPoint y: 188, endPoint x: 254, endPoint y: 146, distance: 224.7
click at [35, 188] on div "Gradings" at bounding box center [35, 187] width 23 height 6
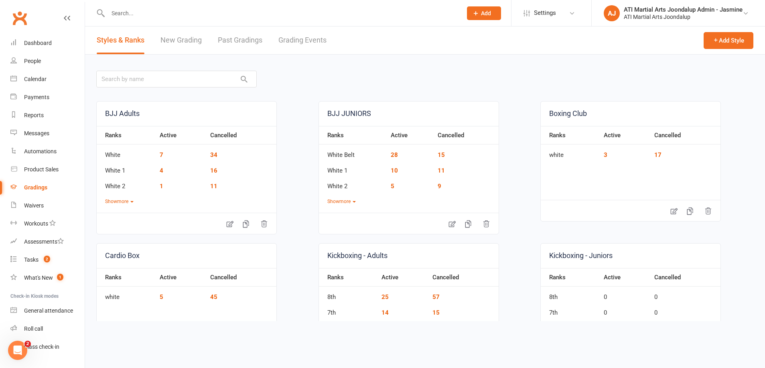
click at [303, 41] on link "Grading Events" at bounding box center [302, 40] width 48 height 28
select select "50"
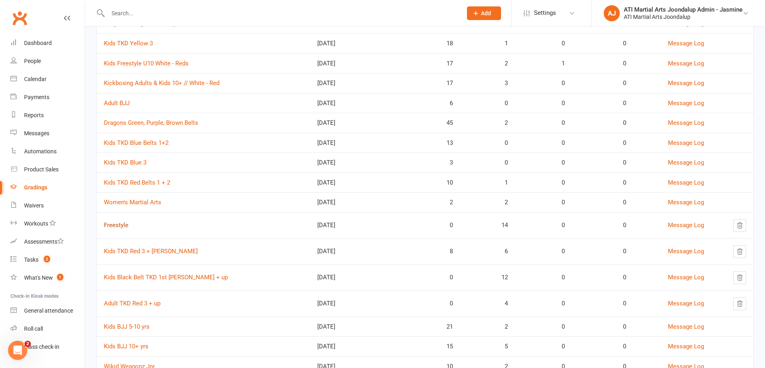
scroll to position [255, 0]
click at [118, 221] on link "Freestyle" at bounding box center [116, 224] width 24 height 7
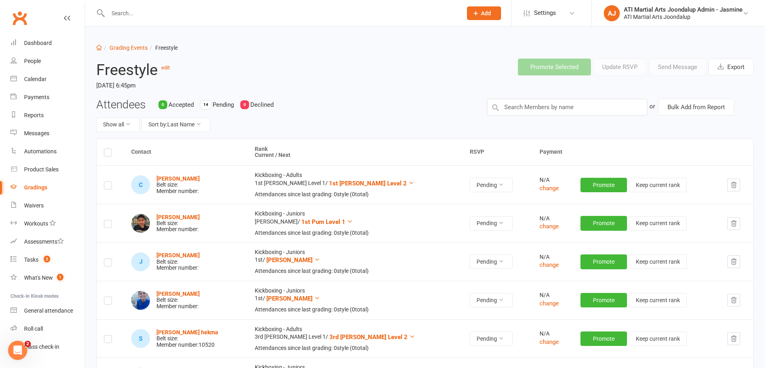
click at [266, 14] on input "text" at bounding box center [281, 13] width 351 height 11
click at [233, 17] on input "text" at bounding box center [281, 13] width 351 height 11
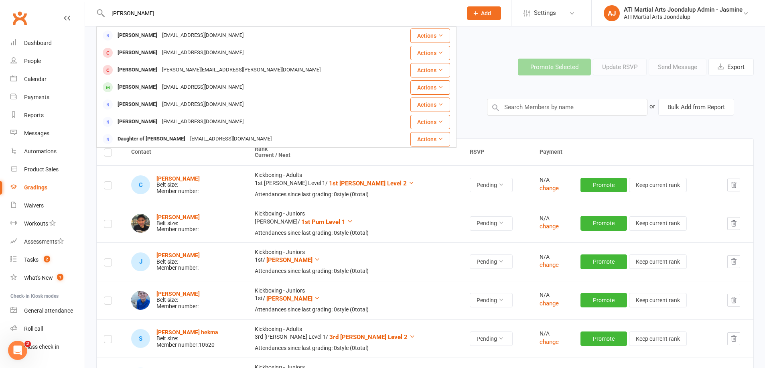
type input "[PERSON_NAME]"
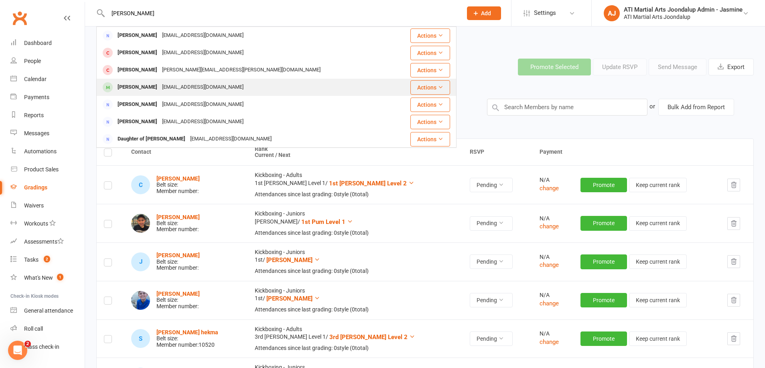
drag, startPoint x: 233, startPoint y: 17, endPoint x: 146, endPoint y: 89, distance: 112.3
click at [146, 89] on div "[PERSON_NAME]" at bounding box center [137, 87] width 45 height 12
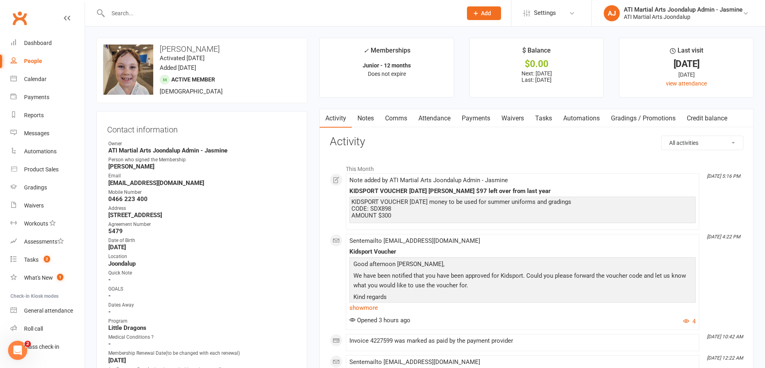
click at [359, 120] on link "Notes" at bounding box center [366, 118] width 28 height 18
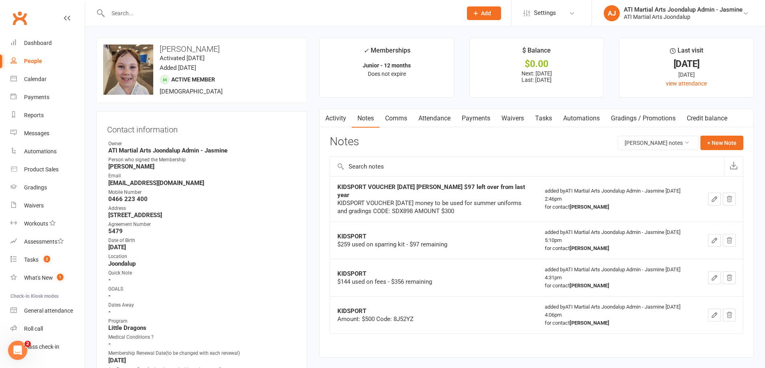
scroll to position [1, 0]
click at [228, 15] on input "text" at bounding box center [281, 13] width 351 height 11
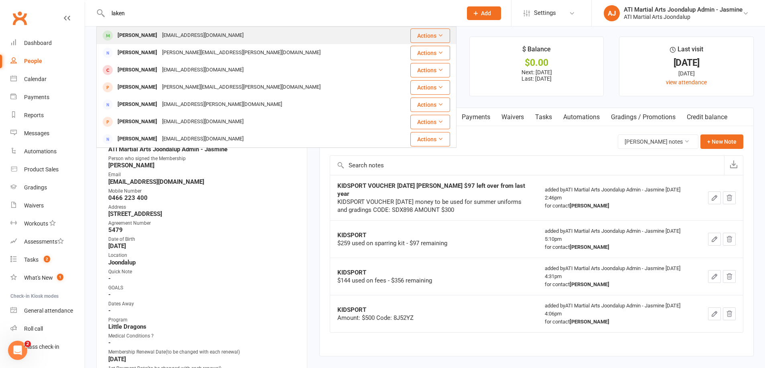
click at [160, 36] on div "[EMAIL_ADDRESS][DOMAIN_NAME]" at bounding box center [203, 36] width 86 height 12
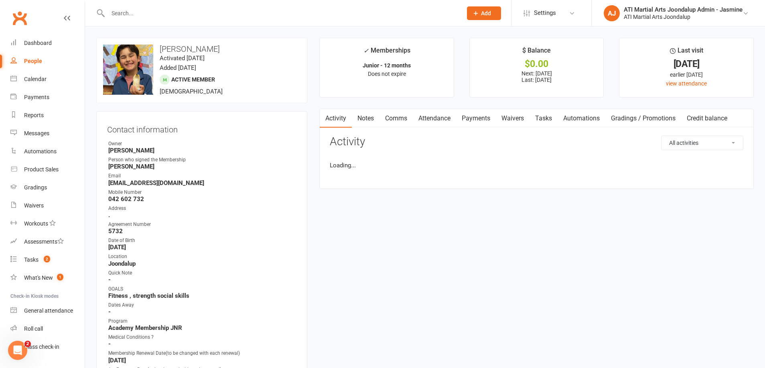
click at [477, 118] on link "Payments" at bounding box center [476, 118] width 40 height 18
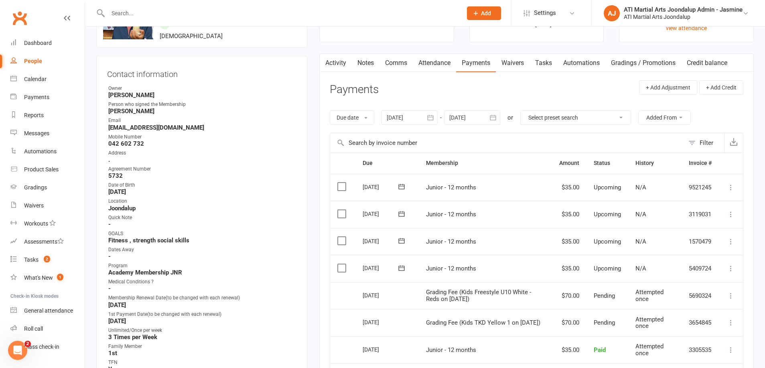
scroll to position [57, 0]
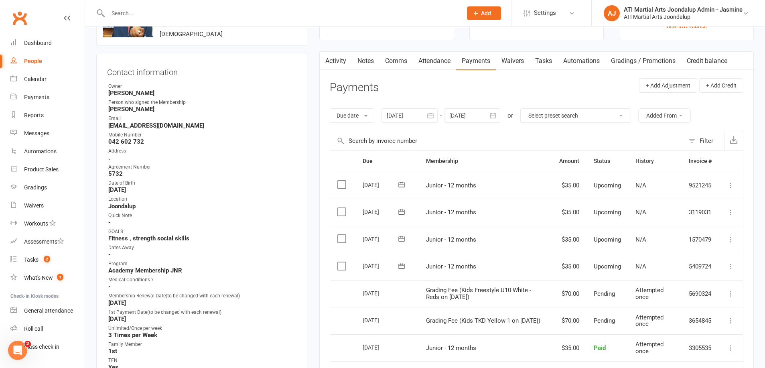
click at [731, 290] on icon at bounding box center [731, 294] width 8 height 8
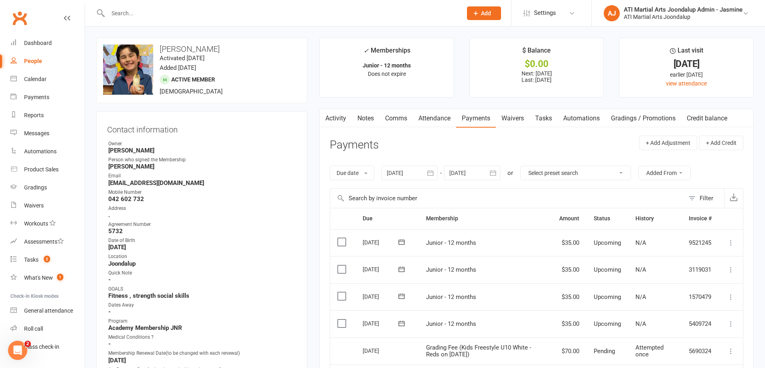
click at [219, 13] on input "text" at bounding box center [281, 13] width 351 height 11
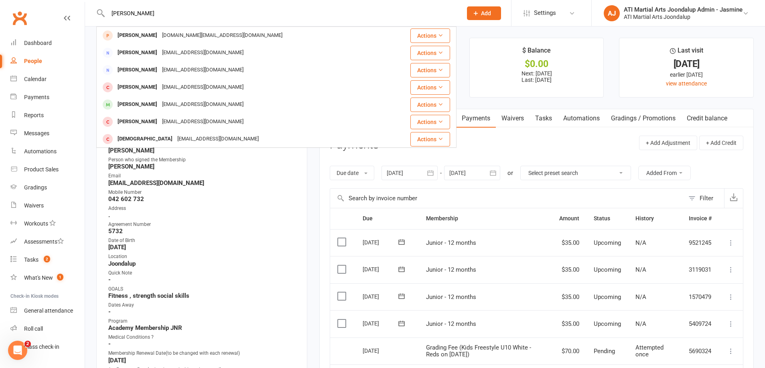
click at [160, 13] on input "[PERSON_NAME]" at bounding box center [281, 13] width 351 height 11
click at [127, 16] on input "Wyattwalker" at bounding box center [281, 13] width 351 height 11
click at [176, 12] on input "[PERSON_NAME]" at bounding box center [281, 13] width 351 height 11
click at [148, 16] on input "[PERSON_NAME]" at bounding box center [281, 13] width 351 height 11
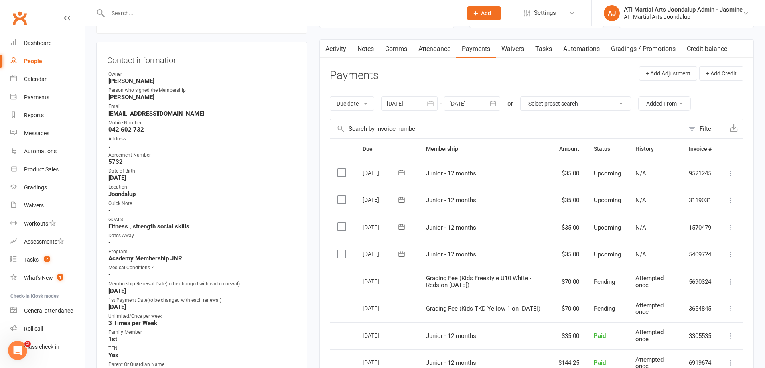
scroll to position [71, 0]
click at [731, 249] on icon at bounding box center [731, 253] width 8 height 8
click at [663, 327] on link "Change amount" at bounding box center [688, 333] width 95 height 16
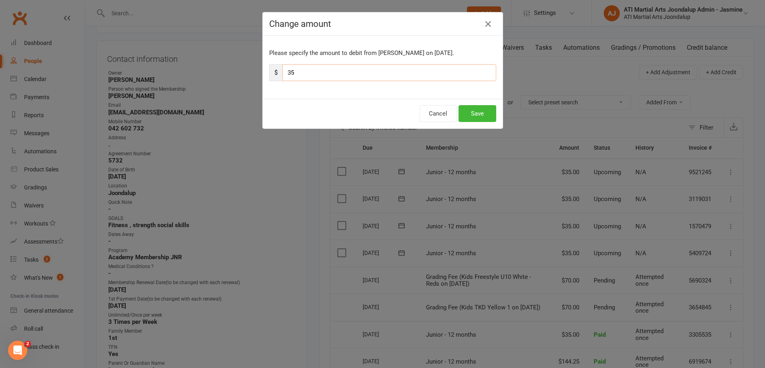
click at [321, 71] on input "35" at bounding box center [389, 72] width 214 height 17
click at [485, 112] on button "Save" at bounding box center [478, 113] width 38 height 17
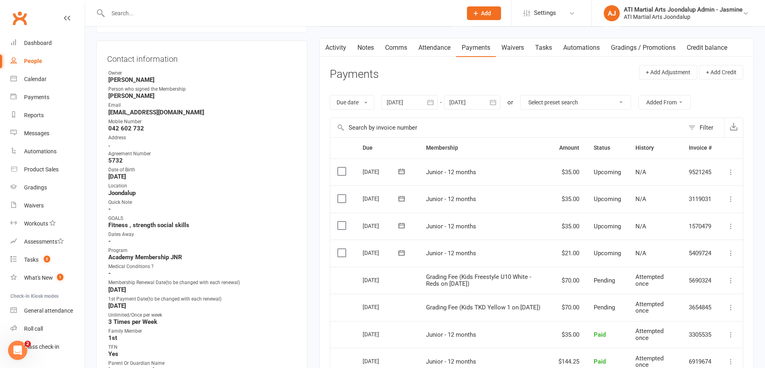
click at [361, 49] on link "Notes" at bounding box center [366, 48] width 28 height 18
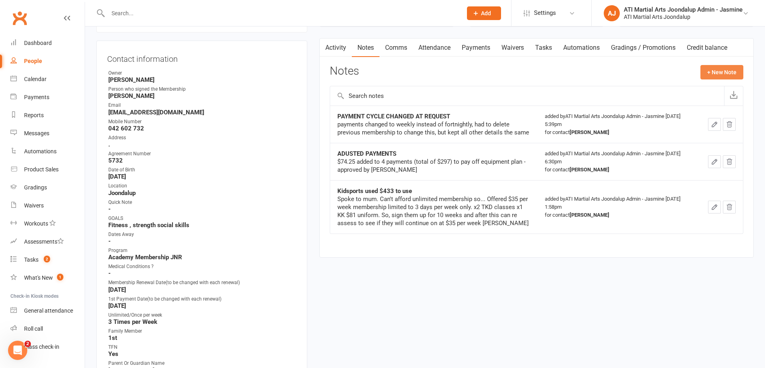
click at [717, 73] on button "+ New Note" at bounding box center [722, 72] width 43 height 14
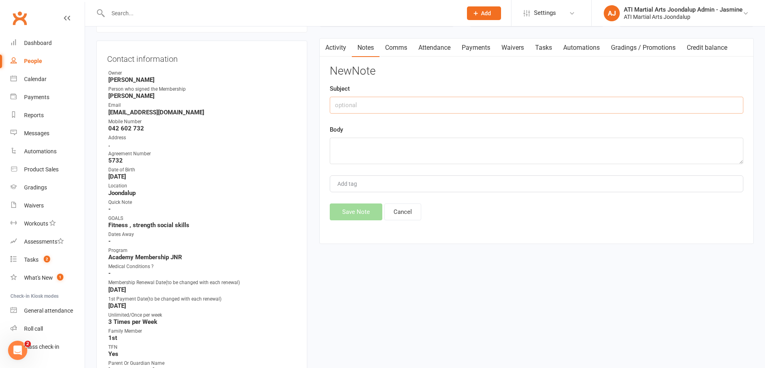
click at [365, 102] on input "text" at bounding box center [537, 105] width 414 height 17
drag, startPoint x: 548, startPoint y: 106, endPoint x: 347, endPoint y: 103, distance: 200.6
click at [323, 103] on div "Activity Notes Comms Attendance Payments Waivers Tasks Automations Gradings / P…" at bounding box center [536, 141] width 435 height 206
click at [337, 104] on input "[PERSON_NAME] payments amount changed due to being overcharged for 2 x gradings" at bounding box center [537, 105] width 414 height 17
drag, startPoint x: 576, startPoint y: 107, endPoint x: 368, endPoint y: 107, distance: 208.2
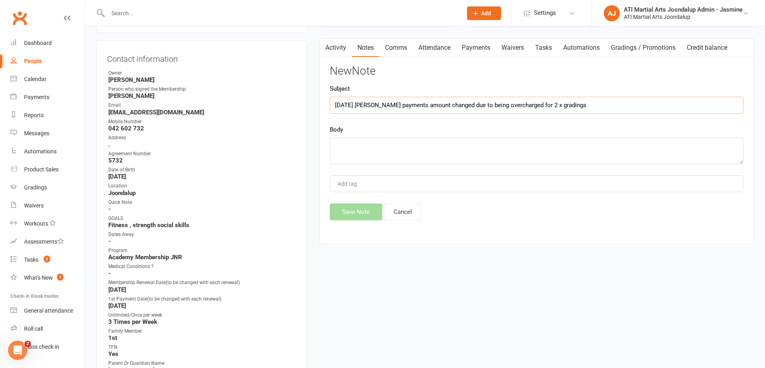
click at [368, 107] on input "[DATE] [PERSON_NAME] payments amount changed due to being overcharged for 2 x g…" at bounding box center [537, 105] width 414 height 17
click at [384, 105] on input "[DATE] [PERSON_NAME] payments amount changed due to being overcharged for 2 x g…" at bounding box center [537, 105] width 414 height 17
click at [555, 105] on input "[DATE] payments amount changed due to being overcharged for 2 x gradings" at bounding box center [537, 105] width 414 height 17
drag, startPoint x: 571, startPoint y: 106, endPoint x: 335, endPoint y: 105, distance: 235.5
click at [328, 105] on div "Activity Notes Comms Attendance Payments Waivers Tasks Automations Gradings / P…" at bounding box center [536, 141] width 435 height 206
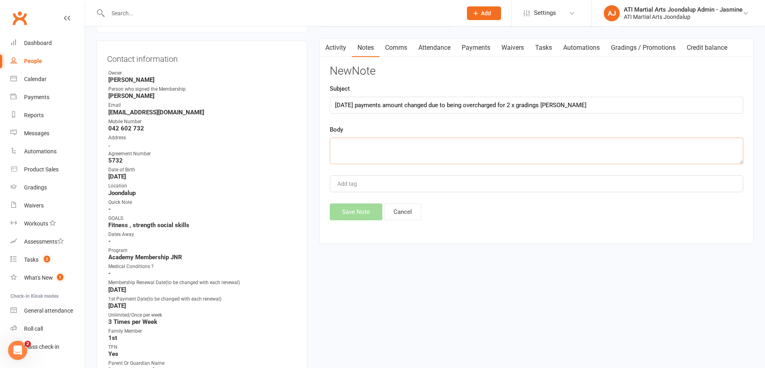
paste textarea "[DATE] payments amount changed due to being overcharged for 2 x gradings [PERSO…"
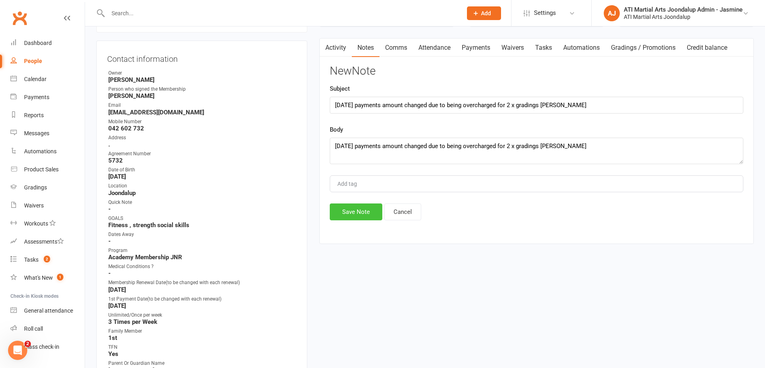
click at [343, 210] on button "Save Note" at bounding box center [356, 211] width 53 height 17
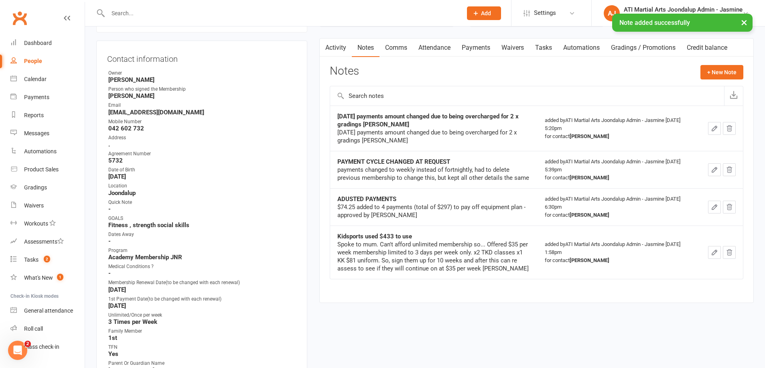
scroll to position [70, 0]
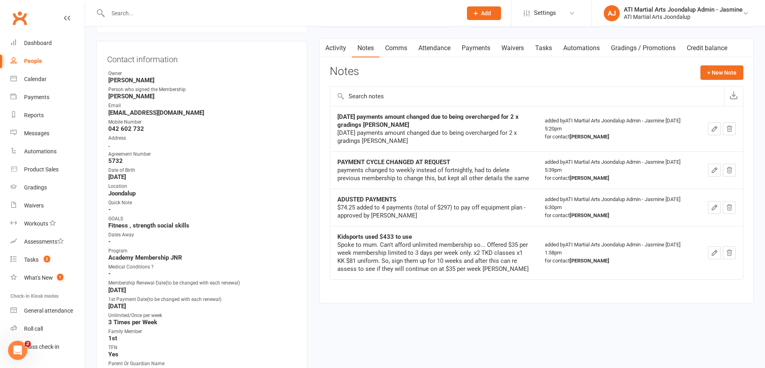
click at [195, 19] on div at bounding box center [276, 13] width 360 height 26
click at [198, 13] on input "text" at bounding box center [281, 13] width 351 height 11
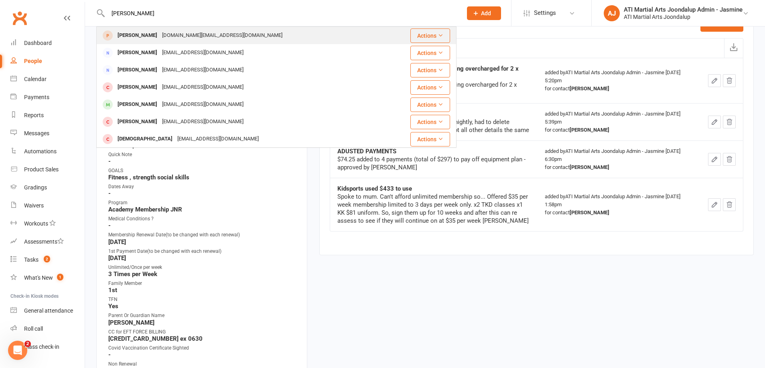
scroll to position [121, 0]
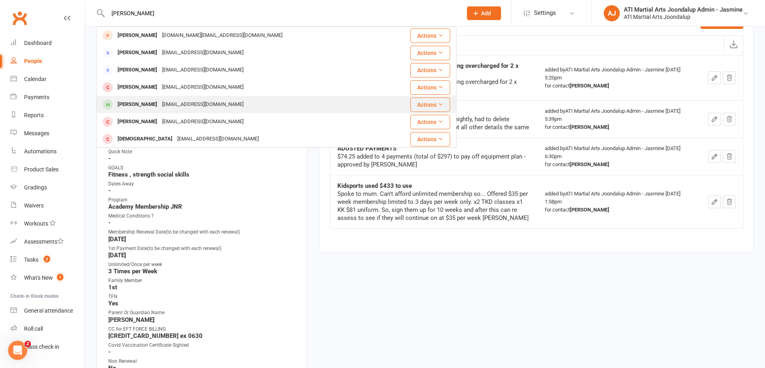
drag, startPoint x: 176, startPoint y: 39, endPoint x: 185, endPoint y: 102, distance: 64.0
click at [185, 102] on div "[EMAIL_ADDRESS][DOMAIN_NAME]" at bounding box center [203, 105] width 86 height 12
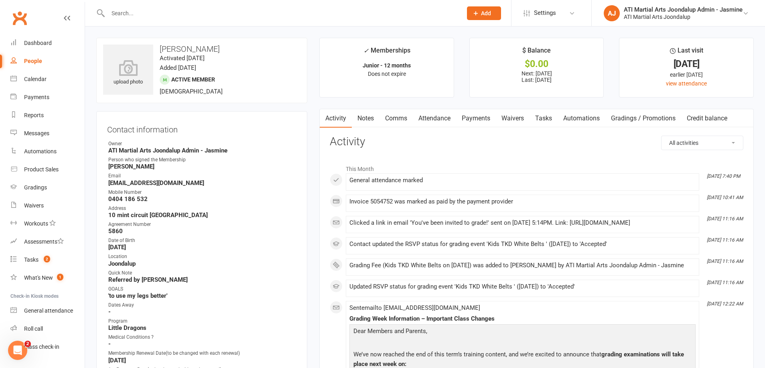
click at [481, 117] on link "Payments" at bounding box center [476, 118] width 40 height 18
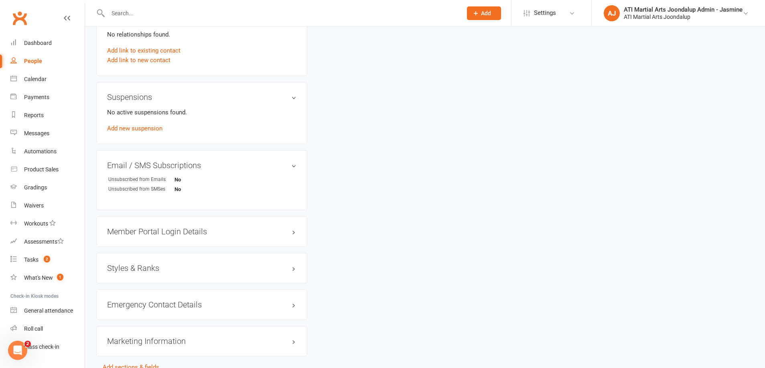
scroll to position [798, 0]
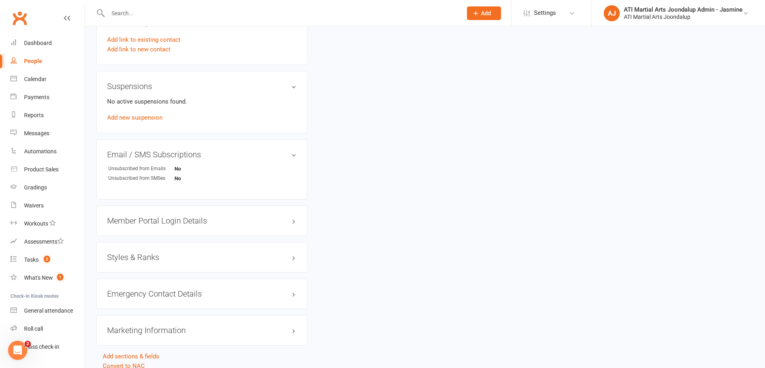
click at [140, 253] on h3 "Styles & Ranks" at bounding box center [201, 257] width 189 height 9
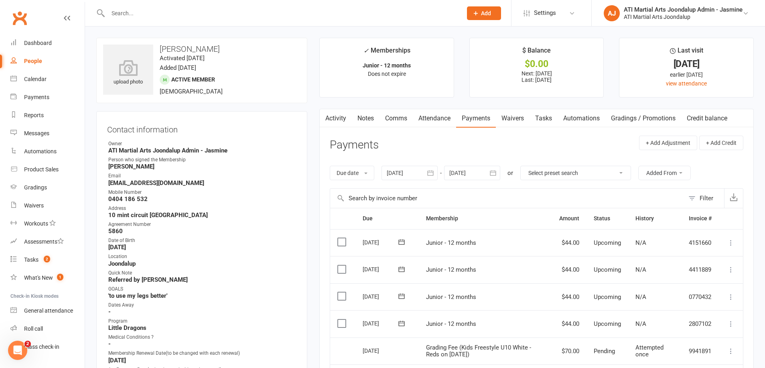
scroll to position [0, 0]
click at [192, 18] on input "text" at bounding box center [281, 13] width 351 height 11
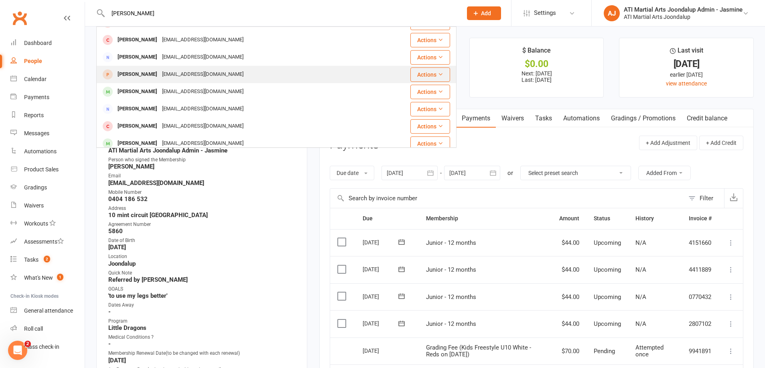
scroll to position [100, 0]
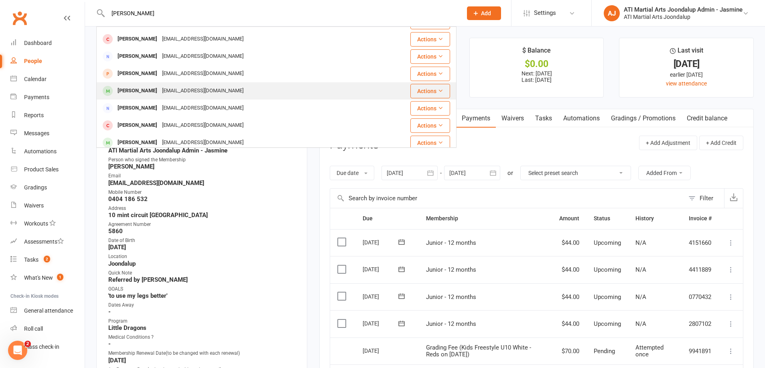
click at [187, 92] on div "[EMAIL_ADDRESS][DOMAIN_NAME]" at bounding box center [203, 91] width 86 height 12
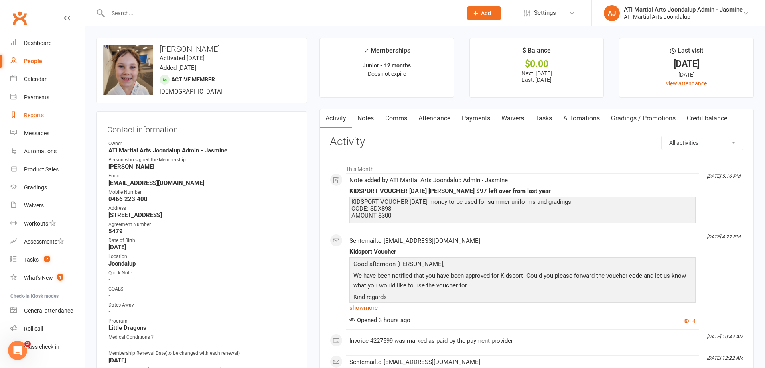
click at [36, 116] on div "Reports" at bounding box center [34, 115] width 20 height 6
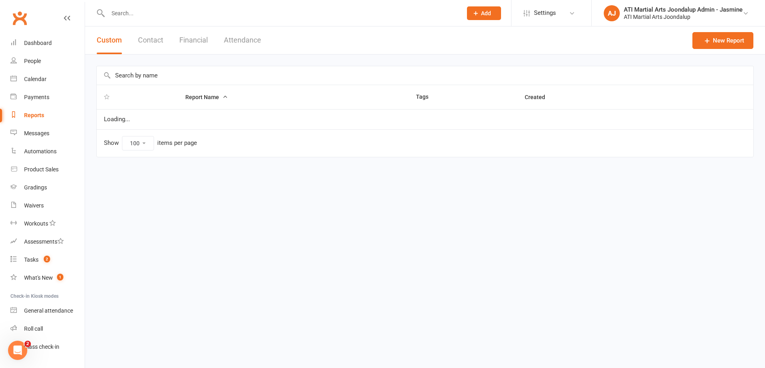
drag, startPoint x: 197, startPoint y: 40, endPoint x: 171, endPoint y: 63, distance: 34.9
click at [197, 40] on button "Financial" at bounding box center [193, 40] width 28 height 28
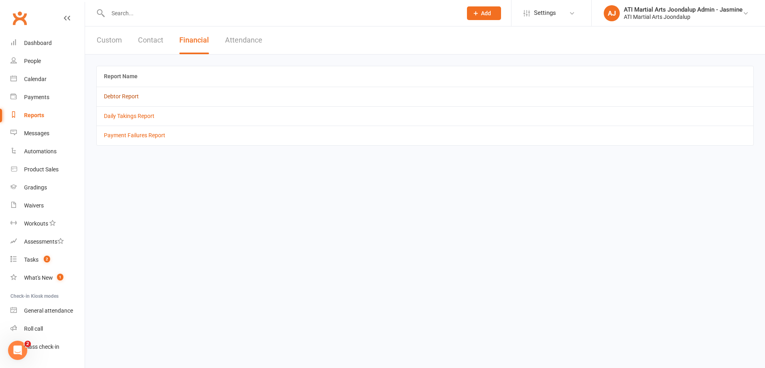
click at [120, 97] on link "Debtor Report" at bounding box center [121, 96] width 35 height 6
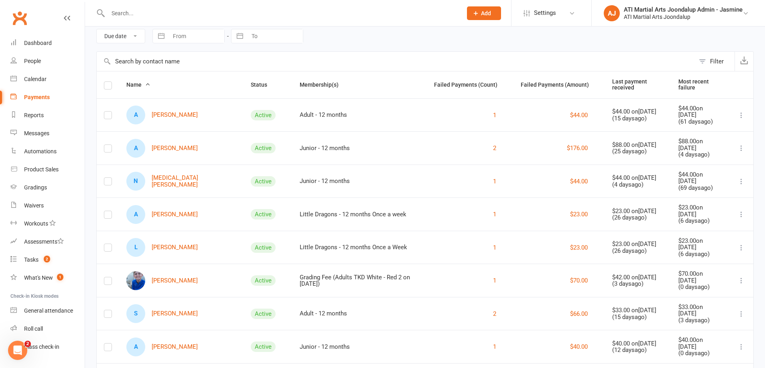
scroll to position [45, 0]
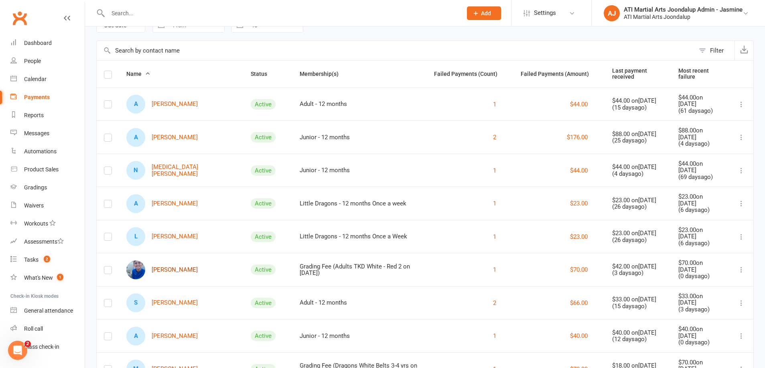
click at [178, 266] on link "[PERSON_NAME]" at bounding box center [161, 269] width 71 height 19
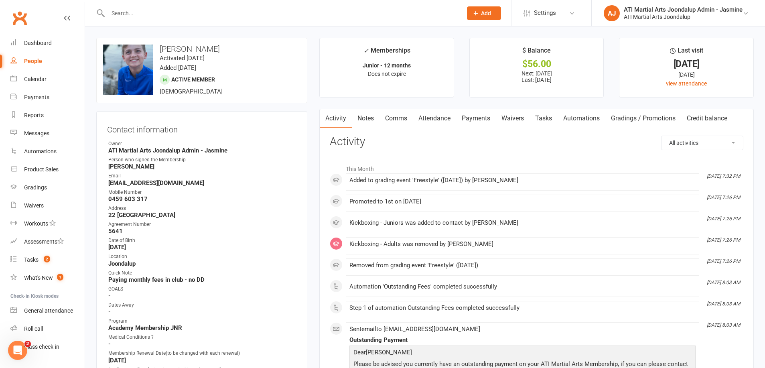
click at [360, 121] on link "Notes" at bounding box center [366, 118] width 28 height 18
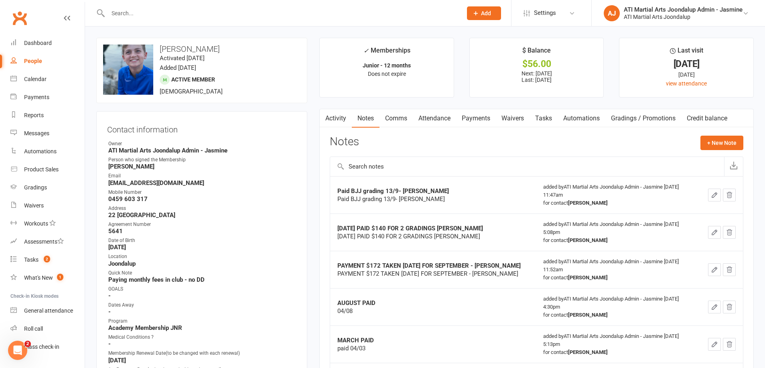
click at [475, 120] on link "Payments" at bounding box center [476, 118] width 40 height 18
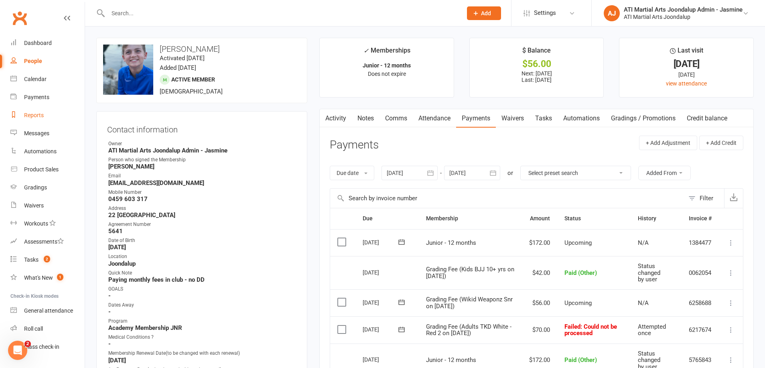
drag, startPoint x: 33, startPoint y: 117, endPoint x: 44, endPoint y: 114, distance: 11.2
click at [34, 117] on div "Reports" at bounding box center [34, 115] width 20 height 6
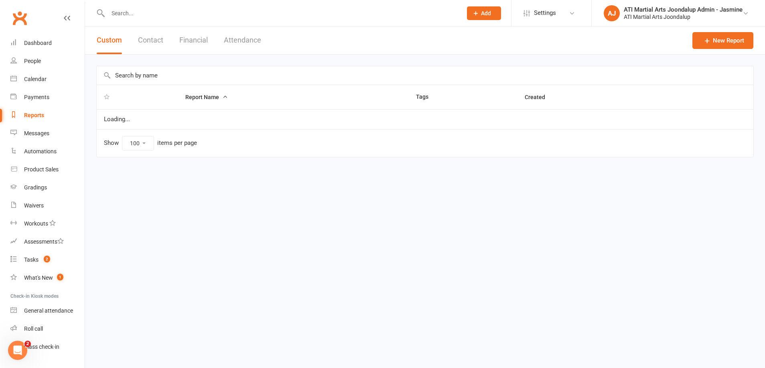
click at [188, 42] on button "Financial" at bounding box center [193, 40] width 28 height 28
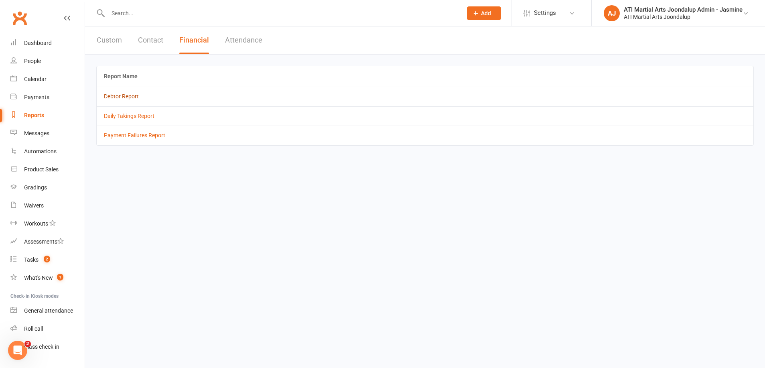
click at [129, 96] on link "Debtor Report" at bounding box center [121, 96] width 35 height 6
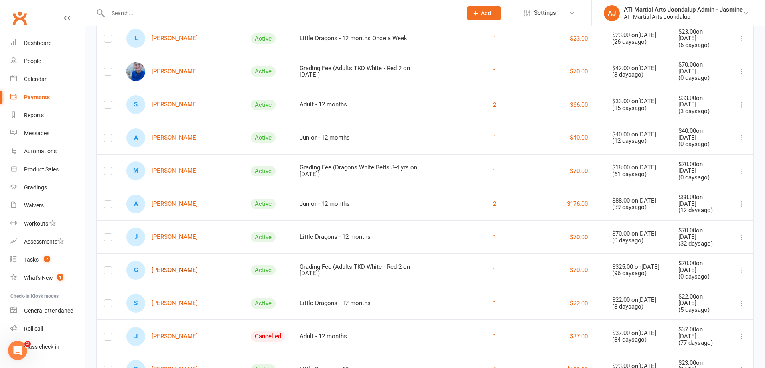
scroll to position [245, 0]
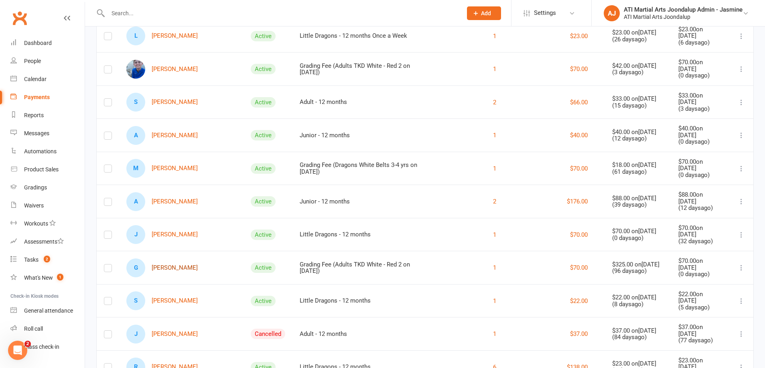
click at [175, 259] on link "G [PERSON_NAME]" at bounding box center [161, 267] width 71 height 19
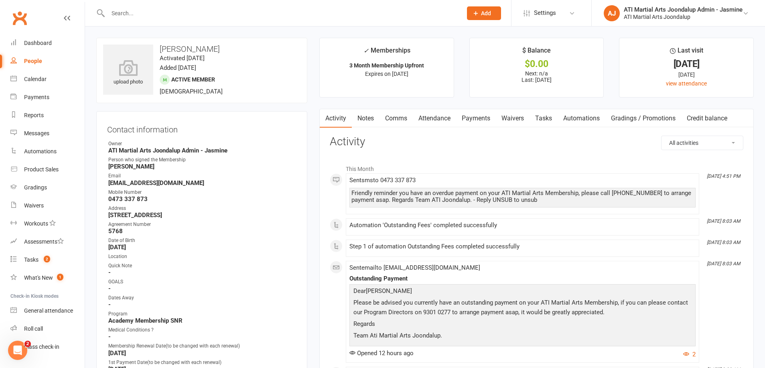
click at [37, 60] on div "People" at bounding box center [33, 61] width 18 height 6
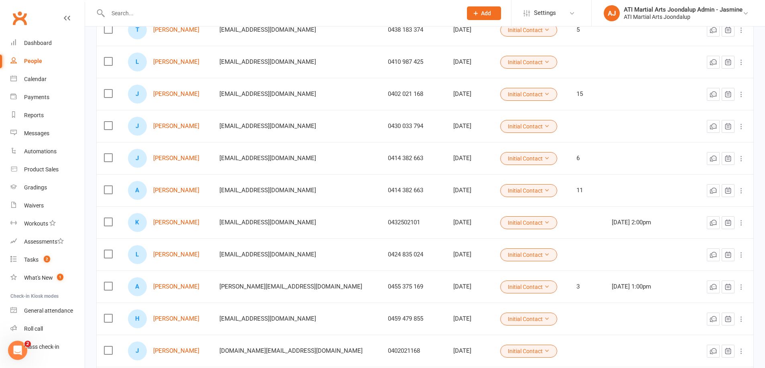
scroll to position [354, 0]
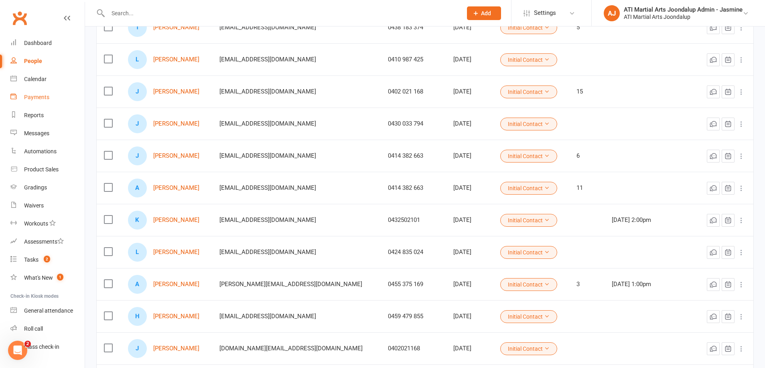
drag, startPoint x: 34, startPoint y: 119, endPoint x: 73, endPoint y: 102, distance: 43.1
click at [34, 119] on link "Reports" at bounding box center [47, 115] width 74 height 18
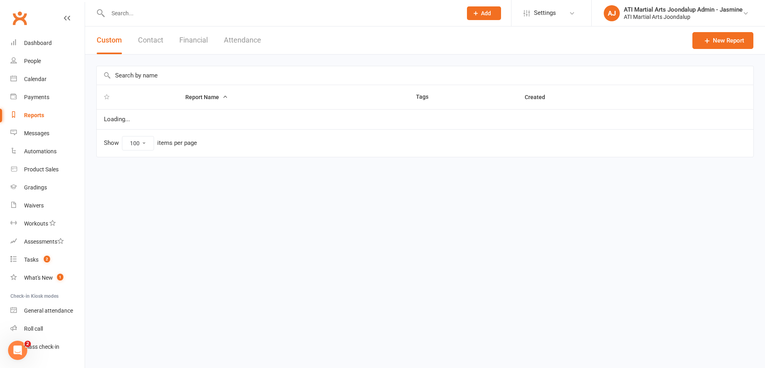
click at [201, 44] on button "Financial" at bounding box center [193, 40] width 28 height 28
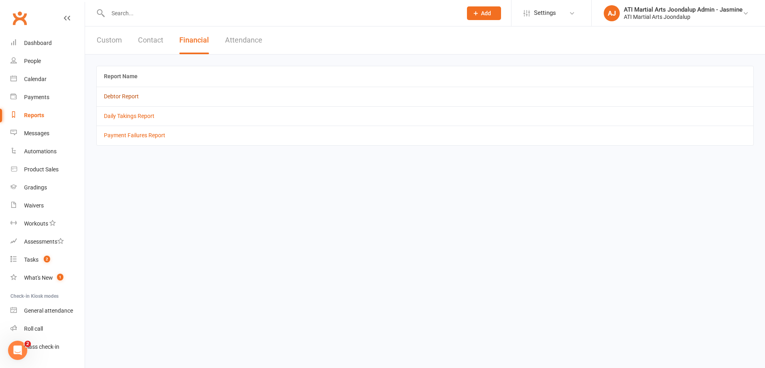
click at [122, 97] on link "Debtor Report" at bounding box center [121, 96] width 35 height 6
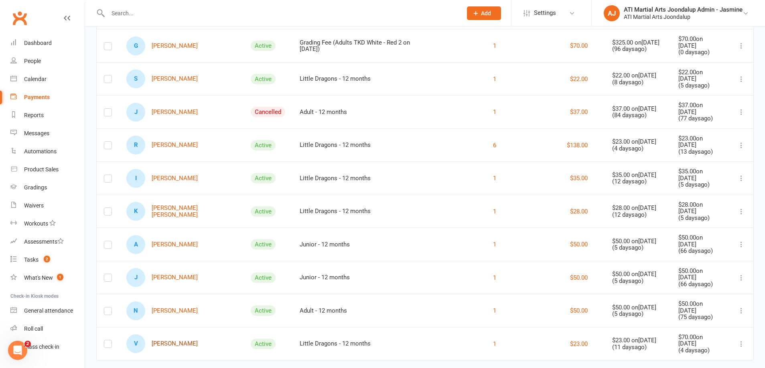
scroll to position [467, 0]
click at [169, 334] on link "V [PERSON_NAME]" at bounding box center [161, 343] width 71 height 19
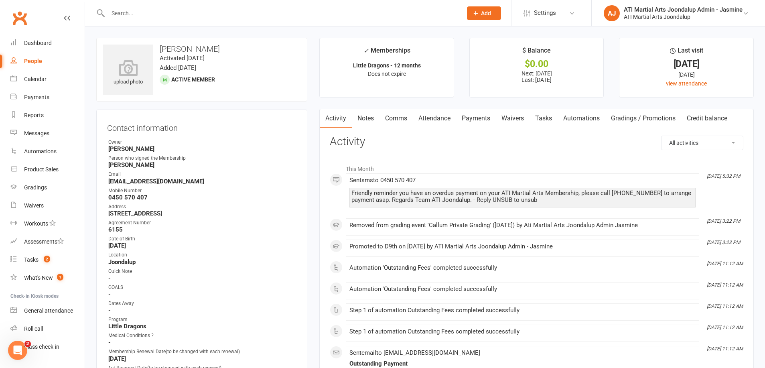
click at [406, 117] on link "Comms" at bounding box center [396, 118] width 33 height 18
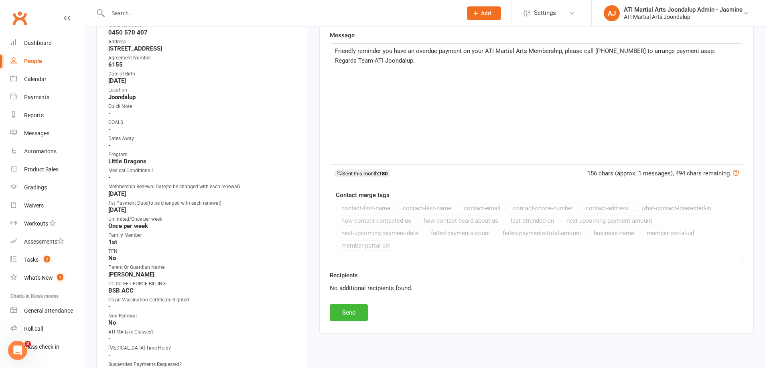
scroll to position [187, 0]
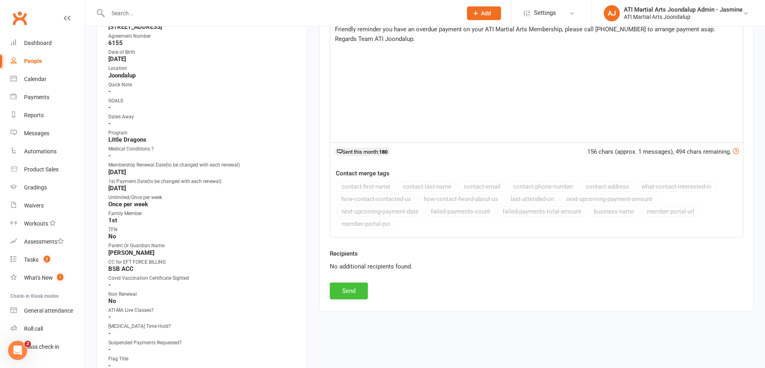
click at [345, 288] on button "Send" at bounding box center [349, 290] width 38 height 17
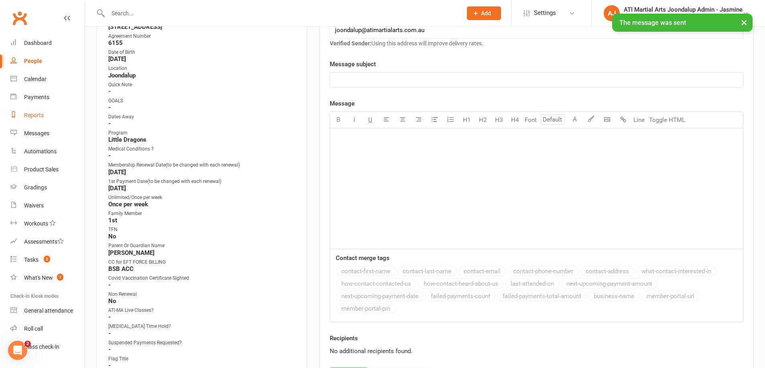
drag, startPoint x: 37, startPoint y: 118, endPoint x: 44, endPoint y: 116, distance: 6.7
click at [38, 118] on div "Reports" at bounding box center [34, 115] width 20 height 6
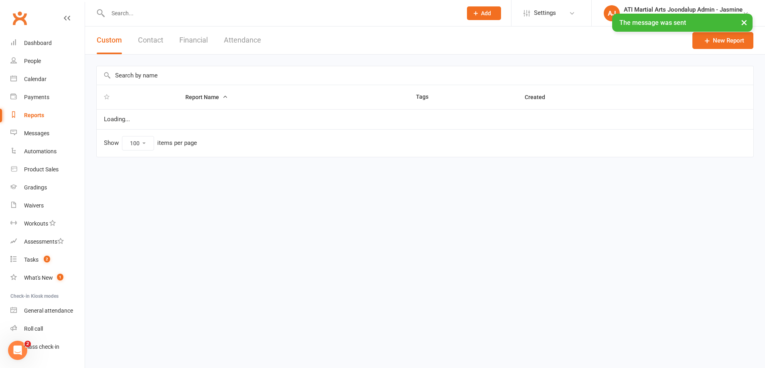
drag, startPoint x: 187, startPoint y: 41, endPoint x: 176, endPoint y: 62, distance: 24.0
click at [187, 41] on button "Financial" at bounding box center [193, 40] width 28 height 28
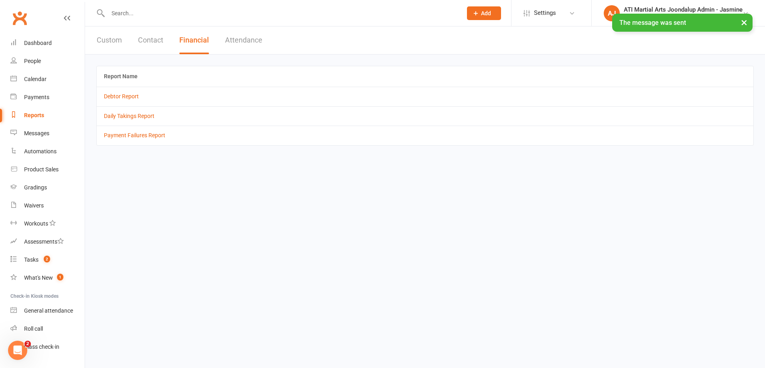
drag, startPoint x: 126, startPoint y: 96, endPoint x: 239, endPoint y: 167, distance: 133.2
click at [127, 97] on link "Debtor Report" at bounding box center [121, 96] width 35 height 6
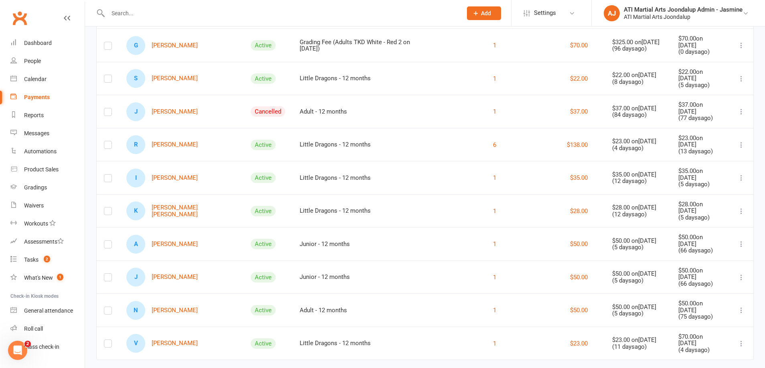
scroll to position [467, 0]
click at [171, 301] on link "N [PERSON_NAME]" at bounding box center [161, 310] width 71 height 19
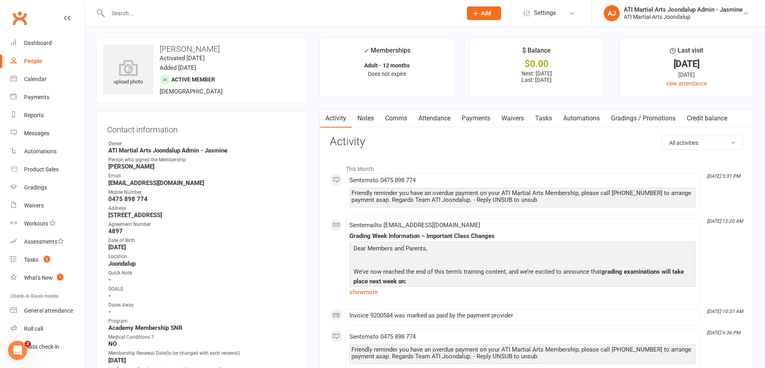
click at [398, 116] on link "Comms" at bounding box center [396, 118] width 33 height 18
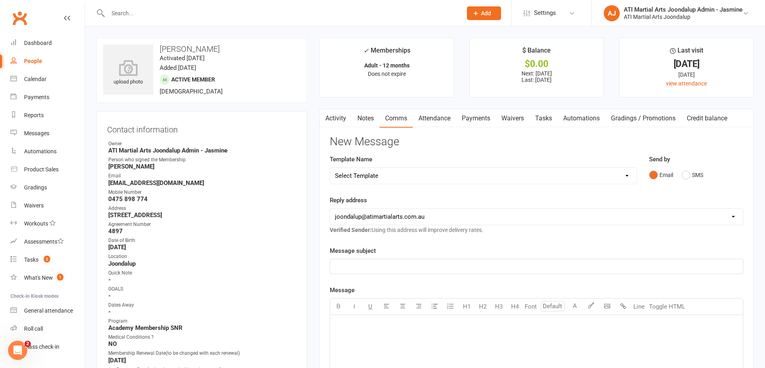
click at [337, 120] on link "Activity" at bounding box center [336, 118] width 32 height 18
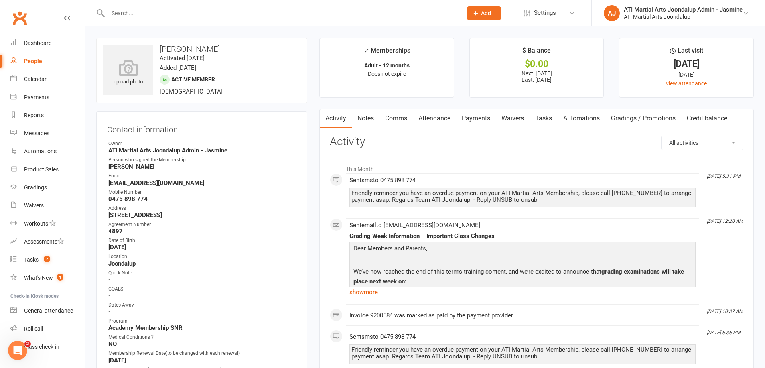
click at [400, 118] on link "Comms" at bounding box center [396, 118] width 33 height 18
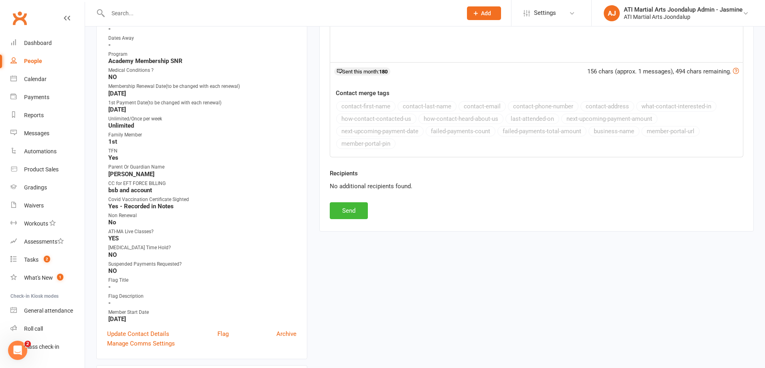
scroll to position [189, 0]
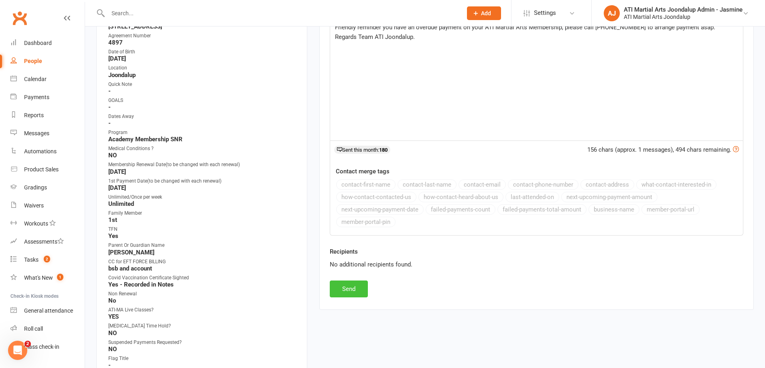
click at [354, 284] on button "Send" at bounding box center [349, 288] width 38 height 17
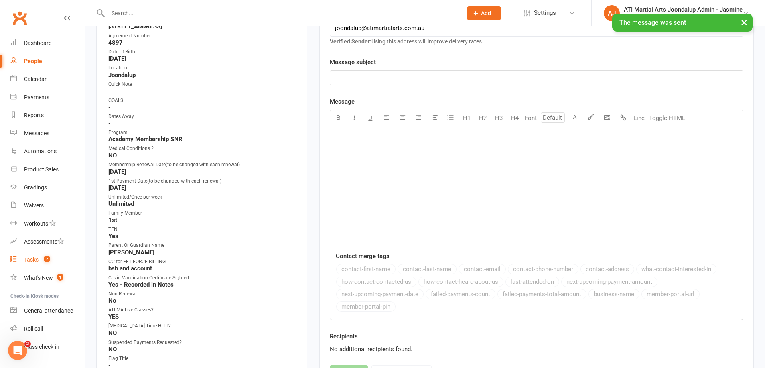
click at [35, 258] on div "Tasks" at bounding box center [31, 259] width 14 height 6
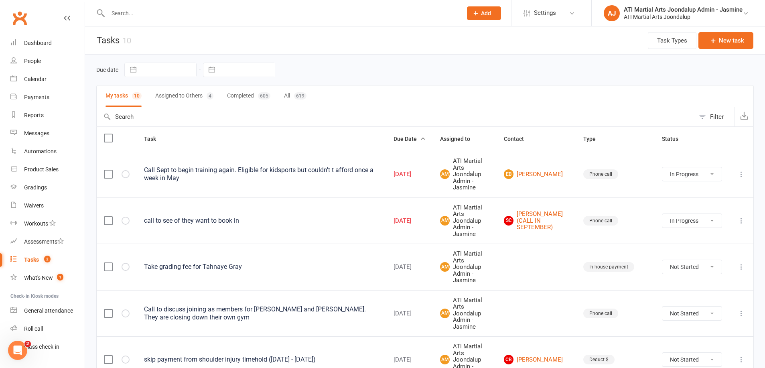
drag, startPoint x: 536, startPoint y: 192, endPoint x: 359, endPoint y: 205, distance: 177.8
click at [536, 211] on link "SC [PERSON_NAME] (CALL IN SEPTEMBER)" at bounding box center [536, 221] width 65 height 20
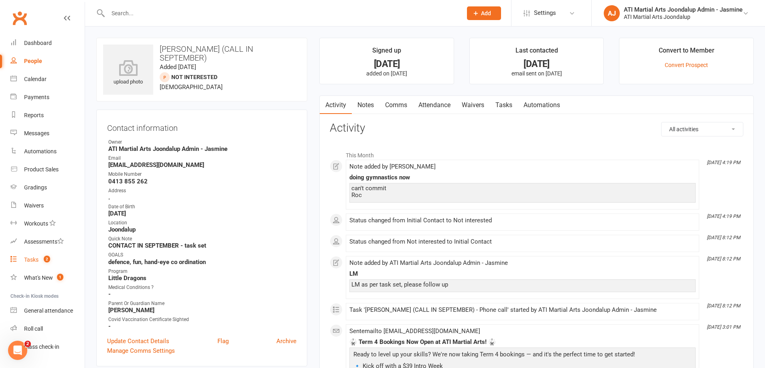
click at [36, 260] on div "Tasks" at bounding box center [31, 259] width 14 height 6
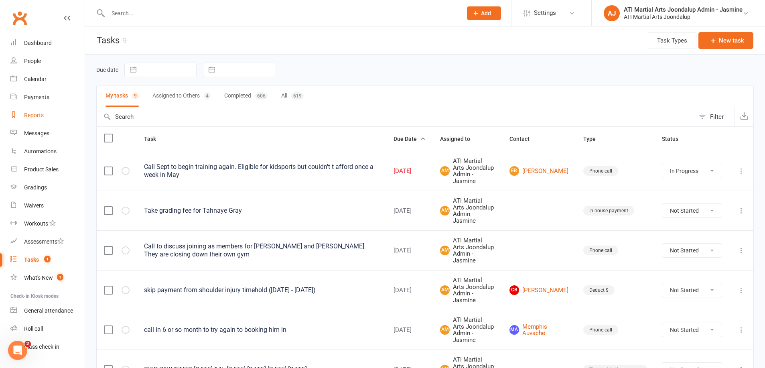
drag, startPoint x: 30, startPoint y: 115, endPoint x: 81, endPoint y: 108, distance: 52.2
click at [36, 114] on div "Reports" at bounding box center [34, 115] width 20 height 6
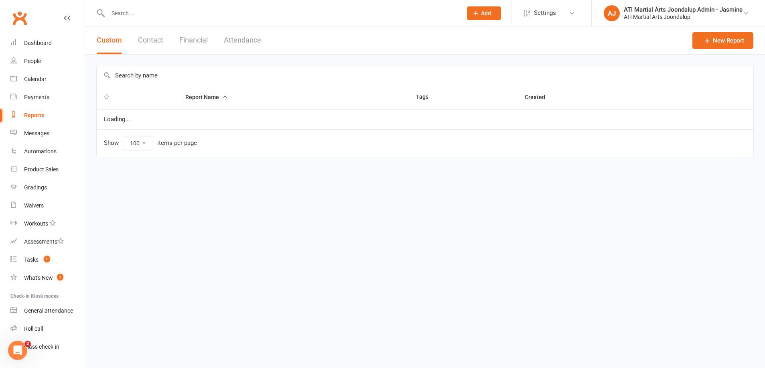
click at [193, 39] on button "Financial" at bounding box center [193, 40] width 28 height 28
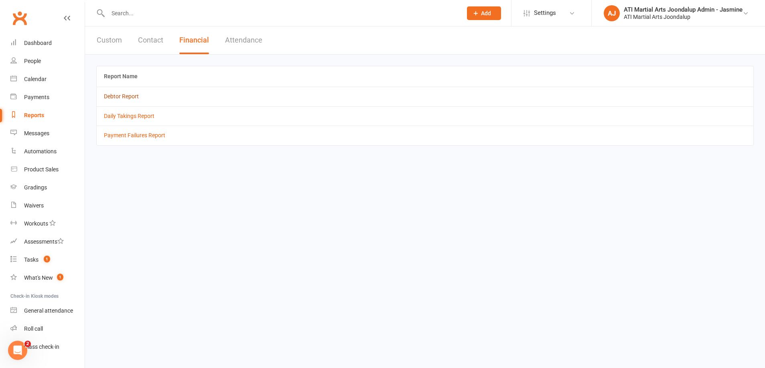
click at [115, 96] on link "Debtor Report" at bounding box center [121, 96] width 35 height 6
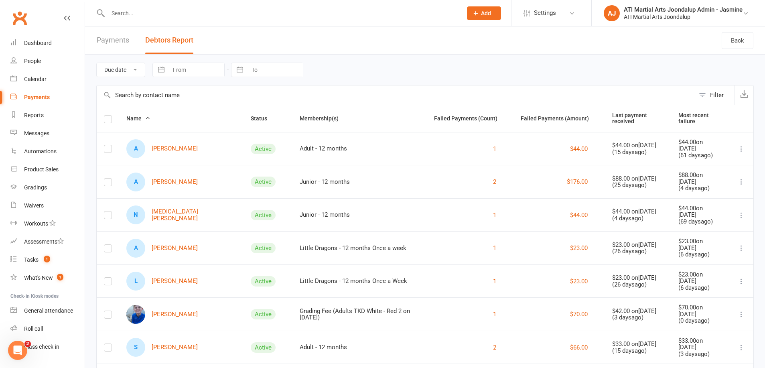
click at [161, 10] on input "text" at bounding box center [281, 13] width 351 height 11
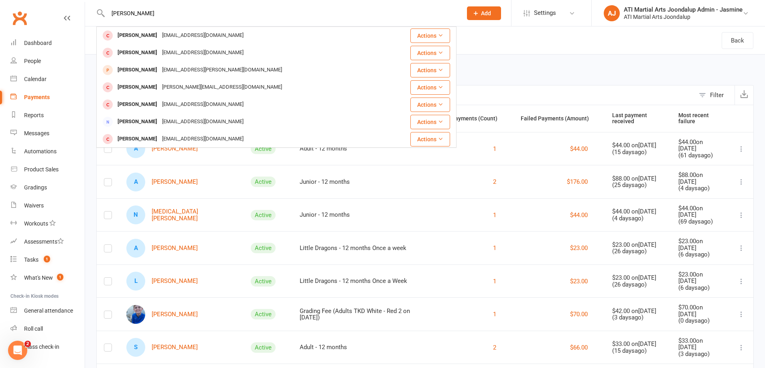
drag, startPoint x: 132, startPoint y: 28, endPoint x: 140, endPoint y: 69, distance: 41.9
click at [137, 71] on div "[PERSON_NAME]" at bounding box center [137, 70] width 45 height 12
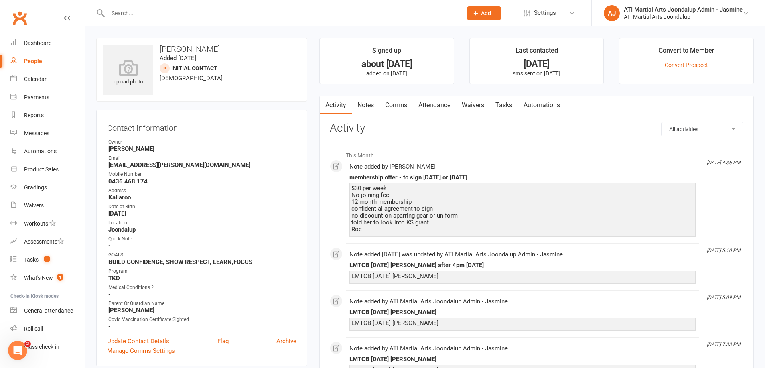
click at [442, 103] on link "Attendance" at bounding box center [434, 105] width 43 height 18
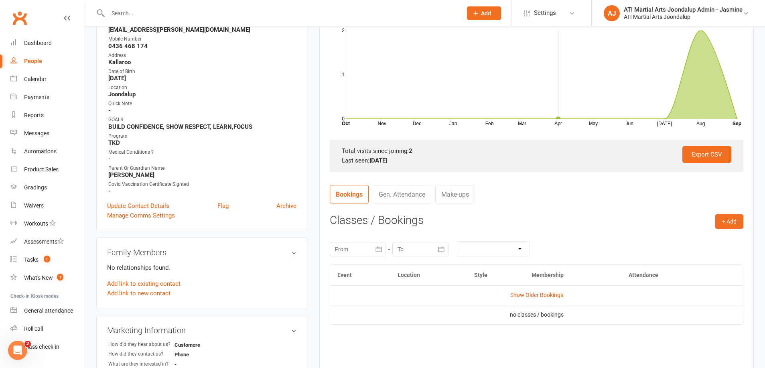
scroll to position [139, 0]
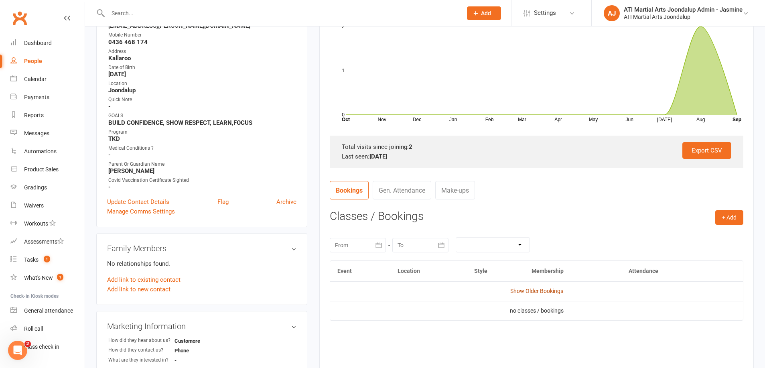
click at [518, 291] on link "Show Older Bookings" at bounding box center [536, 291] width 53 height 6
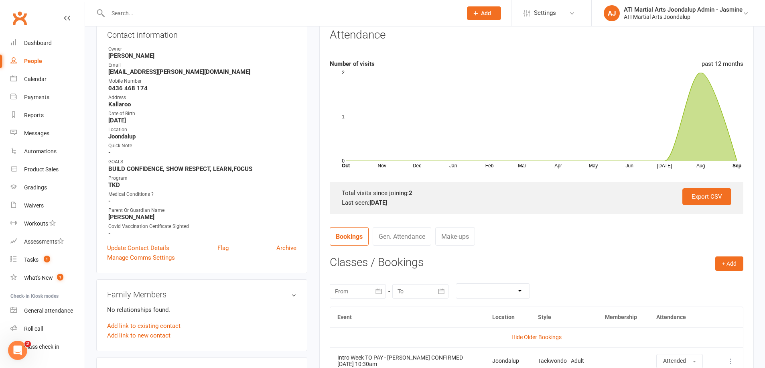
scroll to position [59, 0]
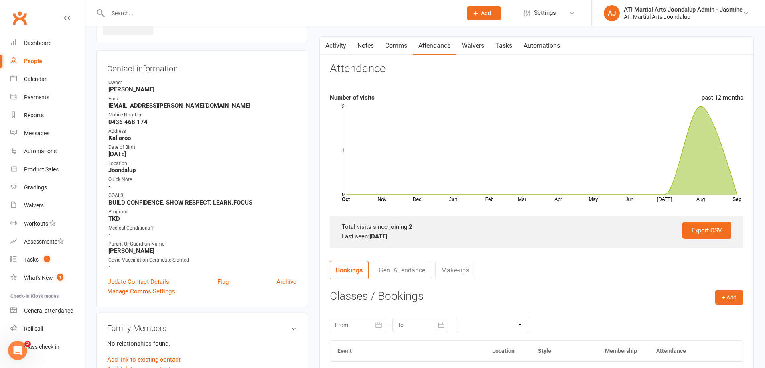
click at [318, 15] on input "text" at bounding box center [281, 13] width 351 height 11
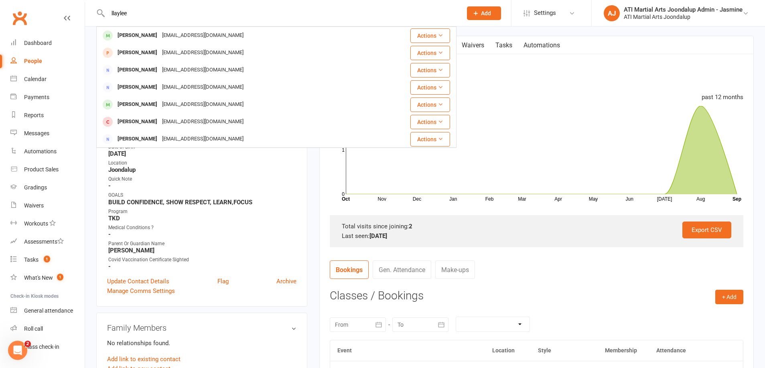
scroll to position [60, 0]
click at [227, 40] on div "[EMAIL_ADDRESS][DOMAIN_NAME]" at bounding box center [203, 36] width 86 height 12
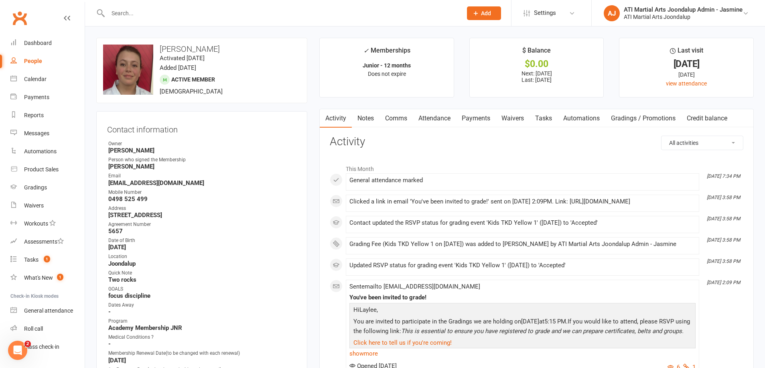
click at [476, 116] on link "Payments" at bounding box center [476, 118] width 40 height 18
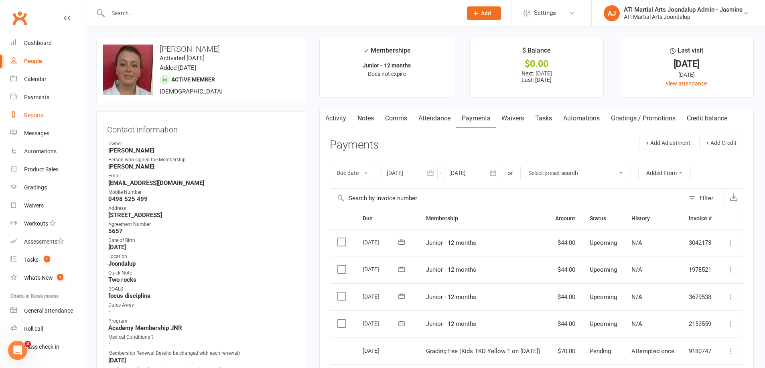
click at [33, 116] on div "Reports" at bounding box center [34, 115] width 20 height 6
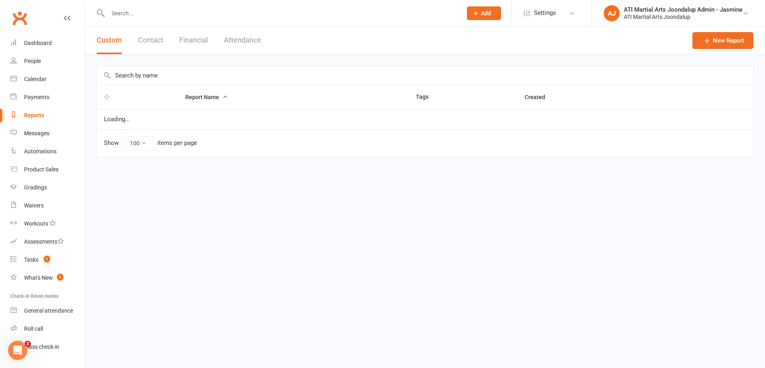
click at [190, 41] on button "Financial" at bounding box center [193, 40] width 28 height 28
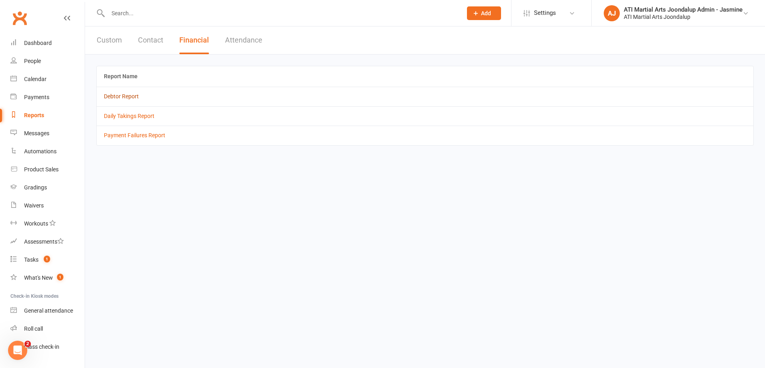
click at [130, 99] on link "Debtor Report" at bounding box center [121, 96] width 35 height 6
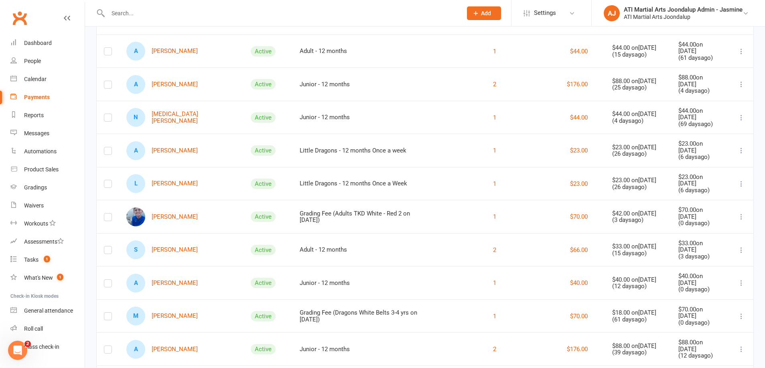
scroll to position [101, 0]
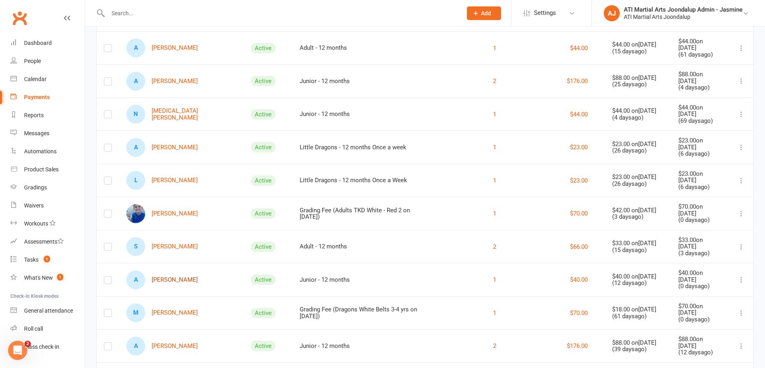
click at [165, 276] on link "A [PERSON_NAME]" at bounding box center [161, 279] width 71 height 19
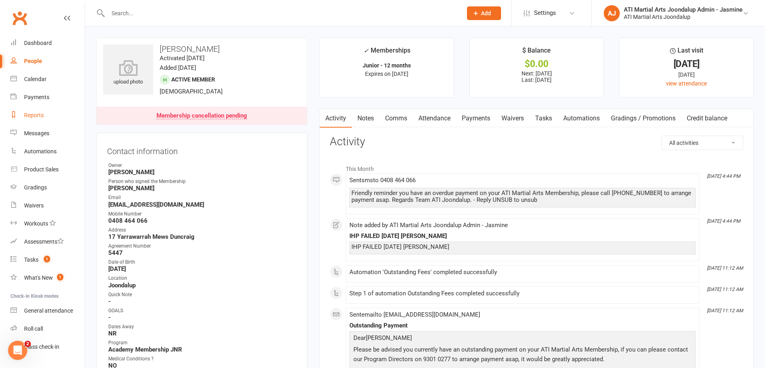
click at [34, 120] on link "Reports" at bounding box center [47, 115] width 74 height 18
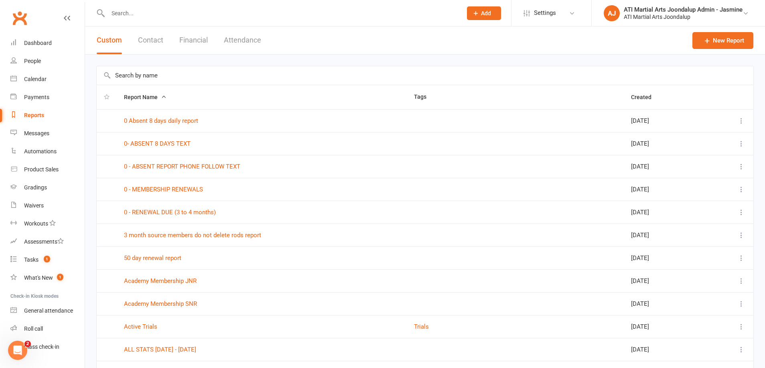
drag, startPoint x: 190, startPoint y: 37, endPoint x: 196, endPoint y: 215, distance: 178.6
click at [191, 37] on button "Financial" at bounding box center [193, 40] width 28 height 28
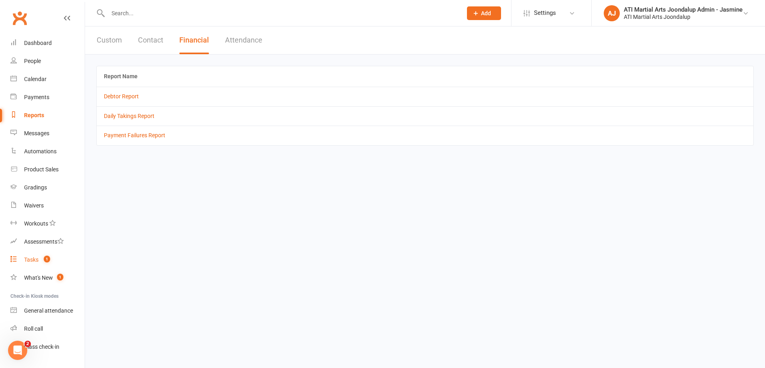
click at [31, 262] on div "Tasks" at bounding box center [31, 259] width 14 height 6
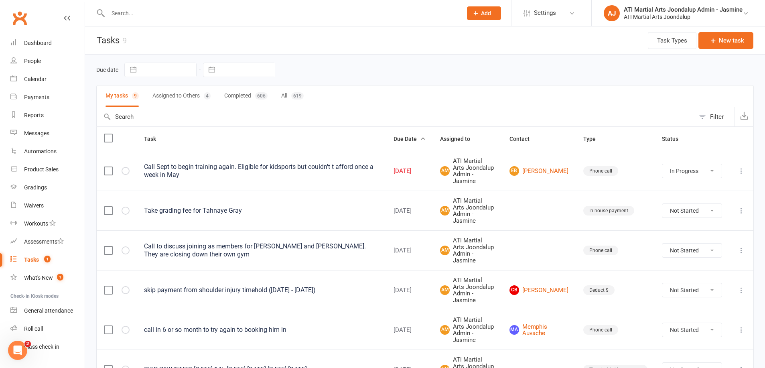
click at [168, 18] on input "text" at bounding box center [281, 13] width 351 height 11
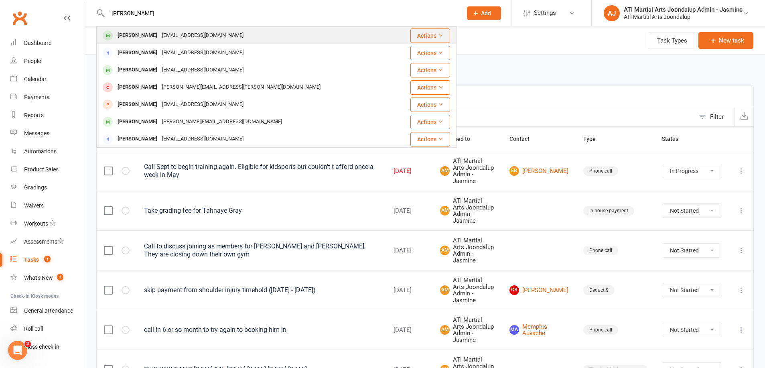
drag, startPoint x: 169, startPoint y: 18, endPoint x: 137, endPoint y: 37, distance: 37.4
click at [137, 37] on div "[PERSON_NAME]" at bounding box center [137, 36] width 45 height 12
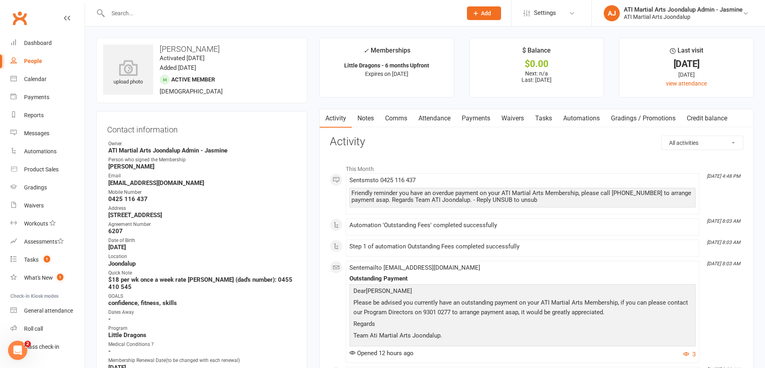
click at [365, 118] on link "Notes" at bounding box center [366, 118] width 28 height 18
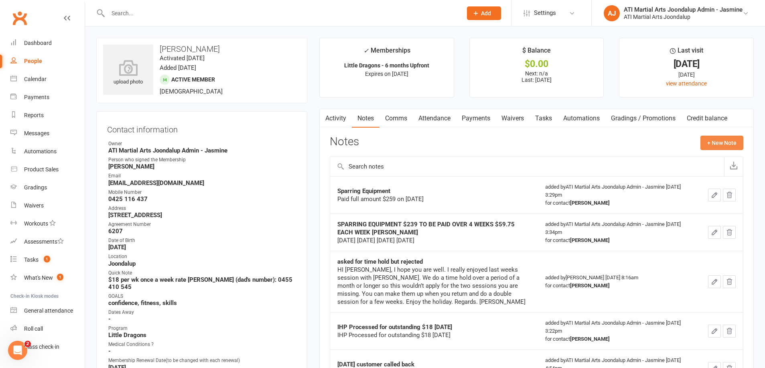
drag, startPoint x: 712, startPoint y: 140, endPoint x: 703, endPoint y: 140, distance: 8.5
click at [703, 140] on button "+ New Note" at bounding box center [722, 143] width 43 height 14
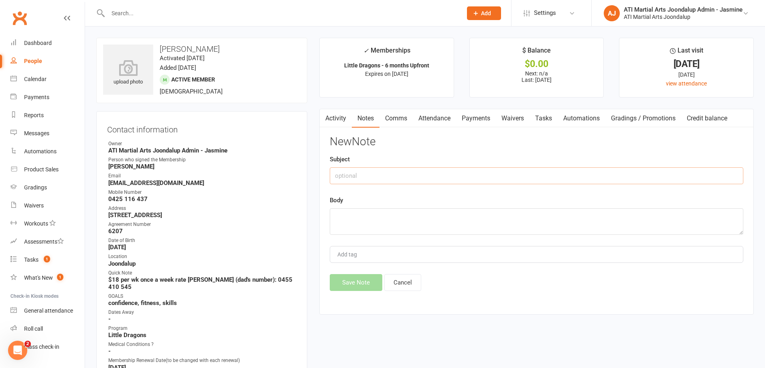
click at [366, 175] on input "text" at bounding box center [537, 175] width 414 height 17
click at [35, 188] on div "Gradings" at bounding box center [35, 187] width 23 height 6
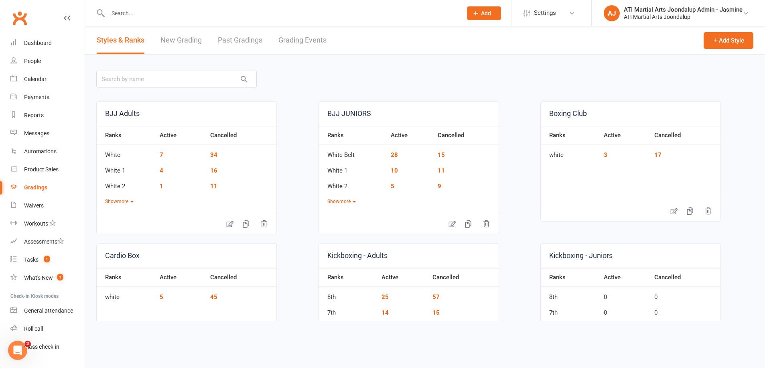
click at [305, 38] on link "Grading Events" at bounding box center [302, 40] width 48 height 28
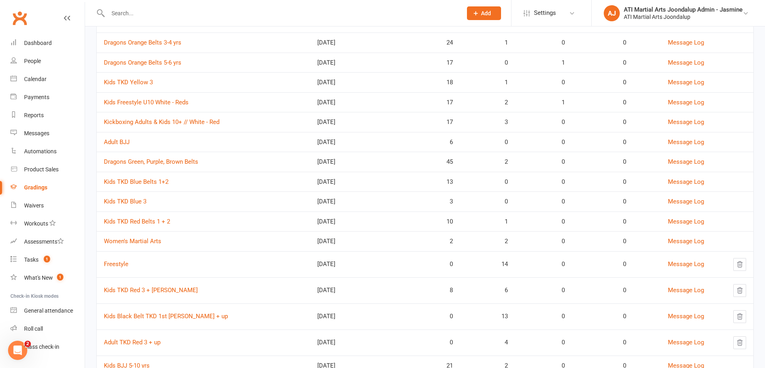
scroll to position [218, 0]
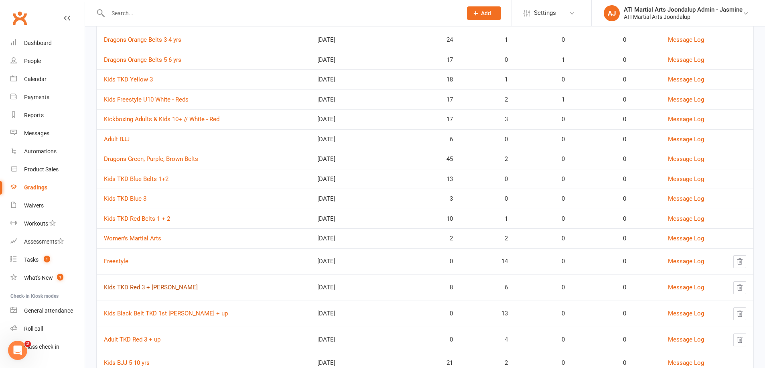
click at [146, 285] on link "Kids TKD Red 3 + [PERSON_NAME]" at bounding box center [151, 287] width 94 height 7
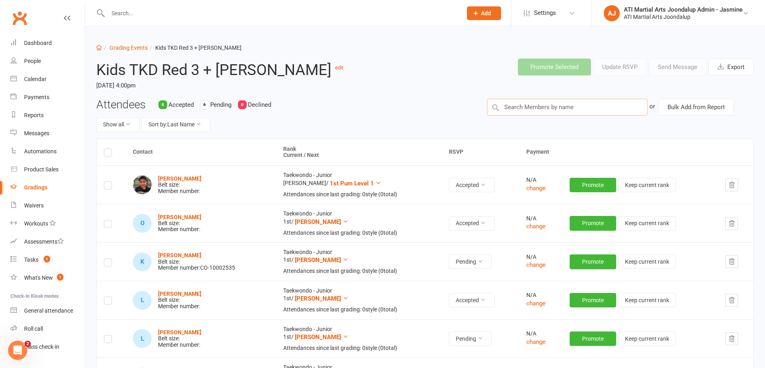
click at [579, 108] on input "text" at bounding box center [567, 107] width 160 height 17
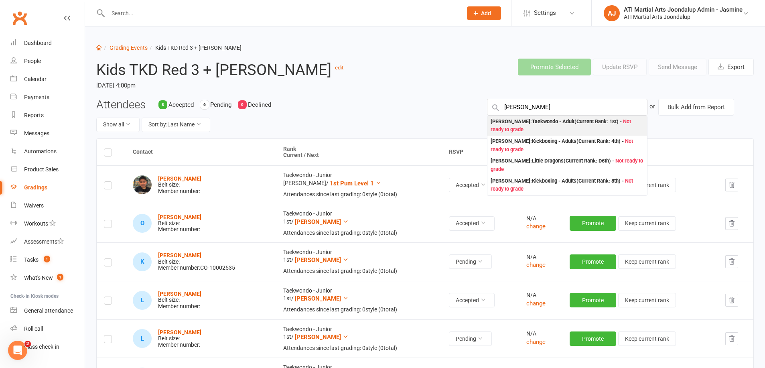
click at [552, 128] on div "[PERSON_NAME] : Taekwondo - Adult (Current Rank: 1st ) - Not ready to grade" at bounding box center [567, 126] width 153 height 16
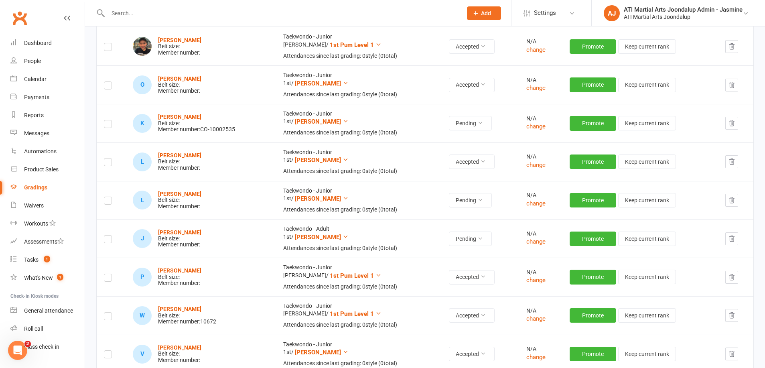
scroll to position [140, 0]
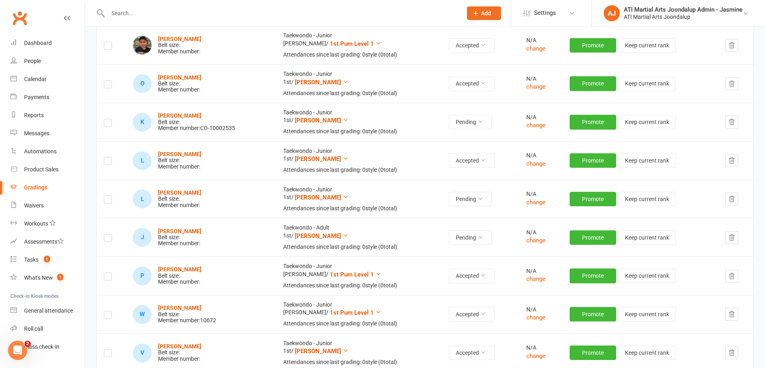
click at [108, 239] on label at bounding box center [108, 239] width 8 height 0
click at [108, 234] on input "checkbox" at bounding box center [108, 234] width 8 height 0
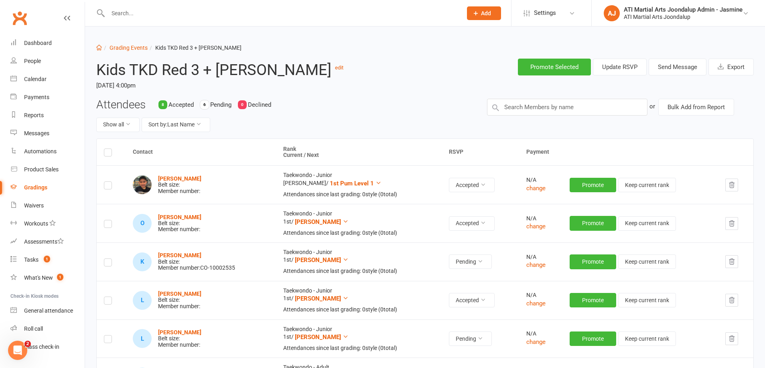
scroll to position [0, 0]
click at [682, 67] on button "Send Message" at bounding box center [678, 67] width 58 height 17
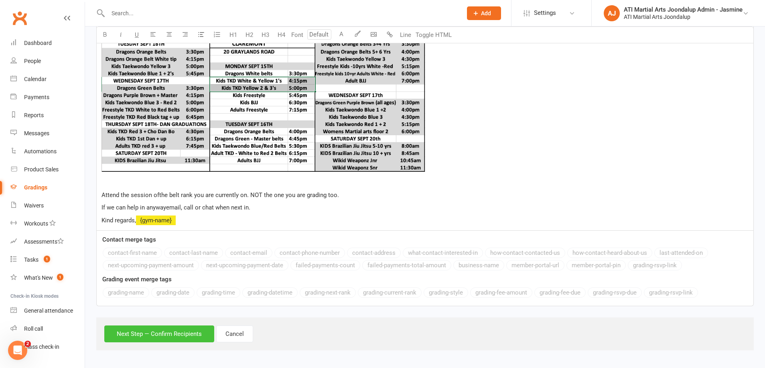
click at [164, 336] on button "Next Step — Confirm Recipients" at bounding box center [159, 333] width 110 height 17
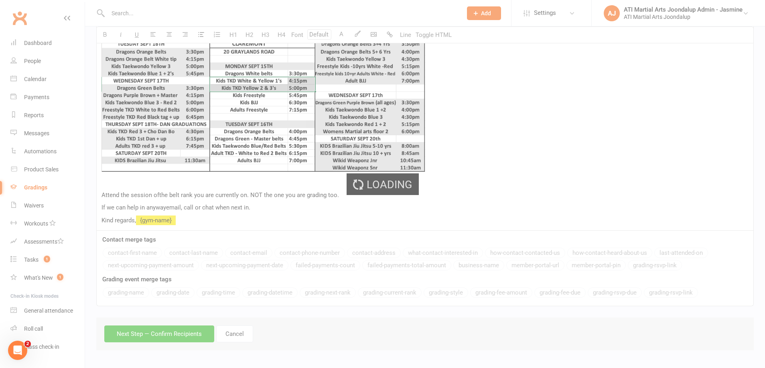
scroll to position [348, 0]
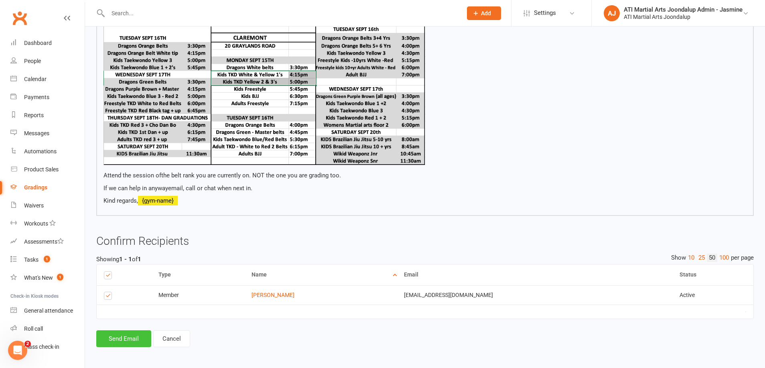
click at [121, 335] on button "Send Email" at bounding box center [123, 338] width 55 height 17
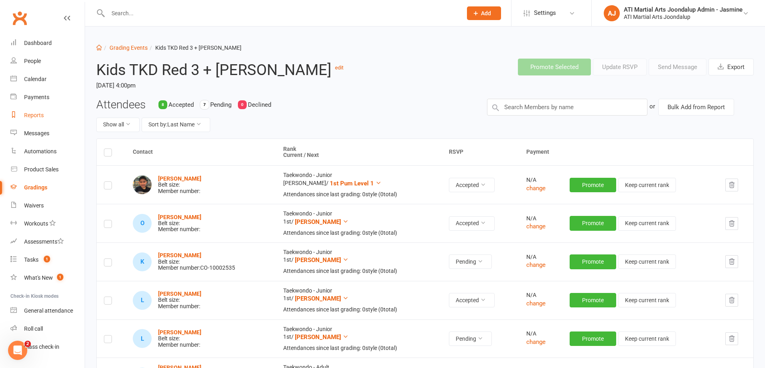
click at [39, 117] on div "Reports" at bounding box center [34, 115] width 20 height 6
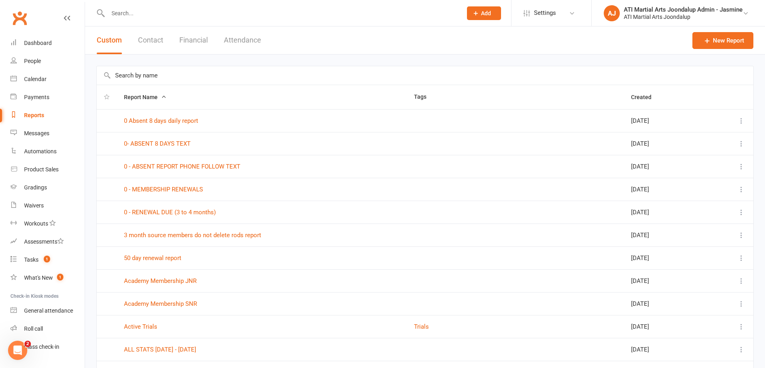
drag, startPoint x: 189, startPoint y: 40, endPoint x: 193, endPoint y: 62, distance: 22.4
click at [190, 40] on button "Financial" at bounding box center [193, 40] width 28 height 28
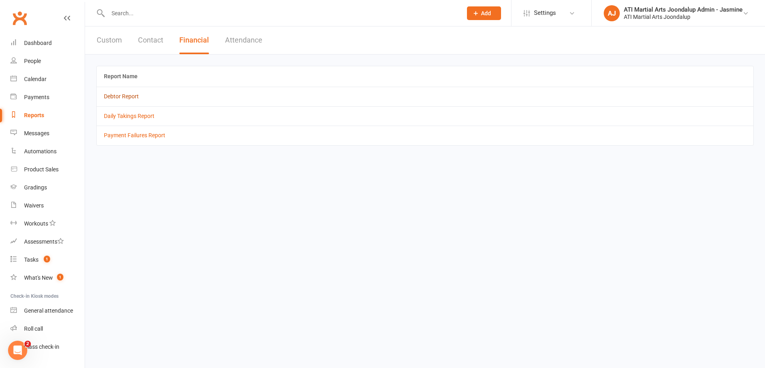
click at [121, 97] on link "Debtor Report" at bounding box center [121, 96] width 35 height 6
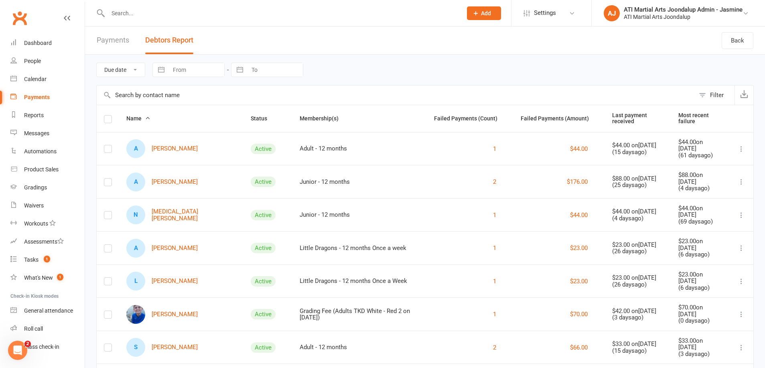
click at [156, 17] on input "text" at bounding box center [281, 13] width 351 height 11
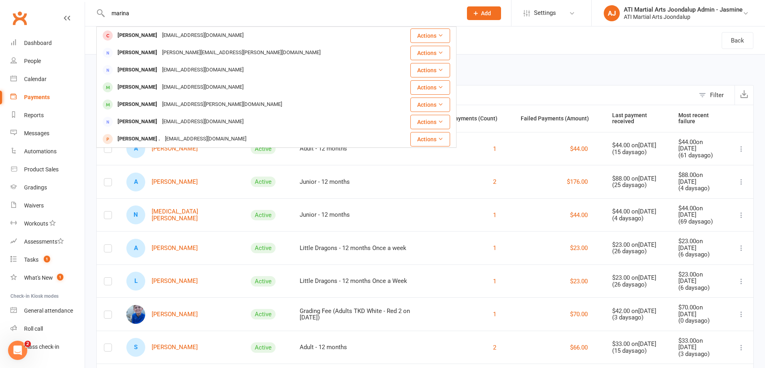
click at [153, 18] on input "marina" at bounding box center [281, 13] width 351 height 11
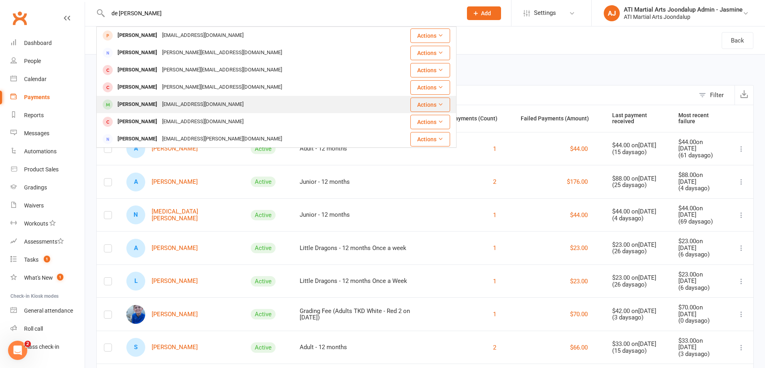
click at [138, 102] on div "[PERSON_NAME]" at bounding box center [137, 105] width 45 height 12
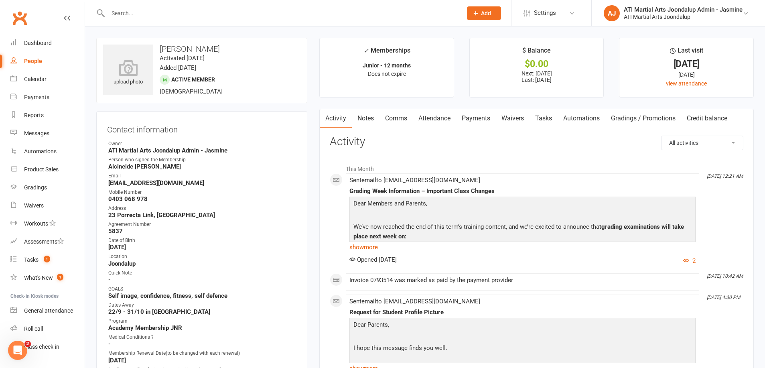
click at [481, 120] on link "Payments" at bounding box center [476, 118] width 40 height 18
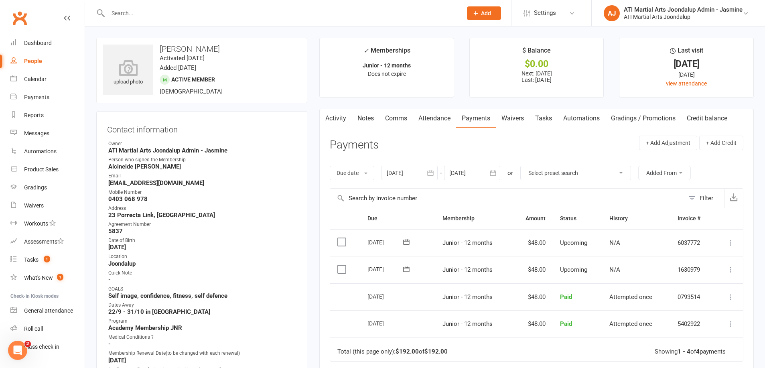
click at [430, 171] on icon "button" at bounding box center [430, 172] width 6 height 5
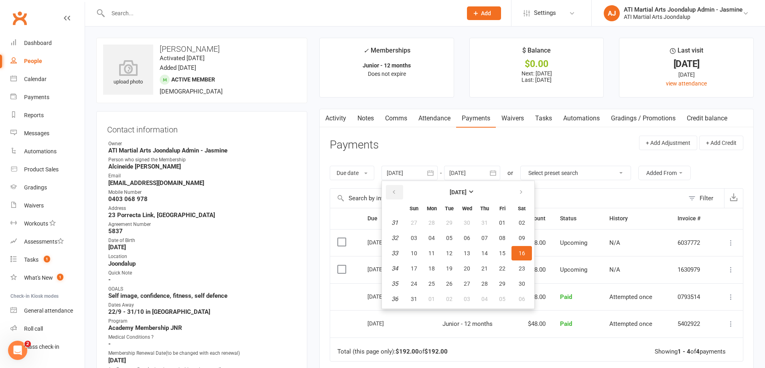
click at [396, 193] on icon "button" at bounding box center [394, 192] width 6 height 6
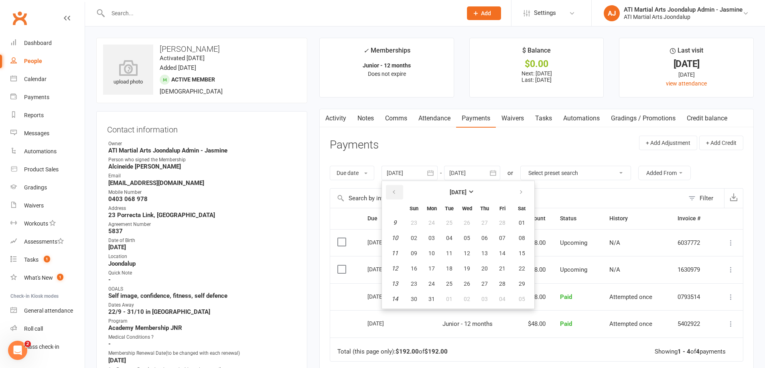
click at [396, 193] on icon "button" at bounding box center [394, 192] width 6 height 6
drag, startPoint x: 396, startPoint y: 193, endPoint x: 406, endPoint y: 220, distance: 28.8
click at [396, 195] on button "button" at bounding box center [394, 192] width 17 height 14
click at [437, 258] on button "16" at bounding box center [431, 253] width 17 height 14
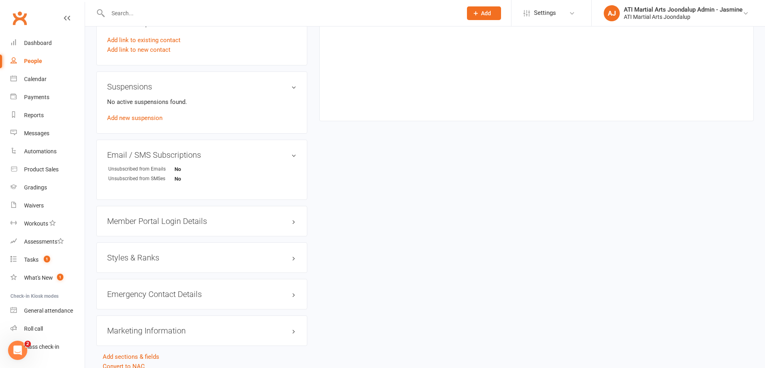
scroll to position [817, 0]
click at [183, 253] on h3 "Styles & Ranks" at bounding box center [201, 257] width 189 height 9
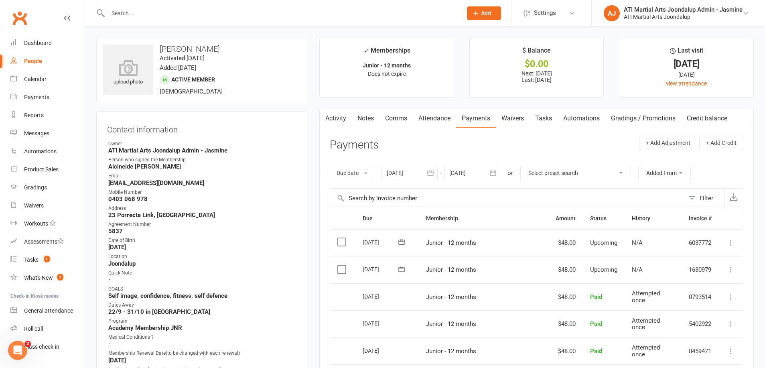
scroll to position [0, 0]
click at [42, 186] on div "Gradings" at bounding box center [35, 187] width 23 height 6
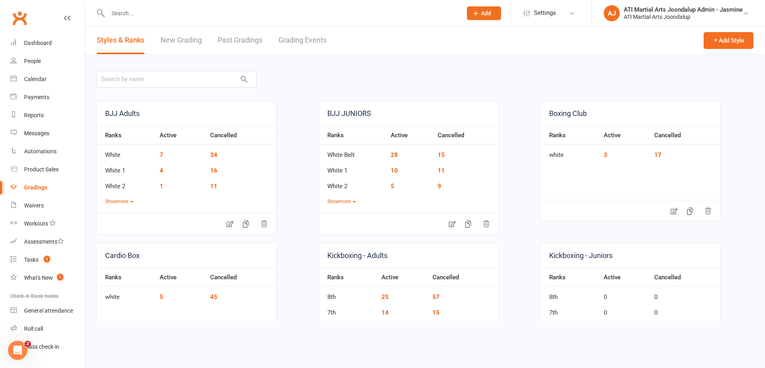
click at [301, 43] on link "Grading Events" at bounding box center [302, 40] width 48 height 28
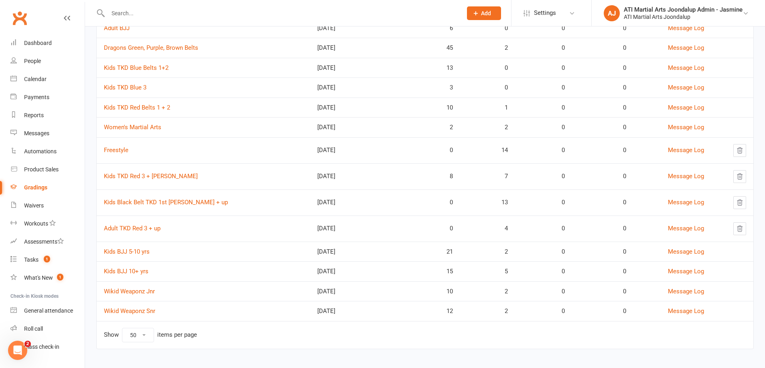
scroll to position [329, 0]
click at [140, 268] on link "Kids BJJ 10+ yrs" at bounding box center [126, 271] width 45 height 7
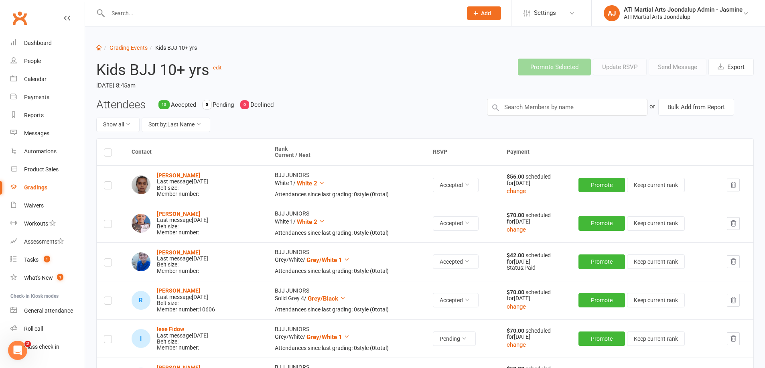
drag, startPoint x: 32, startPoint y: 188, endPoint x: 61, endPoint y: 184, distance: 28.4
click at [34, 188] on div "Gradings" at bounding box center [35, 187] width 23 height 6
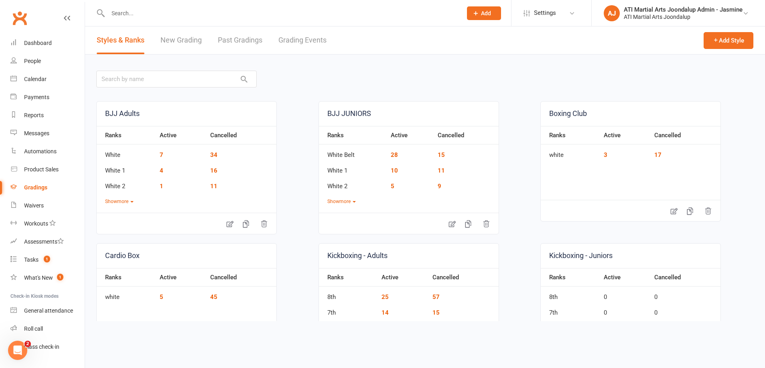
click at [306, 42] on link "Grading Events" at bounding box center [302, 40] width 48 height 28
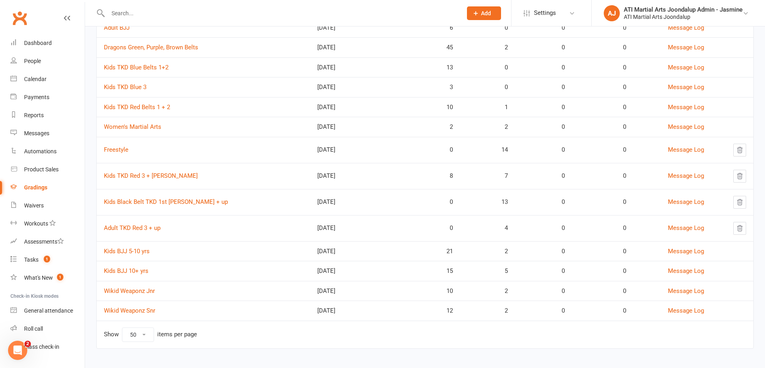
scroll to position [329, 0]
click at [128, 248] on link "Kids BJJ 5-10 yrs" at bounding box center [127, 251] width 46 height 7
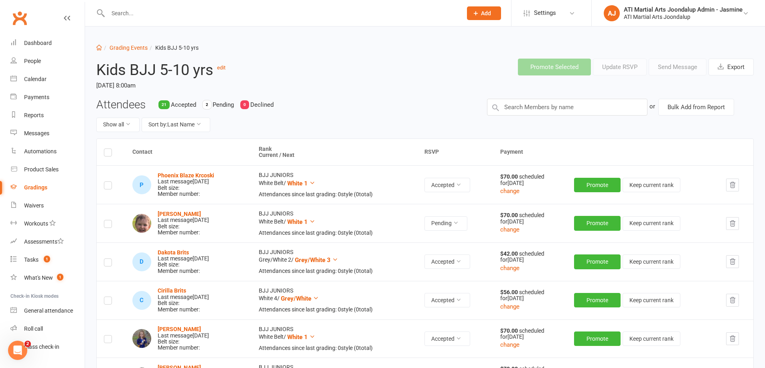
click at [219, 16] on input "text" at bounding box center [281, 13] width 351 height 11
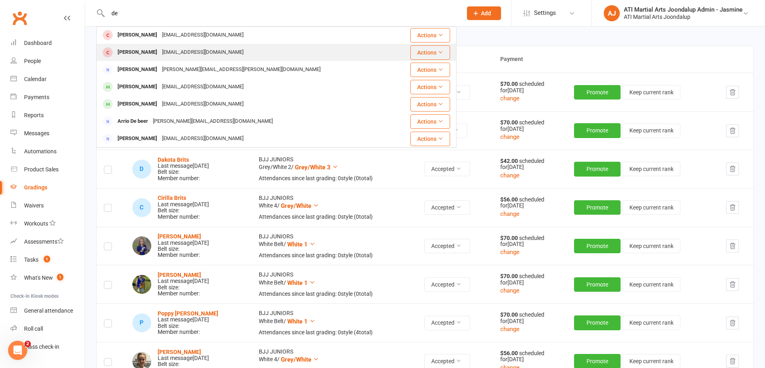
scroll to position [93, 0]
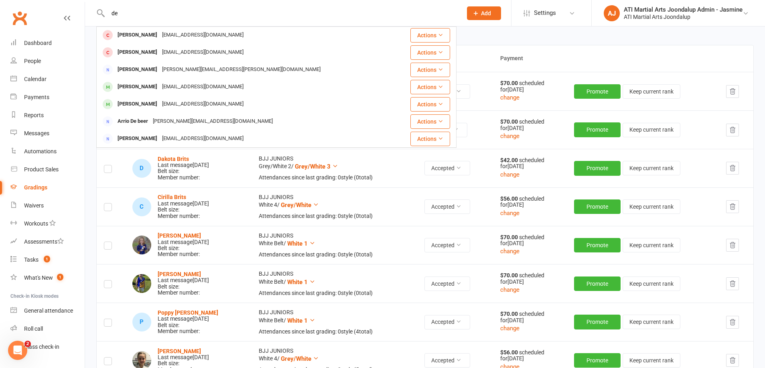
click at [135, 12] on input "de" at bounding box center [281, 13] width 351 height 11
type input "d"
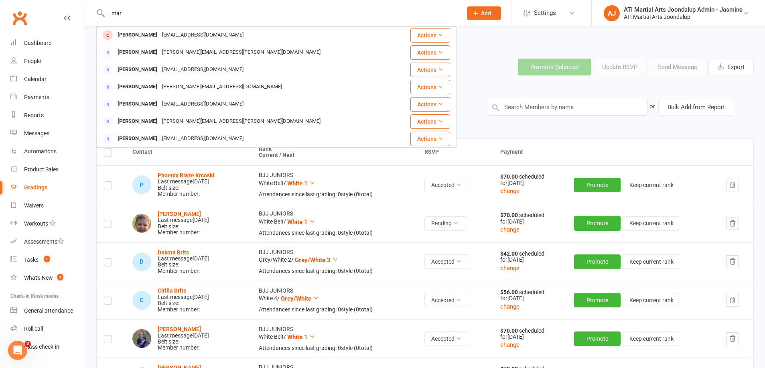
scroll to position [0, 0]
click at [196, 9] on input "mar" at bounding box center [281, 13] width 351 height 11
type input "m"
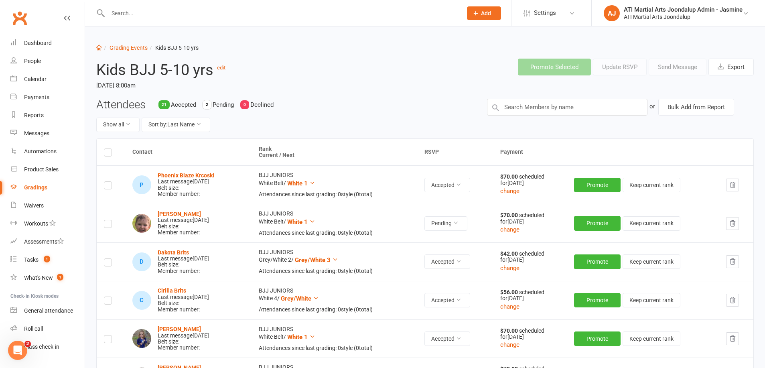
click at [268, 14] on input "text" at bounding box center [281, 13] width 351 height 11
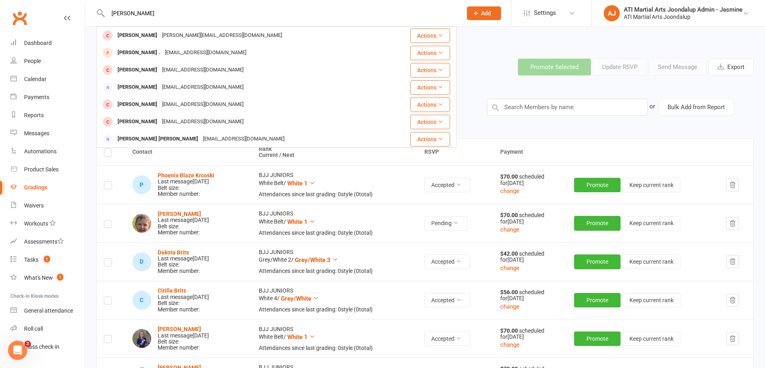
type input "Connor webb"
drag, startPoint x: 189, startPoint y: 36, endPoint x: 236, endPoint y: 96, distance: 76.8
click at [189, 36] on div "webbsharon@icloud.com" at bounding box center [203, 36] width 86 height 12
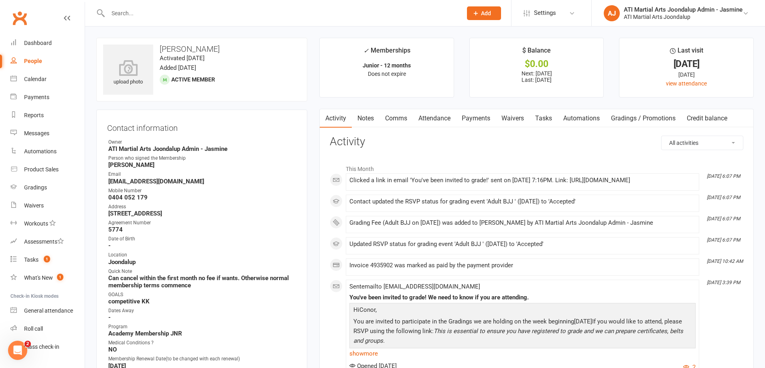
click at [478, 117] on link "Payments" at bounding box center [476, 118] width 40 height 18
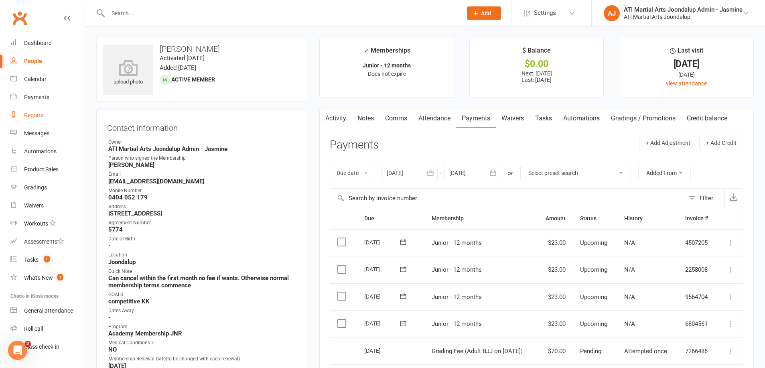
click at [32, 117] on div "Reports" at bounding box center [34, 115] width 20 height 6
select select "100"
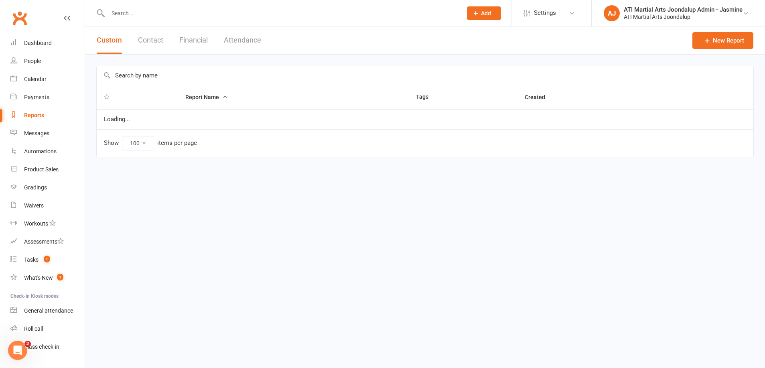
click at [196, 43] on button "Financial" at bounding box center [193, 40] width 28 height 28
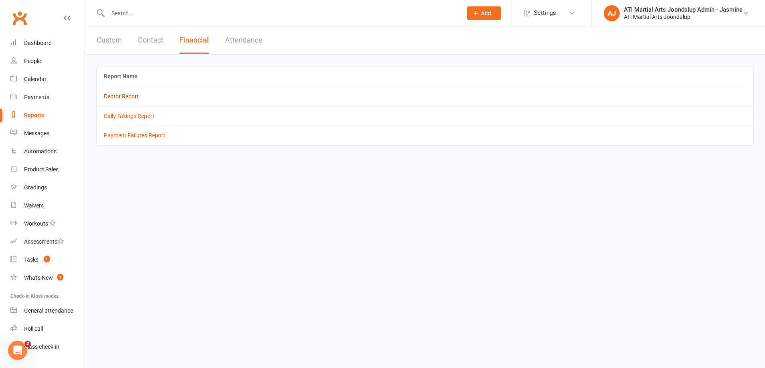
click at [128, 97] on link "Debtor Report" at bounding box center [121, 96] width 35 height 6
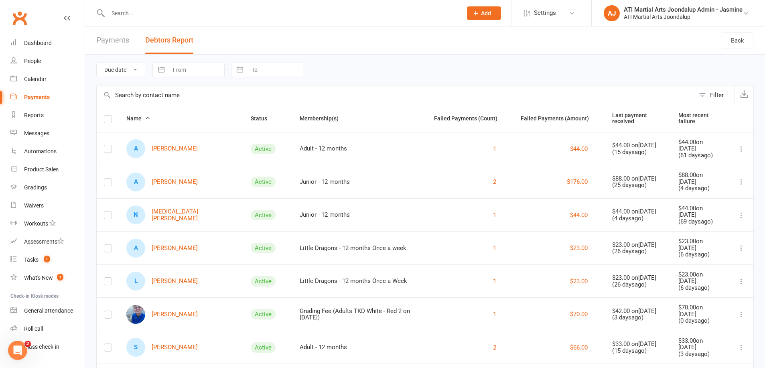
click at [155, 16] on input "text" at bounding box center [281, 13] width 351 height 11
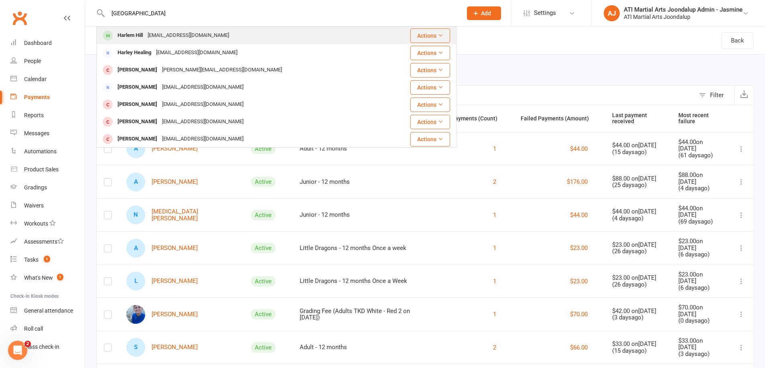
type input "harlem"
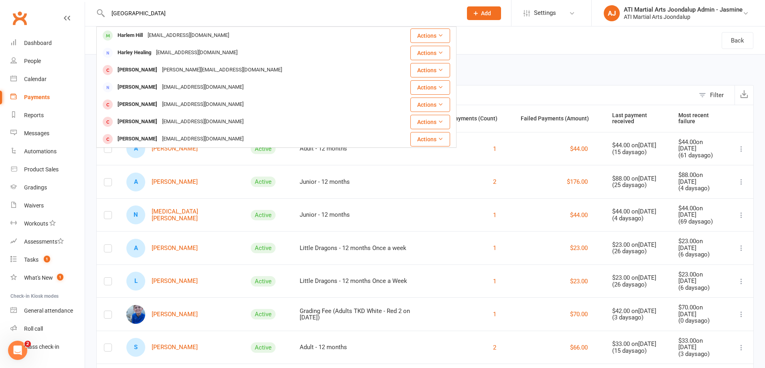
click at [161, 32] on div "karleybarchard@icloud.com" at bounding box center [188, 36] width 86 height 12
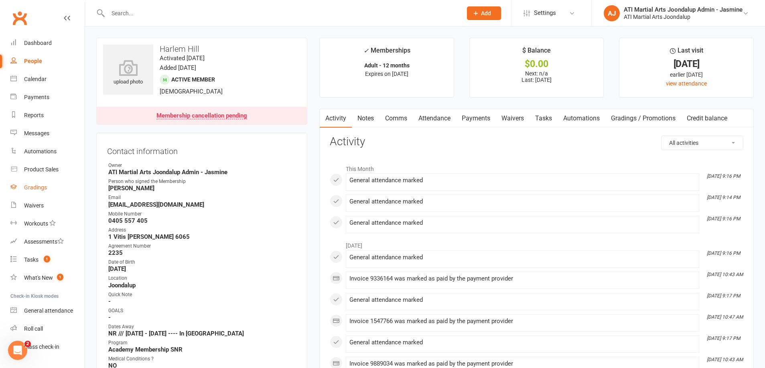
click at [38, 189] on div "Gradings" at bounding box center [35, 187] width 23 height 6
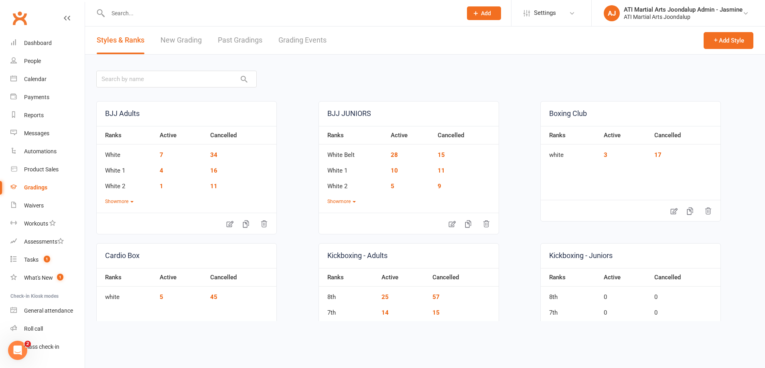
click at [320, 42] on link "Grading Events" at bounding box center [302, 40] width 48 height 28
select select "50"
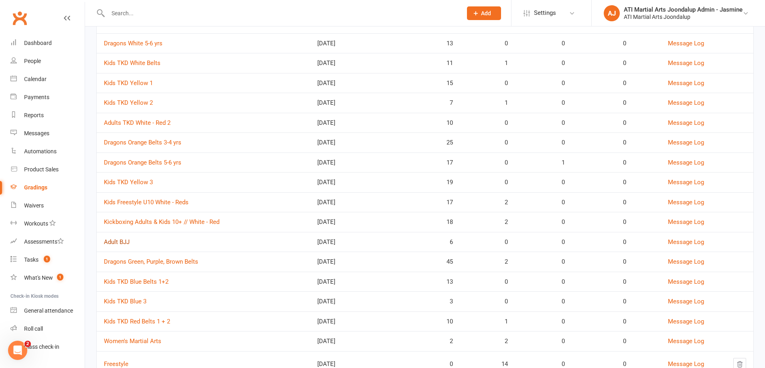
scroll to position [116, 0]
click at [125, 238] on link "Adult BJJ" at bounding box center [117, 241] width 26 height 7
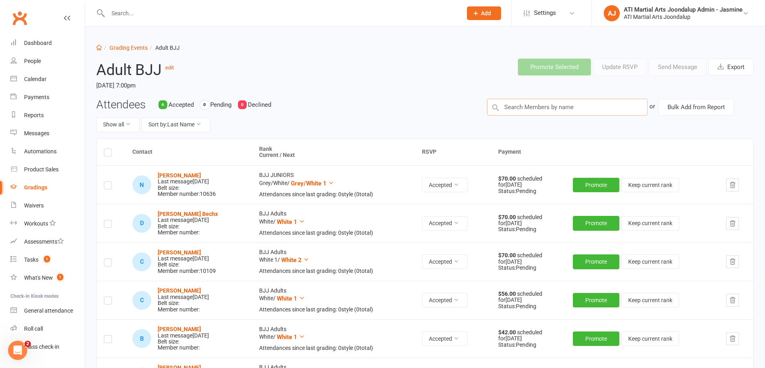
click at [608, 108] on input "text" at bounding box center [567, 107] width 160 height 17
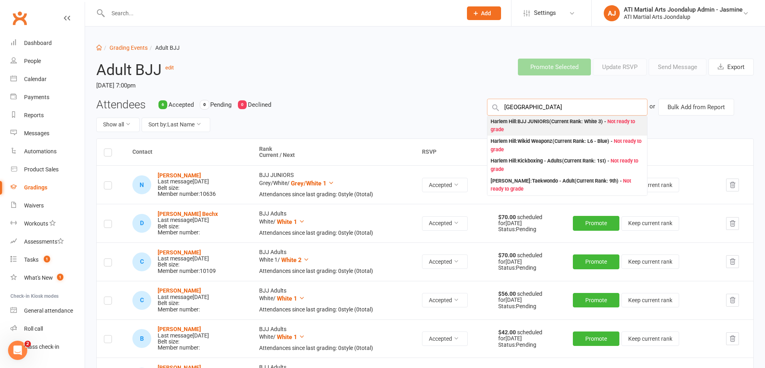
type input "harlem hill"
click at [571, 124] on div "Harlem Hill : BJJ JUNIORS (Current Rank: White 3 ) - Not ready to grade" at bounding box center [567, 126] width 153 height 16
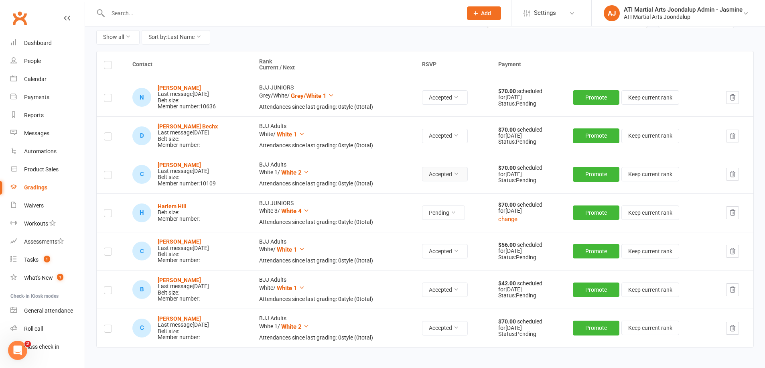
scroll to position [95, 0]
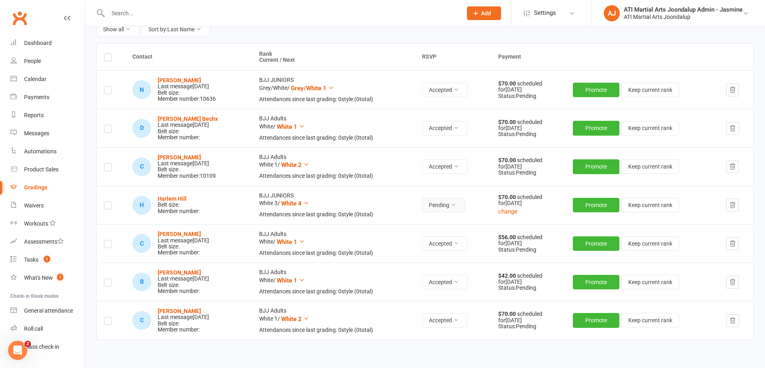
click at [456, 207] on button "Pending" at bounding box center [443, 205] width 43 height 14
click at [453, 221] on link "Accepted" at bounding box center [431, 221] width 79 height 16
